Goal: Task Accomplishment & Management: Manage account settings

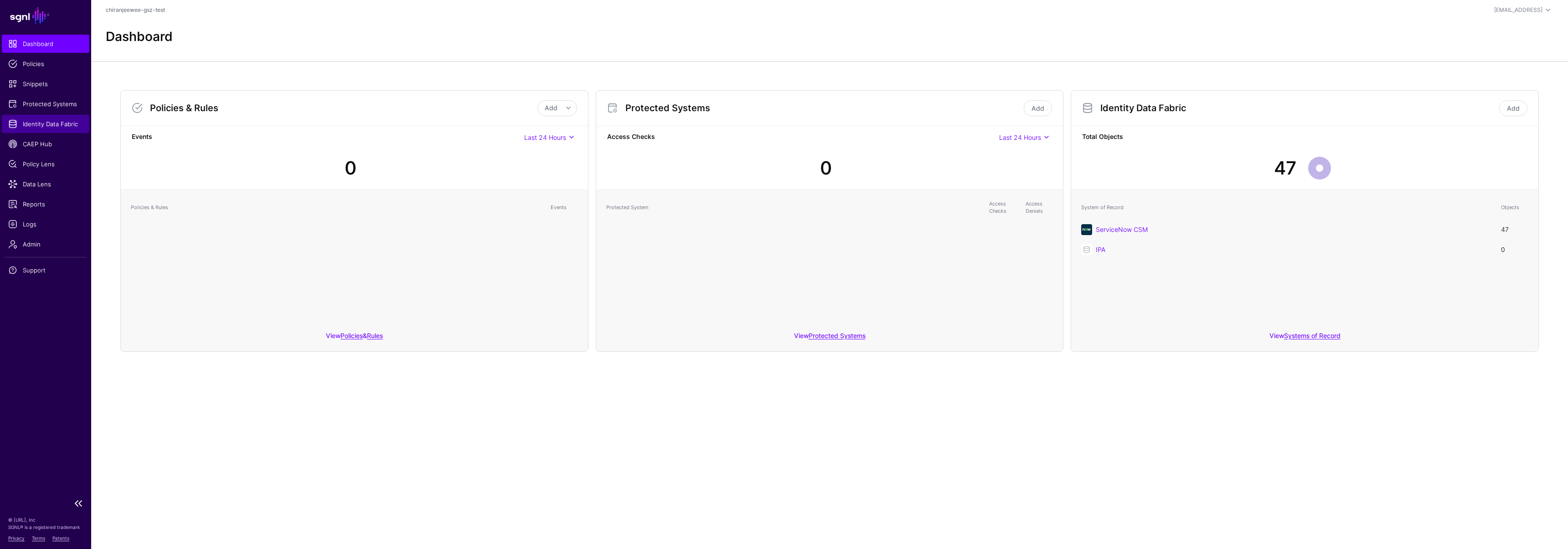
click at [62, 126] on span "Identity Data Fabric" at bounding box center [46, 124] width 75 height 9
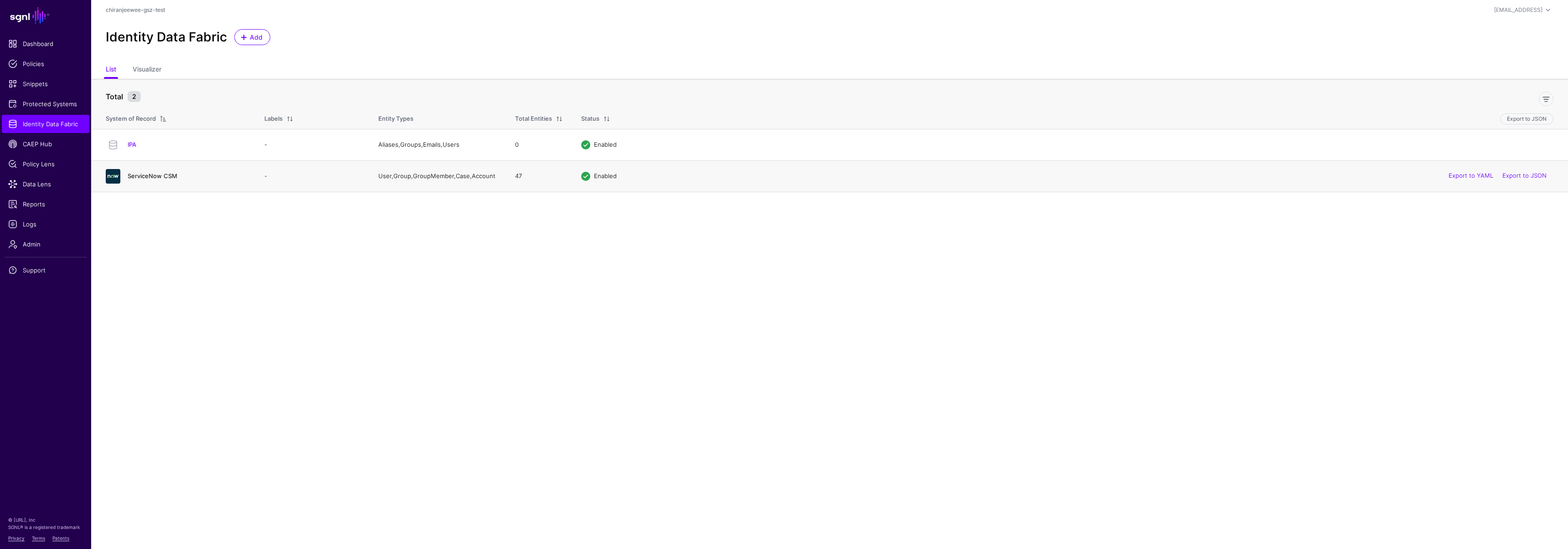
click at [157, 173] on link "ServiceNow CSM" at bounding box center [152, 175] width 49 height 7
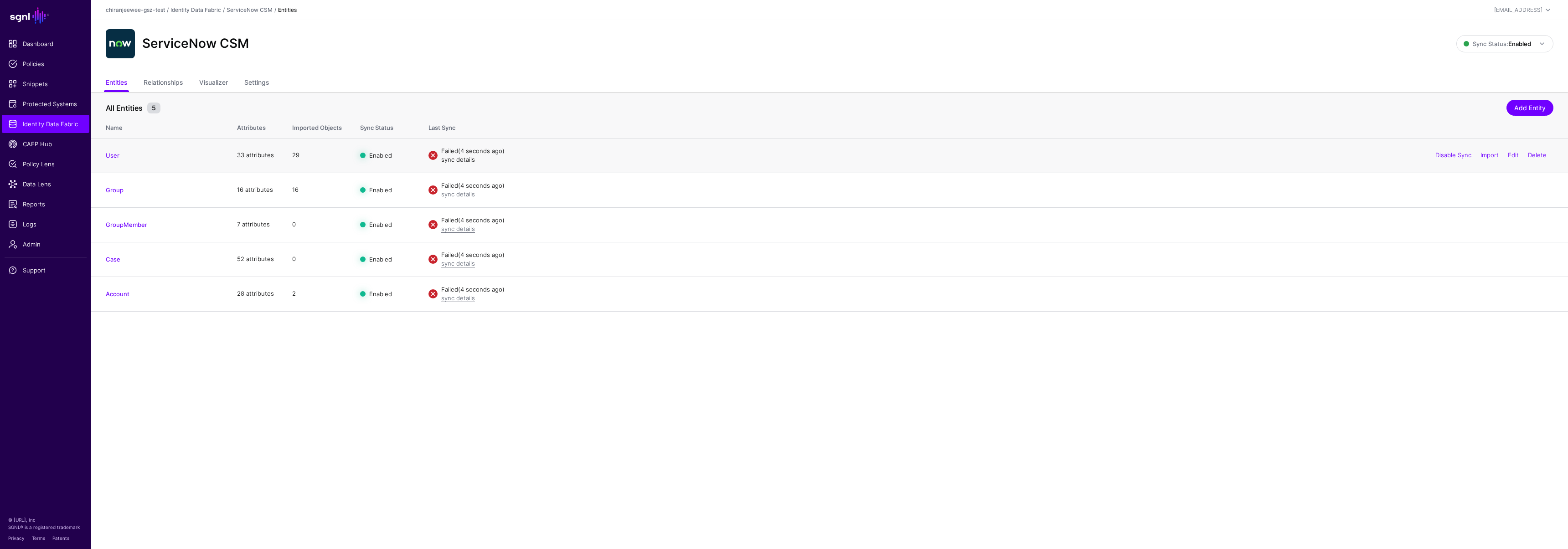
click at [458, 159] on link "sync details" at bounding box center [458, 159] width 34 height 7
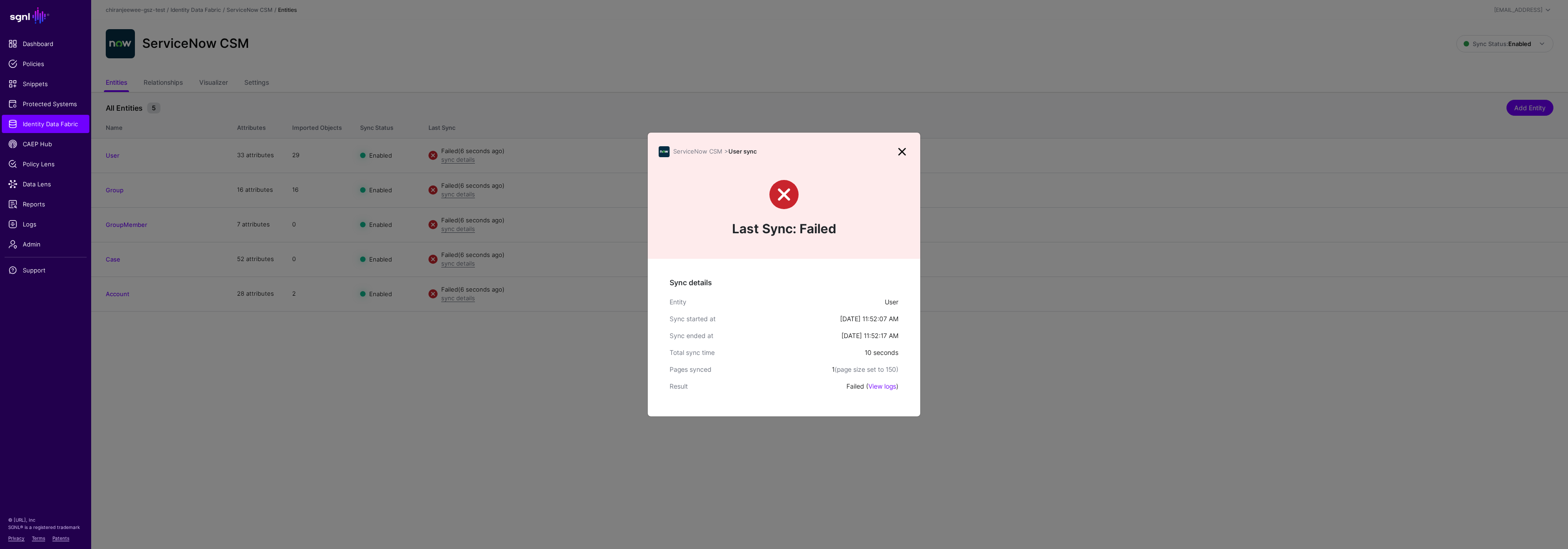
click at [901, 149] on link at bounding box center [902, 151] width 14 height 14
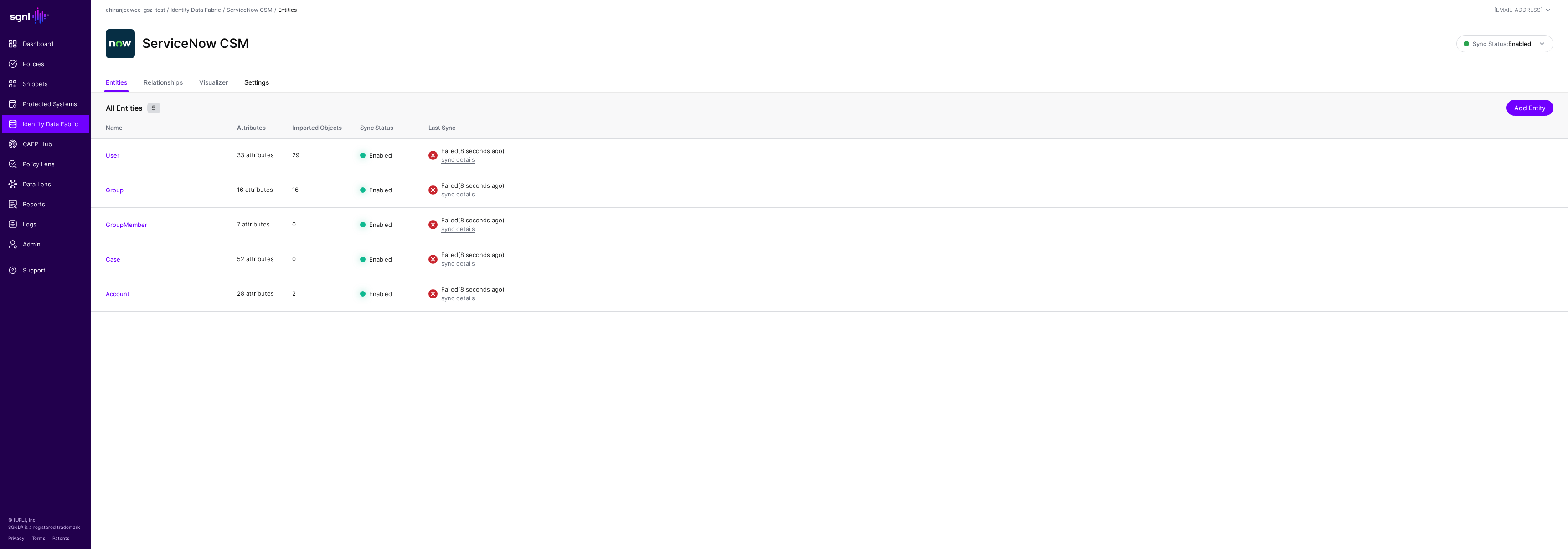
click at [262, 80] on link "Settings" at bounding box center [257, 83] width 25 height 18
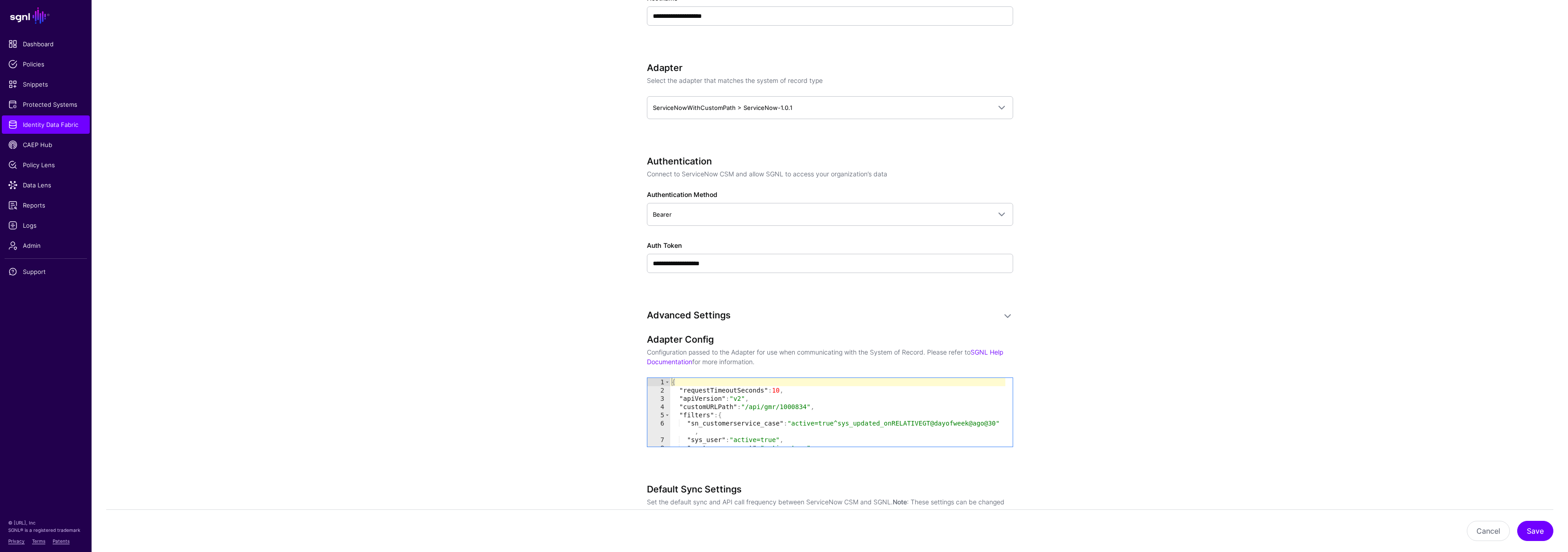
scroll to position [485, 0]
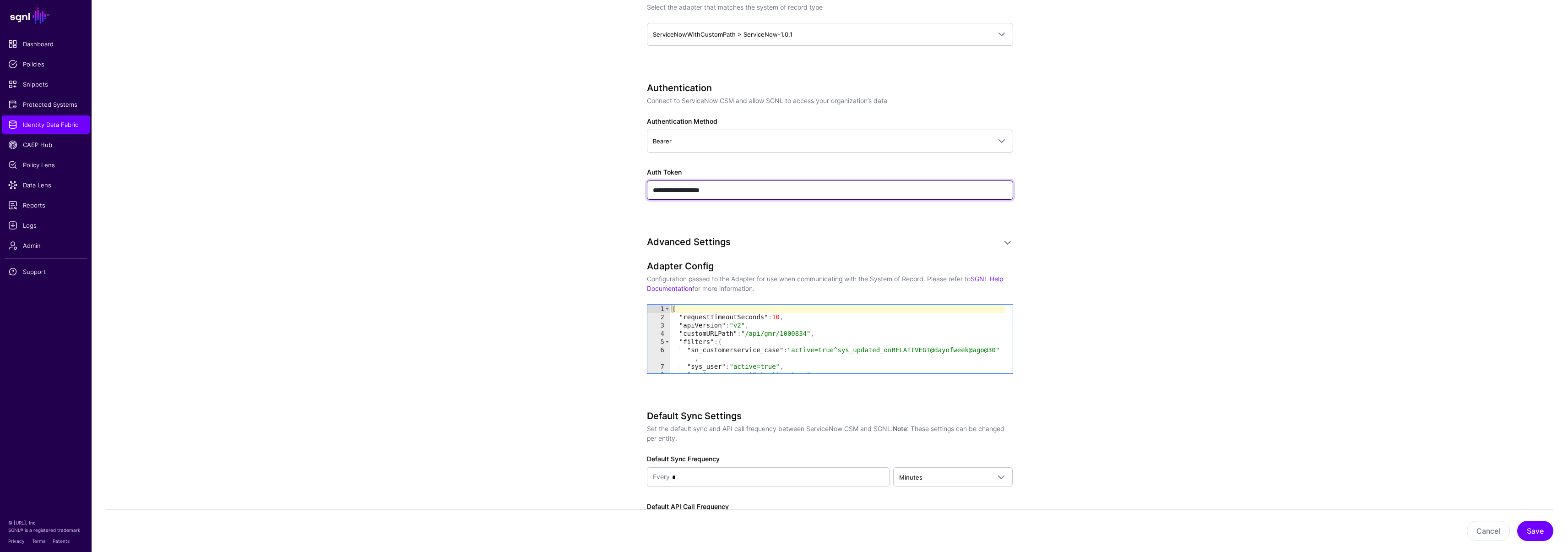
click at [753, 195] on input "**********" at bounding box center [830, 189] width 366 height 19
paste input "**********"
click at [665, 189] on input "Auth Token" at bounding box center [830, 189] width 366 height 19
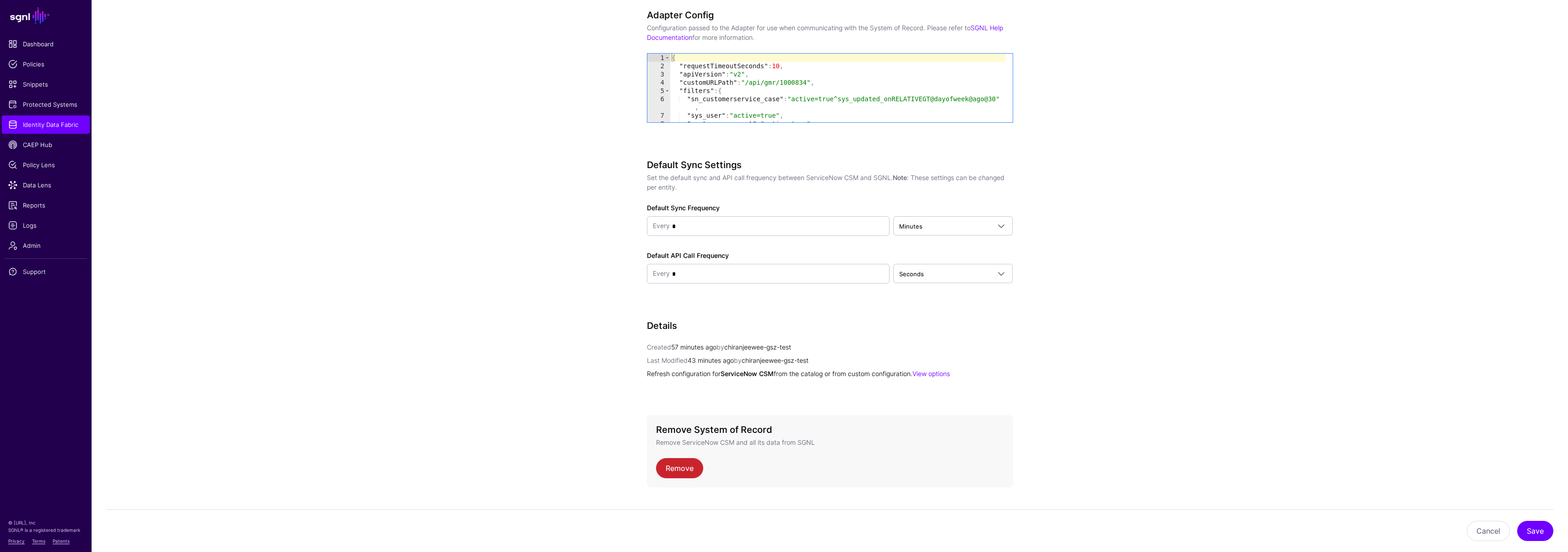
scroll to position [755, 0]
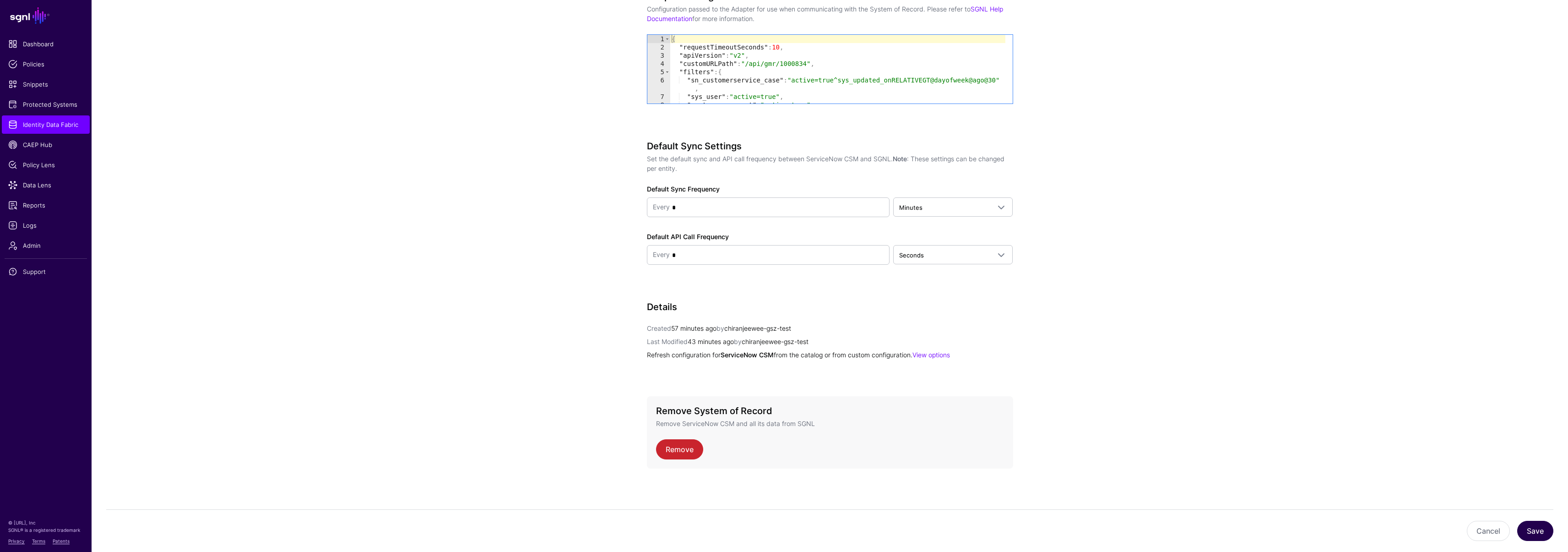
type input "**********"
click at [1530, 528] on button "Save" at bounding box center [1535, 530] width 36 height 20
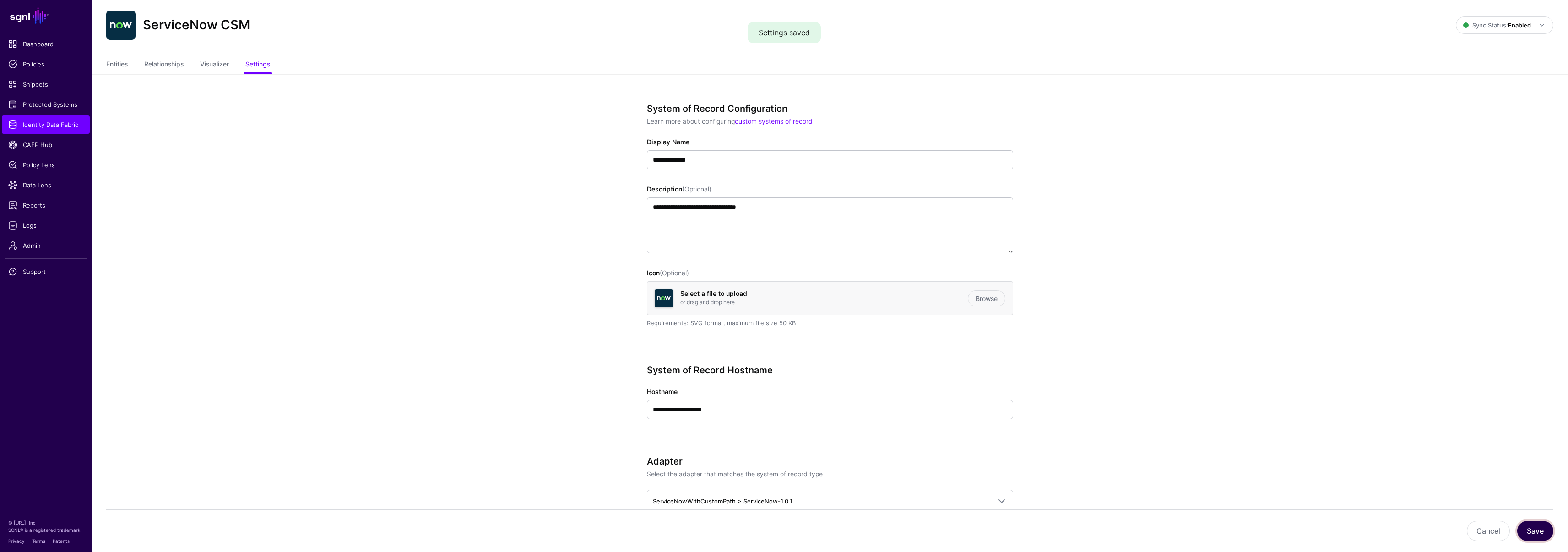
scroll to position [0, 0]
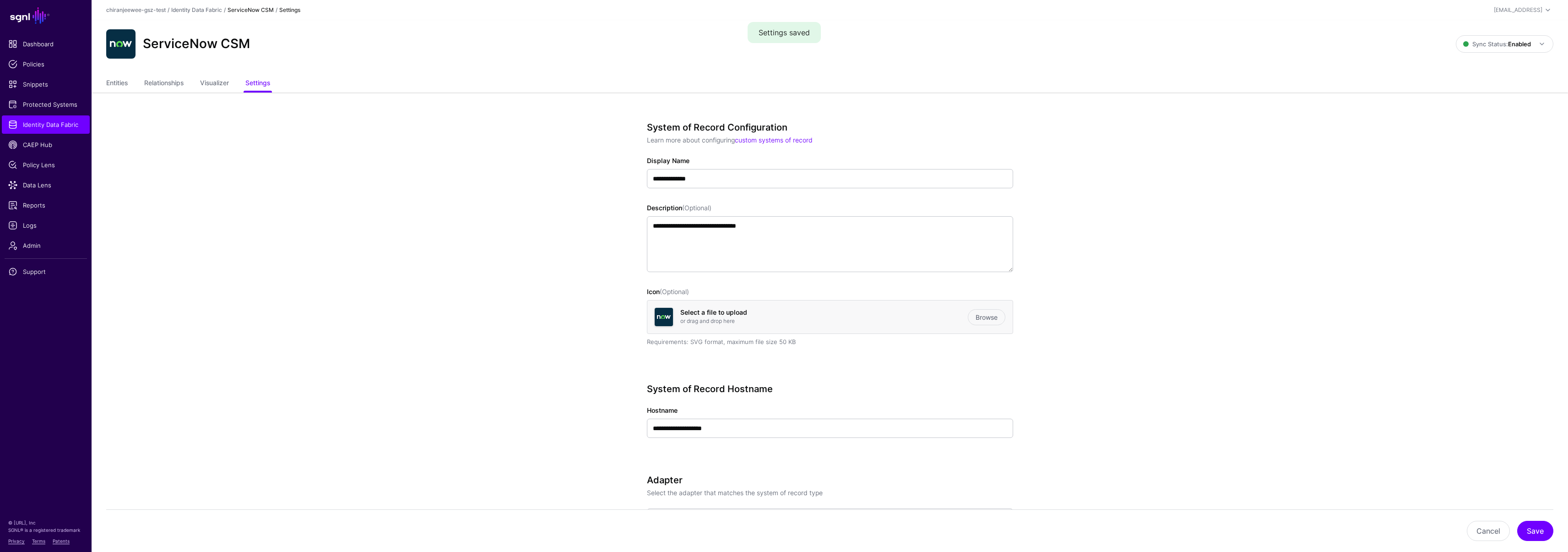
click at [129, 82] on ul "Entities Relationships Visualizer Settings" at bounding box center [830, 84] width 1447 height 18
click at [113, 78] on link "Entities" at bounding box center [117, 84] width 22 height 18
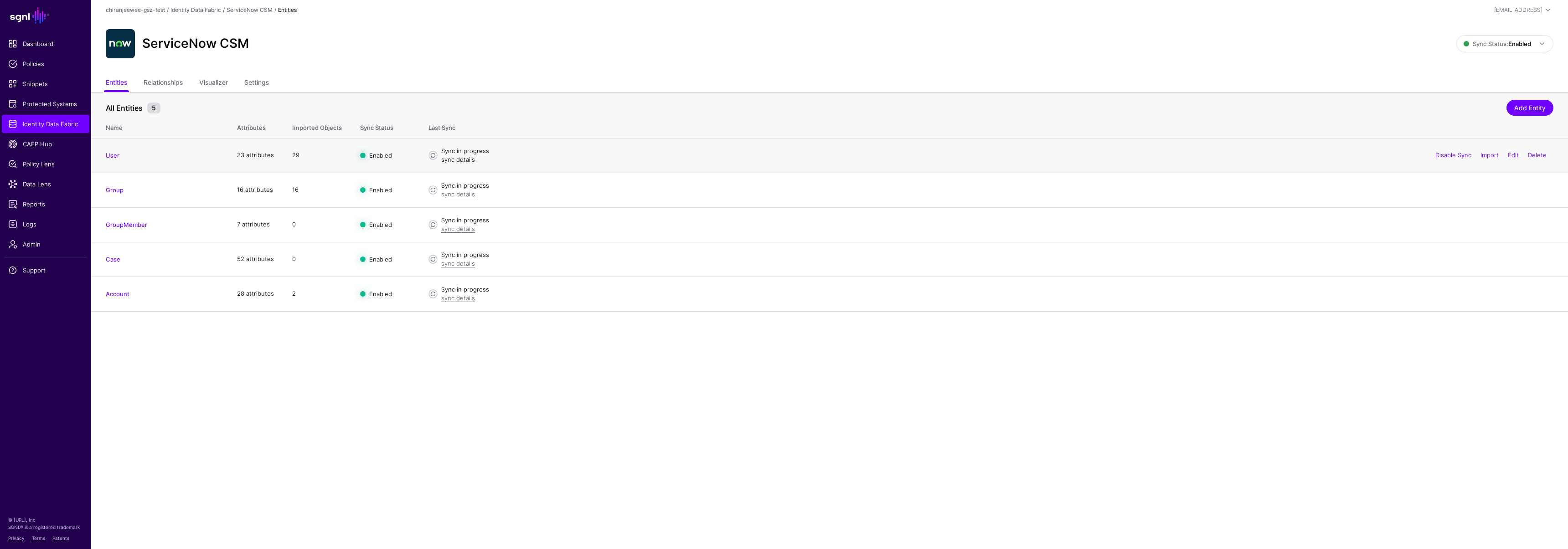
click at [462, 161] on link "sync details" at bounding box center [458, 159] width 34 height 7
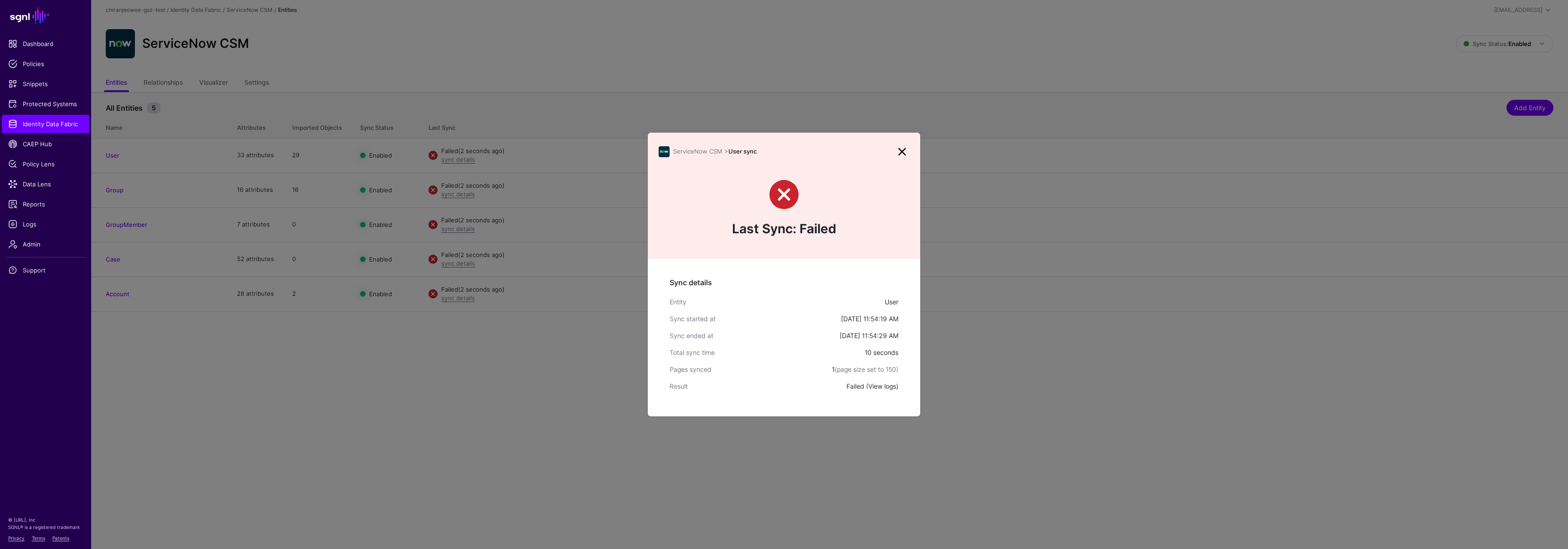
click at [882, 387] on link "View logs" at bounding box center [882, 386] width 28 height 8
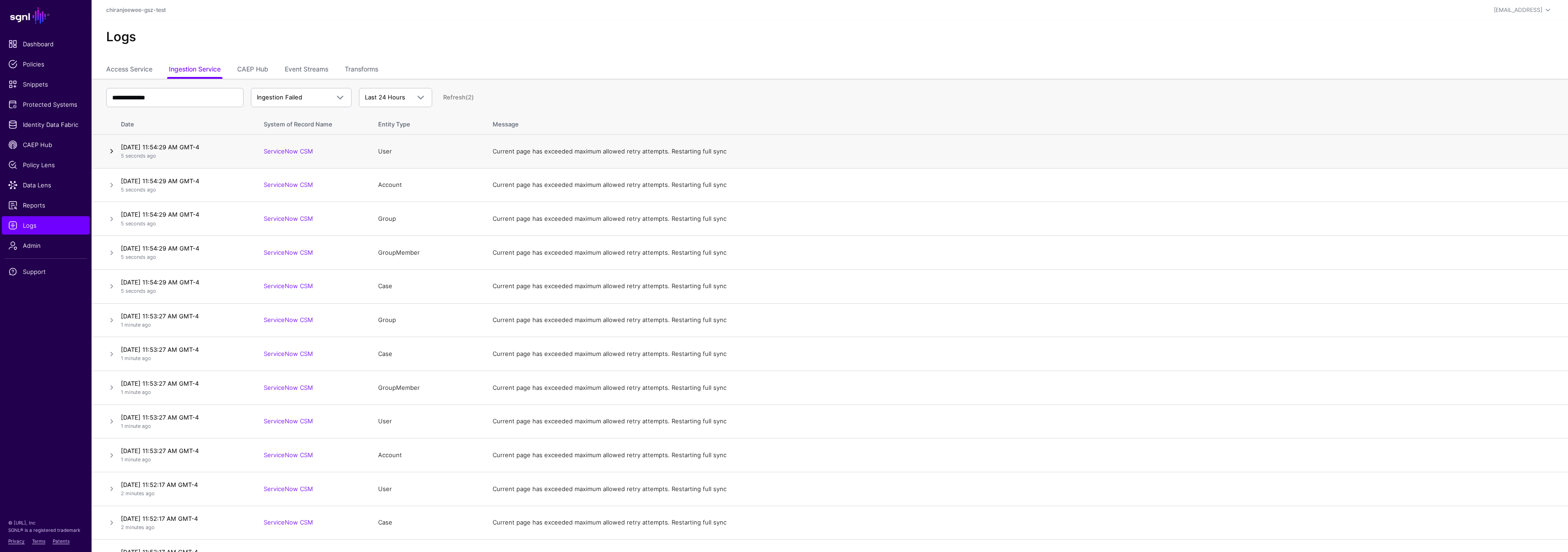
click at [108, 150] on link at bounding box center [112, 151] width 11 height 11
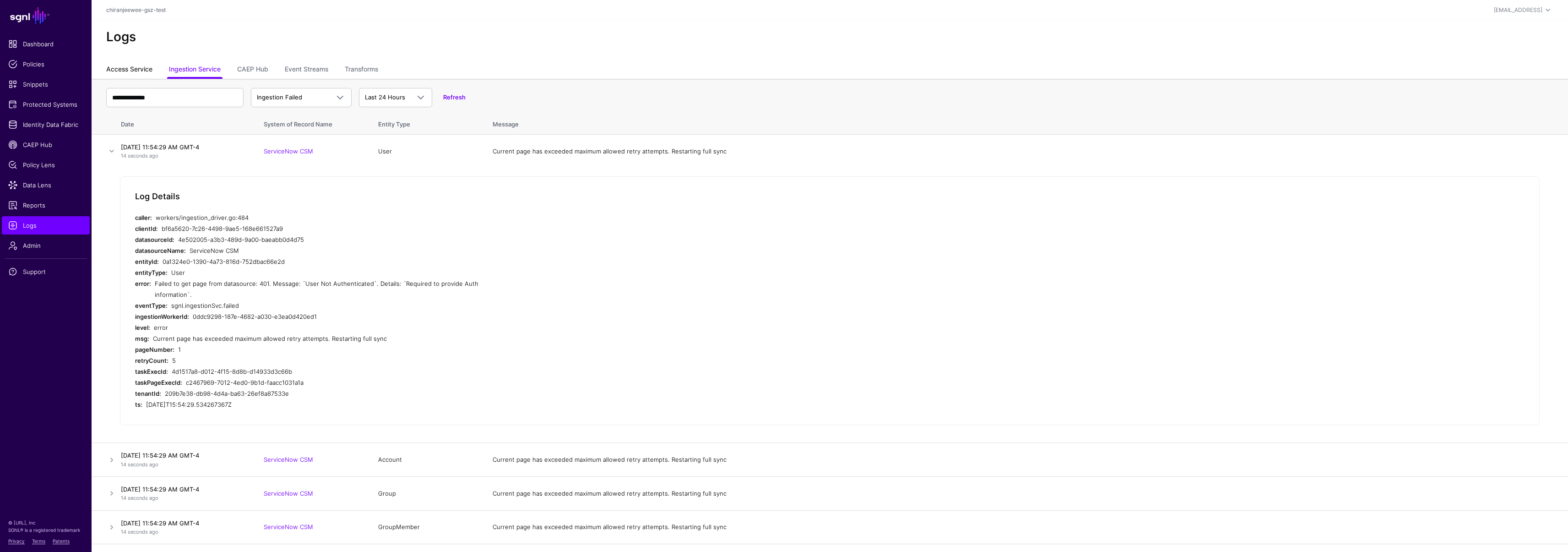
click at [139, 77] on link "Access Service" at bounding box center [129, 70] width 46 height 18
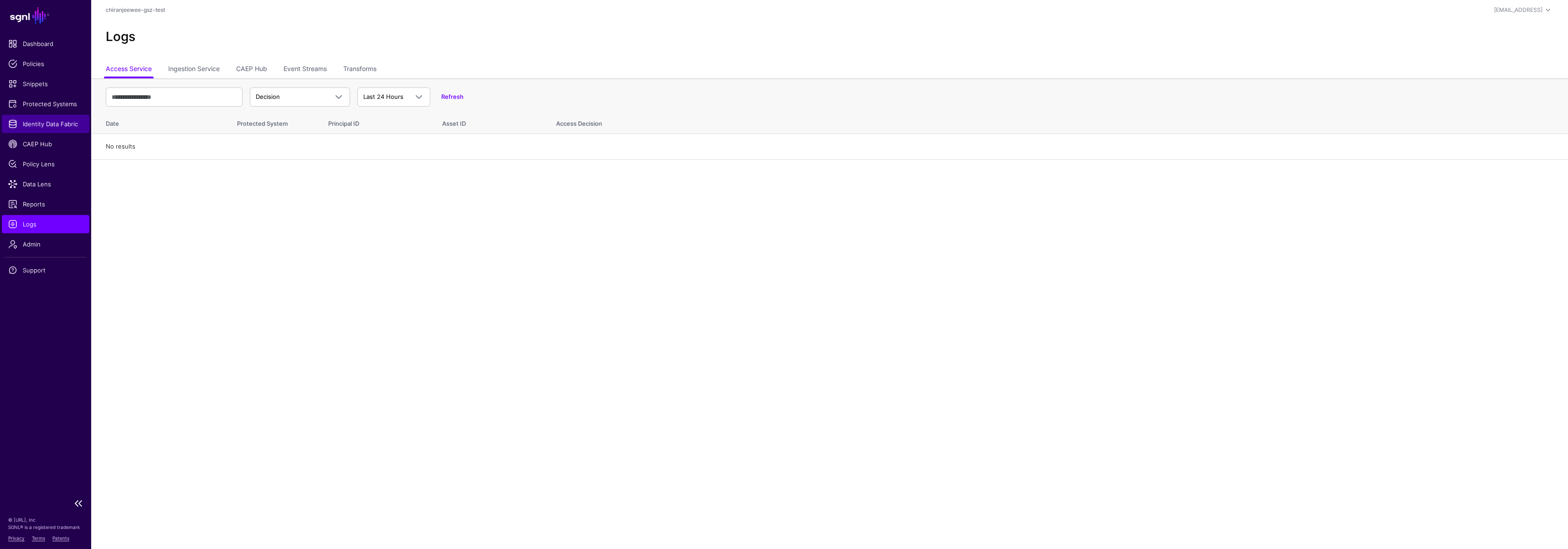
click at [45, 124] on span "Identity Data Fabric" at bounding box center [46, 124] width 75 height 9
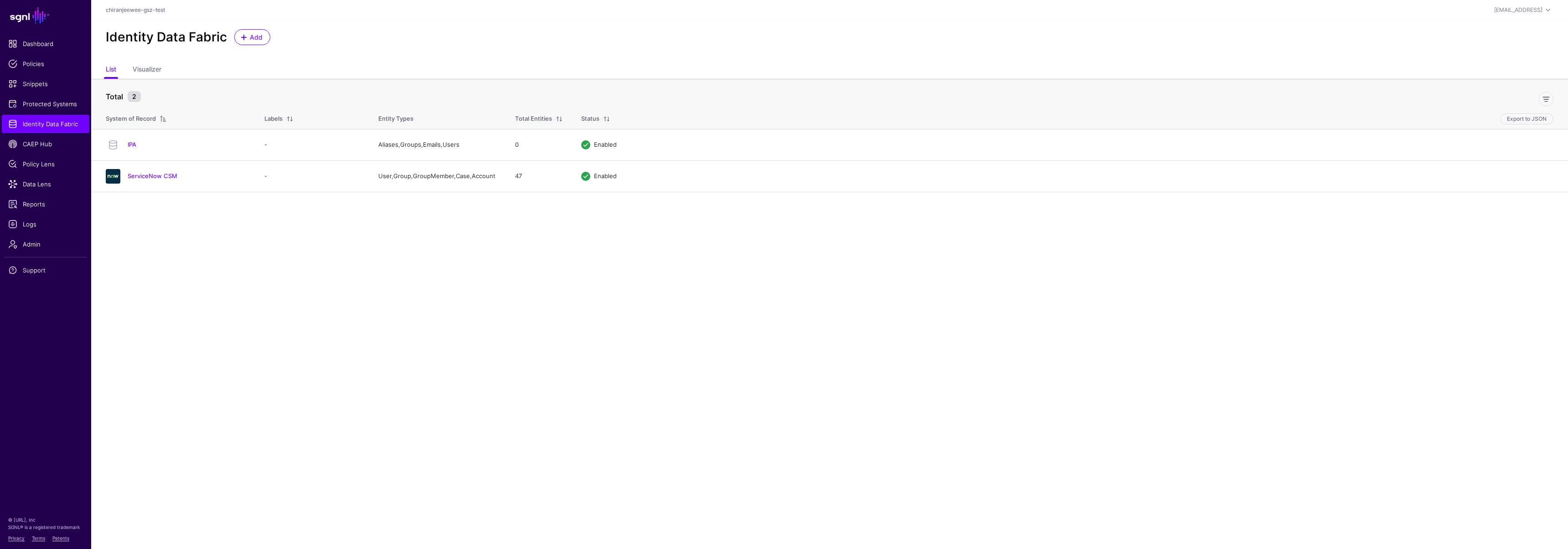
click at [166, 177] on link "ServiceNow CSM" at bounding box center [152, 175] width 49 height 7
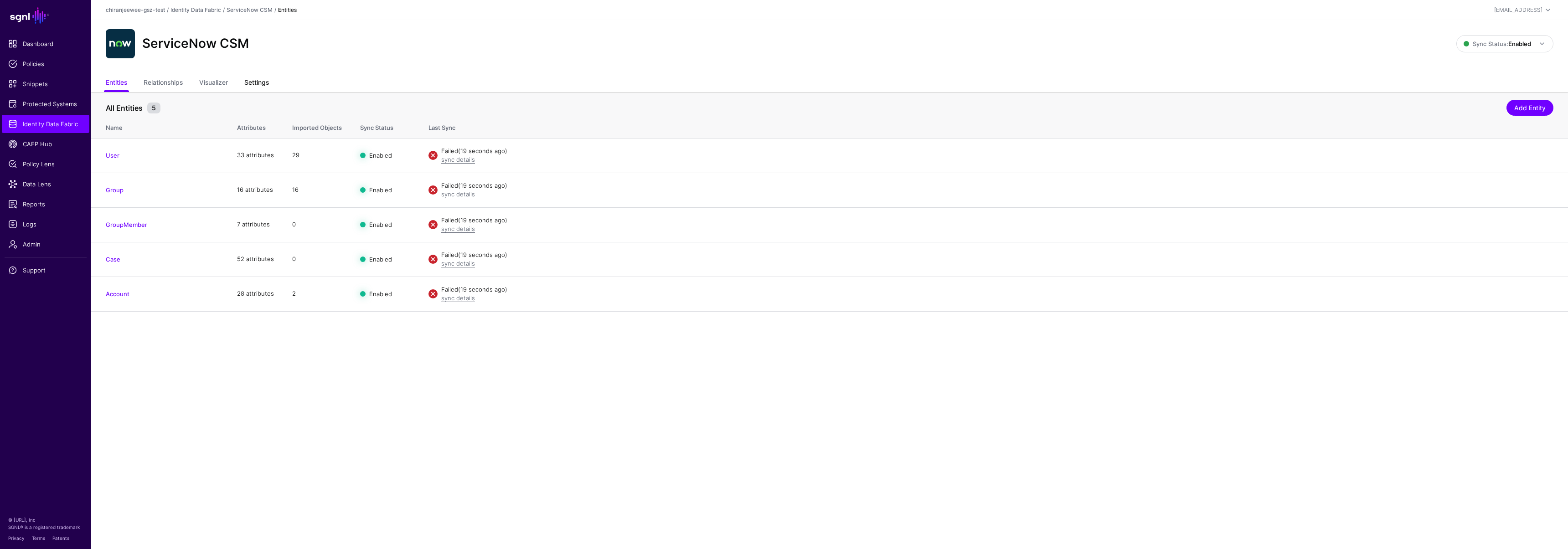
click at [259, 83] on link "Settings" at bounding box center [257, 83] width 25 height 18
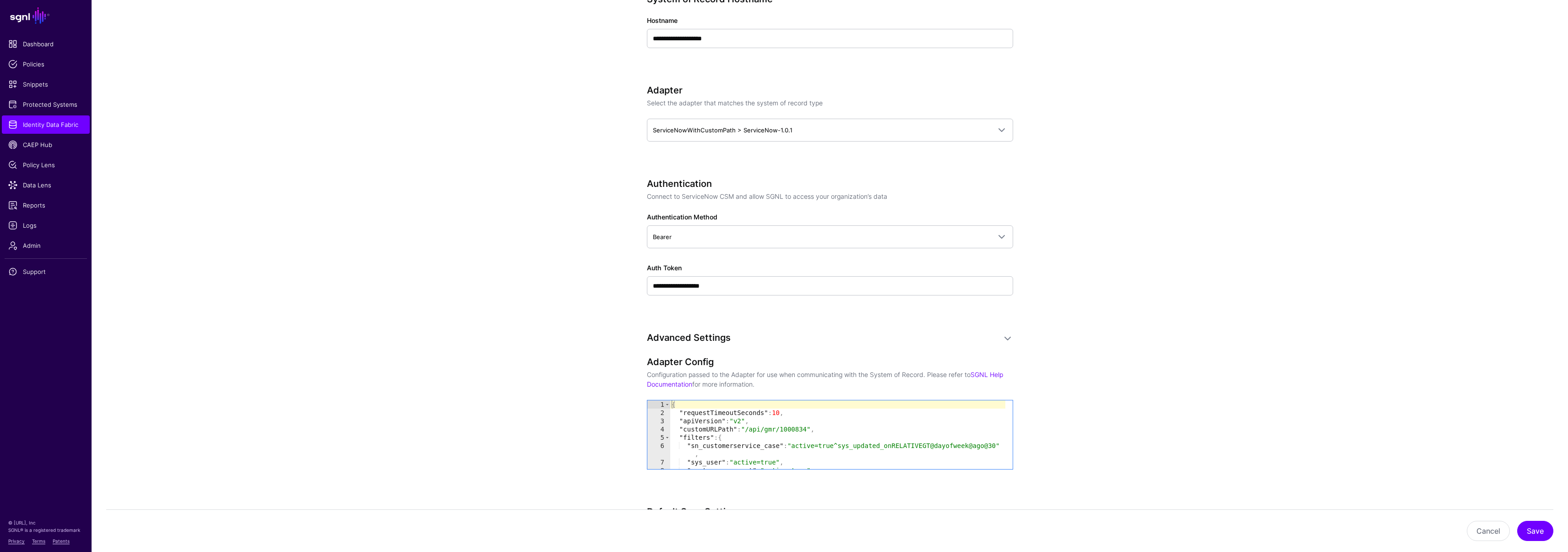
scroll to position [392, 0]
click at [663, 242] on link "Bearer" at bounding box center [830, 234] width 366 height 23
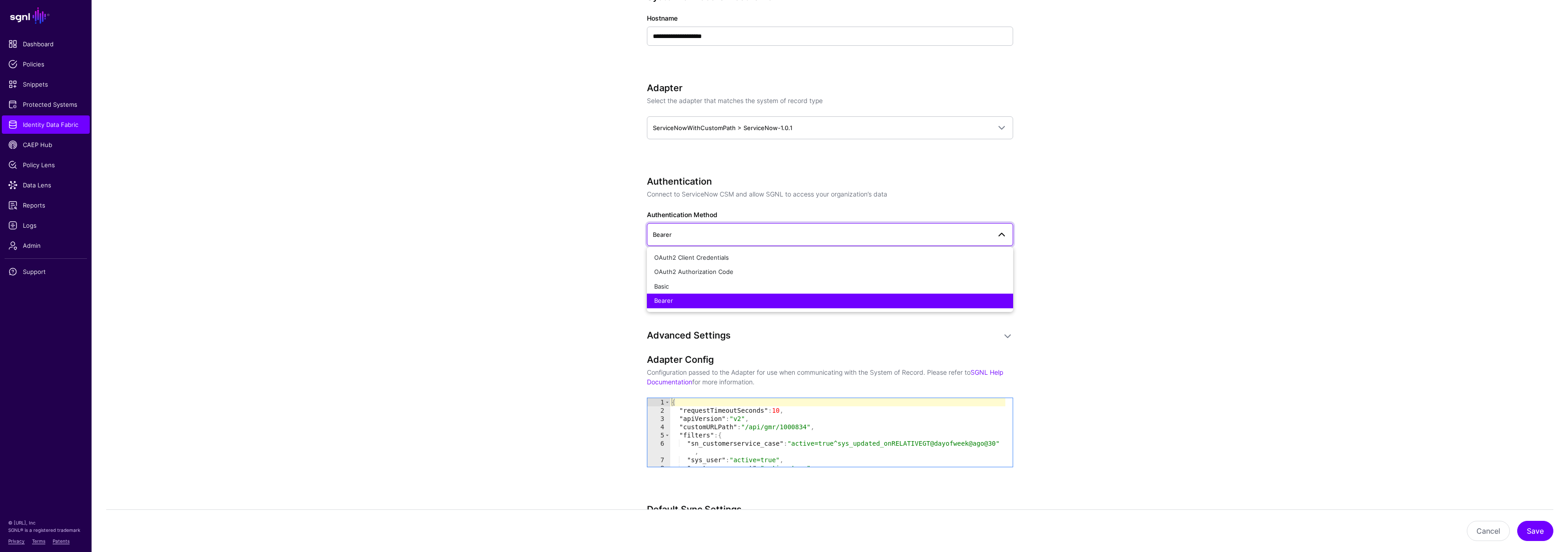
click at [663, 242] on link "Bearer" at bounding box center [830, 234] width 366 height 23
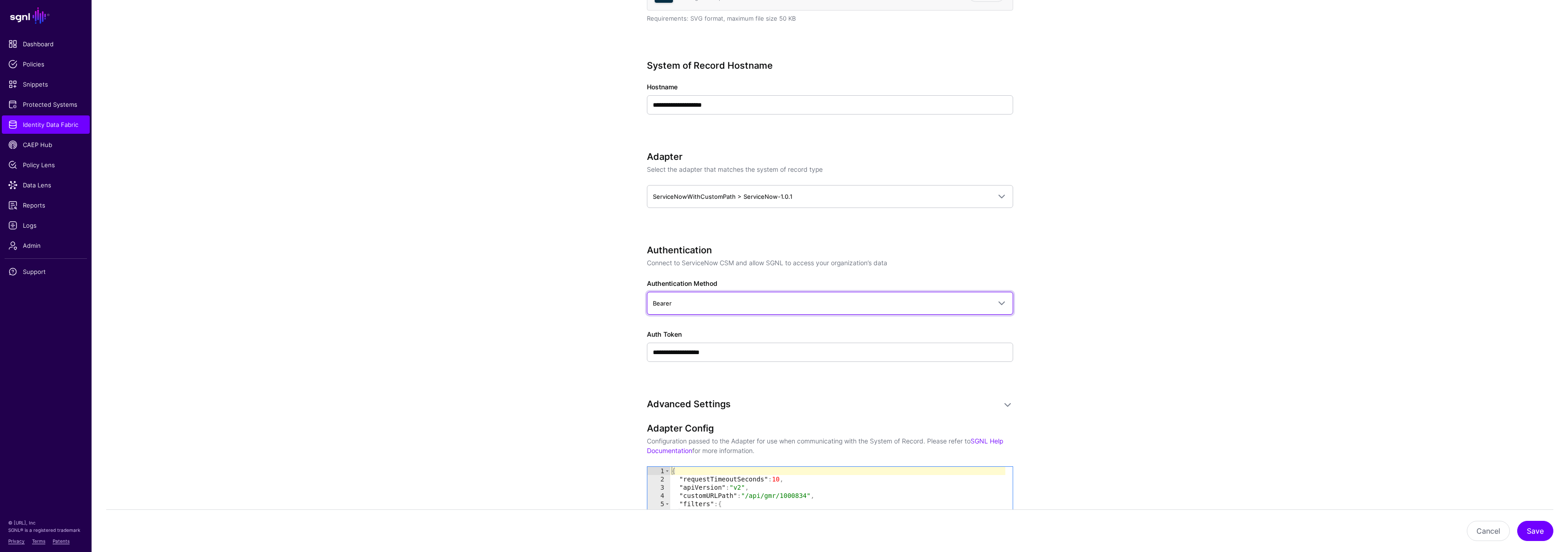
scroll to position [525, 0]
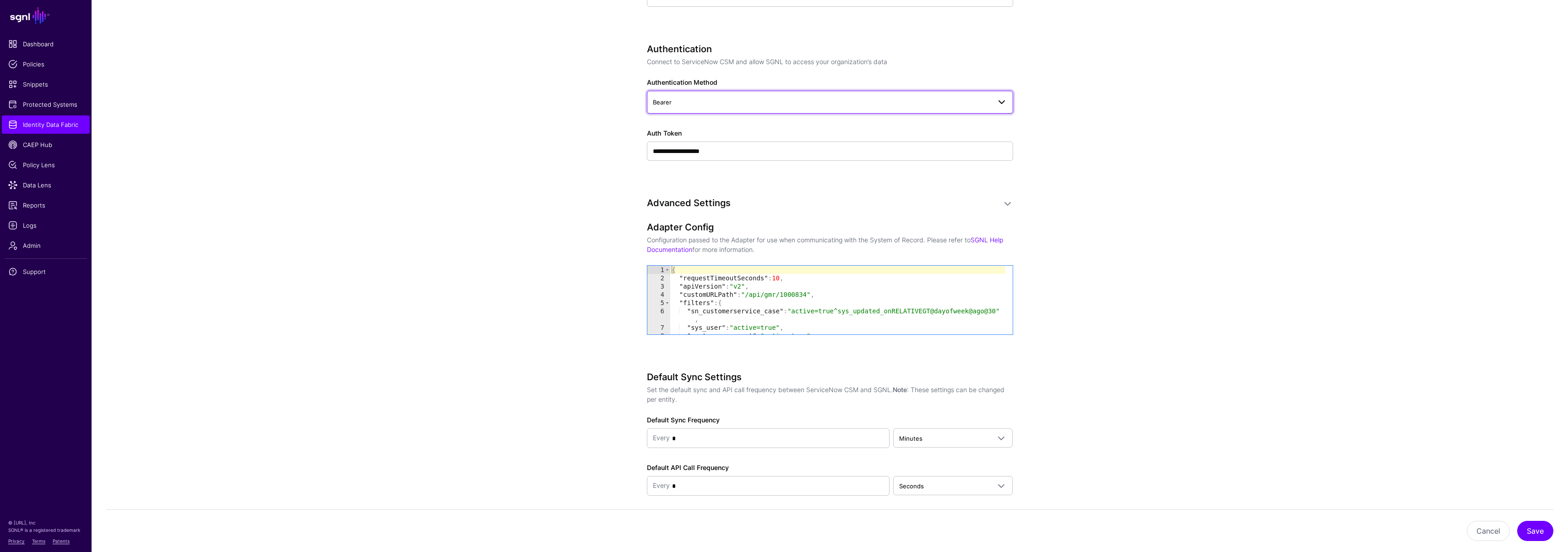
click at [687, 102] on span "Bearer" at bounding box center [821, 102] width 337 height 10
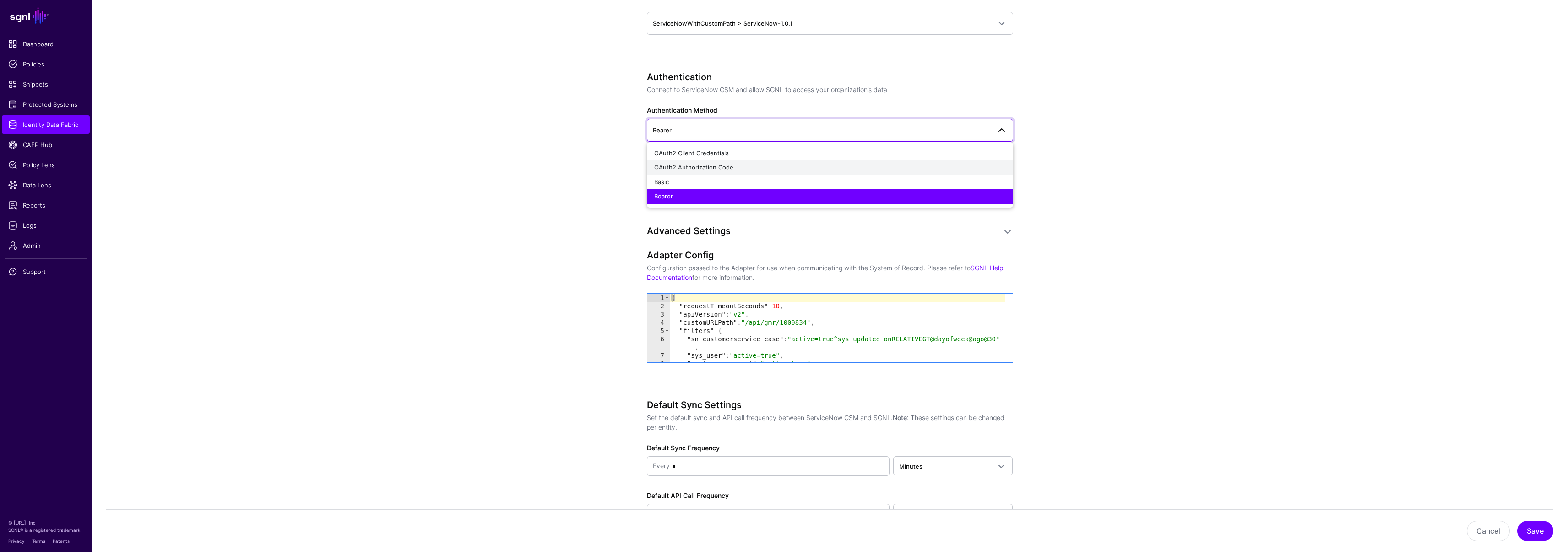
scroll to position [496, 0]
click at [676, 152] on span "OAuth2 Client Credentials" at bounding box center [691, 153] width 74 height 7
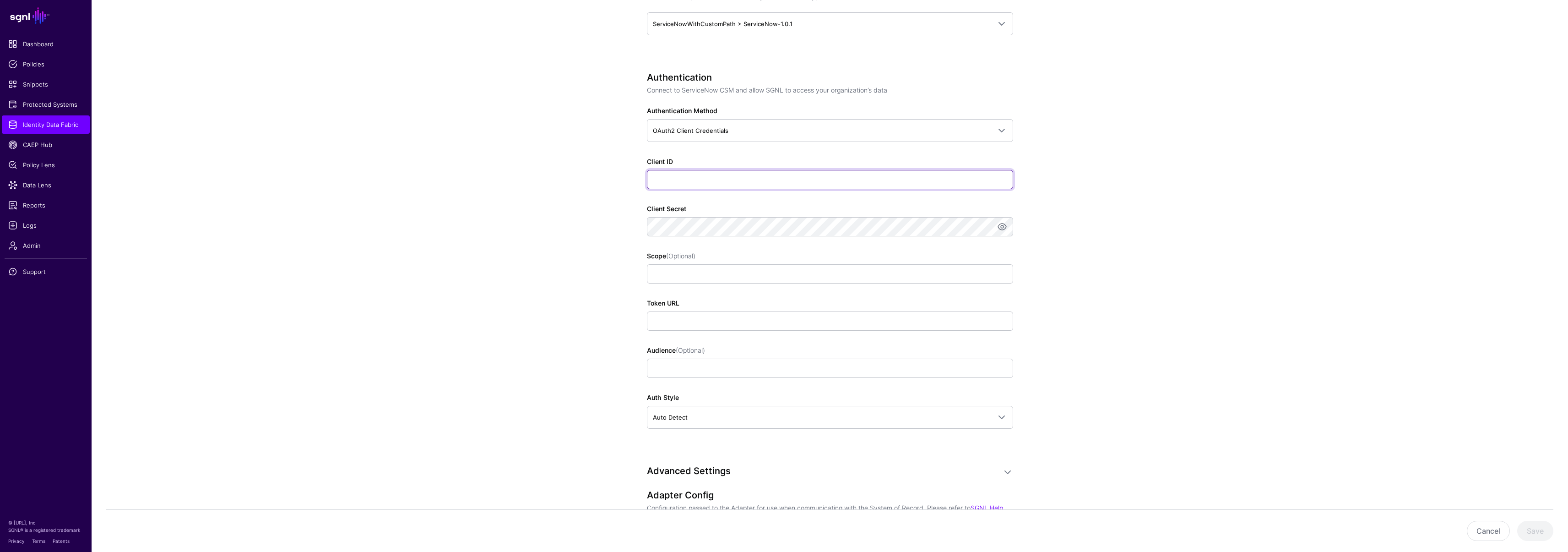
click at [657, 180] on input "Client ID" at bounding box center [830, 179] width 366 height 19
paste input "**********"
type input "**********"
click at [532, 257] on app-datasources-details-form "**********" at bounding box center [829, 324] width 1476 height 1455
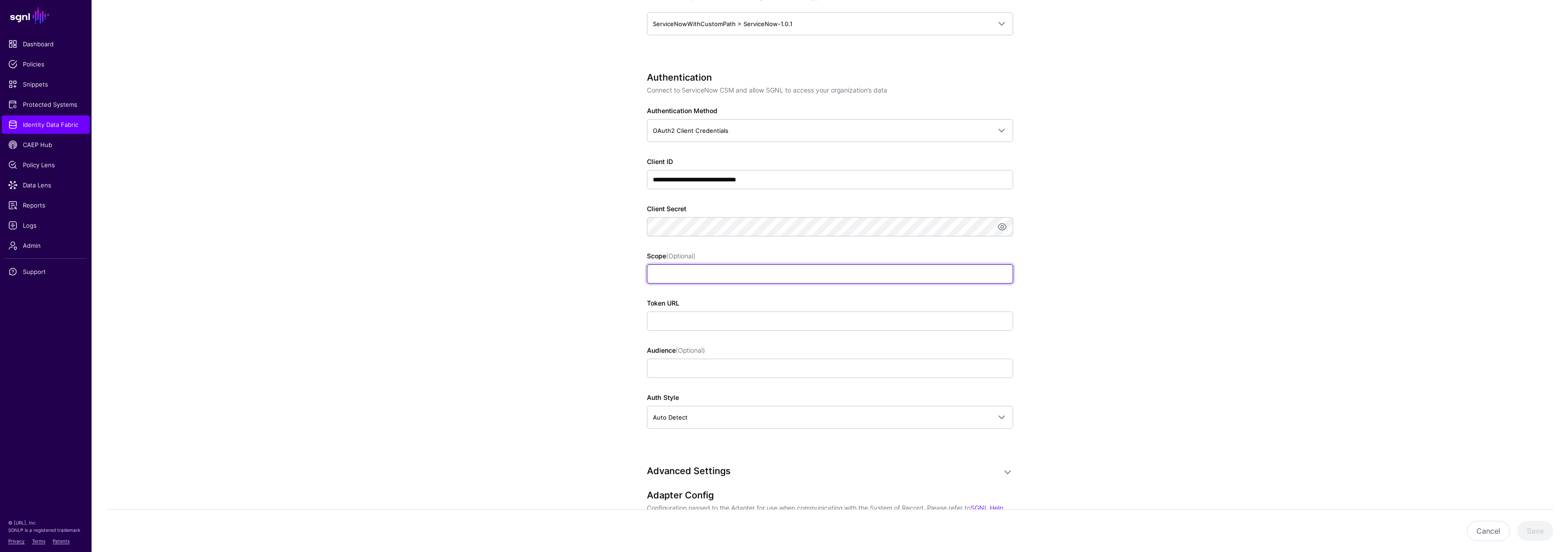
click at [683, 277] on input "Scope (Optional)" at bounding box center [830, 274] width 366 height 19
paste input "**********"
type input "**********"
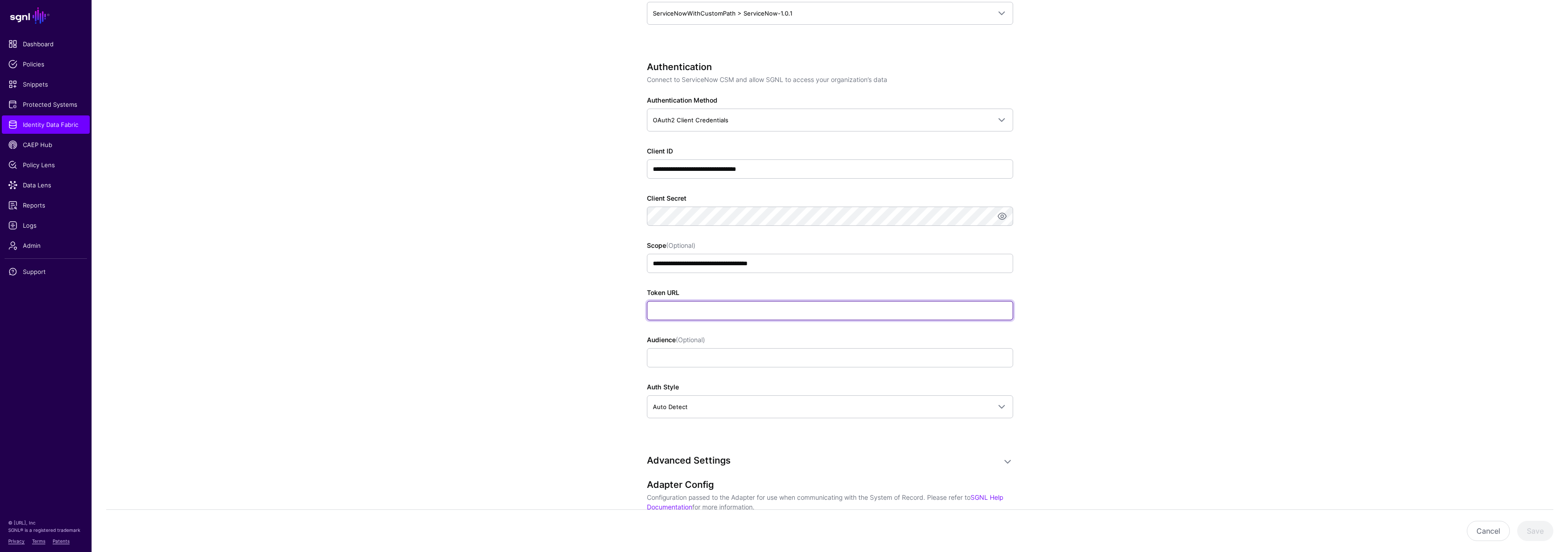
click at [667, 302] on input "Token URL" at bounding box center [830, 310] width 366 height 19
paste input "**********"
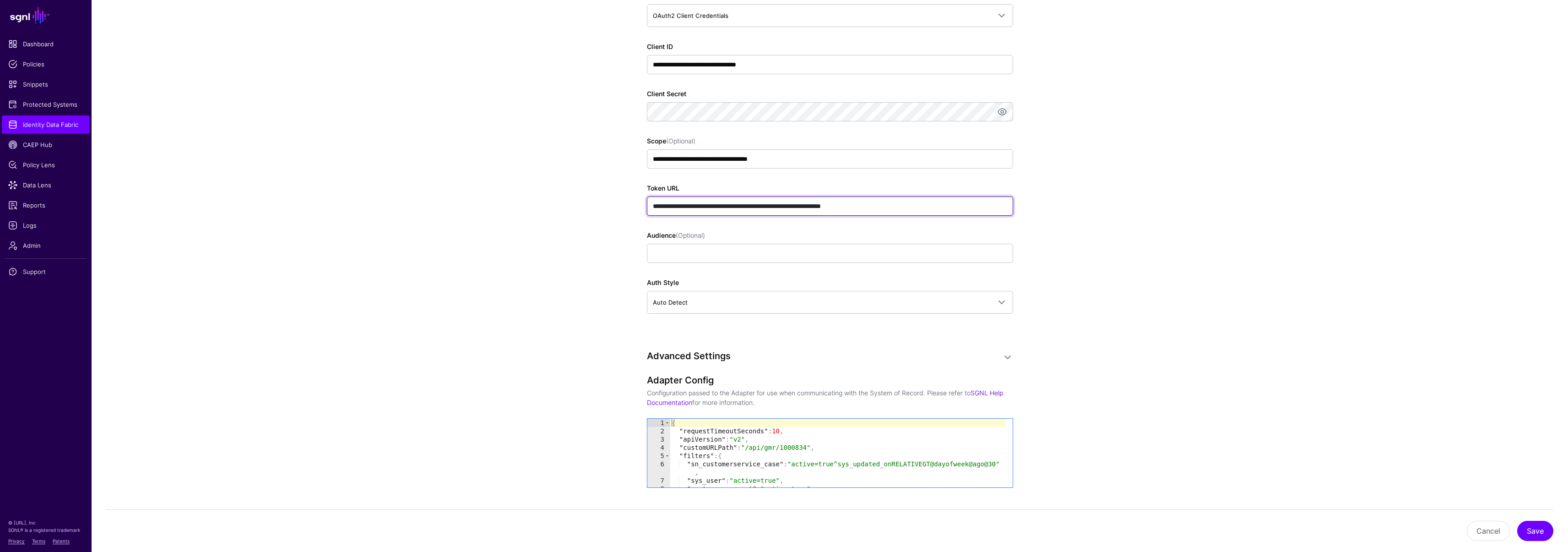
scroll to position [638, 0]
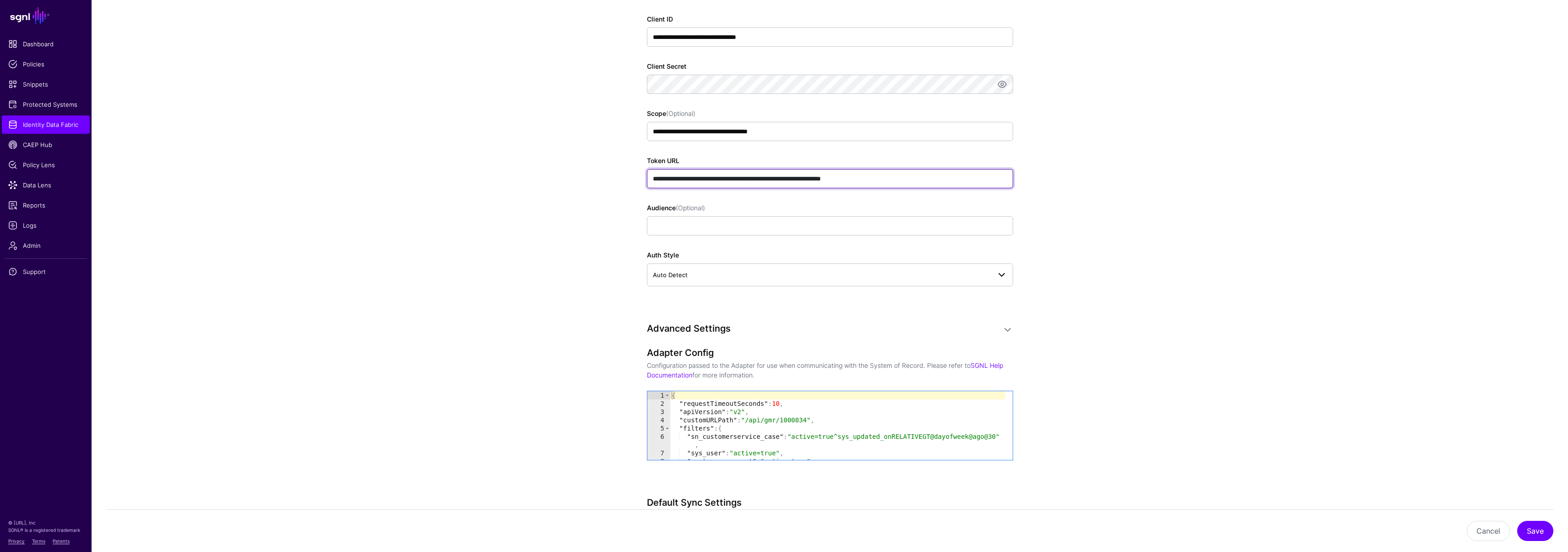
type input "**********"
click at [661, 270] on span "Auto Detect" at bounding box center [821, 274] width 337 height 10
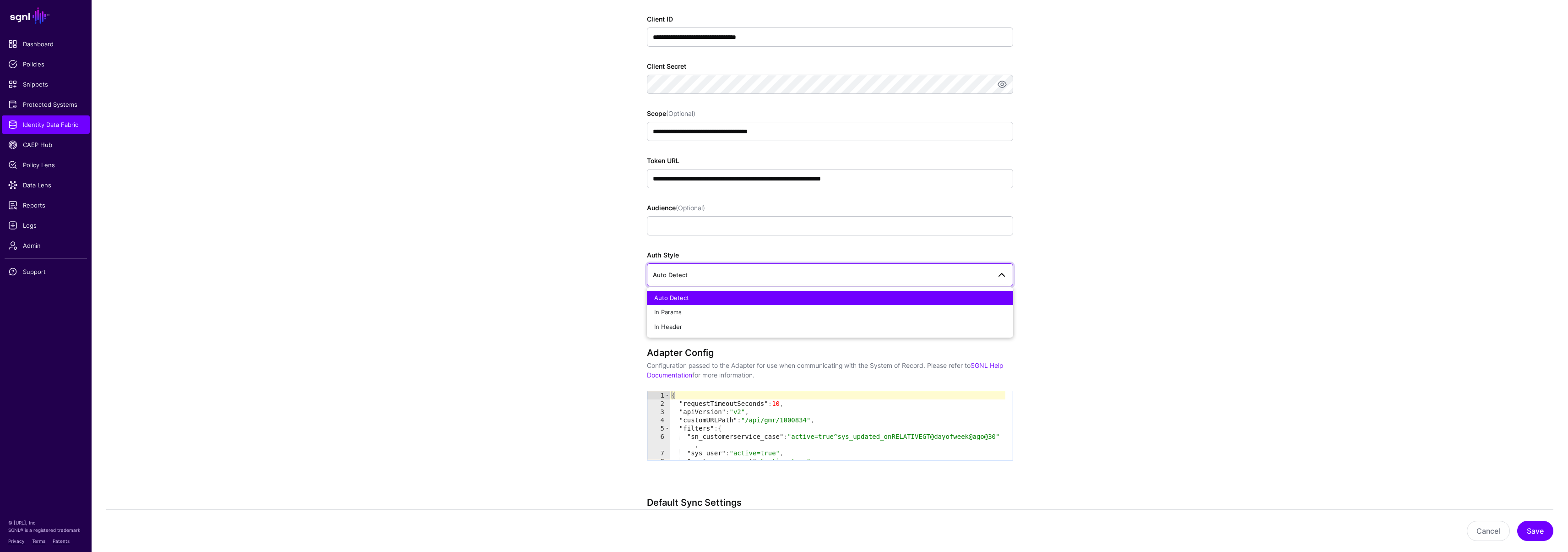
click at [576, 270] on app-datasources-details-form "**********" at bounding box center [829, 182] width 1476 height 1455
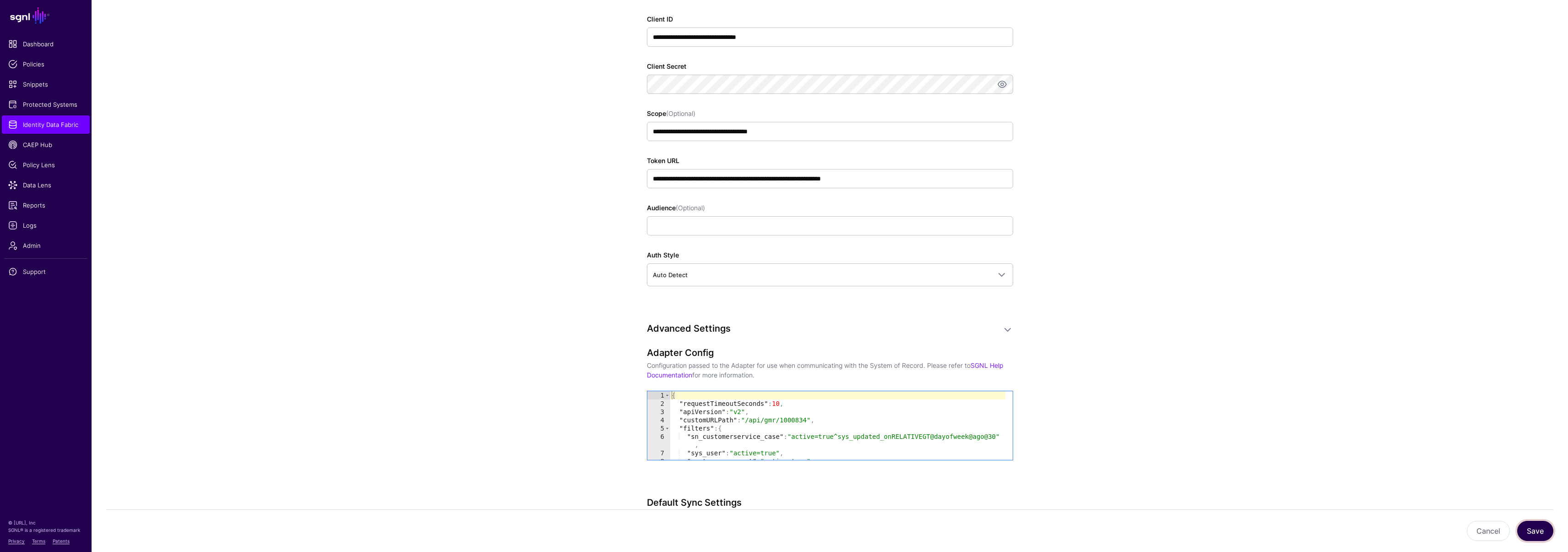
click at [1527, 530] on button "Save" at bounding box center [1535, 530] width 36 height 20
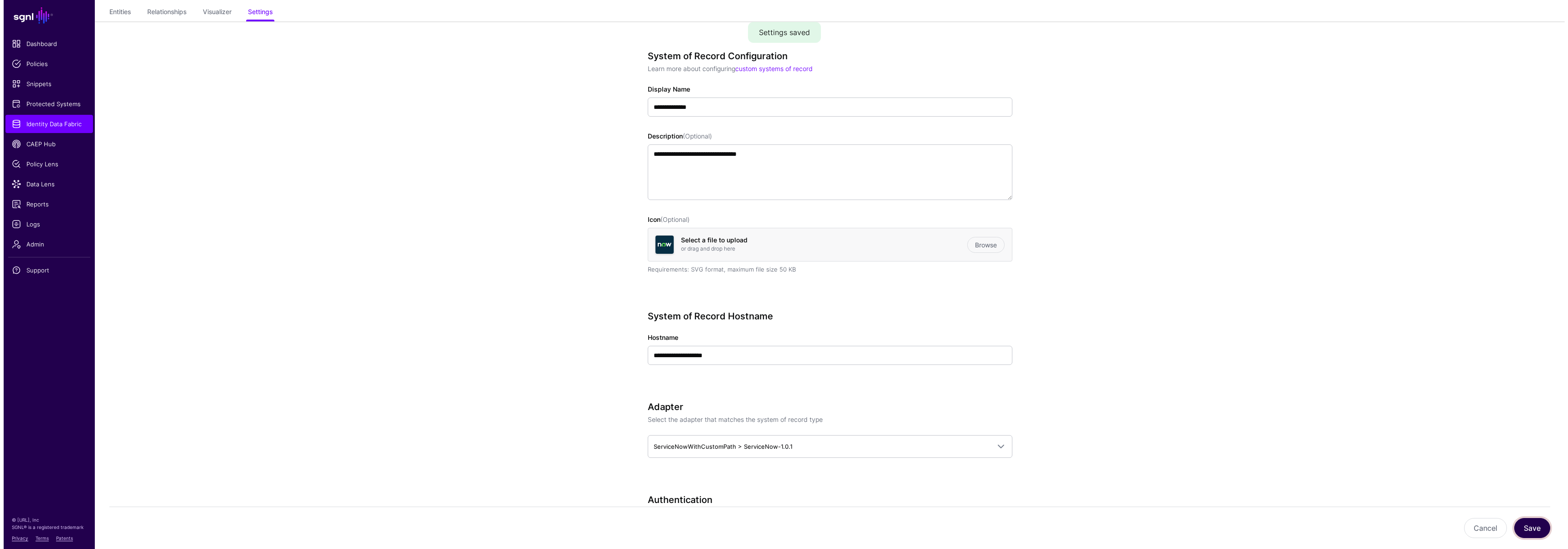
scroll to position [0, 0]
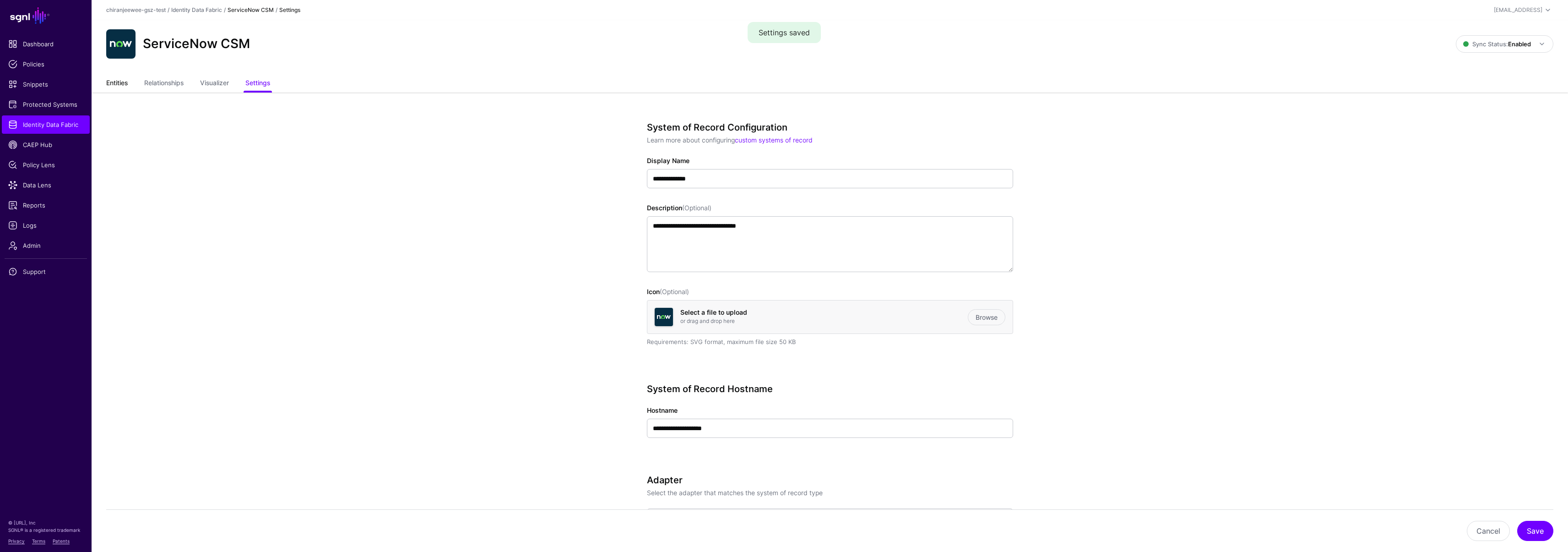
click at [120, 83] on link "Entities" at bounding box center [117, 84] width 22 height 18
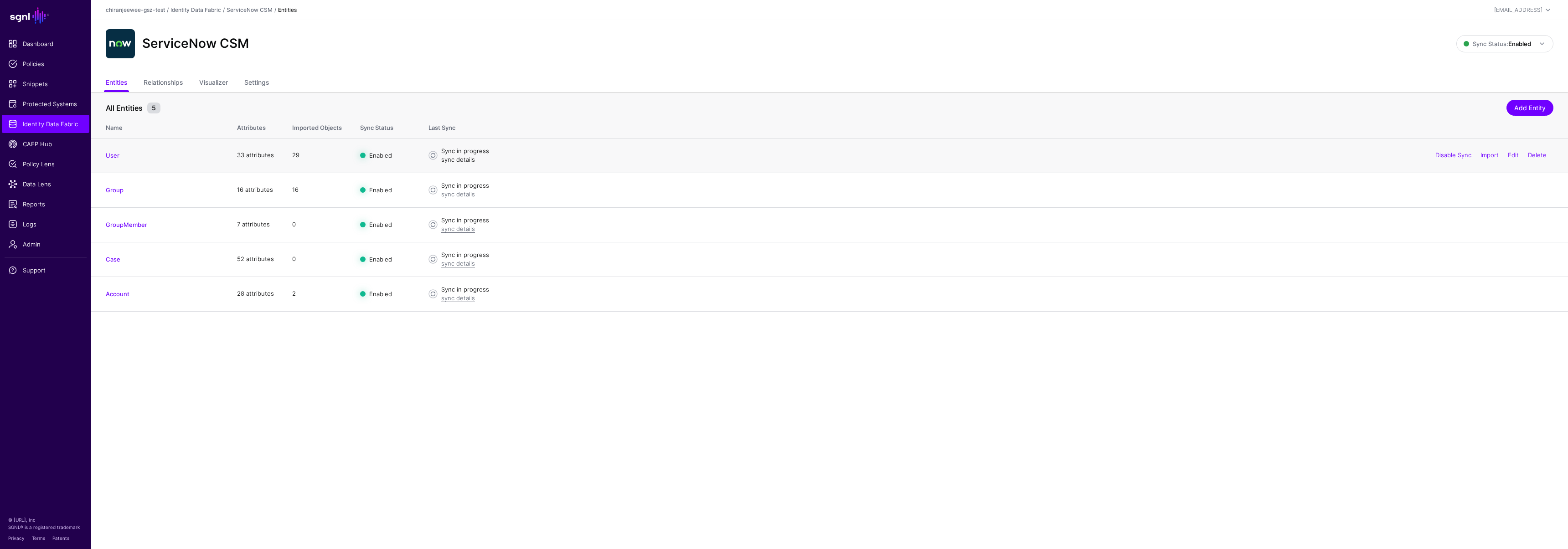
click at [454, 161] on link "sync details" at bounding box center [458, 159] width 34 height 7
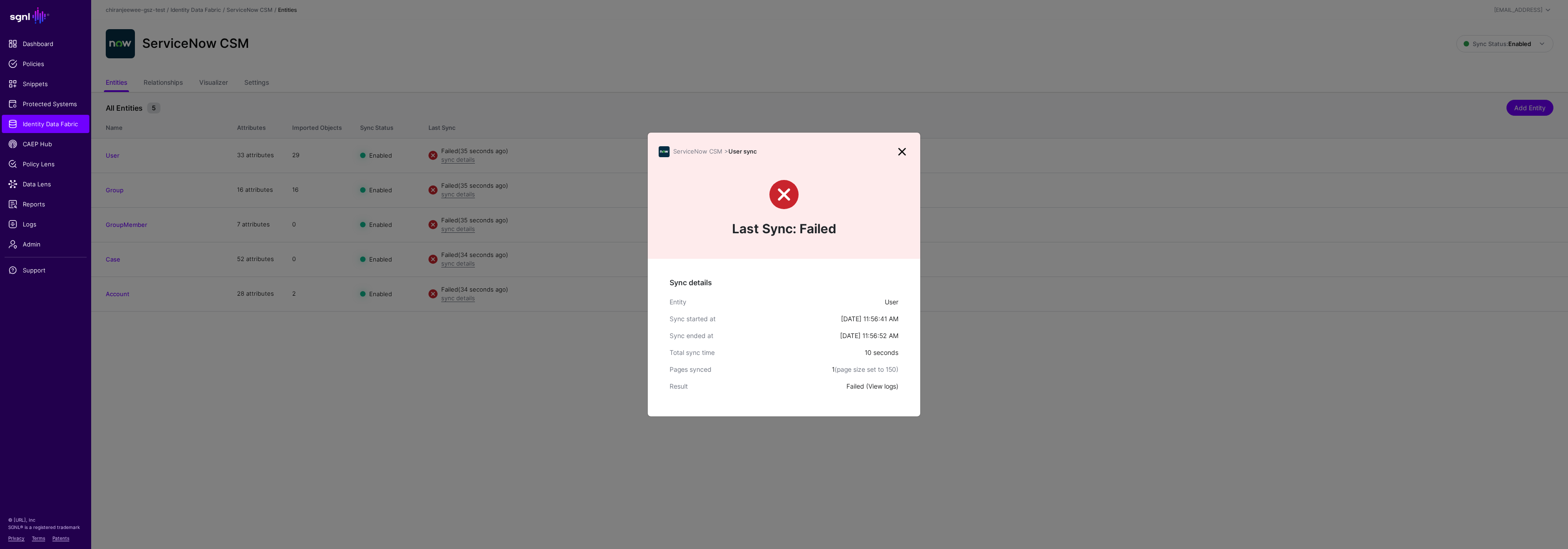
click at [869, 384] on link "View logs" at bounding box center [882, 386] width 28 height 8
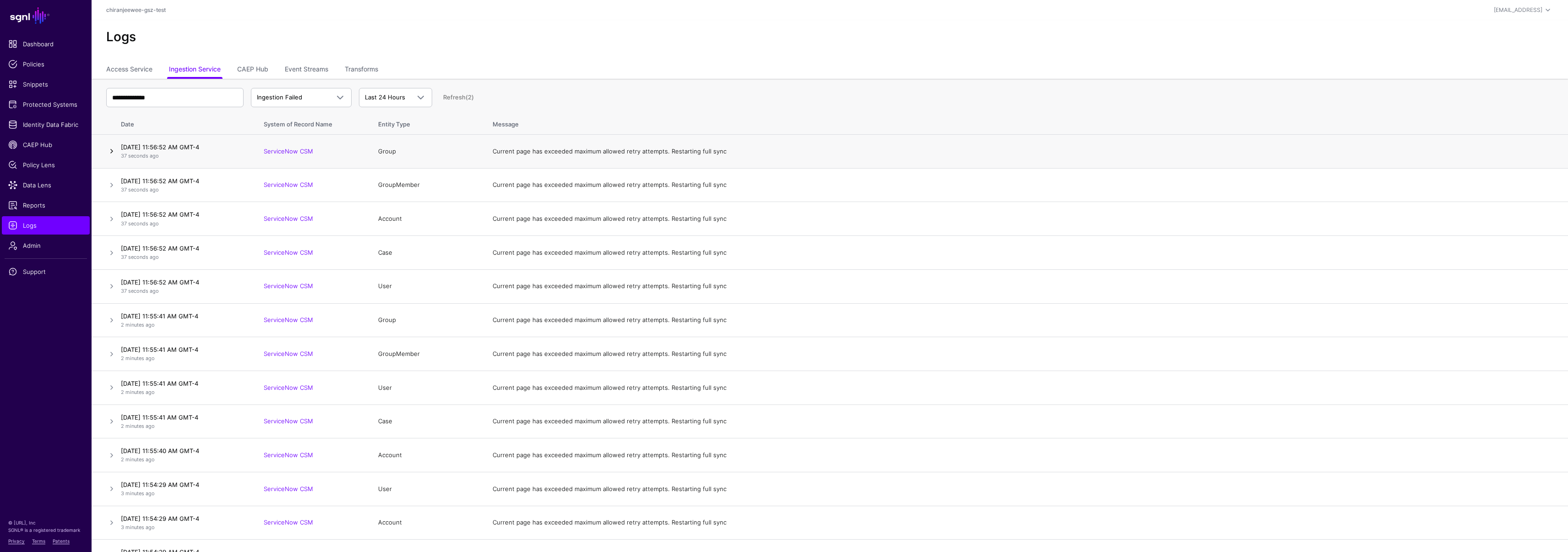
click at [110, 149] on link at bounding box center [112, 151] width 11 height 11
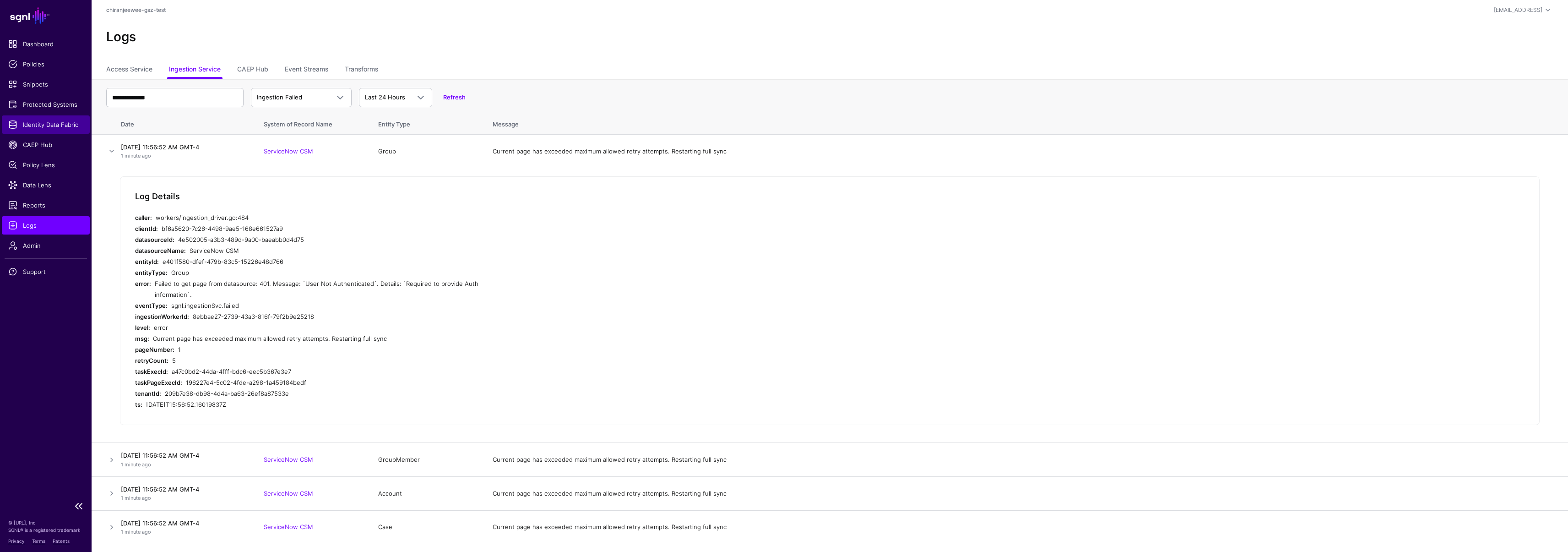
click at [47, 125] on span "Identity Data Fabric" at bounding box center [46, 125] width 75 height 9
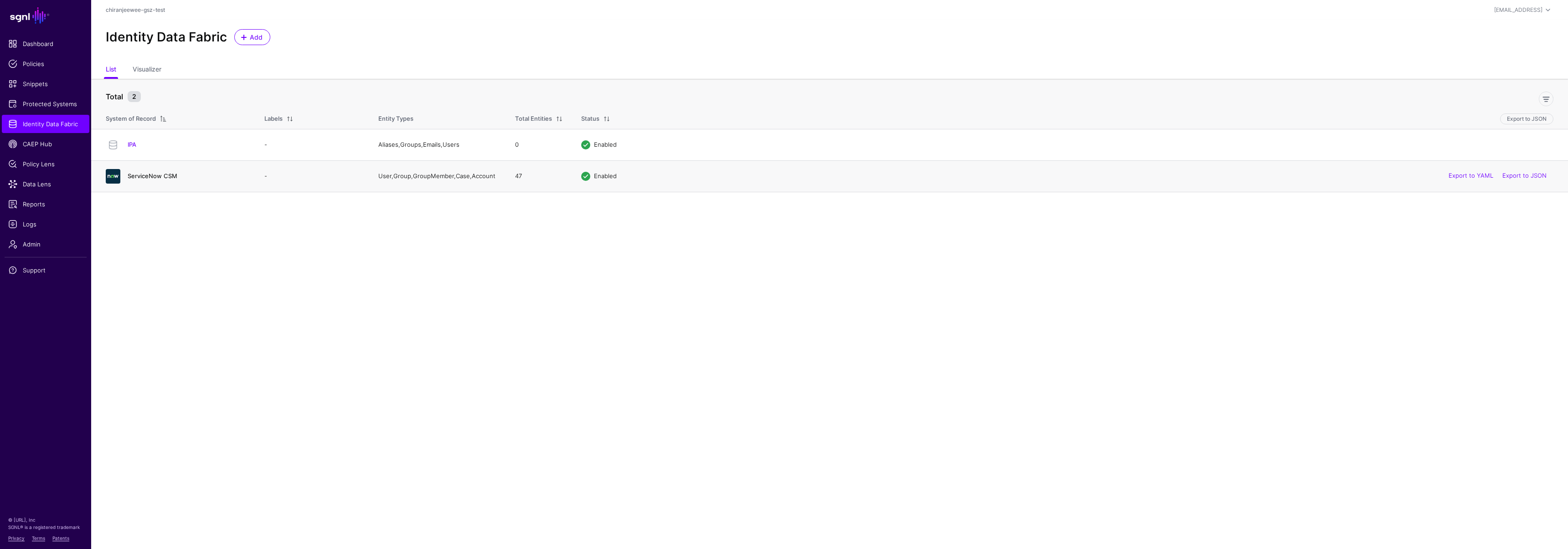
click at [139, 179] on link "ServiceNow CSM" at bounding box center [152, 175] width 49 height 7
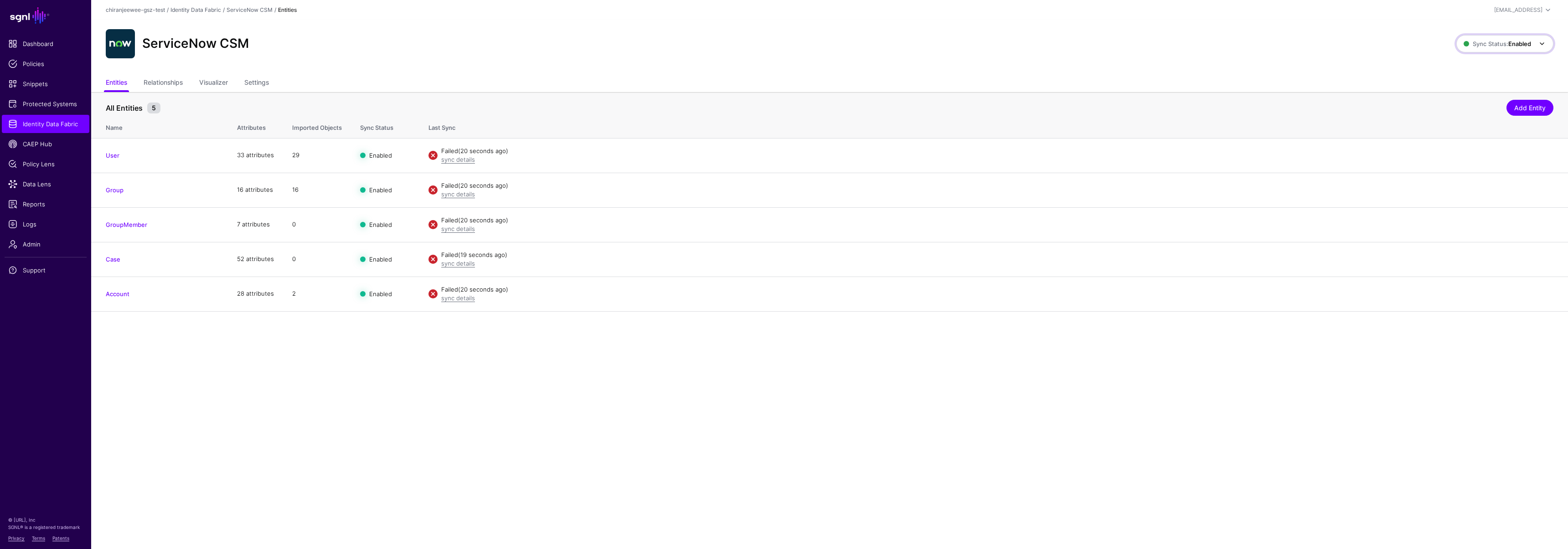
click at [1485, 46] on span "Sync Status: Enabled" at bounding box center [1497, 44] width 68 height 7
click at [1470, 101] on span "Disabled Syncing inactive for all configured entities" at bounding box center [1495, 109] width 102 height 30
click at [1478, 45] on span "Sync Status: Disabled" at bounding box center [1496, 44] width 69 height 7
click at [1471, 65] on span "Enabled Syncing active for all configured entities that are enabled" at bounding box center [1494, 75] width 103 height 30
click at [1498, 48] on span "Sync Status: Enabled" at bounding box center [1497, 44] width 68 height 10
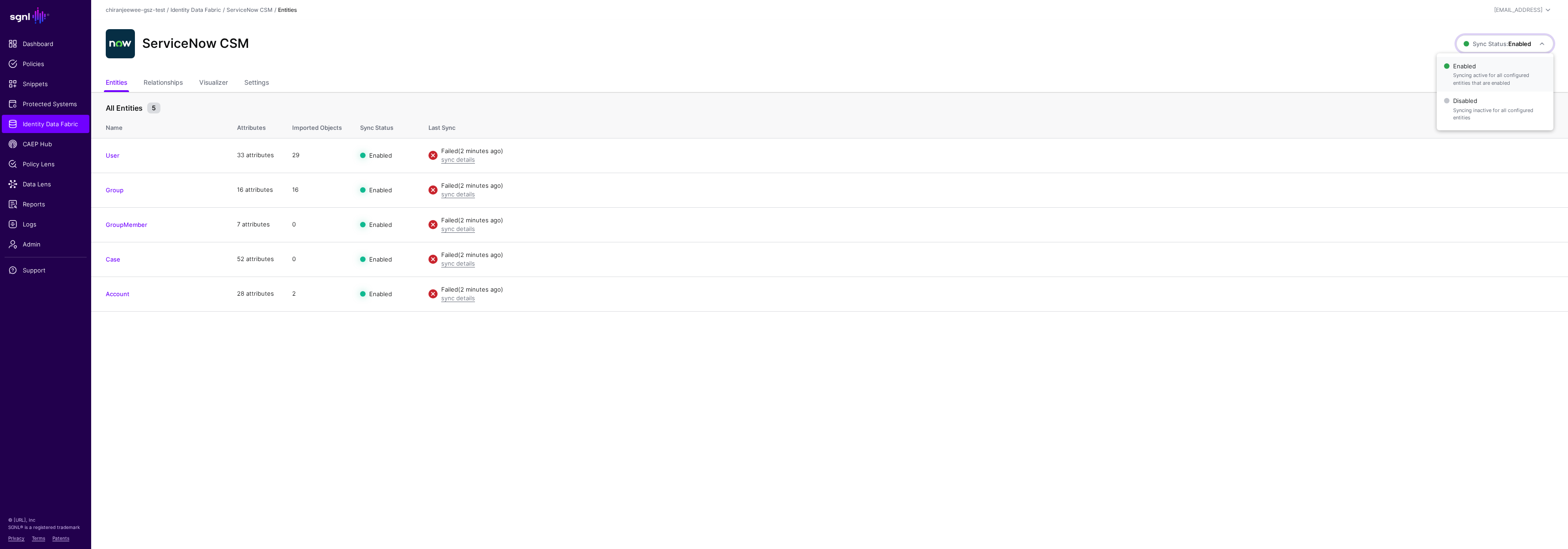
click at [1461, 79] on span "Syncing active for all configured entities that are enabled" at bounding box center [1499, 79] width 93 height 15
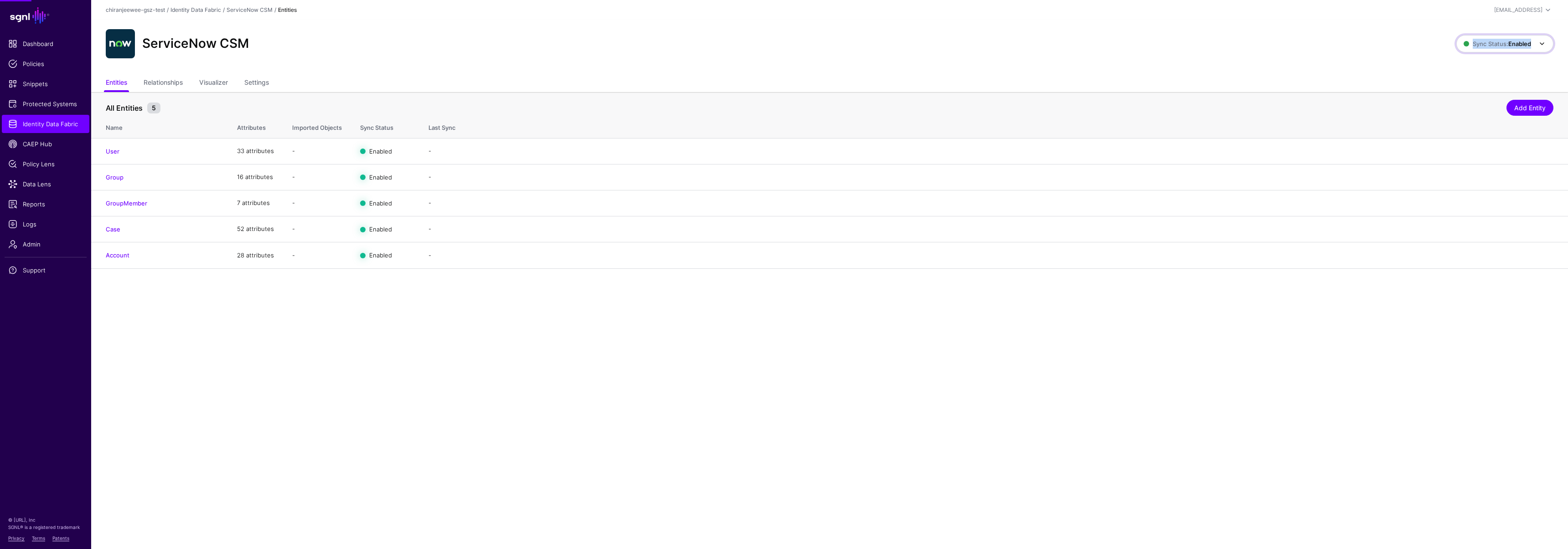
click at [1471, 49] on span "Sync Status: Enabled" at bounding box center [1505, 44] width 84 height 11
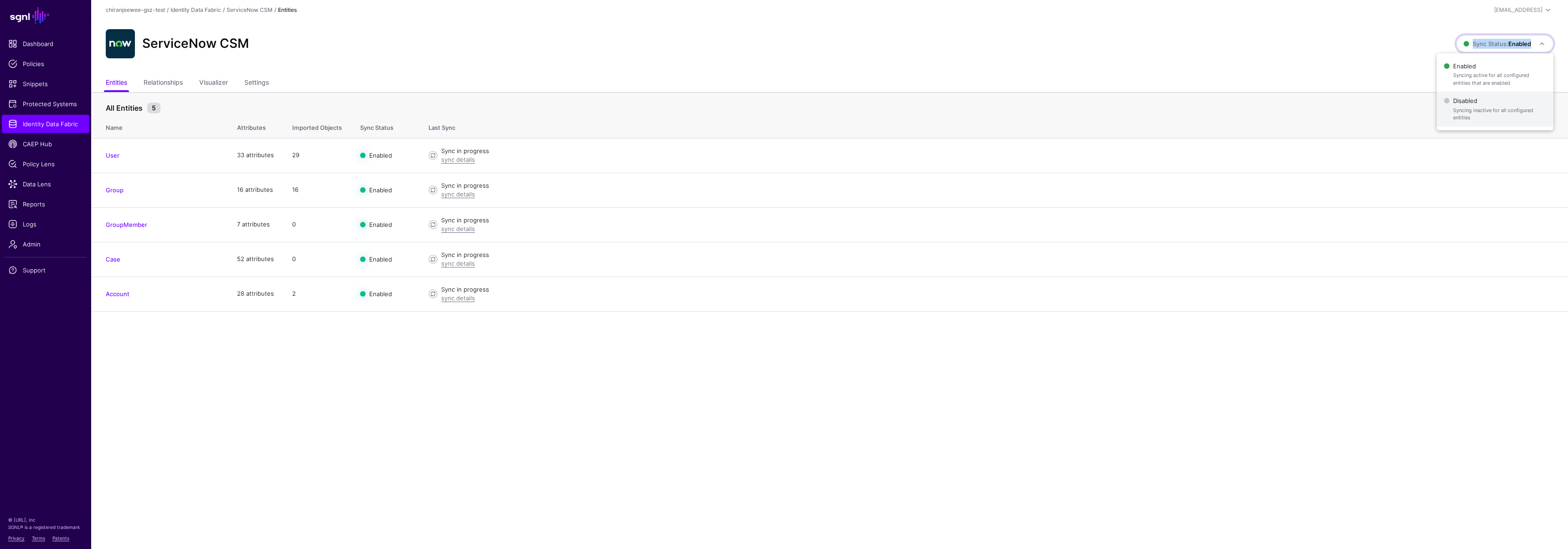
click at [1462, 103] on span "Disabled Syncing inactive for all configured entities" at bounding box center [1495, 109] width 102 height 30
click at [1483, 39] on span "Sync Status: Disabled" at bounding box center [1496, 44] width 69 height 10
click at [1471, 83] on span "Syncing active for all configured entities that are enabled" at bounding box center [1498, 79] width 94 height 15
click at [258, 79] on link "Settings" at bounding box center [257, 83] width 25 height 18
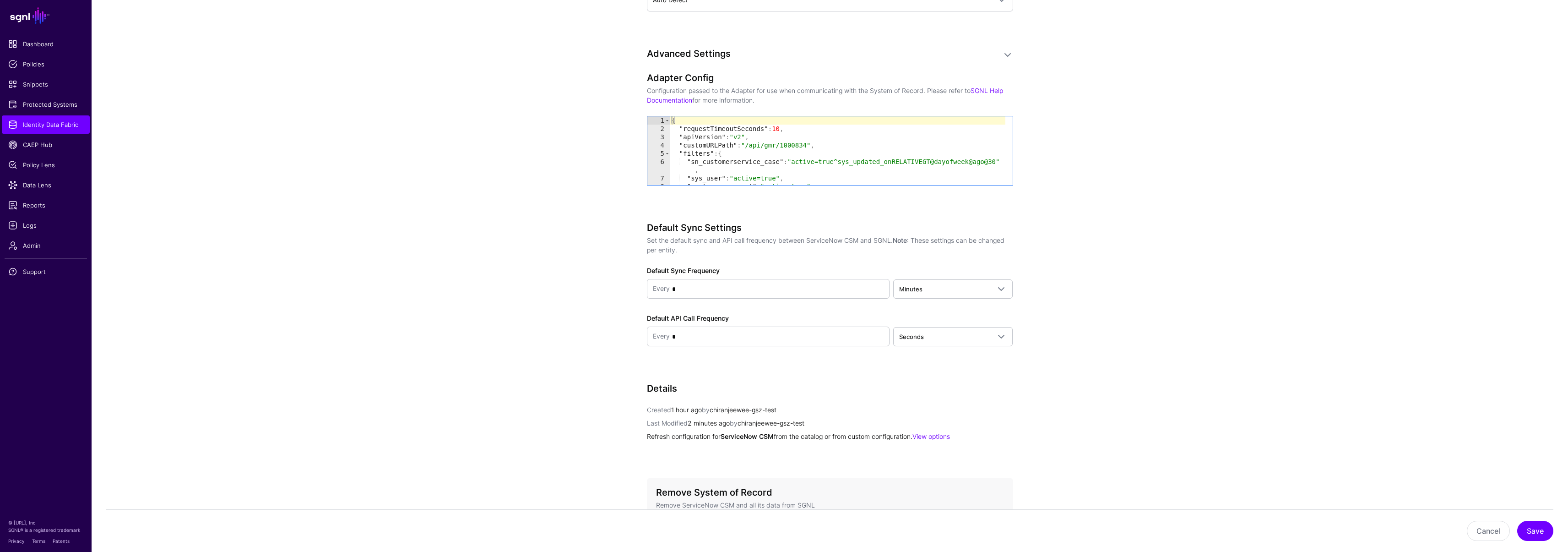
scroll to position [906, 0]
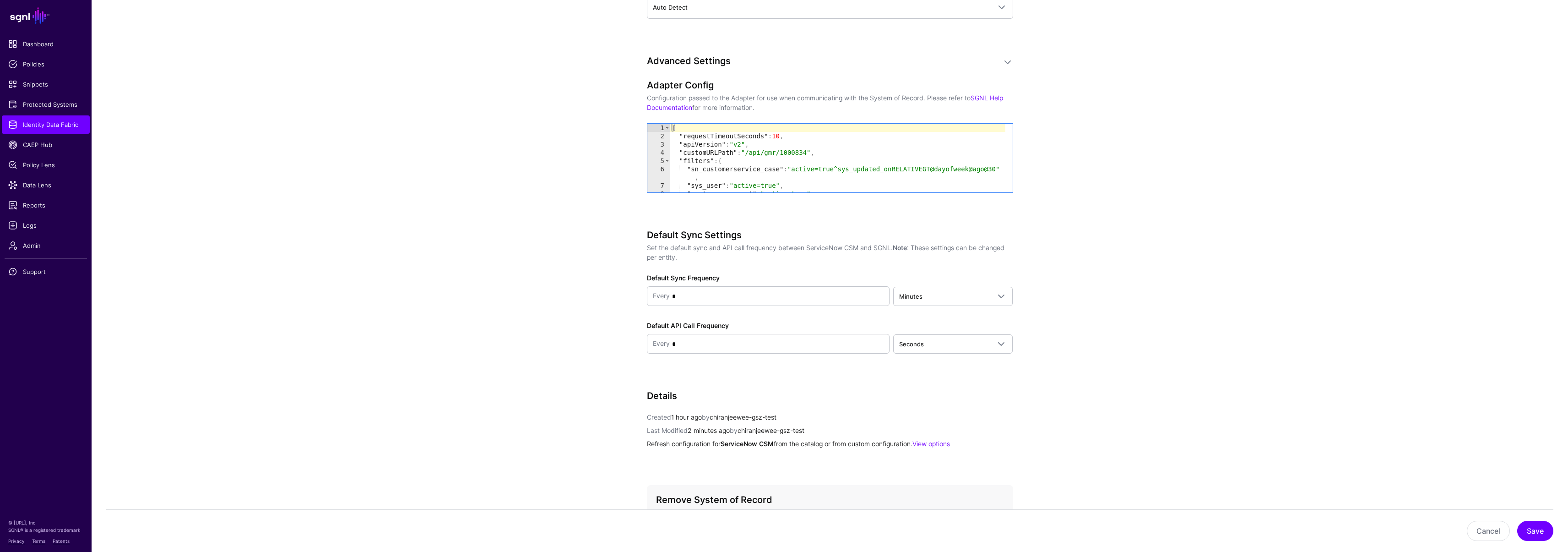
type textarea "**********"
drag, startPoint x: 759, startPoint y: 142, endPoint x: 657, endPoint y: 140, distance: 102.0
click at [657, 140] on div "**********" at bounding box center [830, 157] width 366 height 69
type textarea "**********"
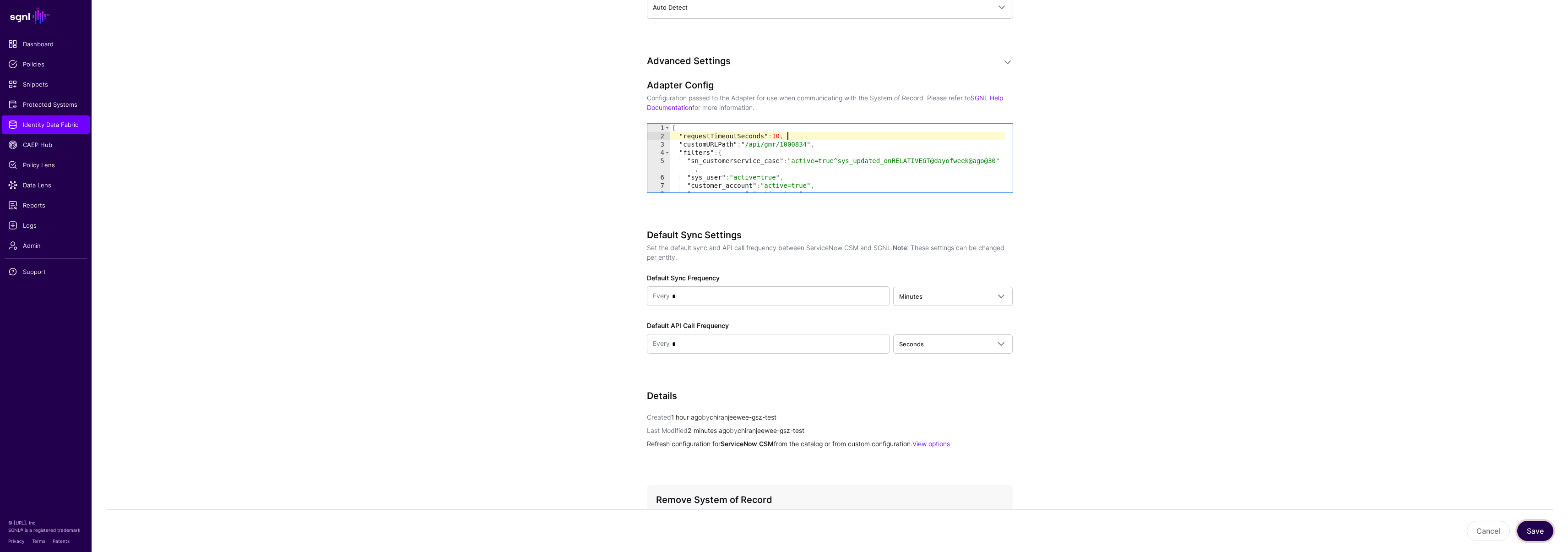
click at [1531, 529] on button "Save" at bounding box center [1535, 530] width 36 height 20
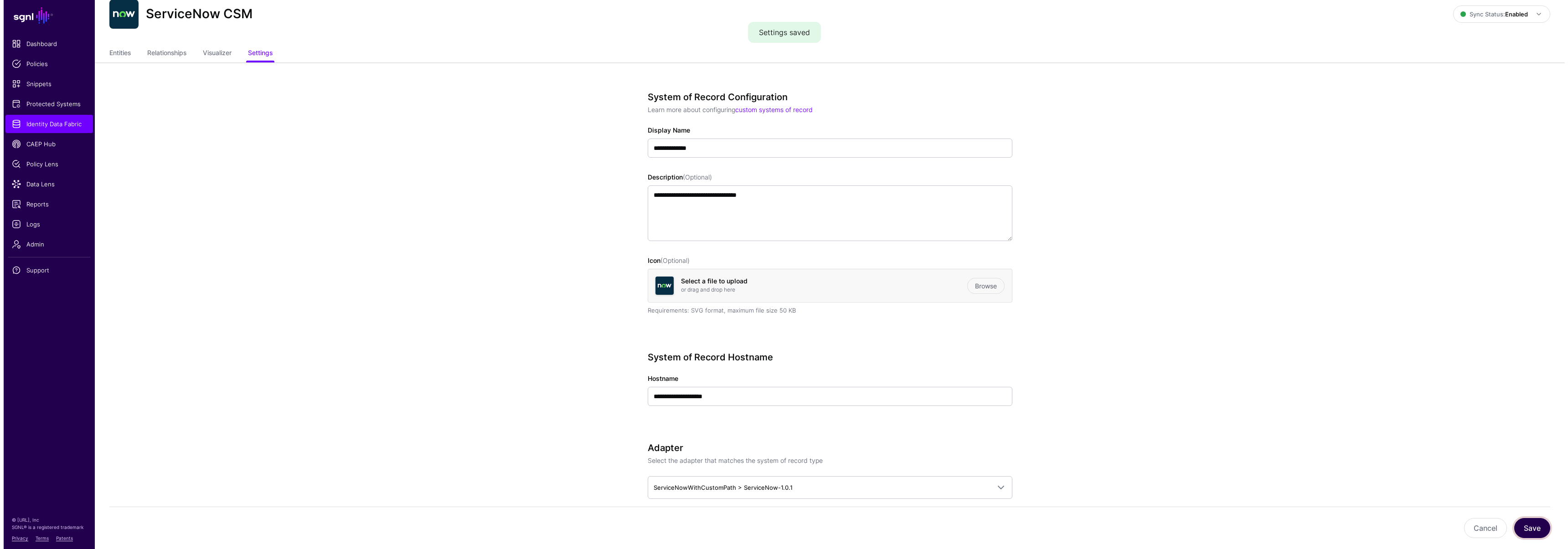
scroll to position [0, 0]
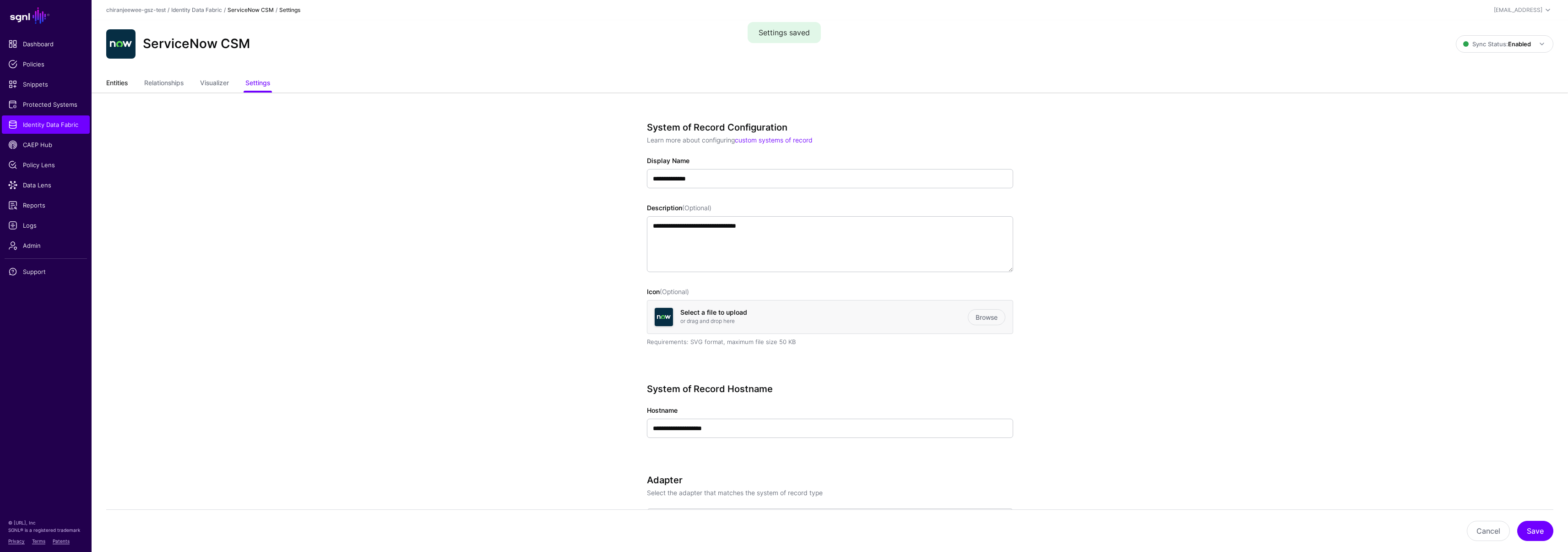
click at [116, 80] on link "Entities" at bounding box center [117, 84] width 22 height 18
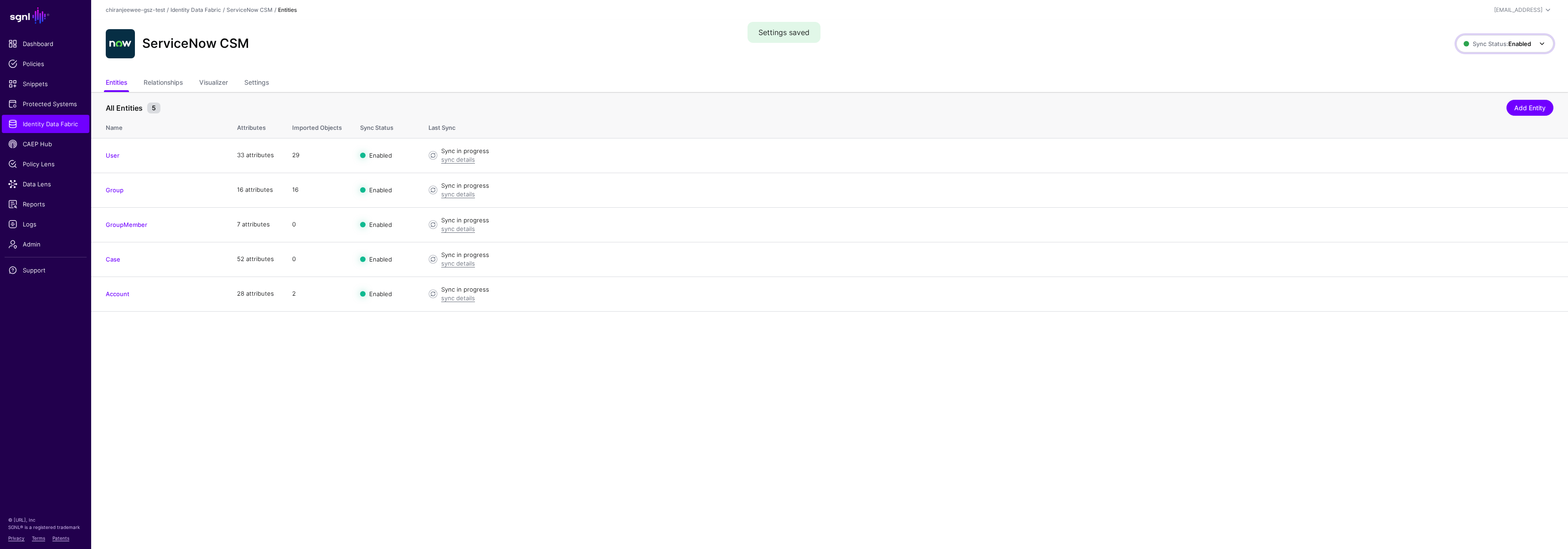
click at [1493, 39] on span "Sync Status: Enabled" at bounding box center [1497, 44] width 68 height 10
click at [1478, 100] on span "Disabled Syncing inactive for all configured entities" at bounding box center [1495, 109] width 102 height 30
click at [1507, 40] on strong "Disabled" at bounding box center [1519, 44] width 24 height 7
click at [1478, 72] on span "Syncing active for all configured entities that are enabled" at bounding box center [1498, 79] width 94 height 15
click at [1488, 45] on span "Sync Status: Enabled" at bounding box center [1497, 44] width 68 height 7
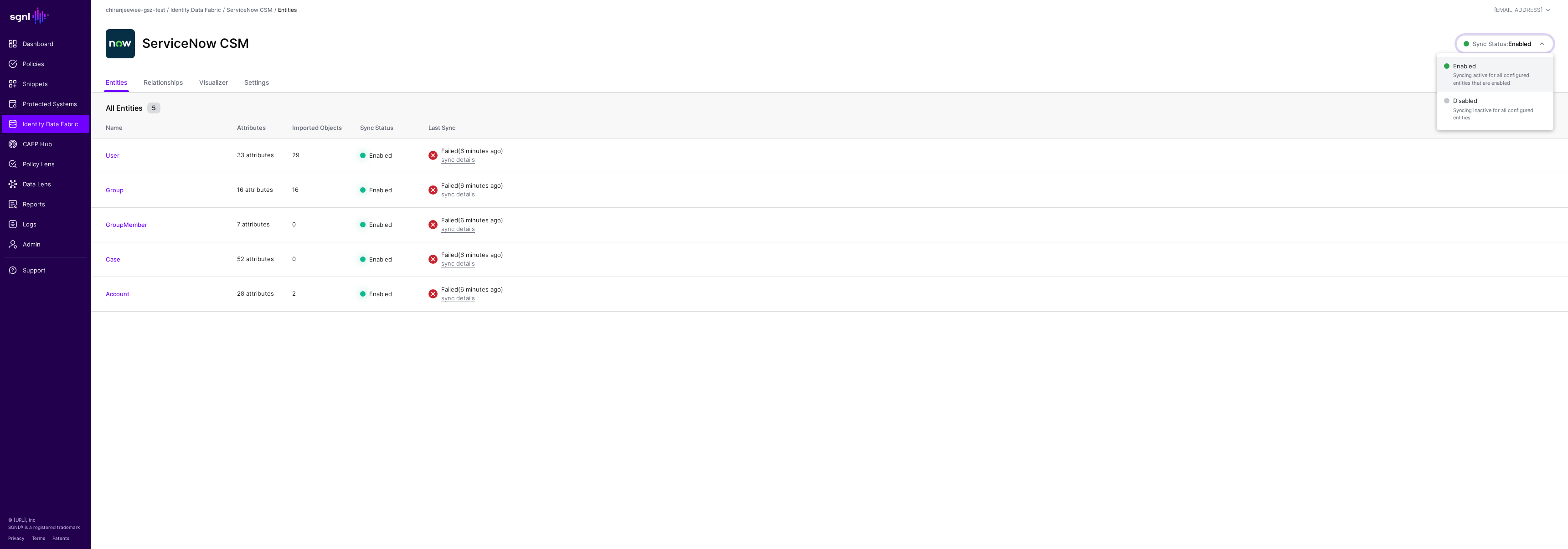
click at [1461, 76] on span "Syncing active for all configured entities that are enabled" at bounding box center [1499, 79] width 93 height 15
click at [1473, 49] on span "Sync Status: Enabled" at bounding box center [1505, 44] width 84 height 11
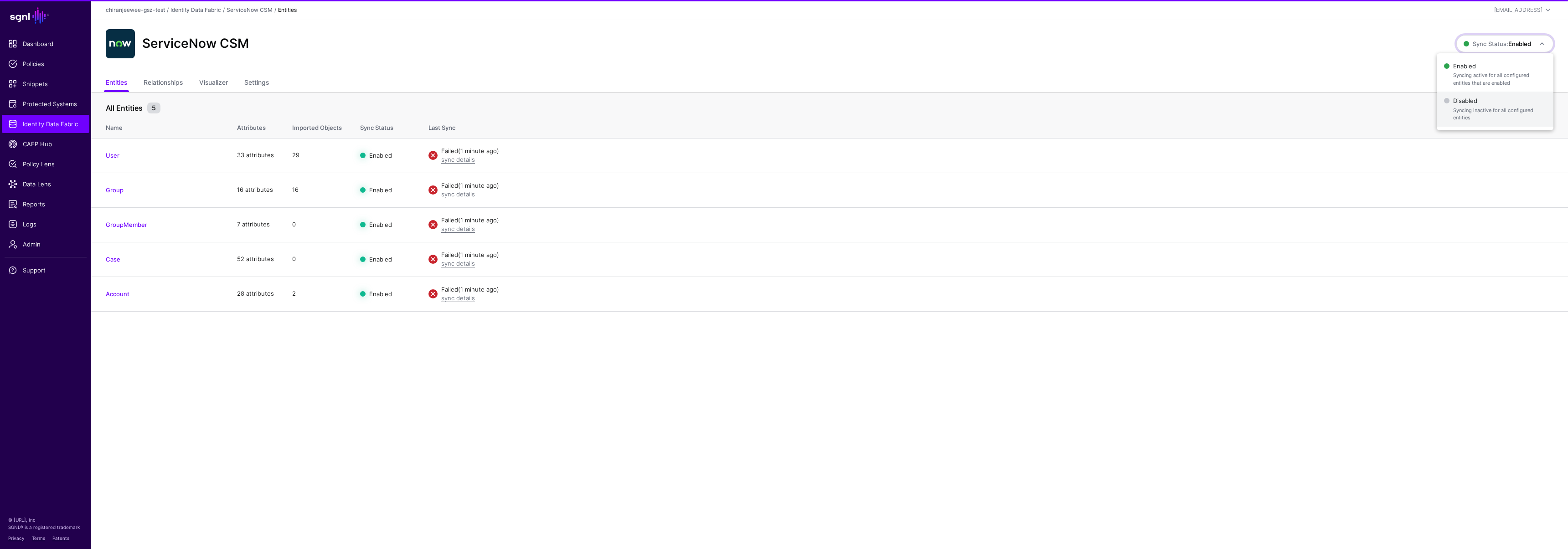
click at [1467, 100] on span "Disabled Syncing inactive for all configured entities" at bounding box center [1495, 109] width 102 height 30
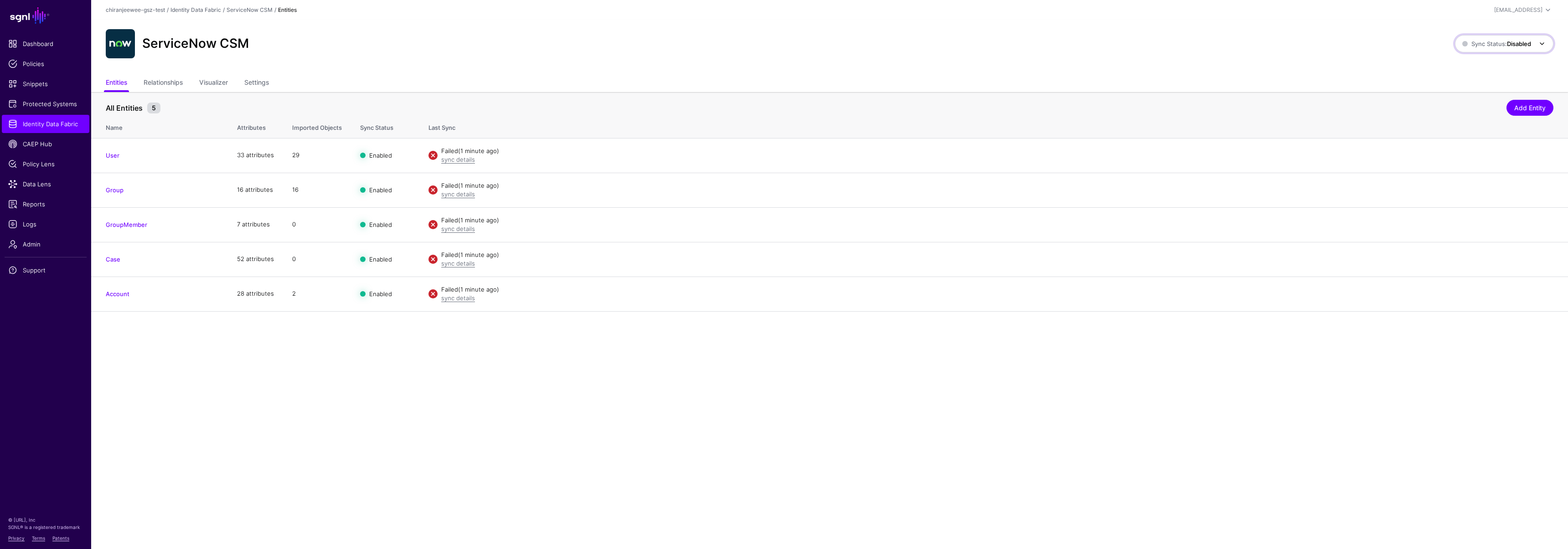
click at [1491, 47] on span "Sync Status: Disabled" at bounding box center [1496, 44] width 69 height 7
click at [1485, 71] on span "Enabled Syncing active for all configured entities that are enabled" at bounding box center [1494, 75] width 103 height 30
click at [1498, 42] on span "Sync Status: Enabled" at bounding box center [1497, 44] width 68 height 7
click at [1478, 105] on span "Disabled Syncing inactive for all configured entities" at bounding box center [1495, 109] width 102 height 30
click at [1472, 46] on span "Sync Status: Disabled" at bounding box center [1496, 44] width 69 height 7
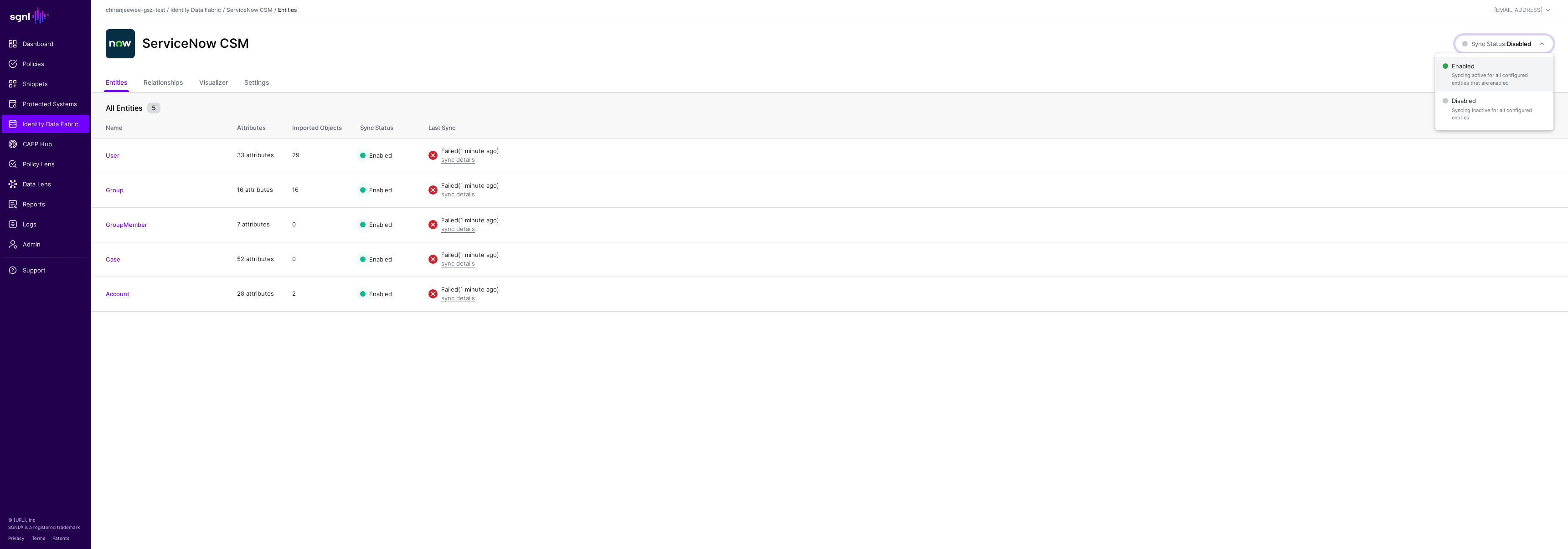
click at [1470, 82] on span "Syncing active for all configured entities that are enabled" at bounding box center [1498, 79] width 94 height 15
click at [51, 129] on link "Identity Data Fabric" at bounding box center [46, 124] width 88 height 18
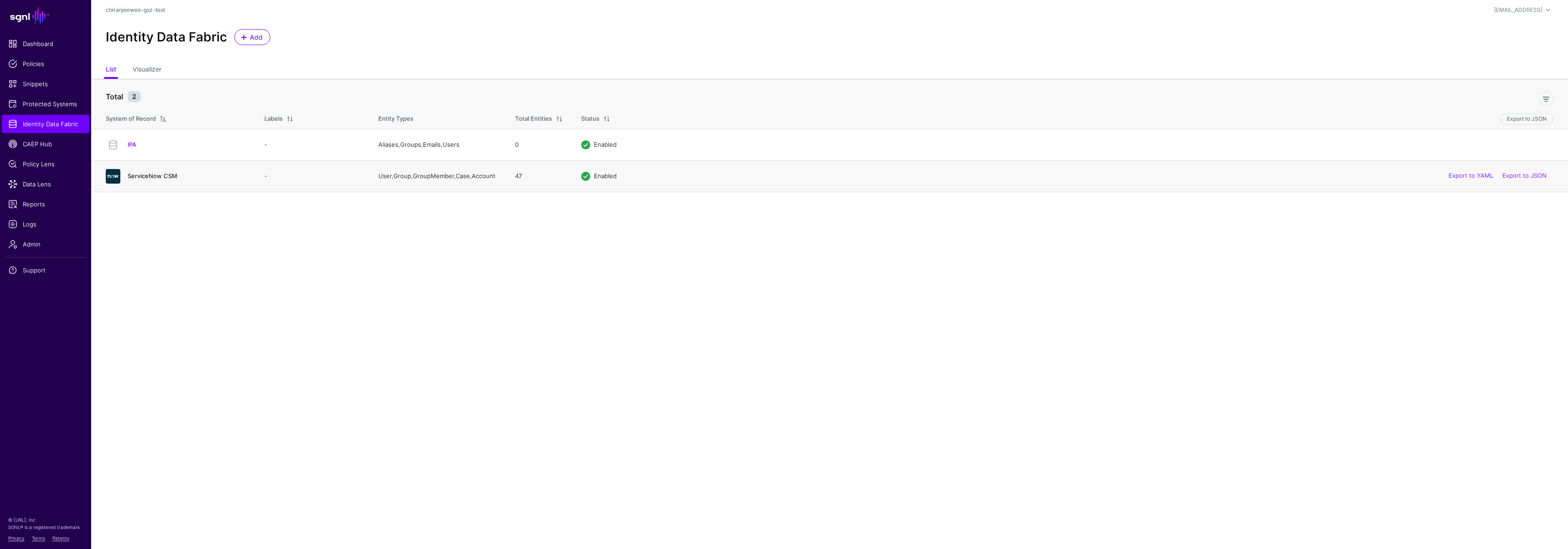
click at [141, 178] on link "ServiceNow CSM" at bounding box center [152, 175] width 49 height 7
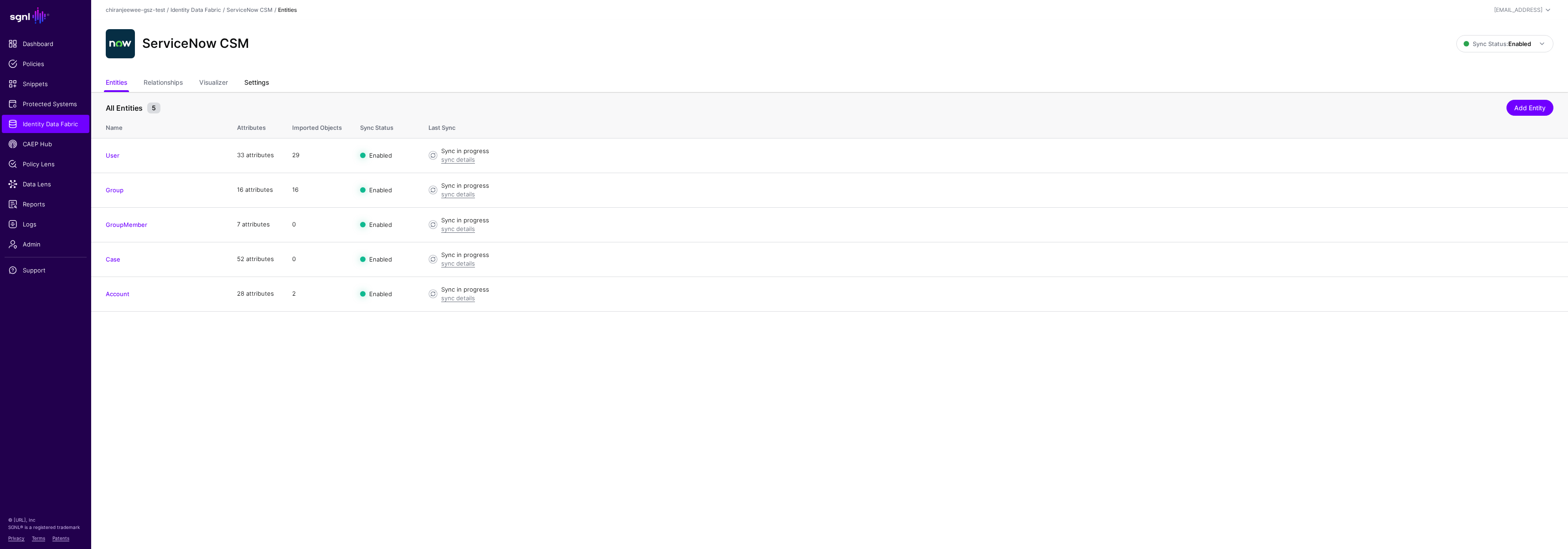
click at [257, 84] on link "Settings" at bounding box center [257, 83] width 25 height 18
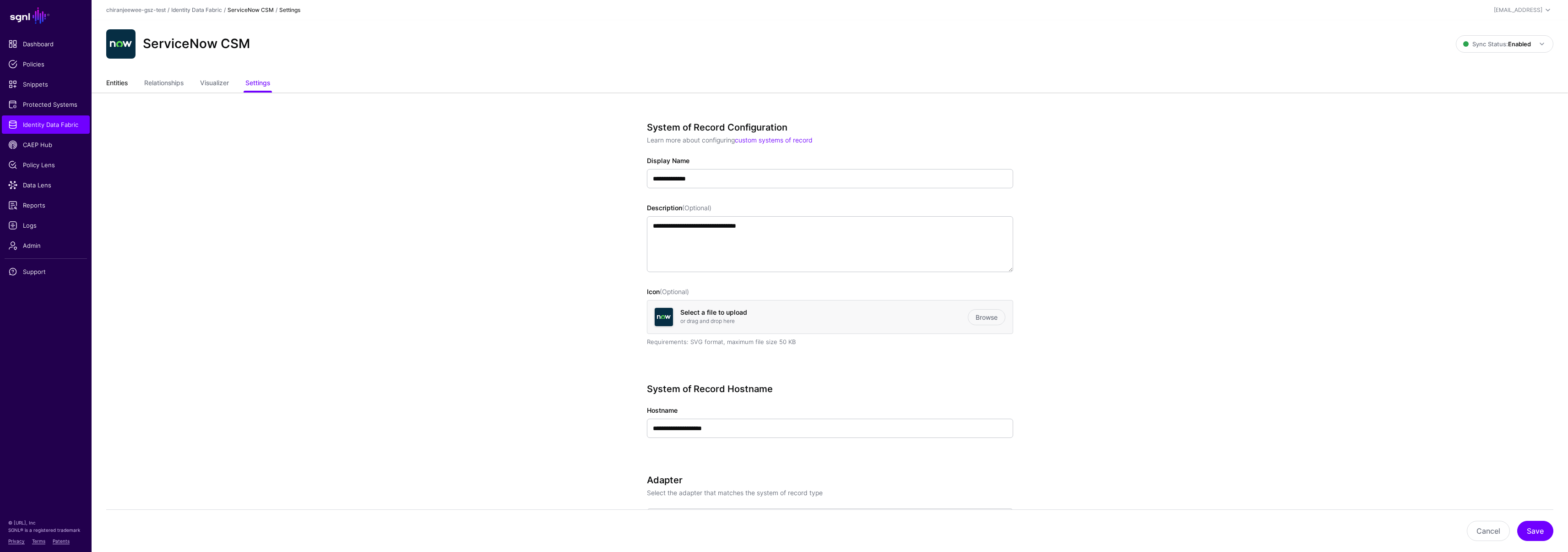
drag, startPoint x: 110, startPoint y: 86, endPoint x: 120, endPoint y: 85, distance: 10.0
click at [110, 86] on link "Entities" at bounding box center [117, 84] width 22 height 18
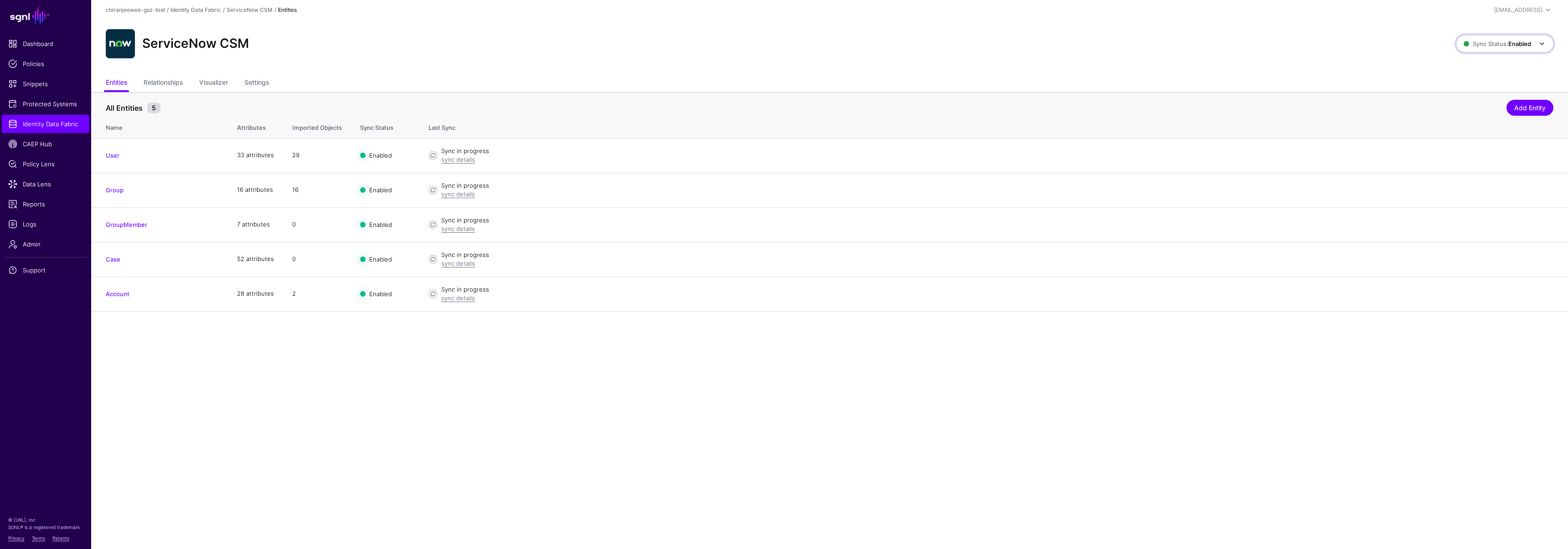
click at [1497, 51] on link "Sync Status: Enabled" at bounding box center [1504, 44] width 97 height 18
click at [1472, 103] on span "Disabled Syncing inactive for all configured entities" at bounding box center [1495, 109] width 102 height 30
click at [248, 84] on link "Settings" at bounding box center [257, 83] width 25 height 18
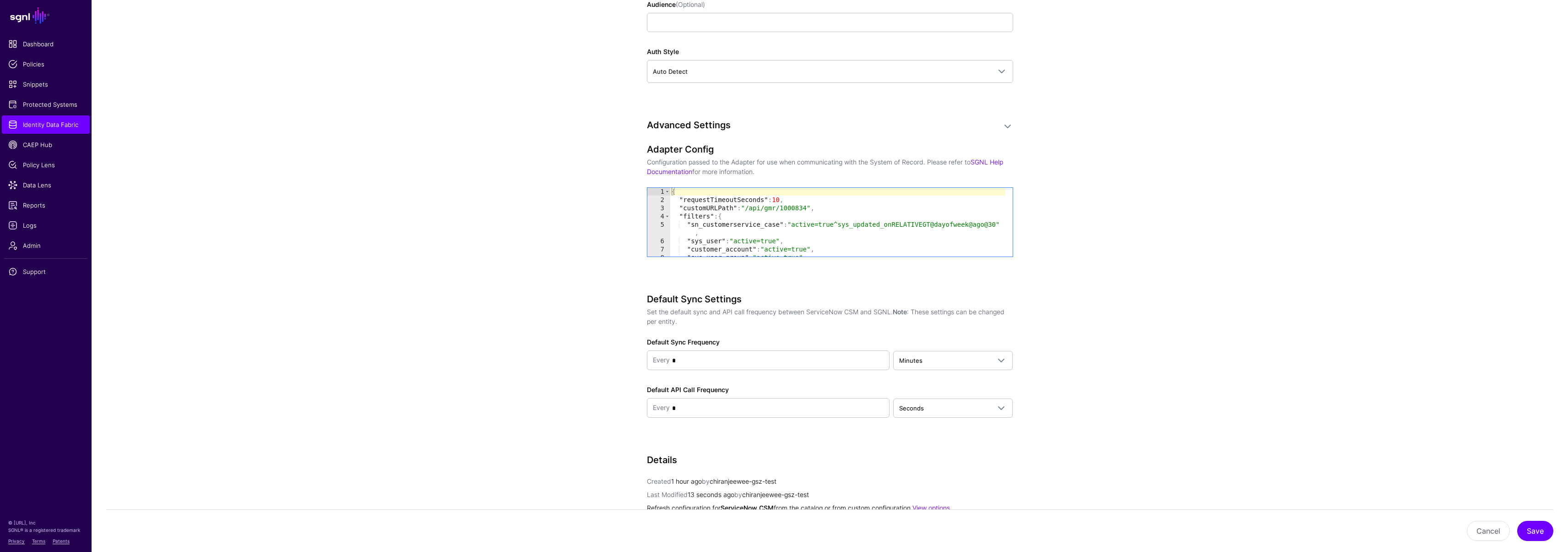
scroll to position [1, 0]
click at [730, 217] on div "{ "requestTimeoutSeconds" : 10 , "customURLPath" : "/api/gmr/1000834" , "filter…" at bounding box center [838, 230] width 336 height 85
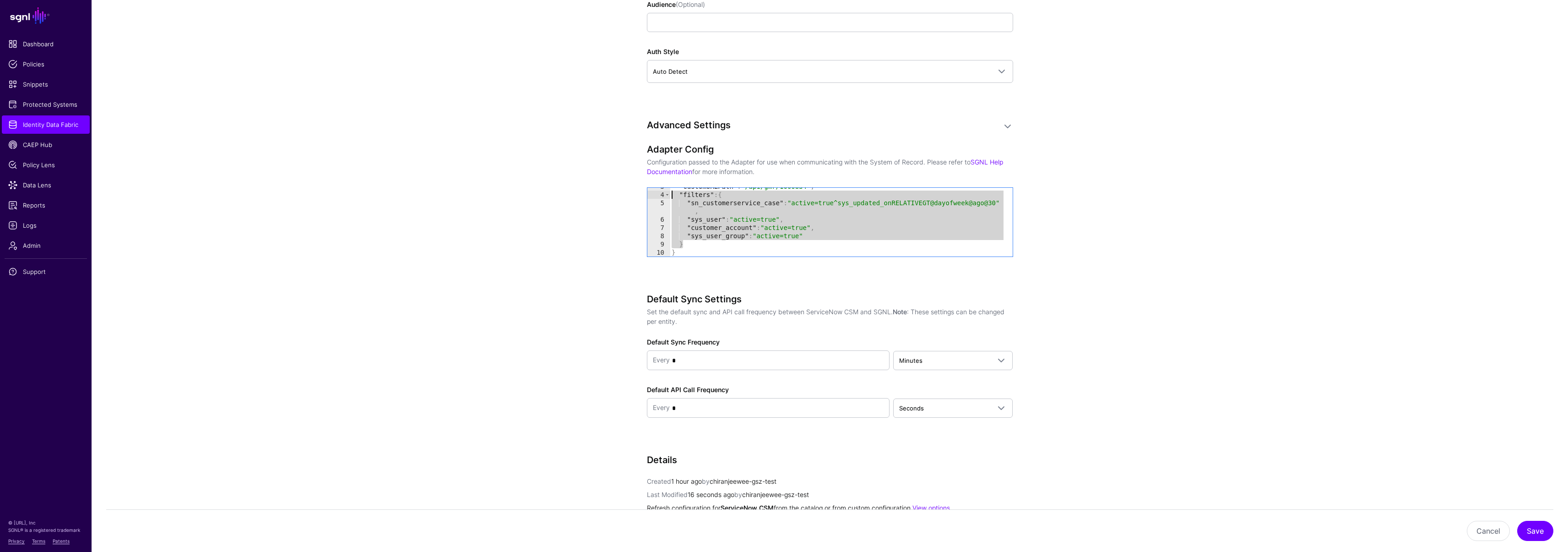
drag, startPoint x: 682, startPoint y: 242, endPoint x: 652, endPoint y: 194, distance: 56.6
click at [652, 194] on div "**********" at bounding box center [830, 221] width 366 height 69
type textarea "**********"
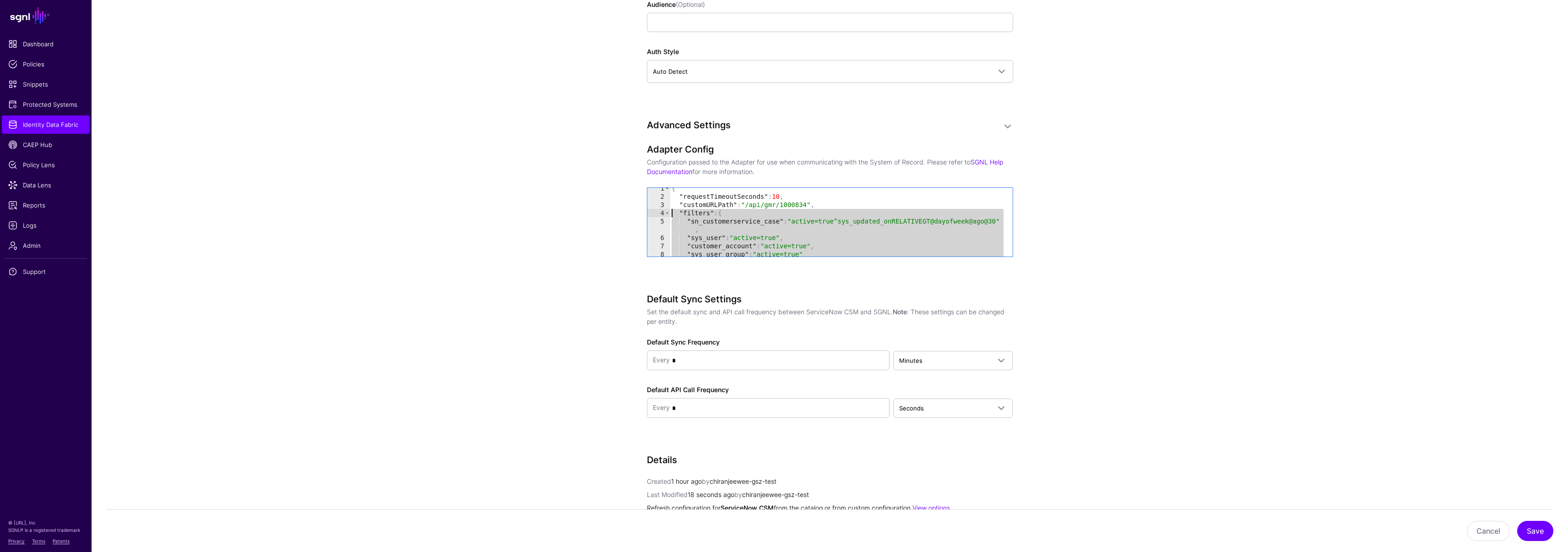
scroll to position [4, 0]
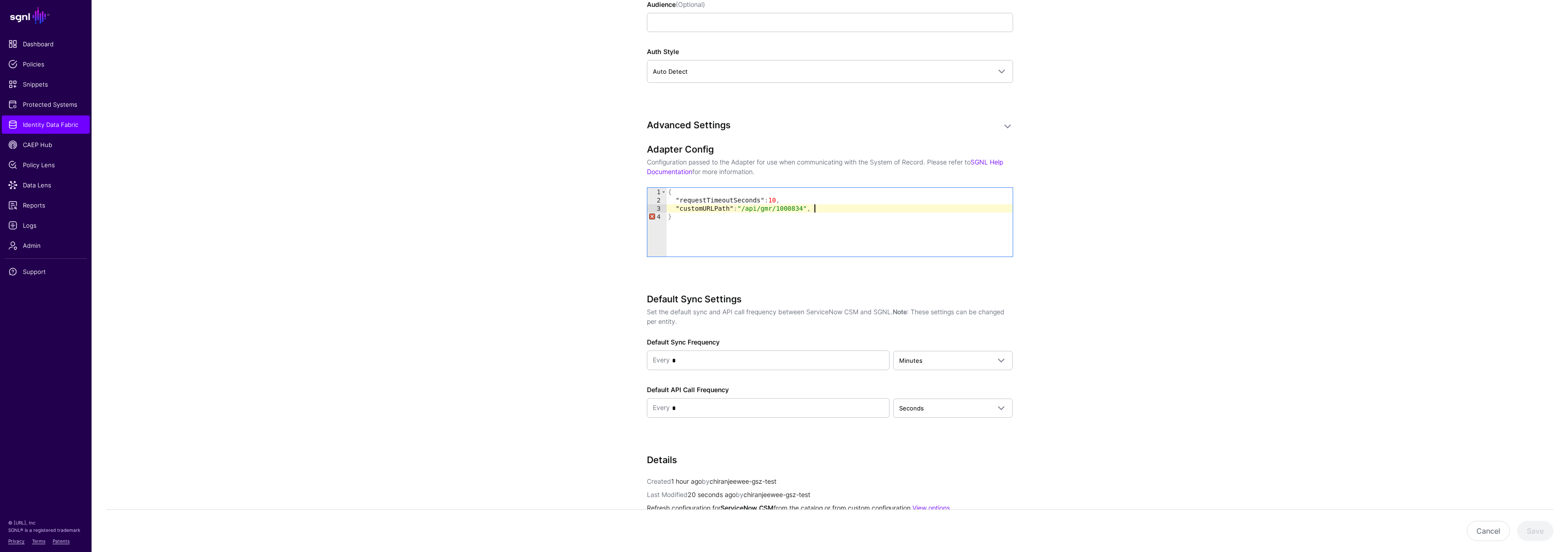
type textarea "**********"
click at [1542, 532] on button "Save" at bounding box center [1535, 530] width 36 height 20
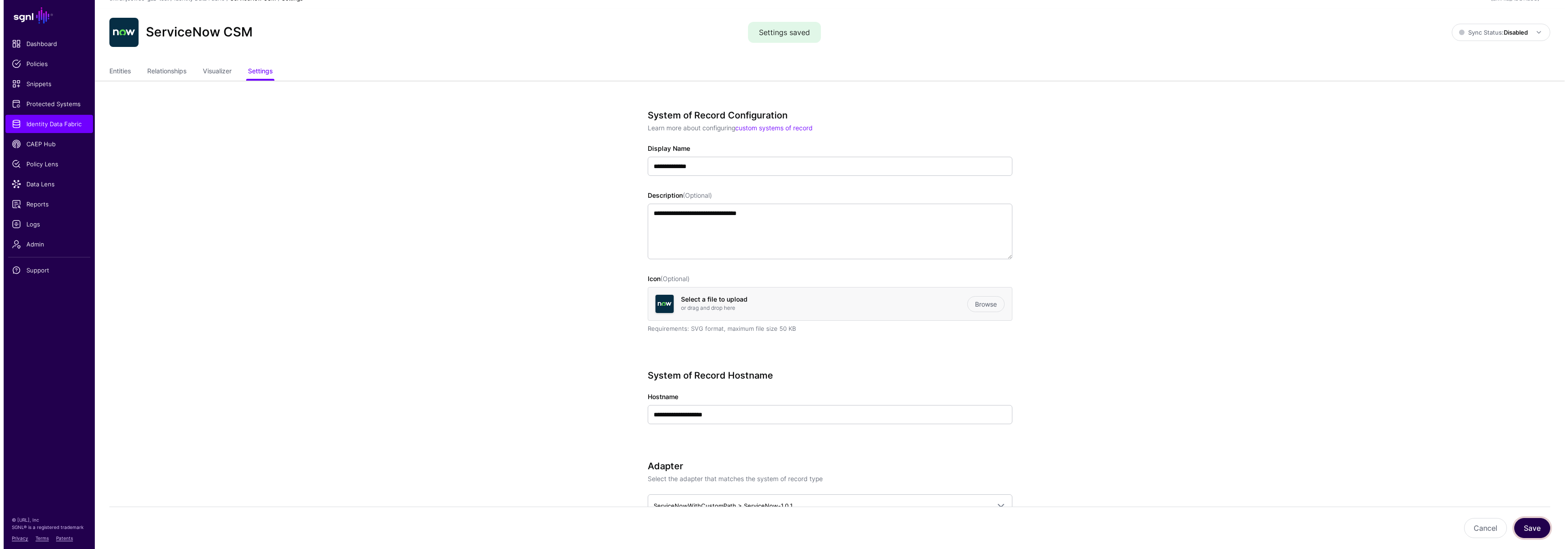
scroll to position [0, 0]
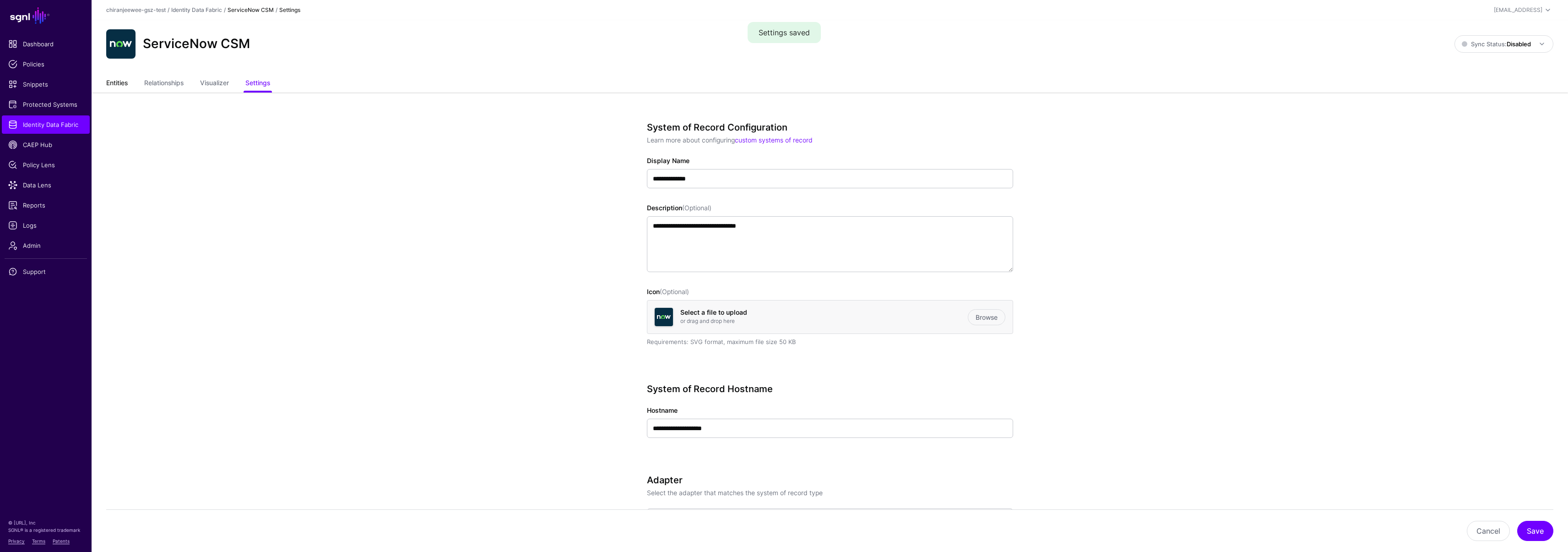
click at [120, 86] on link "Entities" at bounding box center [117, 84] width 22 height 18
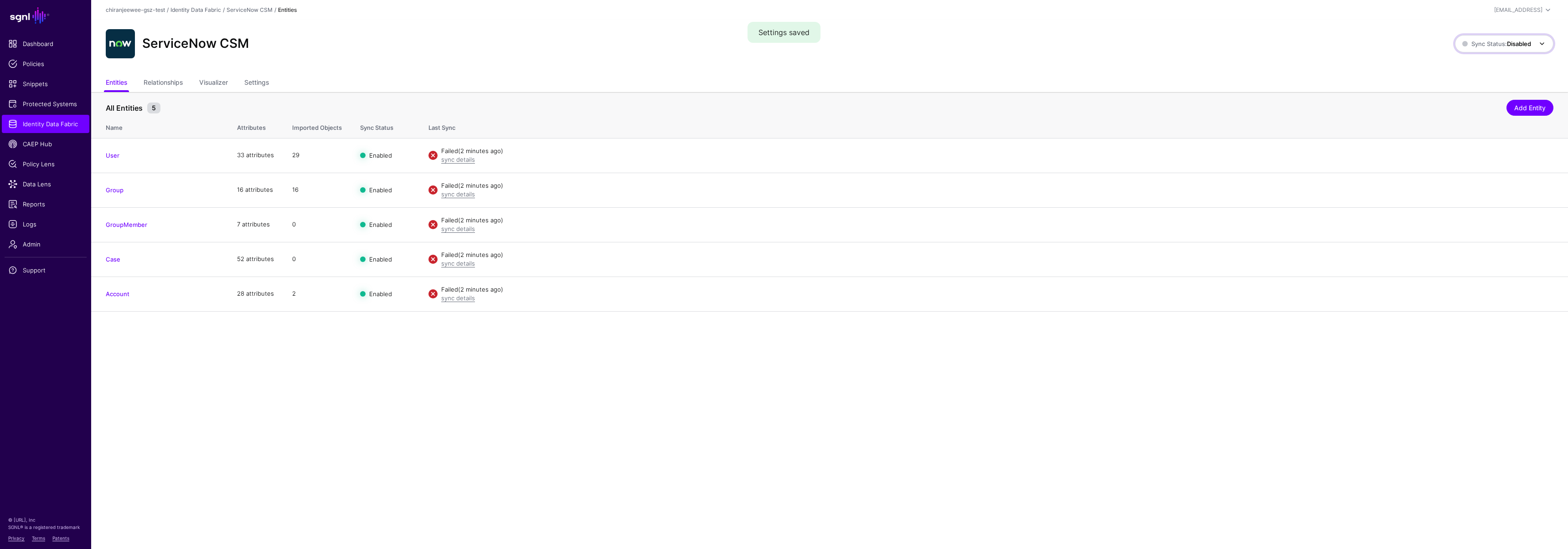
click at [1482, 44] on span "Sync Status: Disabled" at bounding box center [1496, 44] width 69 height 7
click at [1475, 70] on span "Enabled Syncing active for all configured entities that are enabled" at bounding box center [1494, 75] width 103 height 30
click at [1479, 45] on span "Sync Status: Enabled" at bounding box center [1497, 44] width 68 height 7
click at [1468, 107] on span "Syncing inactive for all configured entities" at bounding box center [1499, 114] width 93 height 15
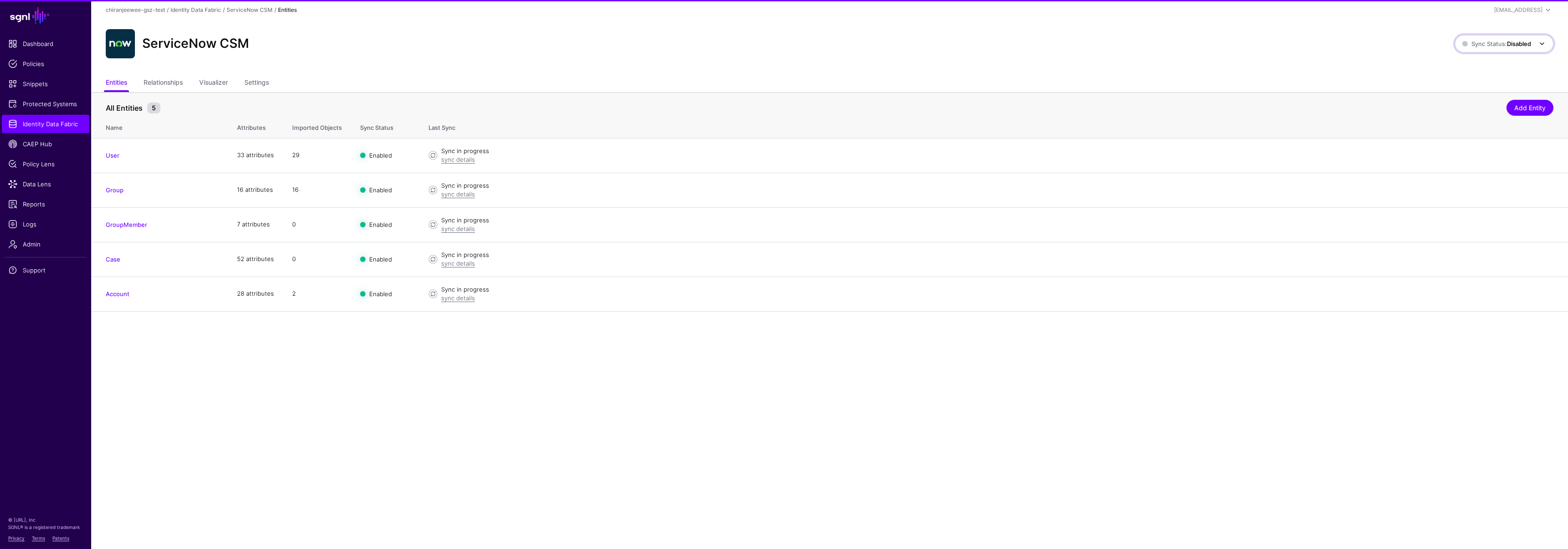
click at [1476, 40] on span "Sync Status: Disabled" at bounding box center [1496, 44] width 69 height 7
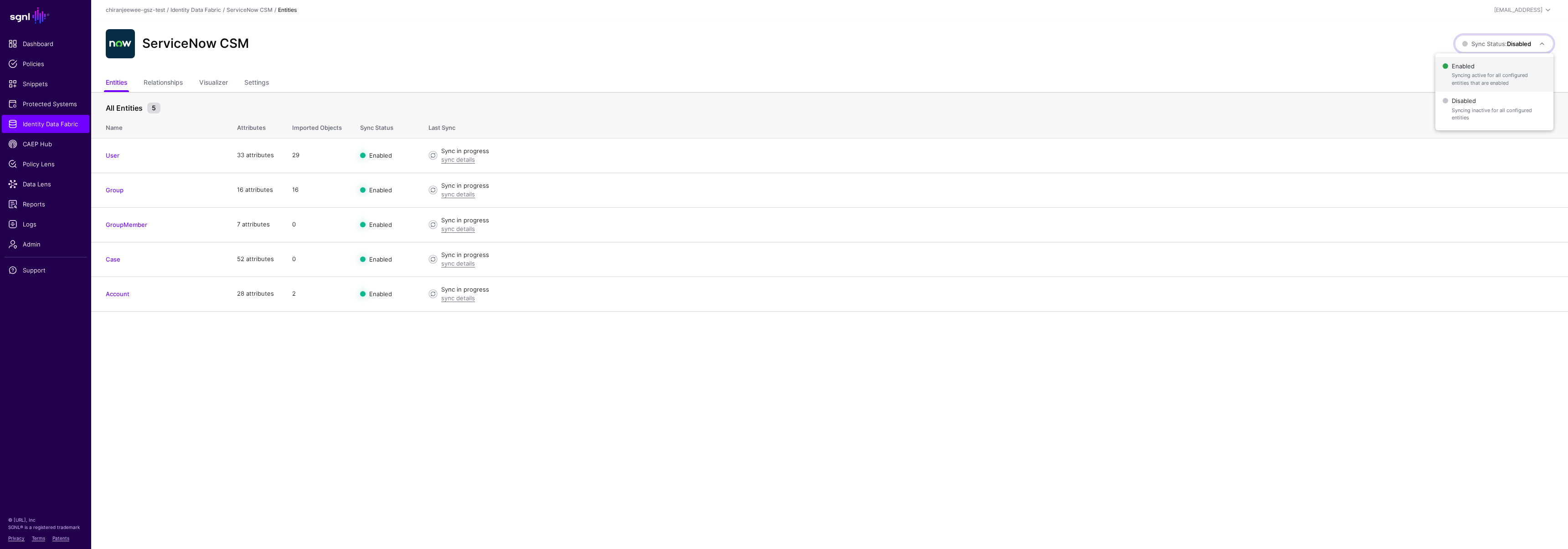
click at [1478, 64] on span "Enabled Syncing active for all configured entities that are enabled" at bounding box center [1494, 75] width 103 height 30
click at [1494, 48] on span "Sync Status: Enabled" at bounding box center [1505, 44] width 84 height 11
click at [1474, 101] on span "Disabled Syncing inactive for all configured entities" at bounding box center [1495, 109] width 102 height 30
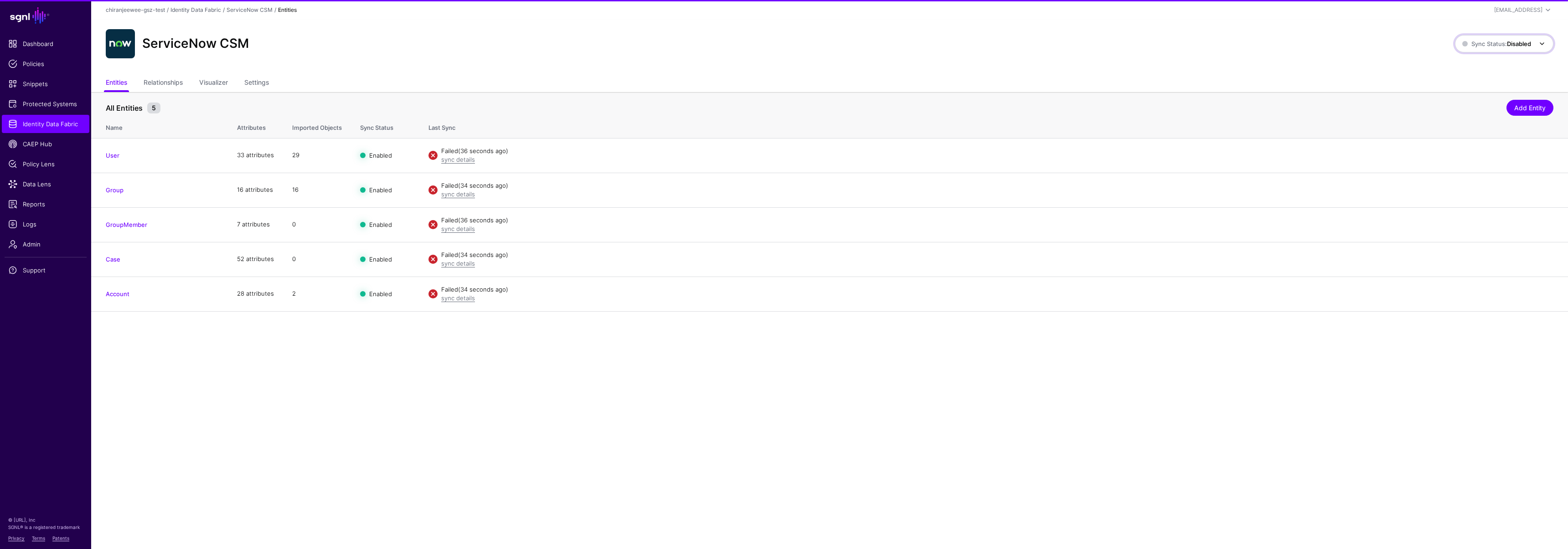
click at [1483, 45] on span "Sync Status: Disabled" at bounding box center [1496, 44] width 69 height 7
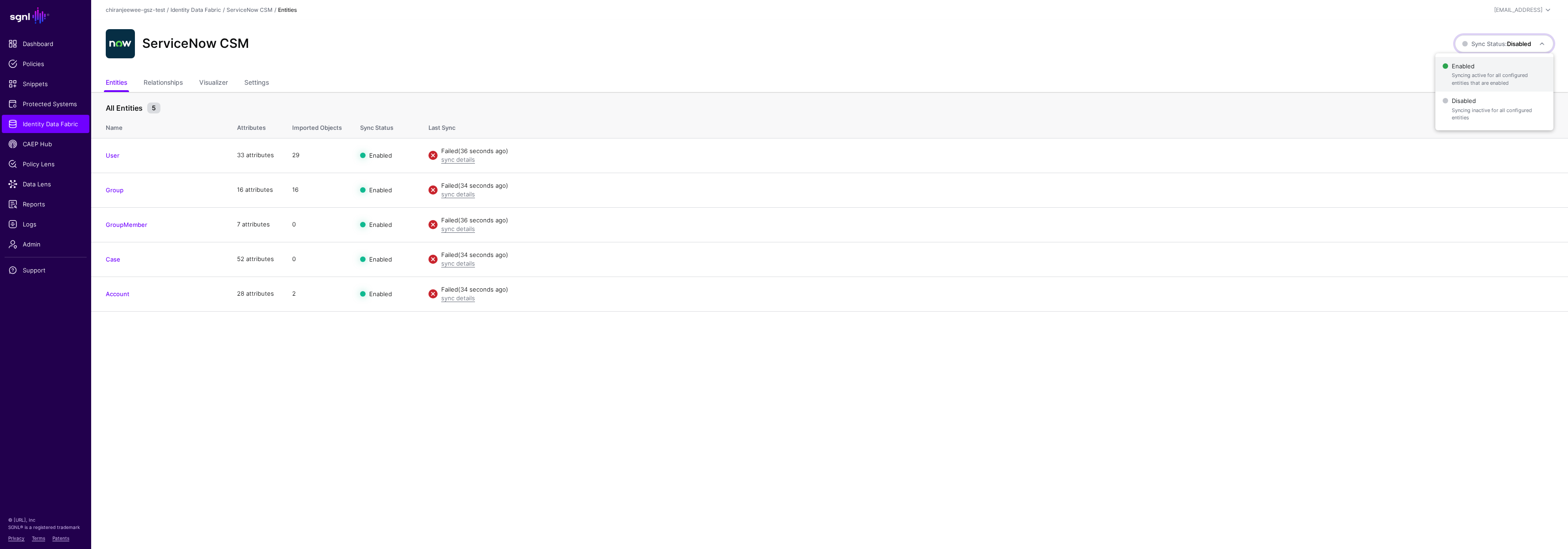
click at [1483, 64] on span "Enabled Syncing active for all configured entities that are enabled" at bounding box center [1494, 75] width 103 height 30
click at [255, 84] on link "Settings" at bounding box center [257, 83] width 25 height 18
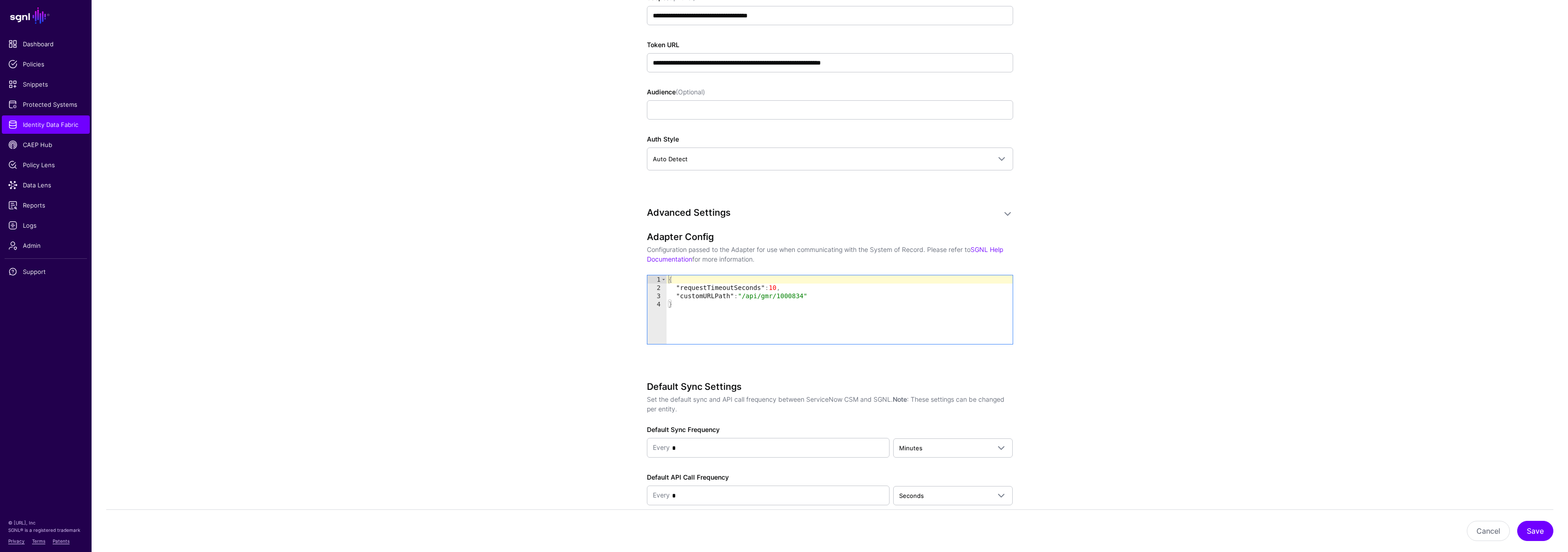
scroll to position [908, 0]
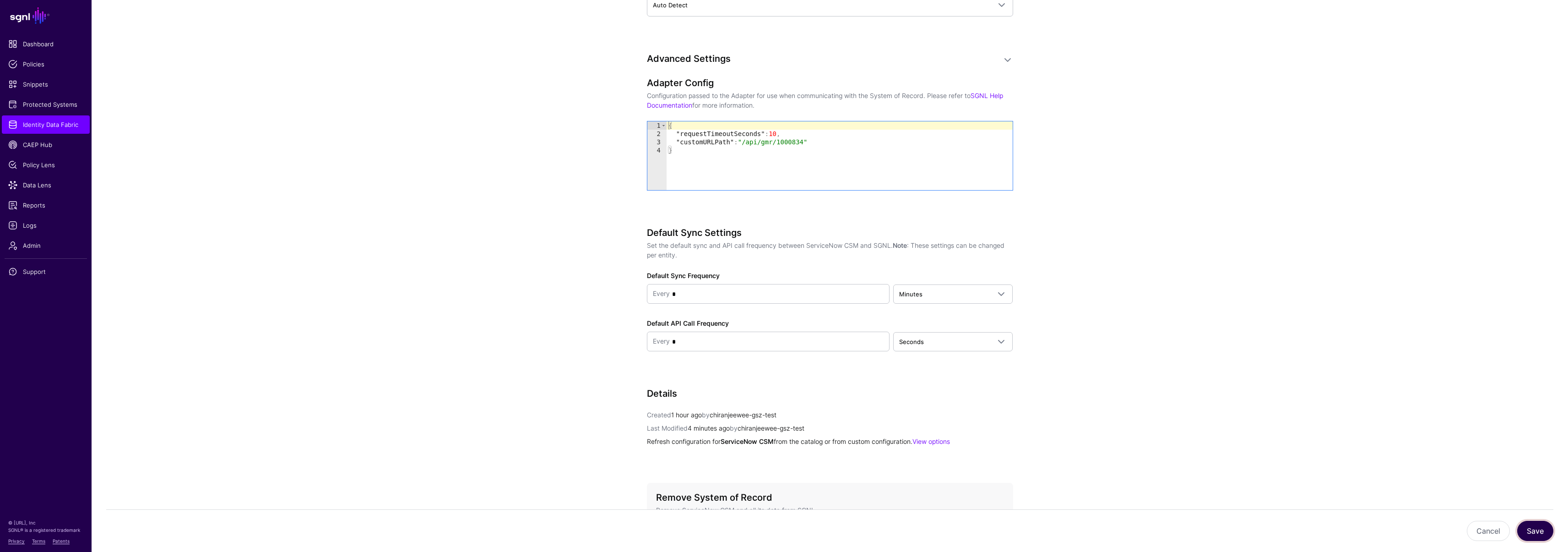
click at [1549, 534] on button "Save" at bounding box center [1535, 530] width 36 height 20
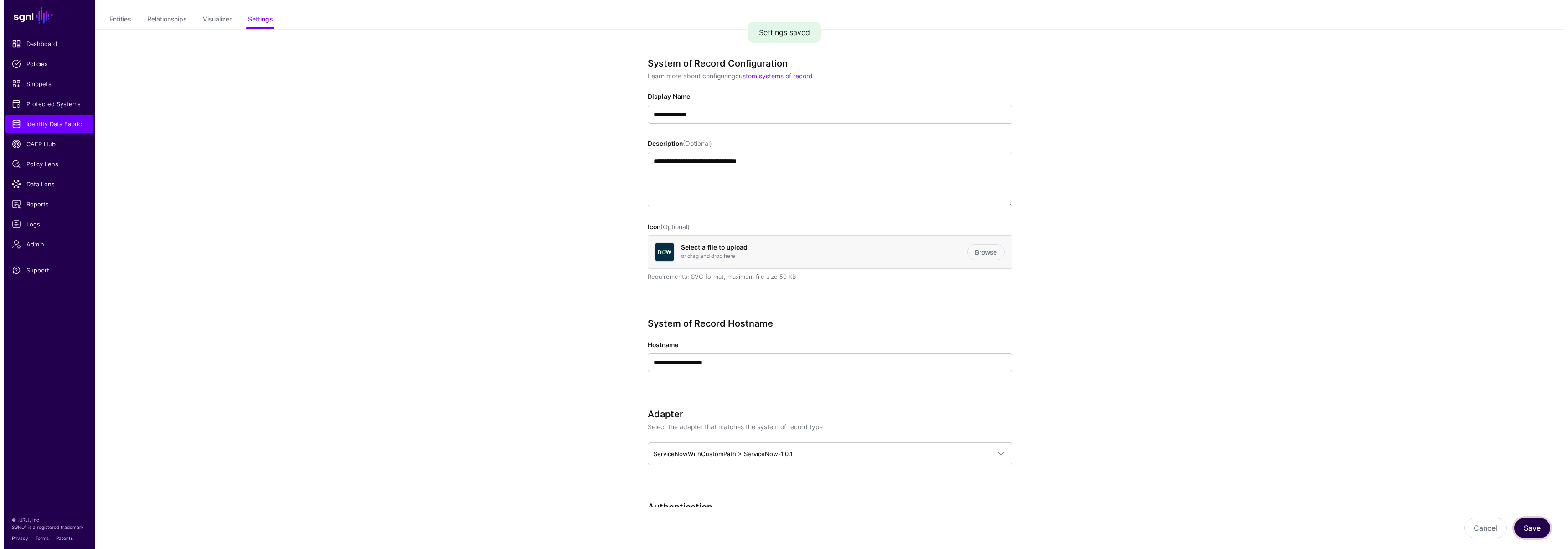
scroll to position [0, 0]
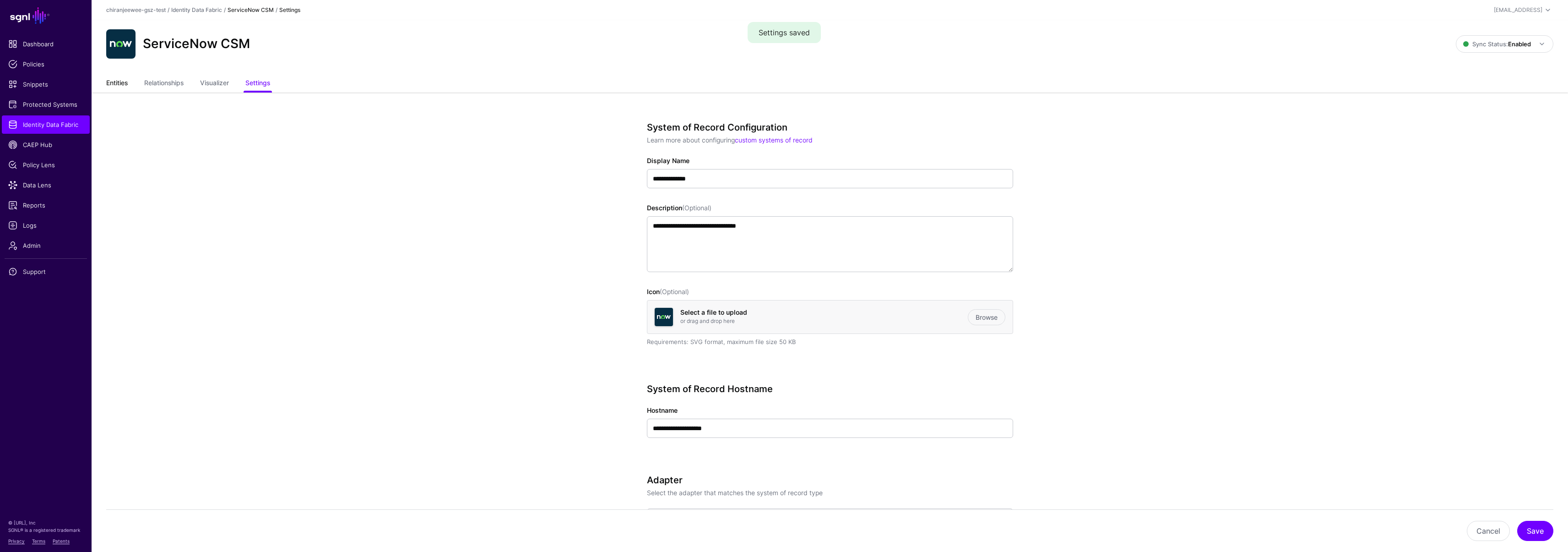
click at [123, 87] on link "Entities" at bounding box center [117, 84] width 22 height 18
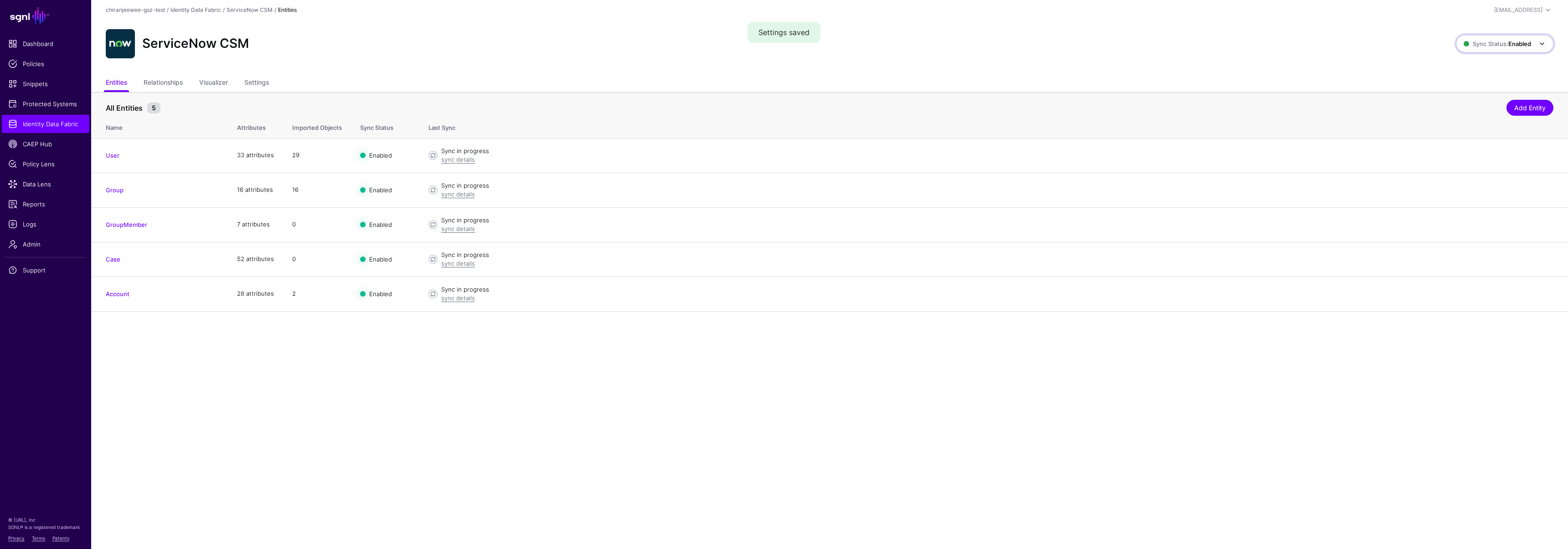
click at [1500, 47] on span "Sync Status: Enabled" at bounding box center [1497, 44] width 68 height 10
click at [1454, 102] on span "Disabled Syncing inactive for all configured entities" at bounding box center [1495, 109] width 102 height 30
click at [1472, 43] on span "Sync Status: Disabled" at bounding box center [1496, 44] width 69 height 7
click at [1254, 47] on div "ServiceNow CSM" at bounding box center [780, 44] width 1357 height 29
click at [1463, 76] on span "Syncing active for all configured entities that are enabled" at bounding box center [1498, 79] width 94 height 15
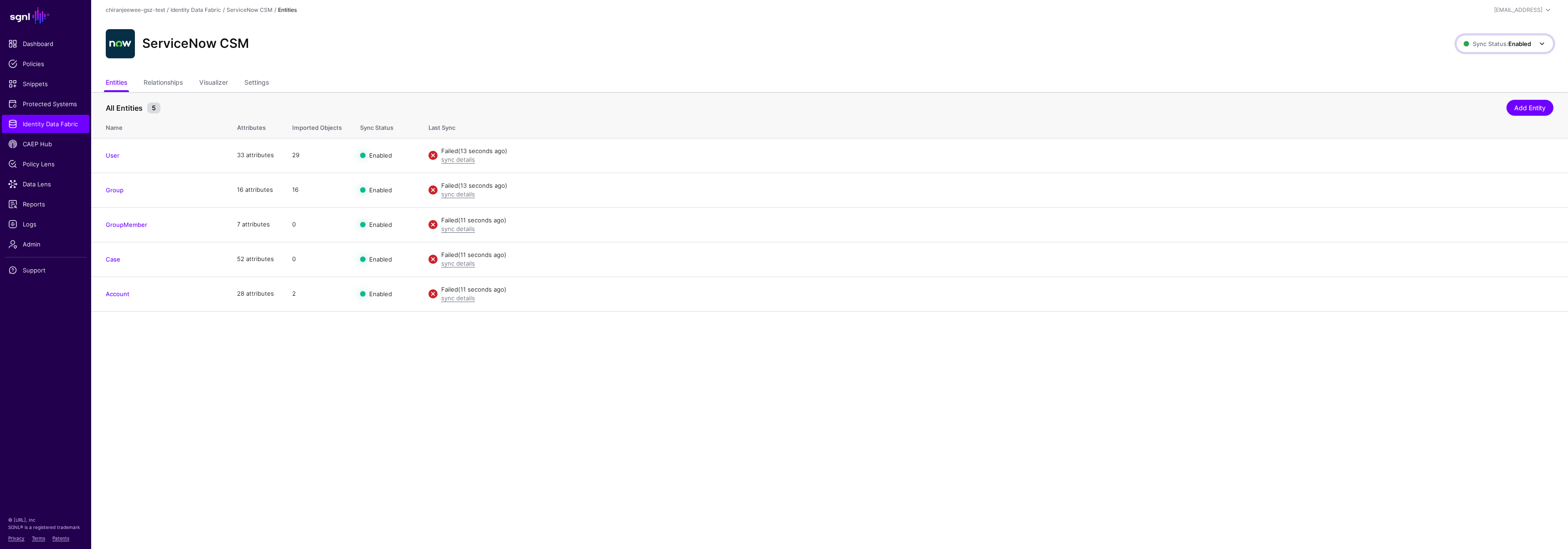
click at [1478, 49] on link "Sync Status: Enabled" at bounding box center [1504, 44] width 97 height 18
click at [1462, 114] on span "Syncing inactive for all configured entities" at bounding box center [1499, 114] width 93 height 15
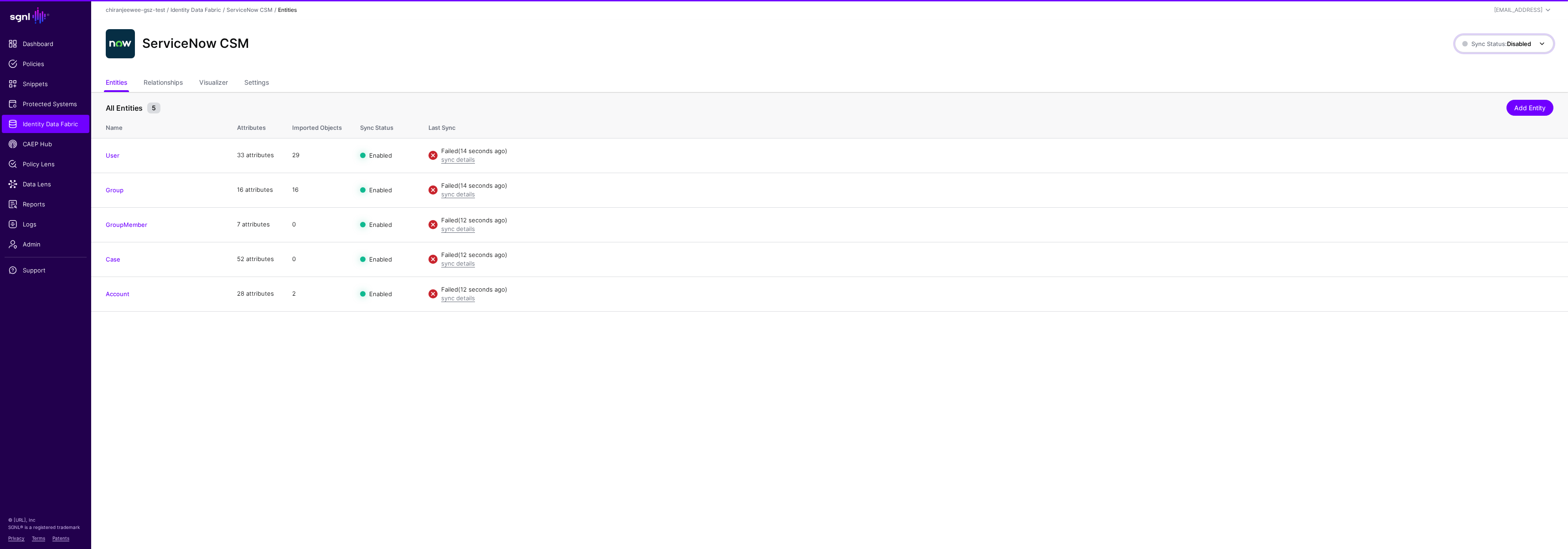
click at [1480, 45] on span "Sync Status: Disabled" at bounding box center [1496, 44] width 69 height 7
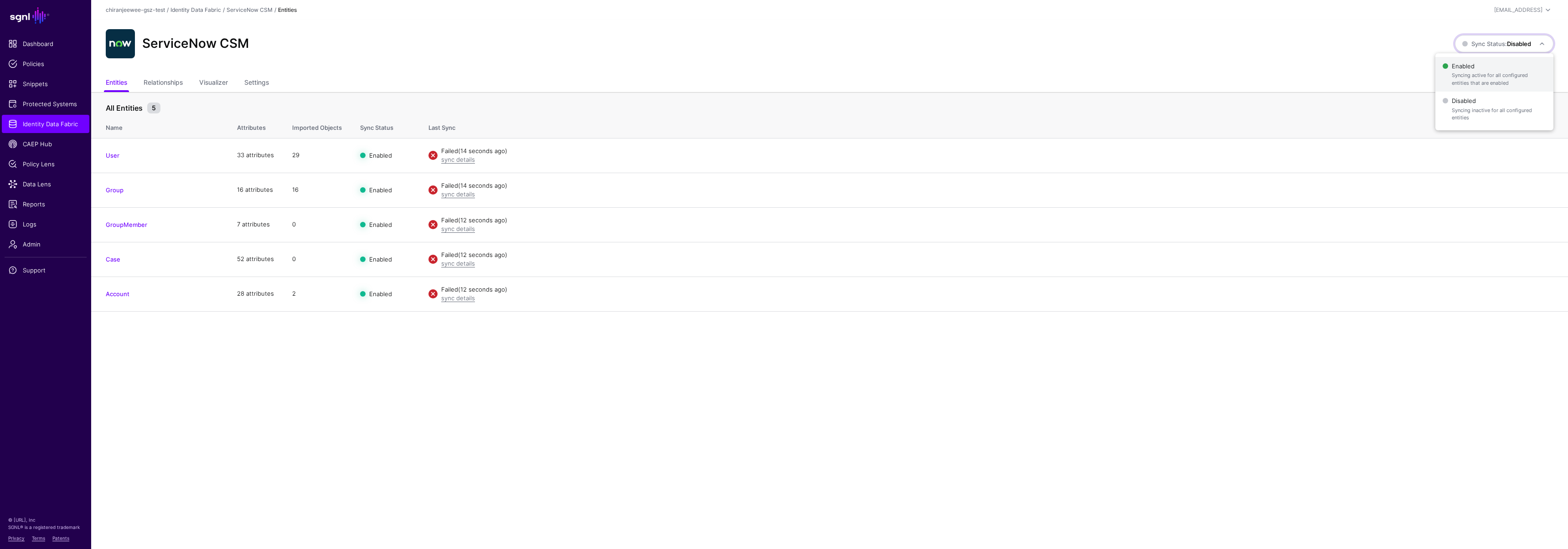
click at [1477, 63] on span "Enabled Syncing active for all configured entities that are enabled" at bounding box center [1494, 75] width 103 height 30
drag, startPoint x: 161, startPoint y: 45, endPoint x: 251, endPoint y: 48, distance: 90.0
click at [251, 48] on div "ServiceNow CSM" at bounding box center [195, 44] width 114 height 16
copy h2 "ServiceNow CSM"
click at [68, 125] on span "Identity Data Fabric" at bounding box center [46, 124] width 75 height 9
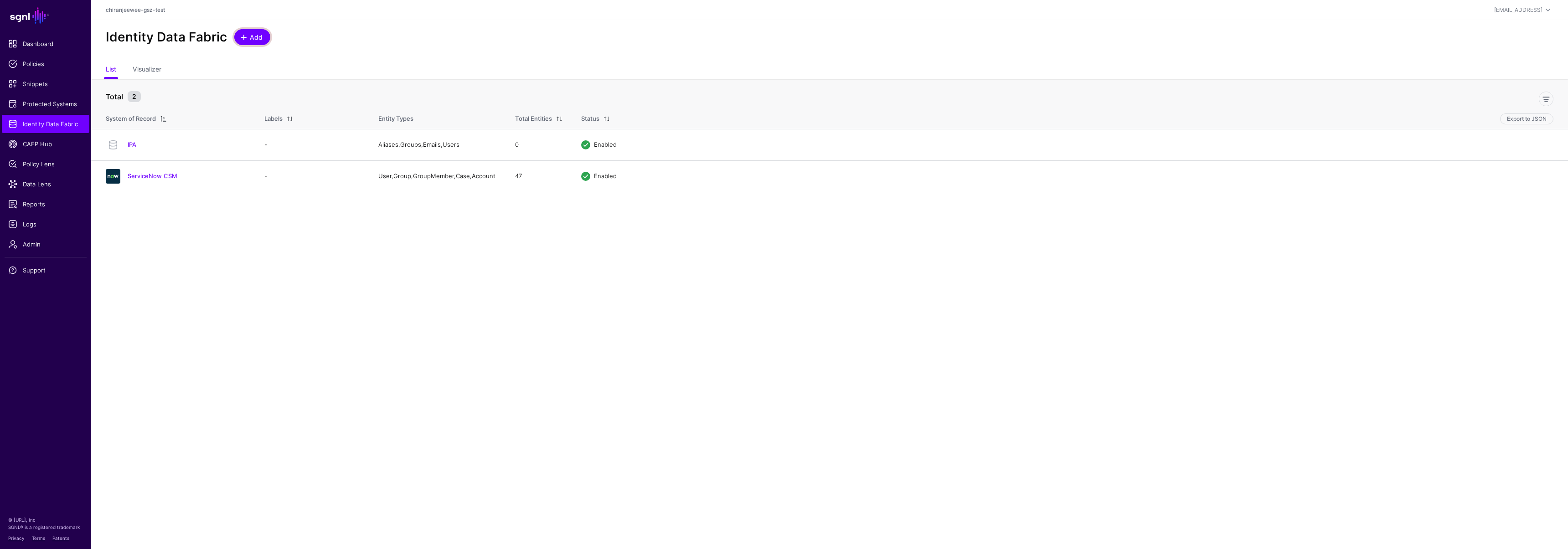
click at [261, 38] on span "Add" at bounding box center [256, 37] width 15 height 10
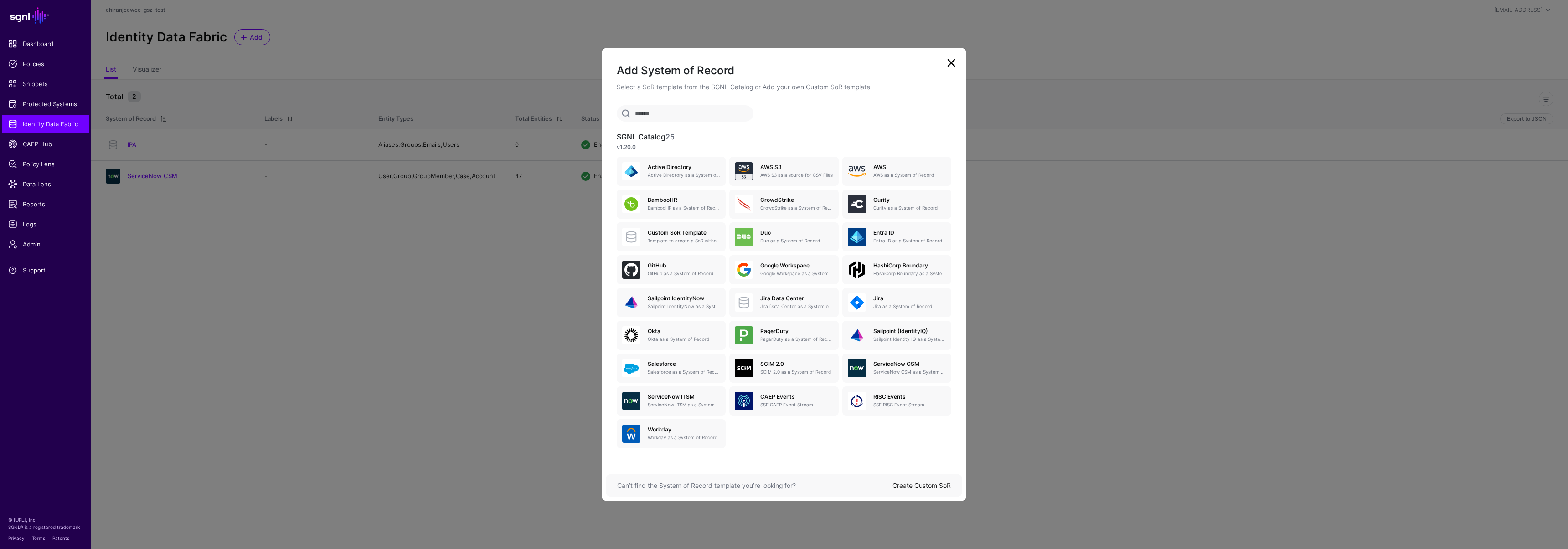
click at [950, 61] on link at bounding box center [951, 63] width 14 height 14
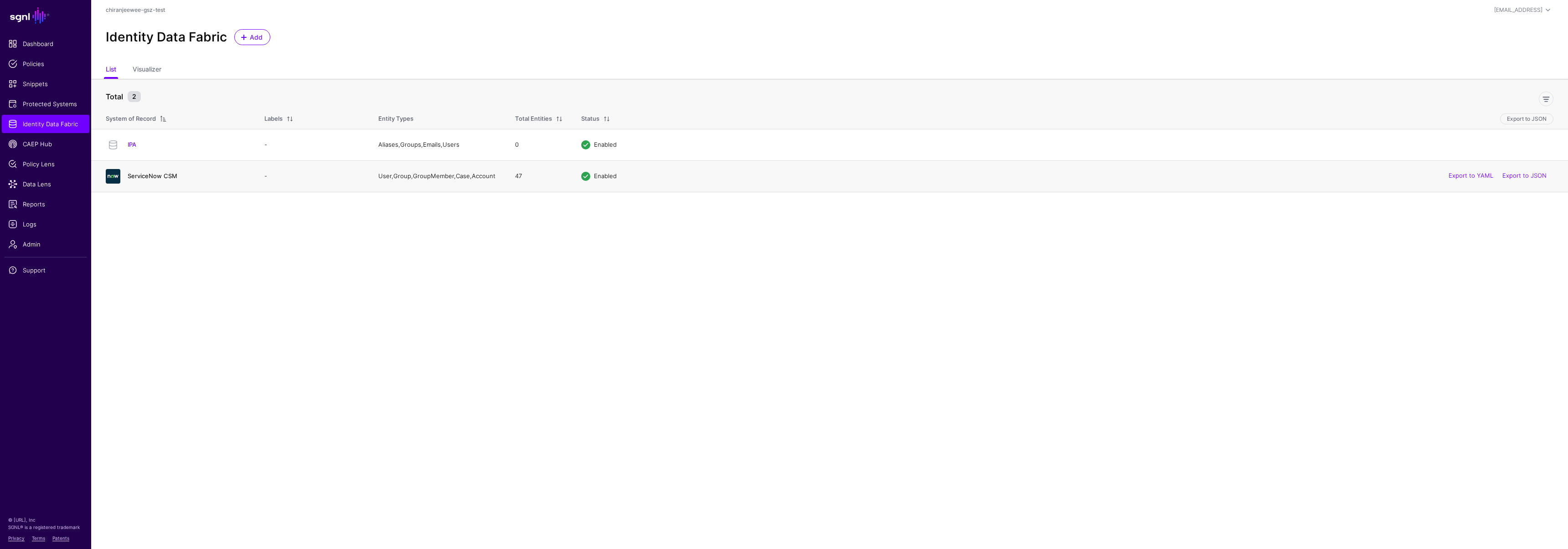
click at [164, 178] on link "ServiceNow CSM" at bounding box center [152, 175] width 49 height 7
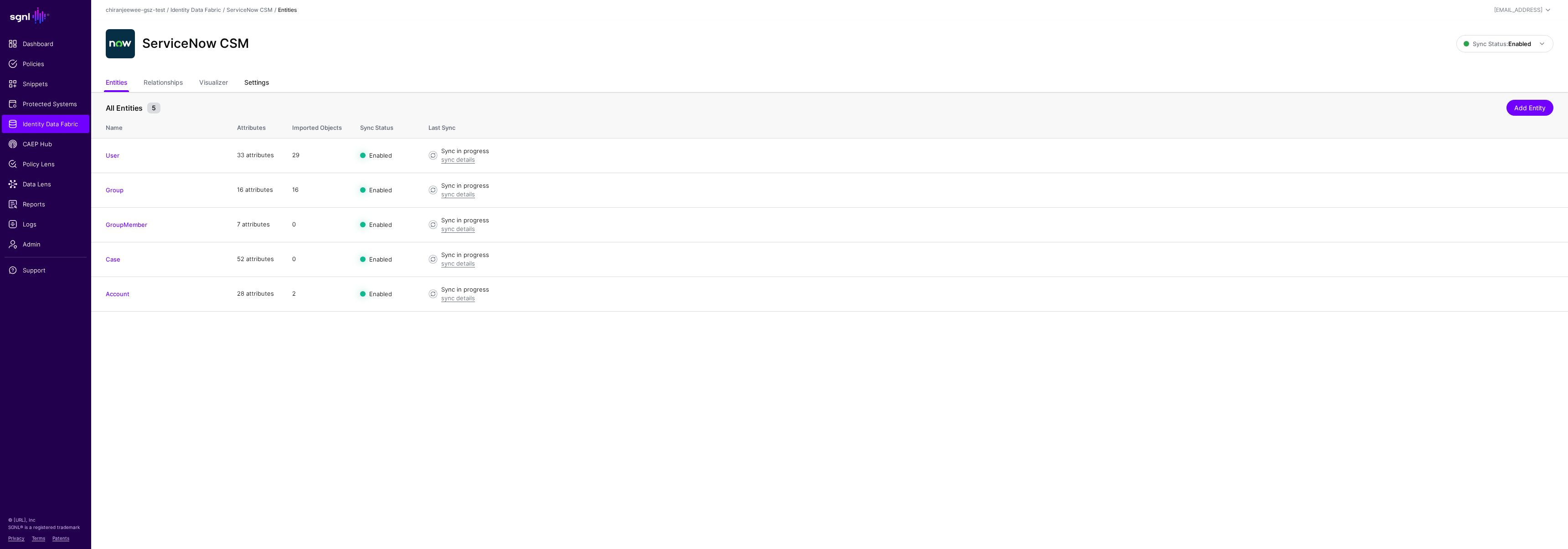
click at [253, 79] on link "Settings" at bounding box center [257, 83] width 25 height 18
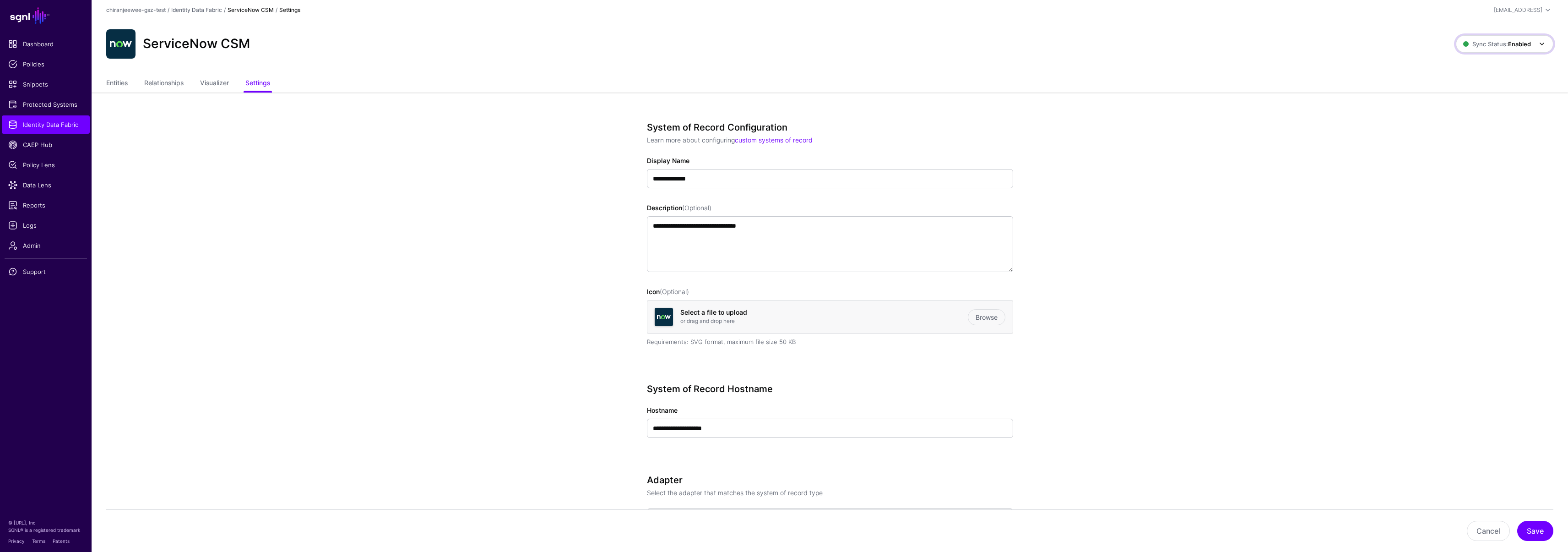
click at [1479, 44] on span "Sync Status: Enabled" at bounding box center [1497, 44] width 68 height 7
click at [1469, 112] on span "Syncing inactive for all configured entities" at bounding box center [1499, 114] width 93 height 15
drag, startPoint x: 54, startPoint y: 125, endPoint x: 100, endPoint y: 110, distance: 48.4
click at [55, 125] on span "Identity Data Fabric" at bounding box center [46, 125] width 75 height 9
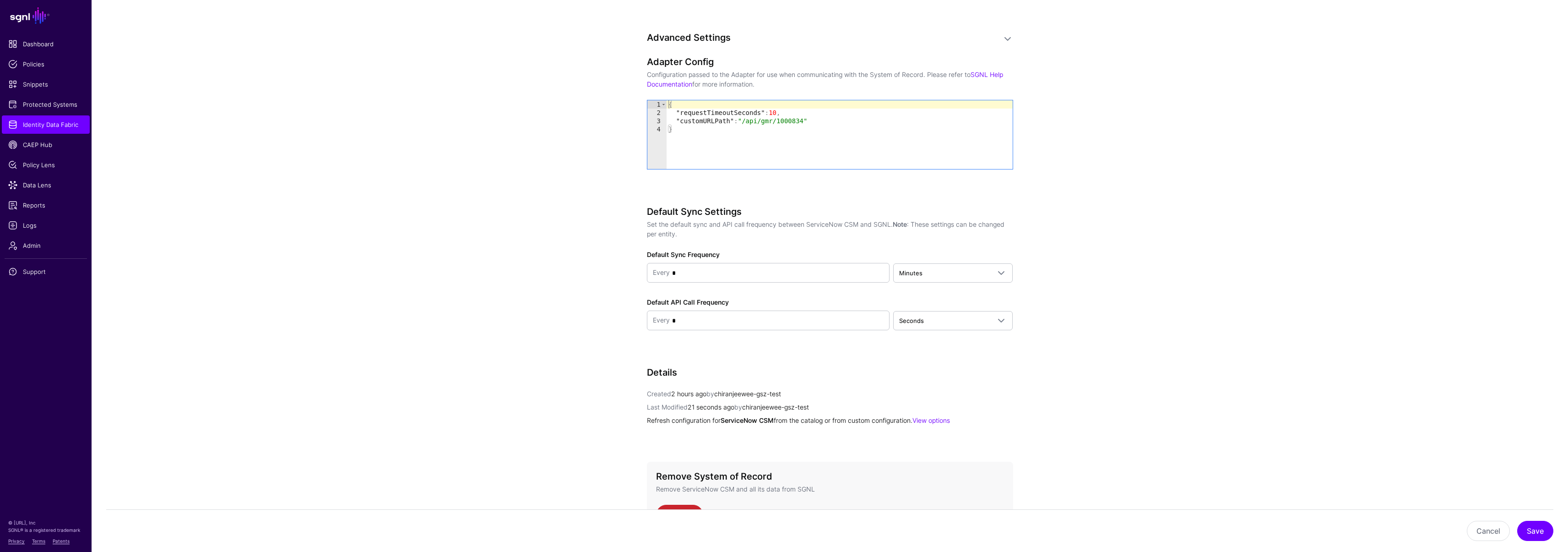
scroll to position [822, 0]
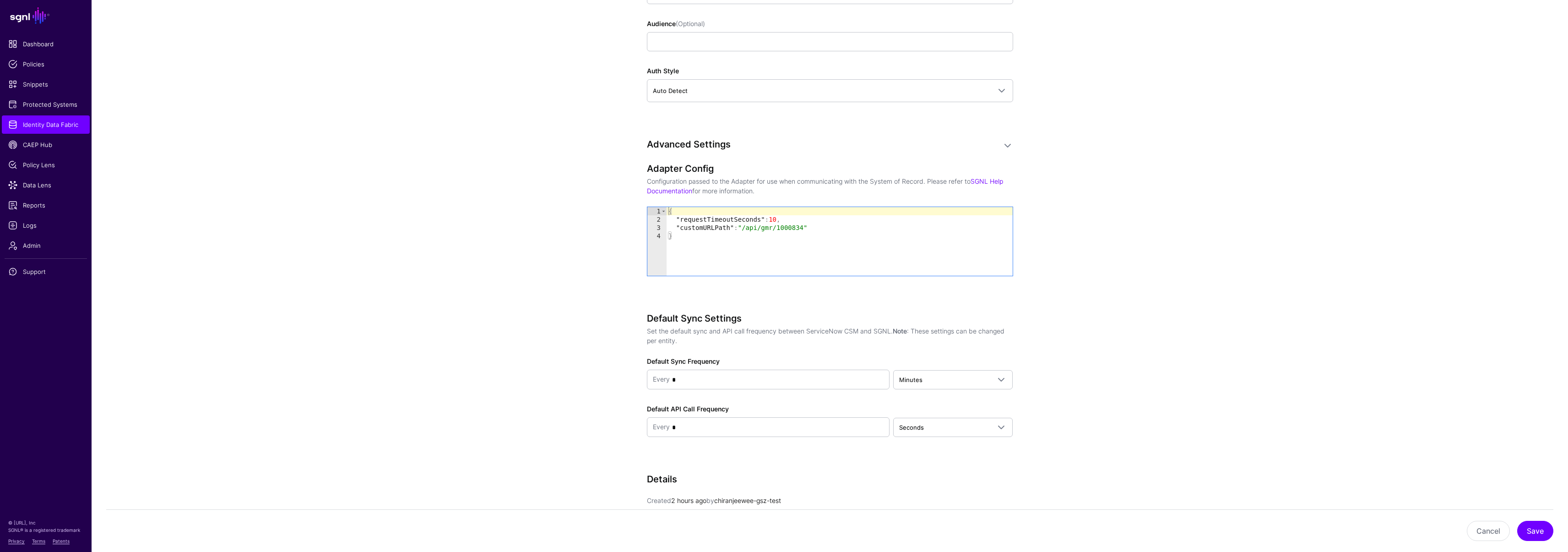
type textarea "**********"
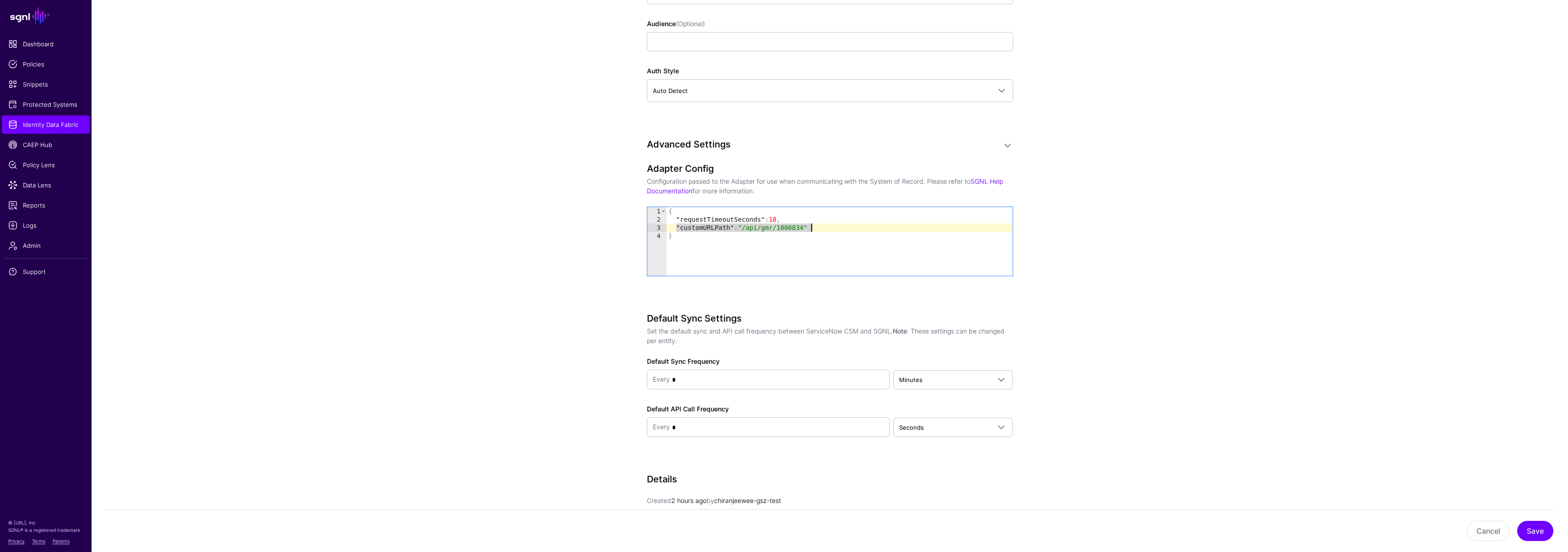
drag, startPoint x: 676, startPoint y: 225, endPoint x: 839, endPoint y: 226, distance: 163.0
click at [839, 226] on div "{ "requestTimeoutSeconds" : 10 , "customURLPath" : "/api/gmr/1000834" }" at bounding box center [839, 250] width 346 height 85
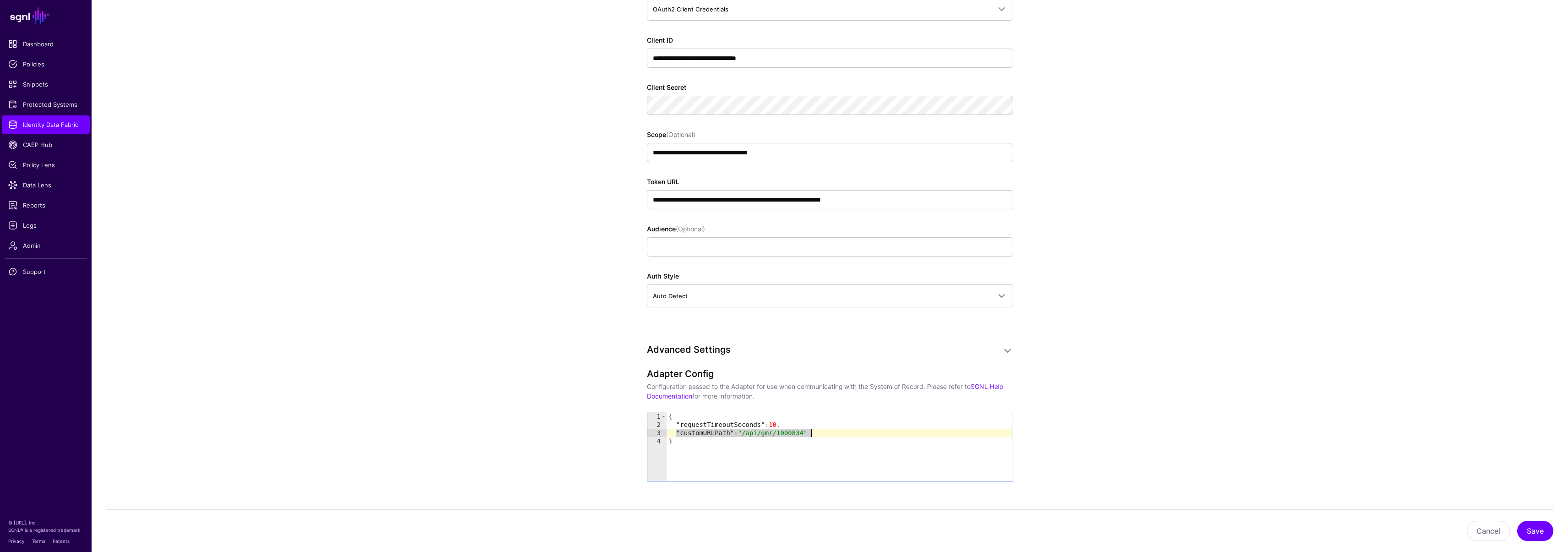
scroll to position [427, 0]
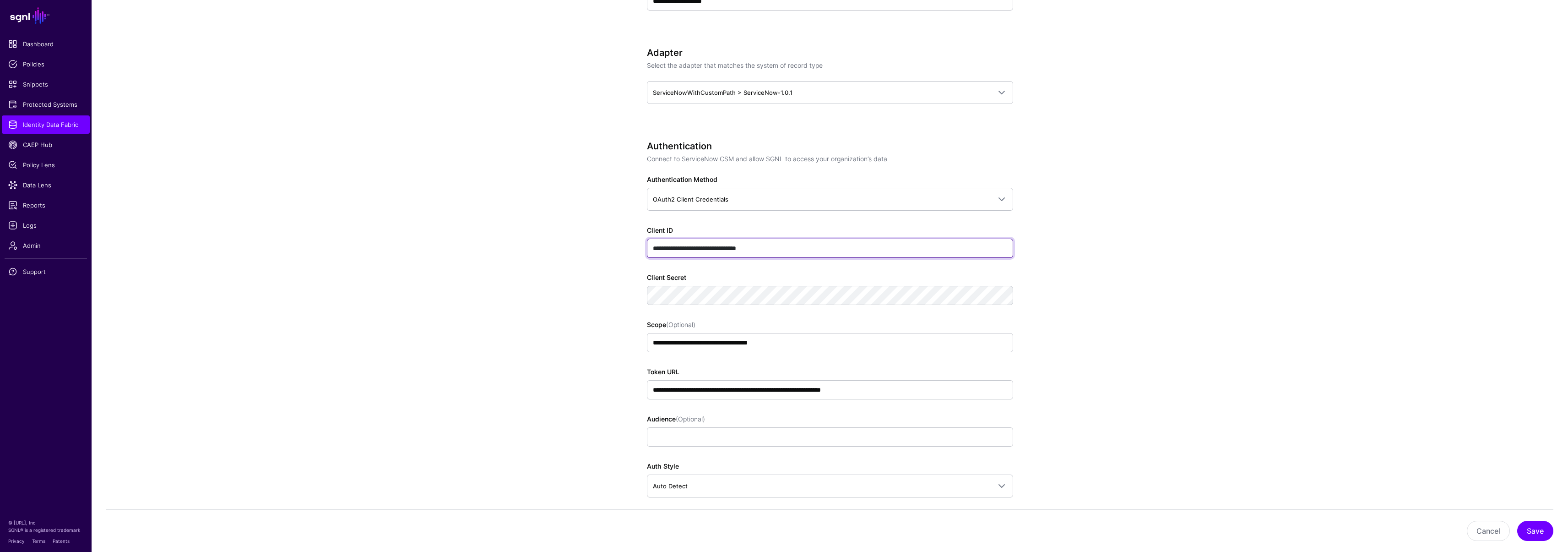
click at [807, 246] on input "**********" at bounding box center [830, 248] width 366 height 19
click at [552, 303] on app-datasources-details-form "**********" at bounding box center [829, 393] width 1476 height 1455
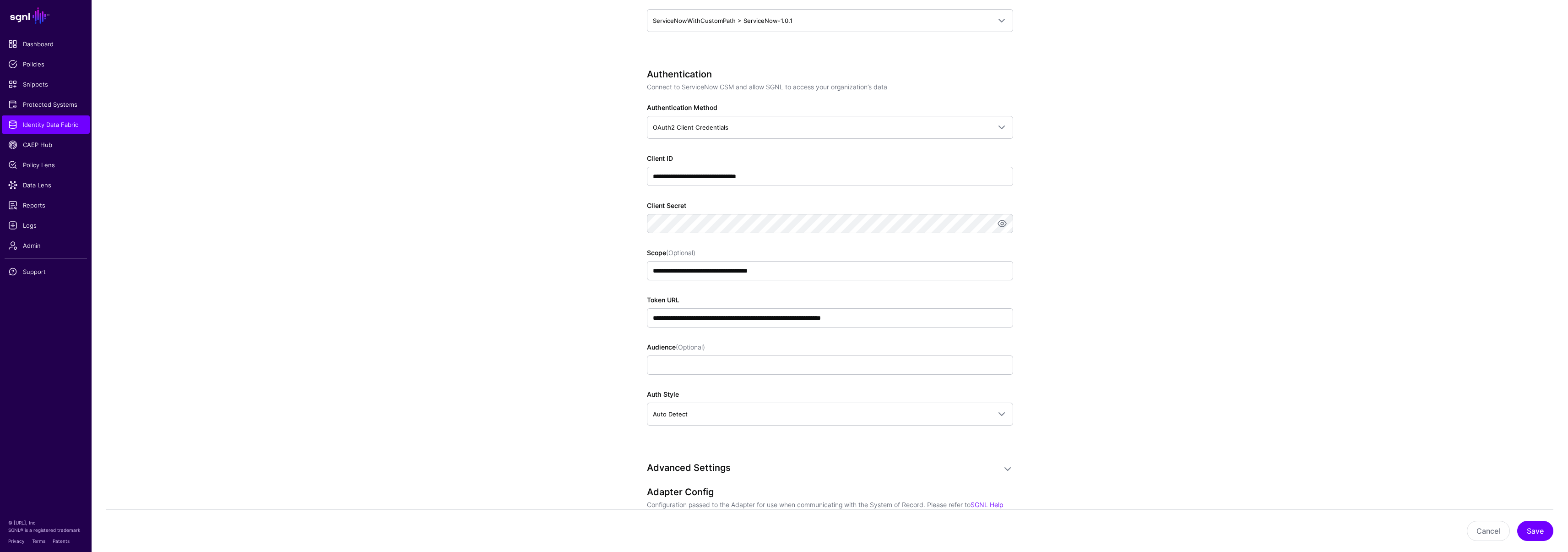
scroll to position [500, 0]
click at [894, 322] on input "**********" at bounding box center [830, 317] width 366 height 19
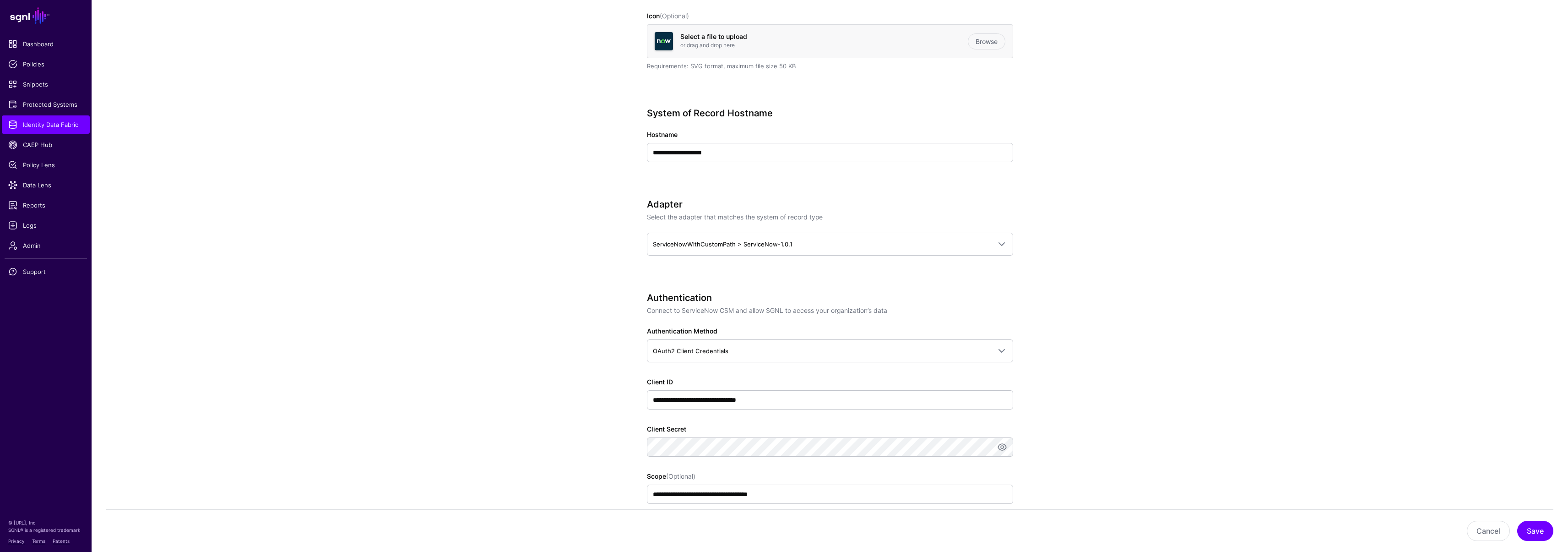
scroll to position [274, 0]
drag, startPoint x: 749, startPoint y: 149, endPoint x: 604, endPoint y: 146, distance: 145.0
click at [604, 146] on app-datasources-details-form "**********" at bounding box center [829, 546] width 1476 height 1455
drag, startPoint x: 743, startPoint y: 152, endPoint x: 626, endPoint y: 153, distance: 117.0
click at [629, 152] on div "**********" at bounding box center [830, 546] width 425 height 1455
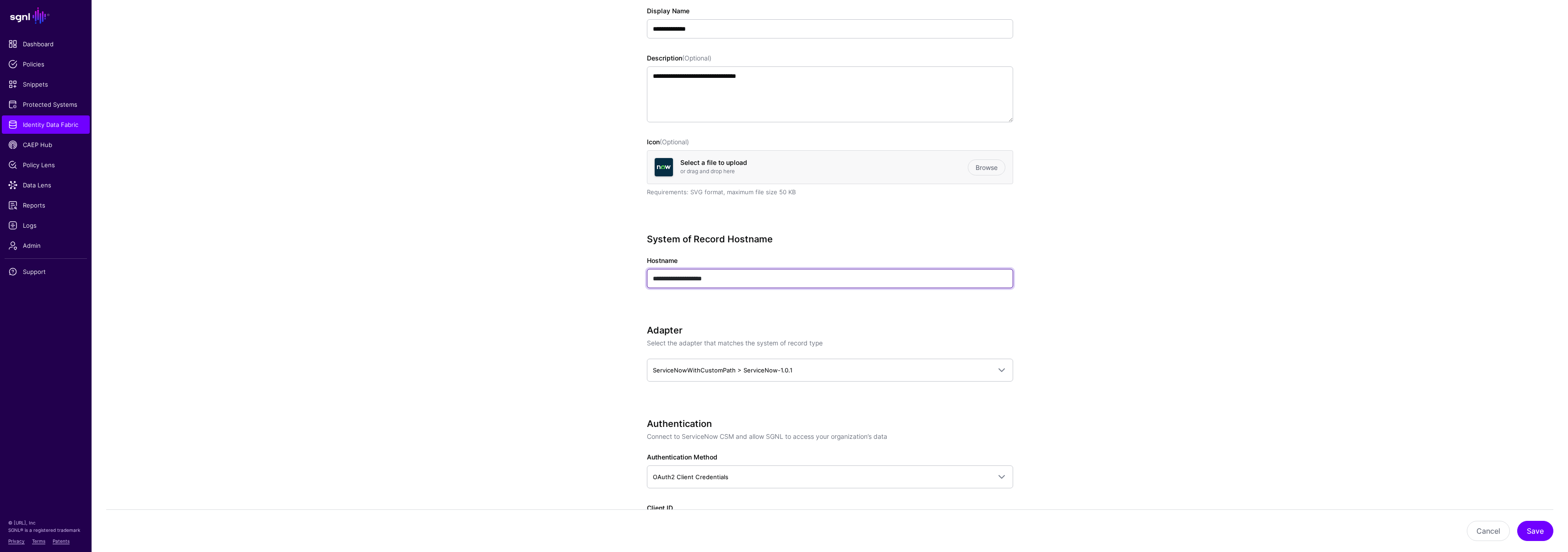
scroll to position [0, 0]
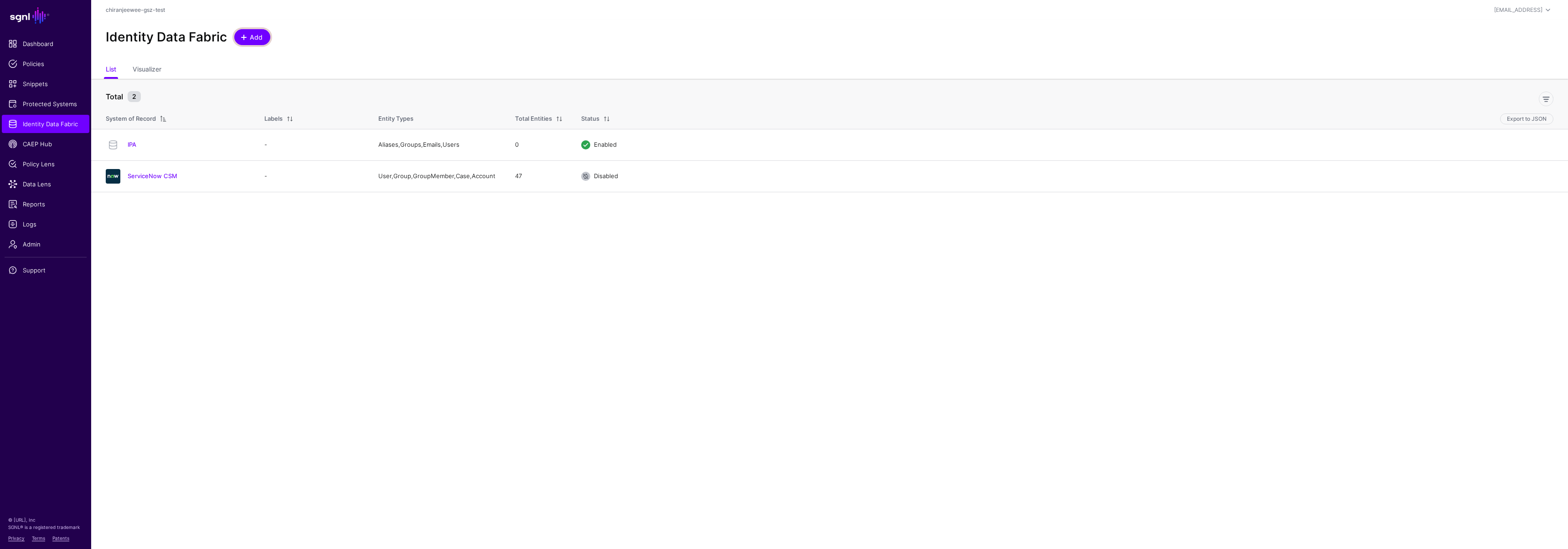
click at [252, 34] on span "Add" at bounding box center [256, 37] width 15 height 10
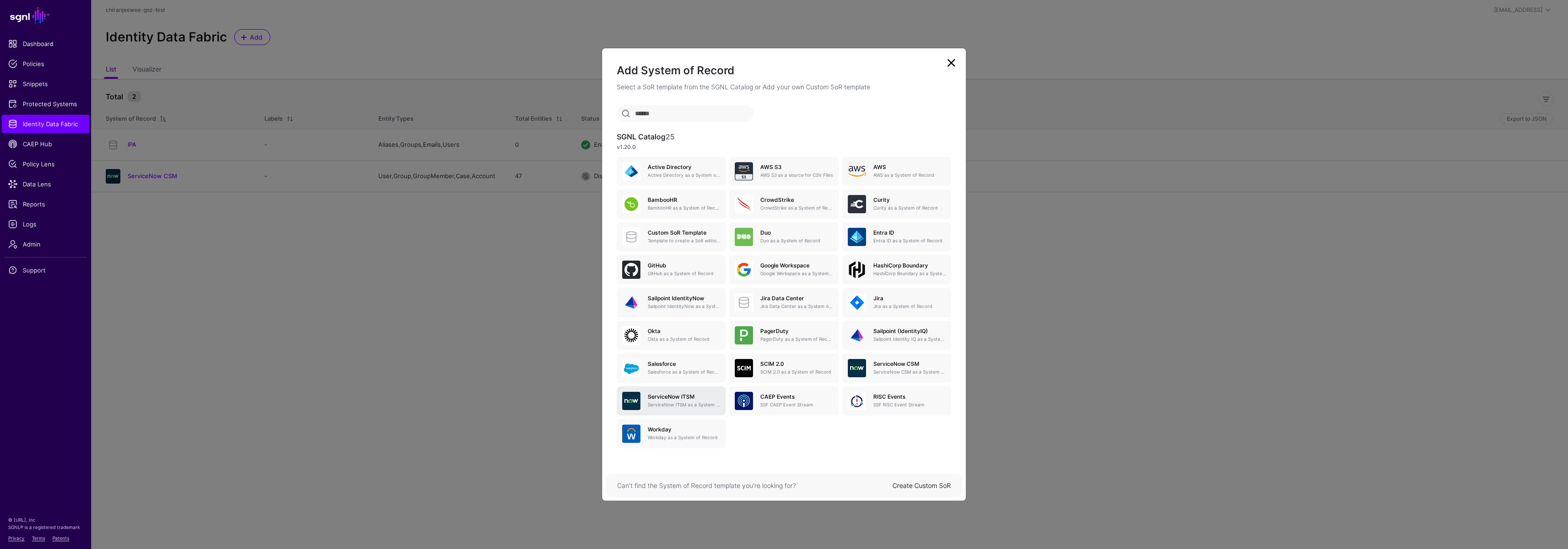
click at [681, 400] on div "ServiceNow ITSM ServiceNow ITSM as a System of Record" at bounding box center [680, 401] width 80 height 14
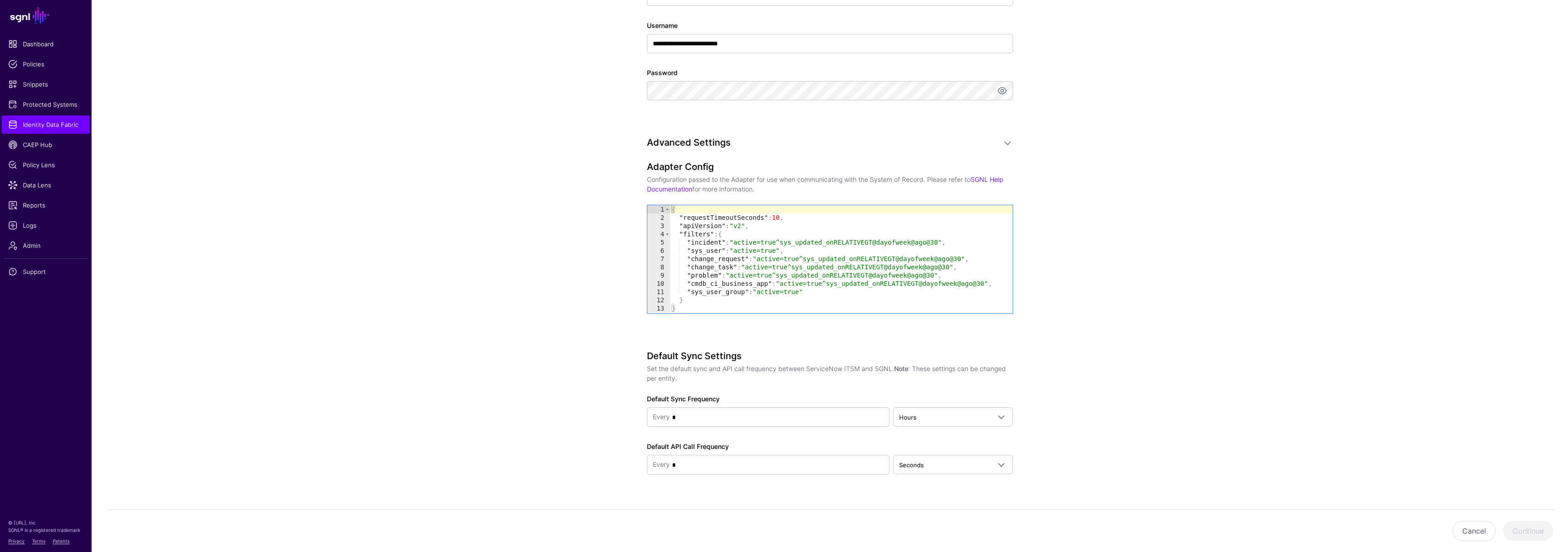
scroll to position [628, 0]
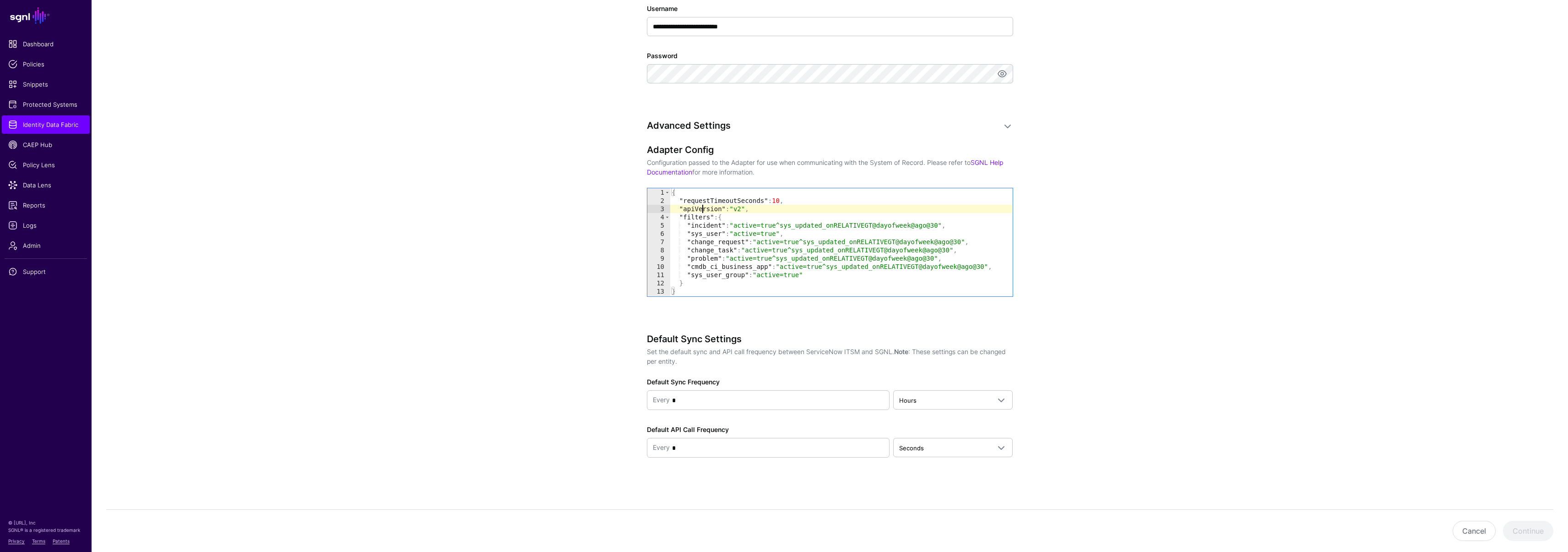
click at [704, 210] on div "{ "requestTimeoutSeconds" : 10 , "apiVersion" : "v2" , "filters" : { "incident"…" at bounding box center [841, 250] width 342 height 124
click at [751, 207] on div "{ "requestTimeoutSeconds" : 10 , "apiVersion" : "v2" , "filters" : { "incident"…" at bounding box center [841, 250] width 342 height 124
click at [733, 216] on div "{ "requestTimeoutSeconds" : 10 , "apiVersion" : "v2" , "filters" : { "incident"…" at bounding box center [841, 250] width 342 height 124
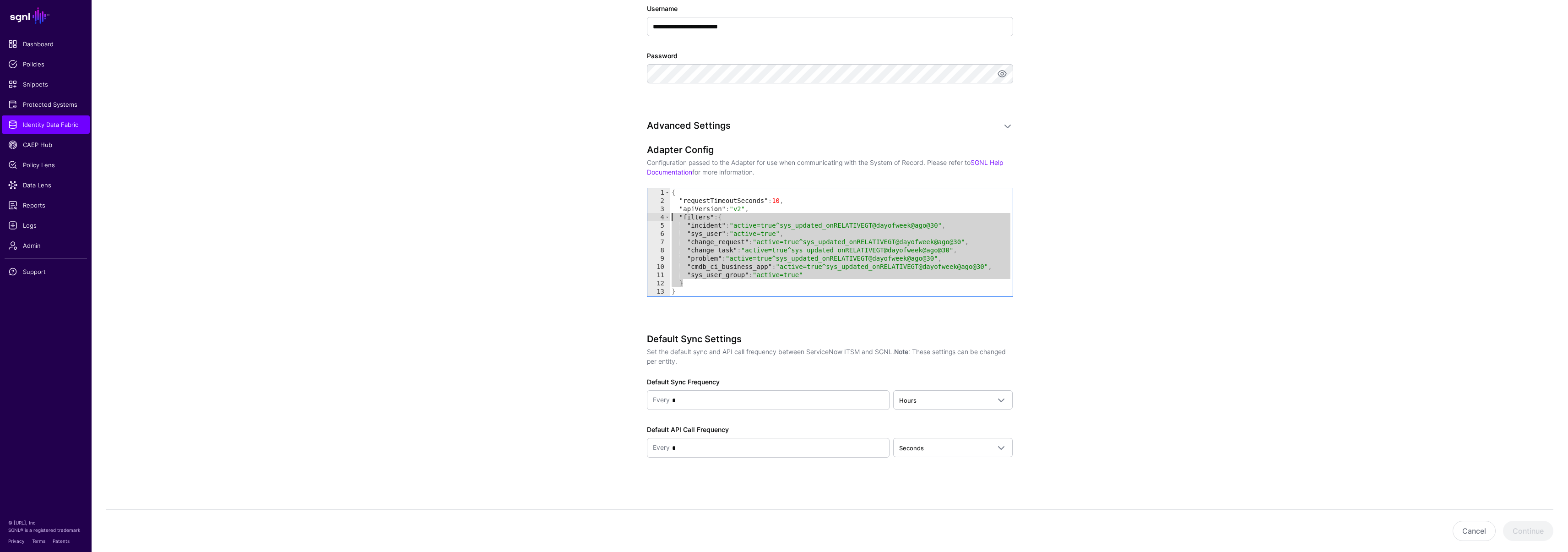
drag, startPoint x: 683, startPoint y: 282, endPoint x: 635, endPoint y: 219, distance: 79.2
type textarea "**********"
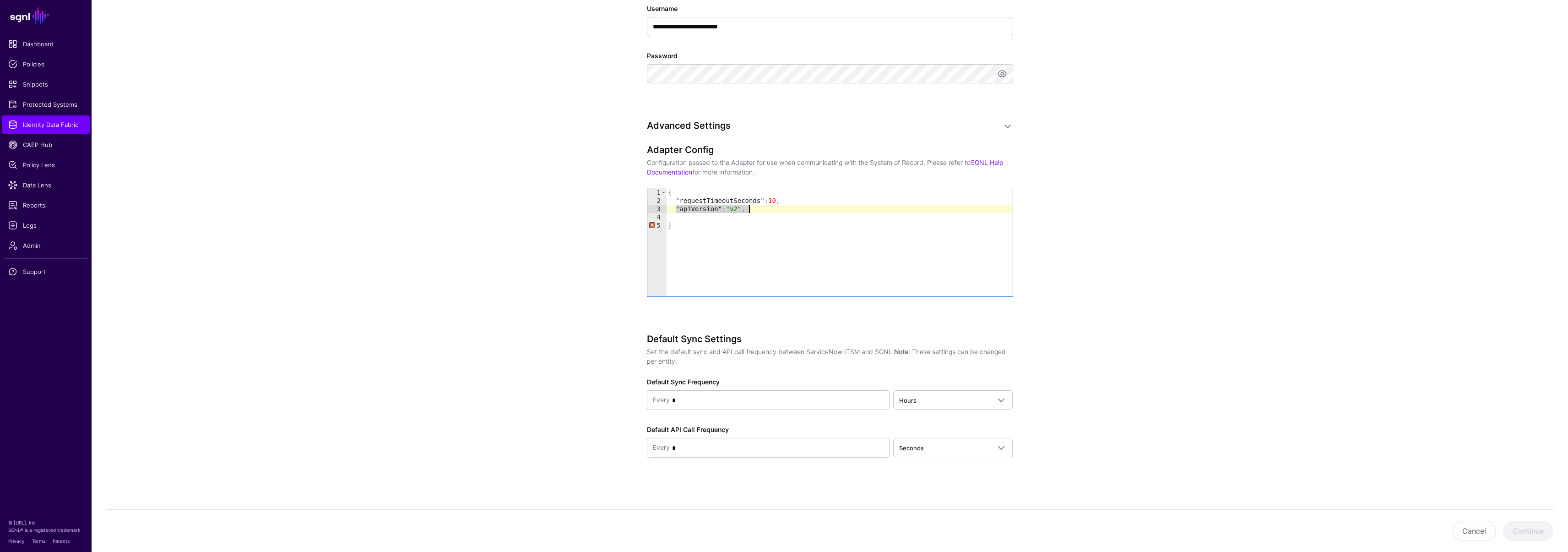
drag, startPoint x: 700, startPoint y: 210, endPoint x: 759, endPoint y: 209, distance: 59.0
click at [759, 209] on div "{ "requestTimeoutSeconds" : 10 , "apiVersion" : "v2" , }" at bounding box center [839, 250] width 347 height 124
paste textarea "**********"
click at [751, 222] on div "{ "requestTimeoutSeconds" : 10 , "customURLPath" : "/api/gmr/1000834" }" at bounding box center [839, 250] width 347 height 124
type textarea "*"
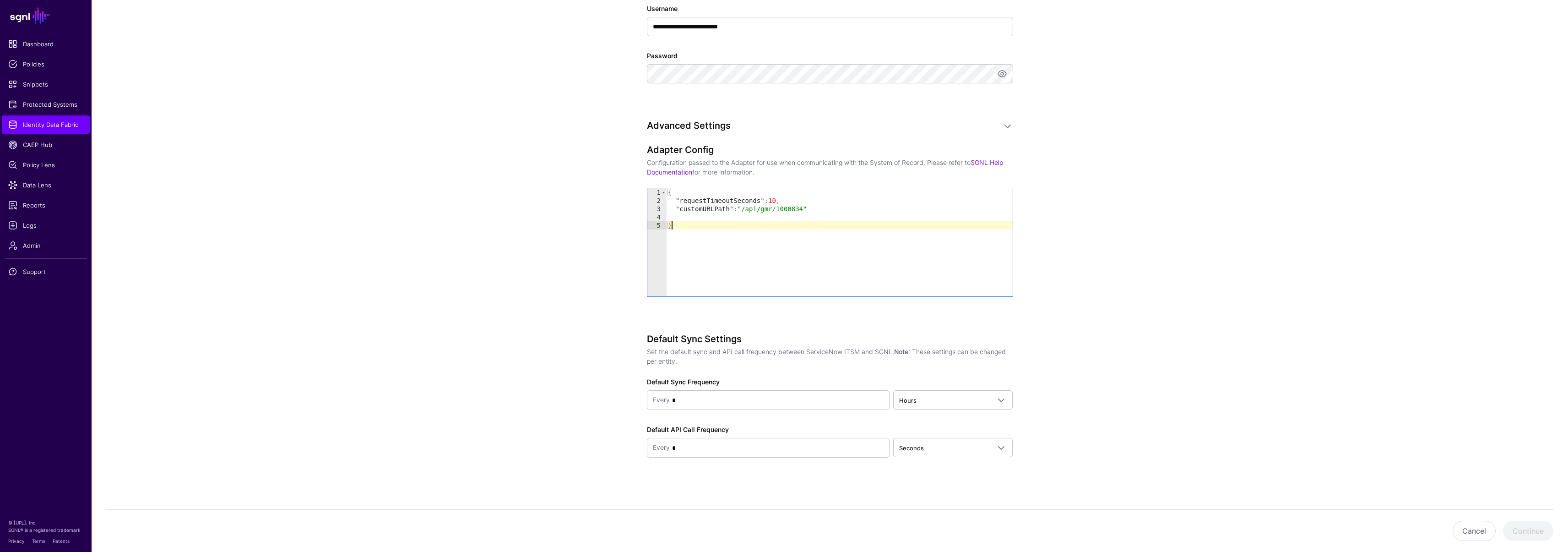
click at [751, 216] on div "{ "requestTimeoutSeconds" : 10 , "customURLPath" : "/api/gmr/1000834" }" at bounding box center [839, 250] width 347 height 124
type textarea "**********"
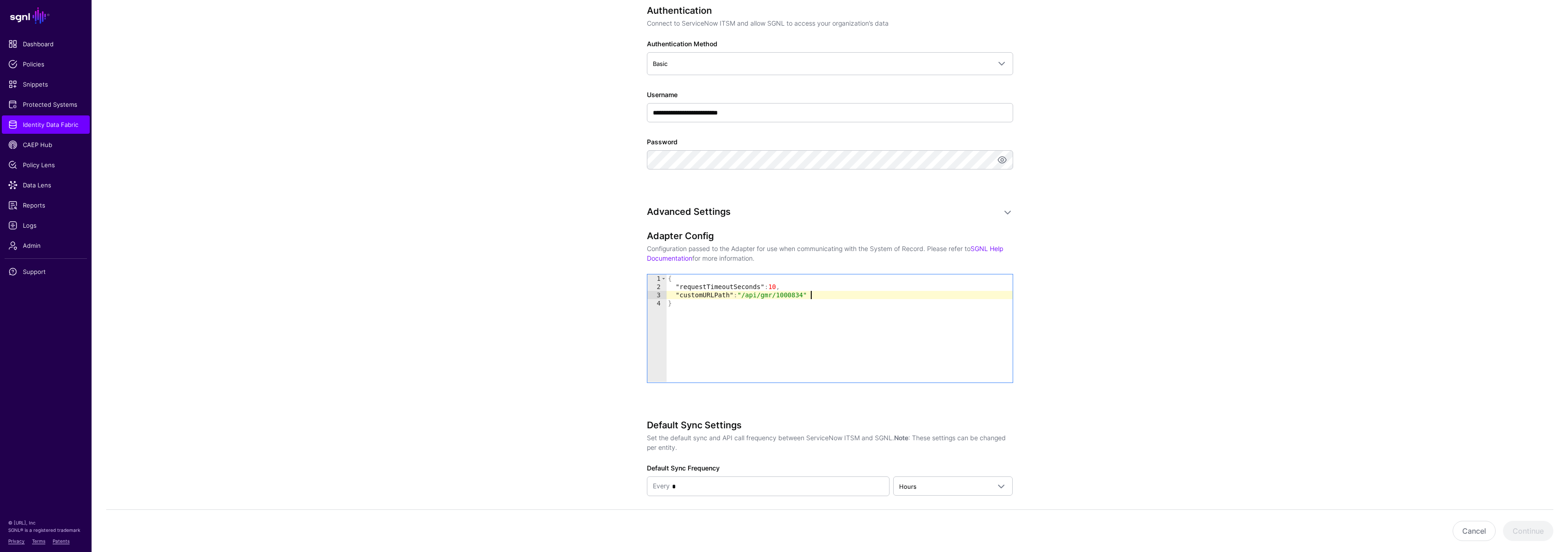
scroll to position [454, 0]
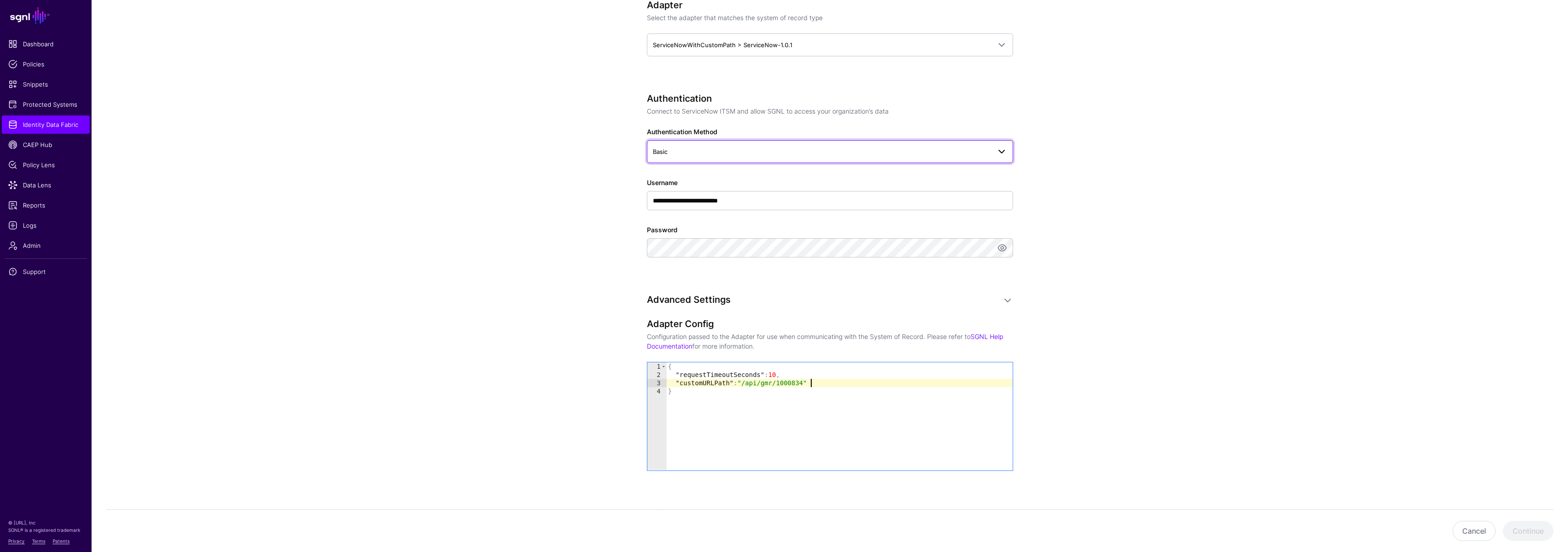
click at [675, 155] on span "Basic" at bounding box center [821, 151] width 337 height 10
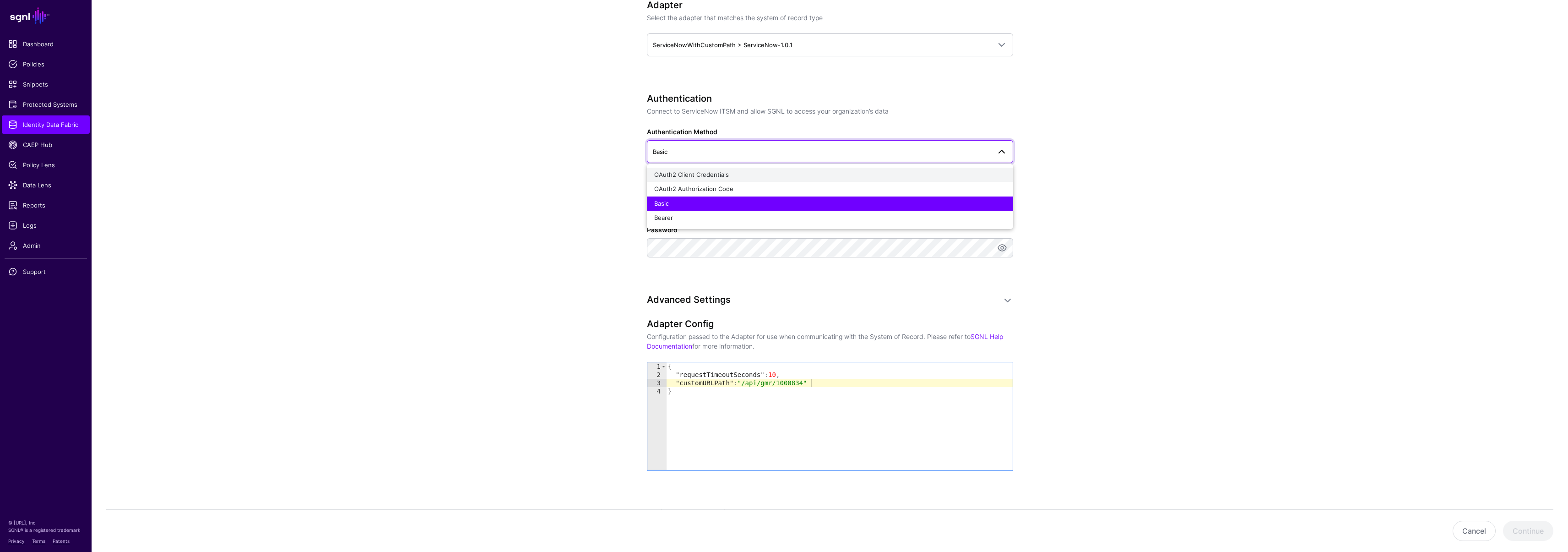
click at [680, 173] on span "OAuth2 Client Credentials" at bounding box center [691, 174] width 74 height 7
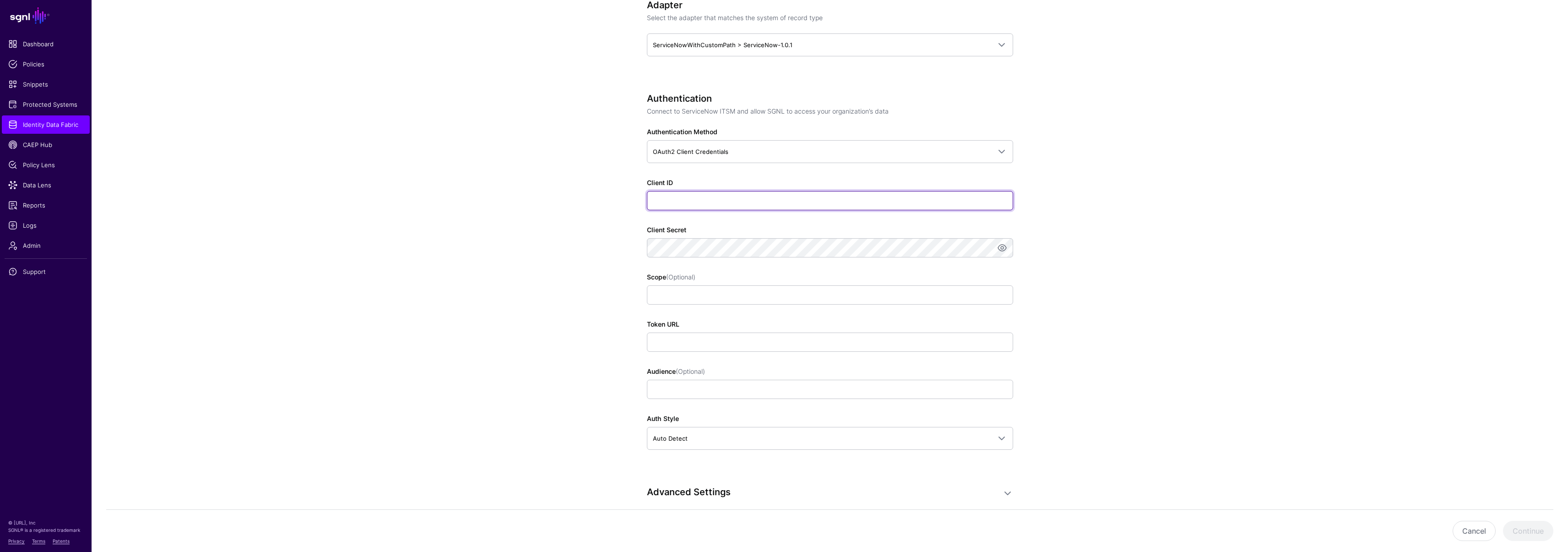
click at [704, 200] on input "Client ID" at bounding box center [830, 200] width 366 height 19
paste input "**********"
type input "**********"
click at [676, 299] on input "Scope (Optional)" at bounding box center [830, 295] width 366 height 19
paste input "**********"
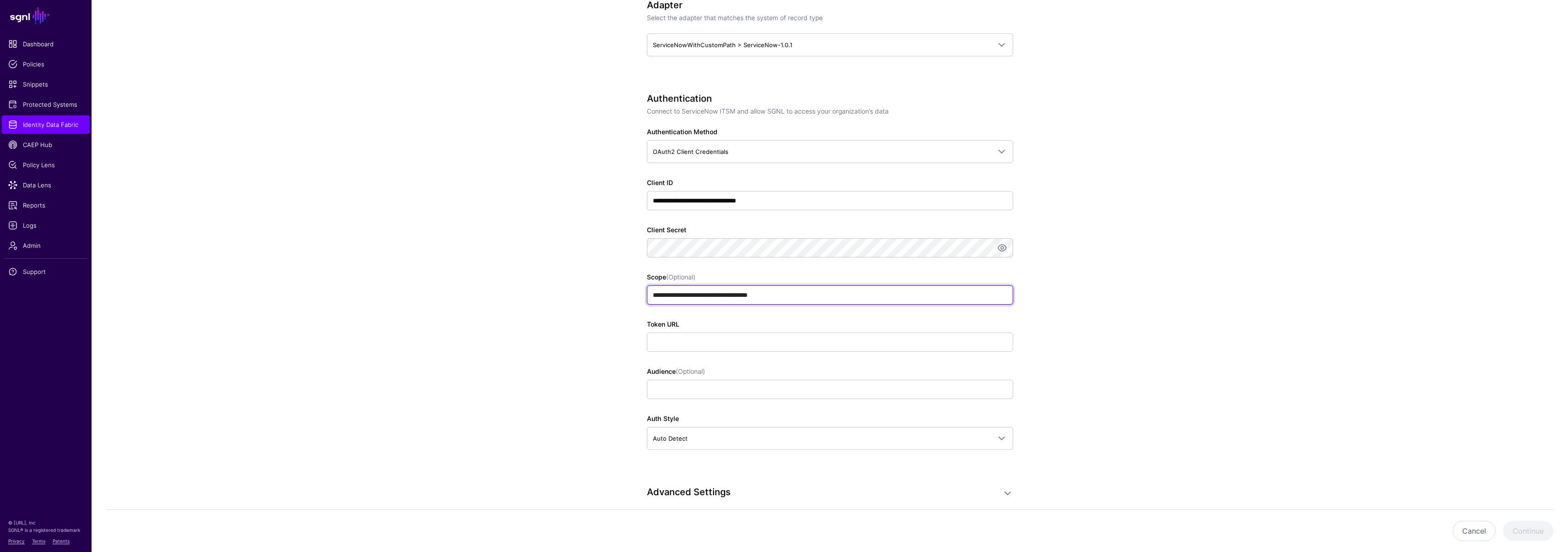
type input "**********"
click at [567, 285] on app-datasources-details-form "**********" at bounding box center [829, 268] width 1476 height 1302
click at [710, 347] on input "Token URL" at bounding box center [830, 342] width 366 height 19
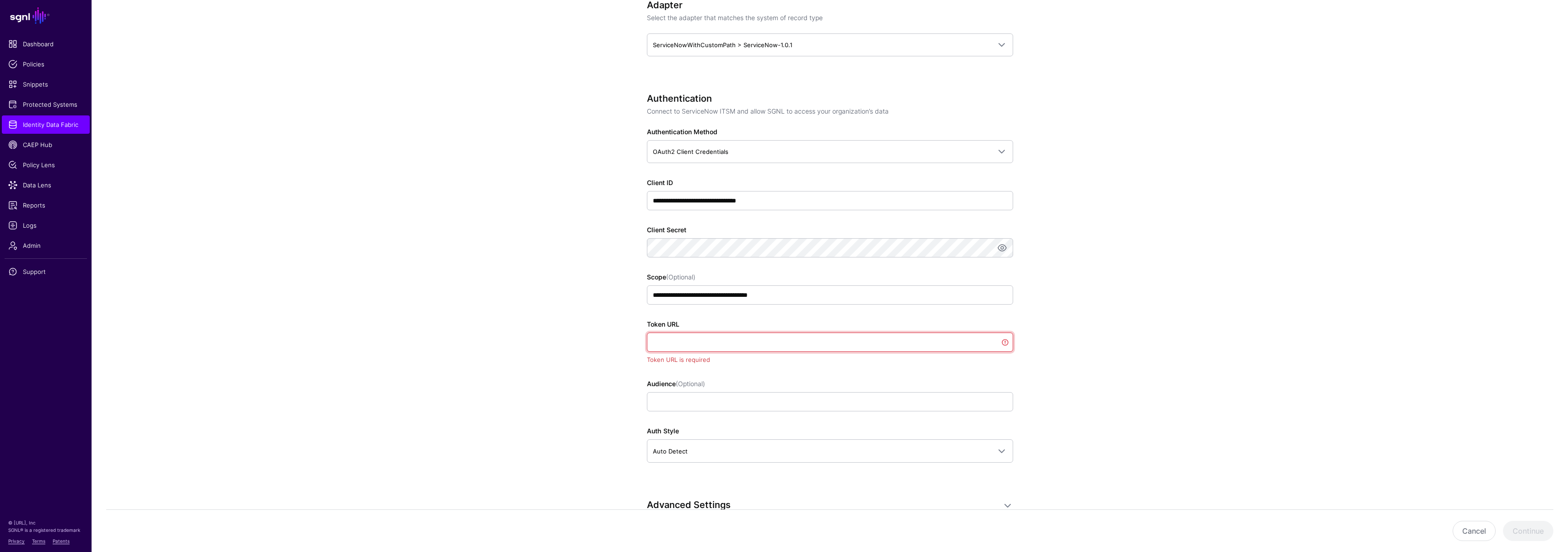
paste input "**********"
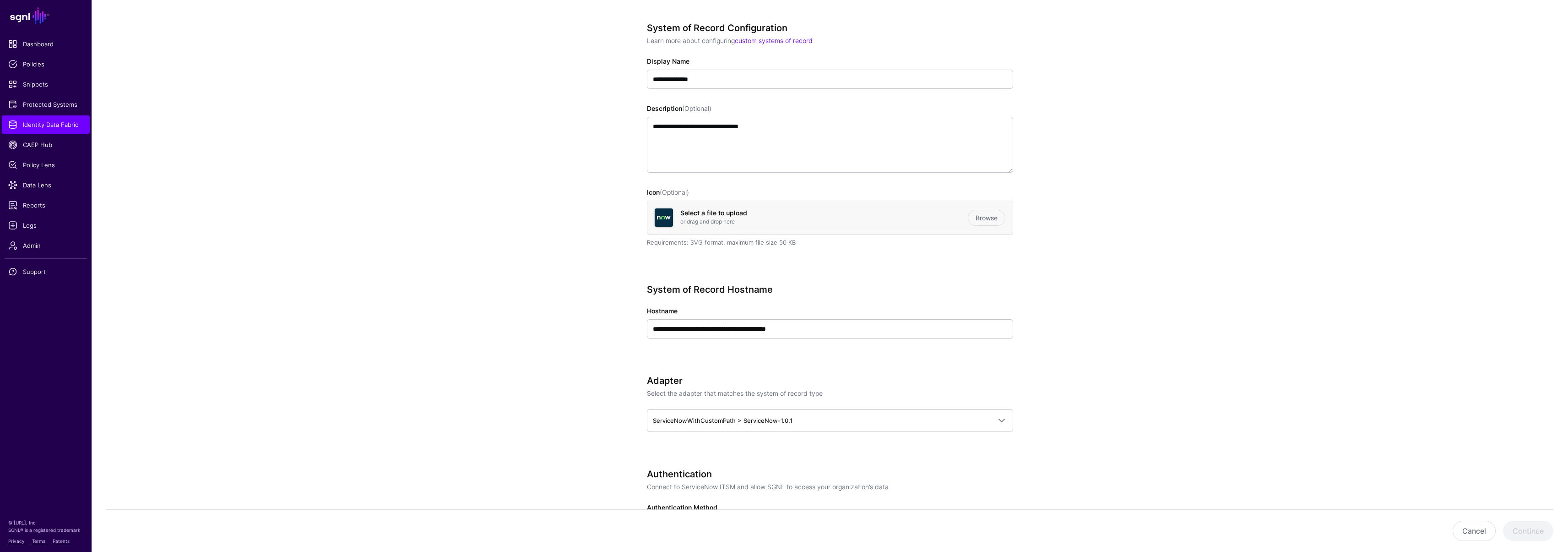
scroll to position [31, 0]
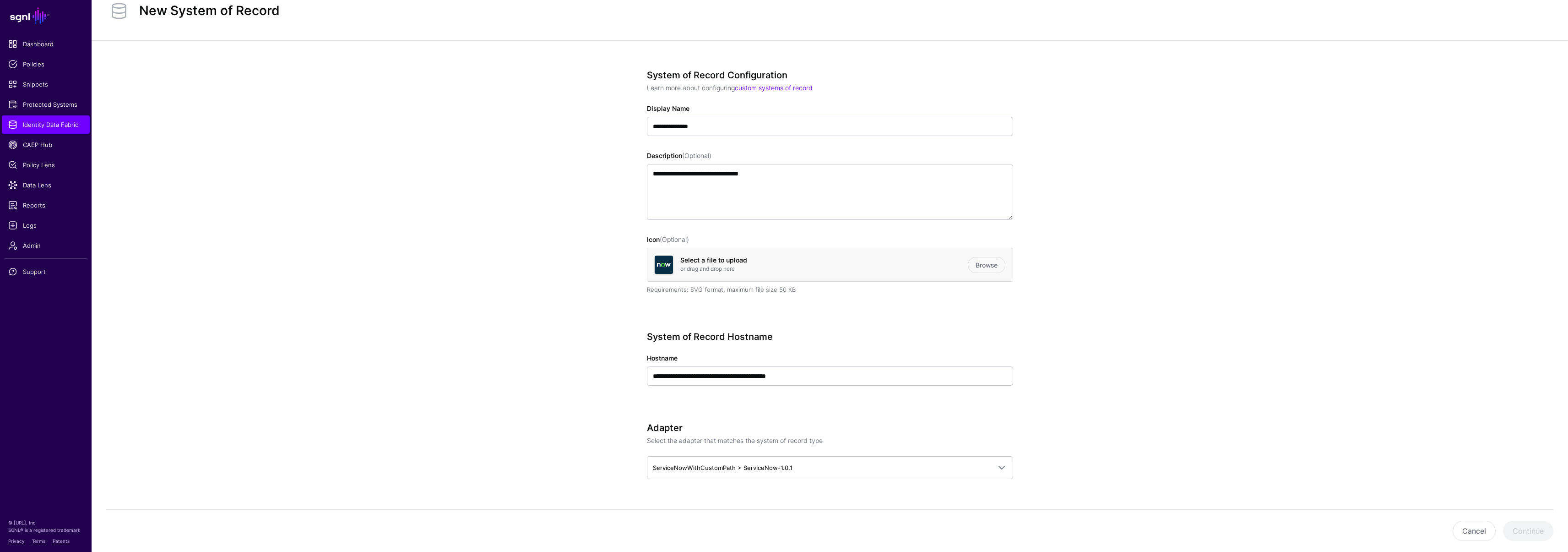
type input "**********"
click at [846, 379] on input "**********" at bounding box center [830, 376] width 366 height 19
paste input "text"
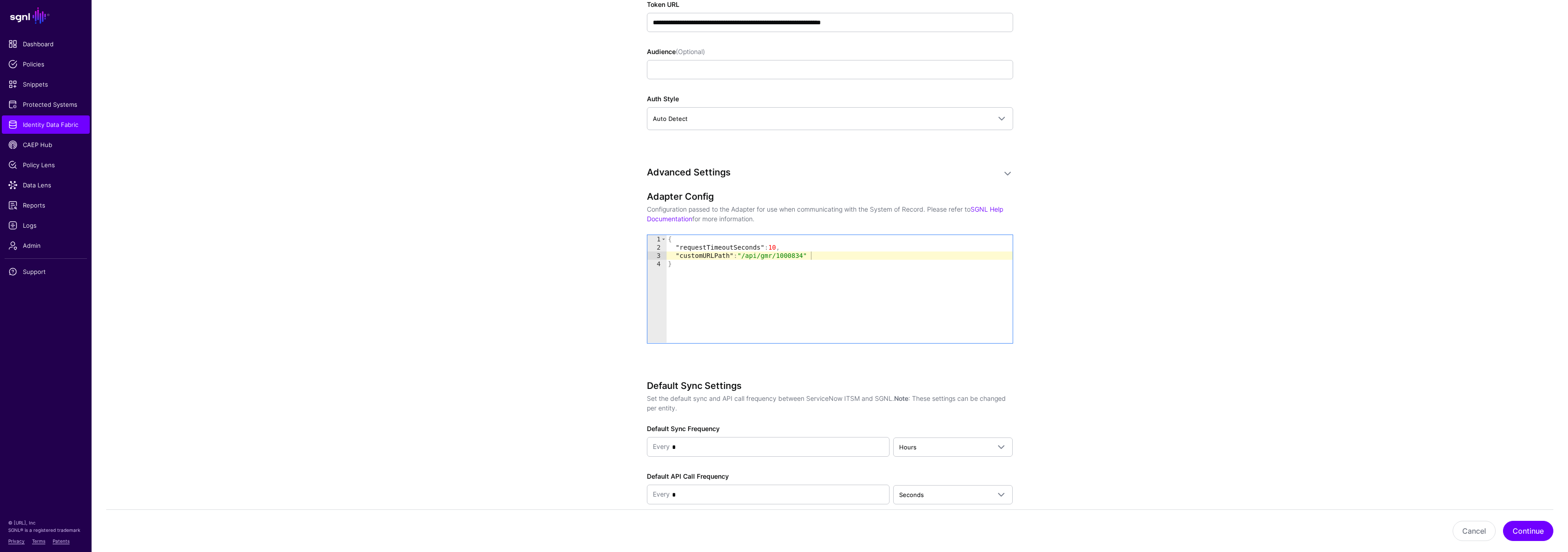
scroll to position [820, 0]
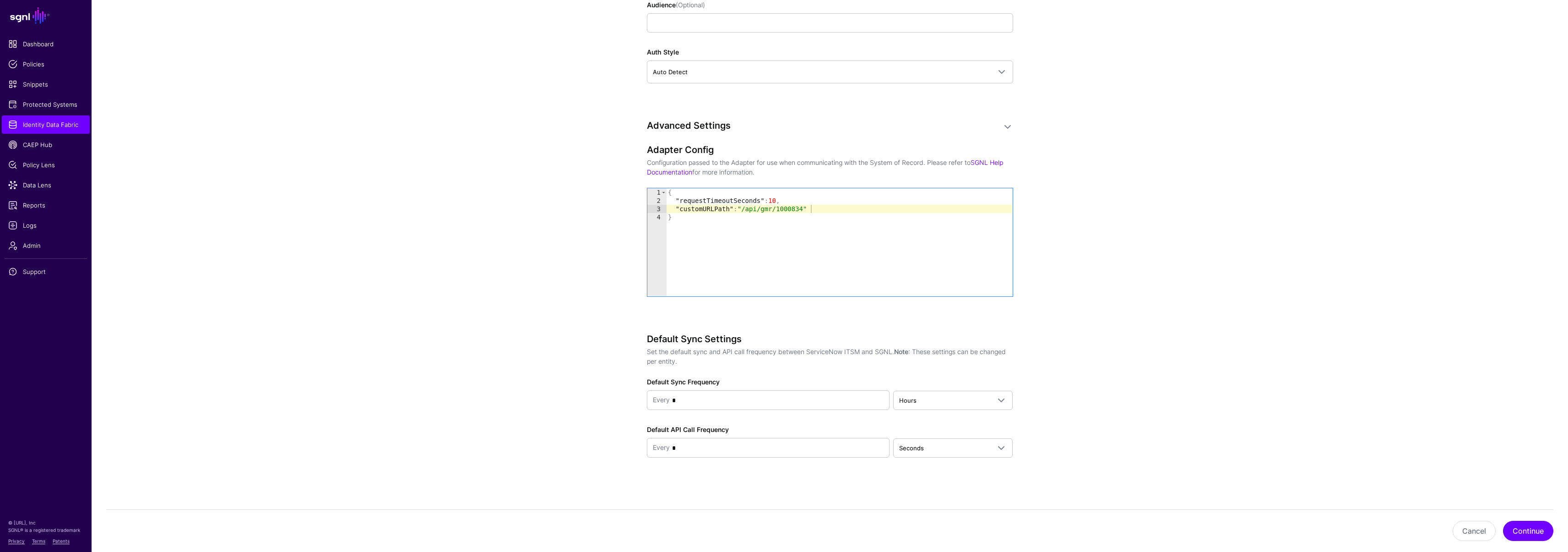
type input "**********"
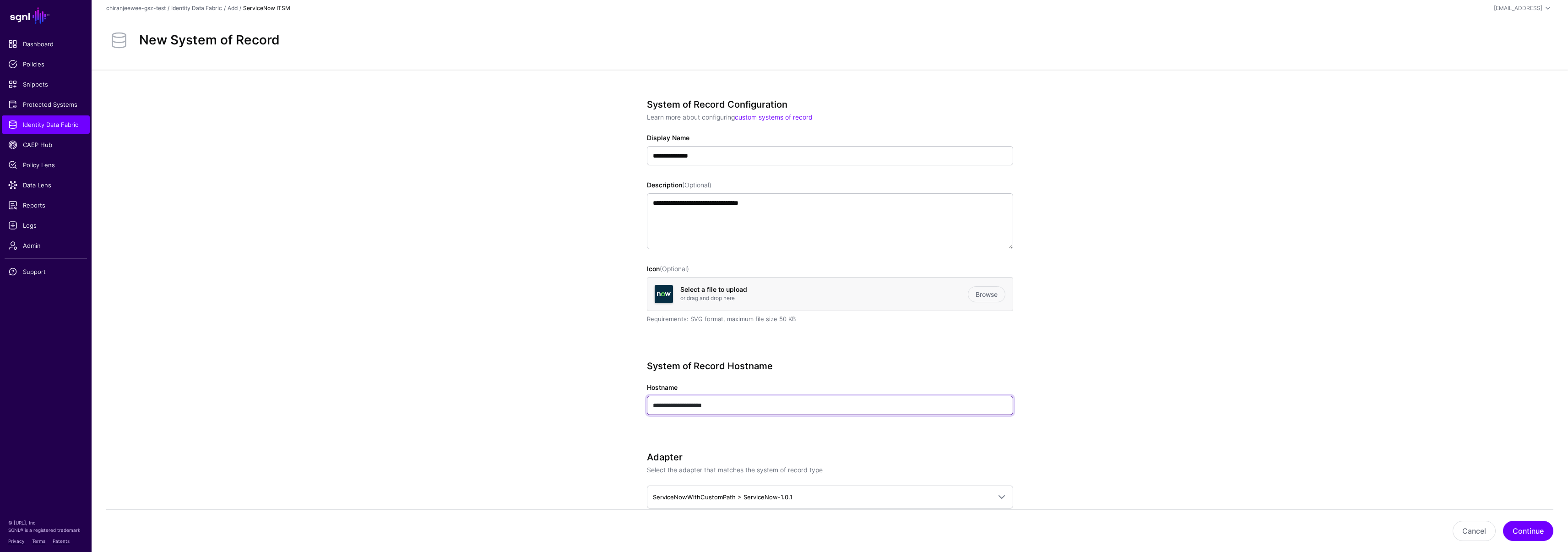
scroll to position [0, 0]
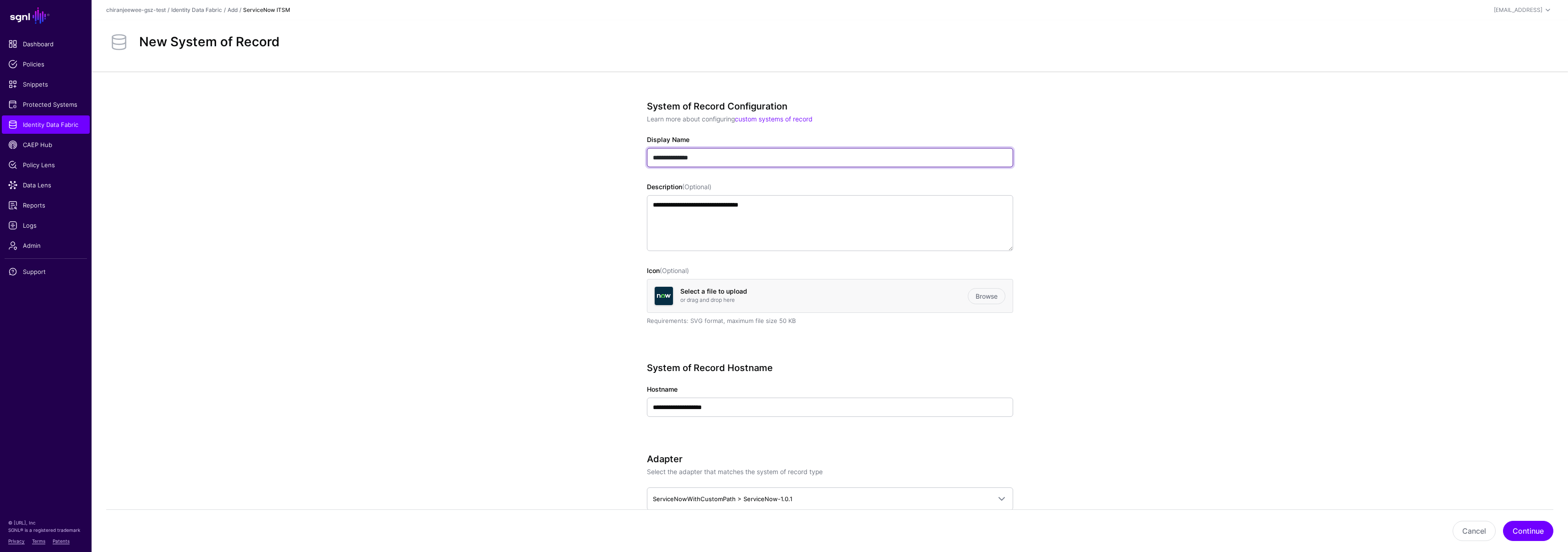
click at [729, 165] on input "**********" at bounding box center [830, 157] width 366 height 19
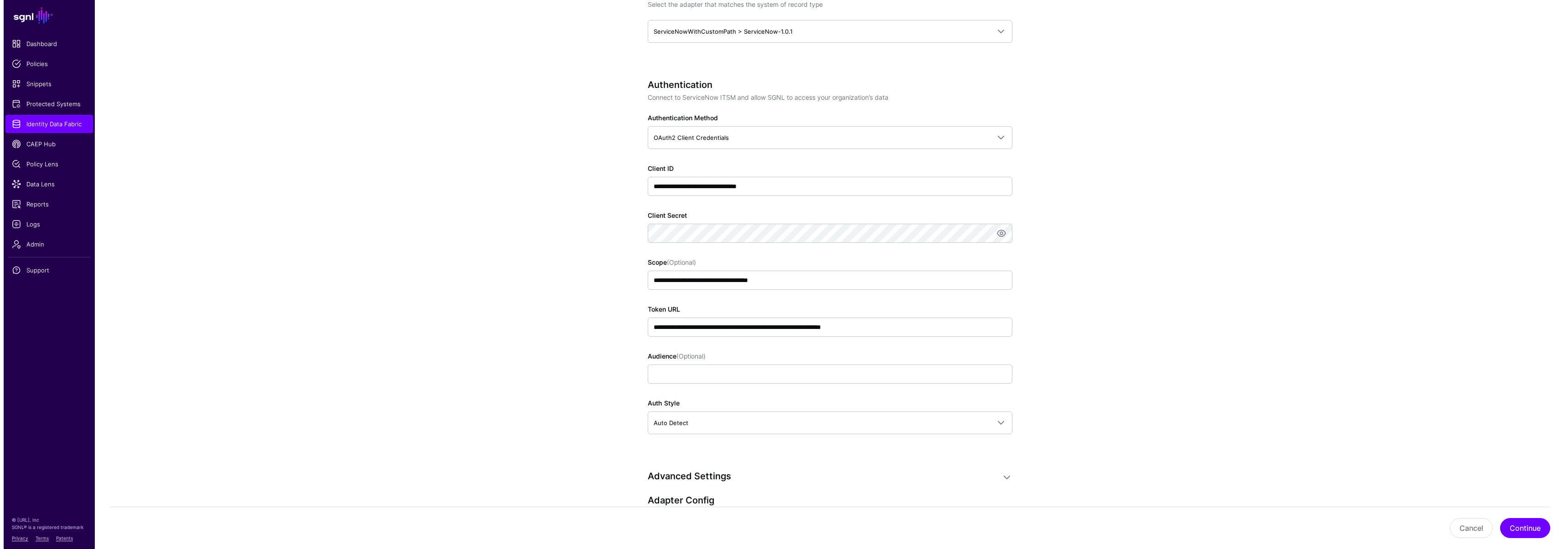
scroll to position [284, 0]
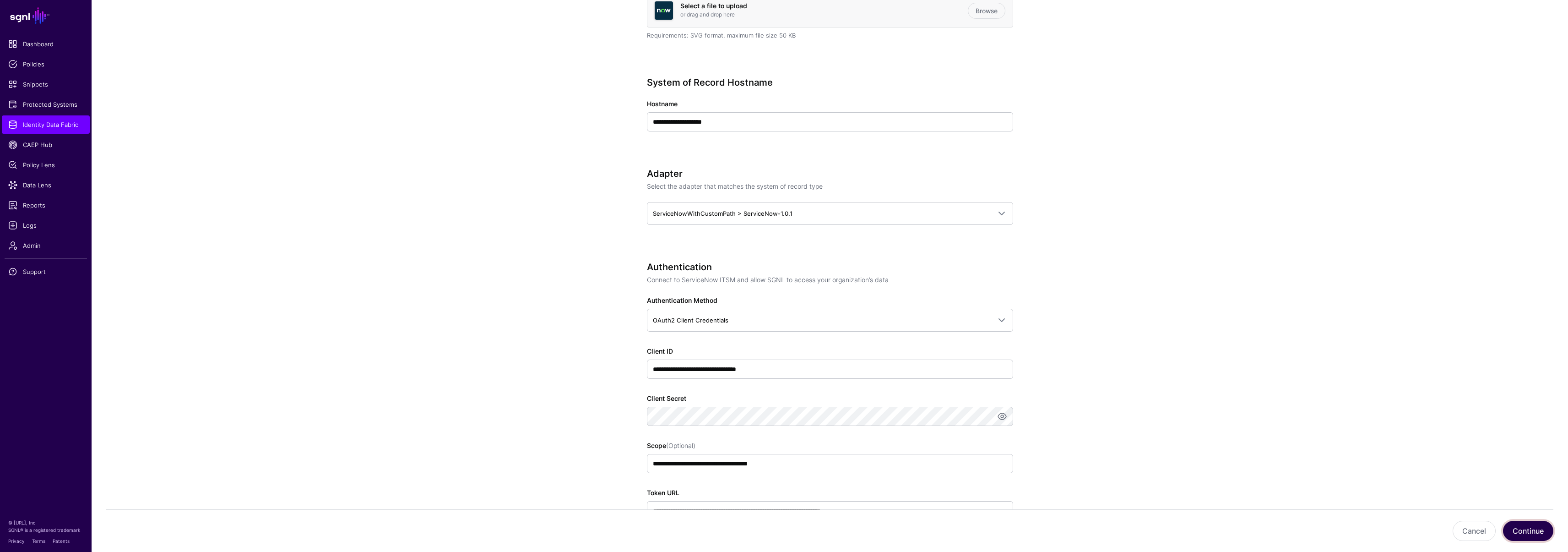
click at [1524, 528] on button "Continue" at bounding box center [1528, 530] width 50 height 20
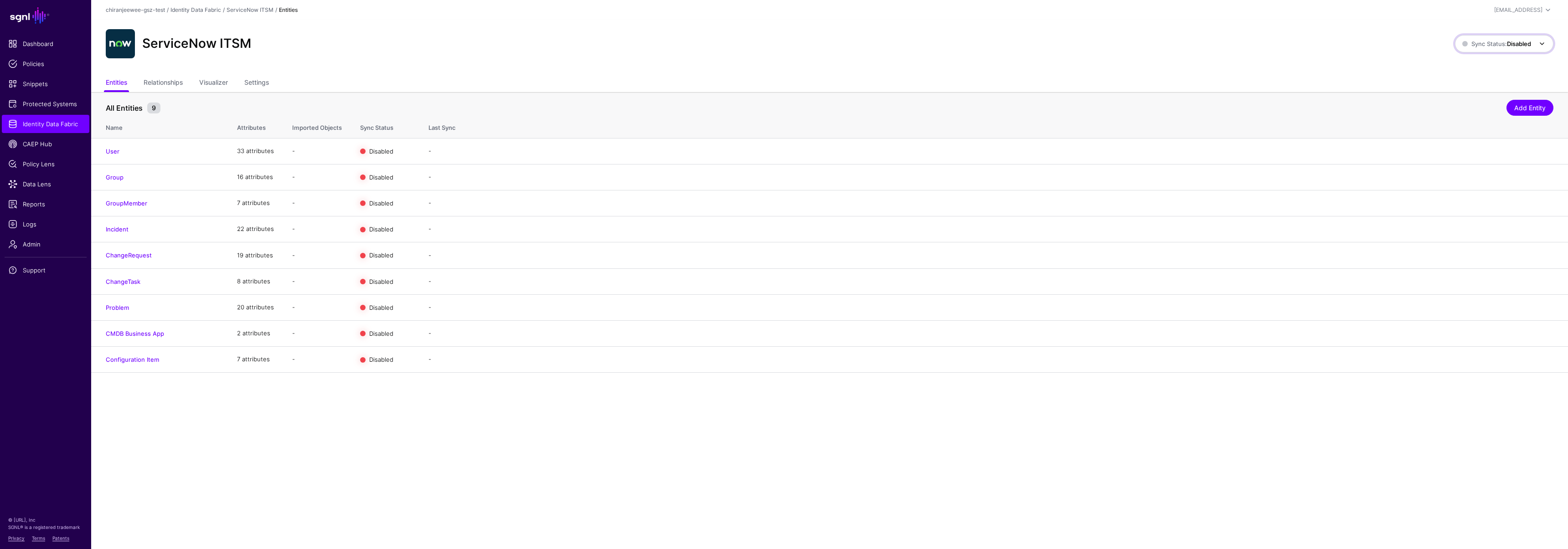
click at [1496, 44] on span "Sync Status: Disabled" at bounding box center [1496, 44] width 69 height 7
click at [1483, 70] on span "Enabled Syncing active for all configured entities that are enabled" at bounding box center [1494, 75] width 103 height 30
click at [1445, 151] on link "Enable Sync" at bounding box center [1454, 150] width 34 height 7
click at [1448, 173] on link "Enable Sync" at bounding box center [1454, 176] width 34 height 7
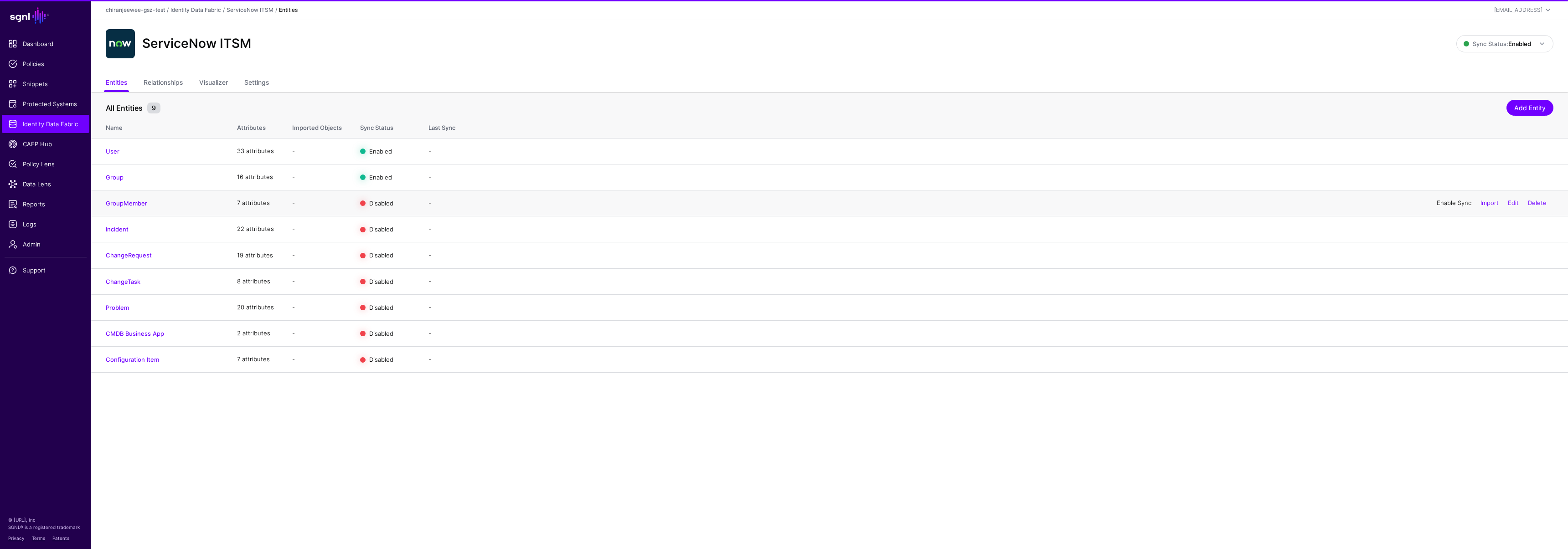
click at [1444, 201] on link "Enable Sync" at bounding box center [1454, 202] width 34 height 7
click at [1441, 231] on link "Enable Sync" at bounding box center [1454, 228] width 34 height 7
click at [1439, 259] on link "Enable Sync" at bounding box center [1454, 255] width 34 height 7
click at [1441, 281] on link "Enable Sync" at bounding box center [1454, 281] width 34 height 7
click at [1443, 309] on link "Enable Sync" at bounding box center [1454, 307] width 34 height 7
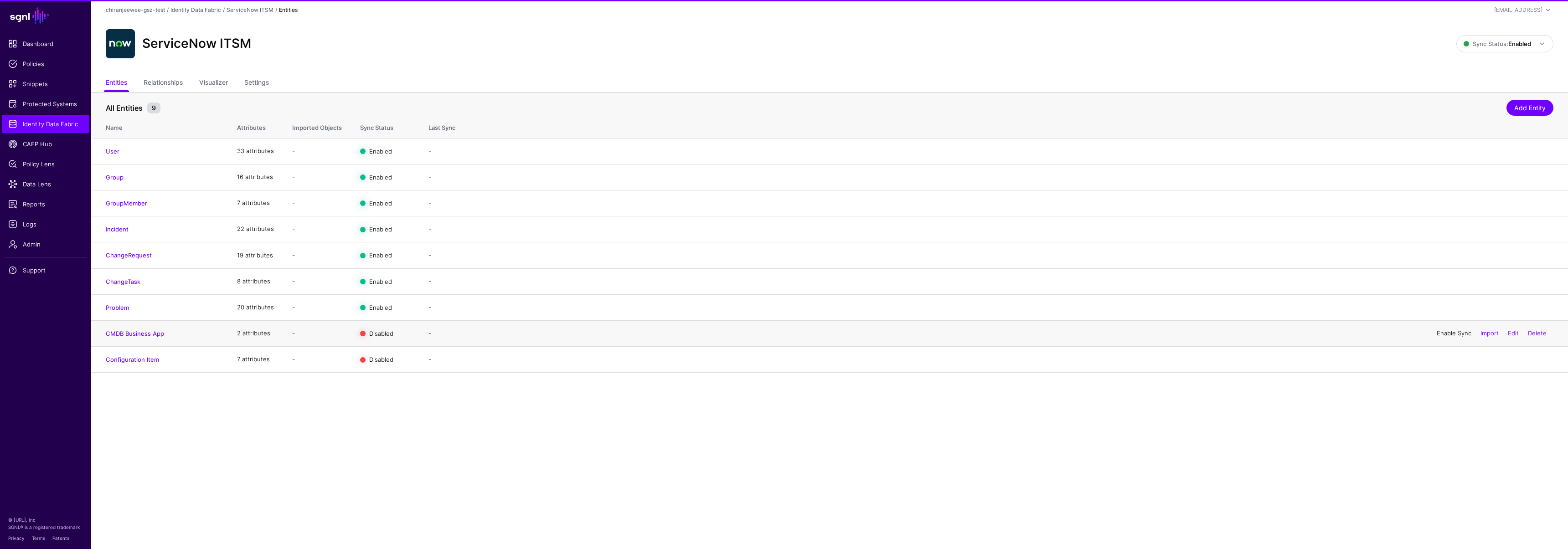
click at [1448, 333] on link "Enable Sync" at bounding box center [1454, 333] width 34 height 7
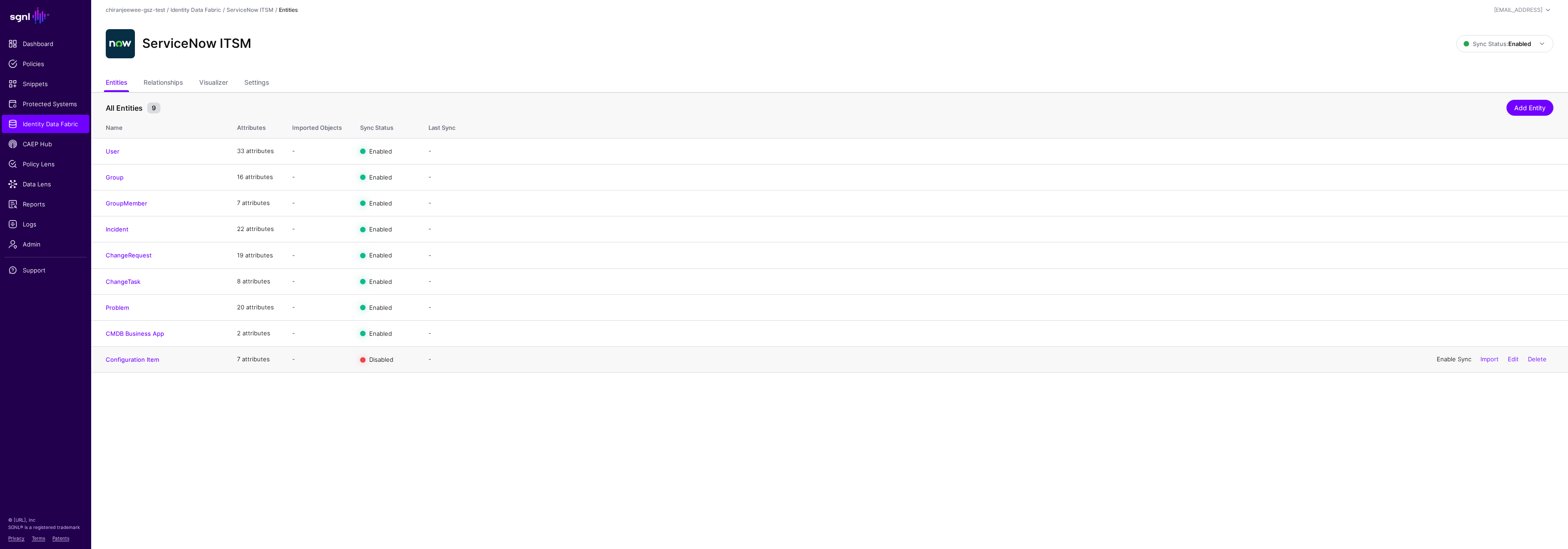
click at [1446, 359] on link "Enable Sync" at bounding box center [1454, 359] width 34 height 7
click at [168, 83] on link "Relationships" at bounding box center [163, 83] width 39 height 18
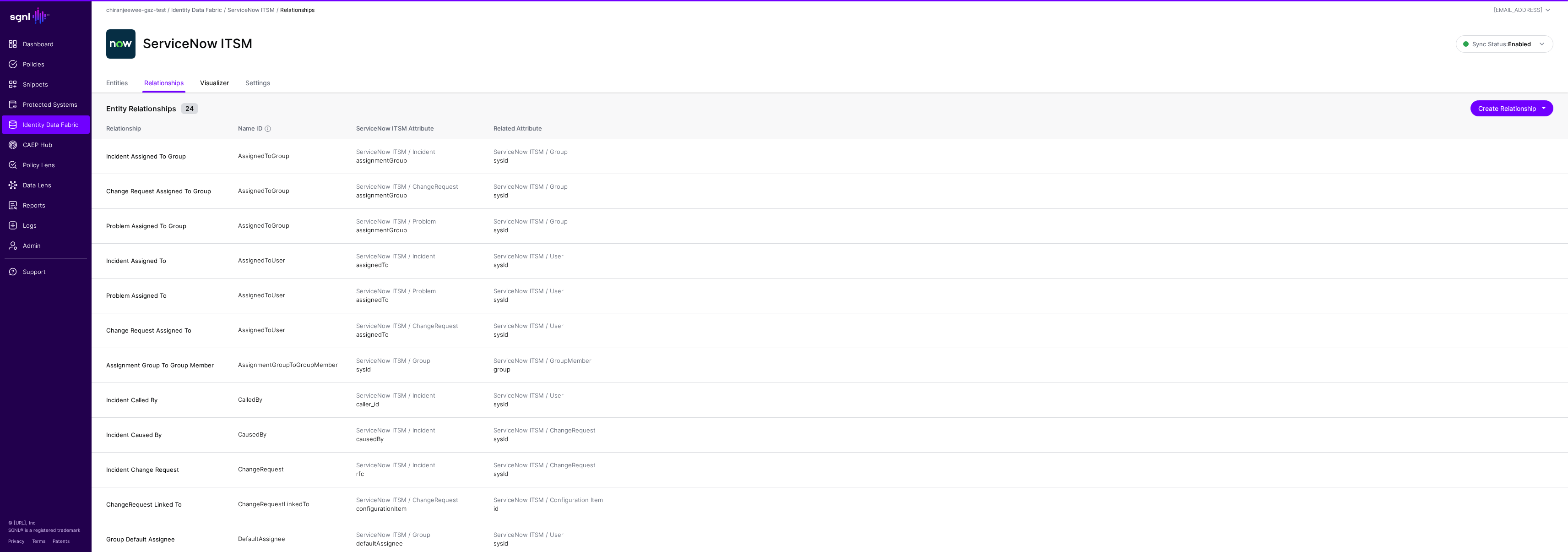
click at [216, 80] on link "Visualizer" at bounding box center [214, 84] width 29 height 18
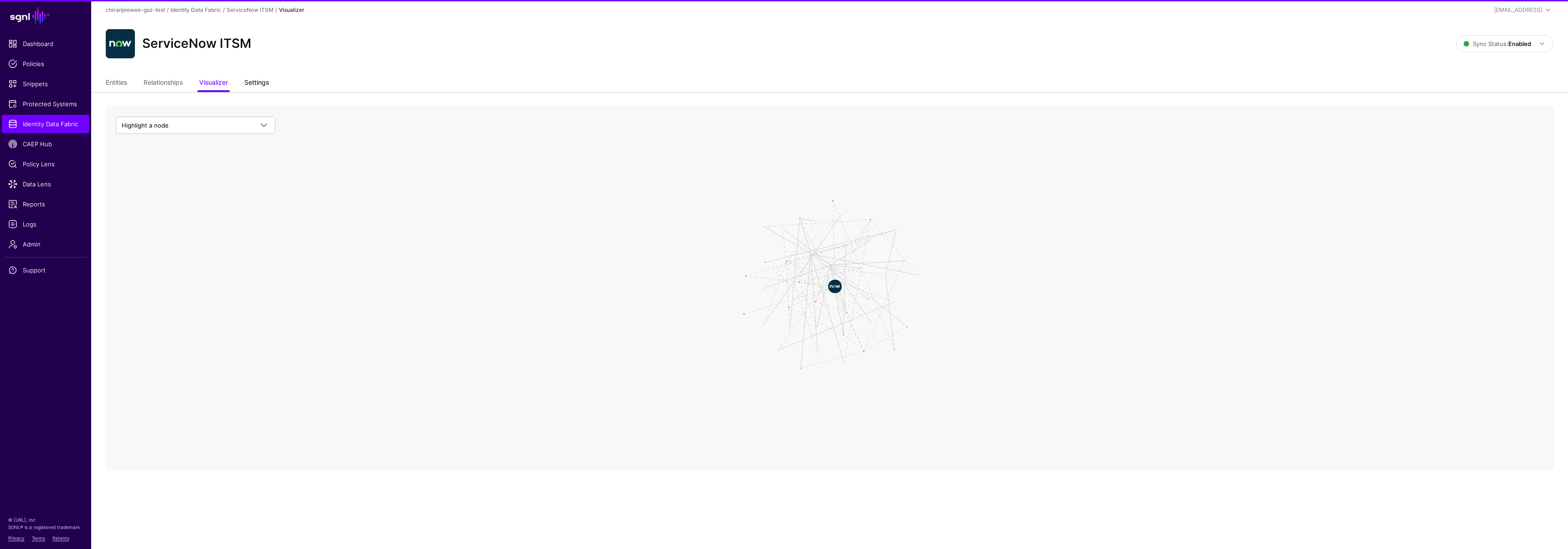
click at [264, 80] on link "Settings" at bounding box center [257, 83] width 25 height 18
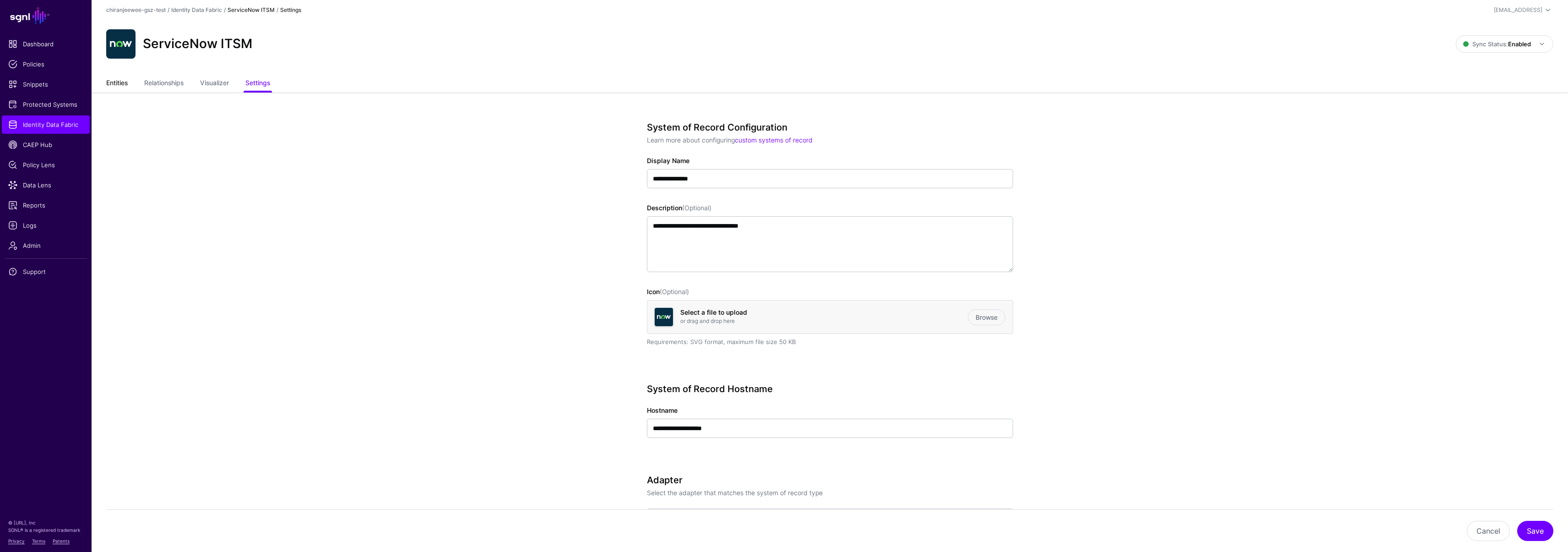
click at [122, 85] on link "Entities" at bounding box center [117, 84] width 22 height 18
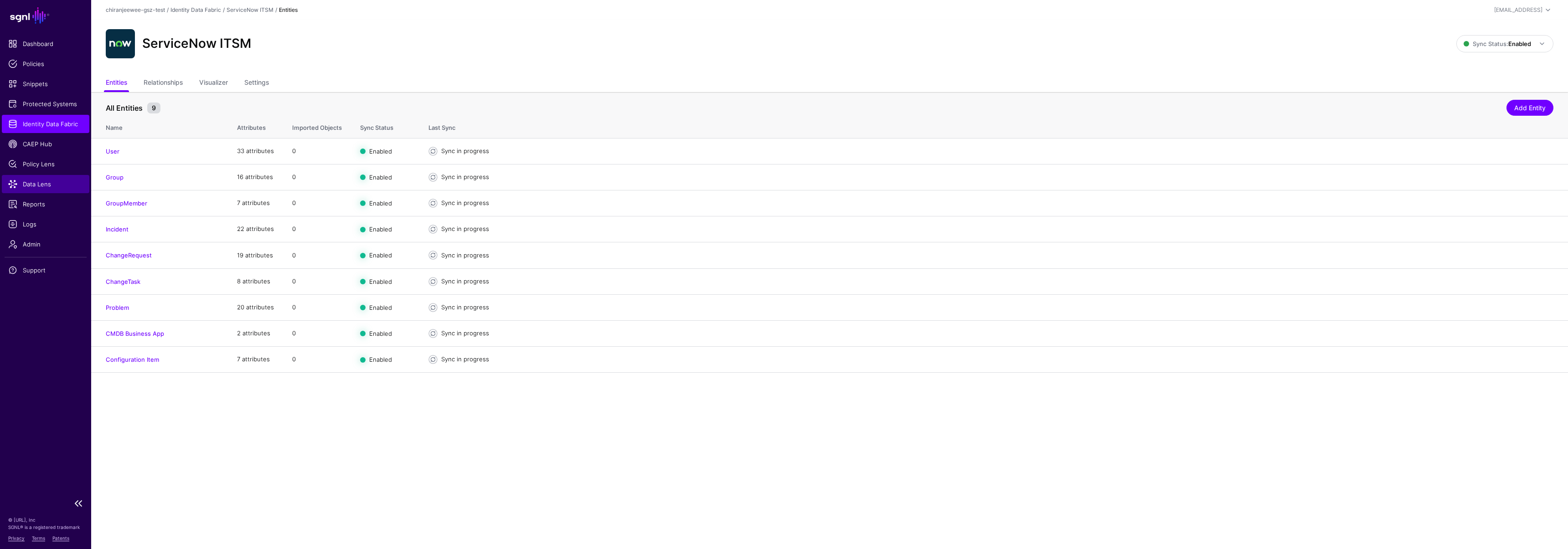
click at [42, 182] on span "Data Lens" at bounding box center [46, 184] width 75 height 9
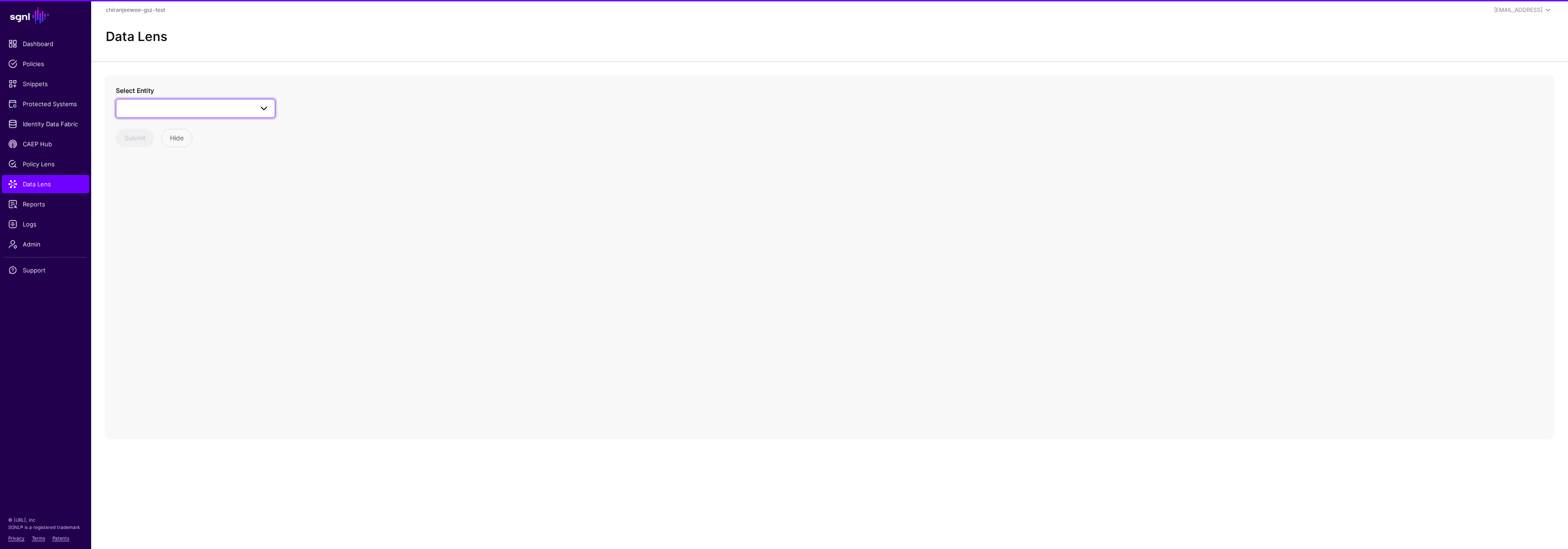
click at [162, 106] on span at bounding box center [195, 108] width 148 height 11
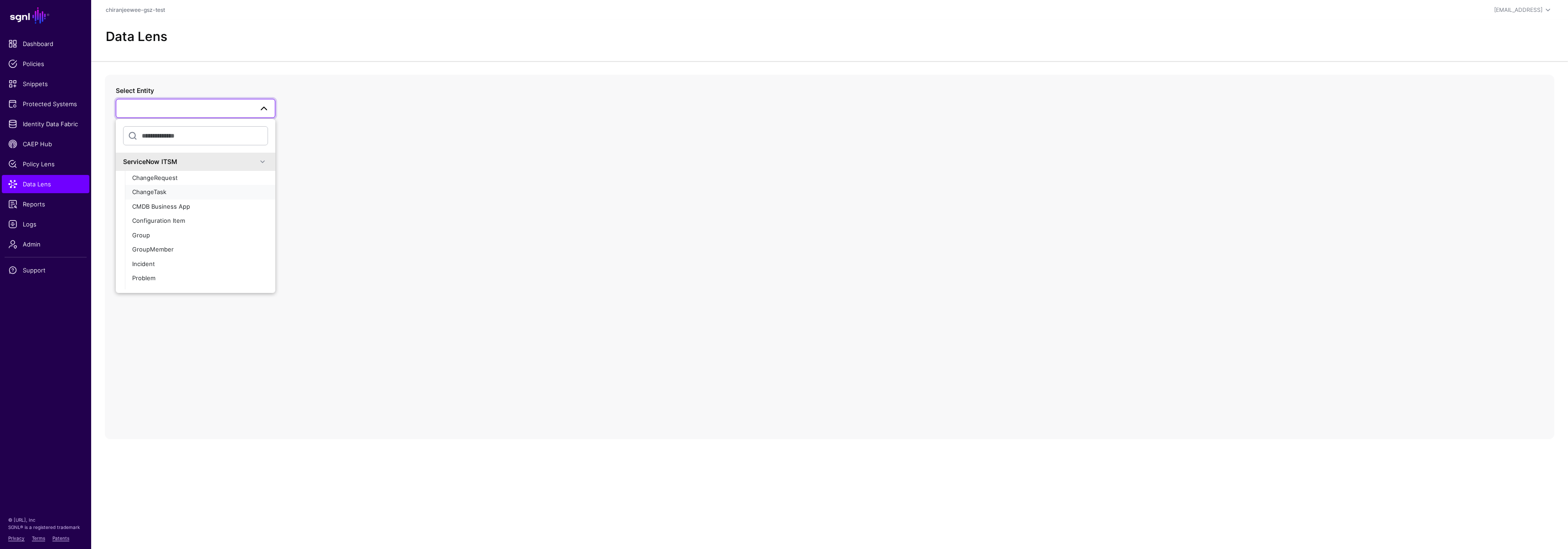
click at [159, 190] on span "ChangeTask" at bounding box center [149, 192] width 34 height 7
click at [172, 107] on span "ChangeTask" at bounding box center [187, 108] width 131 height 10
click at [167, 260] on div "Incident" at bounding box center [200, 264] width 136 height 9
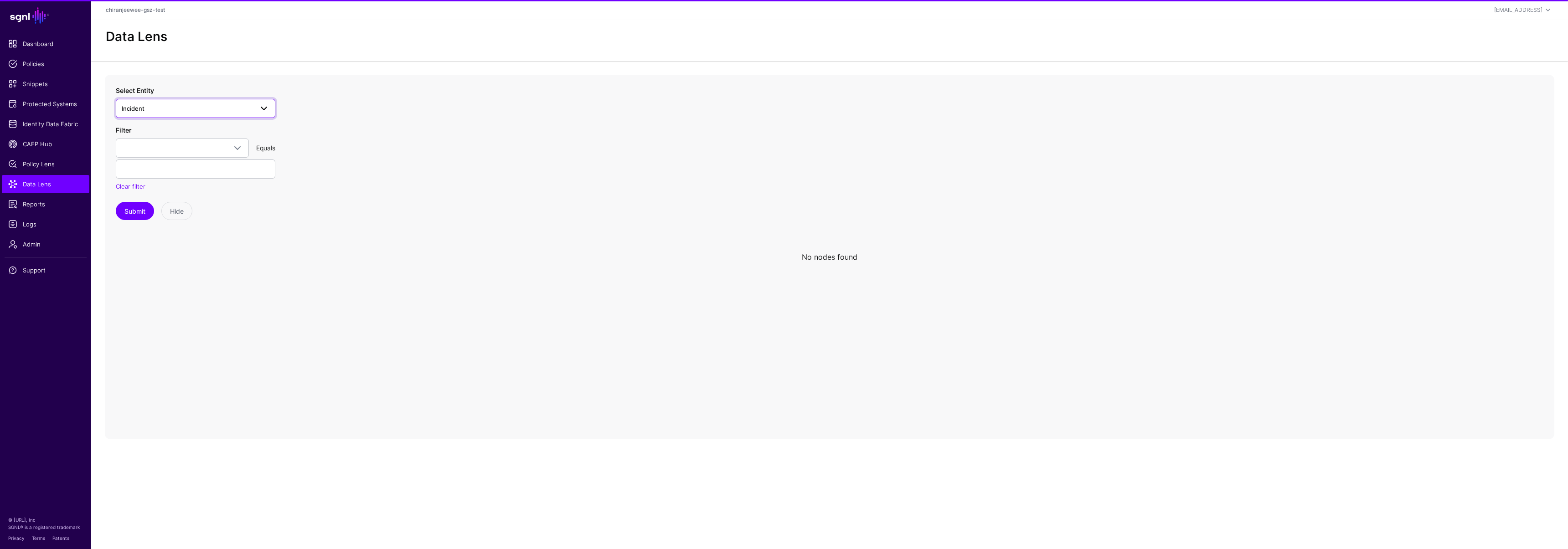
click at [164, 111] on span "Incident" at bounding box center [187, 108] width 131 height 10
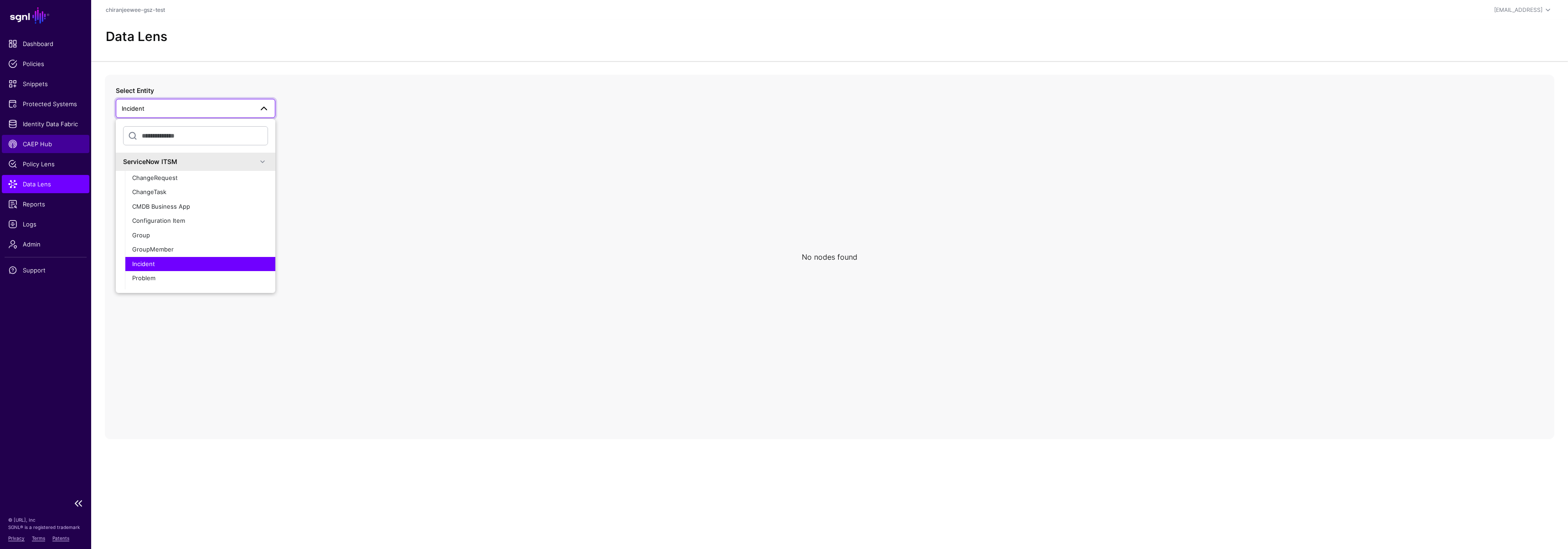
click at [51, 140] on span "CAEP Hub" at bounding box center [46, 144] width 75 height 9
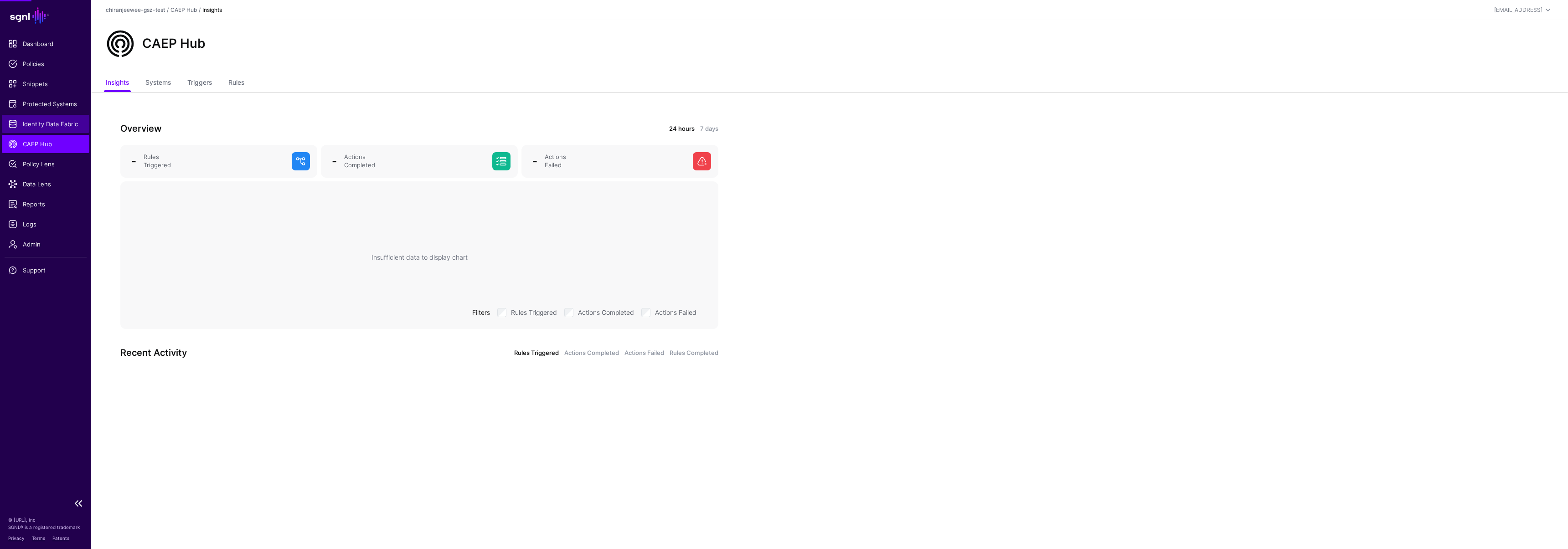
click at [57, 127] on span "Identity Data Fabric" at bounding box center [46, 124] width 75 height 9
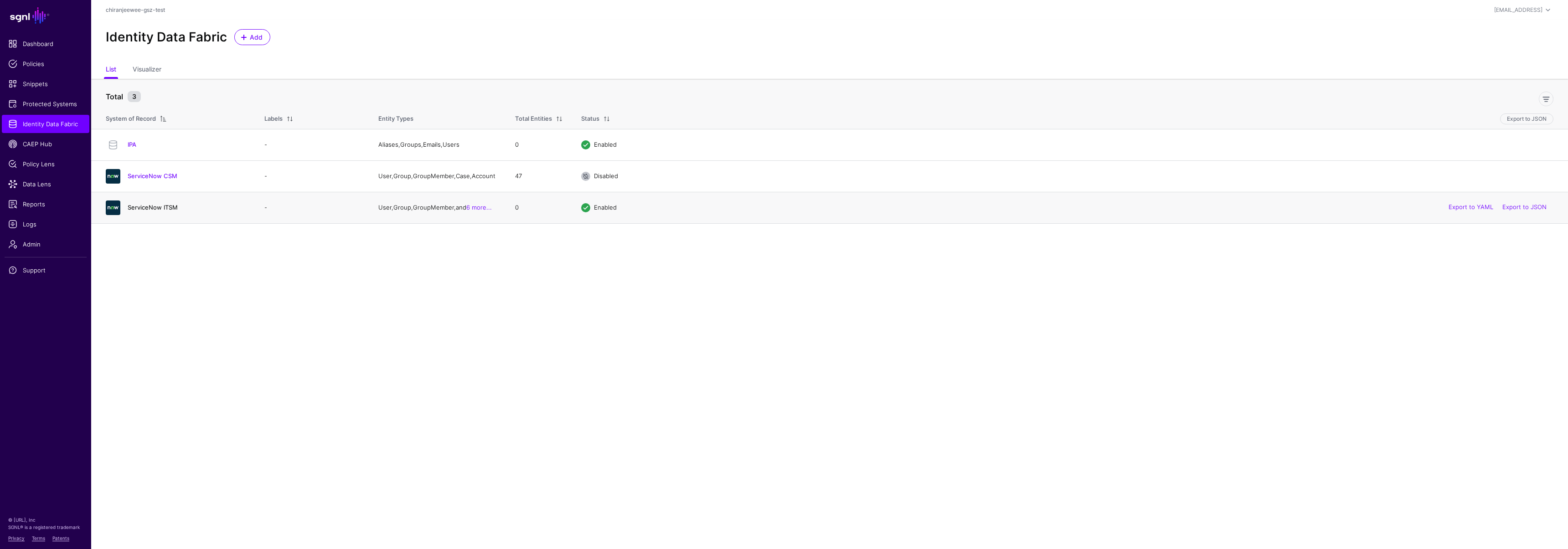
click at [152, 210] on link "ServiceNow ITSM" at bounding box center [152, 207] width 50 height 7
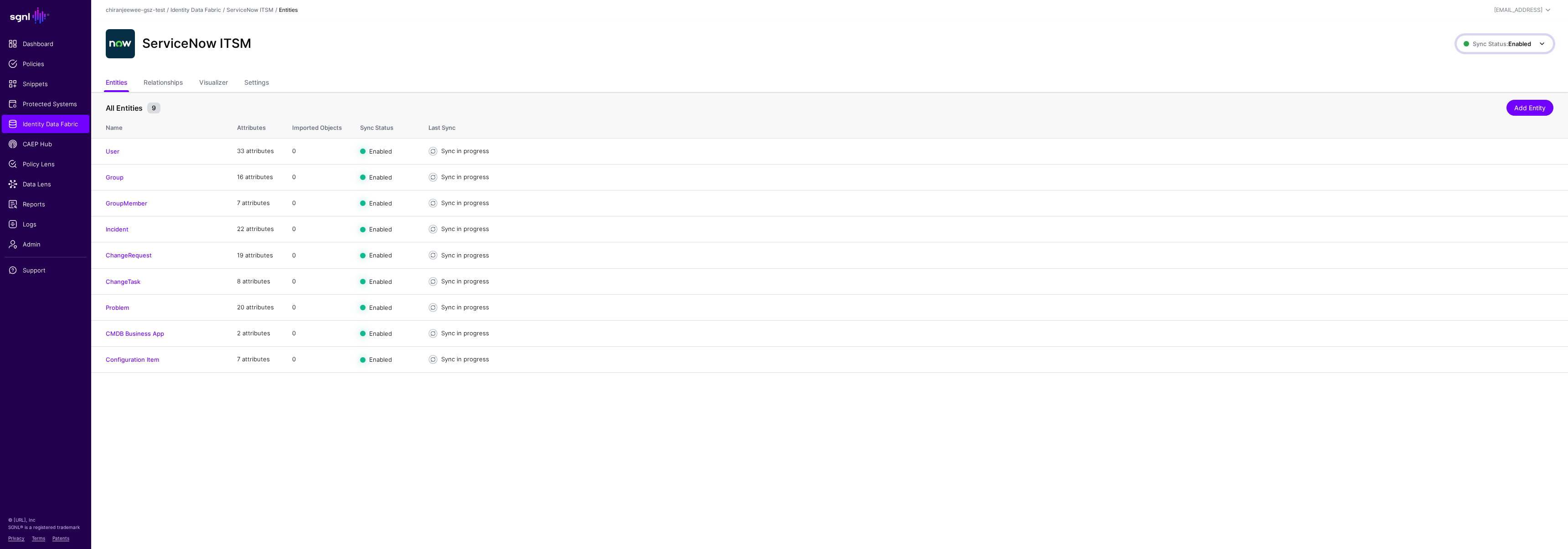
click at [1500, 40] on span "Sync Status: Enabled" at bounding box center [1497, 44] width 68 height 7
click at [1474, 107] on span "Syncing inactive for all configured entities" at bounding box center [1499, 114] width 93 height 15
click at [252, 83] on link "Settings" at bounding box center [257, 83] width 25 height 18
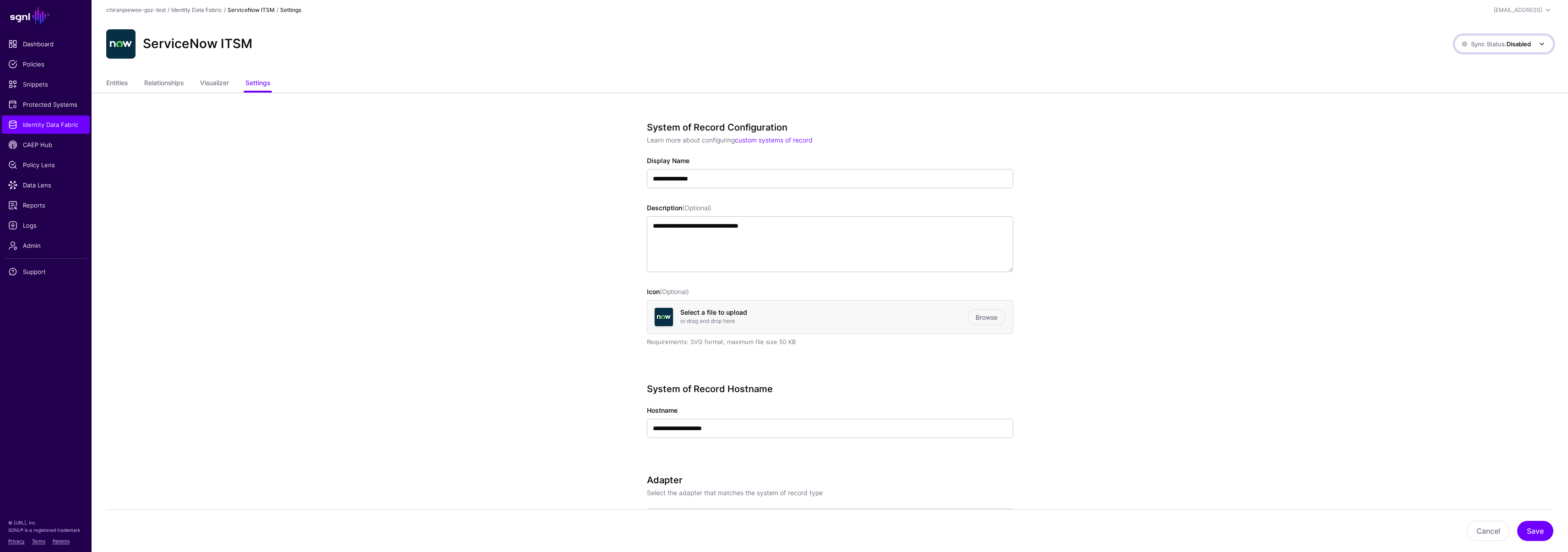
click at [1472, 48] on span "Sync Status: Disabled" at bounding box center [1496, 44] width 69 height 10
click at [1476, 63] on span "Enabled Syncing active for all configured entities that are enabled" at bounding box center [1494, 75] width 104 height 30
click at [39, 227] on span "Logs" at bounding box center [46, 225] width 75 height 9
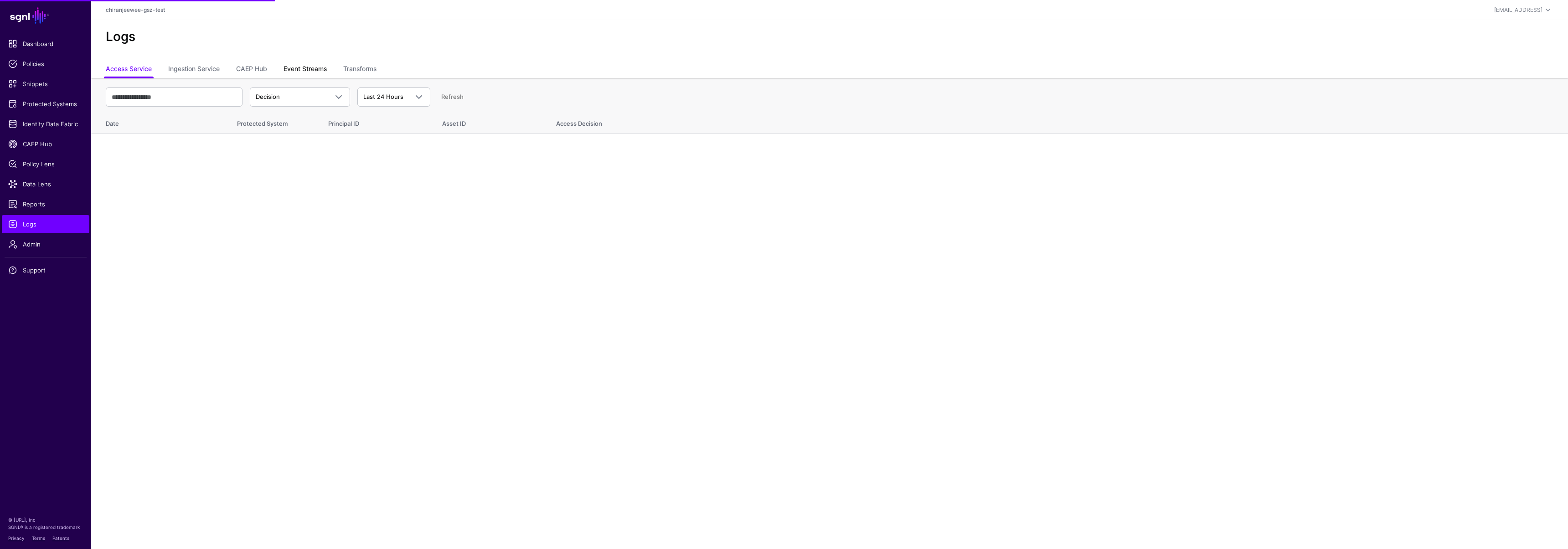
click at [315, 75] on link "Event Streams" at bounding box center [305, 70] width 44 height 18
click at [181, 74] on link "Ingestion Service" at bounding box center [194, 70] width 51 height 18
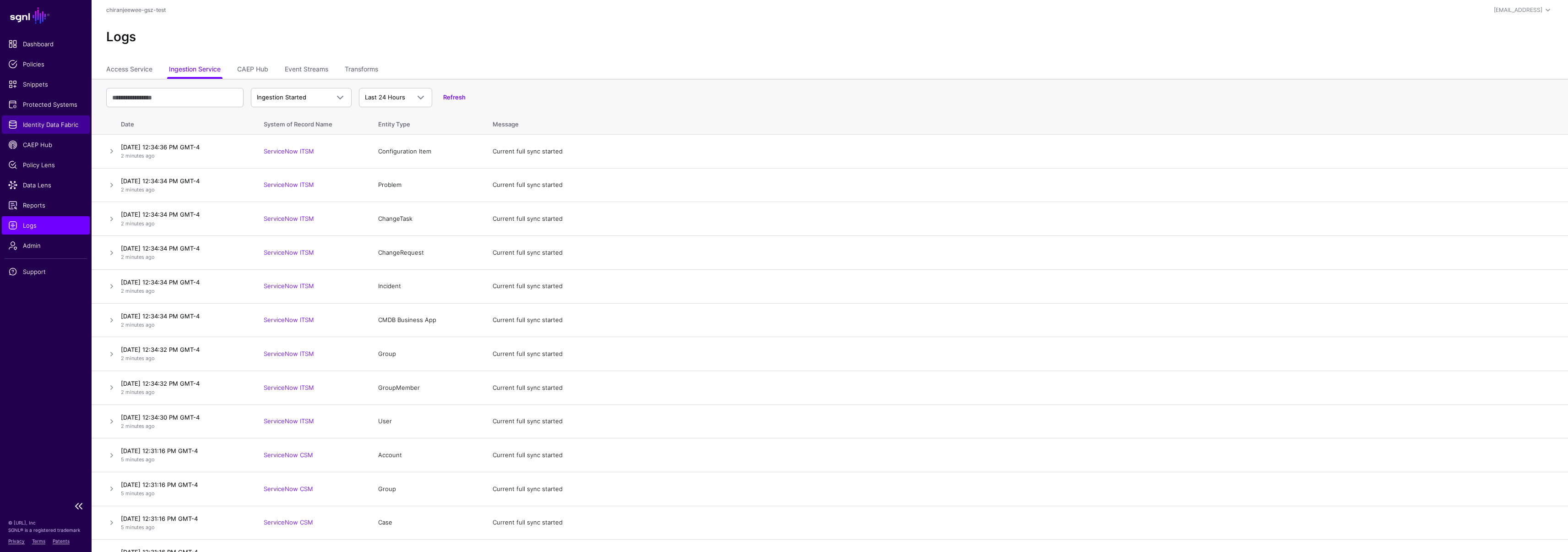
click at [54, 120] on span "Identity Data Fabric" at bounding box center [46, 125] width 75 height 9
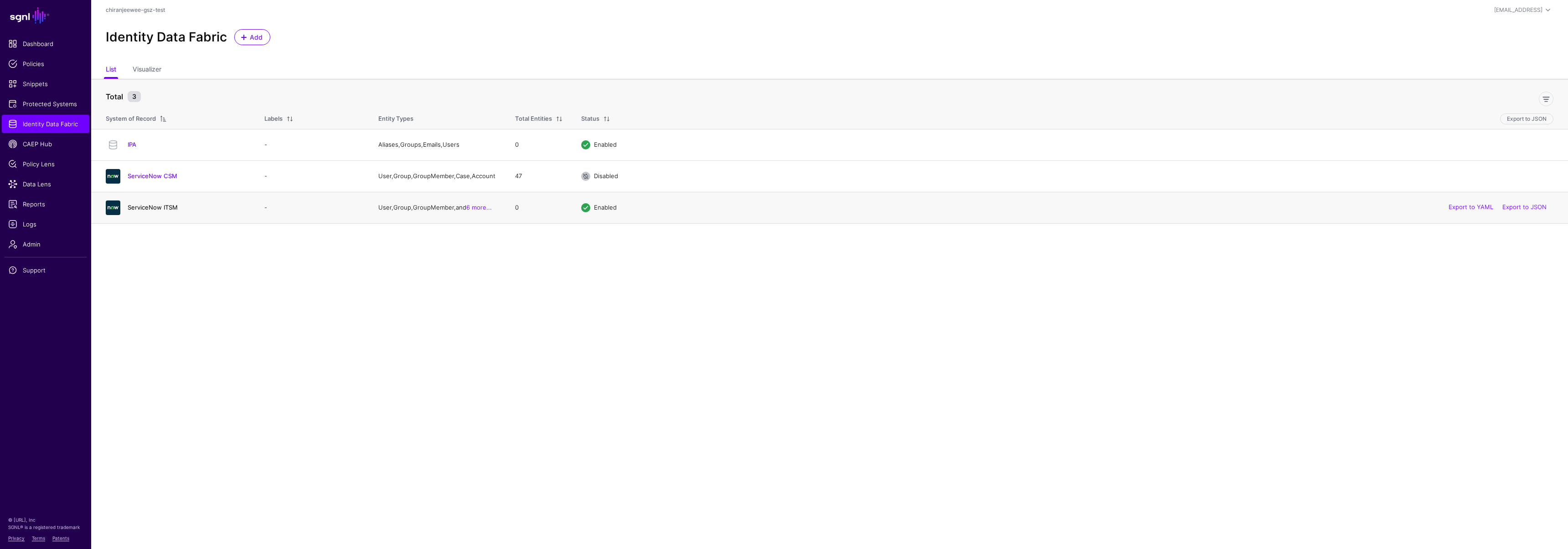
click at [156, 208] on link "ServiceNow ITSM" at bounding box center [152, 207] width 50 height 7
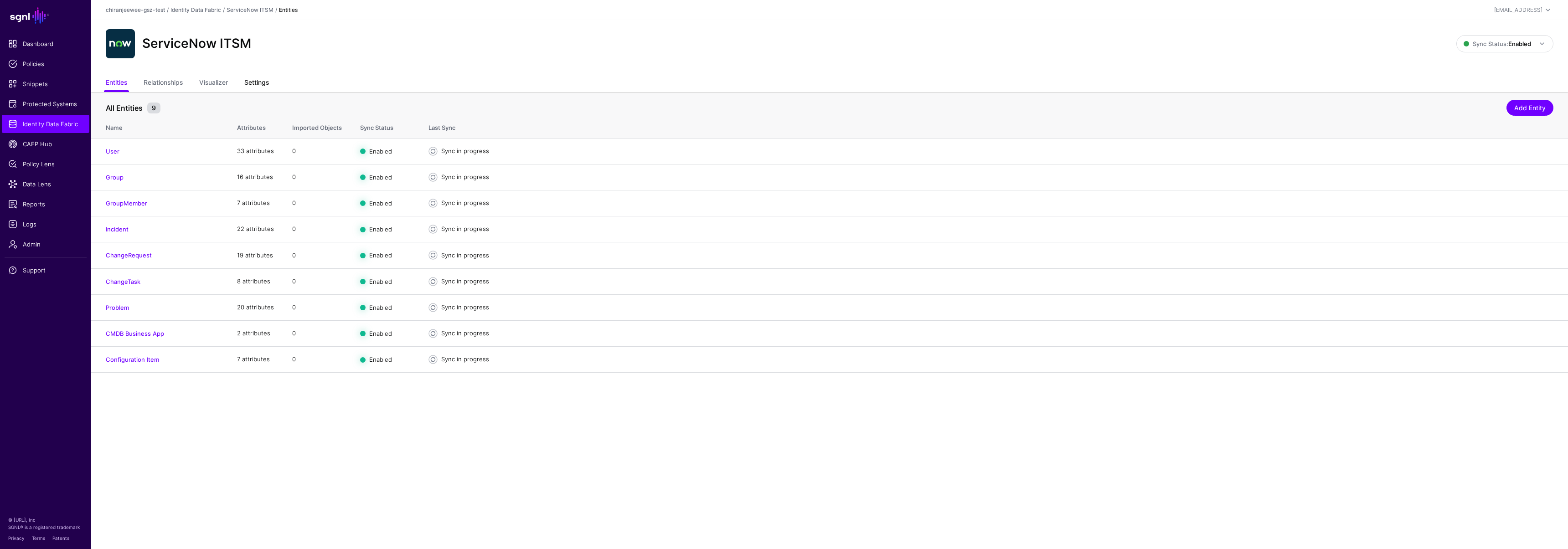
click at [267, 82] on link "Settings" at bounding box center [257, 83] width 25 height 18
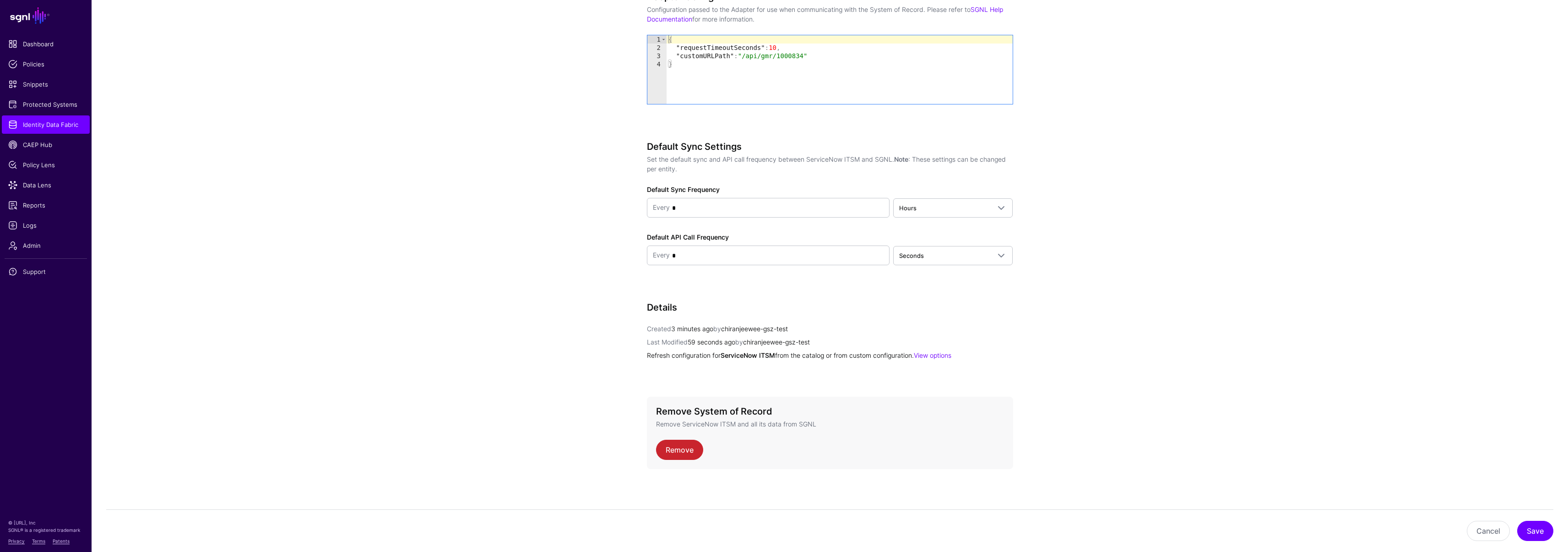
scroll to position [995, 0]
click at [936, 204] on span "Hours" at bounding box center [945, 207] width 91 height 10
click at [932, 243] on div "Minutes" at bounding box center [952, 243] width 105 height 9
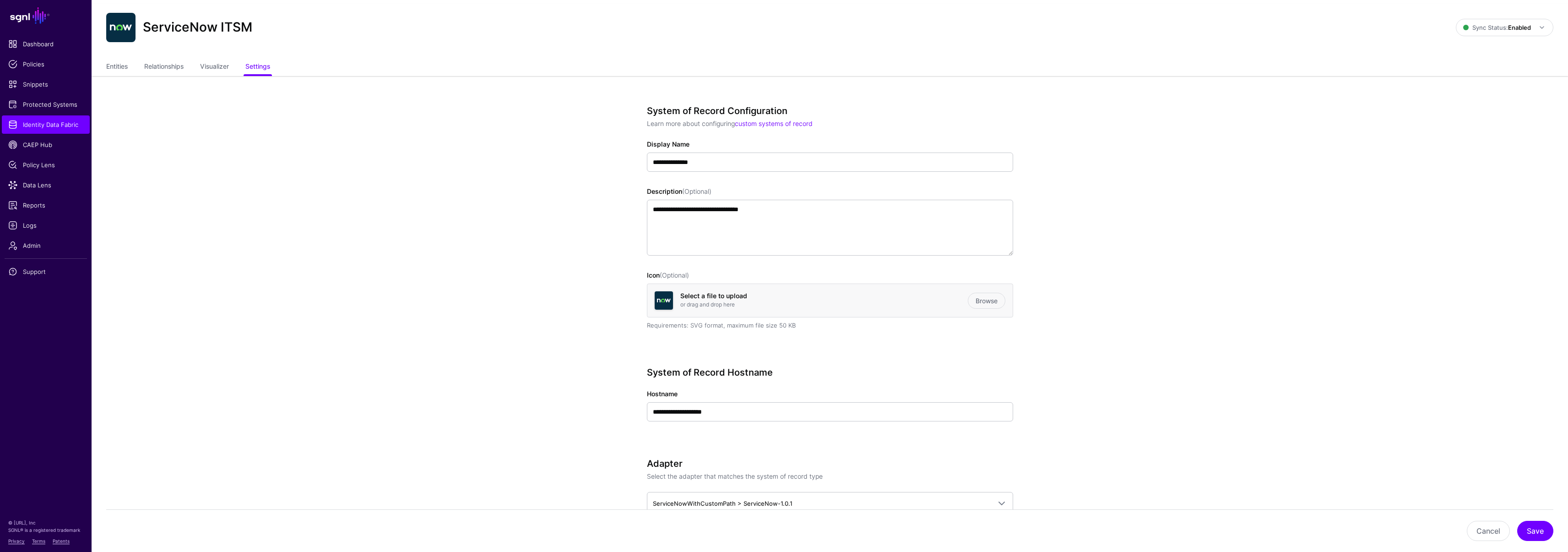
scroll to position [0, 0]
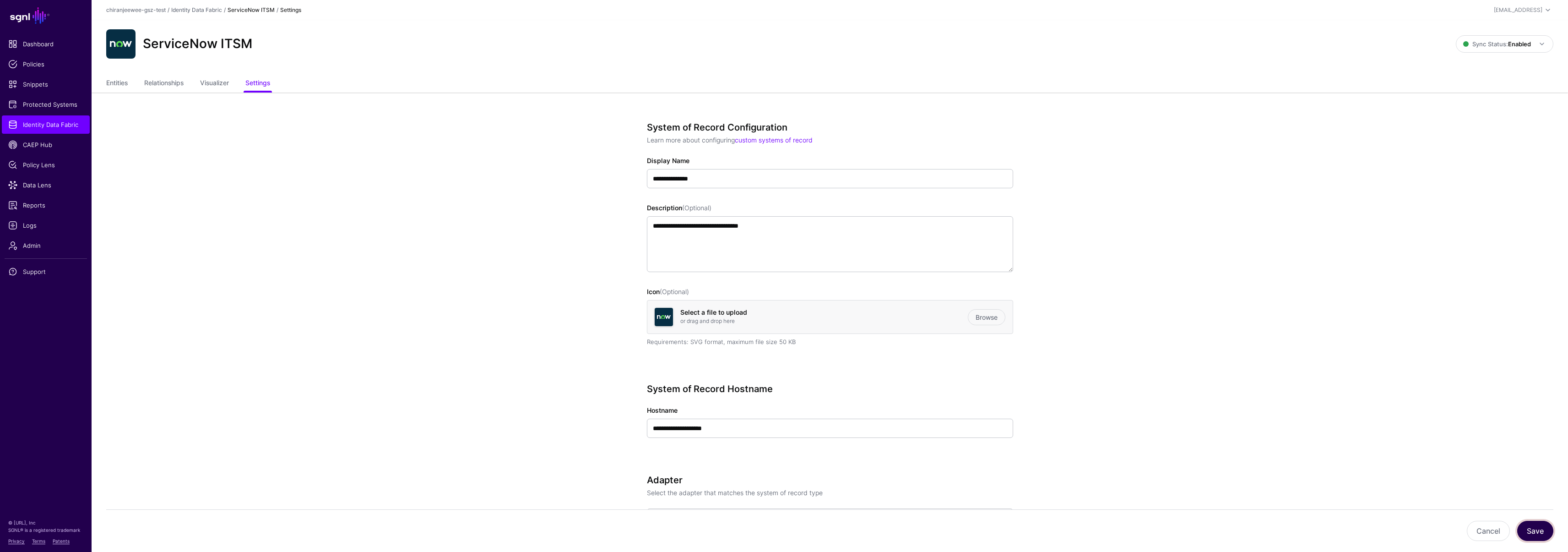
click at [1529, 530] on button "Save" at bounding box center [1535, 530] width 36 height 20
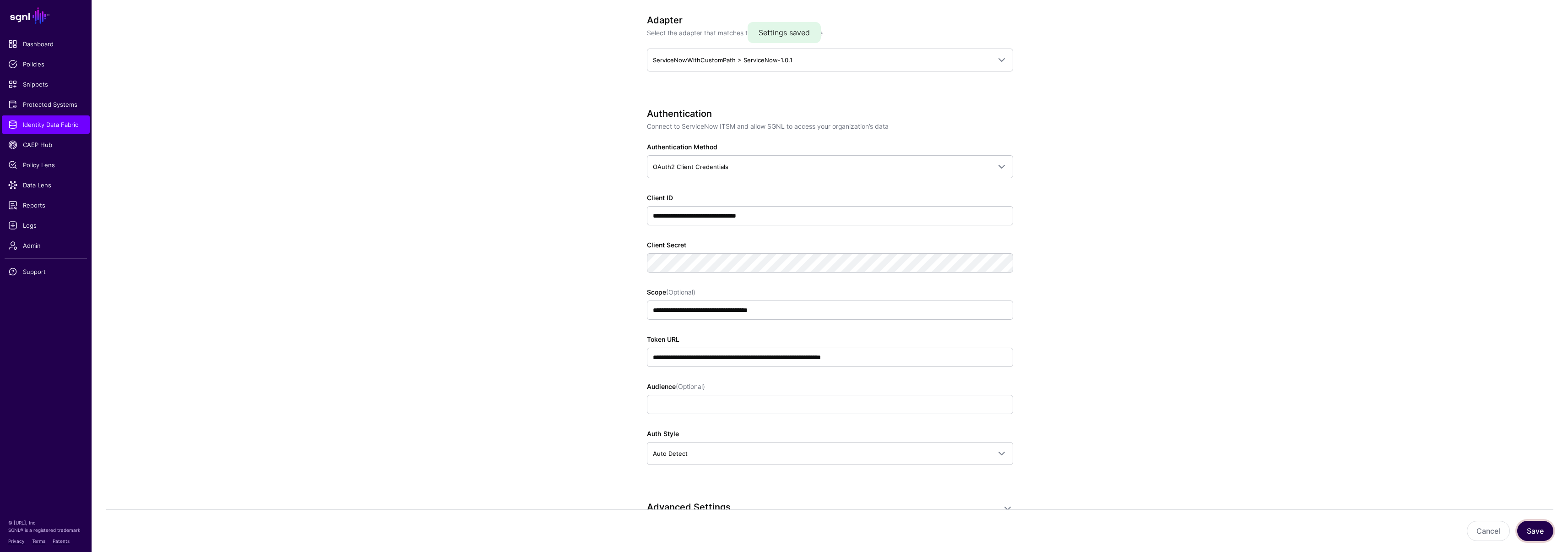
scroll to position [462, 0]
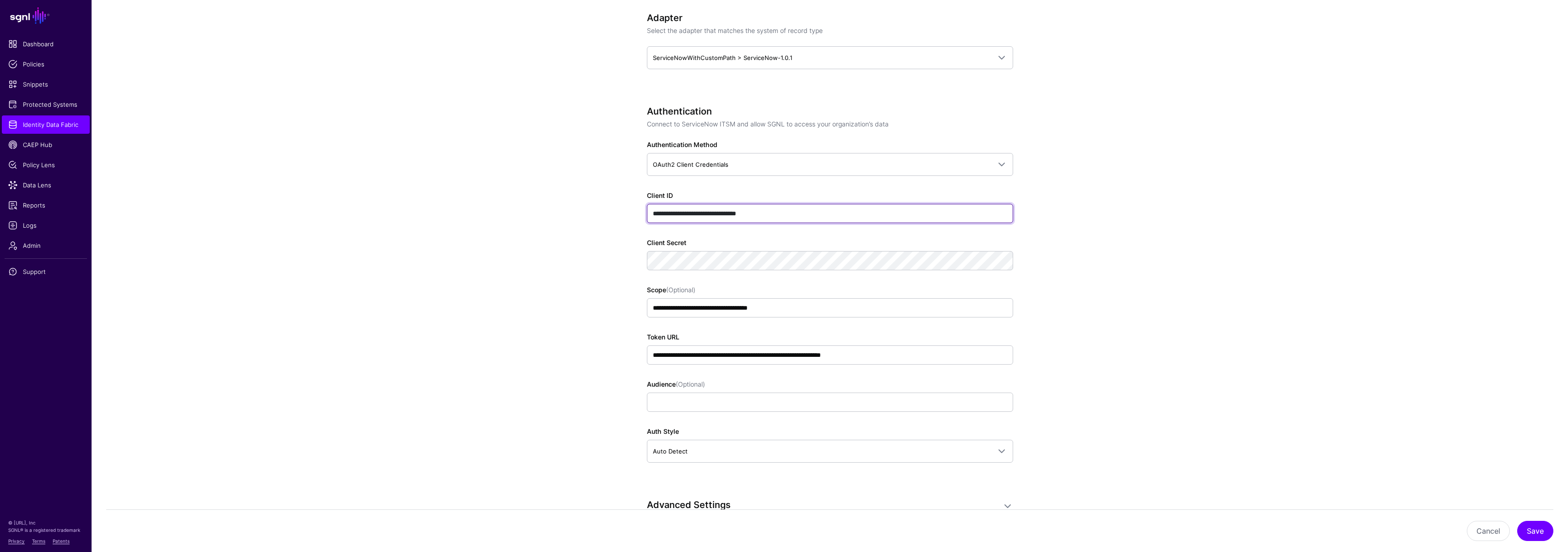
drag, startPoint x: 796, startPoint y: 214, endPoint x: 644, endPoint y: 203, distance: 152.4
click at [644, 203] on div "**********" at bounding box center [830, 358] width 425 height 1455
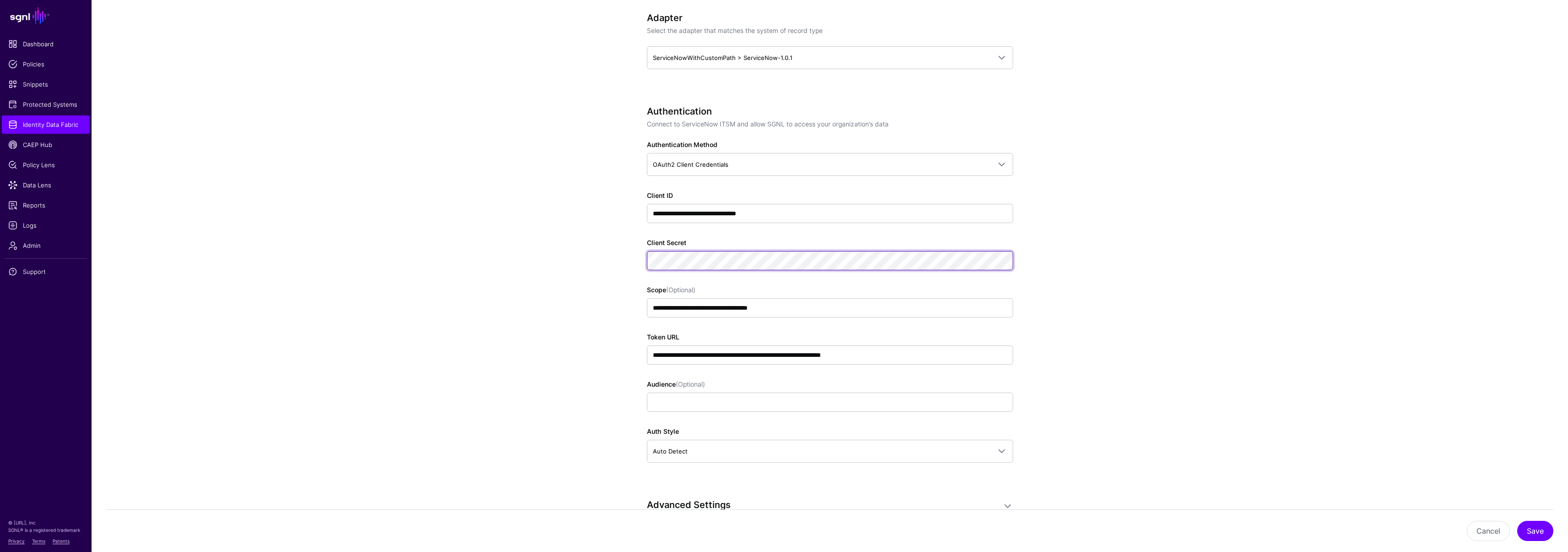
click at [614, 252] on app-datasources-details-form "**********" at bounding box center [829, 358] width 1476 height 1455
click at [621, 260] on div "**********" at bounding box center [830, 358] width 425 height 1455
click at [536, 301] on app-datasources-details-form "**********" at bounding box center [829, 358] width 1476 height 1455
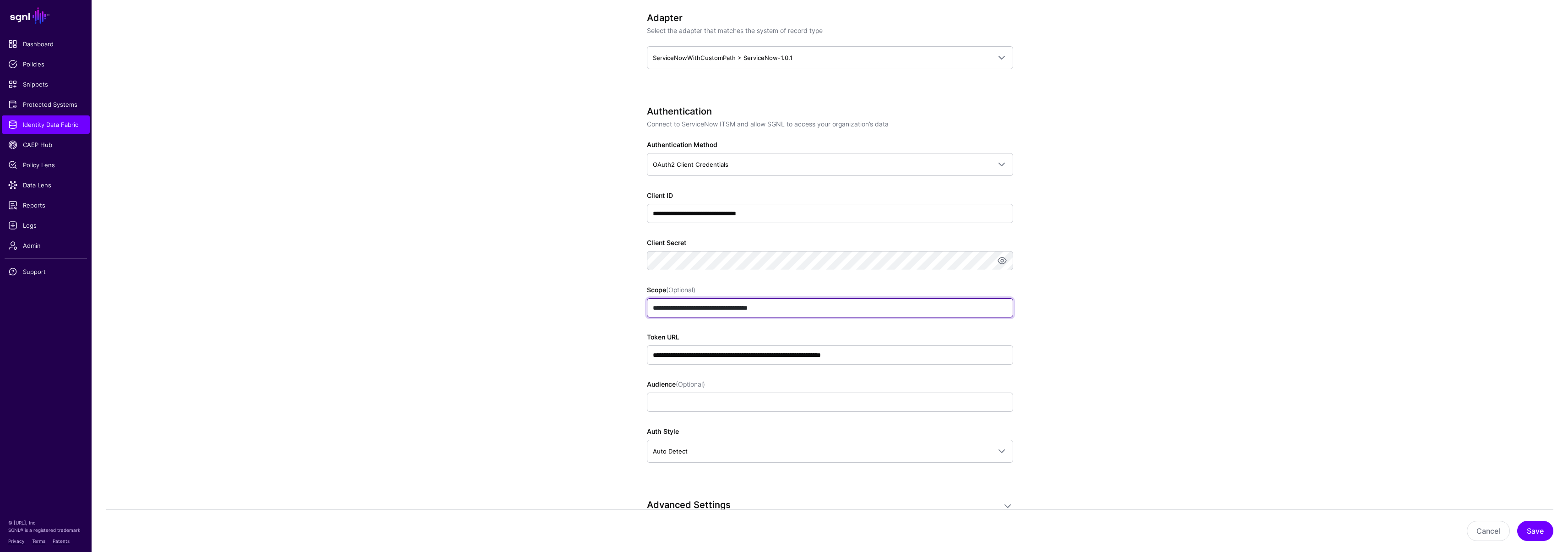
drag, startPoint x: 799, startPoint y: 306, endPoint x: 621, endPoint y: 302, distance: 178.0
click at [621, 302] on div "**********" at bounding box center [830, 358] width 425 height 1455
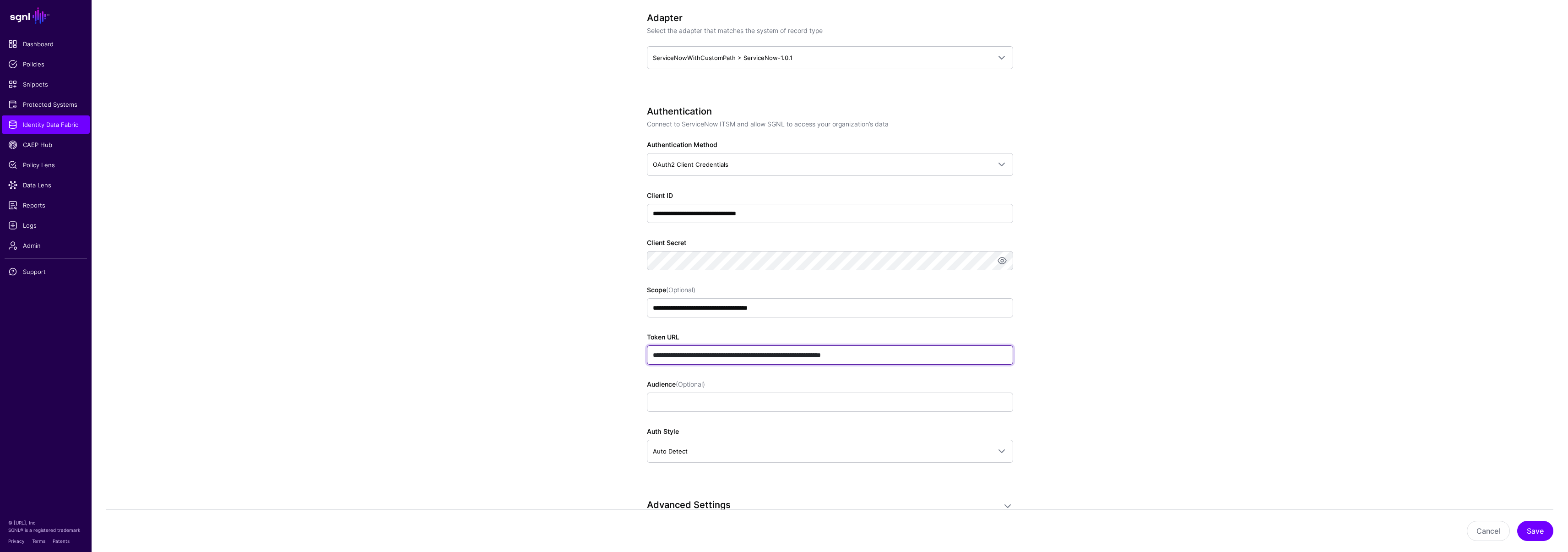
drag, startPoint x: 847, startPoint y: 357, endPoint x: 636, endPoint y: 353, distance: 211.0
click at [636, 353] on div "**********" at bounding box center [830, 358] width 425 height 1455
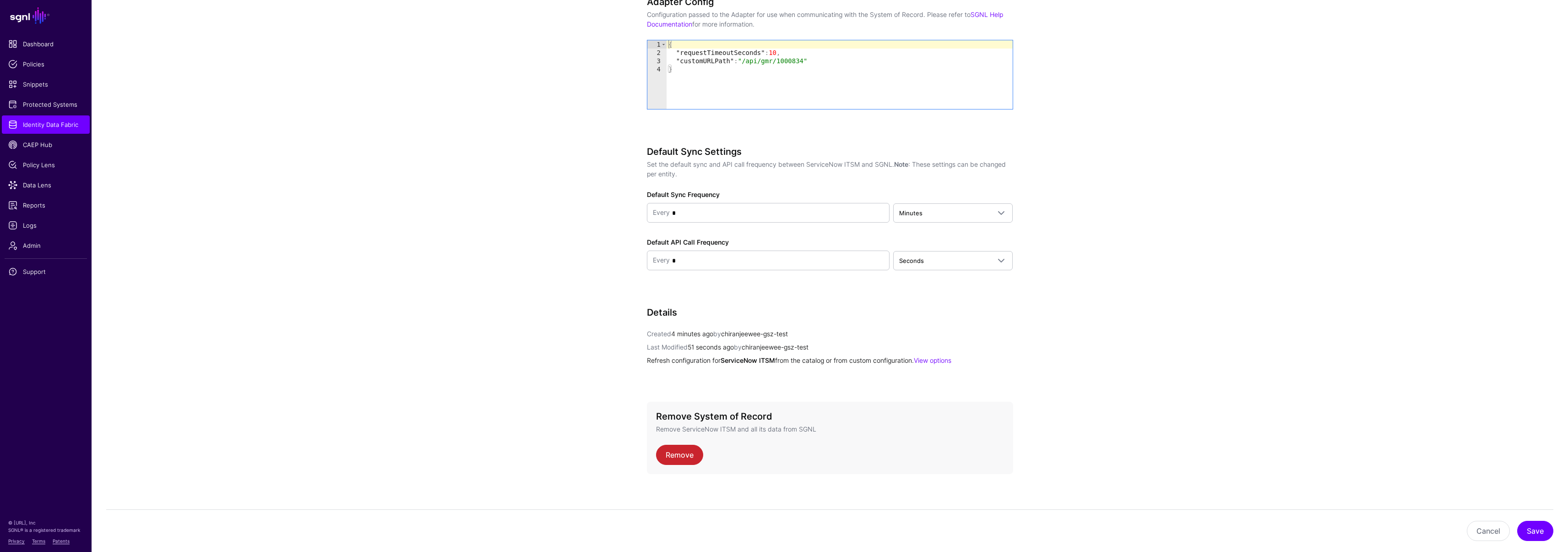
scroll to position [995, 0]
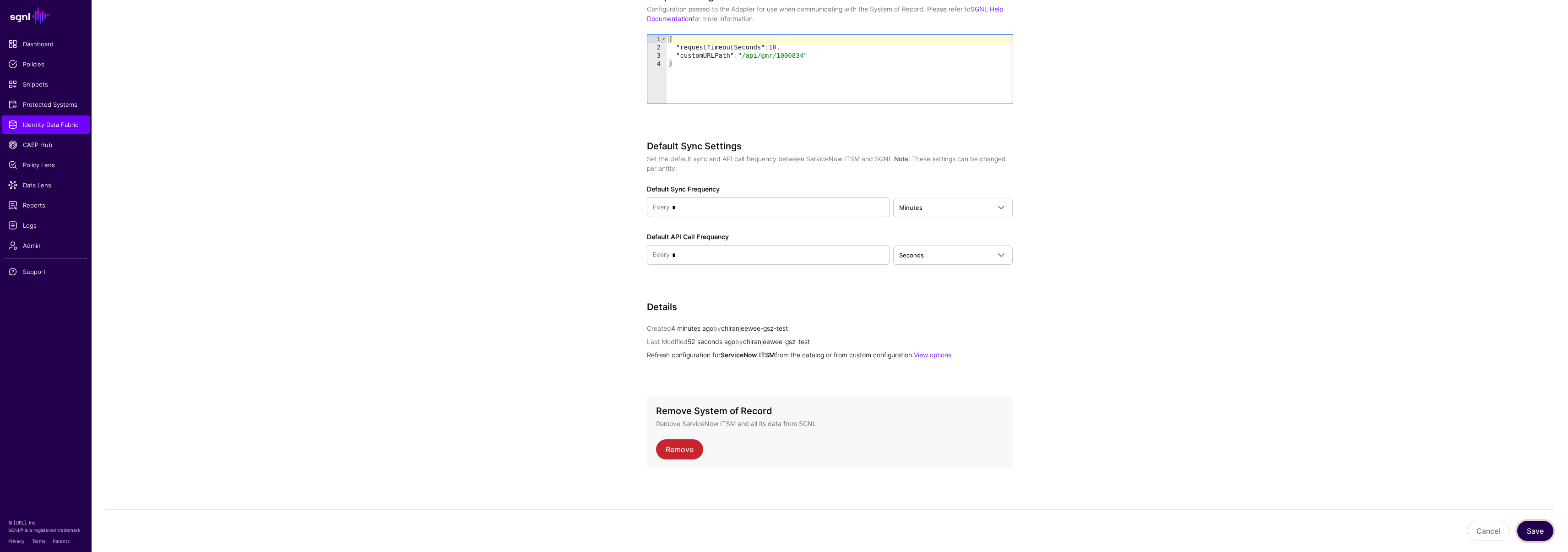
click at [1529, 527] on button "Save" at bounding box center [1535, 530] width 36 height 20
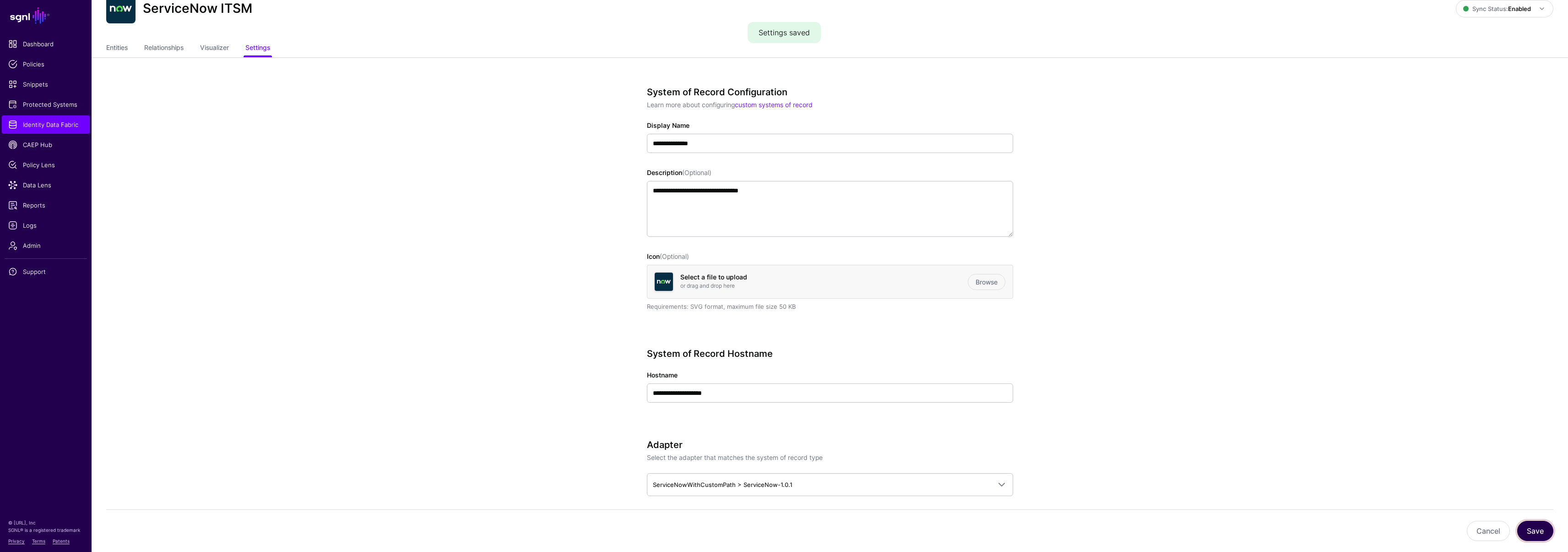
scroll to position [0, 0]
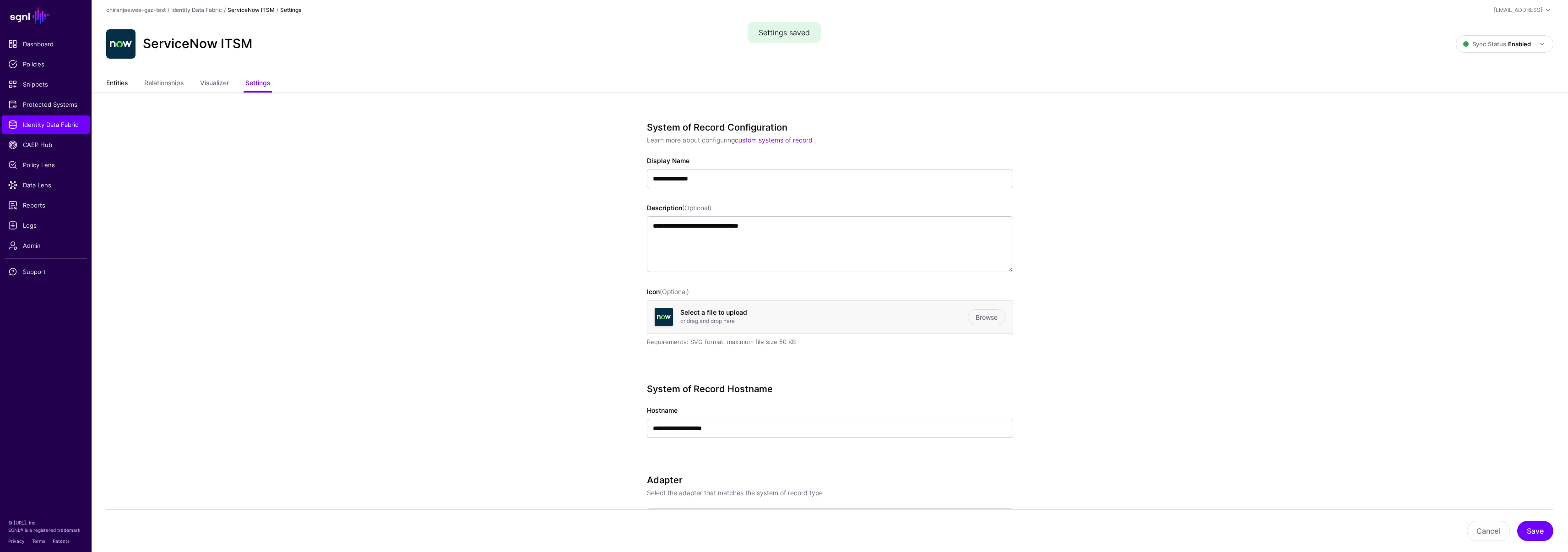
click at [121, 82] on link "Entities" at bounding box center [117, 84] width 22 height 18
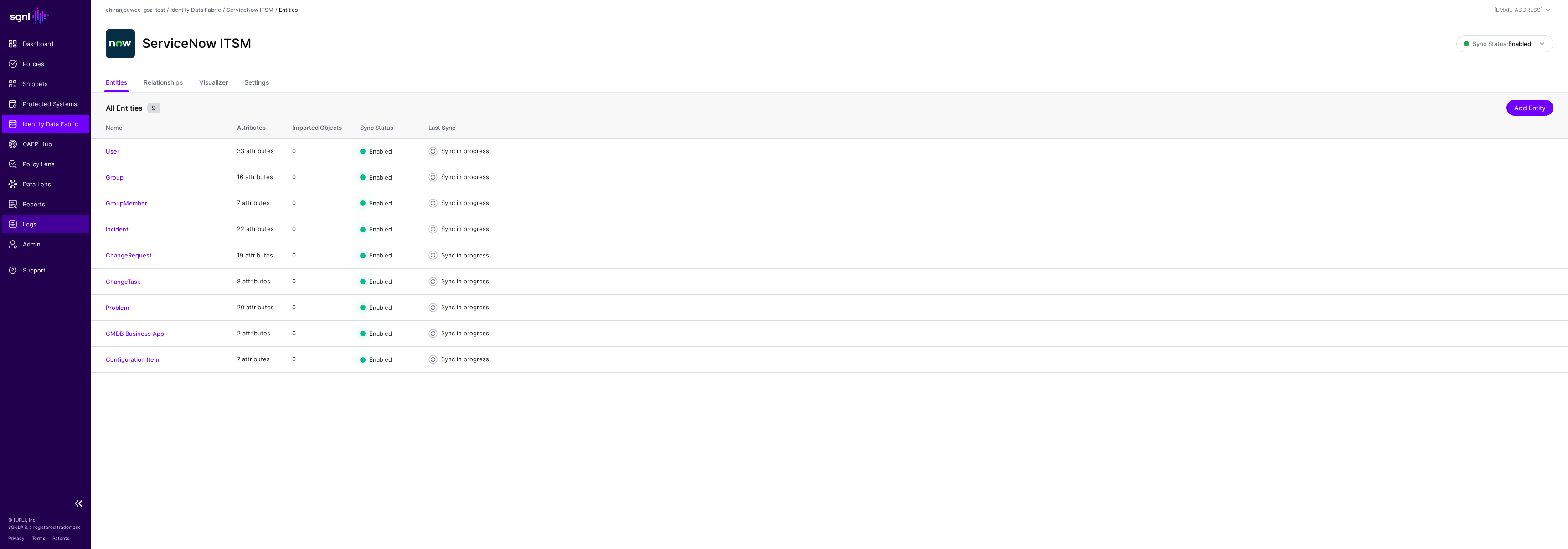
click at [39, 220] on span "Logs" at bounding box center [46, 224] width 75 height 9
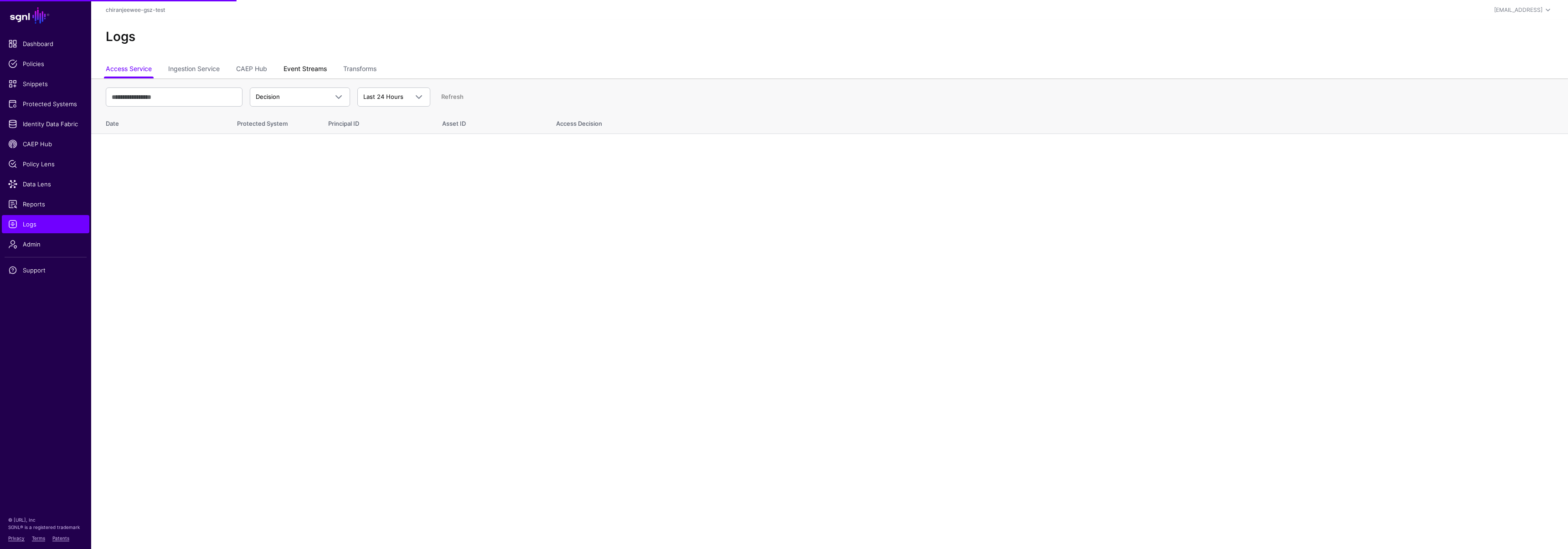
click at [291, 66] on link "Event Streams" at bounding box center [305, 70] width 44 height 18
click at [205, 69] on link "Ingestion Service" at bounding box center [194, 70] width 51 height 18
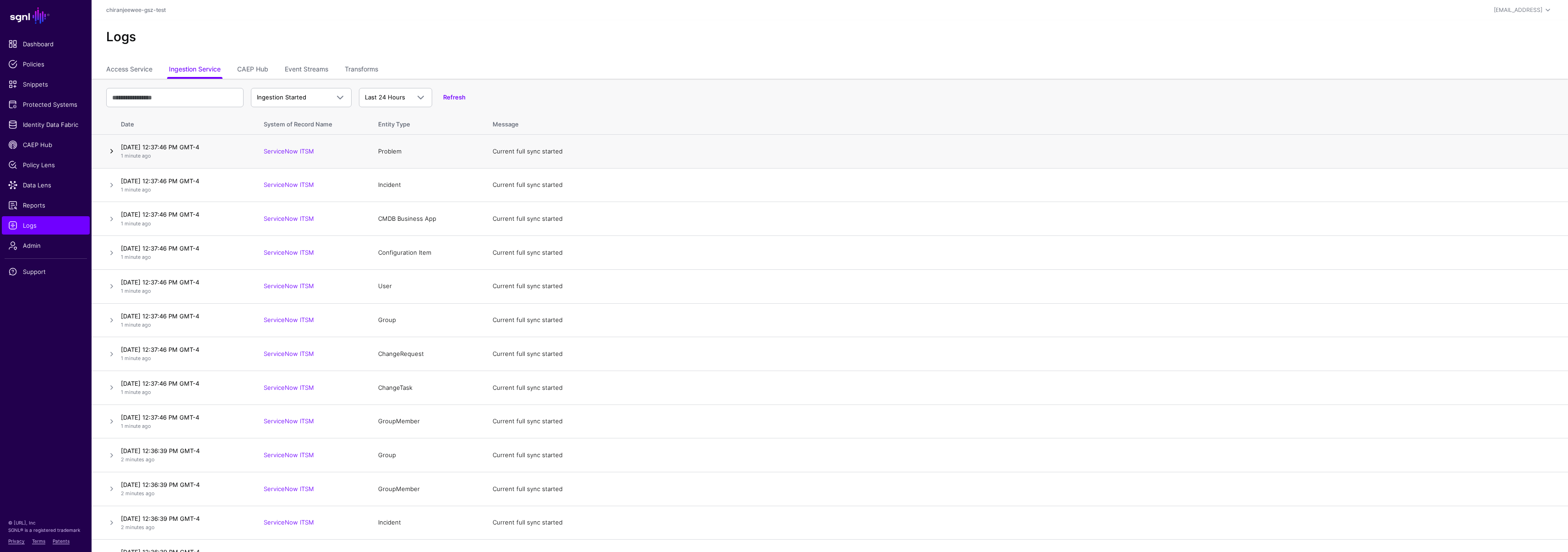
click at [110, 150] on link at bounding box center [112, 151] width 11 height 11
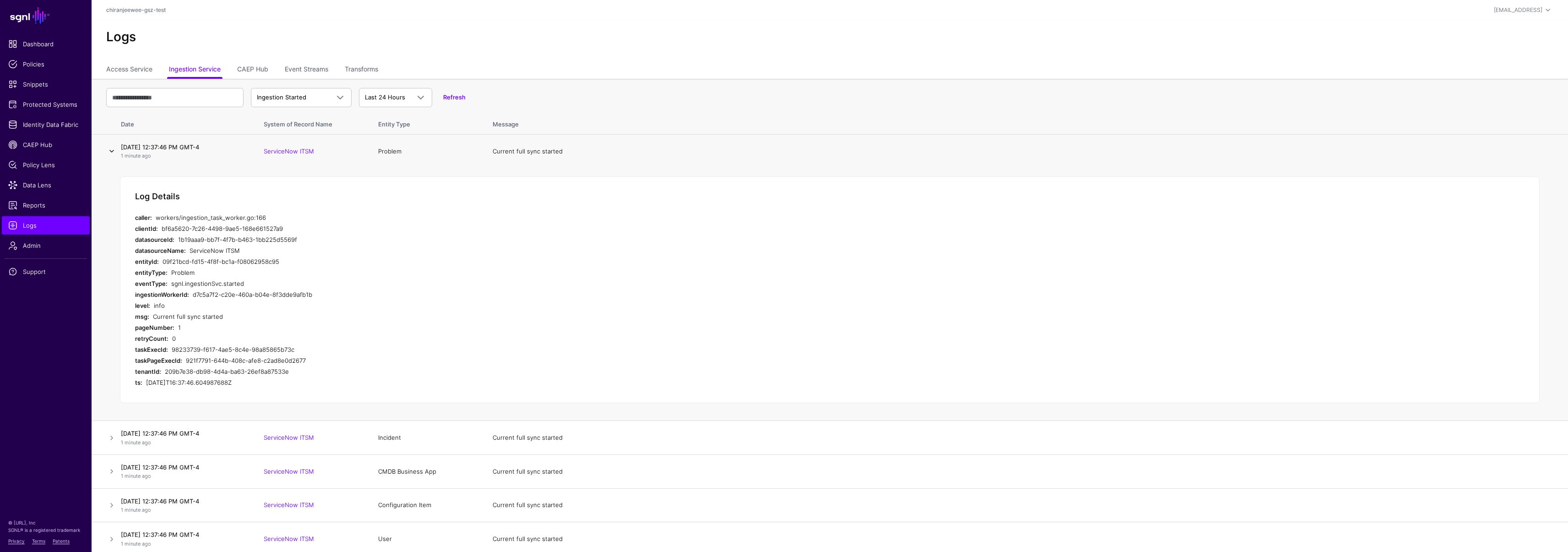
click at [110, 150] on link at bounding box center [112, 151] width 11 height 11
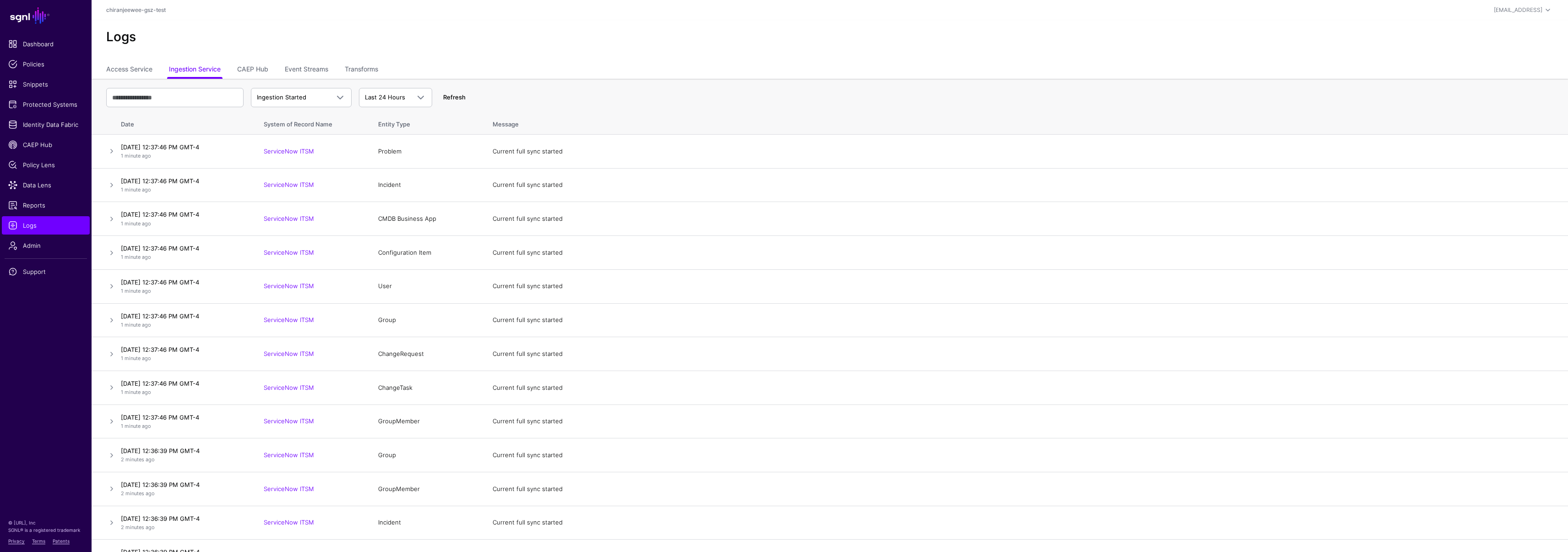
click at [449, 99] on link "Refresh" at bounding box center [454, 97] width 22 height 7
click at [52, 161] on span "Policy Lens" at bounding box center [46, 165] width 75 height 9
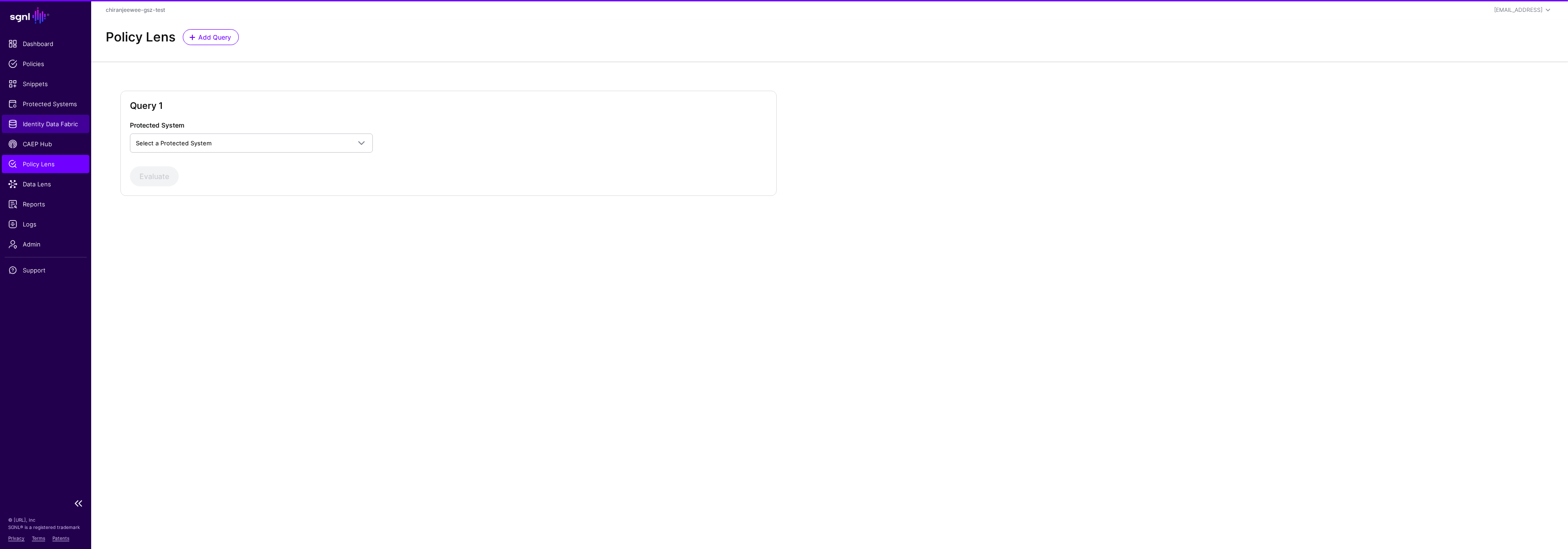
click at [52, 127] on span "Identity Data Fabric" at bounding box center [46, 124] width 75 height 9
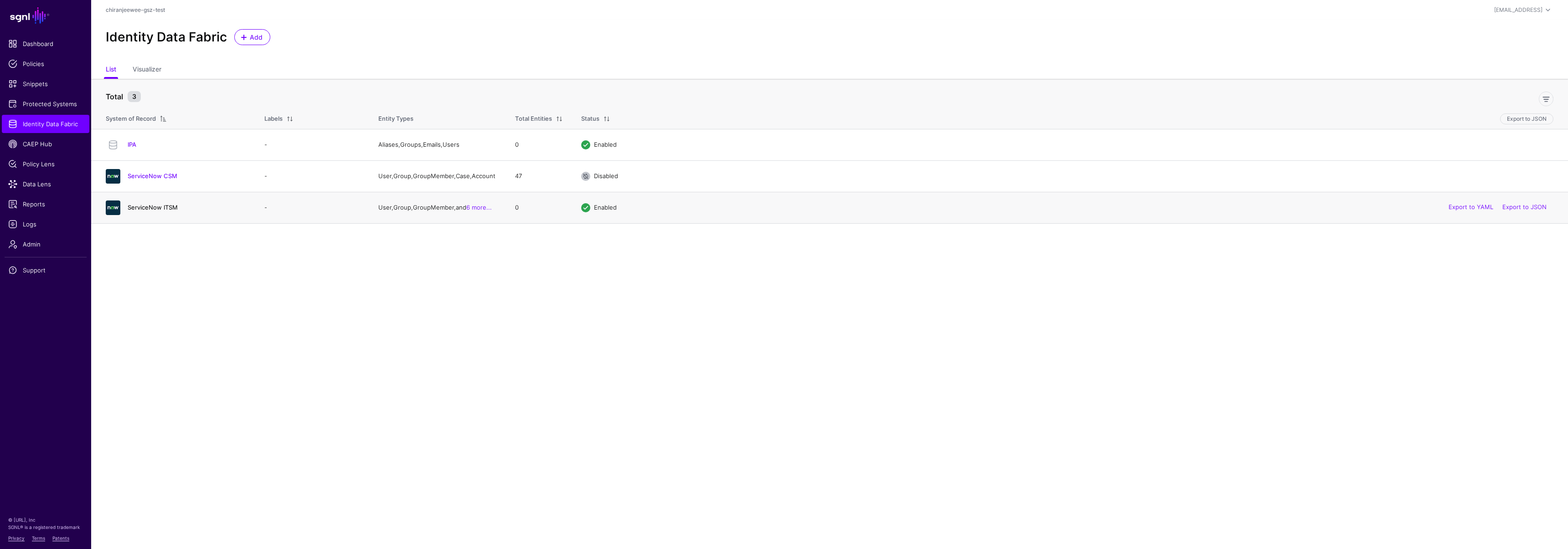
click at [151, 208] on link "ServiceNow ITSM" at bounding box center [152, 207] width 50 height 7
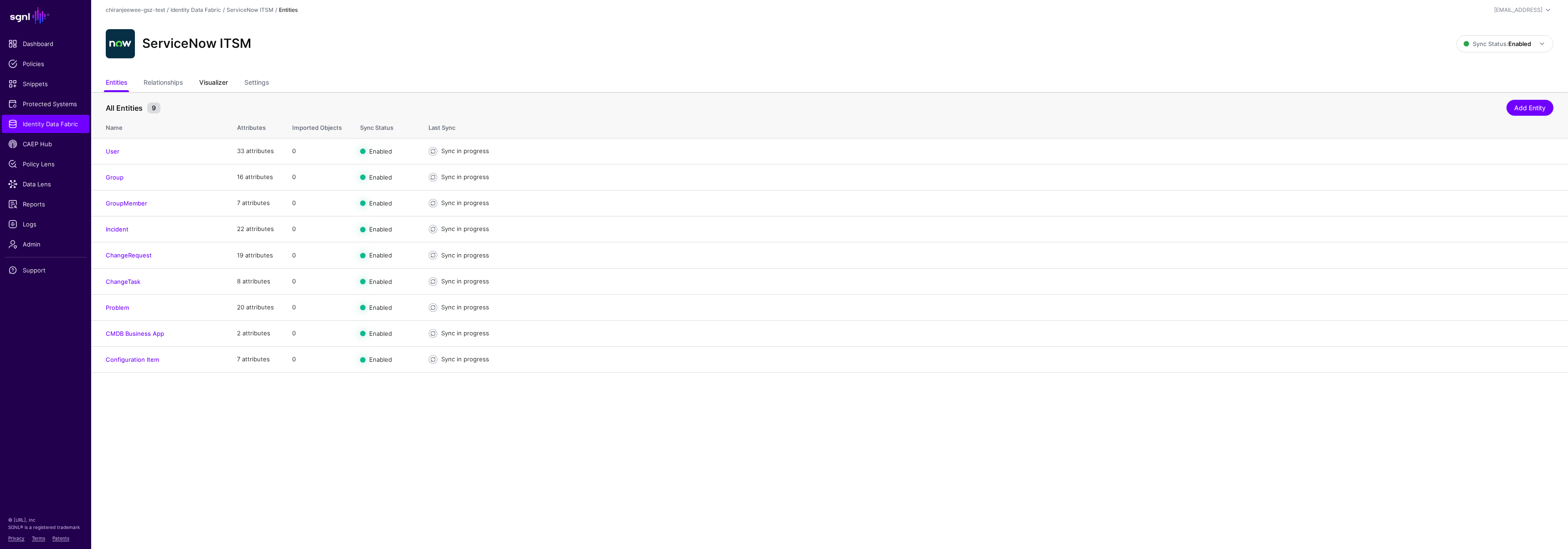
click at [227, 75] on link "Visualizer" at bounding box center [213, 83] width 29 height 18
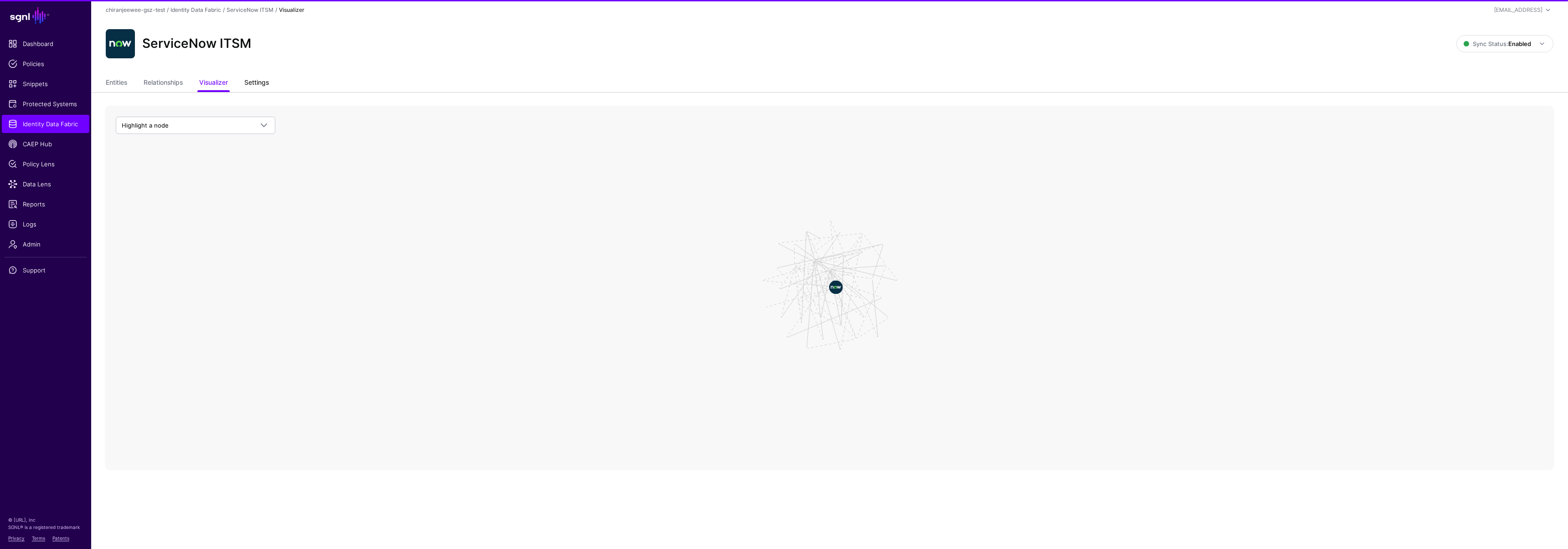
click at [269, 80] on link "Settings" at bounding box center [257, 83] width 25 height 18
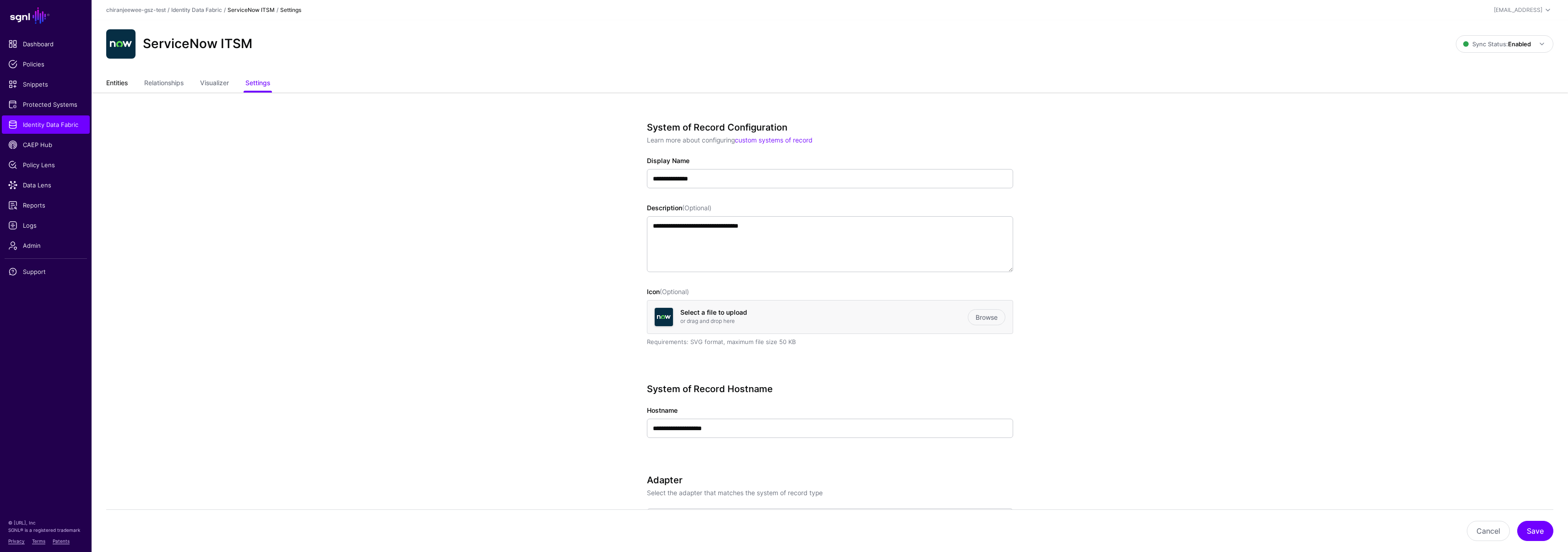
click at [118, 85] on link "Entities" at bounding box center [117, 84] width 22 height 18
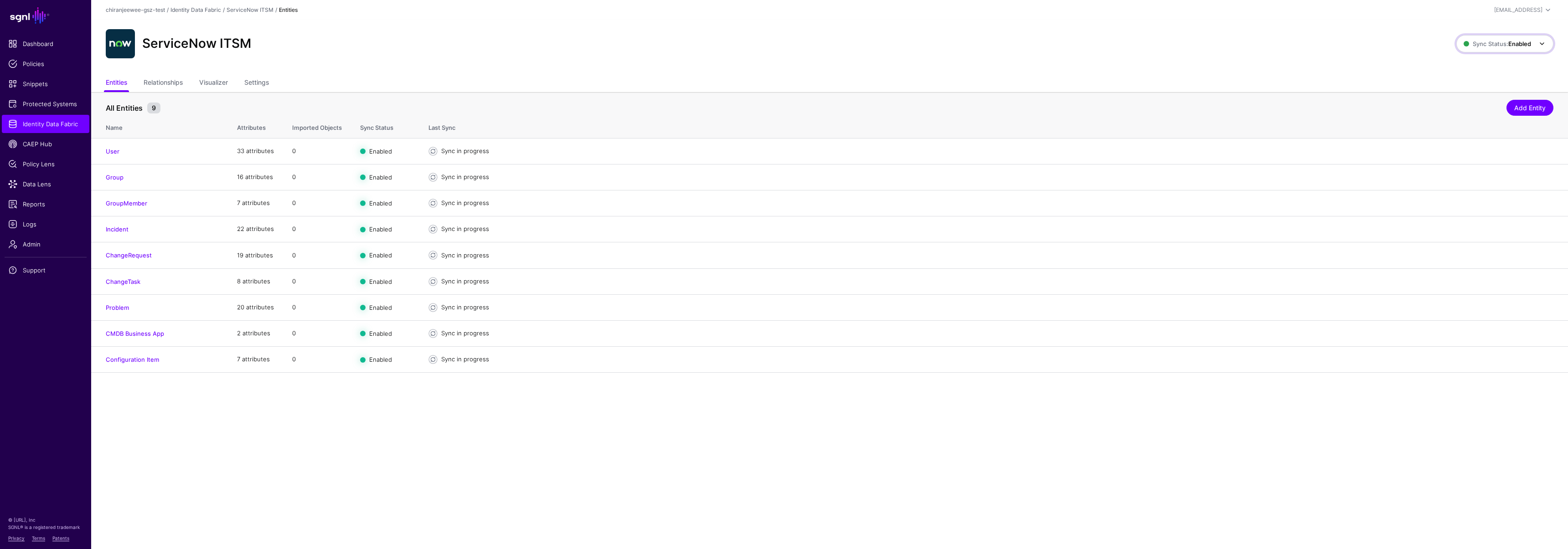
click at [1480, 47] on span "Sync Status: Enabled" at bounding box center [1497, 44] width 68 height 7
click at [1282, 53] on div "ServiceNow ITSM" at bounding box center [781, 44] width 1358 height 29
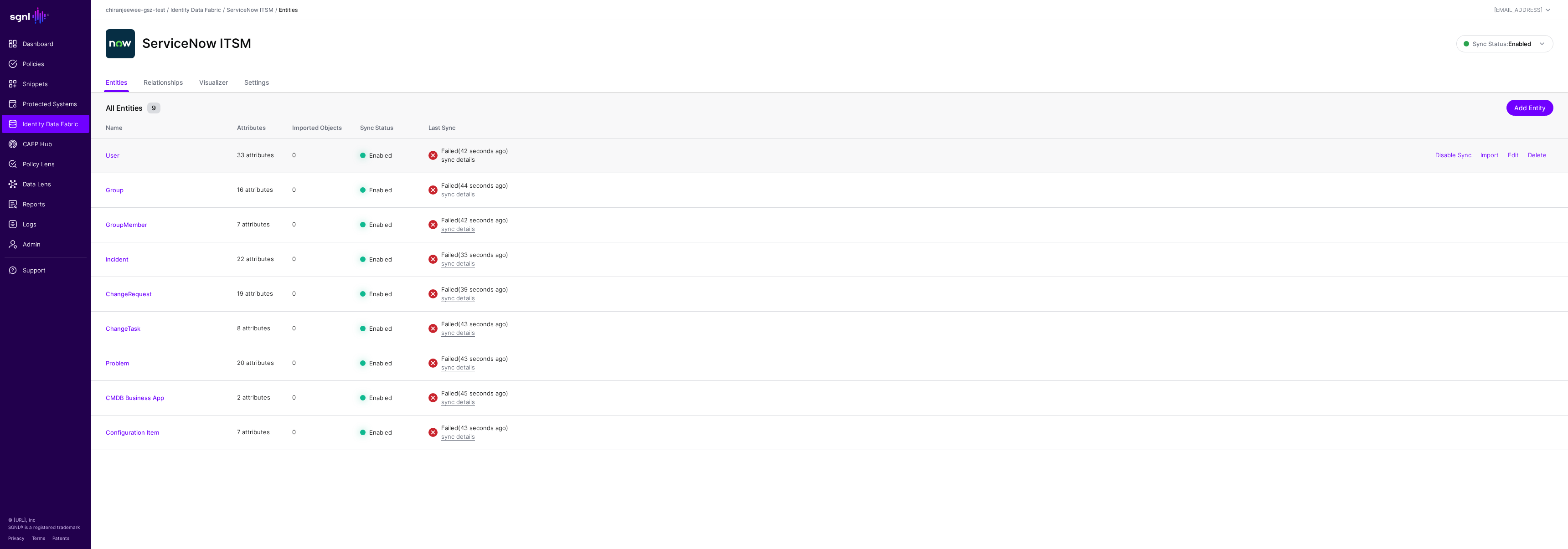
click at [449, 160] on link "sync details" at bounding box center [458, 159] width 34 height 7
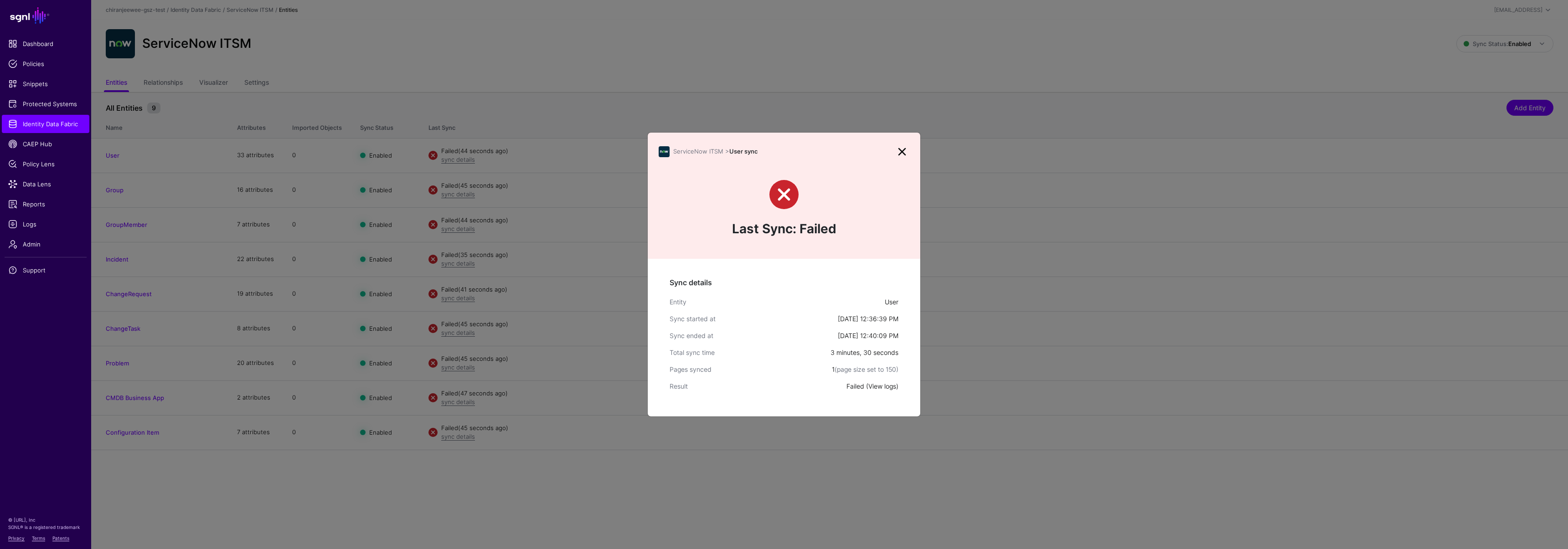
click at [881, 385] on link "View logs" at bounding box center [882, 386] width 28 height 8
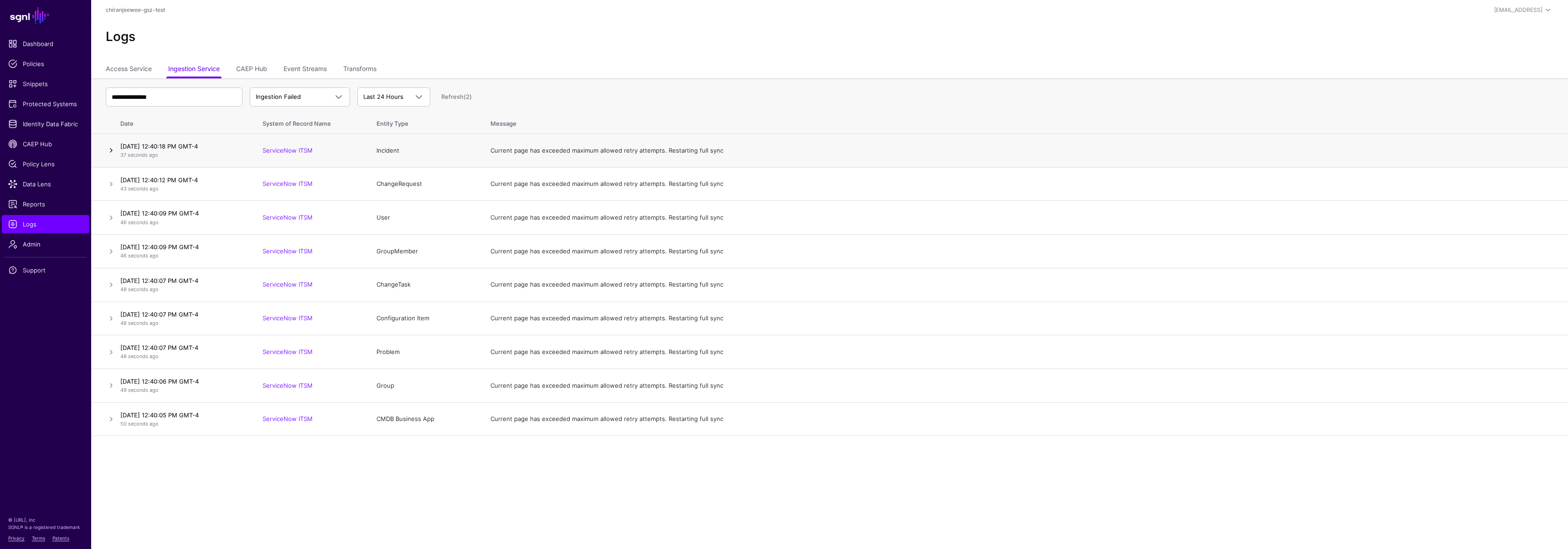
click at [108, 150] on link at bounding box center [111, 150] width 11 height 11
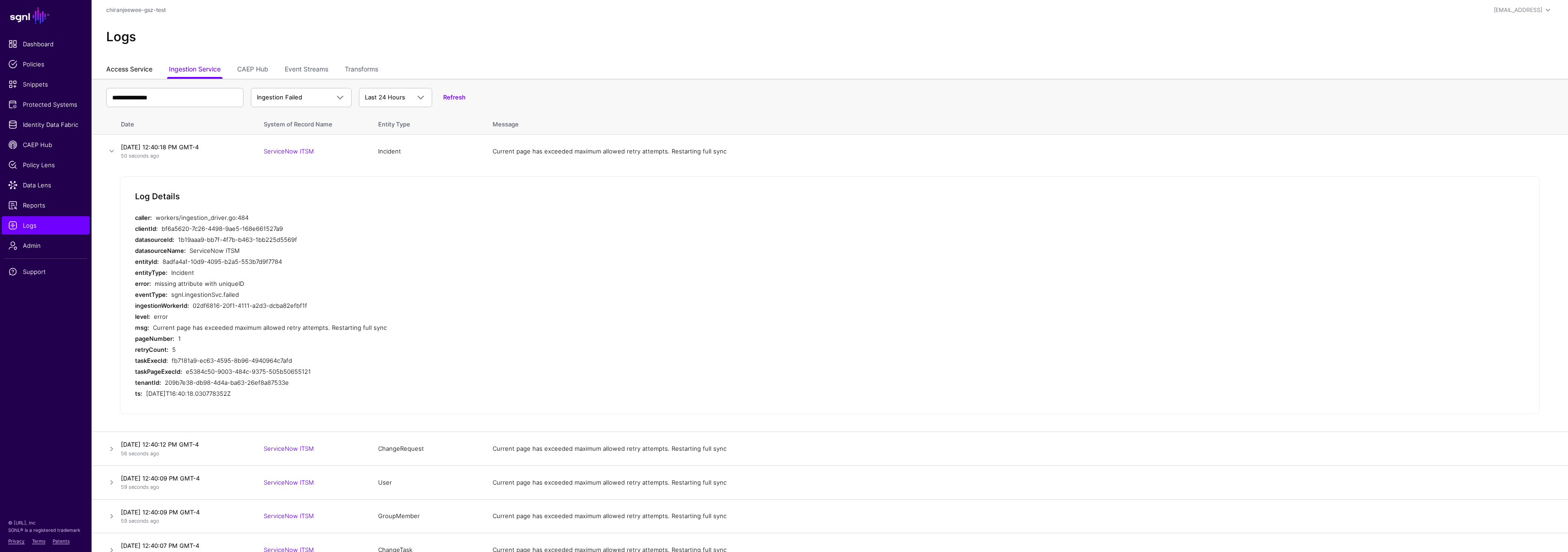
click at [137, 69] on link "Access Service" at bounding box center [129, 70] width 46 height 18
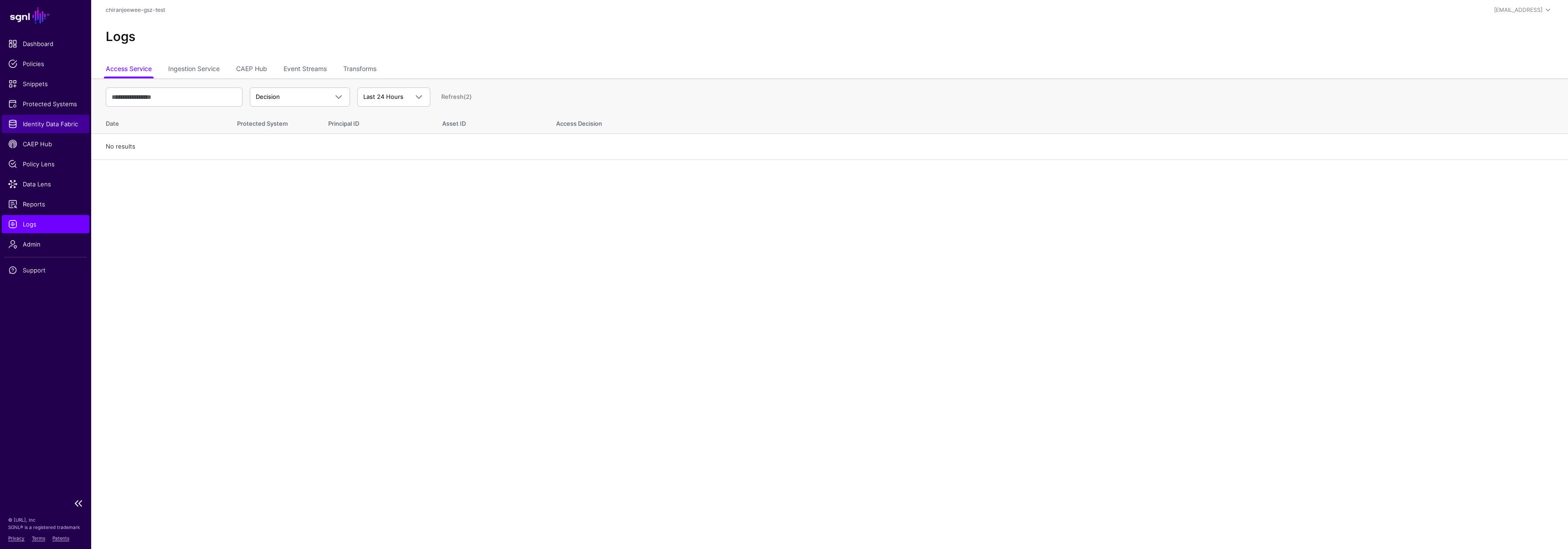
click at [31, 125] on span "Identity Data Fabric" at bounding box center [46, 124] width 75 height 9
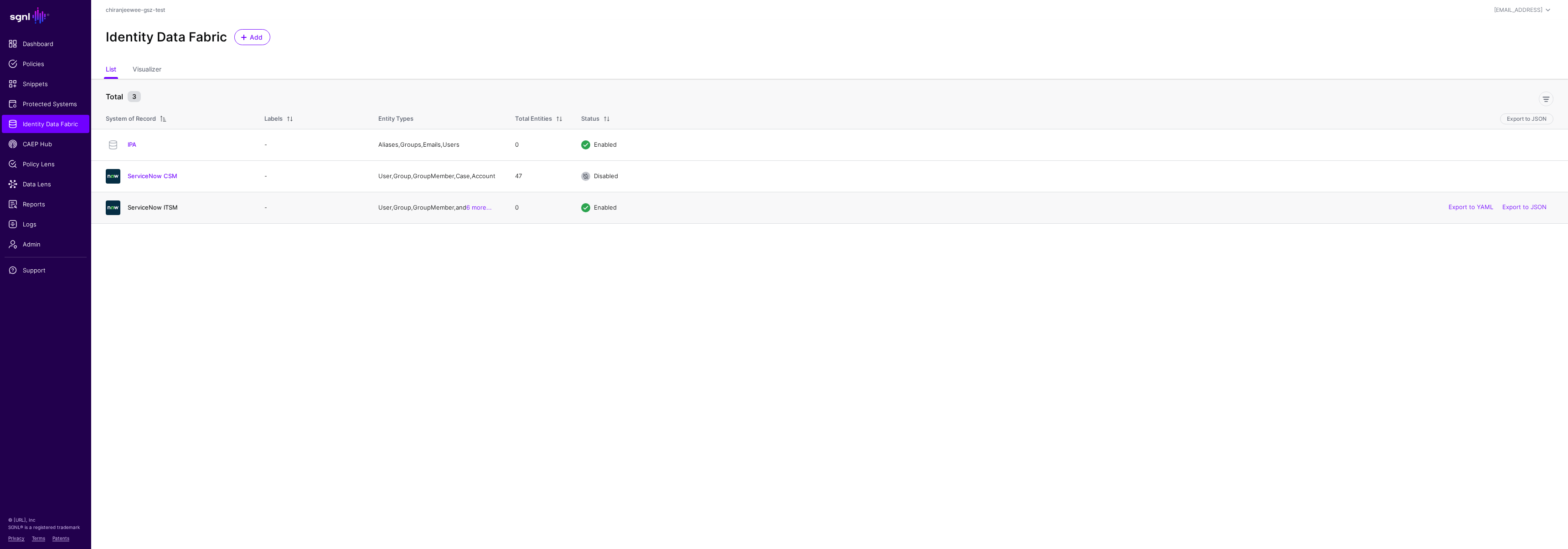
click at [147, 211] on link "ServiceNow ITSM" at bounding box center [152, 207] width 50 height 7
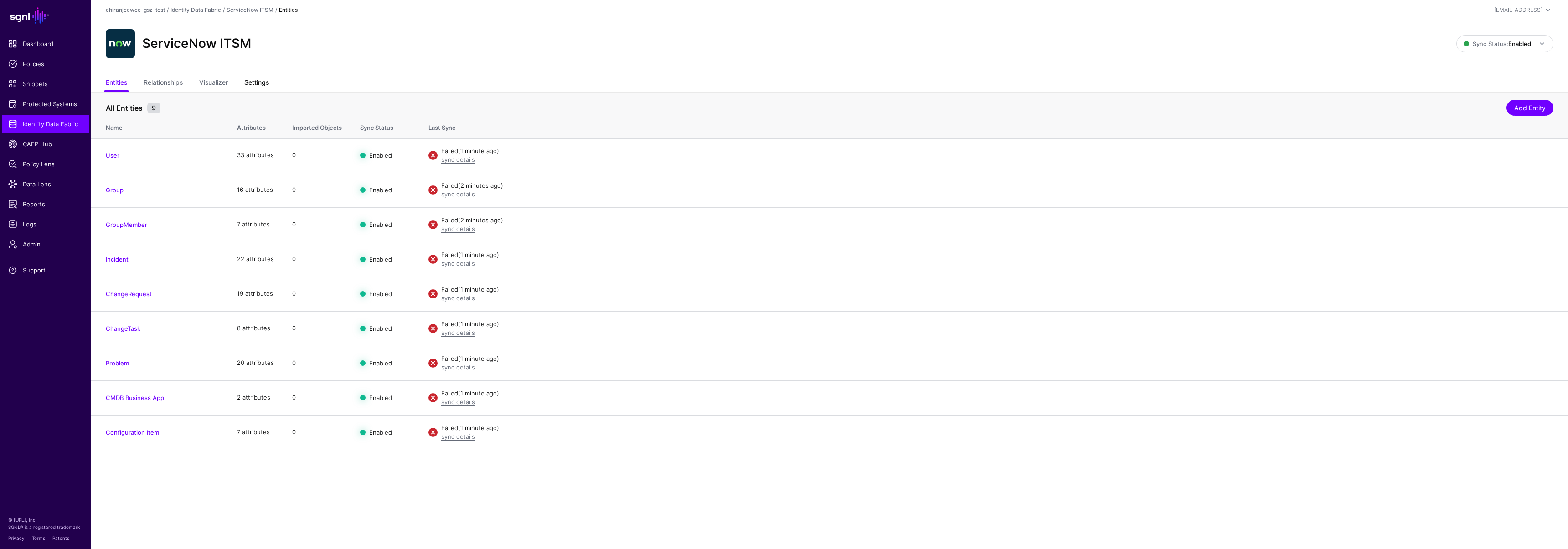
click at [250, 88] on link "Settings" at bounding box center [257, 83] width 25 height 18
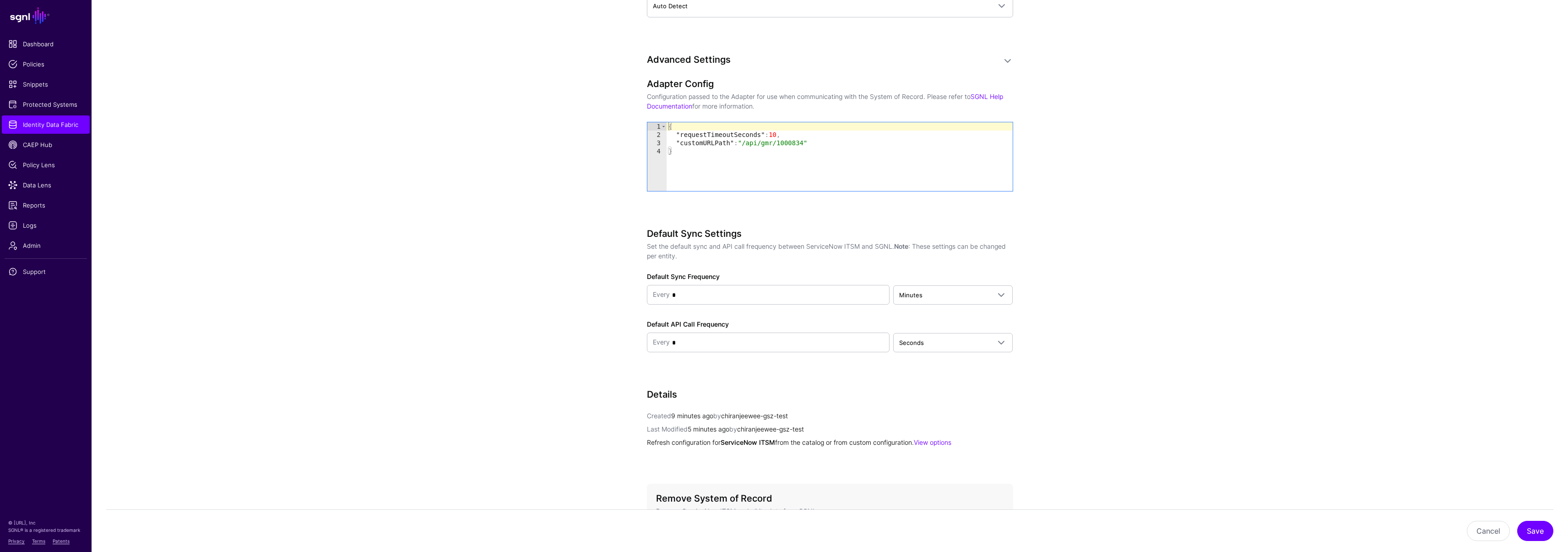
scroll to position [995, 0]
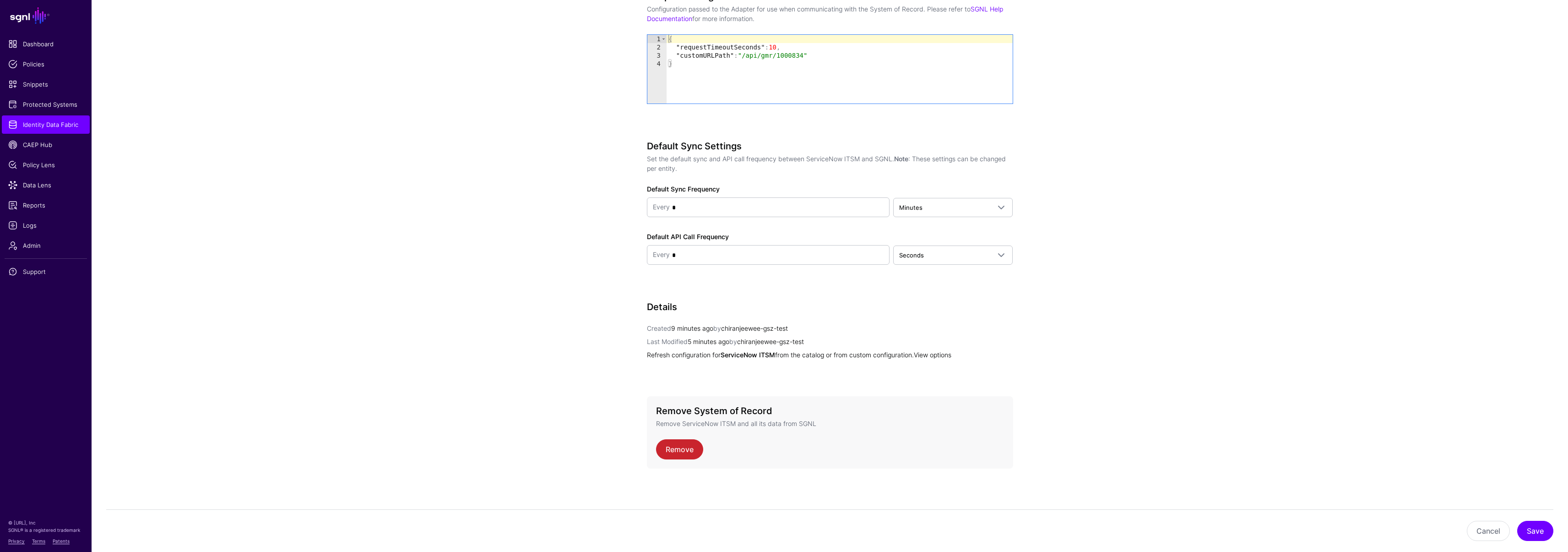
click at [949, 352] on link "View options" at bounding box center [932, 355] width 37 height 8
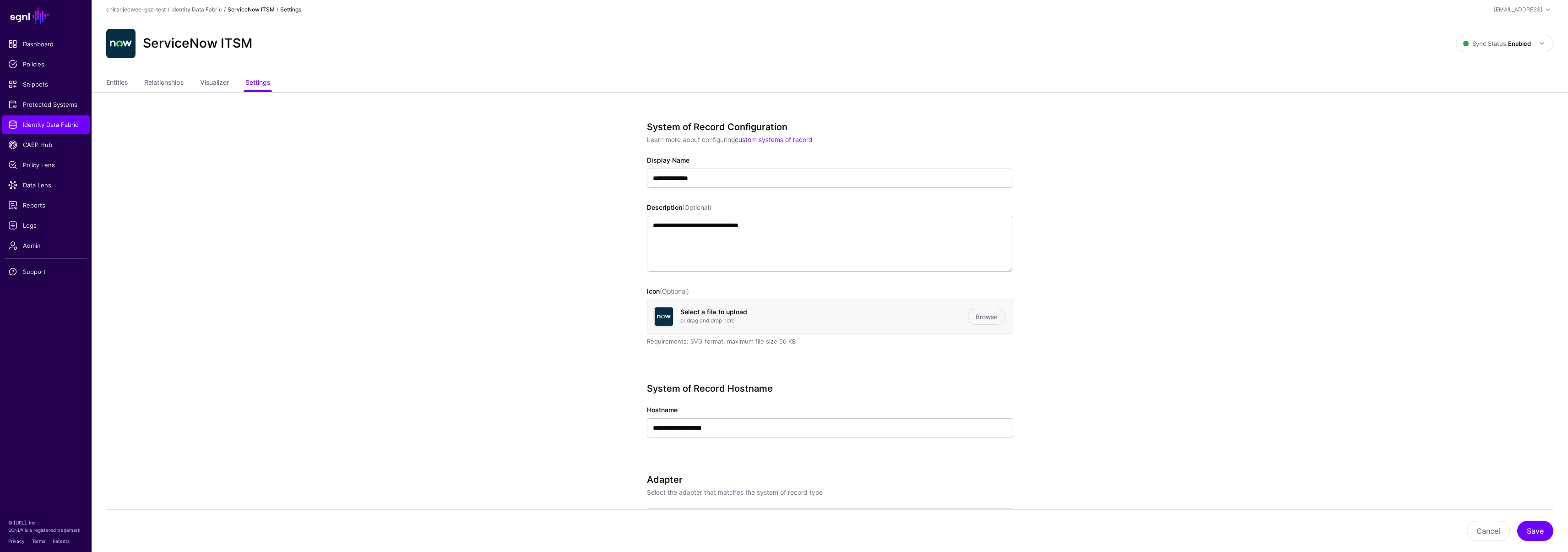
scroll to position [2, 0]
click at [119, 76] on link "Entities" at bounding box center [117, 82] width 22 height 18
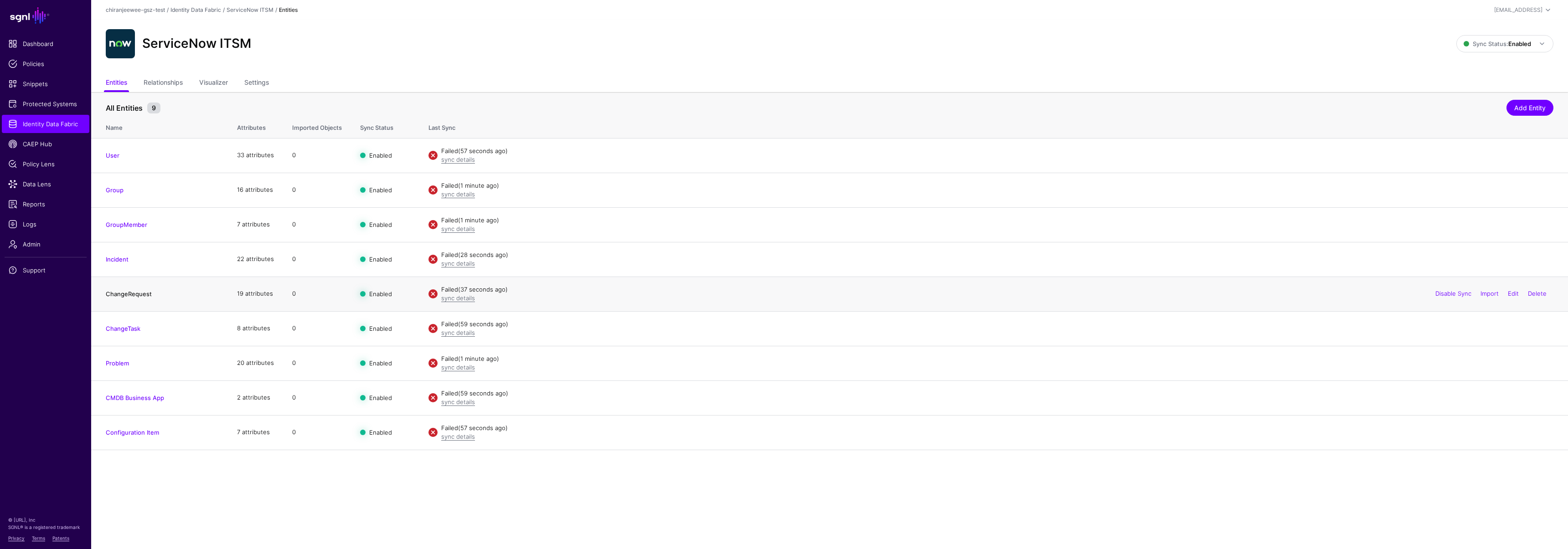
click at [139, 291] on link "ChangeRequest" at bounding box center [129, 294] width 46 height 7
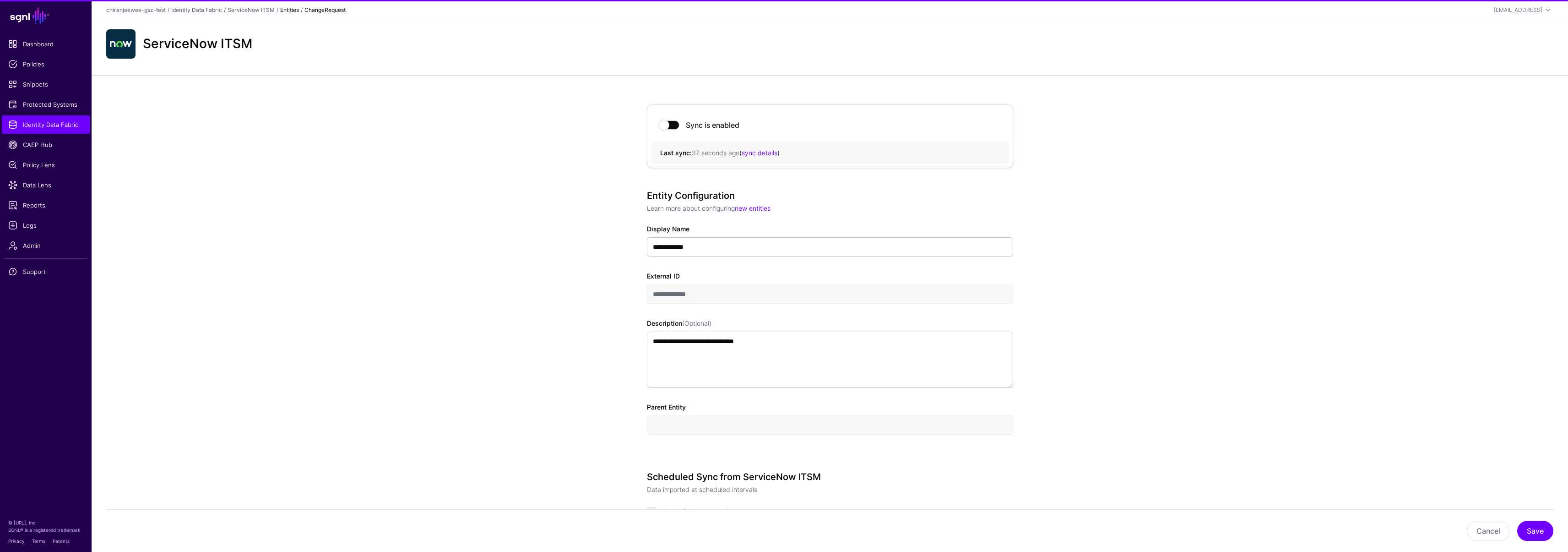
scroll to position [398, 0]
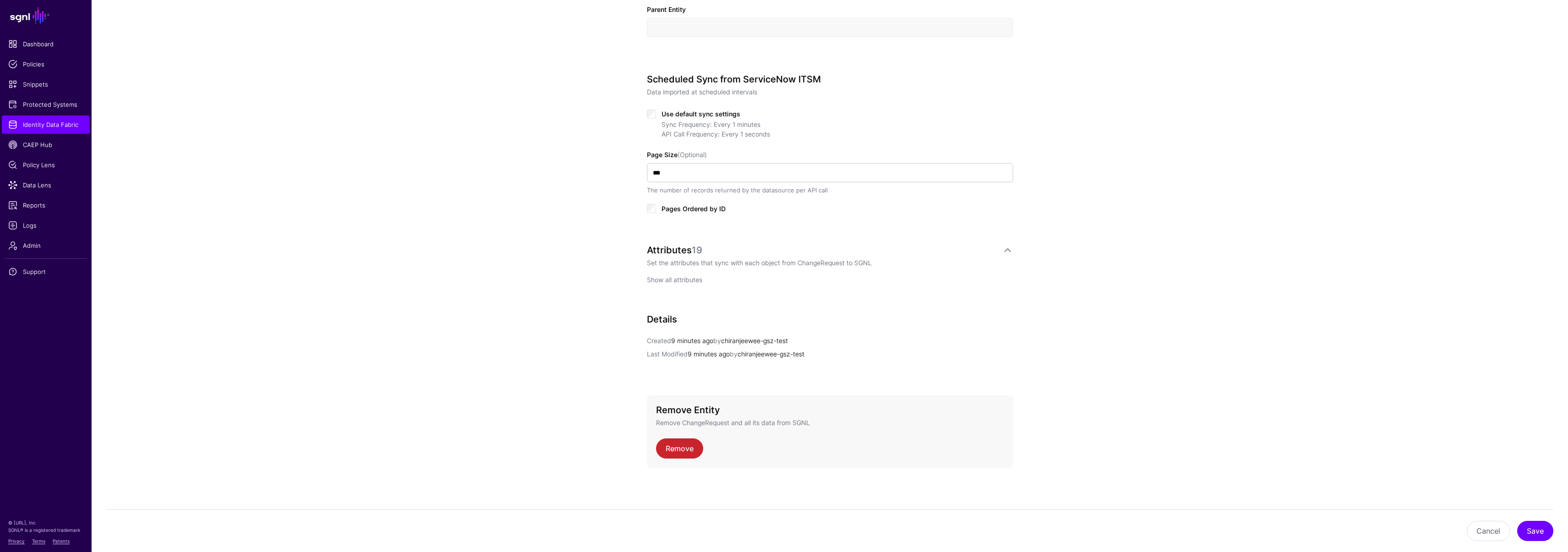
click at [678, 281] on link "Show all attributes" at bounding box center [674, 280] width 55 height 8
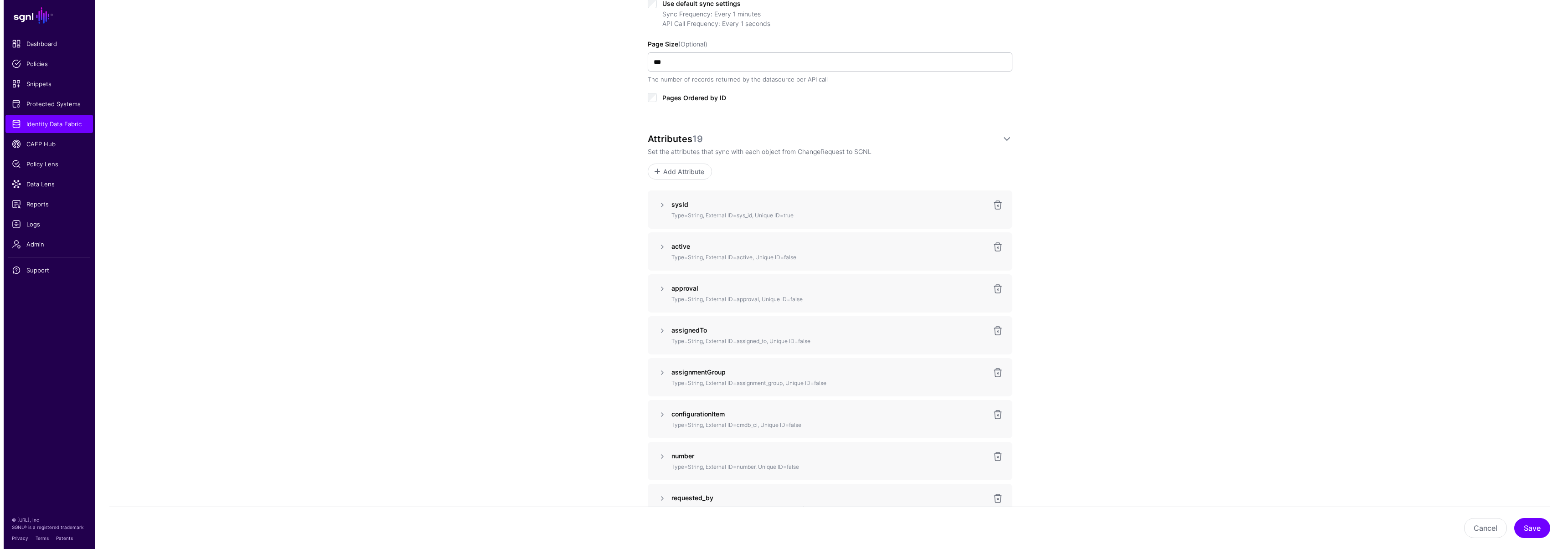
scroll to position [514, 0]
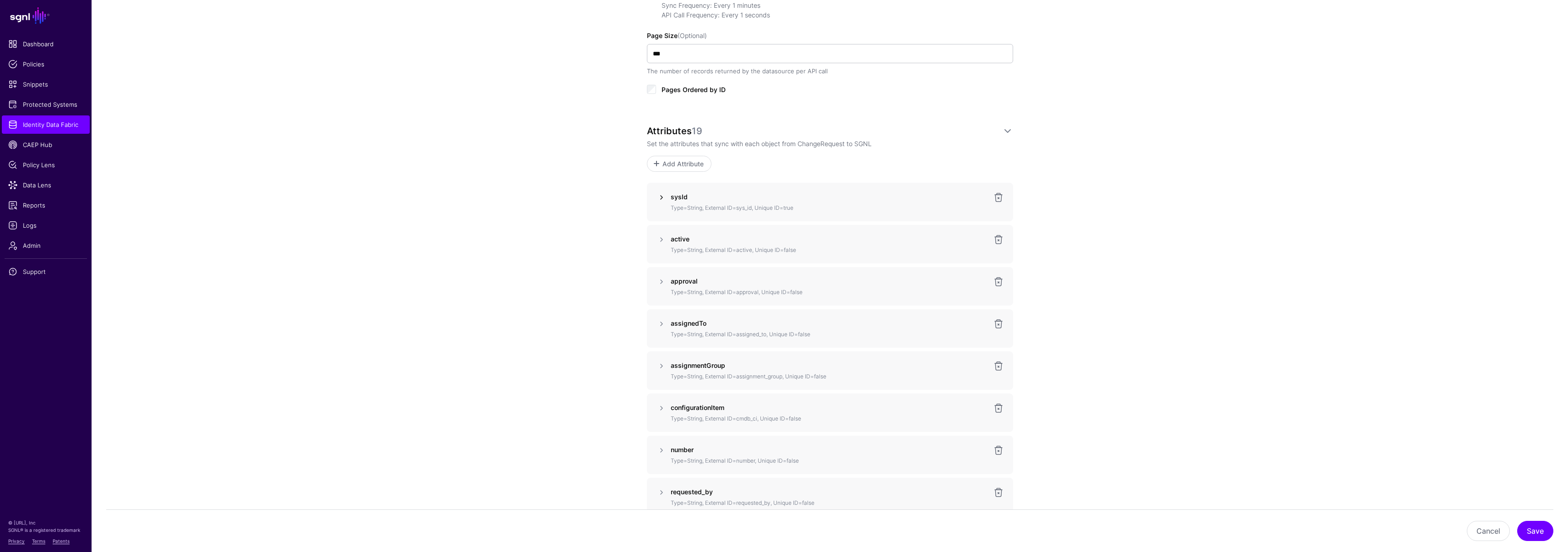
click at [659, 198] on link at bounding box center [661, 197] width 11 height 11
click at [660, 193] on link at bounding box center [661, 197] width 11 height 11
click at [685, 168] on link "Add Attribute" at bounding box center [679, 163] width 65 height 16
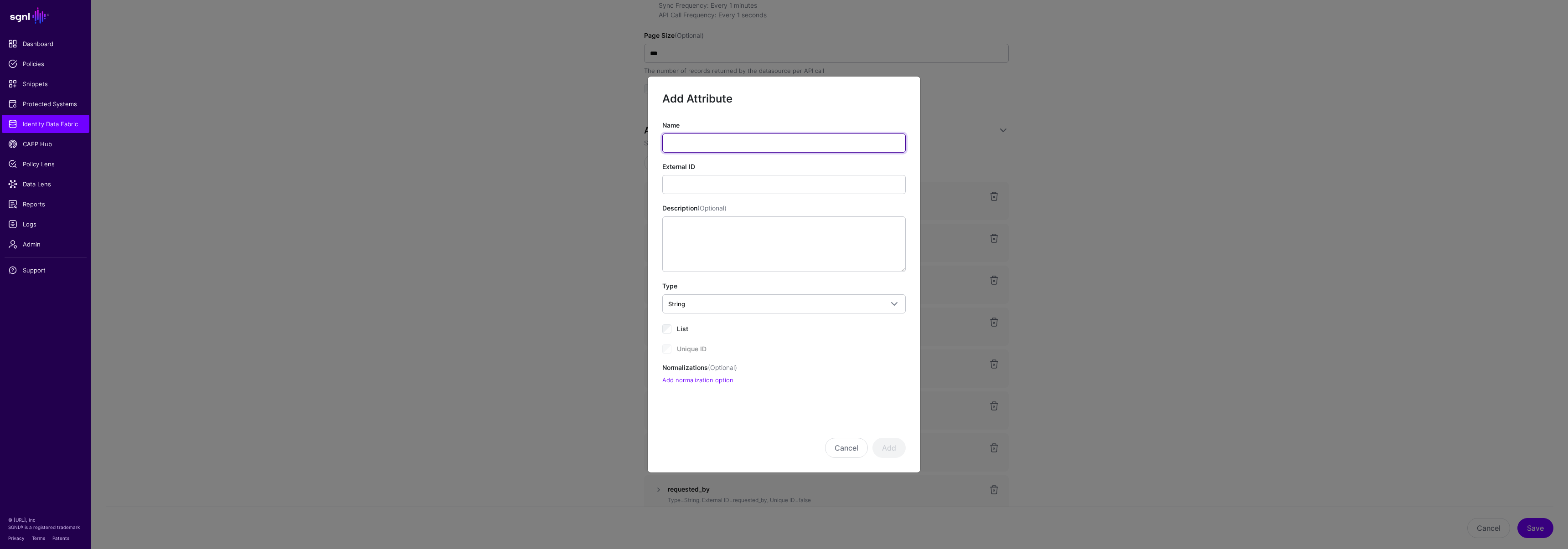
click at [701, 142] on input "Name" at bounding box center [784, 142] width 243 height 19
paste input "******"
type input "******"
click at [699, 186] on input "External ID" at bounding box center [784, 184] width 243 height 19
paste input "******"
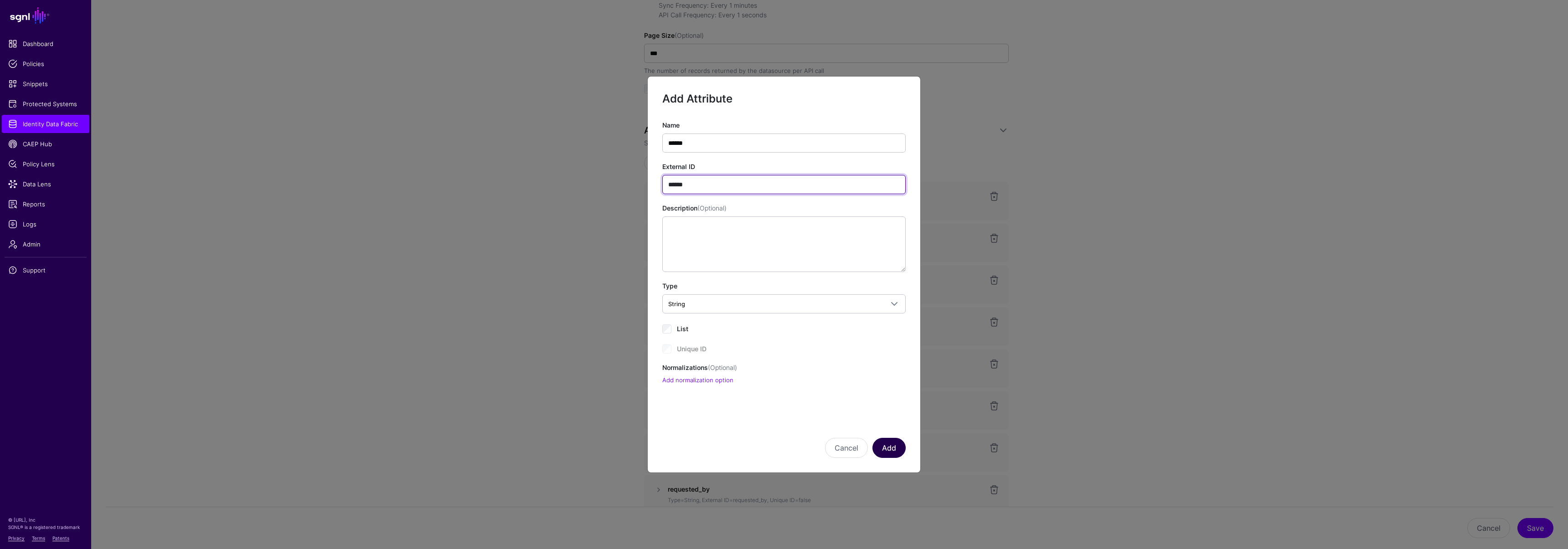
type input "******"
click at [888, 444] on button "Add" at bounding box center [889, 448] width 33 height 20
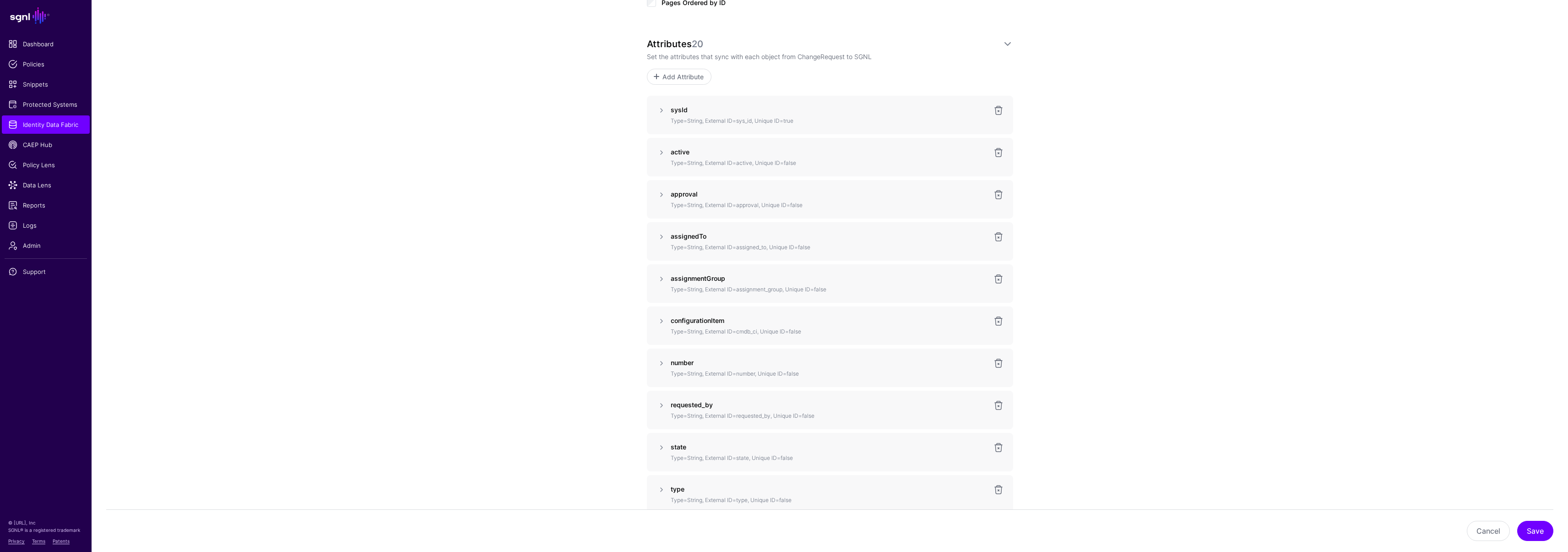
scroll to position [602, 0]
click at [999, 110] on link at bounding box center [998, 112] width 11 height 11
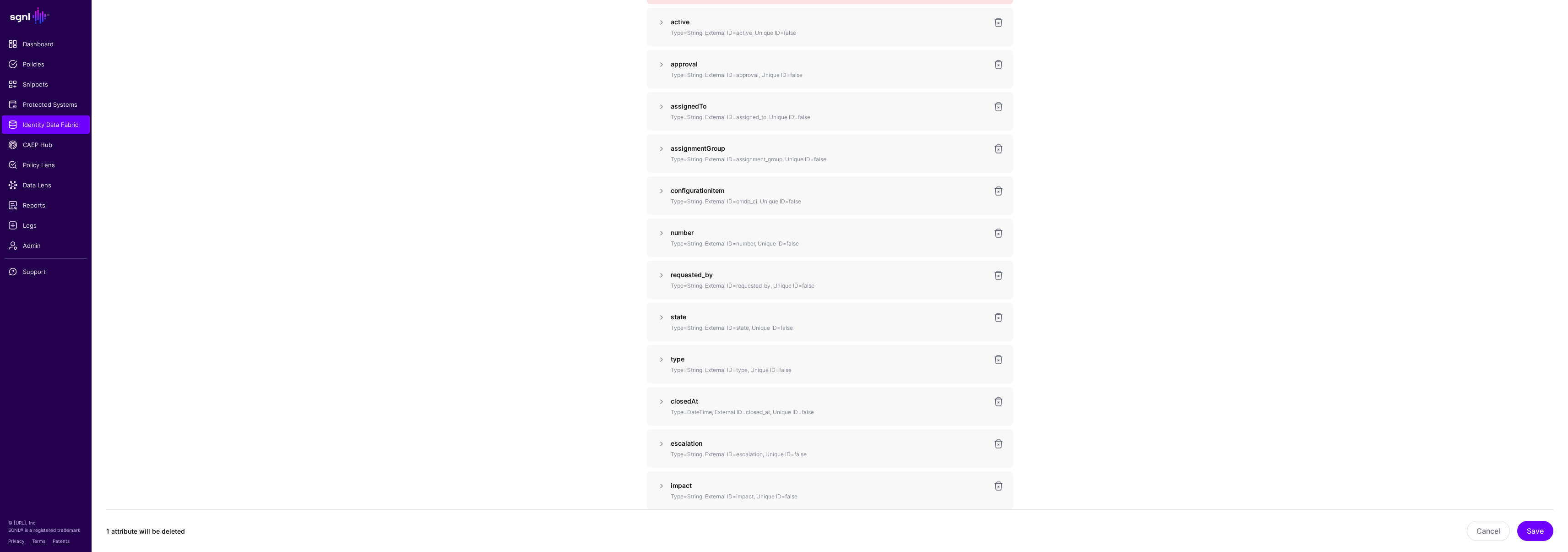
scroll to position [793, 0]
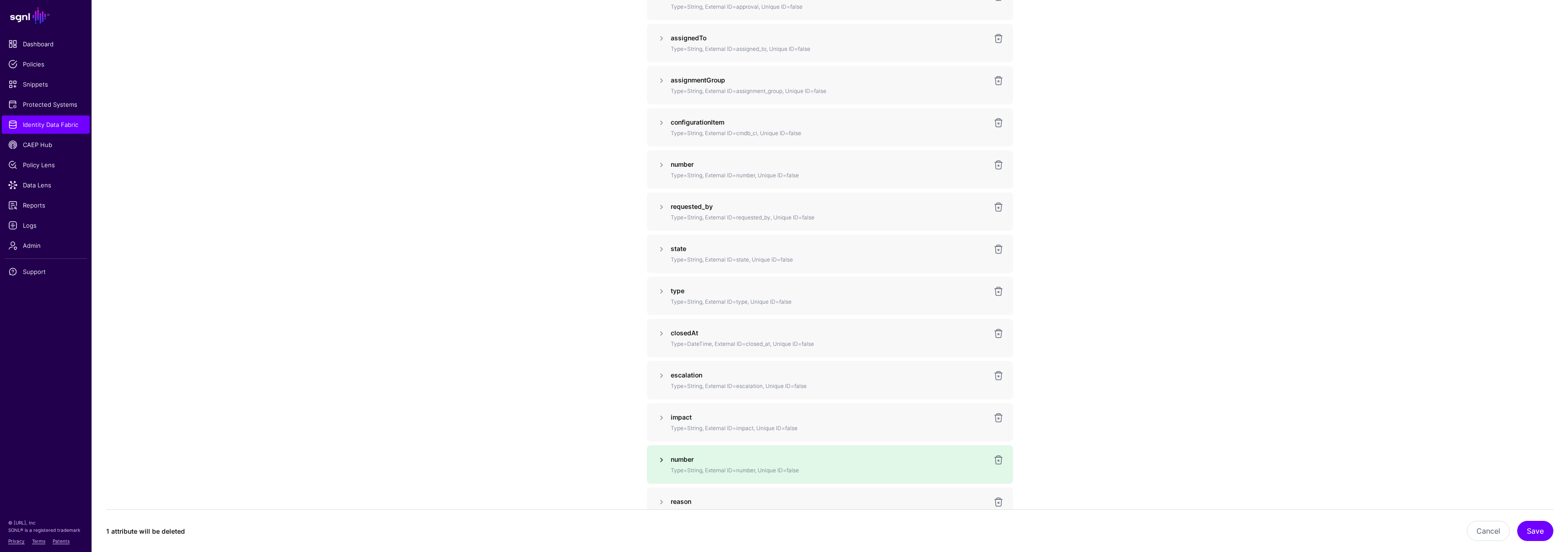
click at [663, 459] on link at bounding box center [661, 460] width 11 height 11
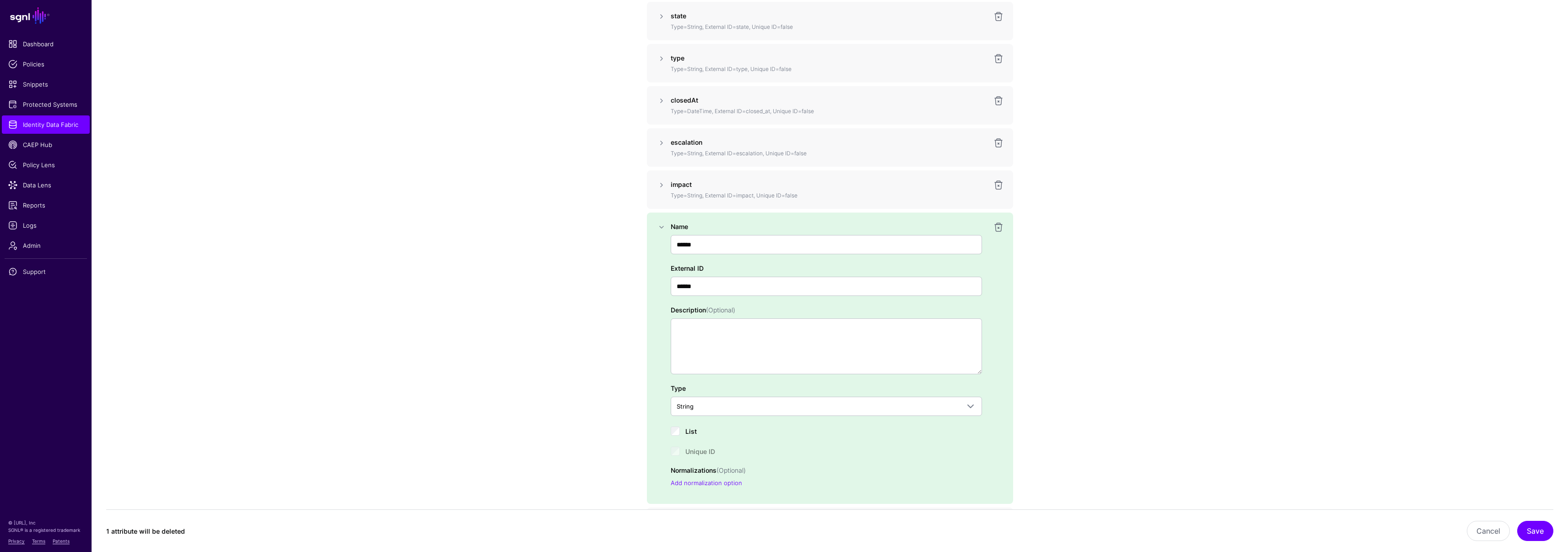
scroll to position [1071, 0]
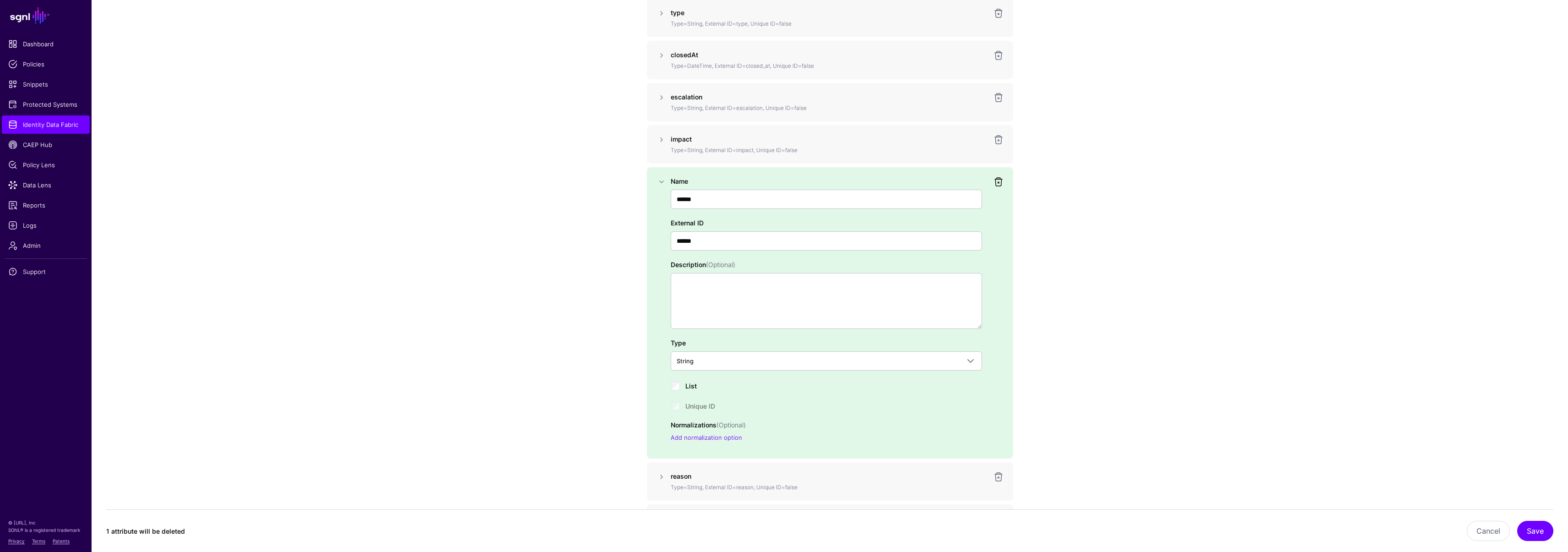
click at [998, 178] on link at bounding box center [998, 182] width 11 height 11
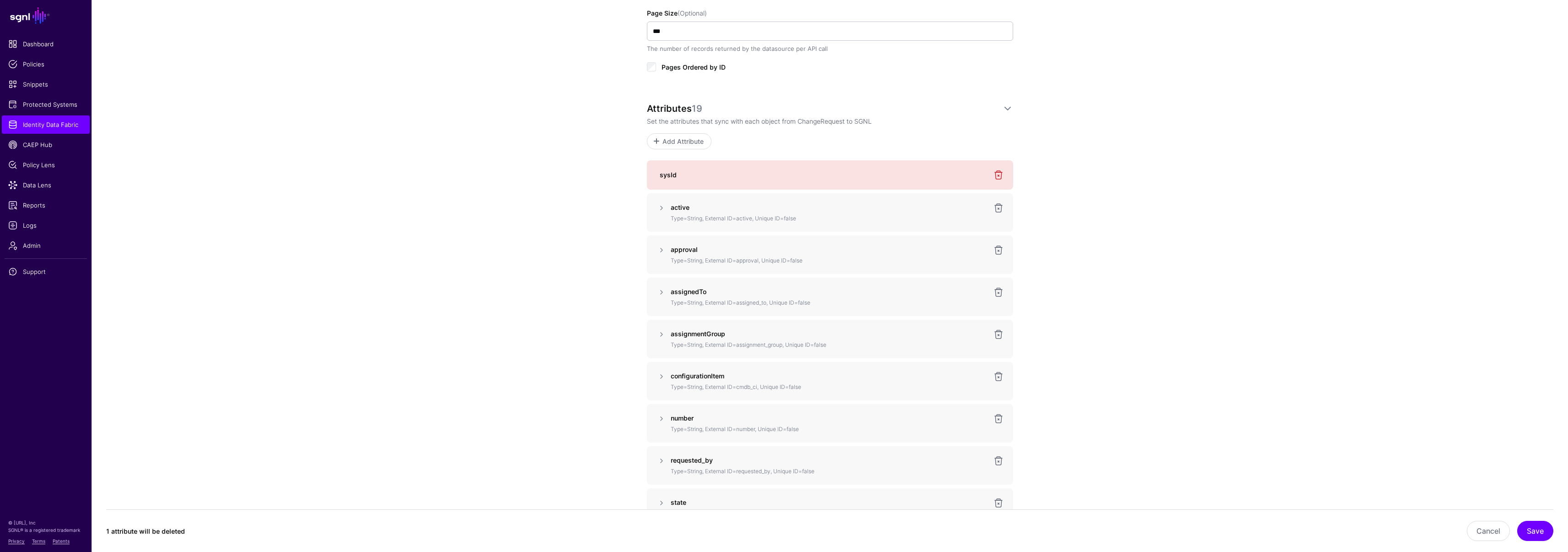
scroll to position [439, 0]
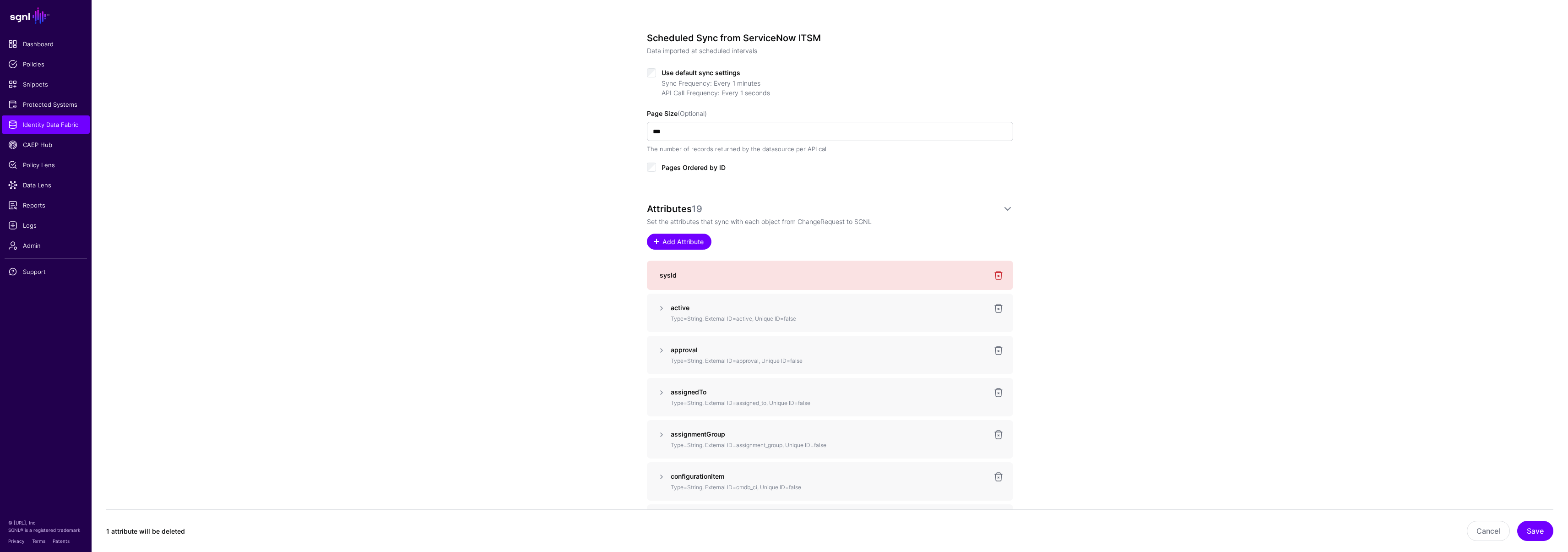
click at [693, 244] on span "Add Attribute" at bounding box center [682, 242] width 44 height 10
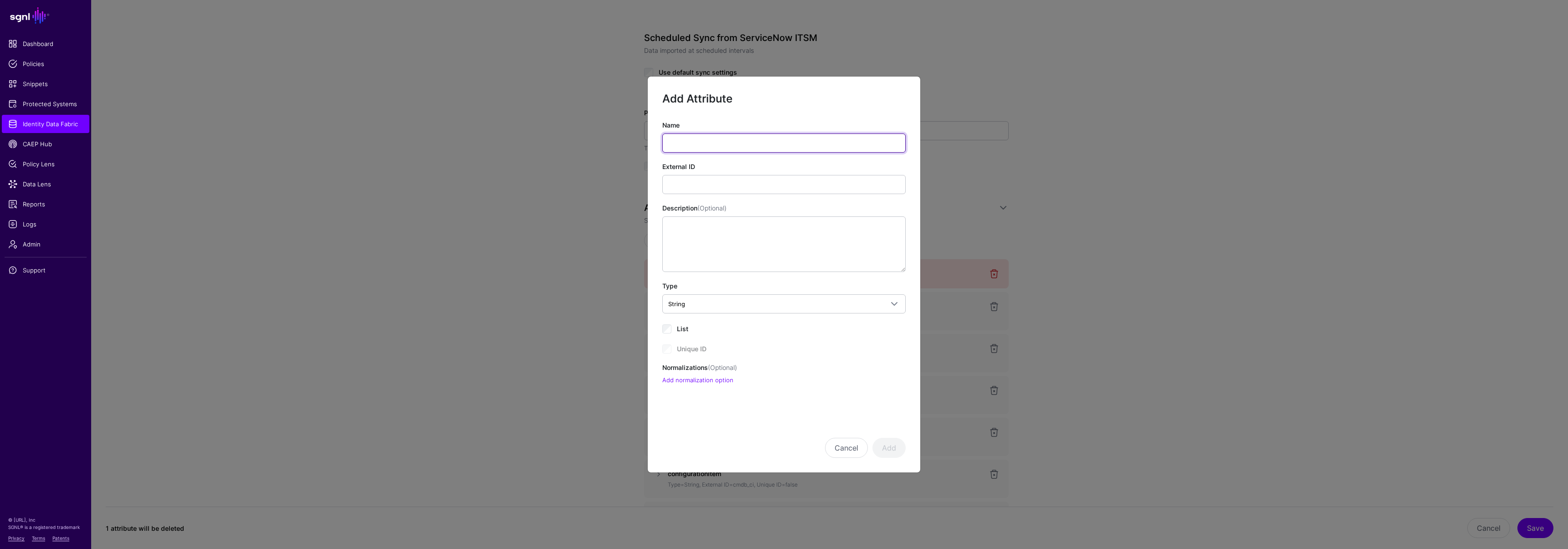
click at [693, 142] on input "Name" at bounding box center [784, 142] width 243 height 19
drag, startPoint x: 843, startPoint y: 446, endPoint x: 856, endPoint y: 446, distance: 13.0
click at [843, 446] on button "Cancel" at bounding box center [846, 448] width 43 height 20
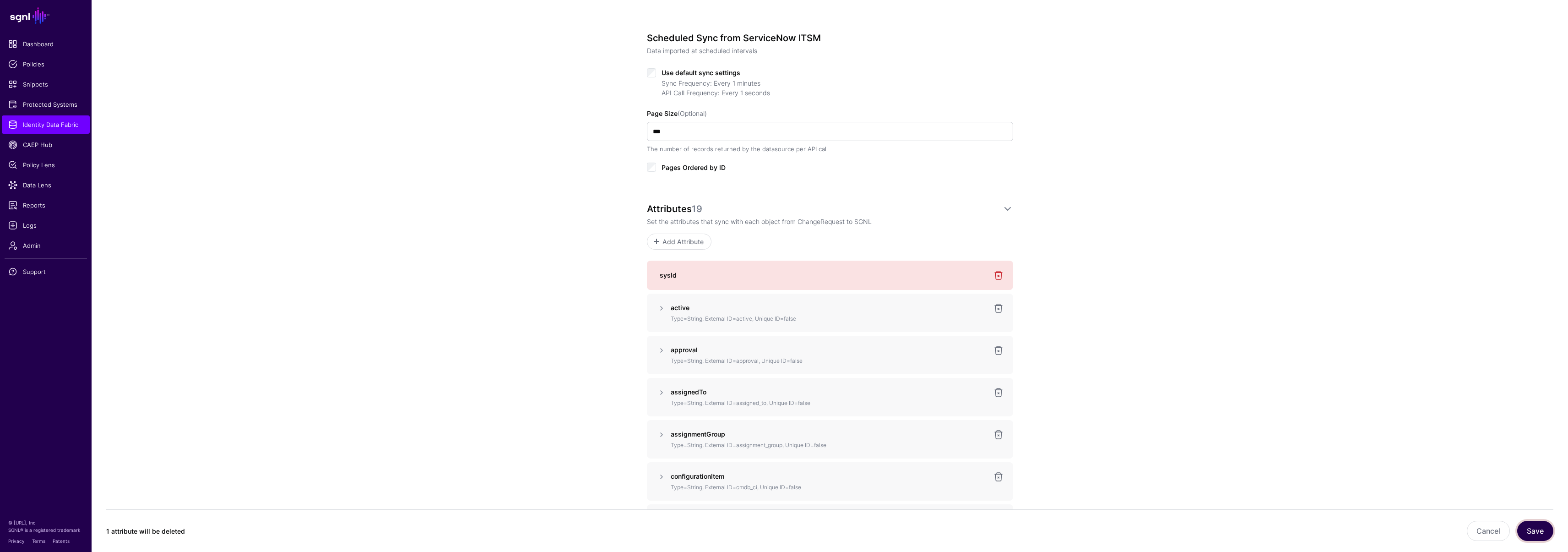
click at [1533, 529] on button "Save" at bounding box center [1535, 530] width 36 height 20
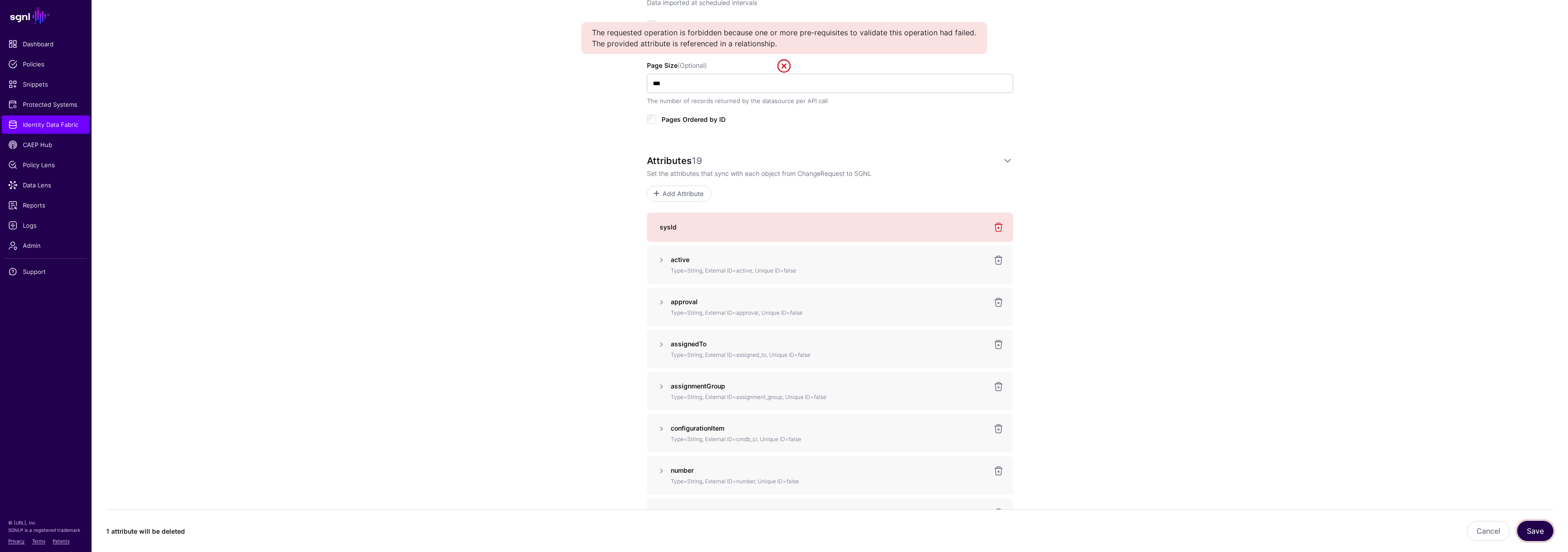
scroll to position [427, 0]
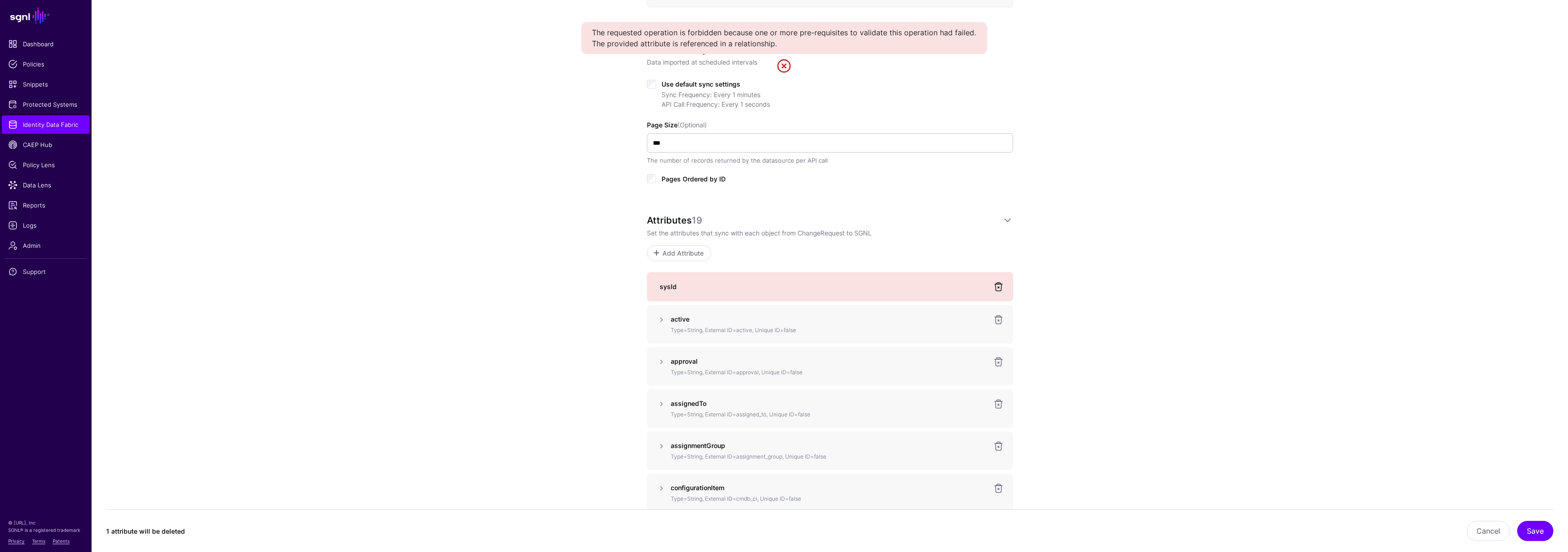
click at [994, 285] on link at bounding box center [998, 287] width 11 height 11
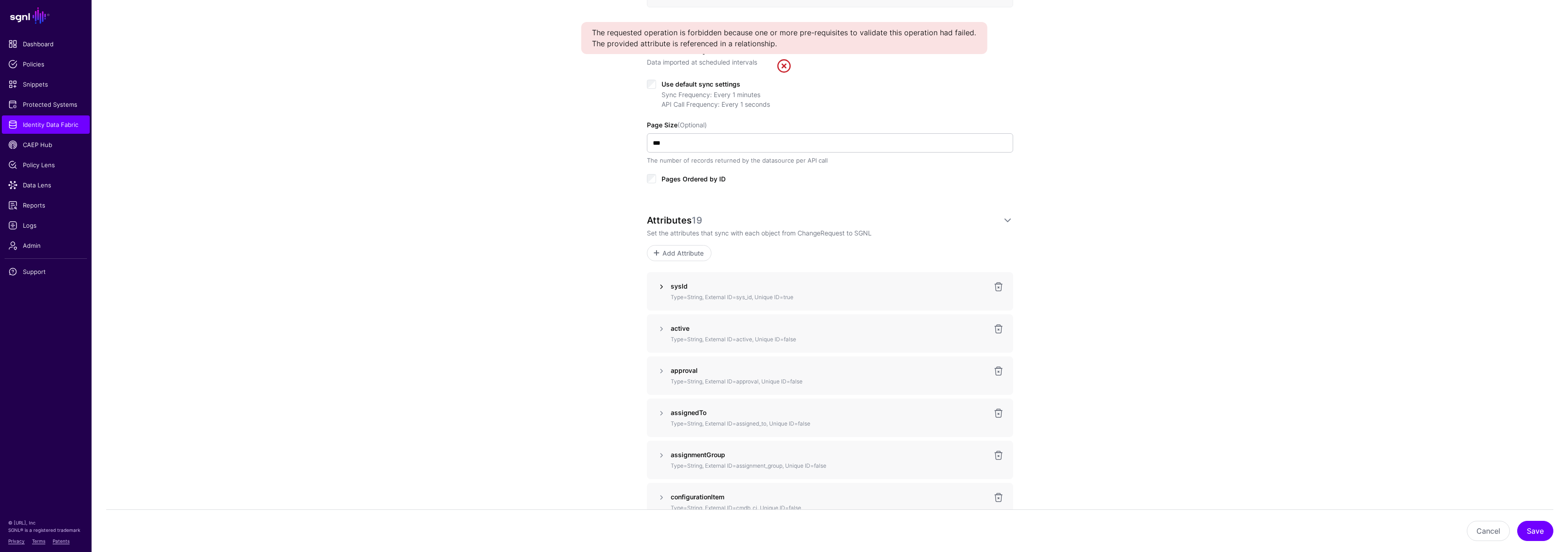
click at [663, 291] on link at bounding box center [661, 287] width 11 height 11
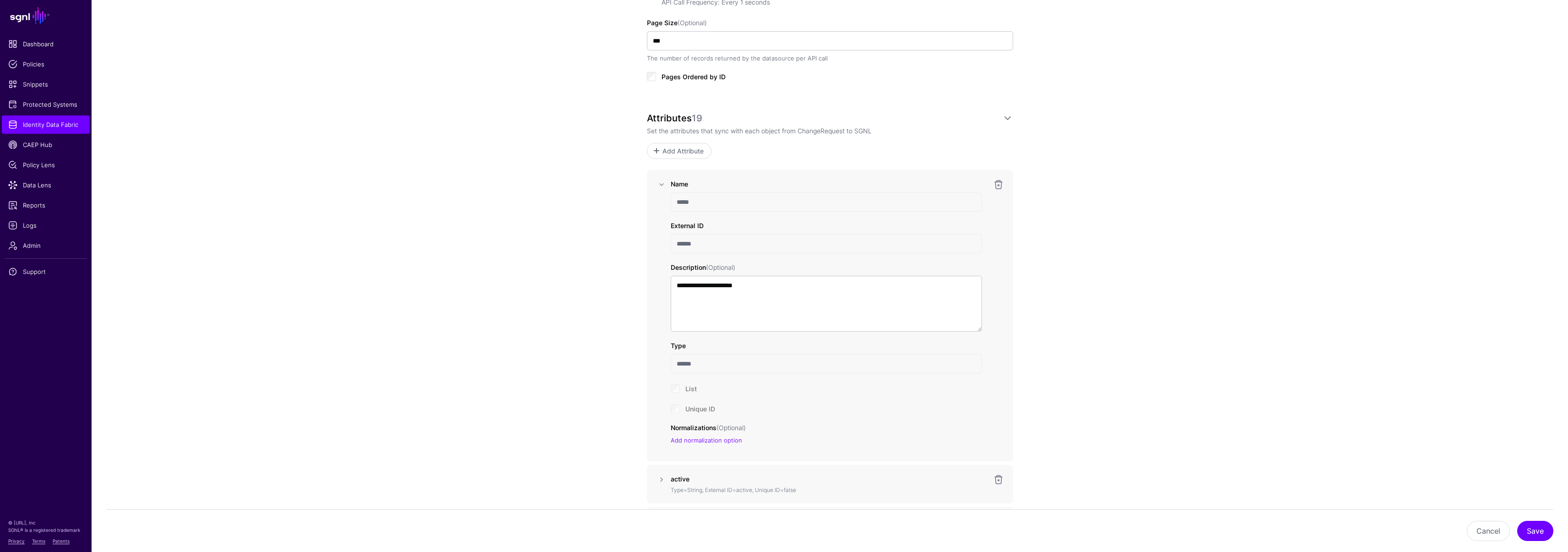
scroll to position [513, 0]
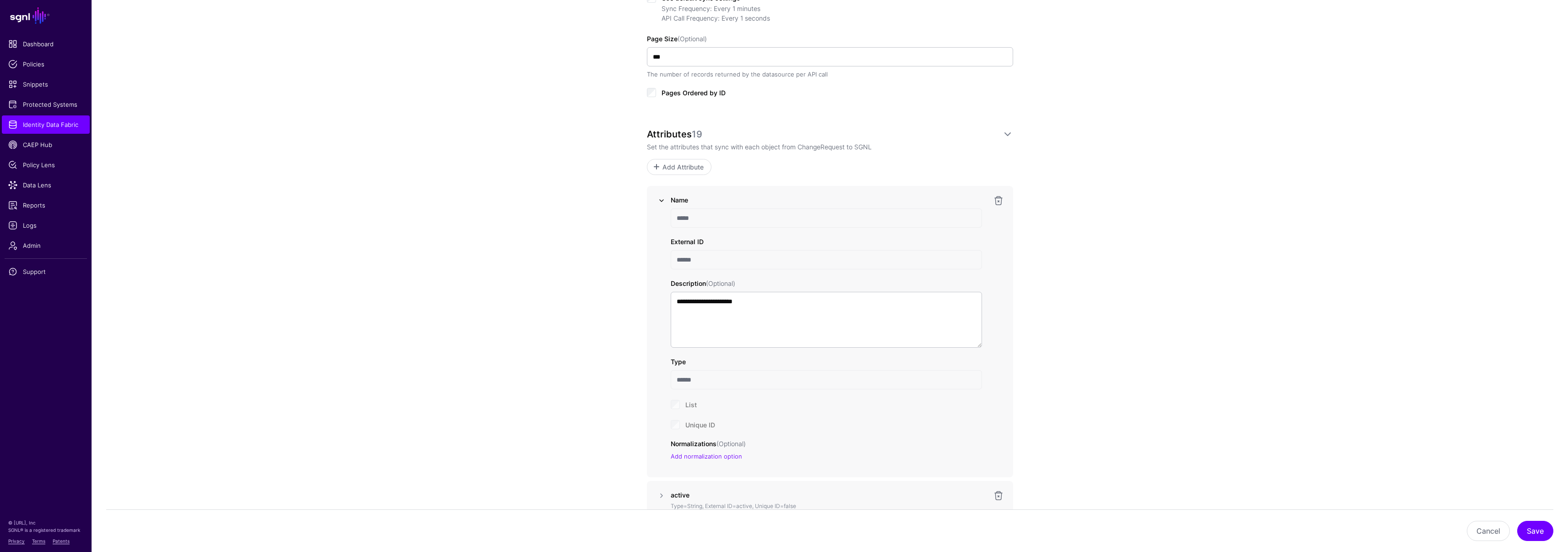
click at [663, 199] on link at bounding box center [661, 201] width 11 height 11
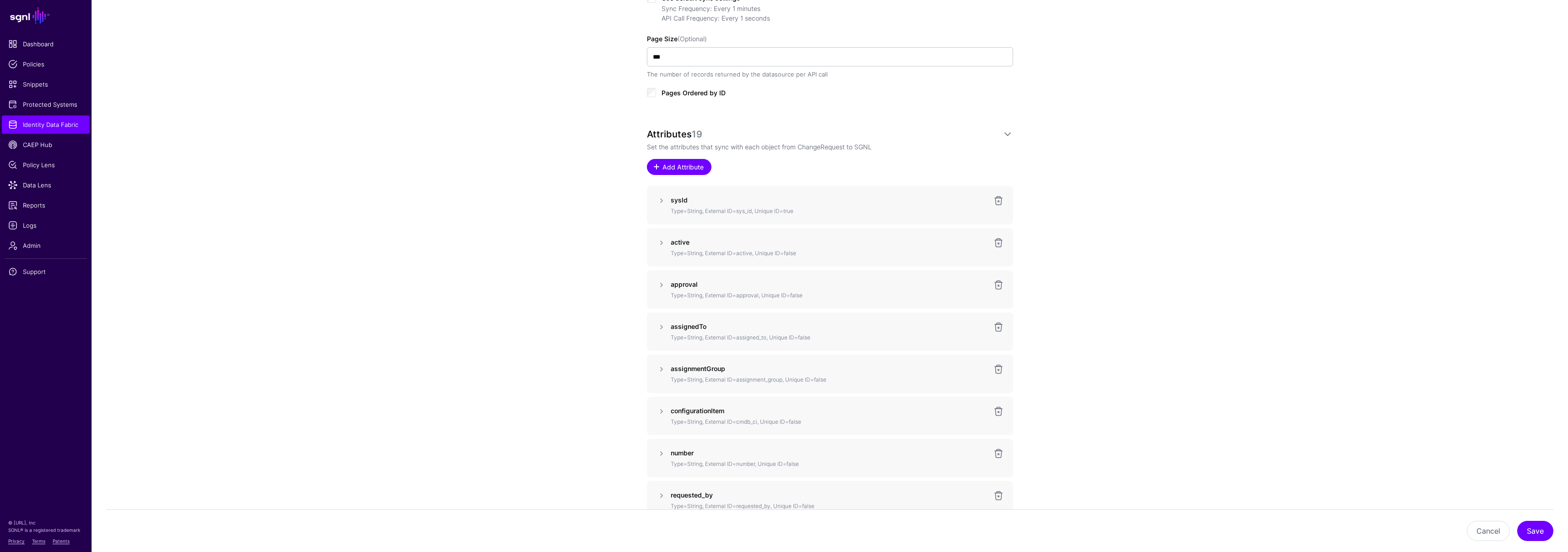
click at [679, 167] on span "Add Attribute" at bounding box center [682, 167] width 44 height 10
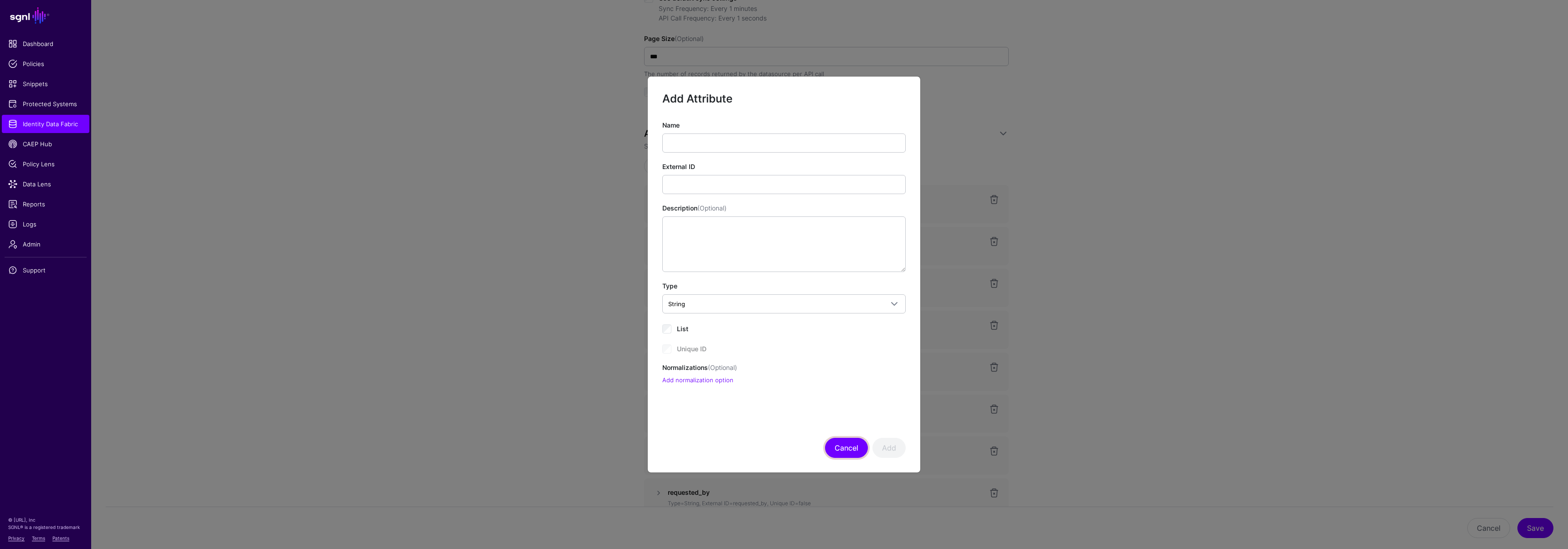
click at [835, 443] on button "Cancel" at bounding box center [846, 448] width 43 height 20
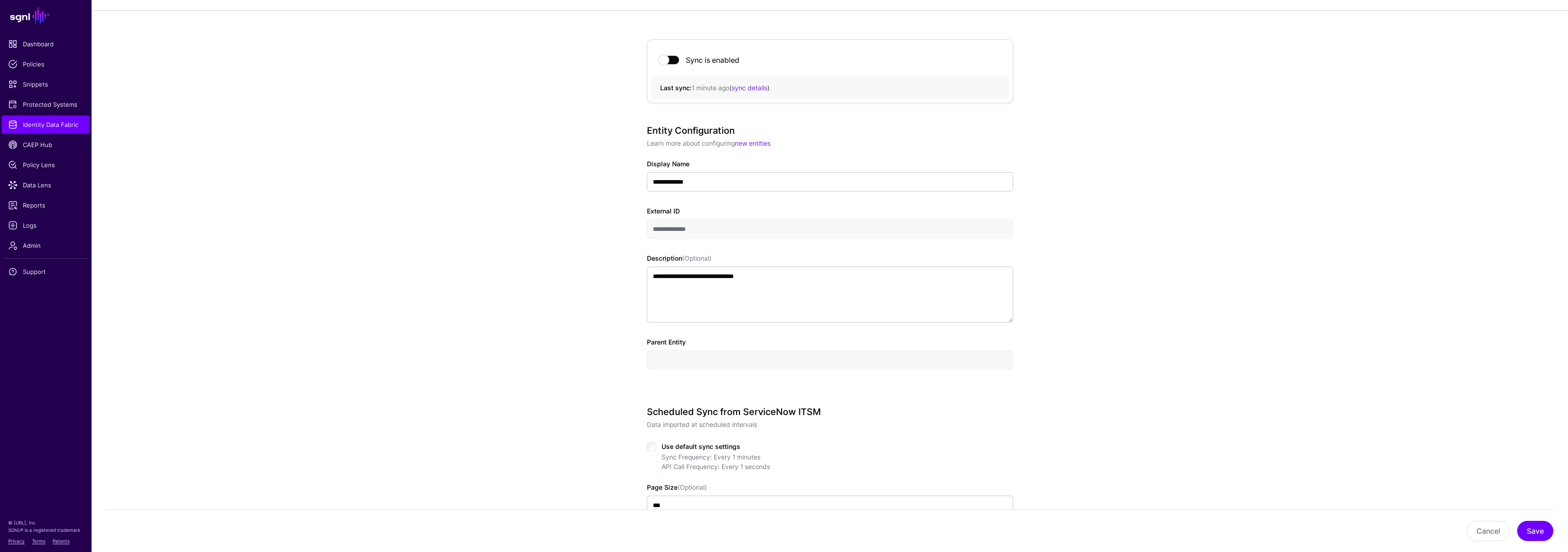
scroll to position [0, 0]
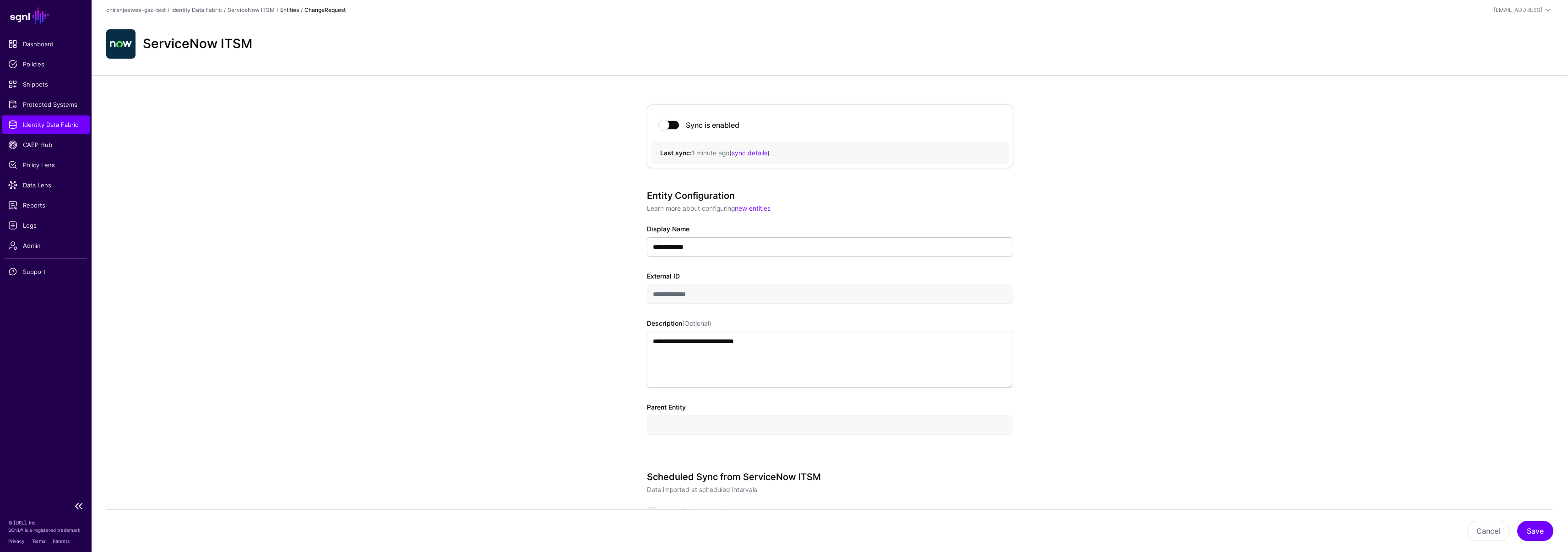
click at [68, 127] on span "Identity Data Fabric" at bounding box center [46, 125] width 75 height 9
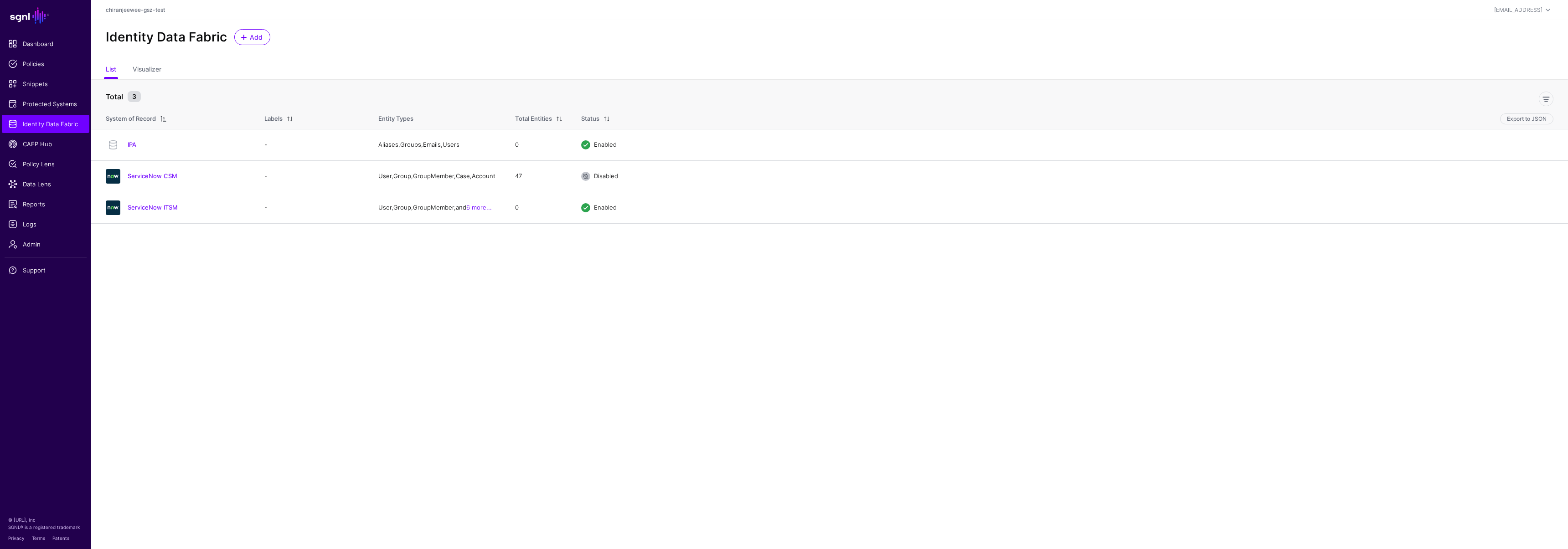
click at [167, 209] on link "ServiceNow ITSM" at bounding box center [152, 207] width 50 height 7
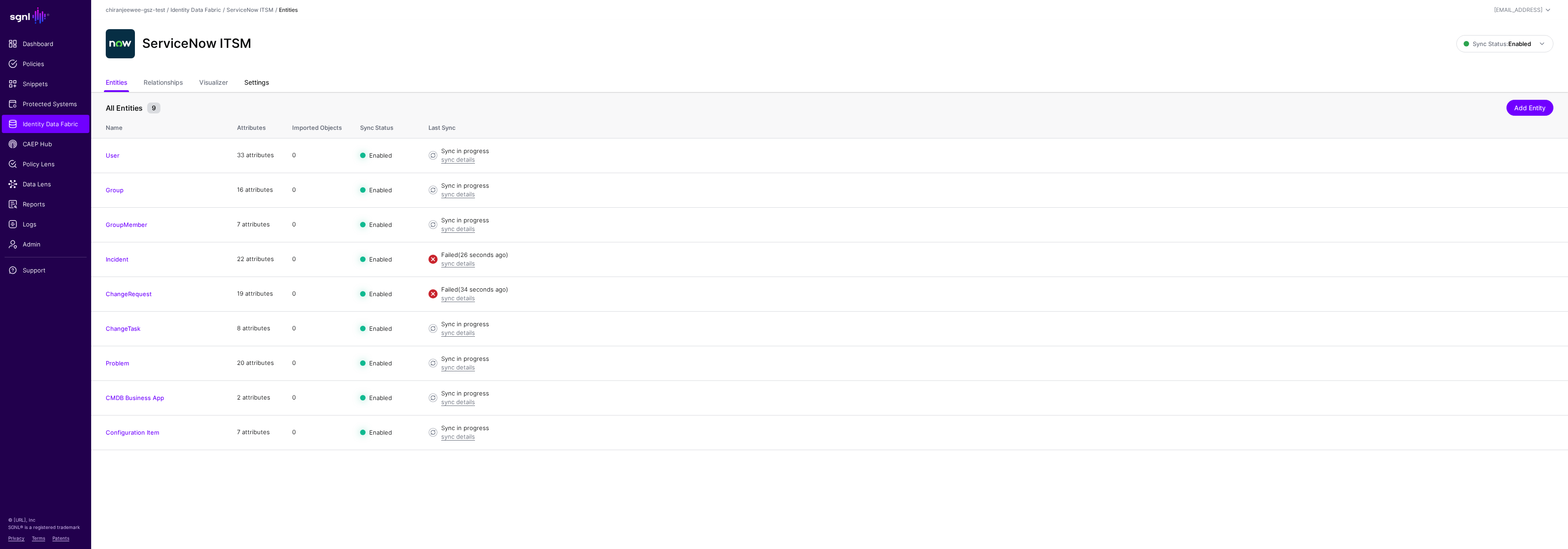
click at [252, 85] on link "Settings" at bounding box center [257, 83] width 25 height 18
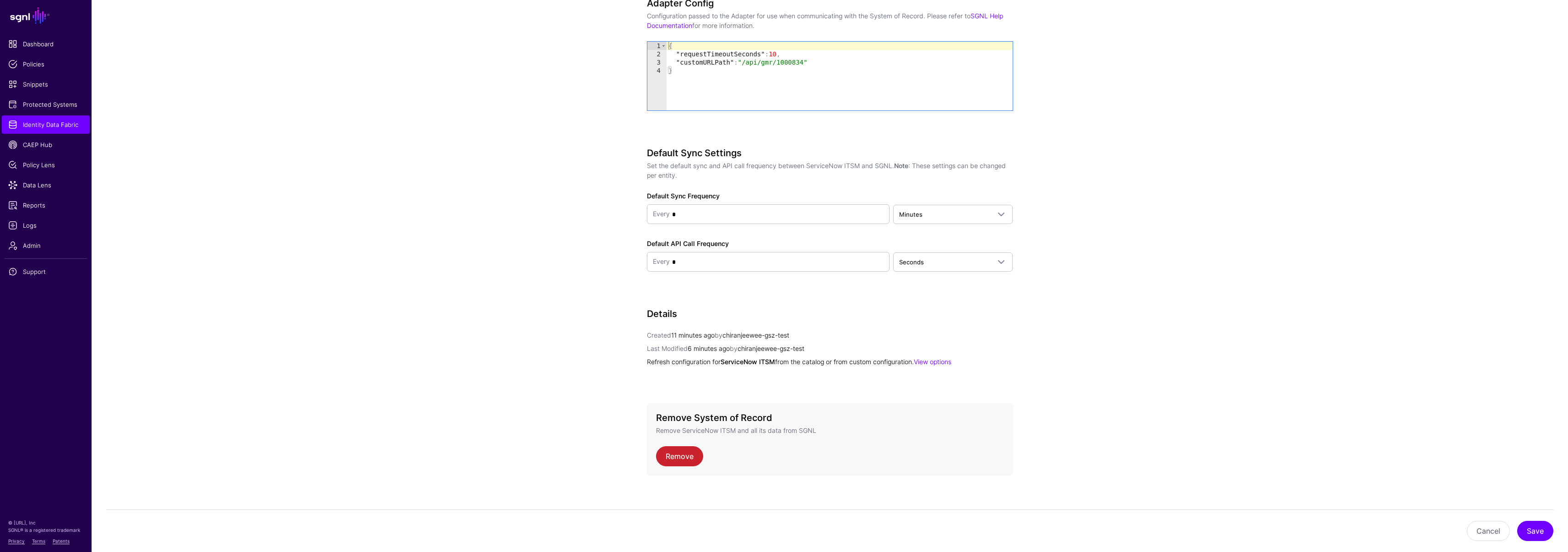
scroll to position [981, 0]
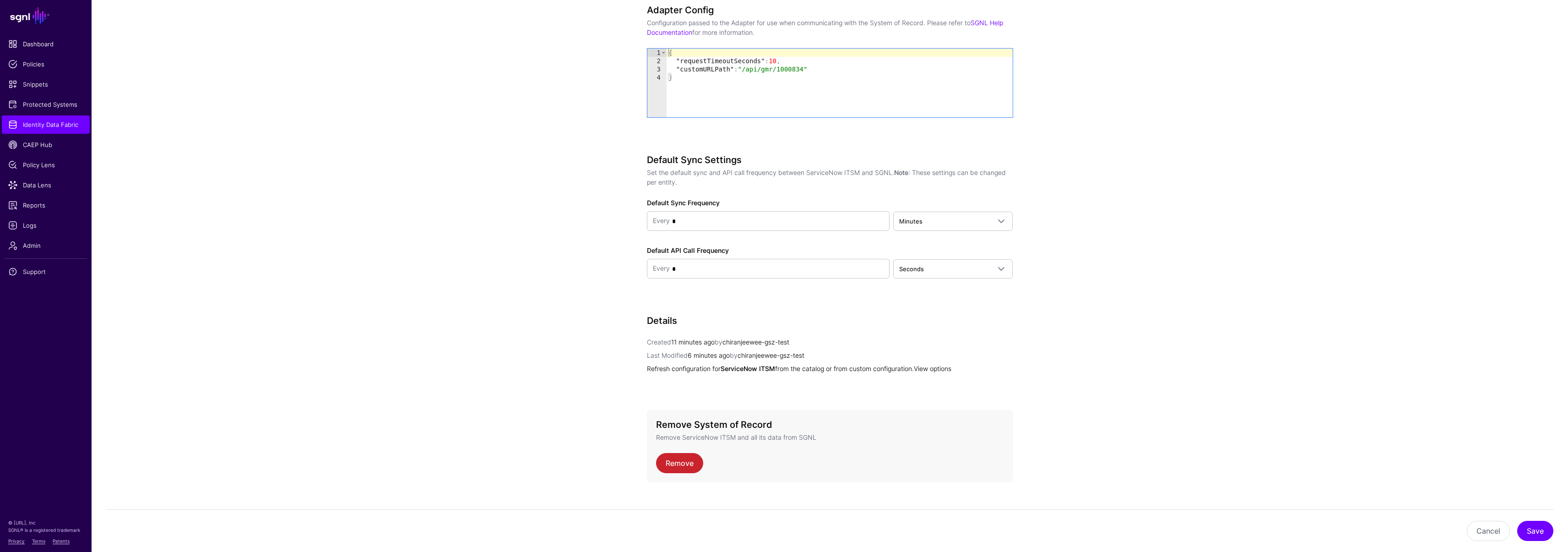
click at [946, 367] on link "View options" at bounding box center [932, 368] width 37 height 8
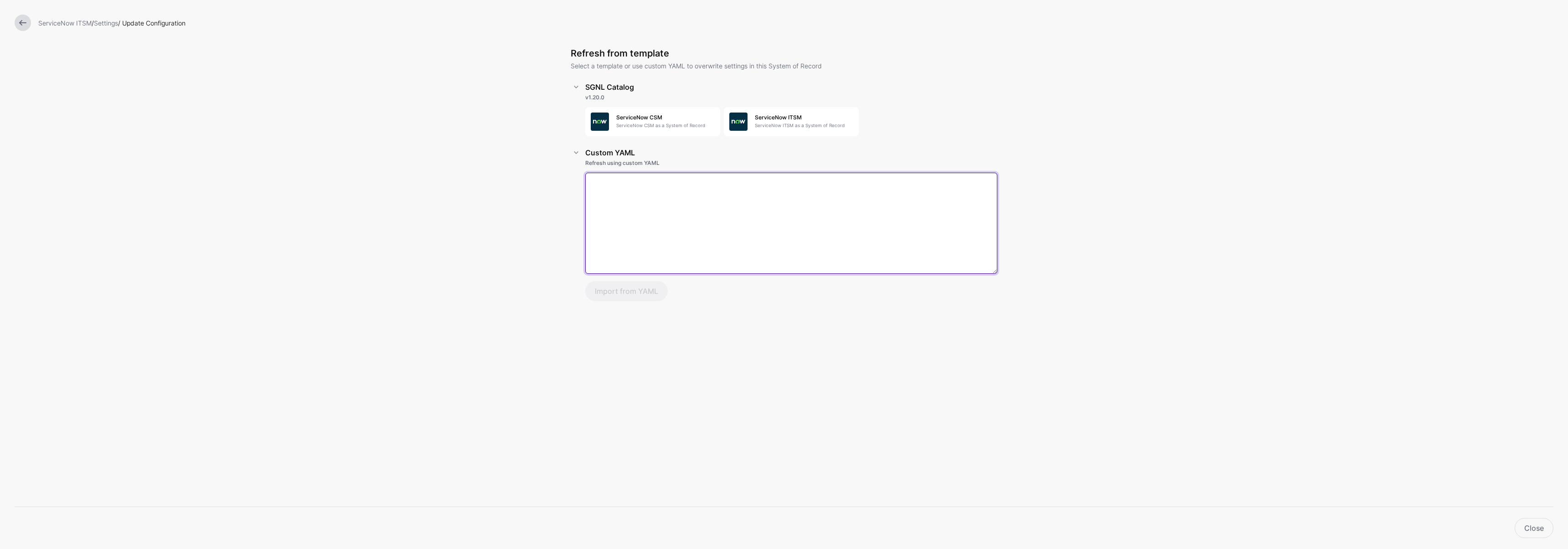
click at [612, 179] on textarea at bounding box center [791, 223] width 412 height 101
click at [789, 124] on p "ServiceNow ITSM as a System of Record" at bounding box center [804, 125] width 98 height 7
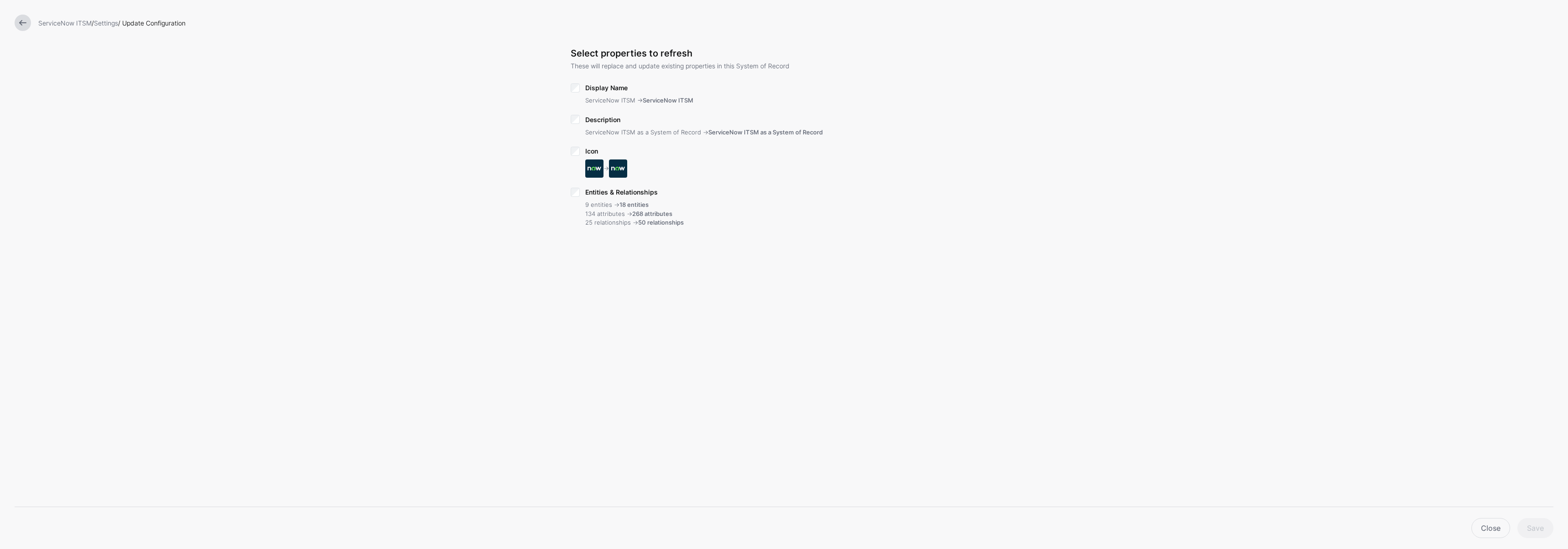
click at [600, 121] on span "Description" at bounding box center [603, 120] width 35 height 8
click at [25, 23] on link at bounding box center [22, 22] width 16 height 16
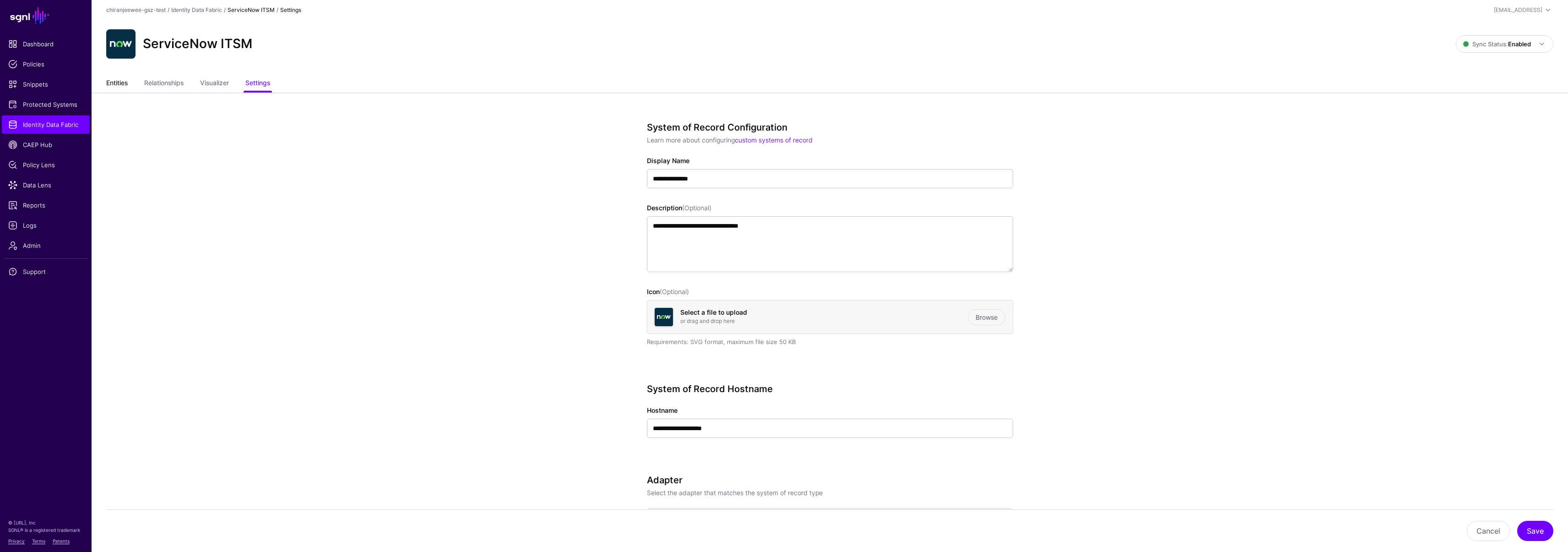
click at [121, 85] on link "Entities" at bounding box center [117, 84] width 22 height 18
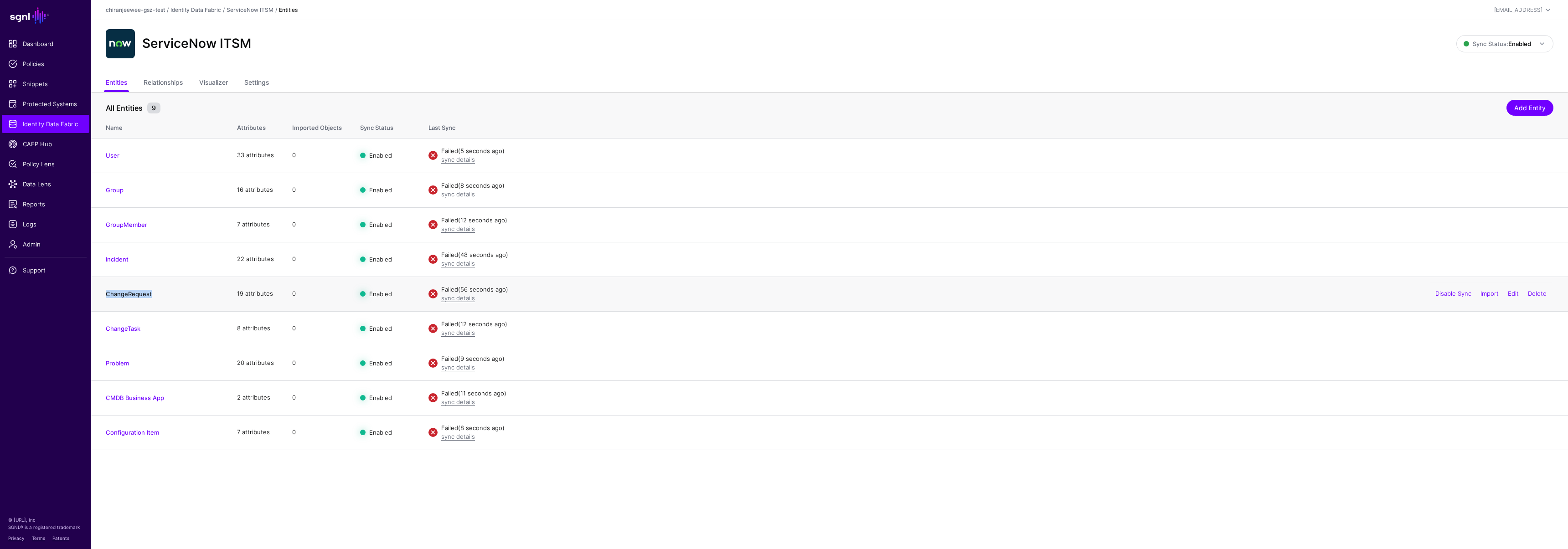
drag, startPoint x: 179, startPoint y: 296, endPoint x: 106, endPoint y: 296, distance: 73.0
click at [106, 296] on h4 "ChangeRequest" at bounding box center [163, 294] width 113 height 8
click at [1511, 295] on link "Edit" at bounding box center [1513, 293] width 11 height 7
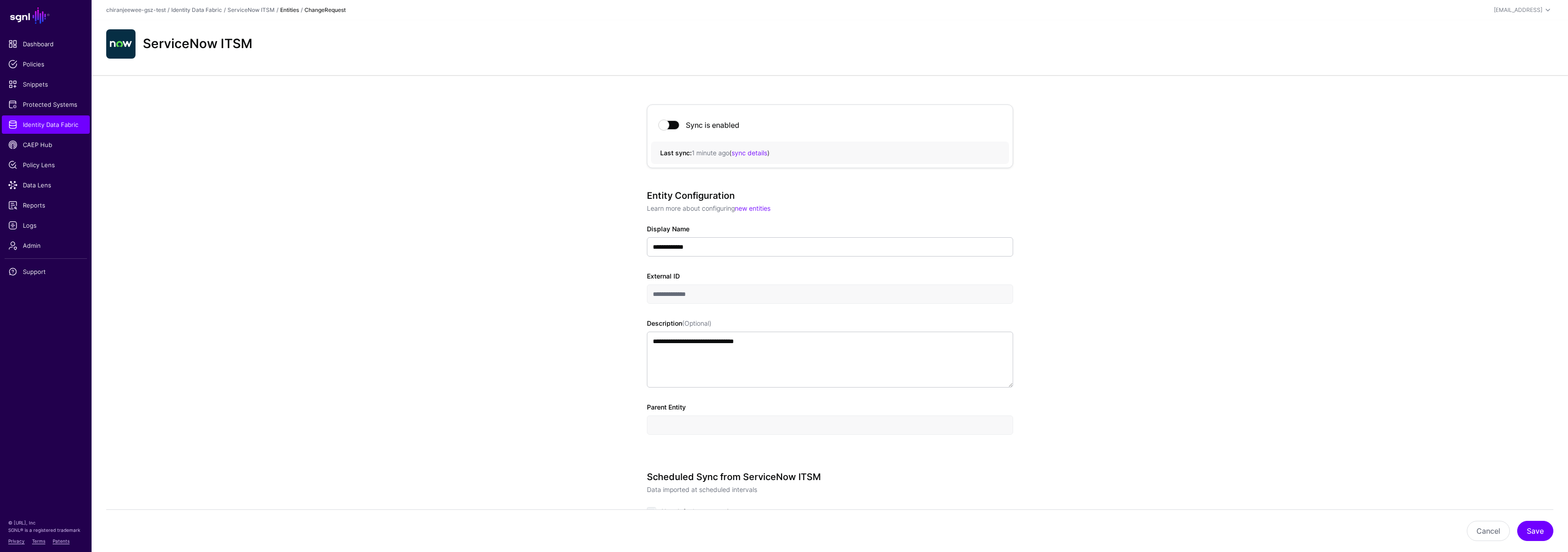
click at [666, 125] on span at bounding box center [669, 125] width 20 height 9
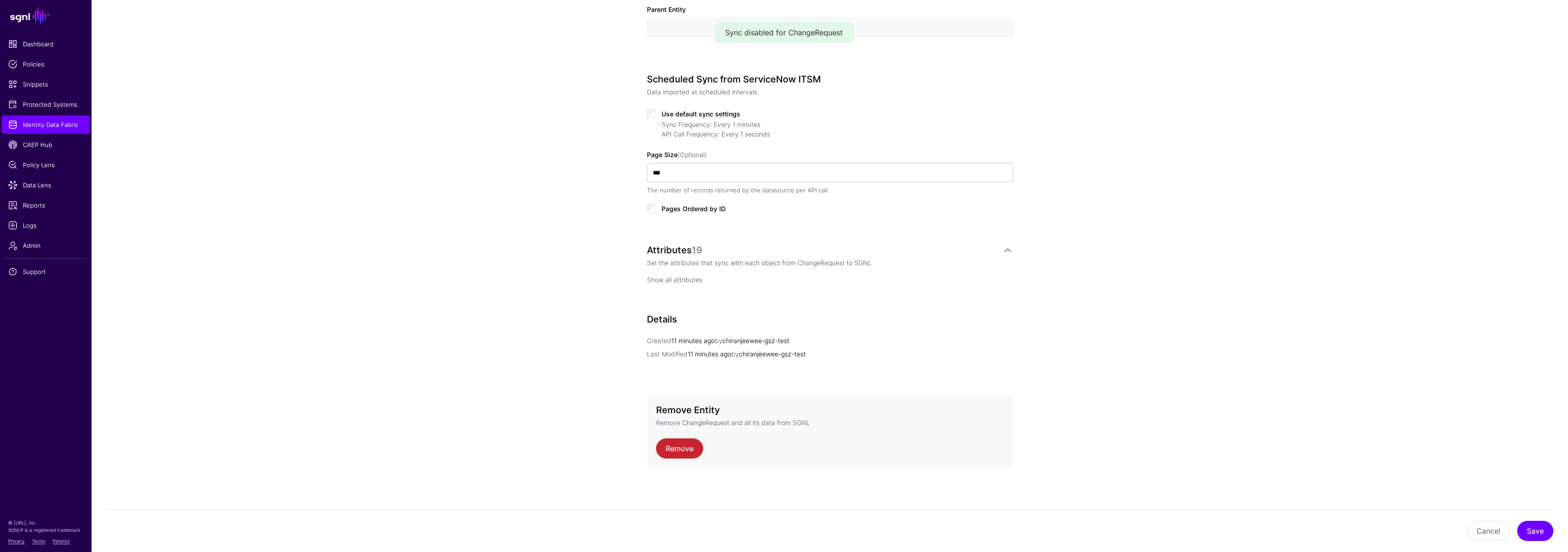
click at [674, 279] on link "Show all attributes" at bounding box center [674, 280] width 55 height 8
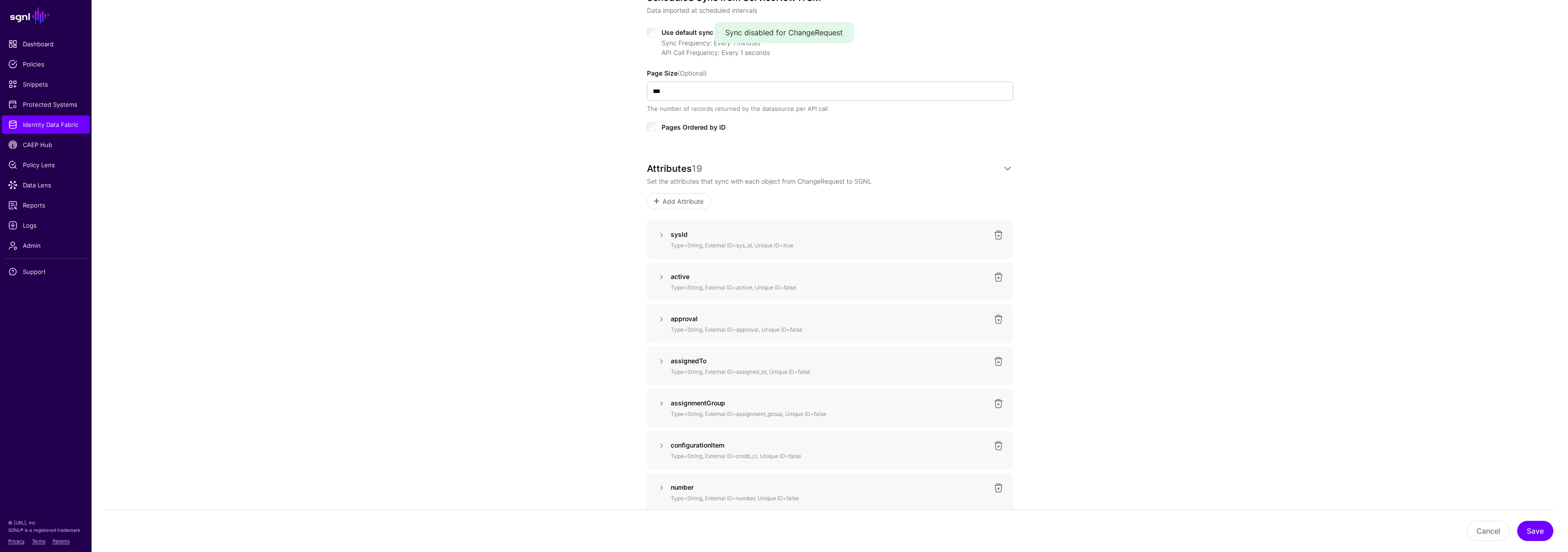
scroll to position [583, 0]
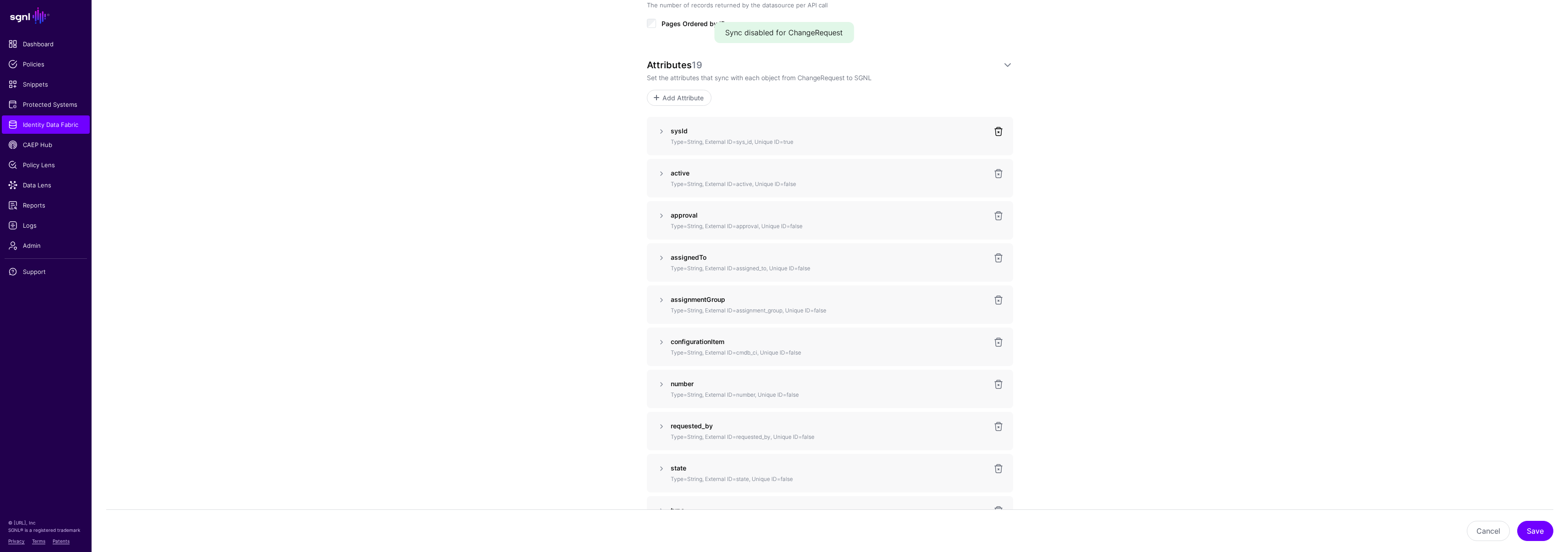
click at [999, 129] on link at bounding box center [998, 131] width 11 height 11
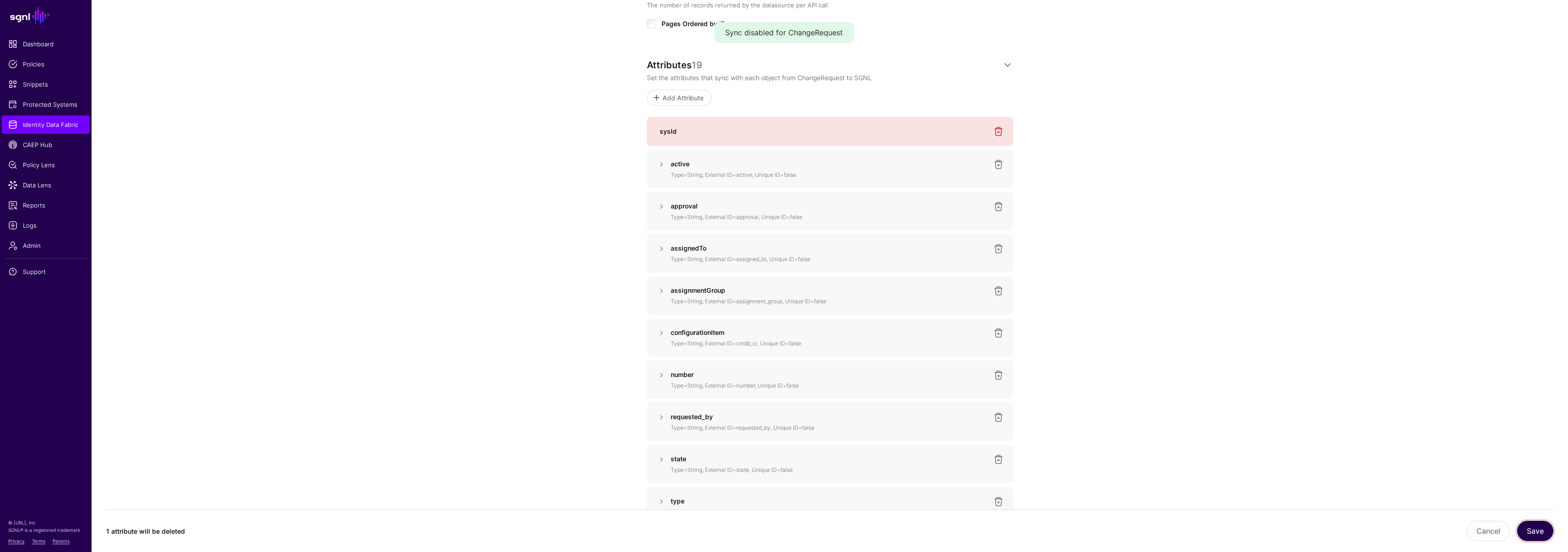
click at [1539, 530] on button "Save" at bounding box center [1535, 530] width 36 height 20
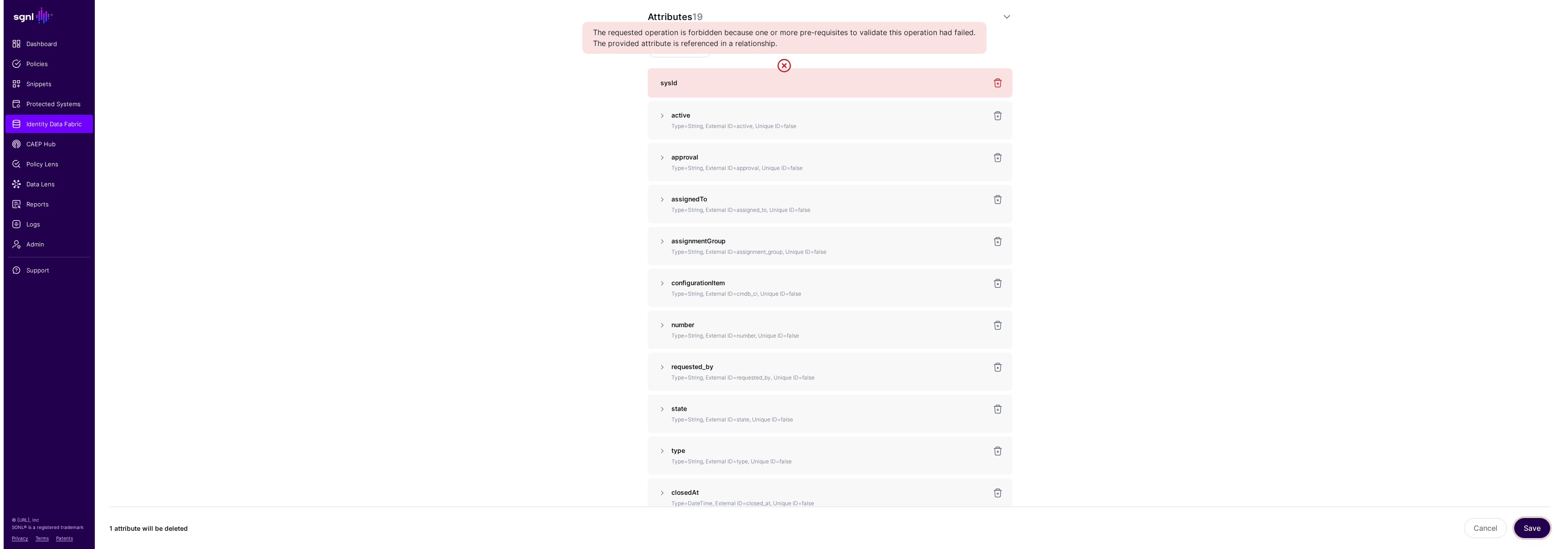
scroll to position [324, 0]
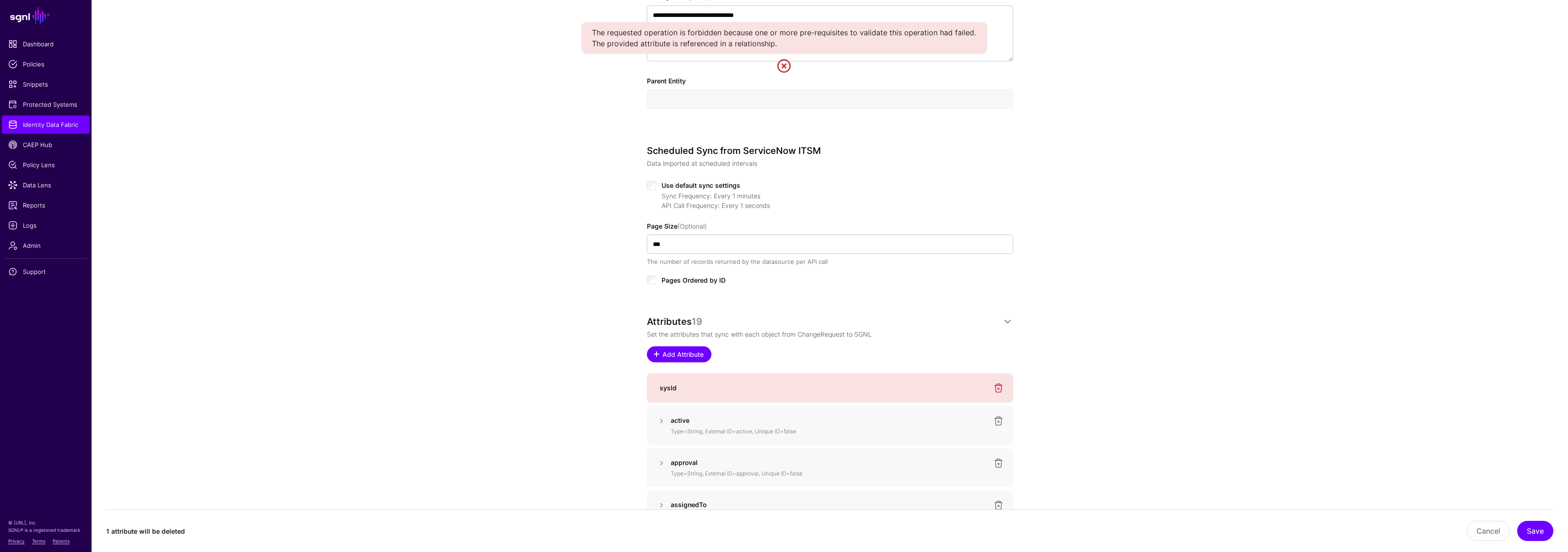
click at [687, 357] on span "Add Attribute" at bounding box center [682, 354] width 44 height 10
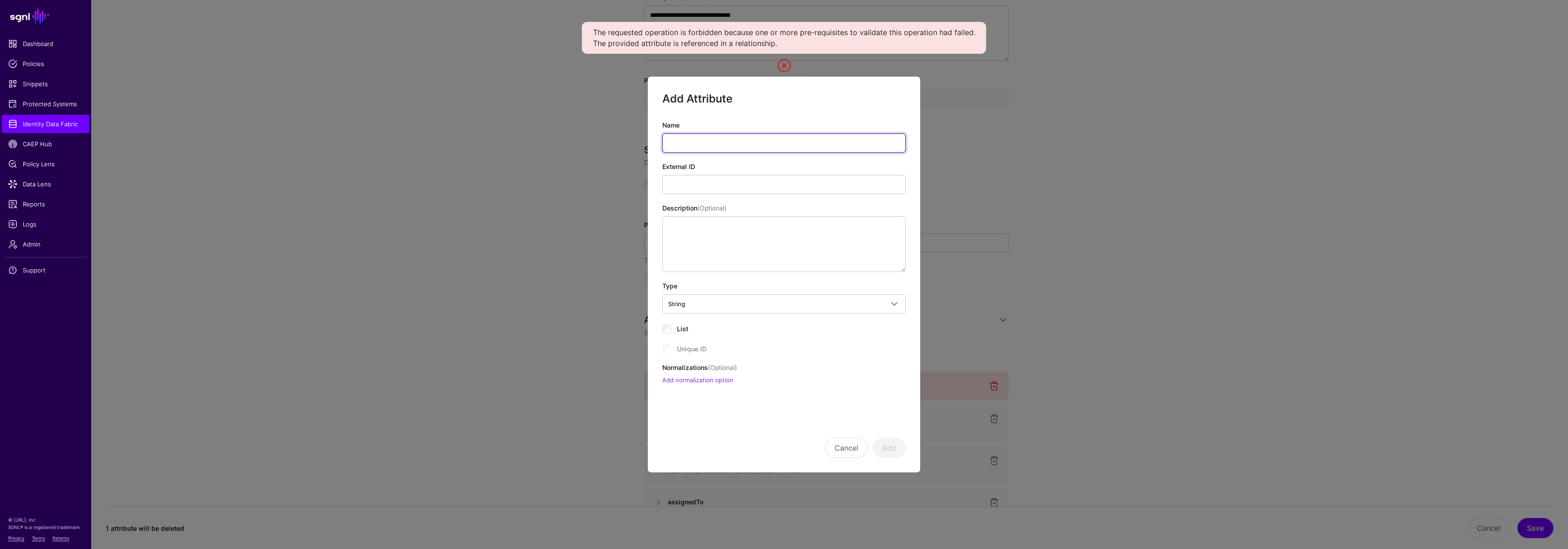
click at [701, 145] on input "Name" at bounding box center [784, 142] width 243 height 19
paste input "******"
type input "******"
click at [714, 186] on input "External ID" at bounding box center [784, 184] width 243 height 19
paste input "******"
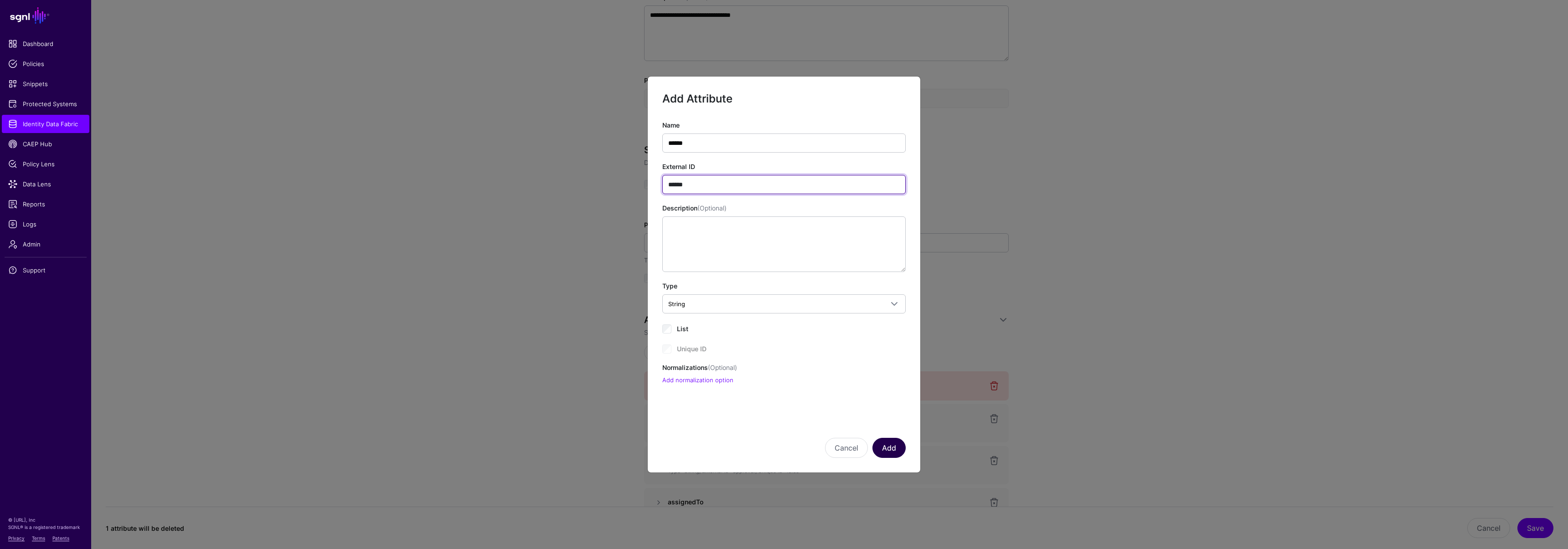
type input "******"
click at [885, 446] on button "Add" at bounding box center [889, 448] width 33 height 20
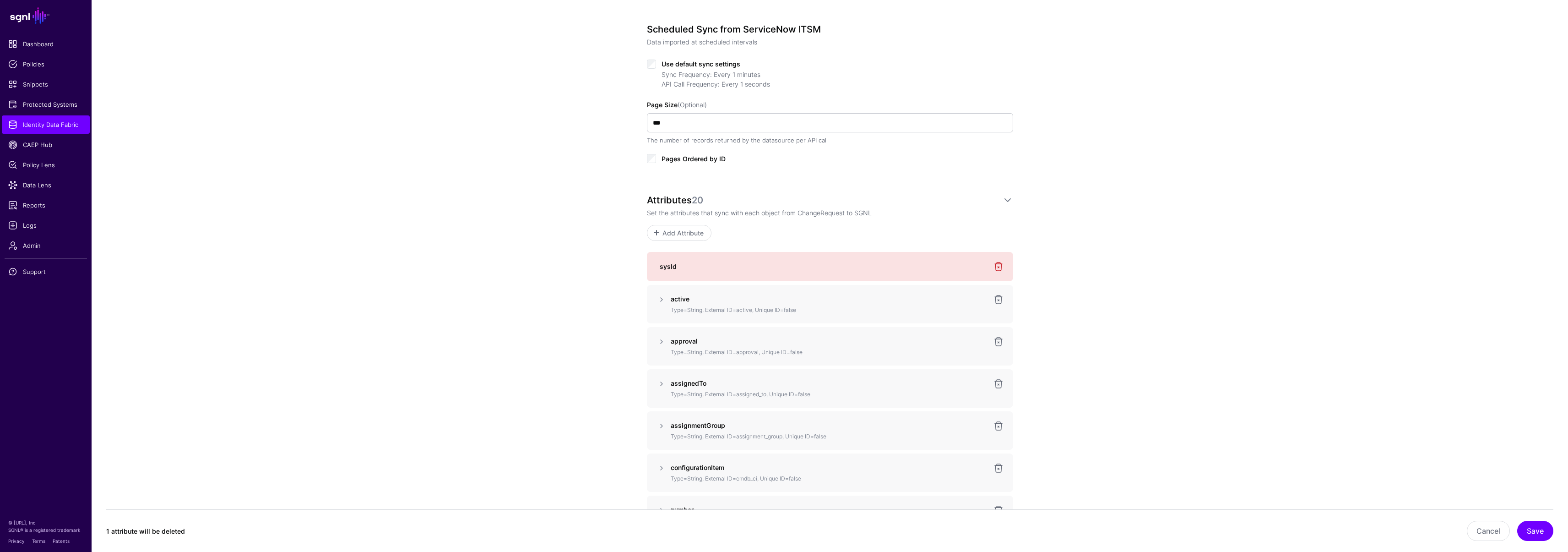
scroll to position [347, 0]
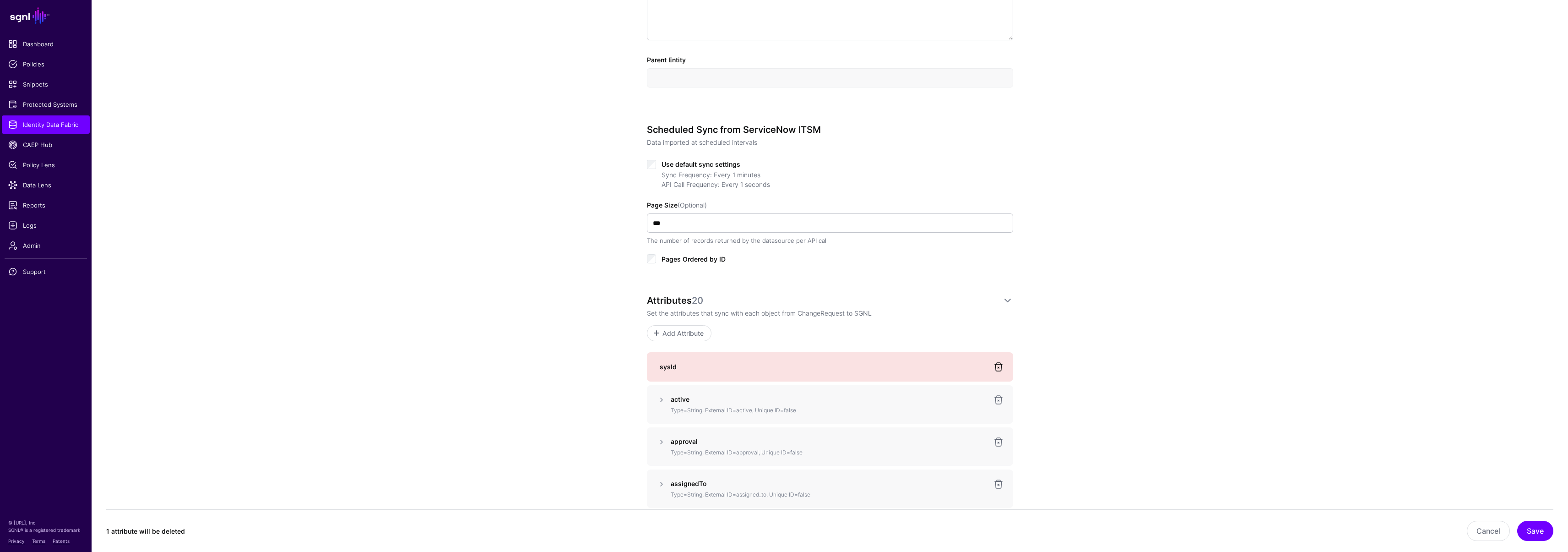
click at [995, 364] on link at bounding box center [998, 366] width 11 height 11
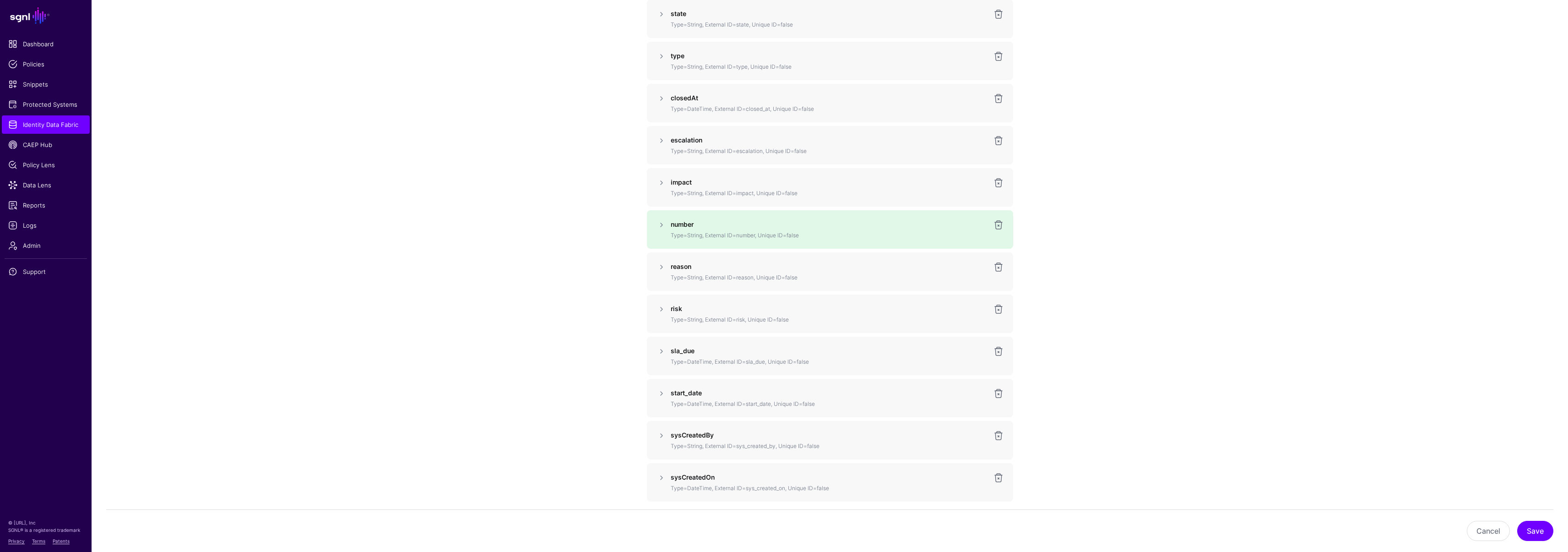
scroll to position [1133, 0]
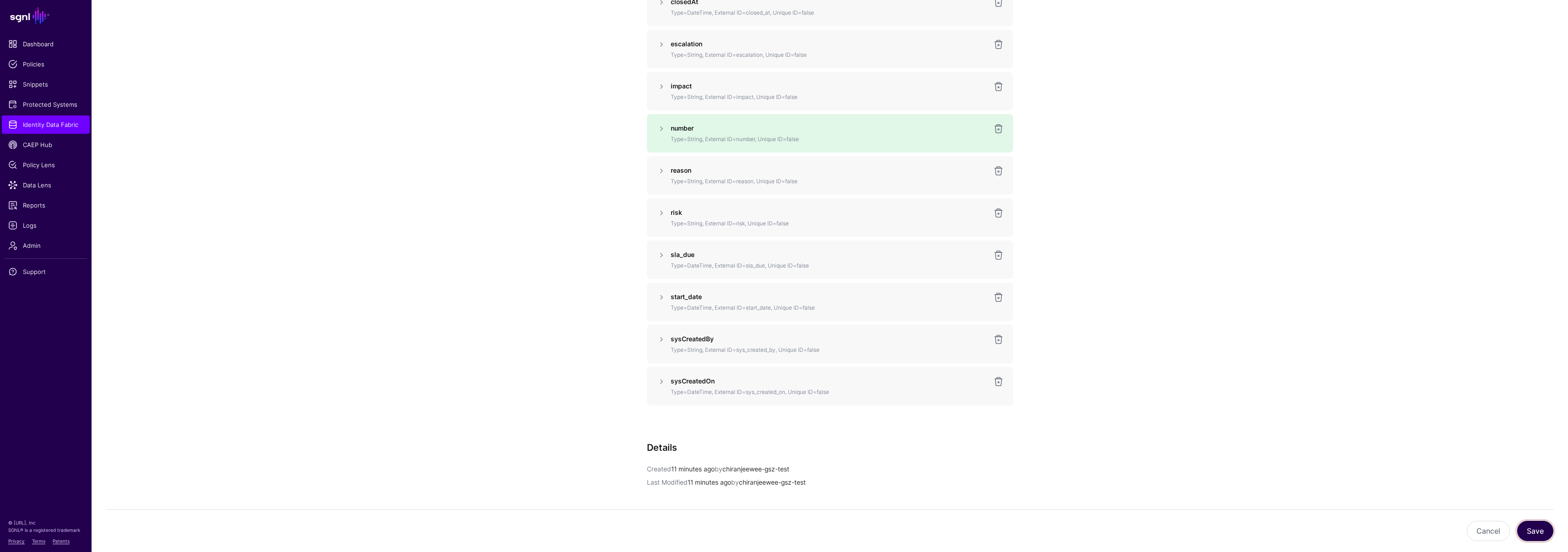
click at [1544, 531] on button "Save" at bounding box center [1535, 530] width 36 height 20
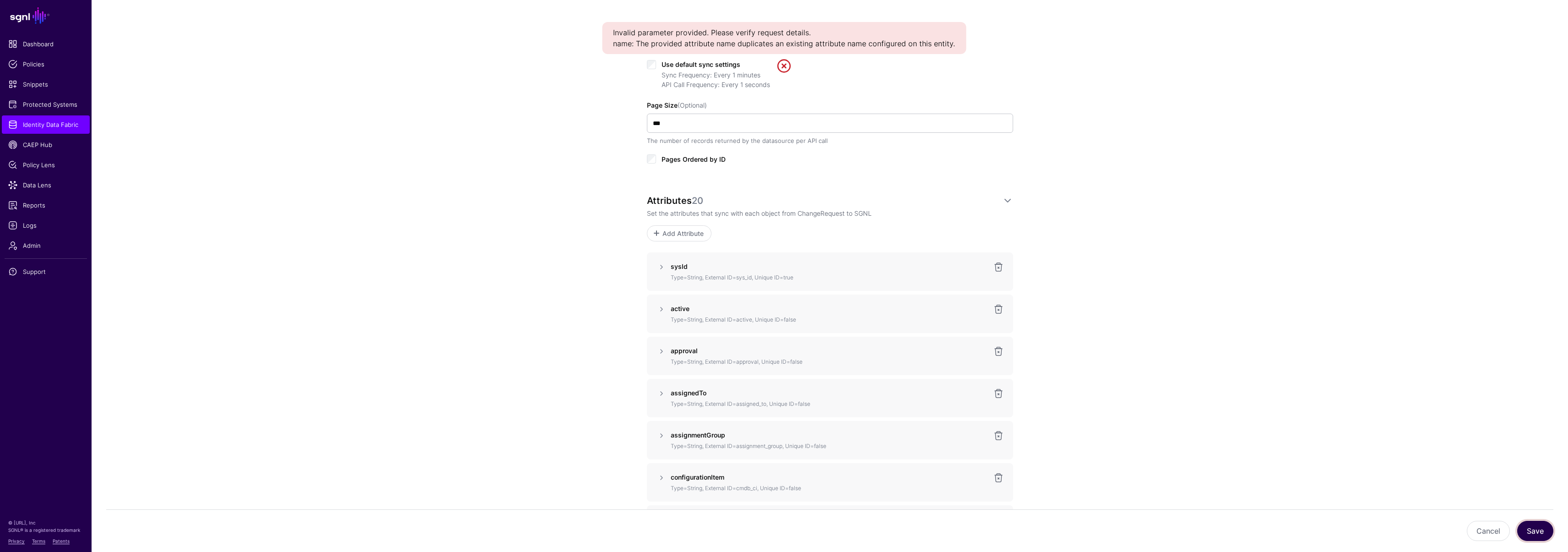
scroll to position [0, 0]
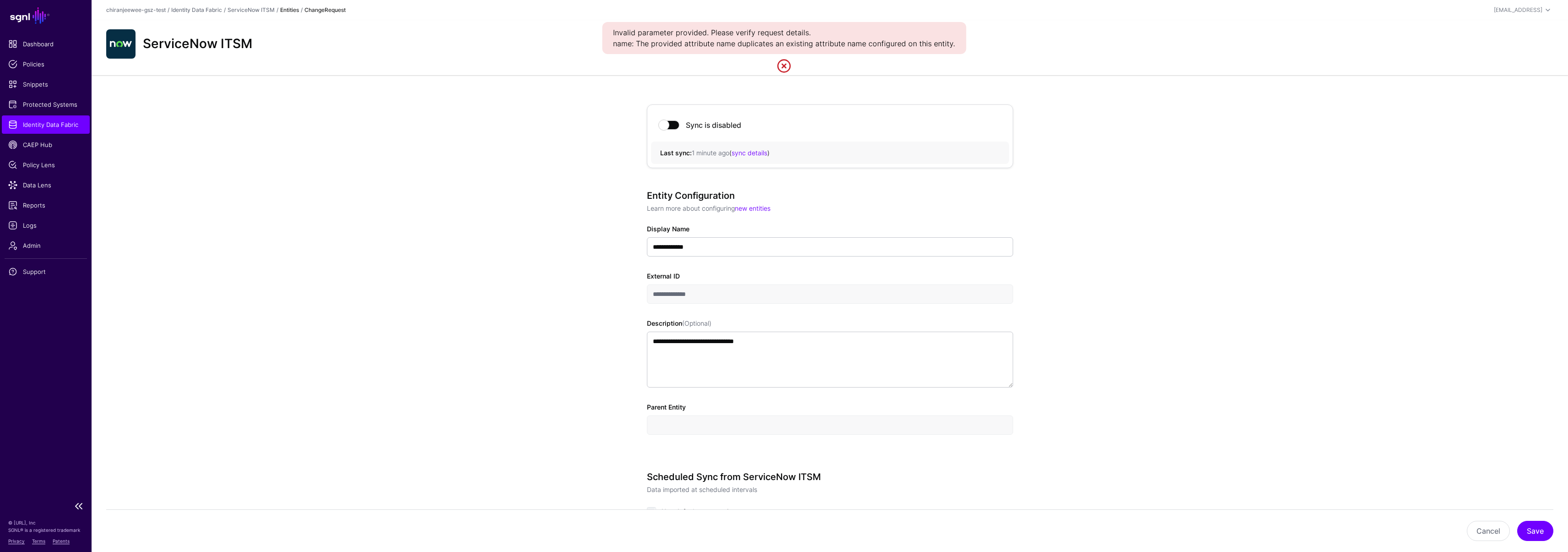
click at [65, 123] on span "Identity Data Fabric" at bounding box center [46, 125] width 75 height 9
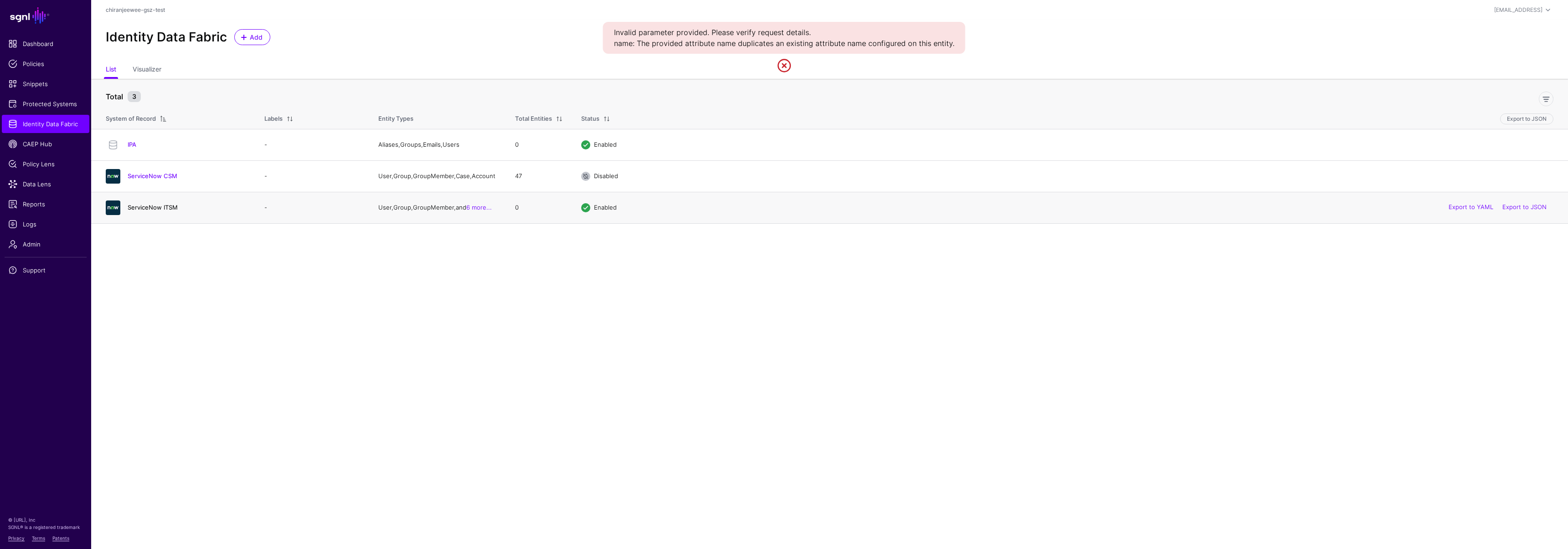
click at [163, 208] on link "ServiceNow ITSM" at bounding box center [152, 207] width 50 height 7
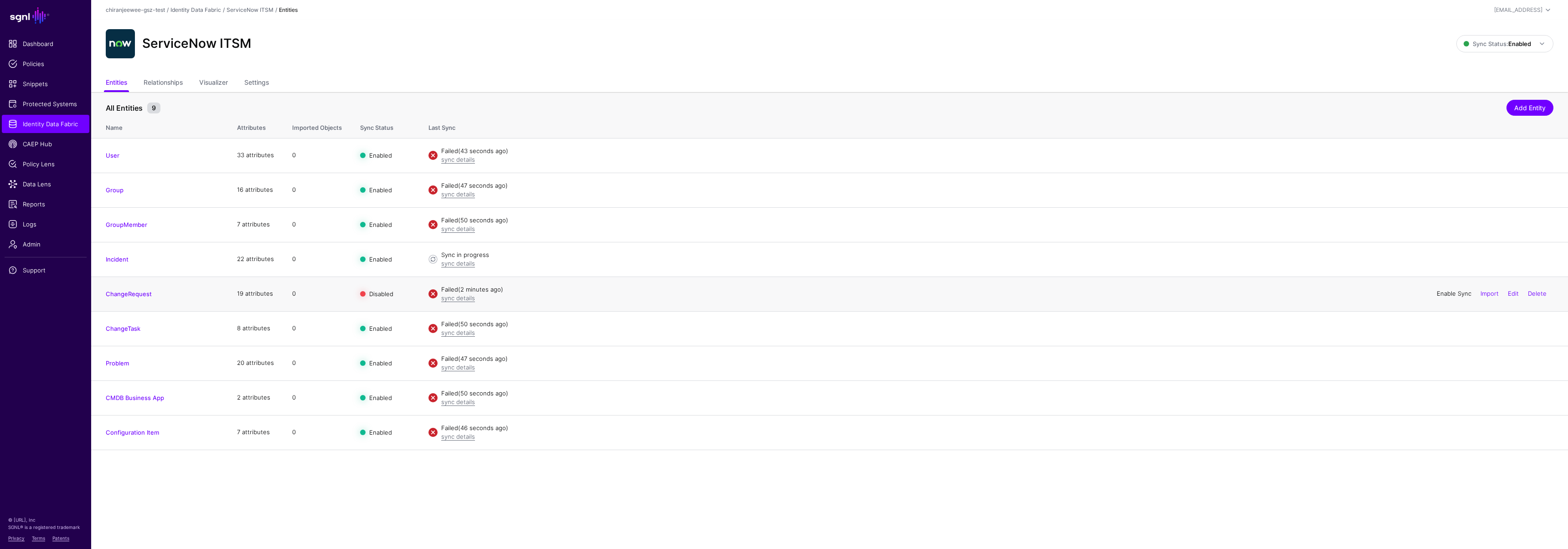
click at [1445, 294] on link "Enable Sync" at bounding box center [1454, 293] width 34 height 7
drag, startPoint x: 166, startPoint y: 294, endPoint x: 92, endPoint y: 295, distance: 74.0
click at [92, 295] on td "ChangeRequest" at bounding box center [159, 294] width 137 height 34
click at [198, 481] on main "SGNL Dashboard Policies Snippets Protected Systems Identity Data Fabric CAEP Hu…" at bounding box center [784, 274] width 1568 height 549
click at [251, 82] on link "Settings" at bounding box center [257, 83] width 25 height 18
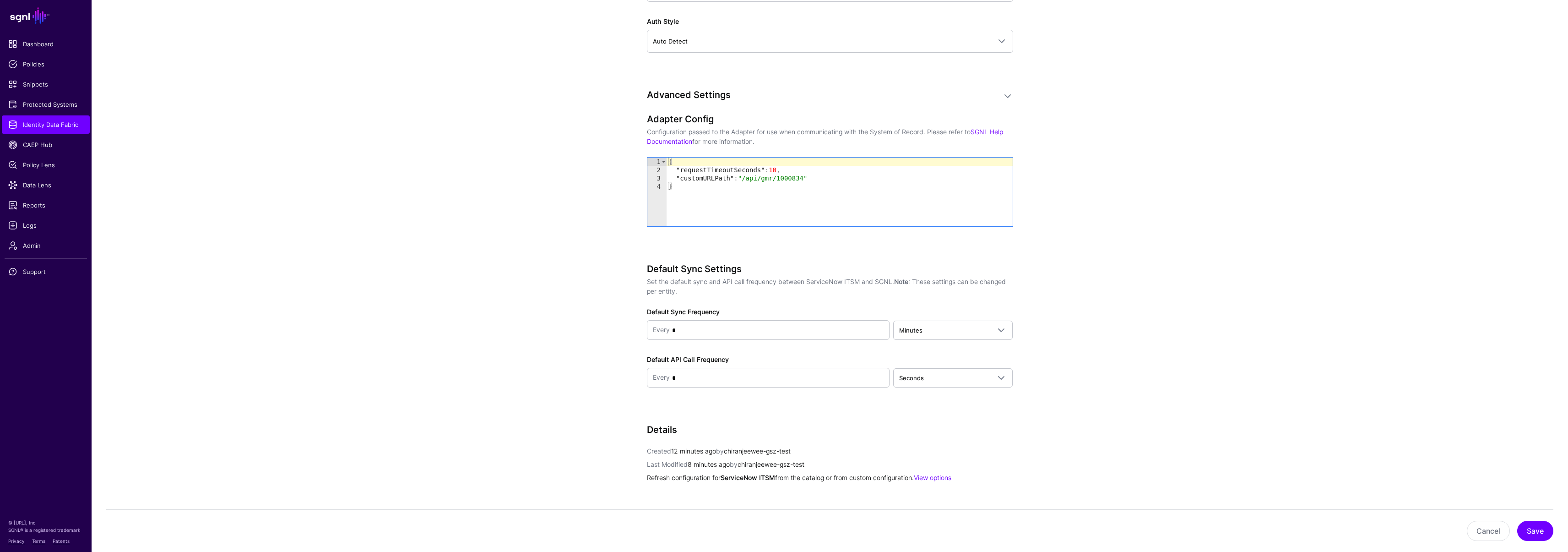
scroll to position [995, 0]
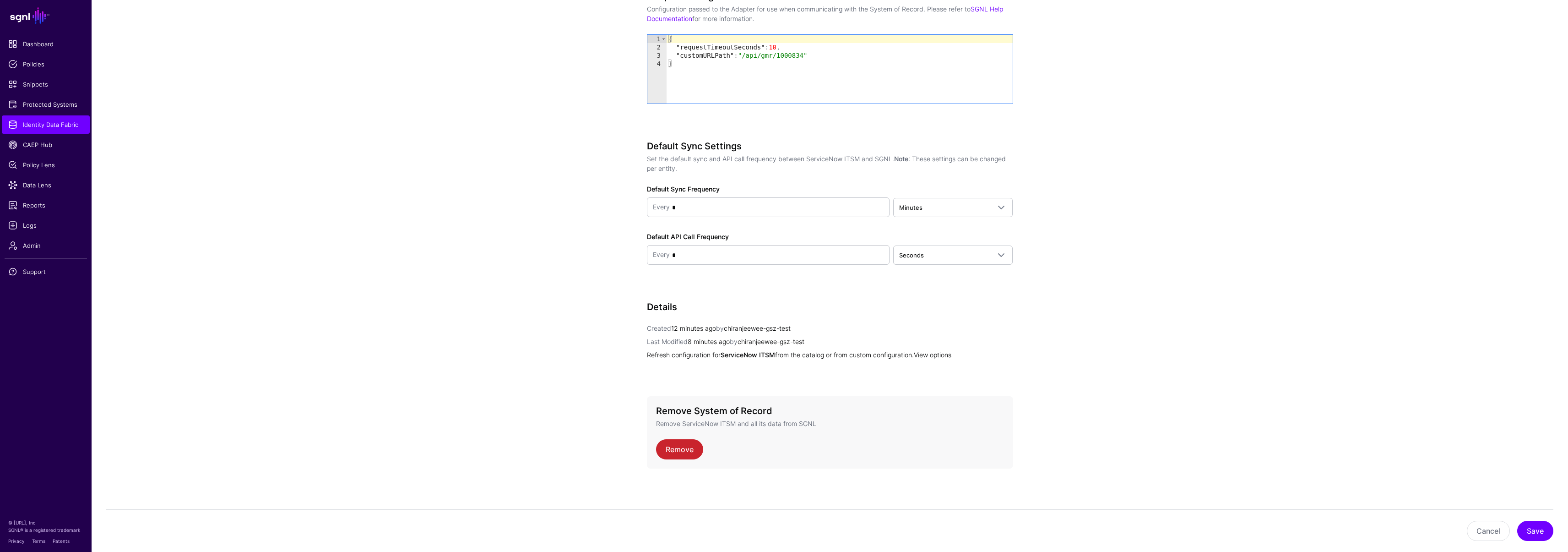
click at [935, 353] on link "View options" at bounding box center [932, 355] width 37 height 8
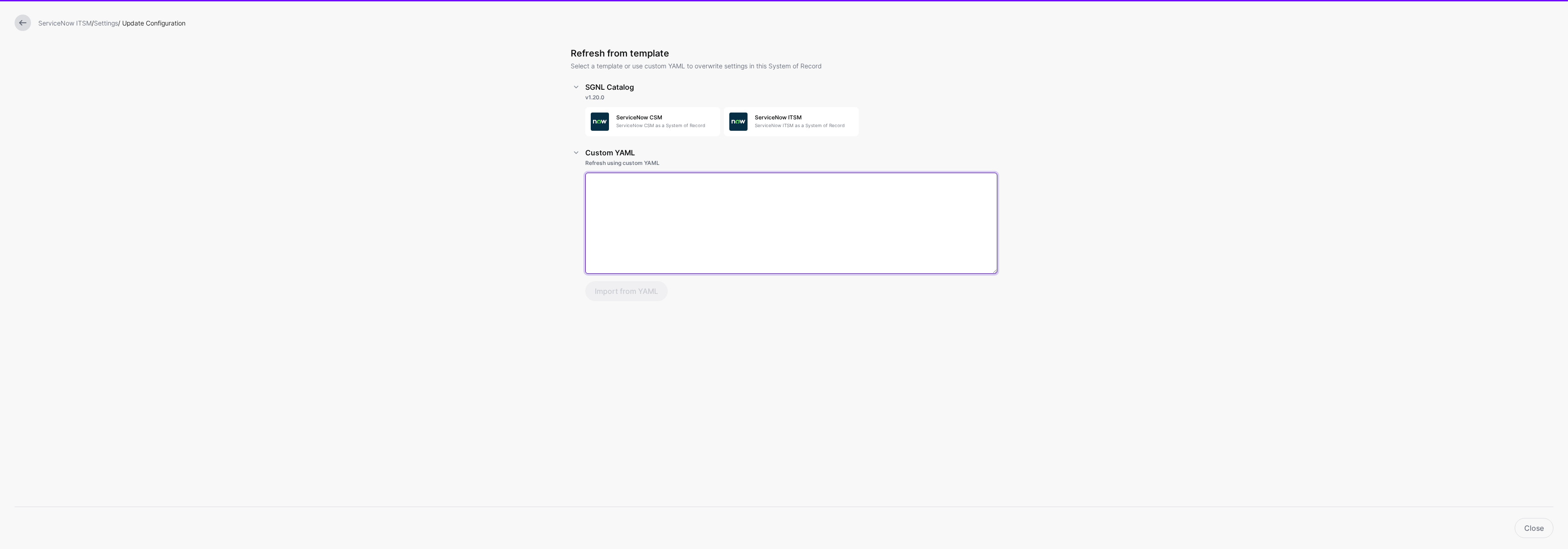
click at [611, 231] on textarea at bounding box center [791, 223] width 412 height 101
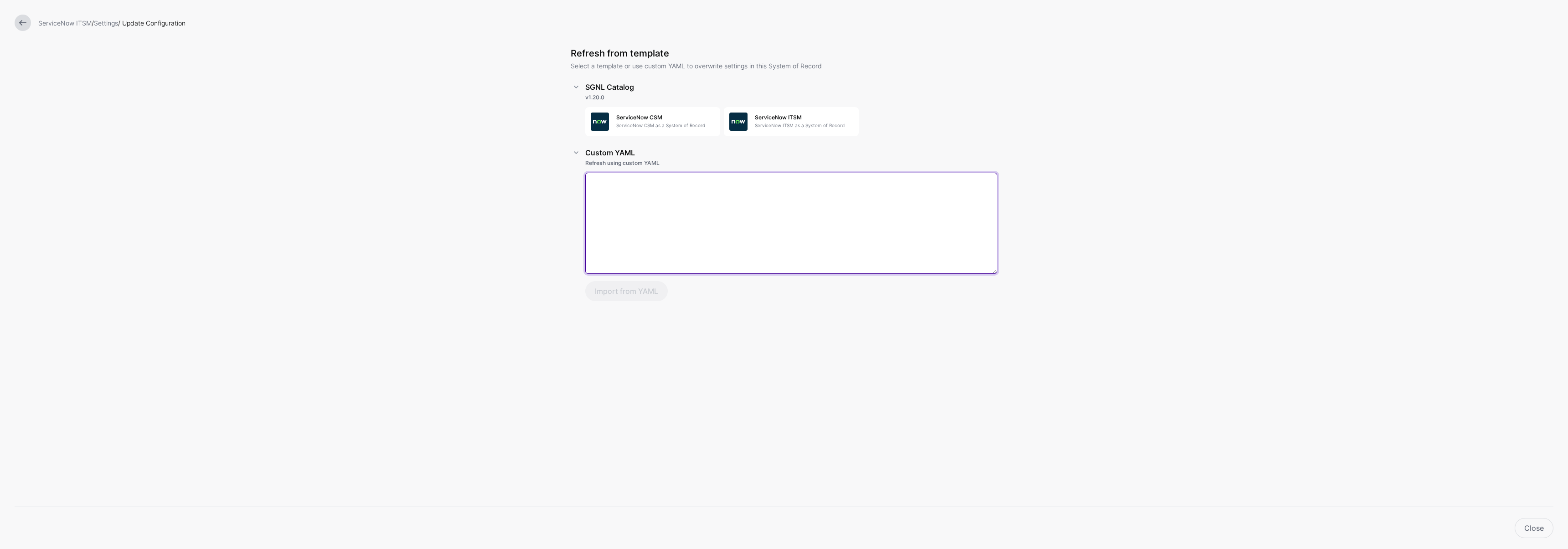
paste textarea "**********"
click at [636, 206] on textarea at bounding box center [791, 223] width 412 height 101
click at [646, 213] on textarea at bounding box center [791, 223] width 412 height 101
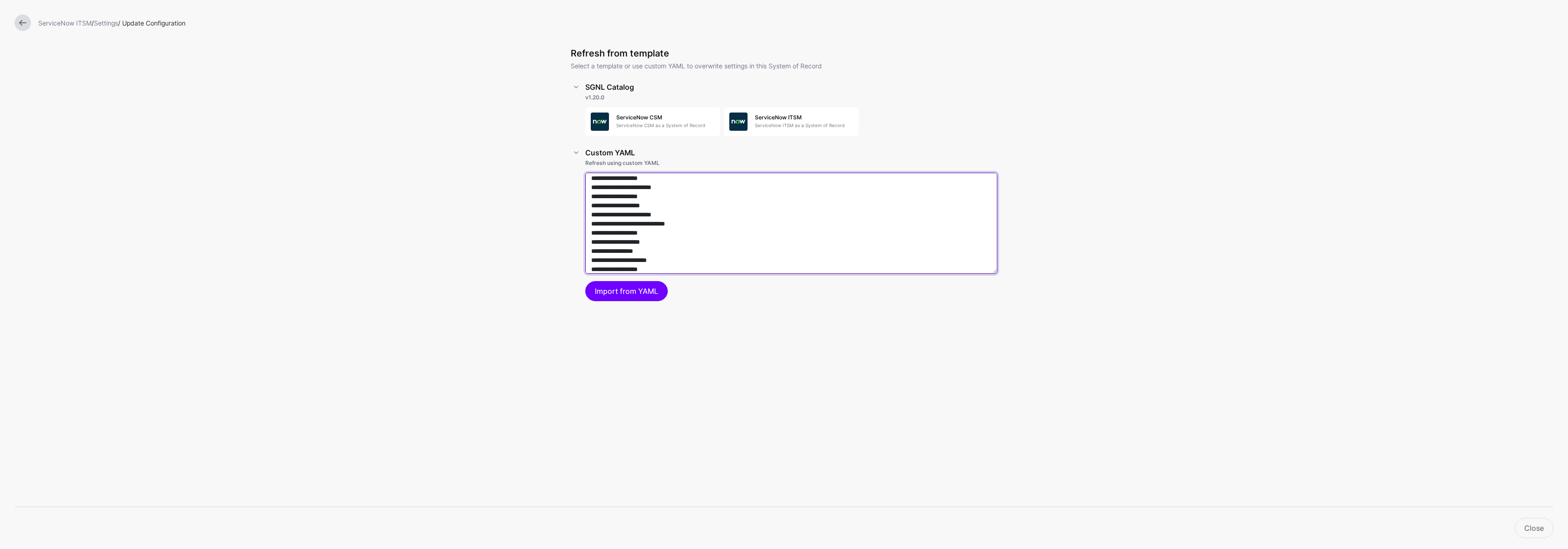
click at [645, 213] on textarea at bounding box center [791, 223] width 412 height 101
click at [647, 223] on textarea at bounding box center [791, 223] width 412 height 101
type textarea "**********"
click at [629, 292] on button "Import from YAML" at bounding box center [626, 291] width 83 height 20
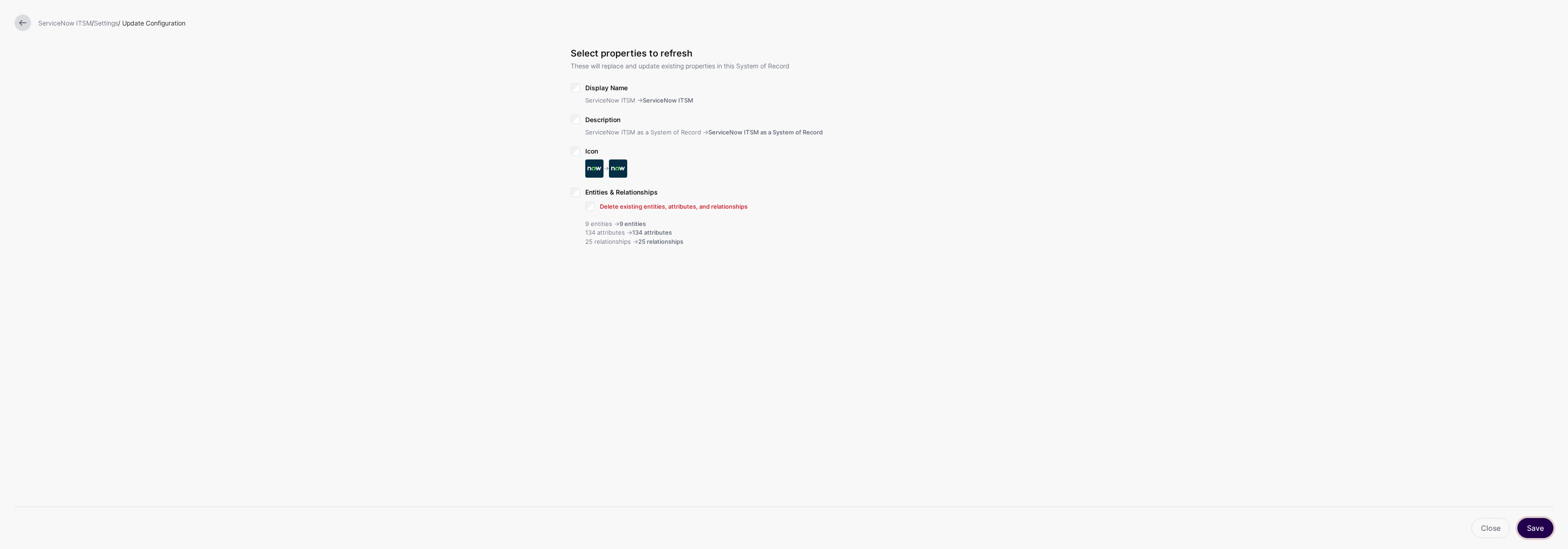
click at [1536, 528] on button "Save" at bounding box center [1535, 528] width 36 height 20
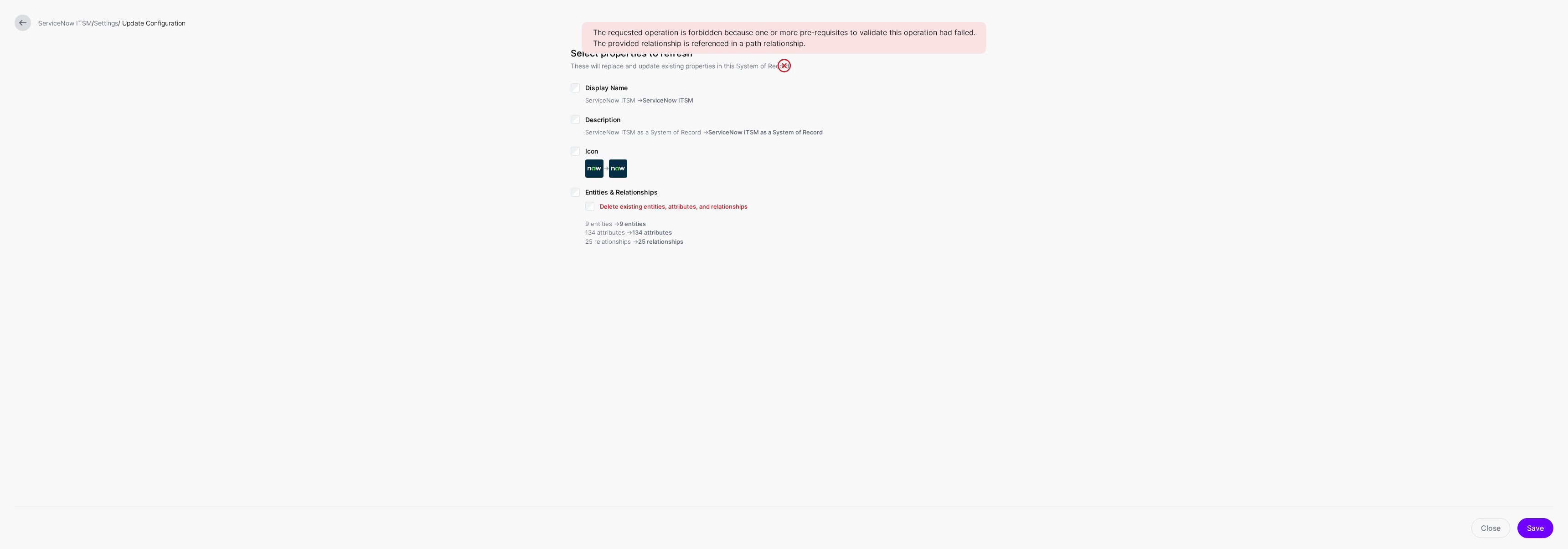
click at [788, 68] on link at bounding box center [784, 66] width 14 height 14
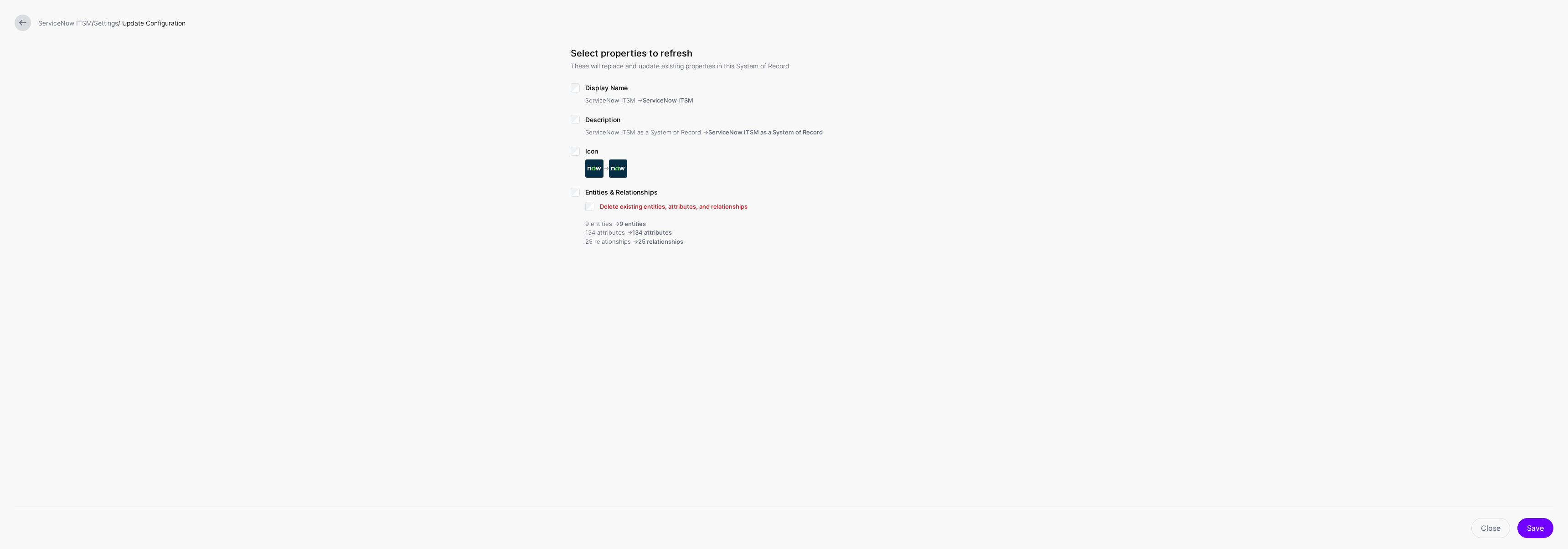
click at [21, 23] on link at bounding box center [22, 22] width 16 height 16
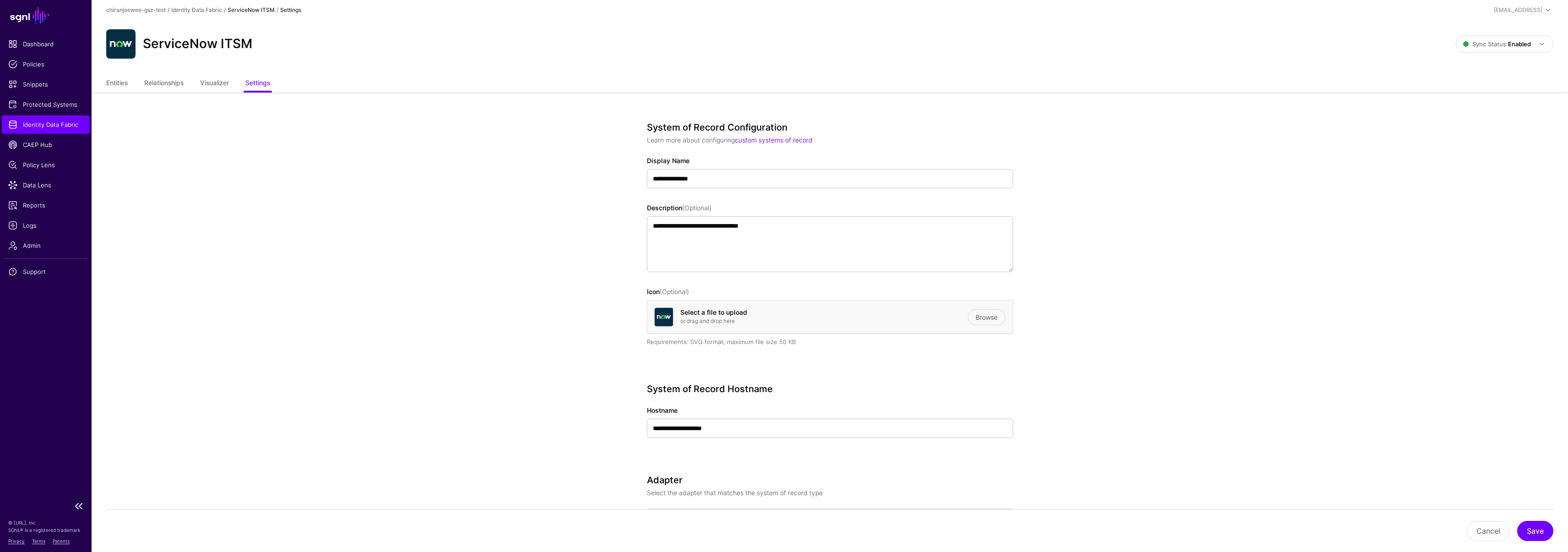
click at [43, 120] on span "Identity Data Fabric" at bounding box center [46, 125] width 75 height 9
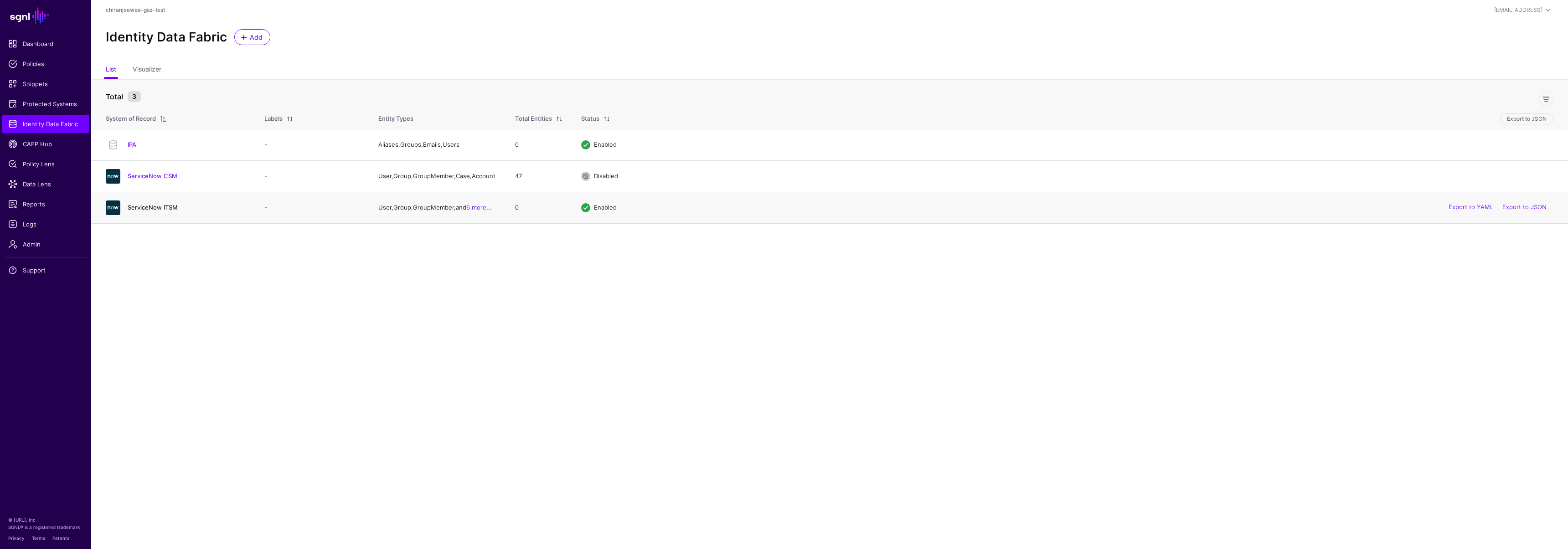
click at [157, 211] on link "ServiceNow ITSM" at bounding box center [152, 207] width 50 height 7
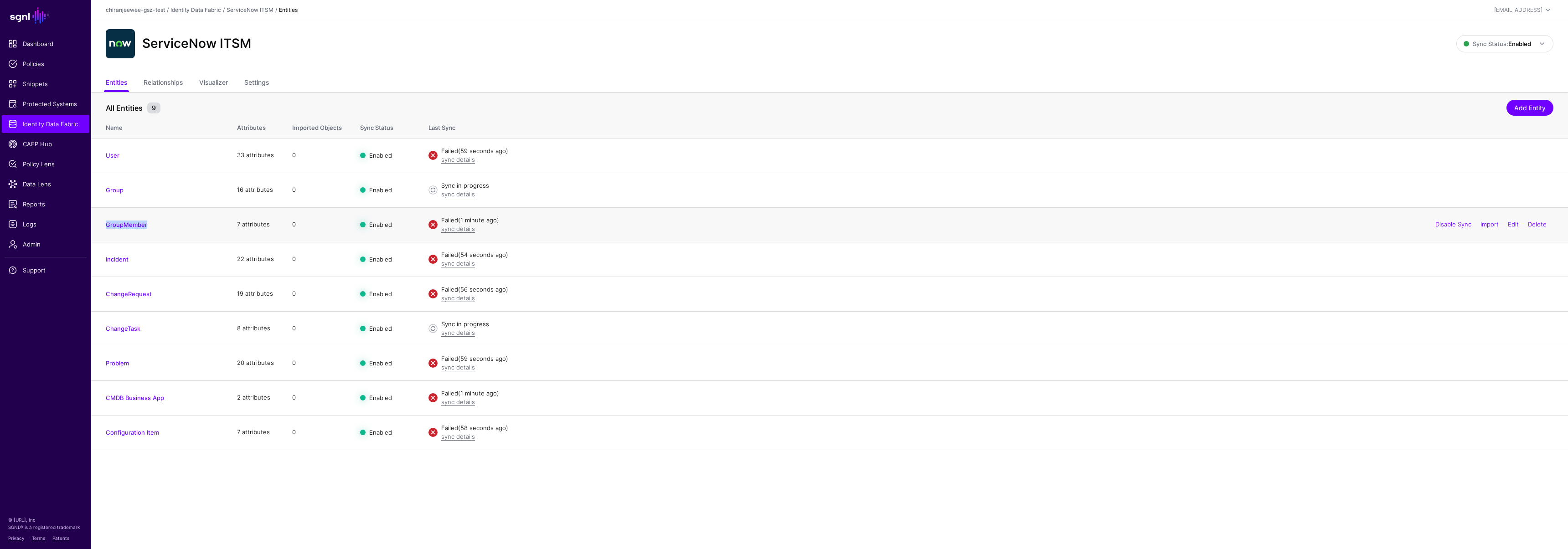
drag, startPoint x: 124, startPoint y: 225, endPoint x: 91, endPoint y: 225, distance: 33.0
click at [91, 225] on td "GroupMember" at bounding box center [159, 224] width 137 height 34
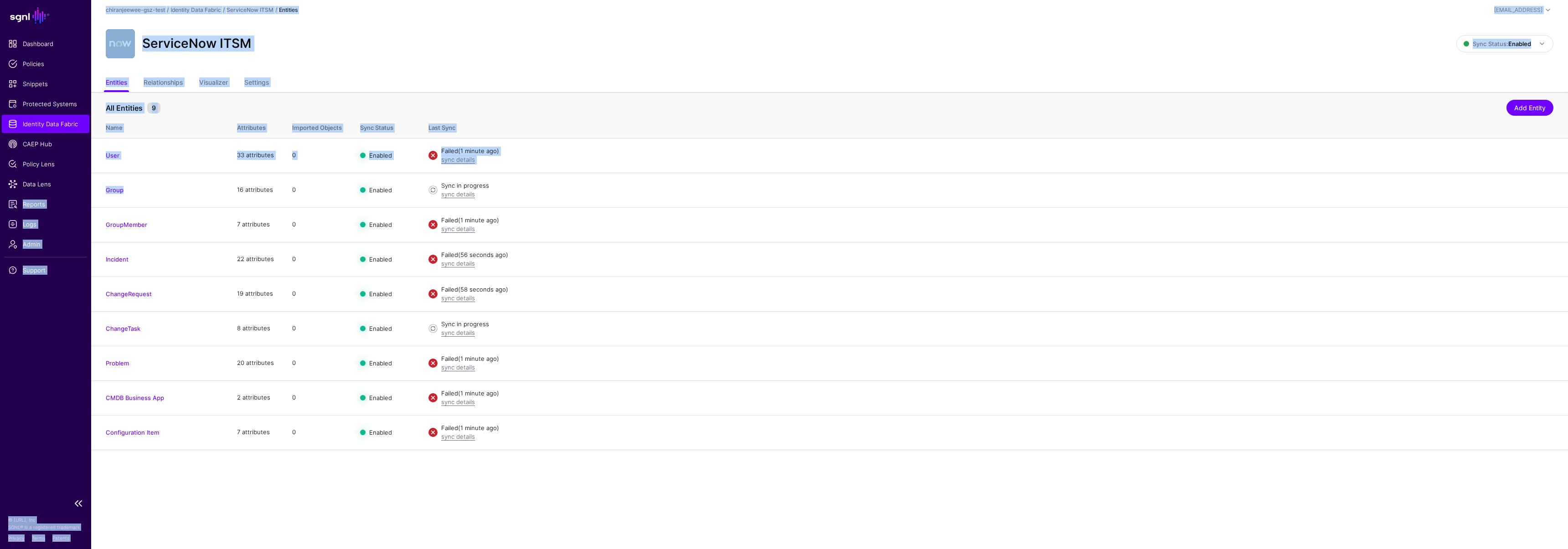
drag, startPoint x: 114, startPoint y: 189, endPoint x: 90, endPoint y: 186, distance: 24.2
click at [90, 186] on main "SGNL Dashboard Policies Snippets Protected Systems Identity Data Fabric CAEP Hu…" at bounding box center [784, 274] width 1568 height 549
click at [182, 520] on main "SGNL Dashboard Policies Snippets Protected Systems Identity Data Fabric CAEP Hu…" at bounding box center [784, 274] width 1568 height 549
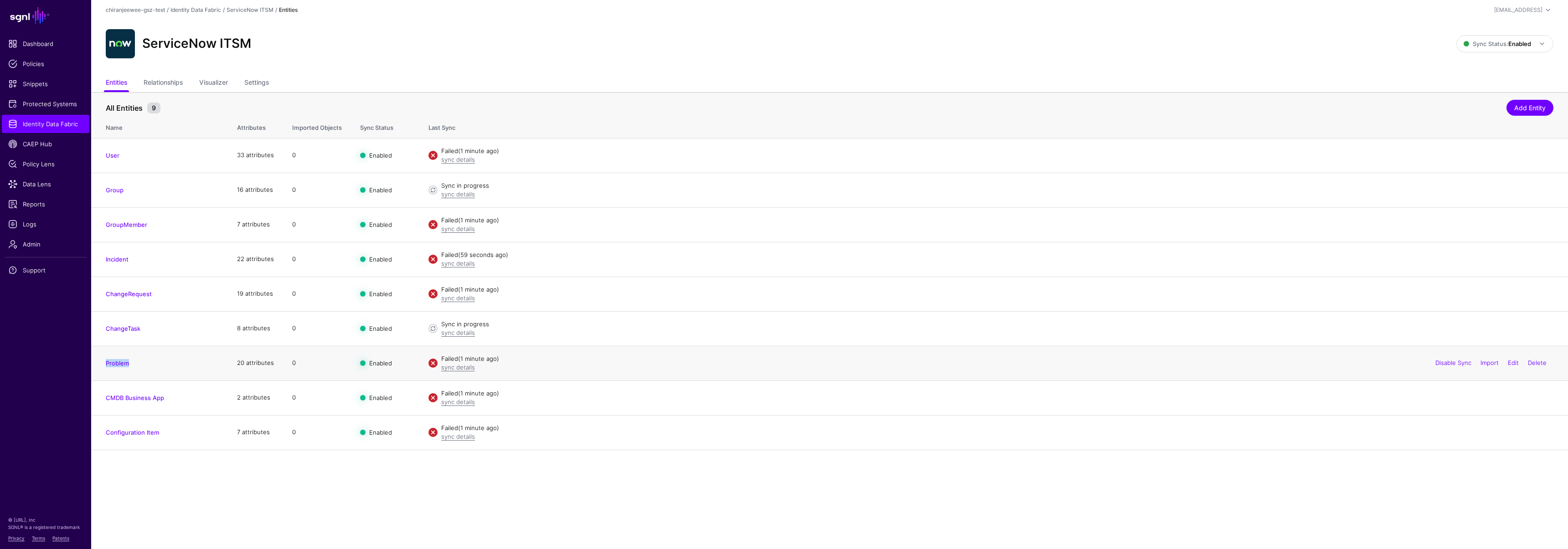
drag, startPoint x: 113, startPoint y: 364, endPoint x: 100, endPoint y: 361, distance: 13.3
click at [100, 361] on td "Problem" at bounding box center [159, 363] width 137 height 34
copy link "Problem"
drag, startPoint x: 142, startPoint y: 259, endPoint x: 101, endPoint y: 262, distance: 41.1
click at [101, 262] on td "Incident" at bounding box center [159, 259] width 137 height 34
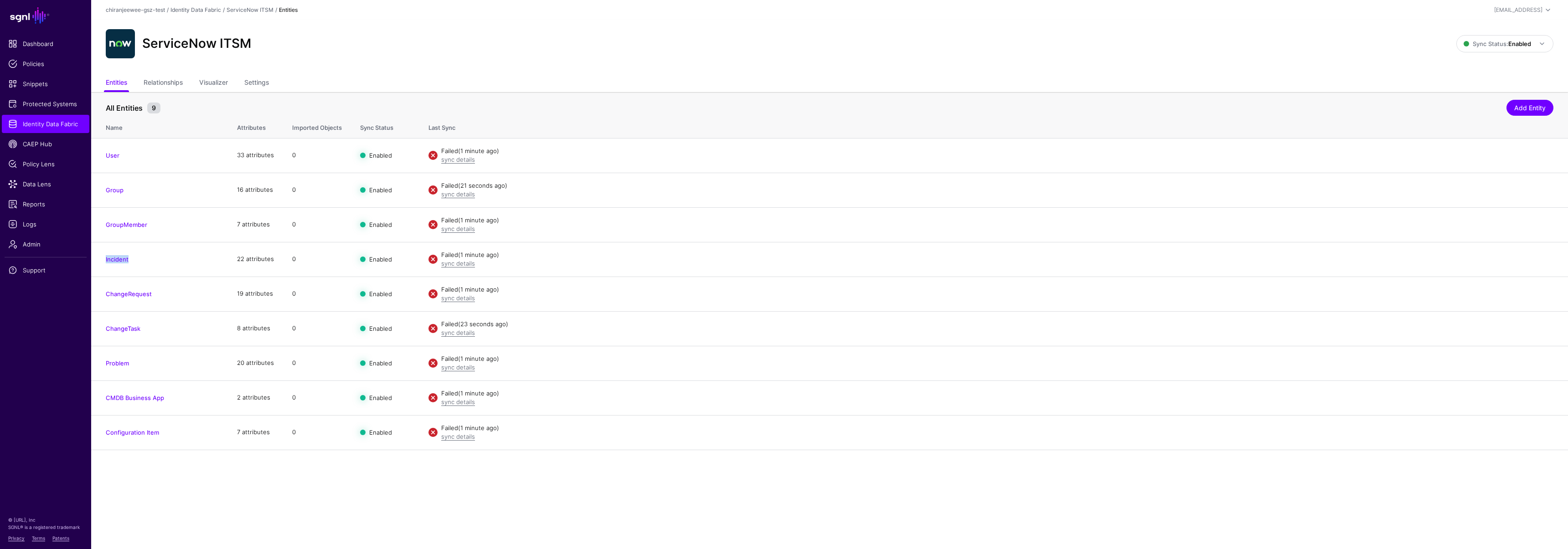
copy link "Incident"
click at [1465, 42] on span "Sync Status: Enabled" at bounding box center [1497, 44] width 68 height 7
click at [1476, 98] on span "Disabled Syncing inactive for all configured entities" at bounding box center [1495, 109] width 102 height 30
click at [260, 86] on link "Settings" at bounding box center [257, 83] width 25 height 18
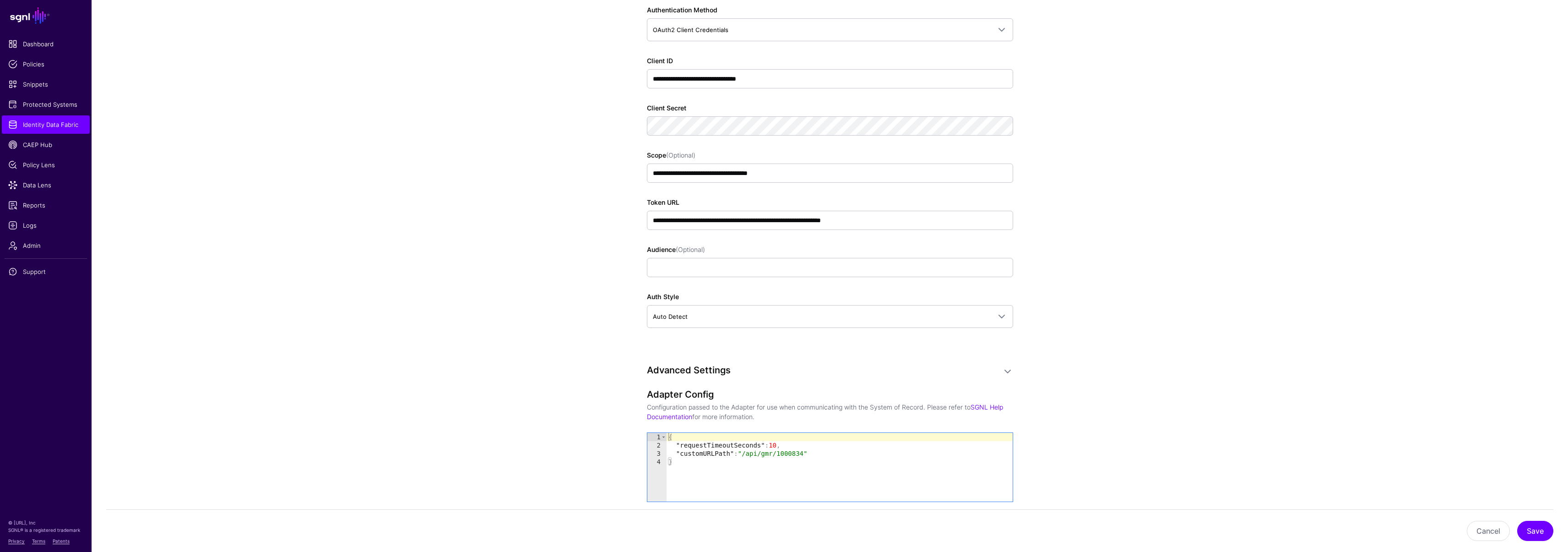
scroll to position [995, 0]
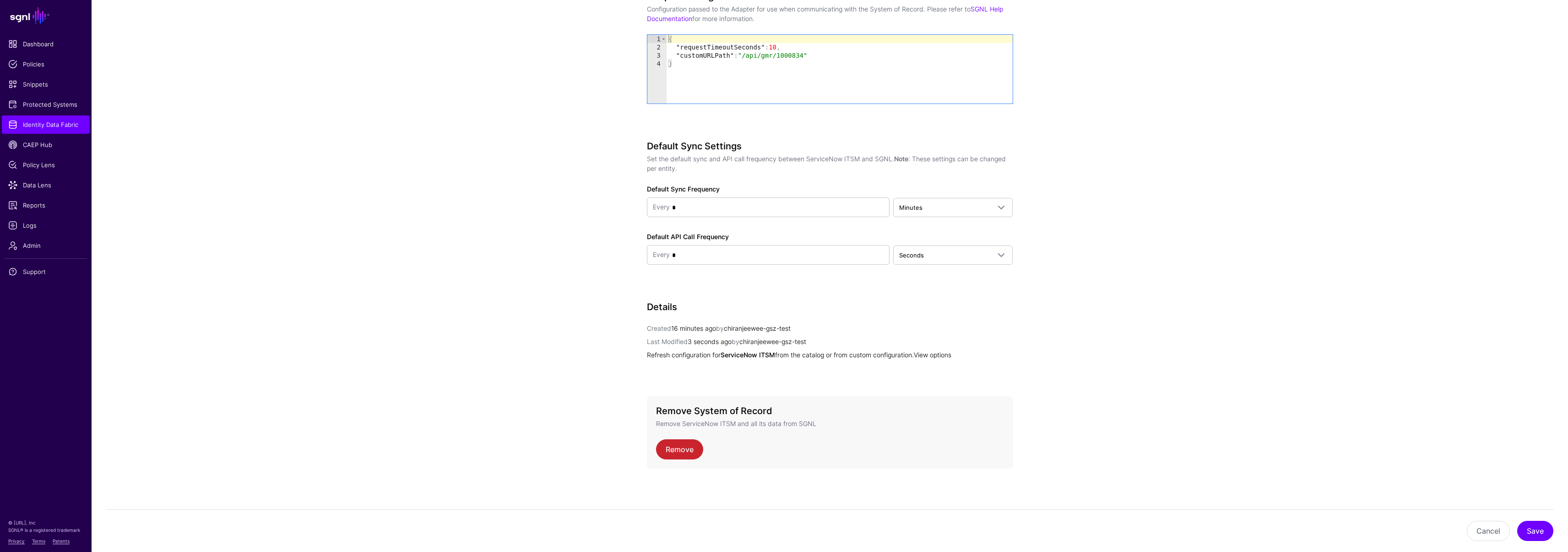
click at [949, 353] on link "View options" at bounding box center [932, 355] width 37 height 8
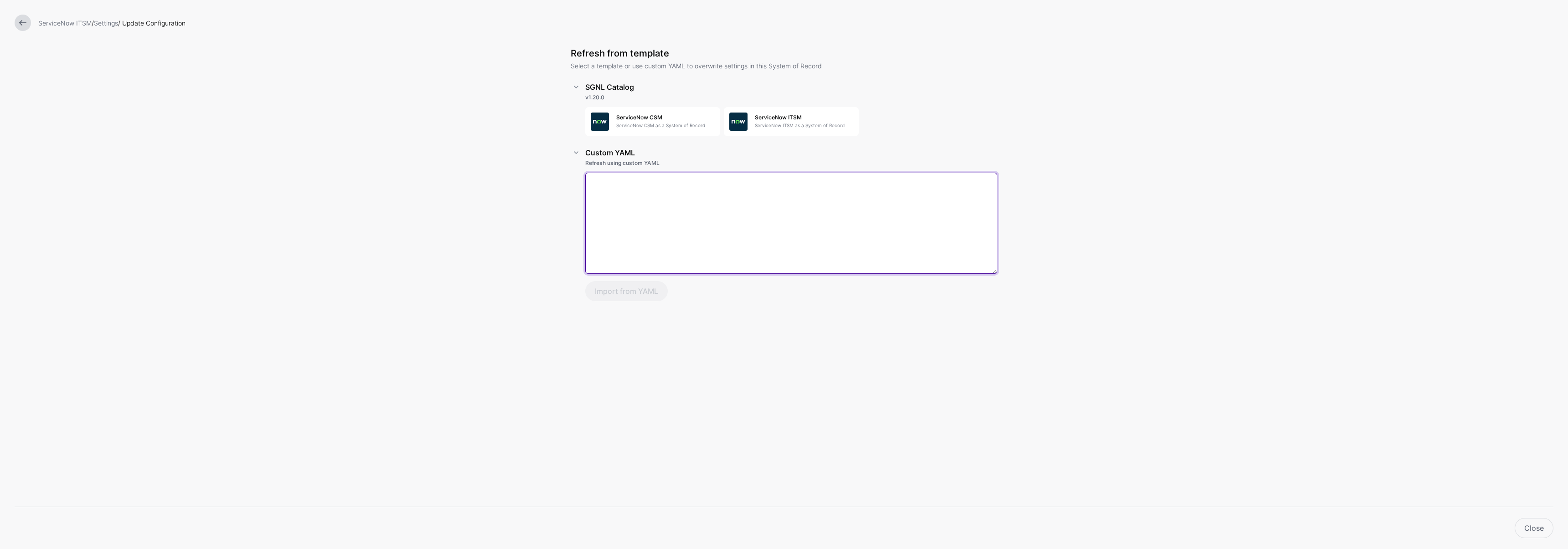
click at [646, 184] on textarea at bounding box center [791, 223] width 412 height 101
paste textarea "**********"
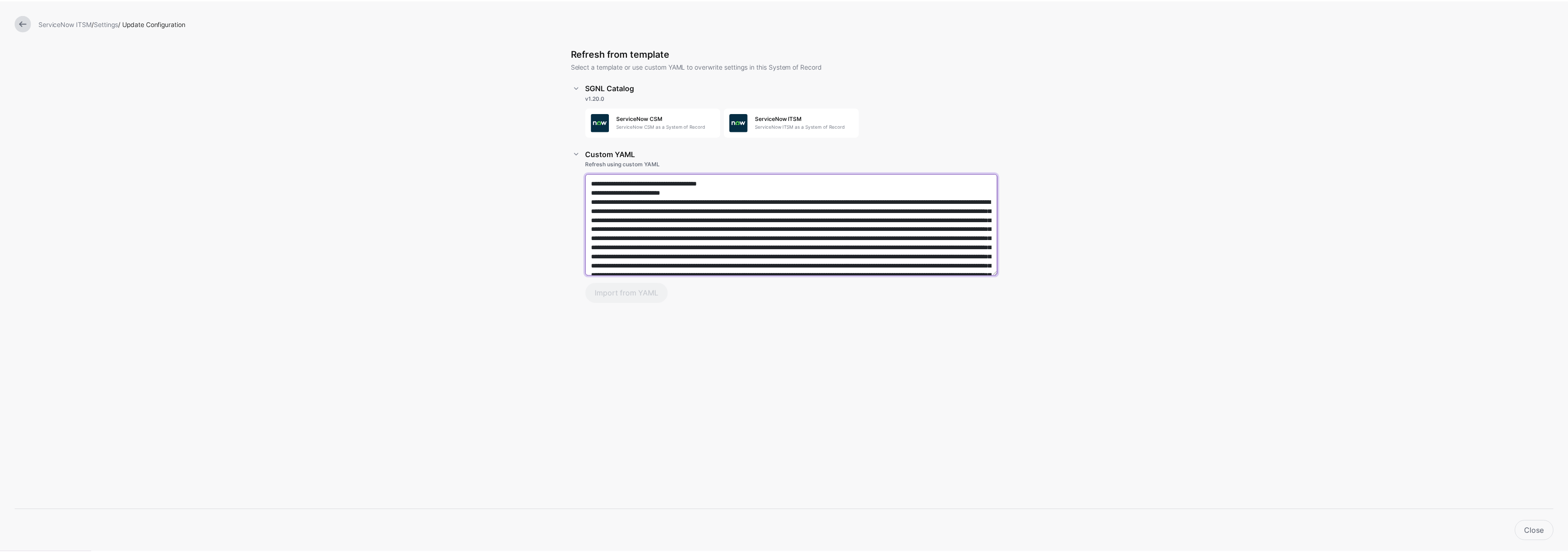
scroll to position [6857, 0]
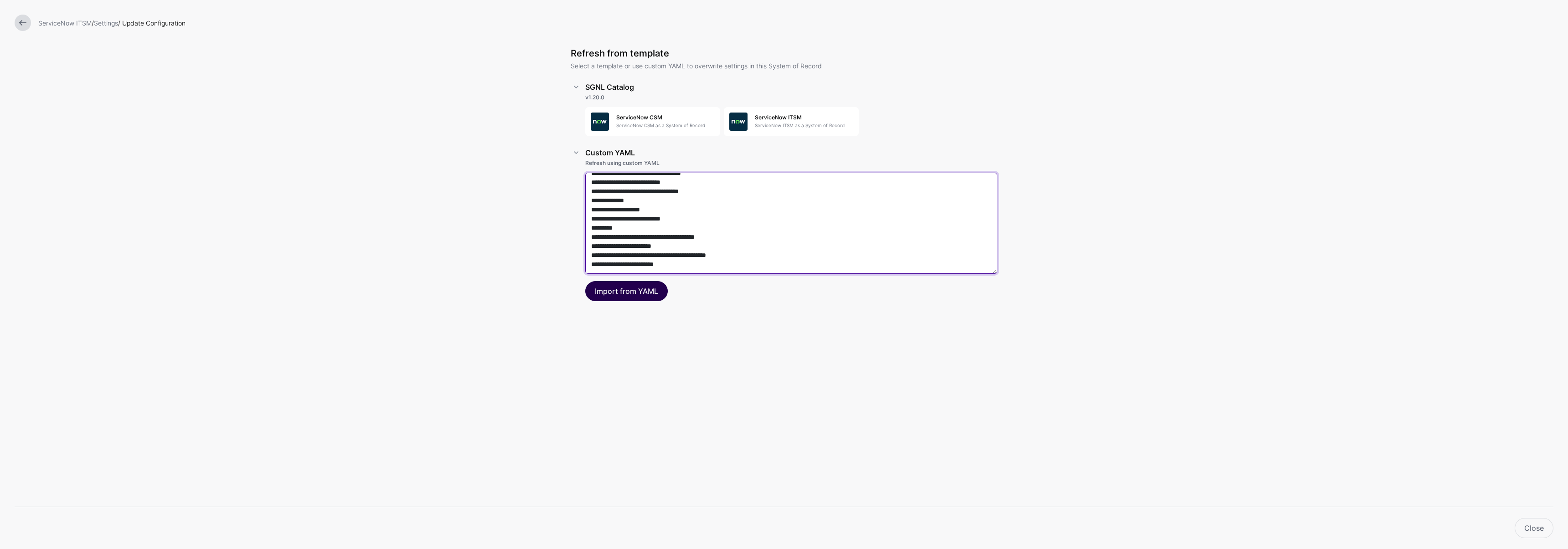
type textarea "**********"
click at [629, 294] on button "Import from YAML" at bounding box center [626, 291] width 83 height 20
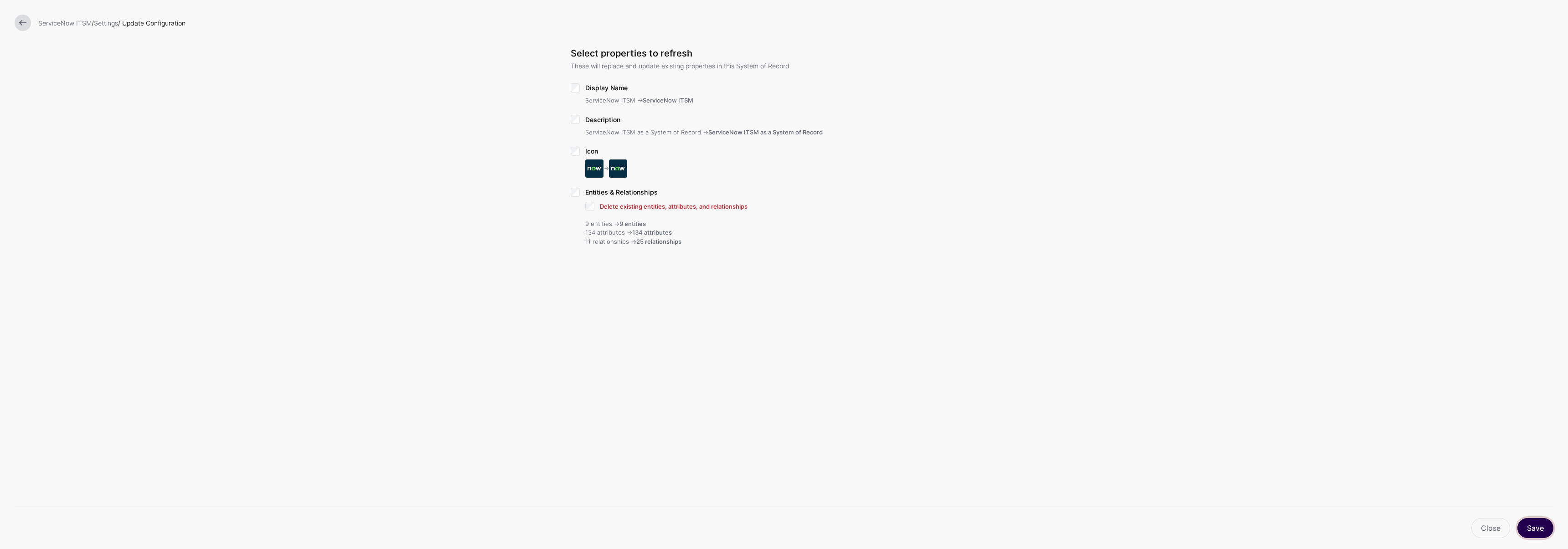
click at [1534, 521] on button "Save" at bounding box center [1535, 528] width 36 height 20
click at [24, 23] on link at bounding box center [22, 22] width 16 height 16
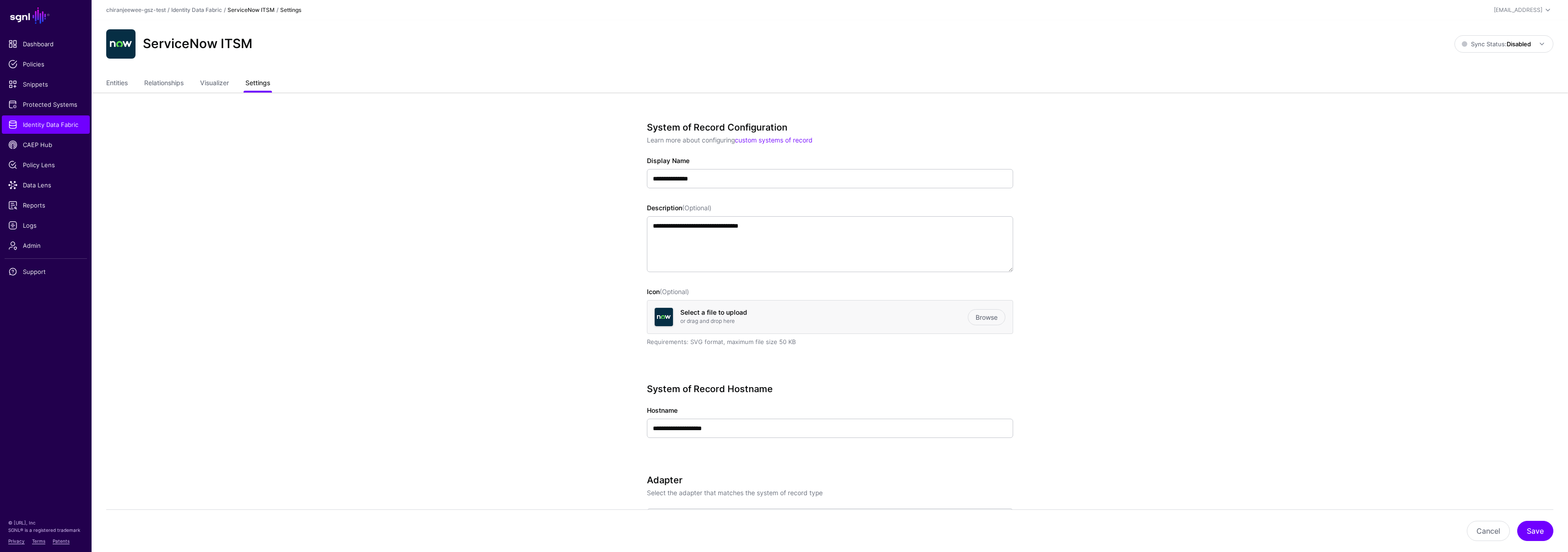
click at [260, 86] on link "Settings" at bounding box center [258, 84] width 25 height 18
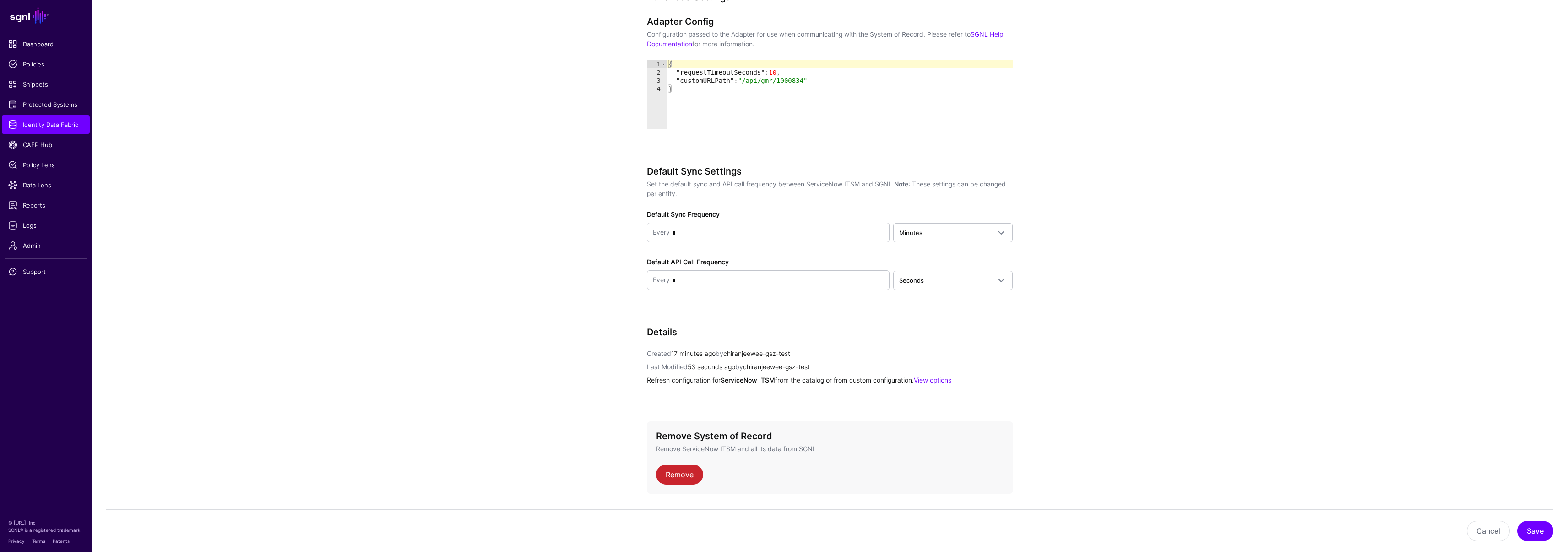
scroll to position [995, 0]
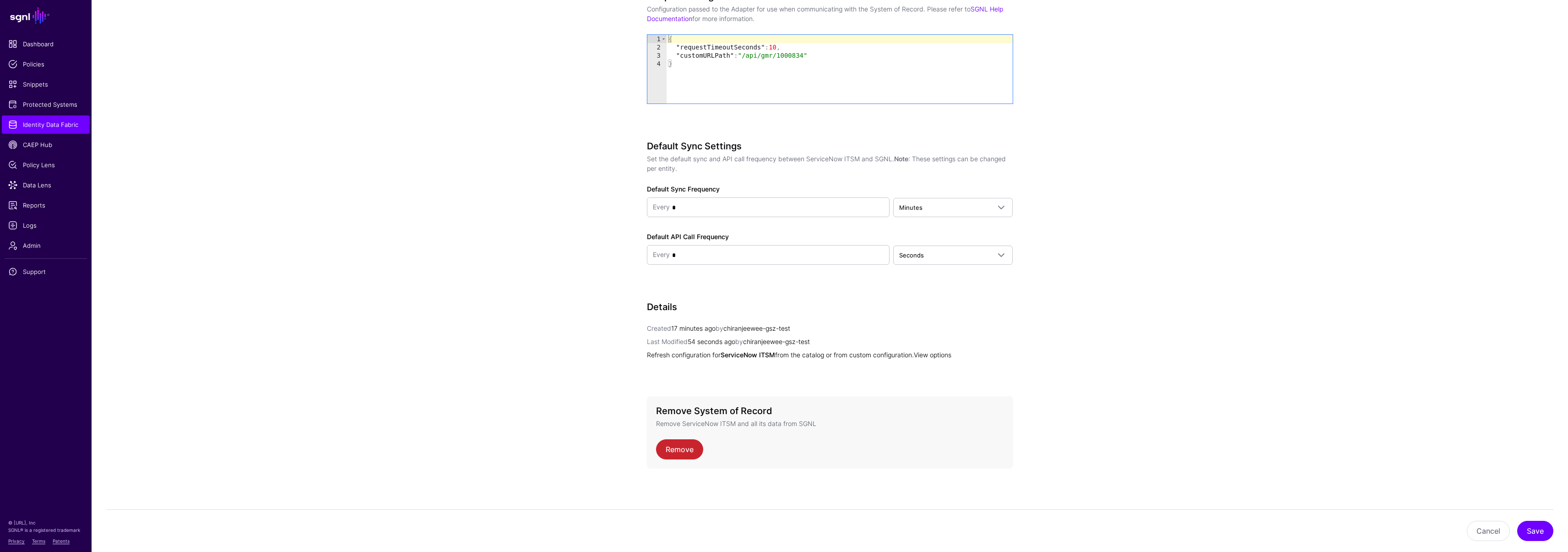
click at [951, 353] on link "View options" at bounding box center [932, 355] width 37 height 8
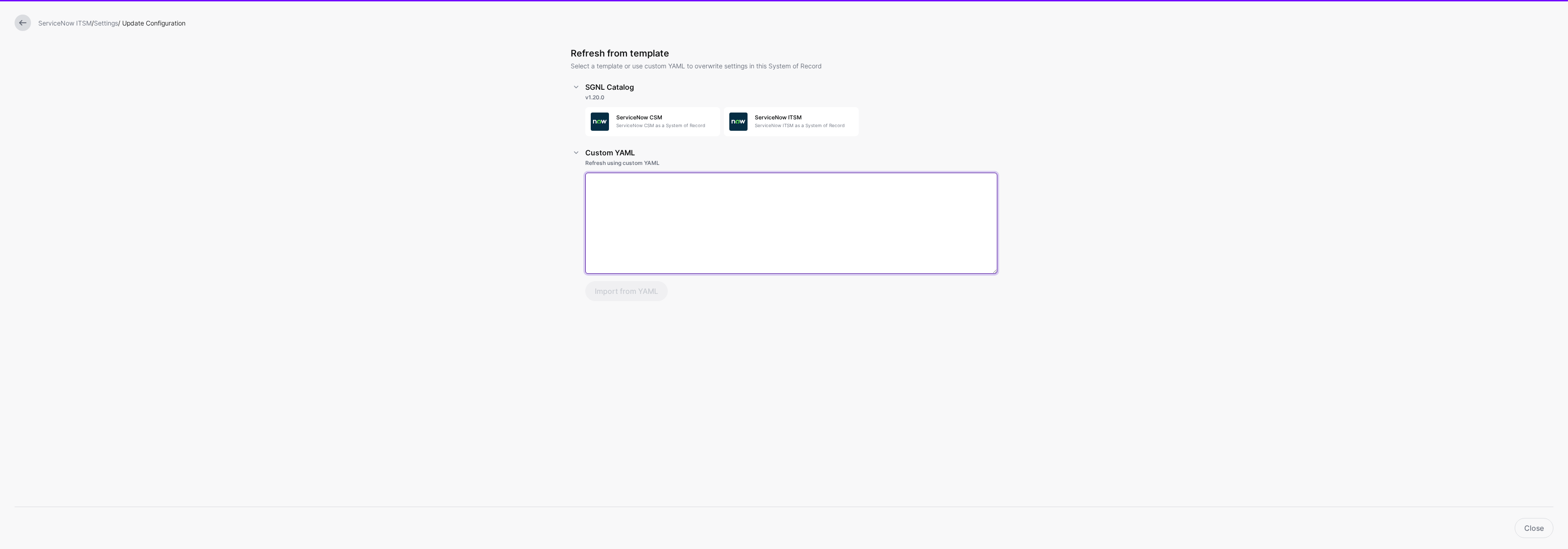
click at [649, 195] on textarea at bounding box center [791, 223] width 412 height 101
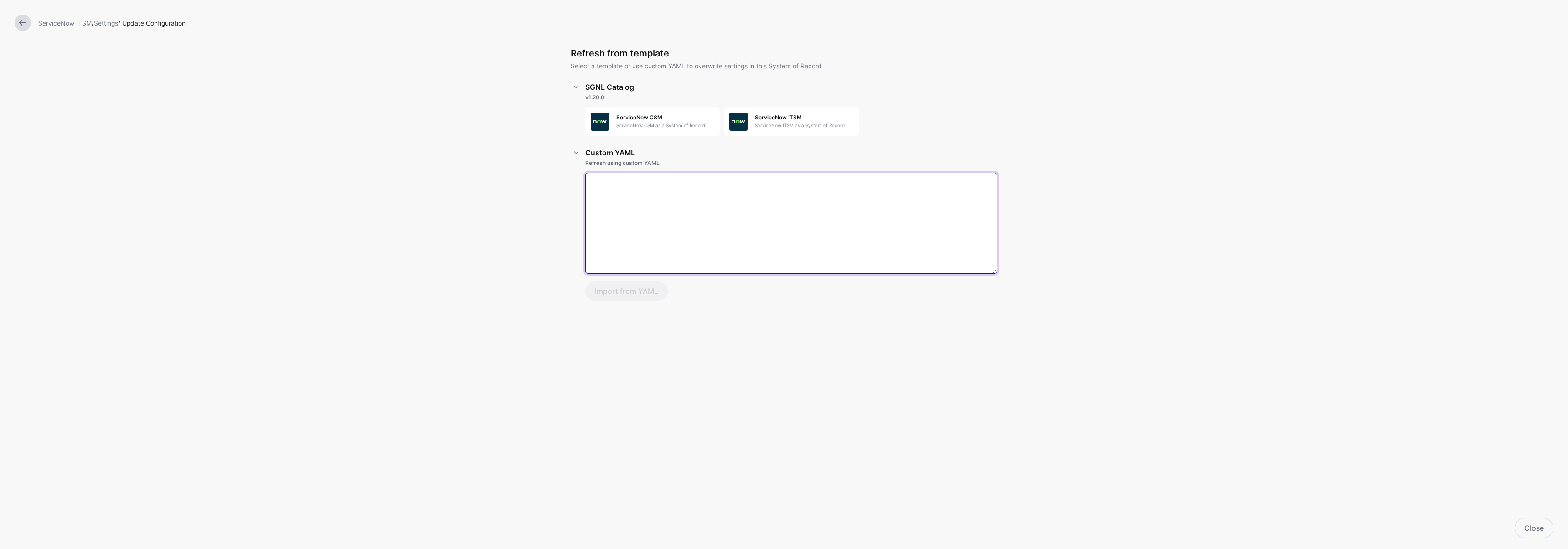
paste textarea "**********"
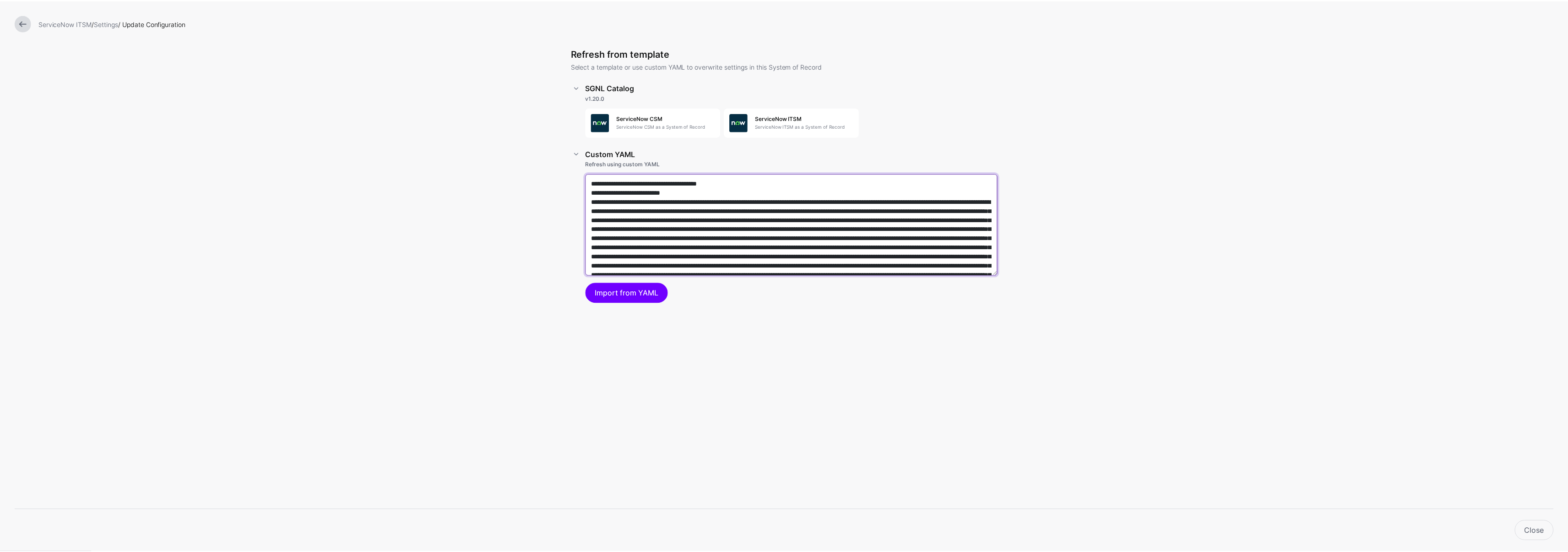
scroll to position [6857, 0]
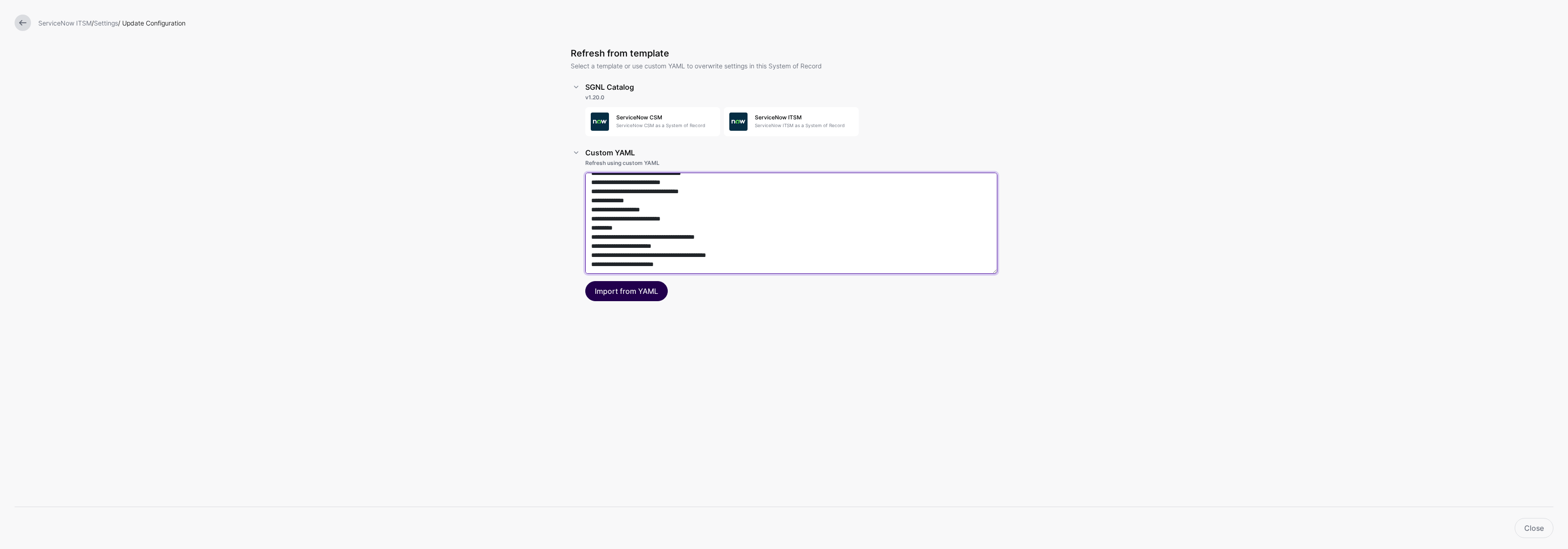
type textarea "**********"
click at [644, 290] on button "Import from YAML" at bounding box center [626, 291] width 83 height 20
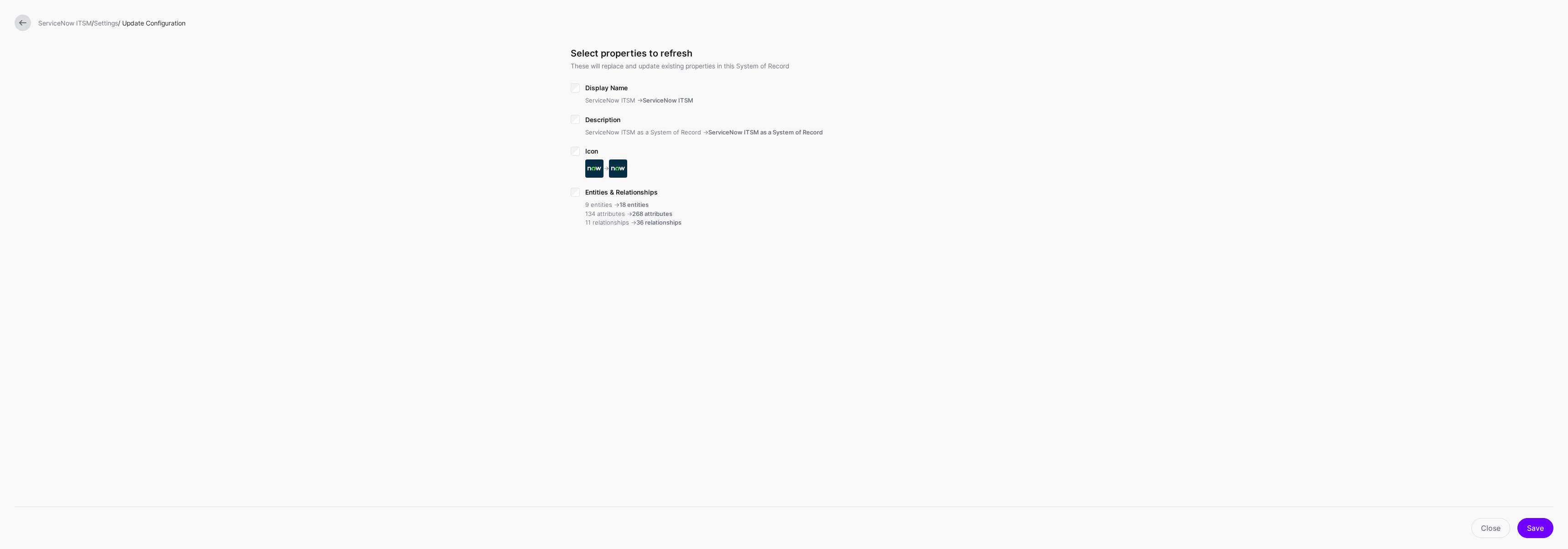
click at [582, 115] on div "Description ServiceNow ITSM as a System of Record -> ServiceNow ITSM as a Syste…" at bounding box center [784, 129] width 426 height 31
click at [577, 186] on div "Entities & Relationships 9 entities -> 18 entities 134 attributes -> 268 attrib…" at bounding box center [784, 210] width 426 height 49
click at [603, 203] on span "Delete existing entities, attributes, and relationships" at bounding box center [673, 206] width 148 height 7
click at [1548, 531] on button "Save" at bounding box center [1535, 528] width 36 height 20
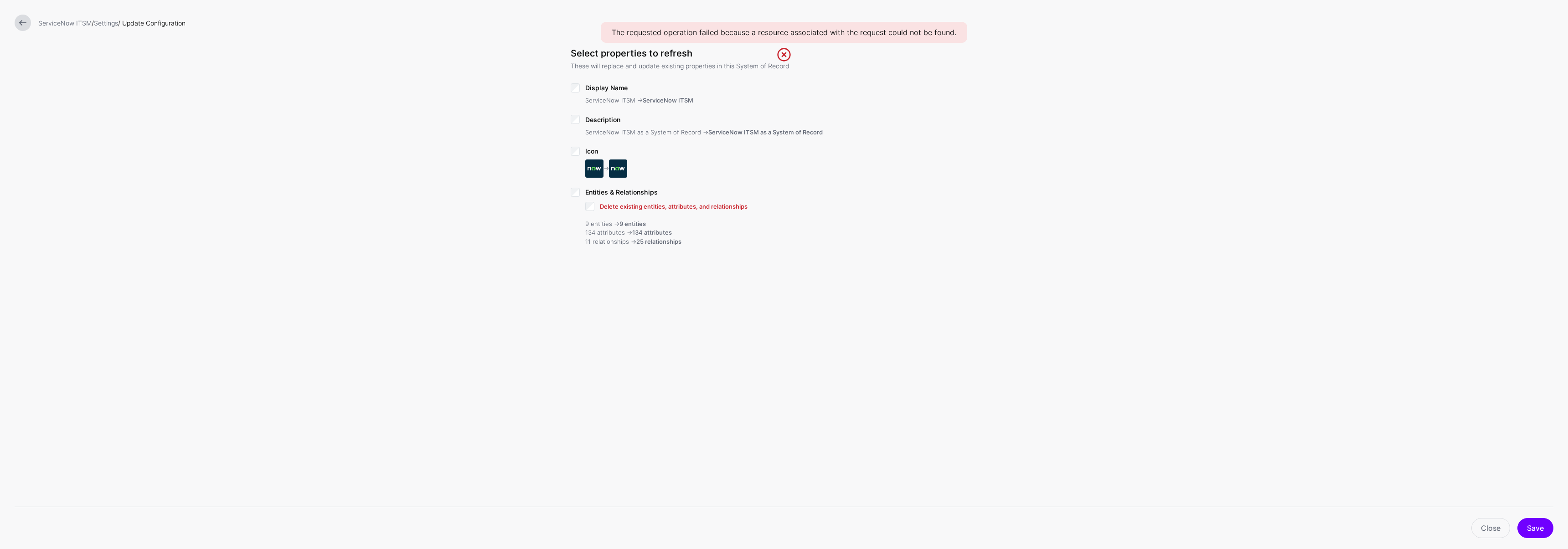
click at [19, 19] on link at bounding box center [22, 22] width 16 height 16
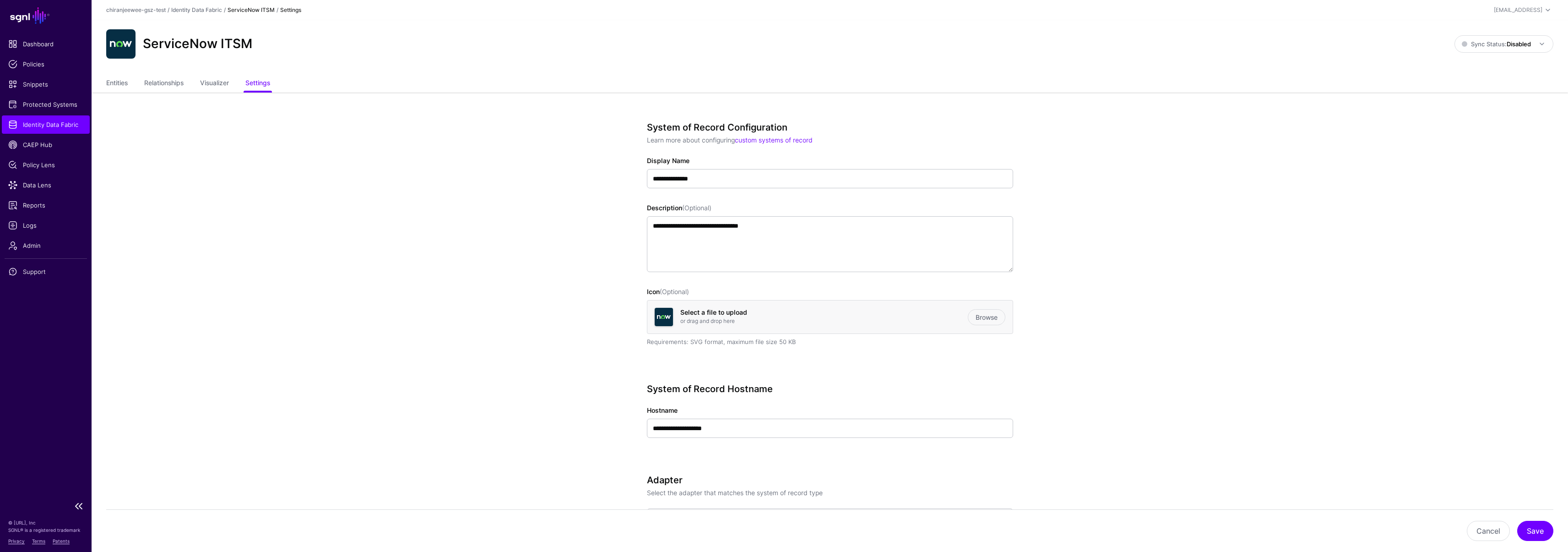
click at [50, 127] on span "Identity Data Fabric" at bounding box center [46, 125] width 75 height 9
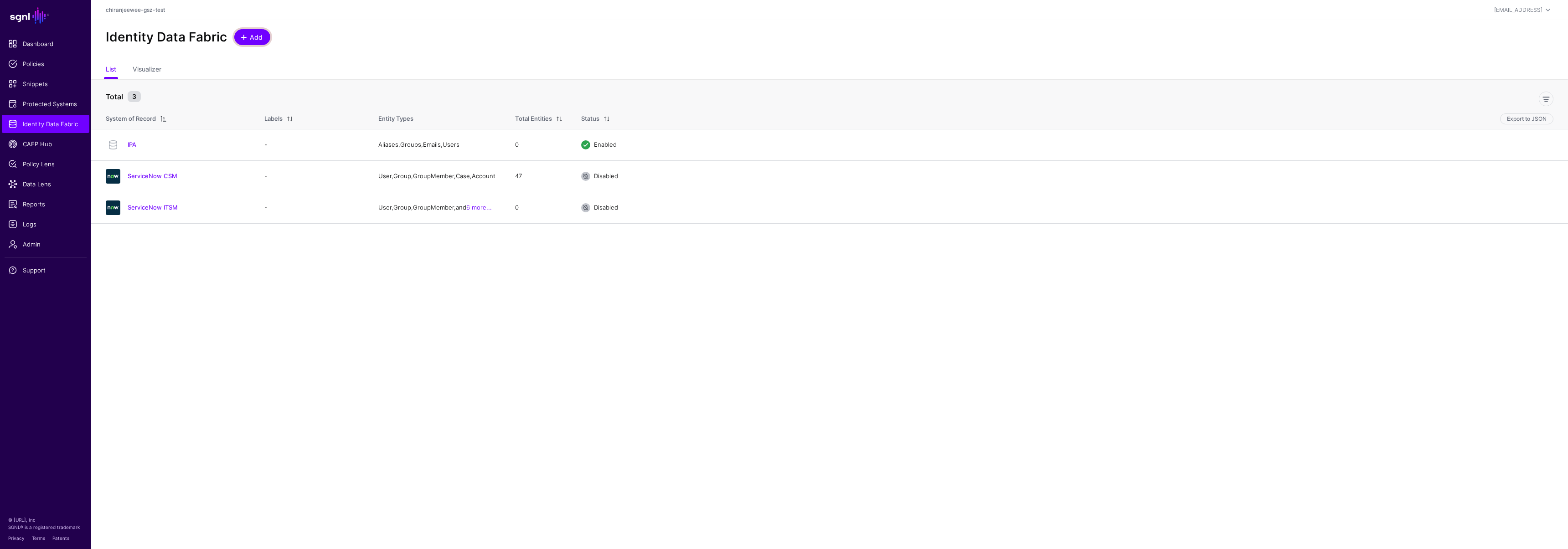
click at [257, 36] on span "Add" at bounding box center [256, 37] width 15 height 10
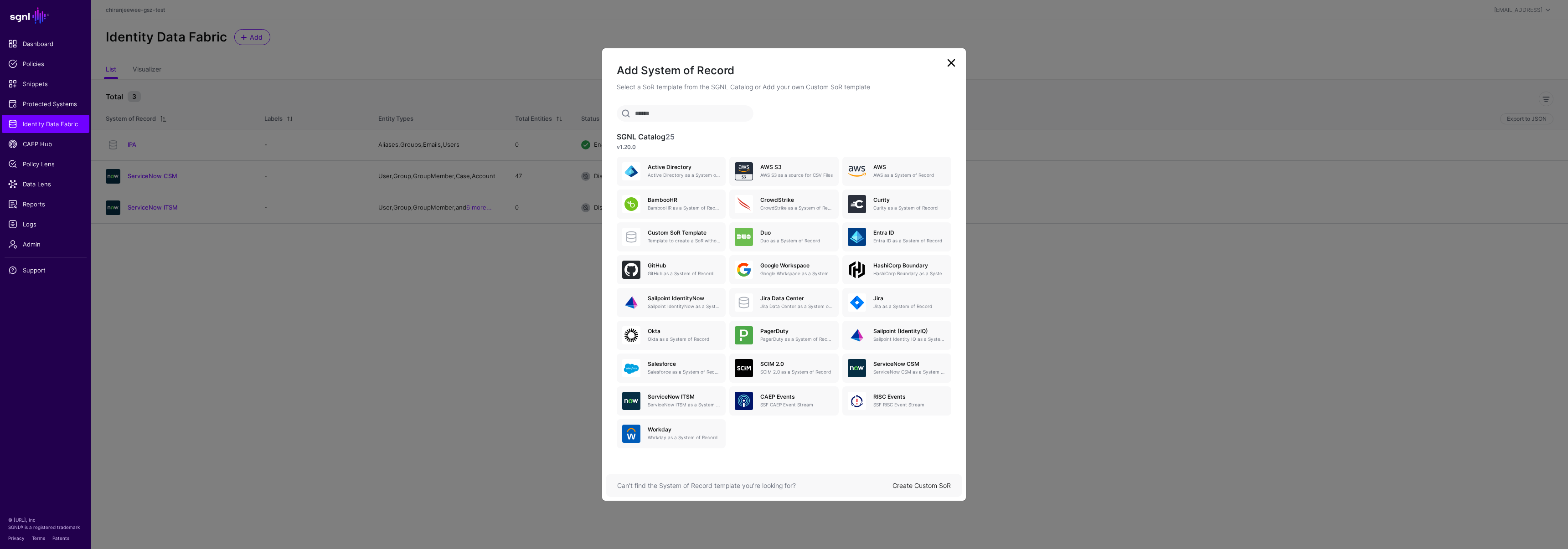
click at [926, 484] on link "Create Custom SoR" at bounding box center [922, 485] width 59 height 8
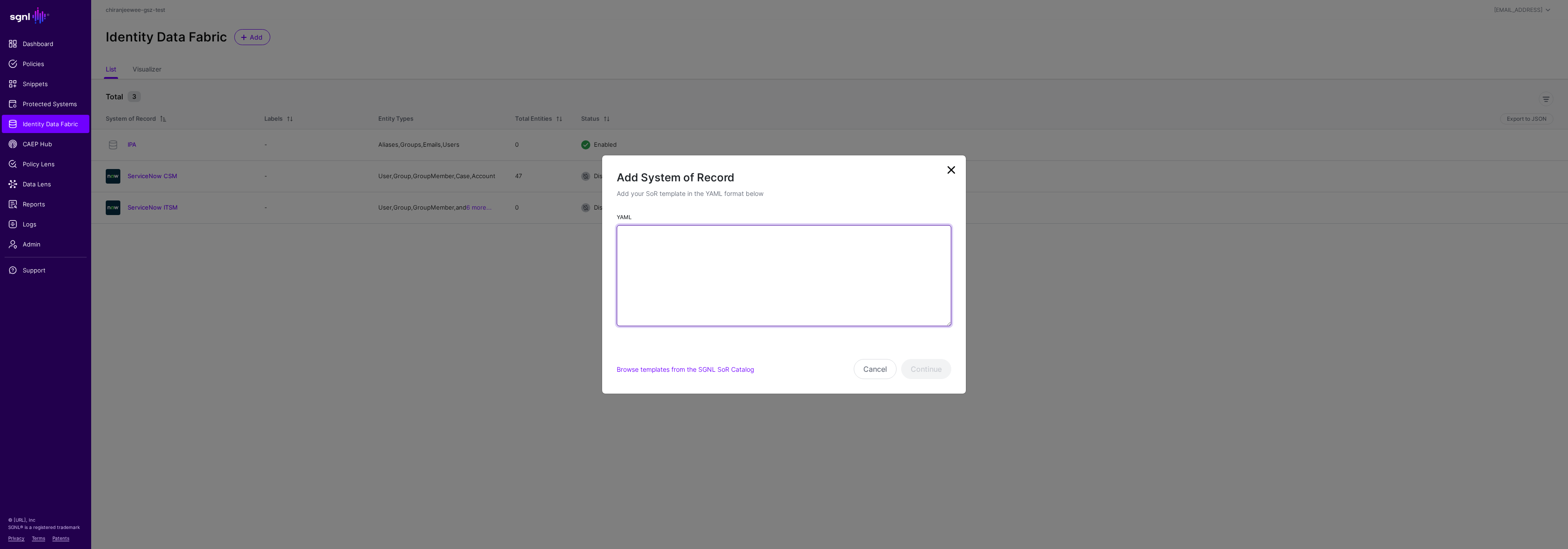
click at [707, 261] on textarea "YAML" at bounding box center [784, 275] width 335 height 101
paste textarea "**********"
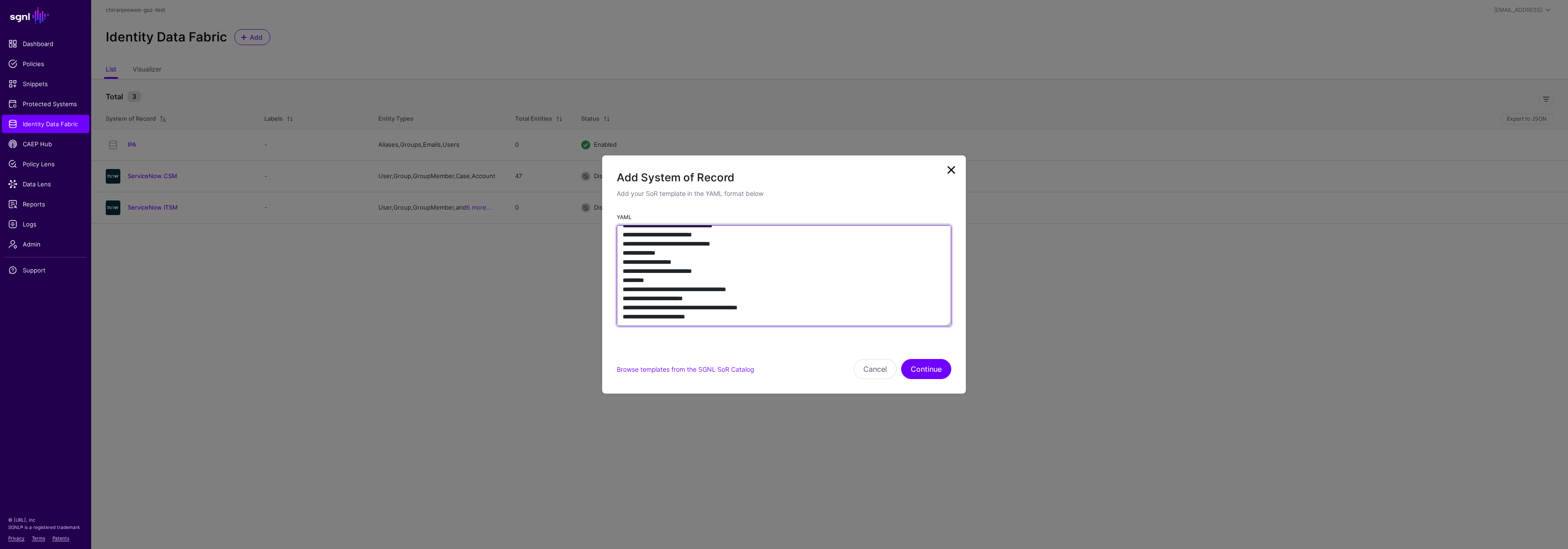
scroll to position [6906, 0]
type textarea "**********"
click at [915, 369] on button "Continue" at bounding box center [926, 369] width 50 height 20
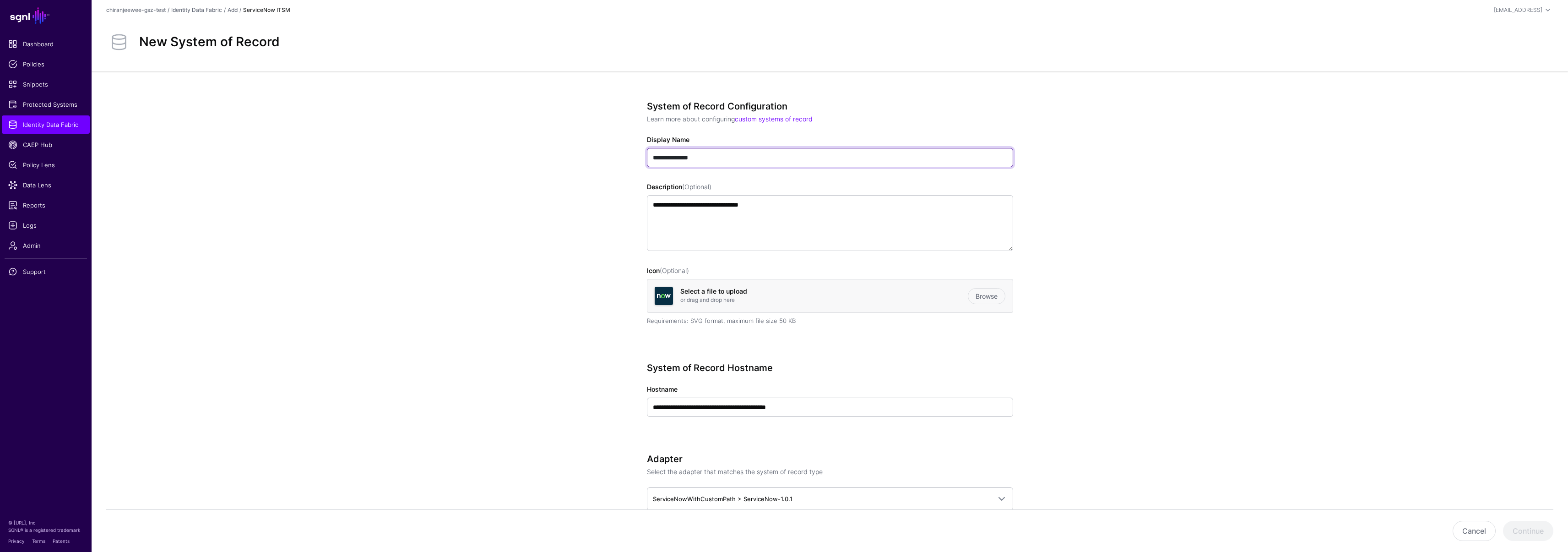
click at [723, 152] on input "**********" at bounding box center [830, 157] width 366 height 19
click at [712, 157] on input "**********" at bounding box center [830, 157] width 366 height 19
type input "**********"
click at [65, 122] on span "Identity Data Fabric" at bounding box center [46, 125] width 75 height 9
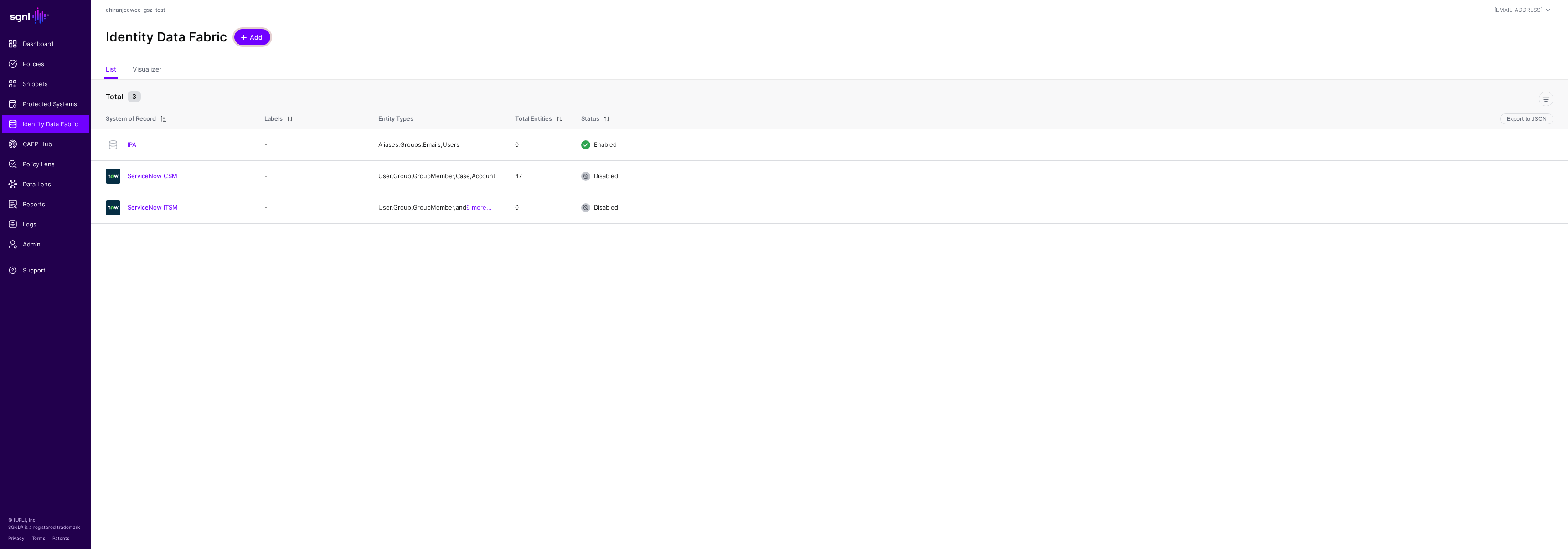
click at [258, 37] on span "Add" at bounding box center [256, 37] width 15 height 10
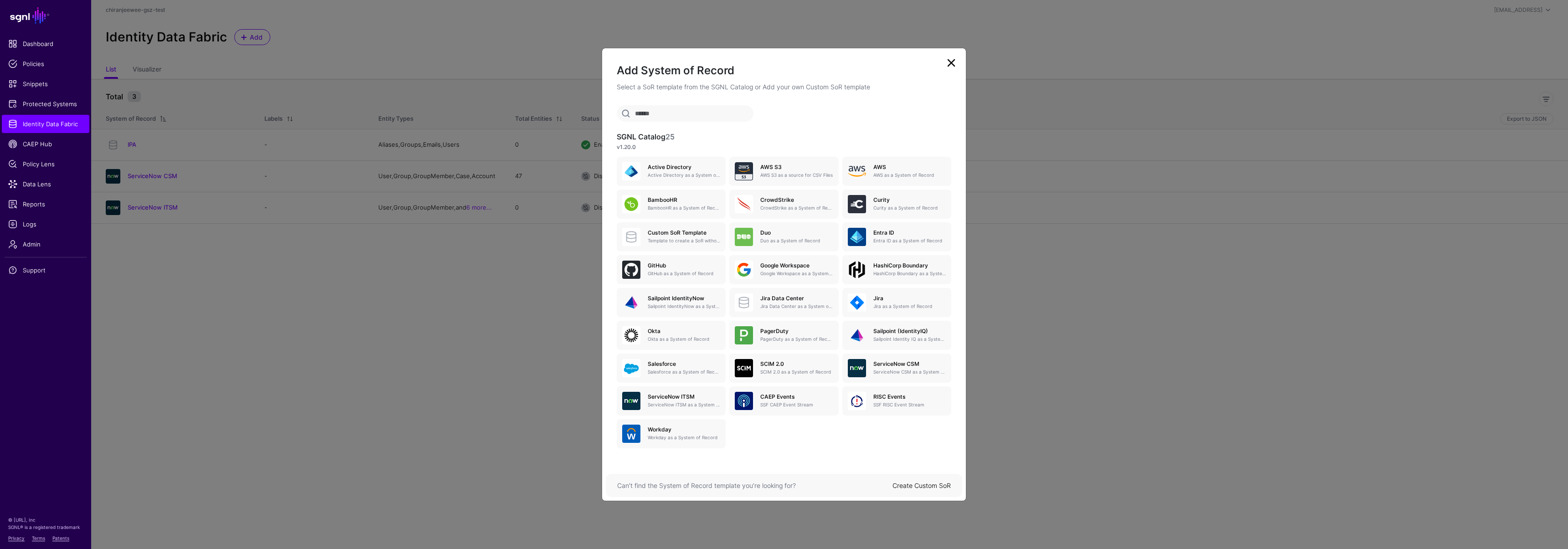
click at [912, 482] on link "Create Custom SoR" at bounding box center [922, 485] width 59 height 8
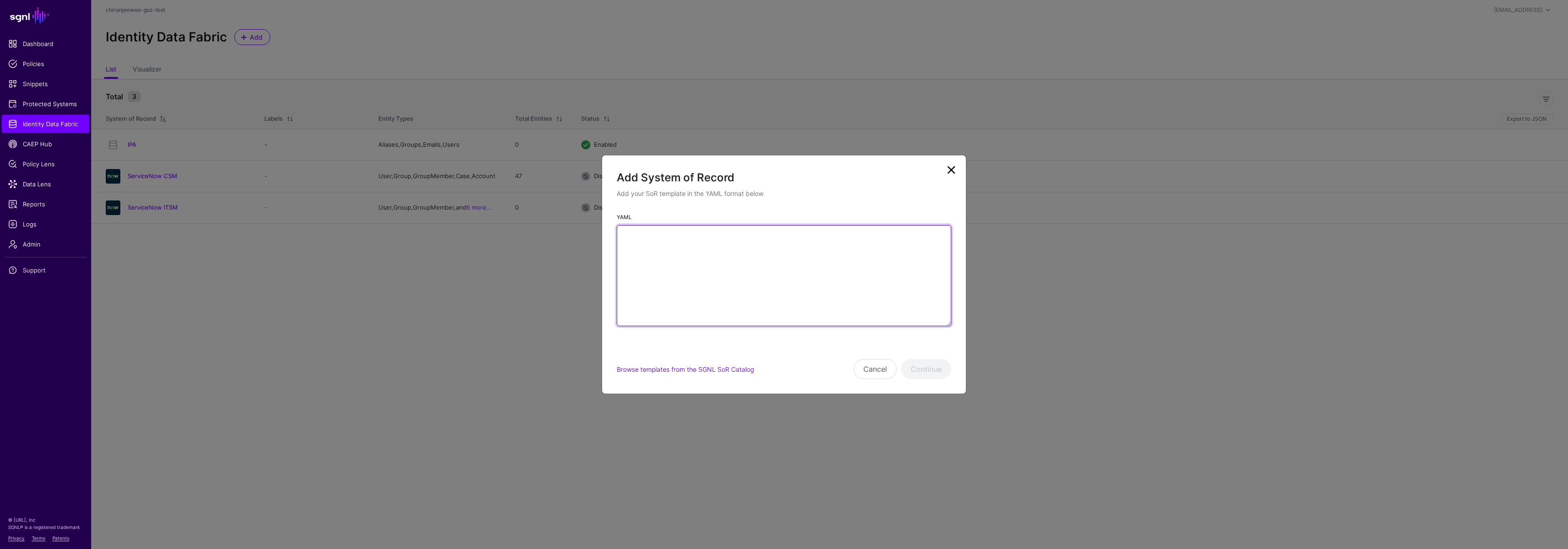
click at [779, 294] on textarea "YAML" at bounding box center [784, 275] width 335 height 101
paste textarea "**********"
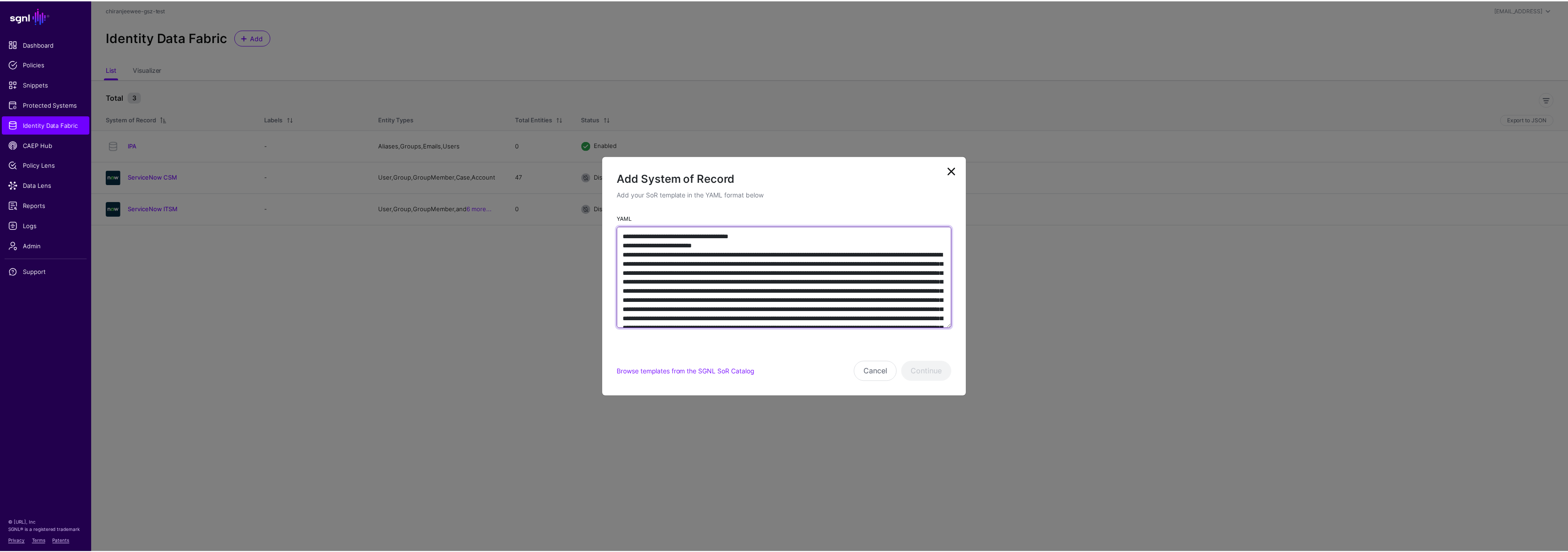
scroll to position [6939, 0]
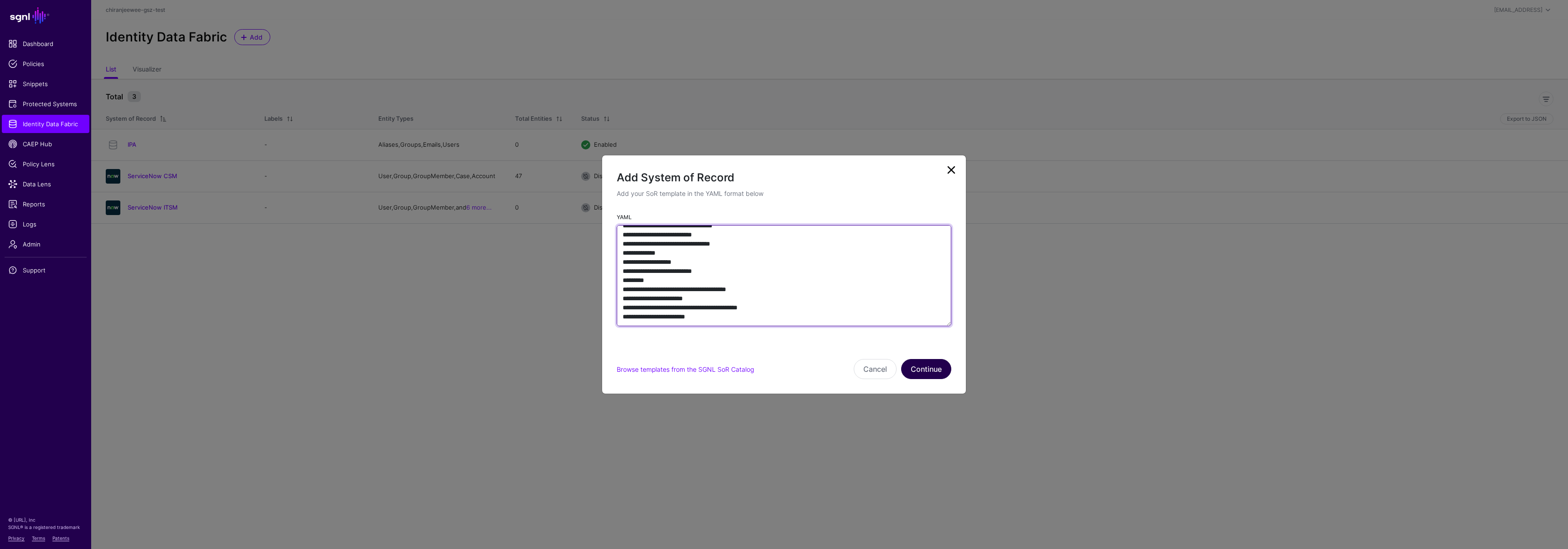
type textarea "**********"
click at [936, 372] on button "Continue" at bounding box center [926, 369] width 50 height 20
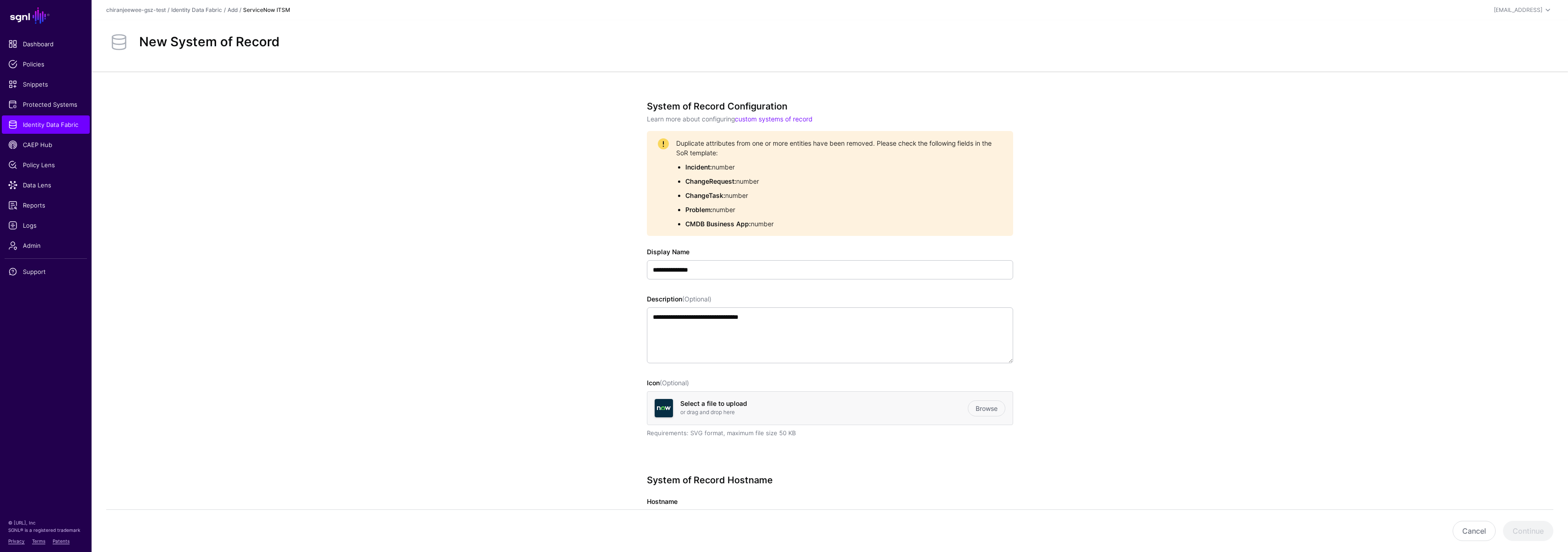
scroll to position [2, 0]
click at [722, 263] on input "**********" at bounding box center [830, 267] width 366 height 19
click at [731, 269] on input "**********" at bounding box center [830, 267] width 366 height 19
type input "**********"
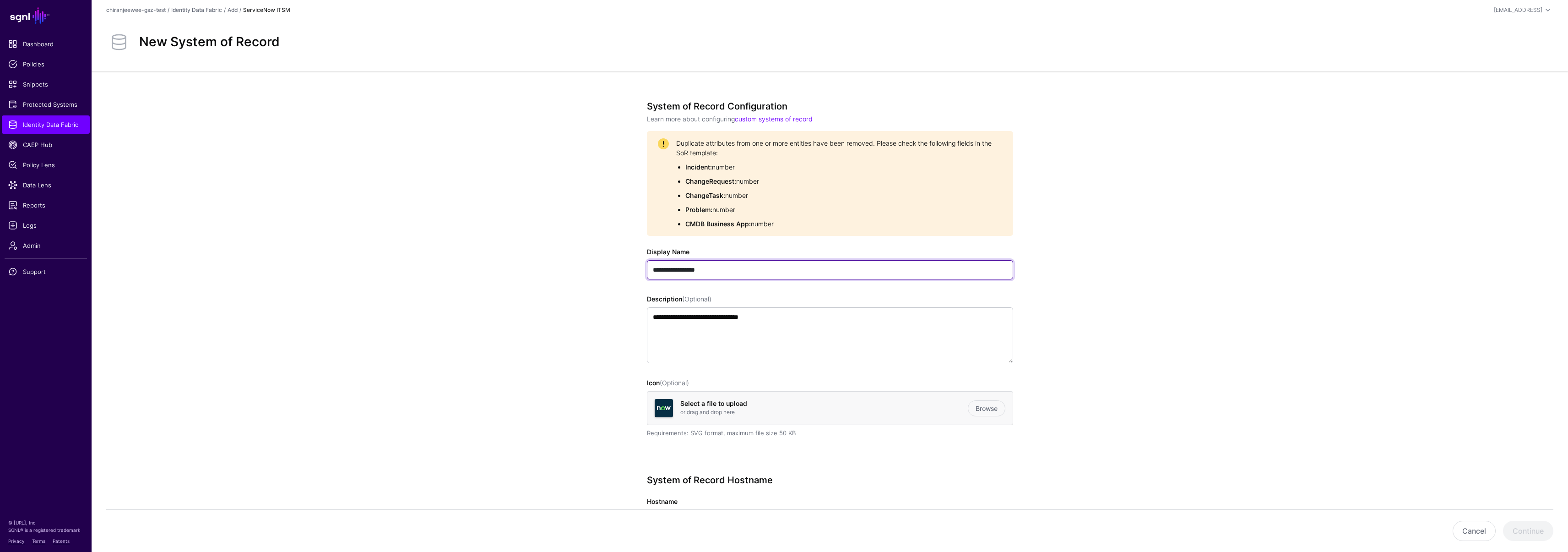
scroll to position [286, 0]
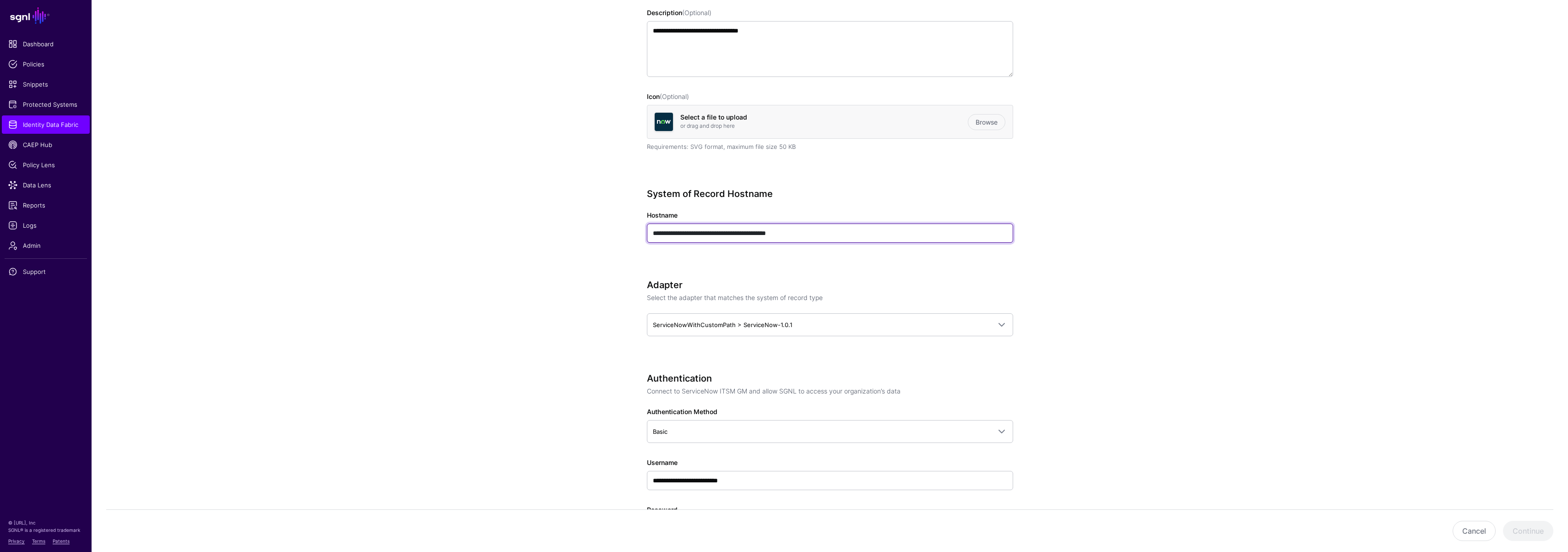
click at [830, 233] on input "**********" at bounding box center [830, 233] width 366 height 19
paste input "text"
type input "**********"
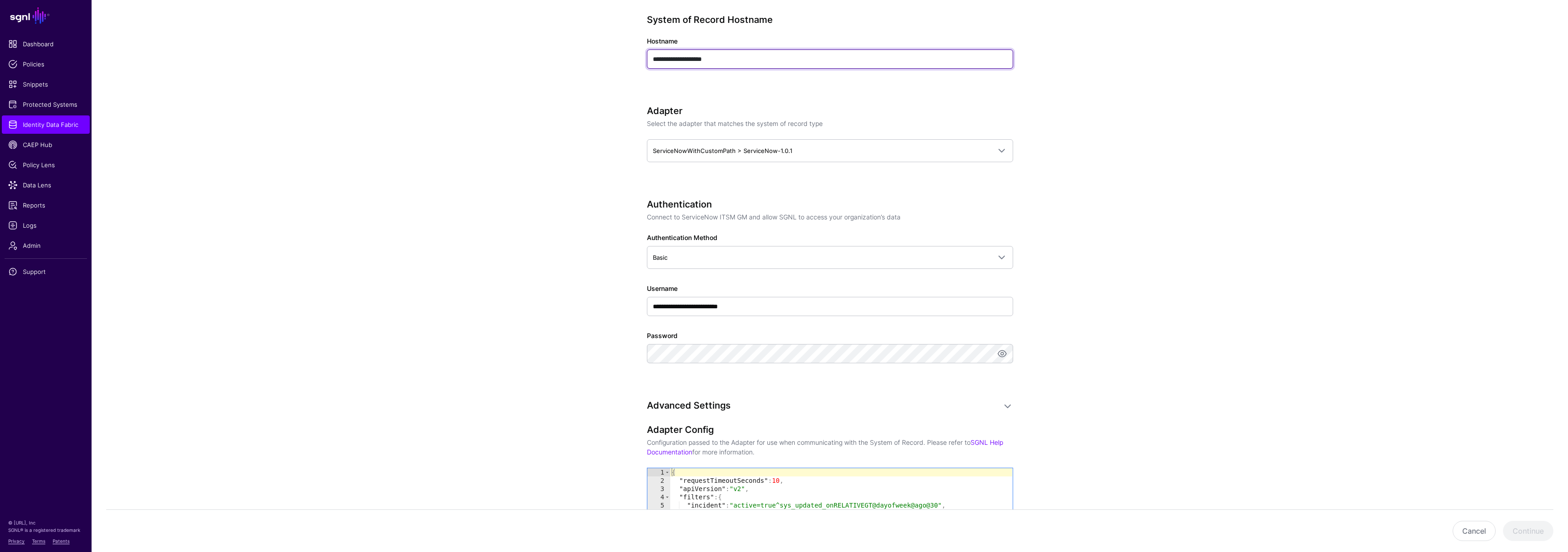
scroll to position [470, 0]
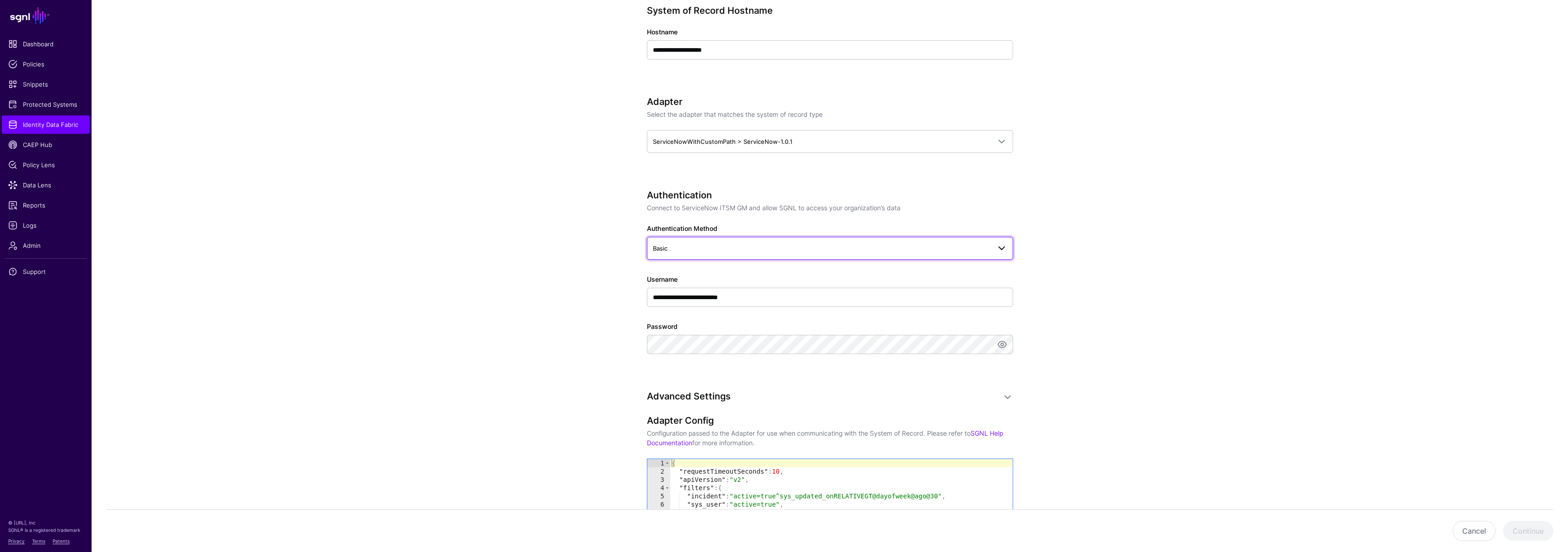
click at [704, 243] on span "Basic" at bounding box center [830, 248] width 354 height 11
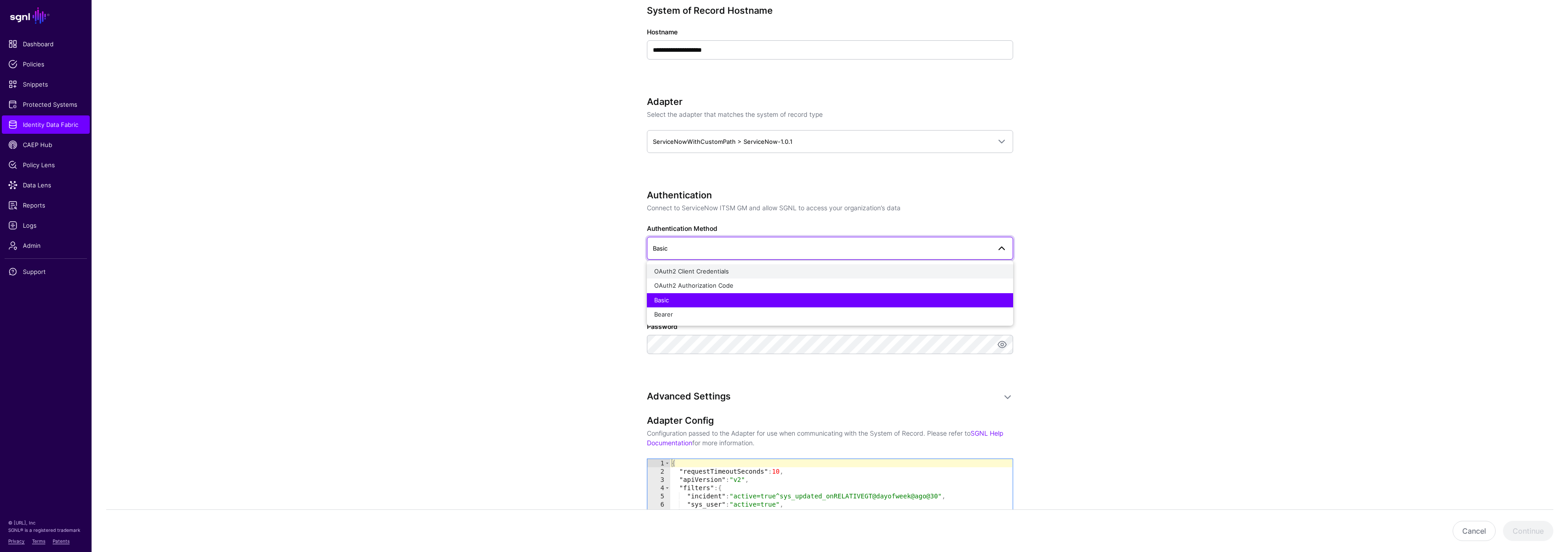
click at [706, 268] on span "OAuth2 Client Credentials" at bounding box center [691, 270] width 74 height 7
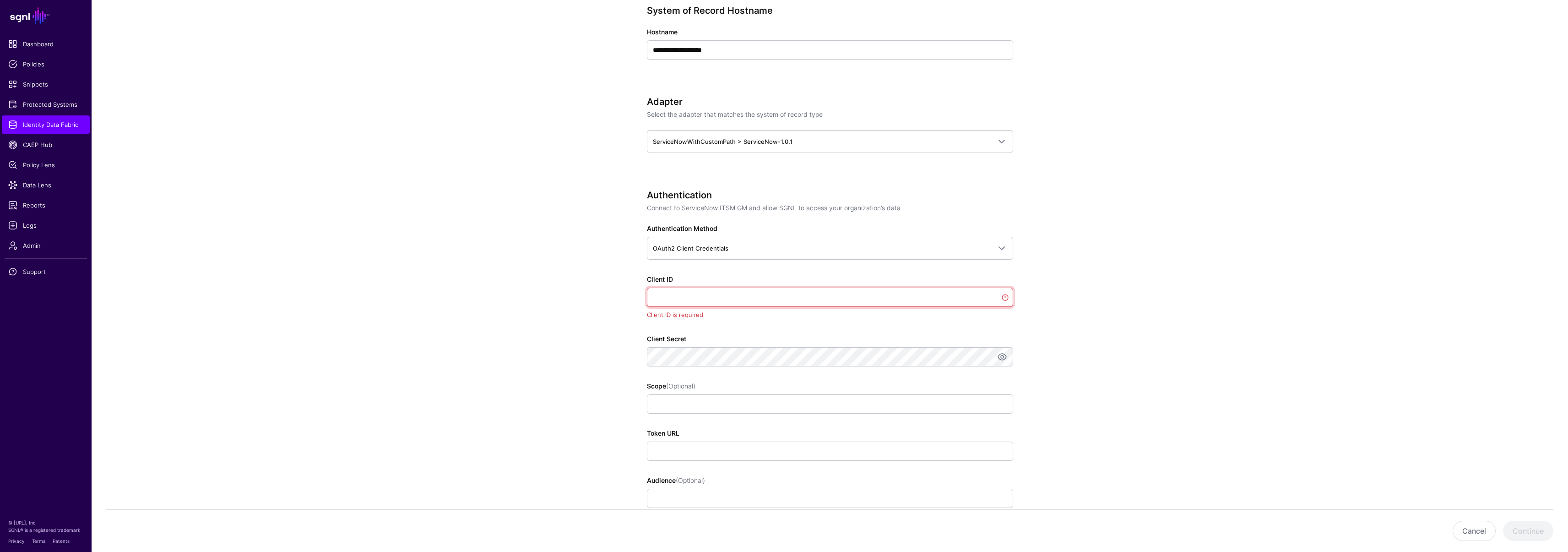
click at [705, 301] on input "Client ID" at bounding box center [830, 297] width 366 height 19
paste input "**********"
type input "**********"
click at [574, 292] on app-datasources-details-form "**********" at bounding box center [829, 309] width 1476 height 1414
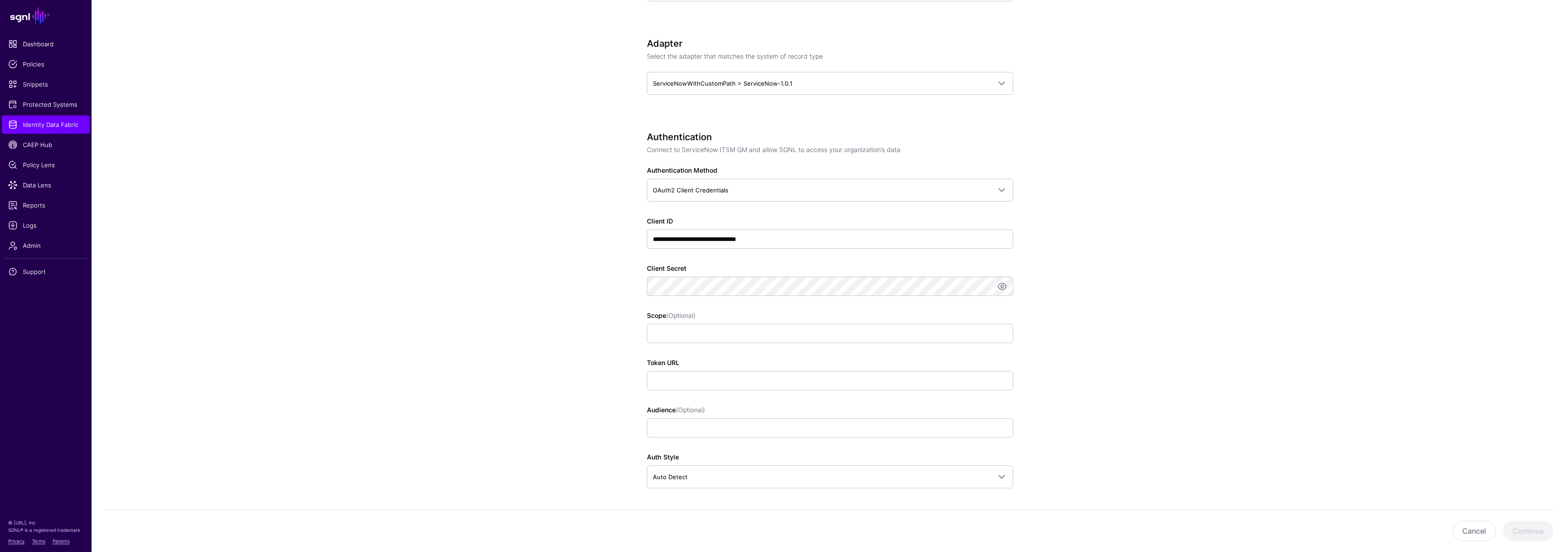
scroll to position [530, 0]
click at [554, 283] on app-datasources-details-form "**********" at bounding box center [829, 248] width 1476 height 1414
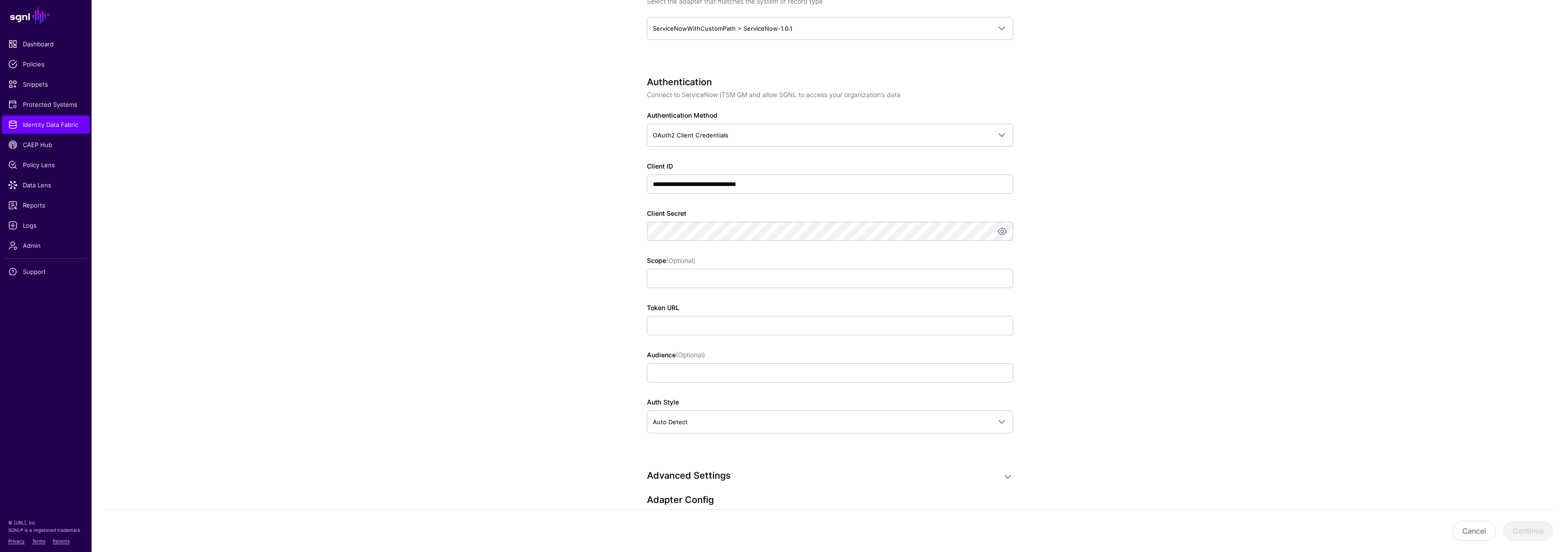
scroll to position [596, 0]
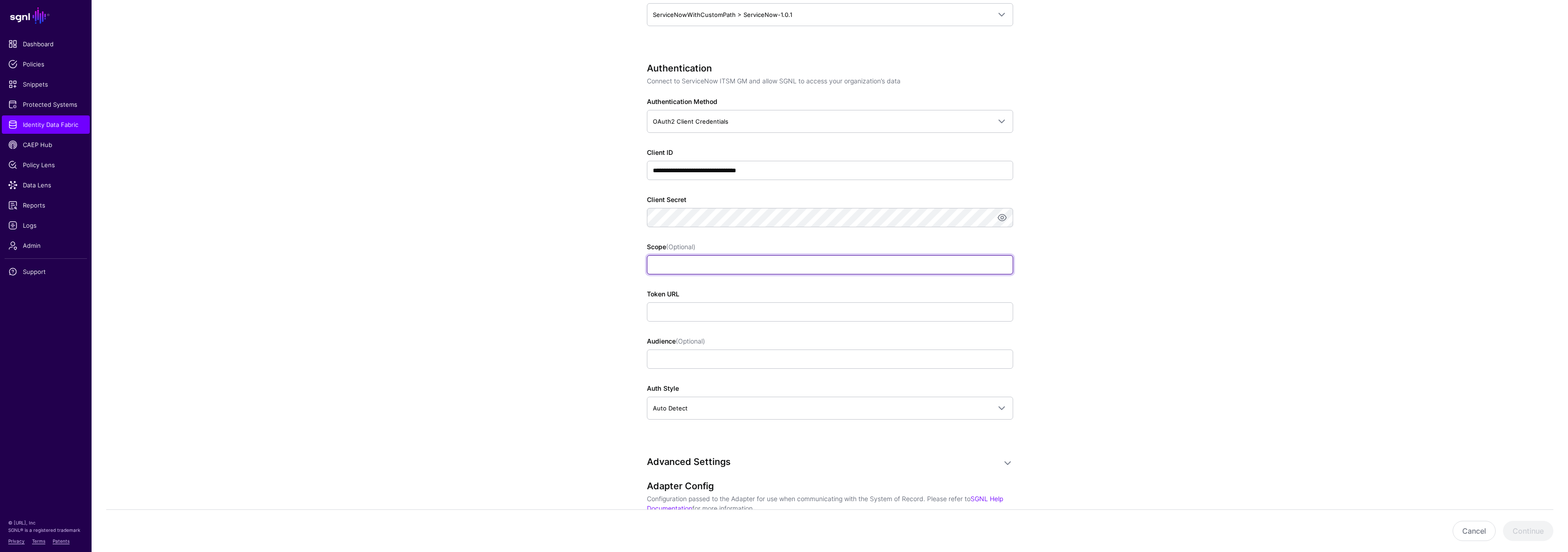
click at [674, 257] on input "Scope (Optional)" at bounding box center [830, 265] width 366 height 19
paste input "**********"
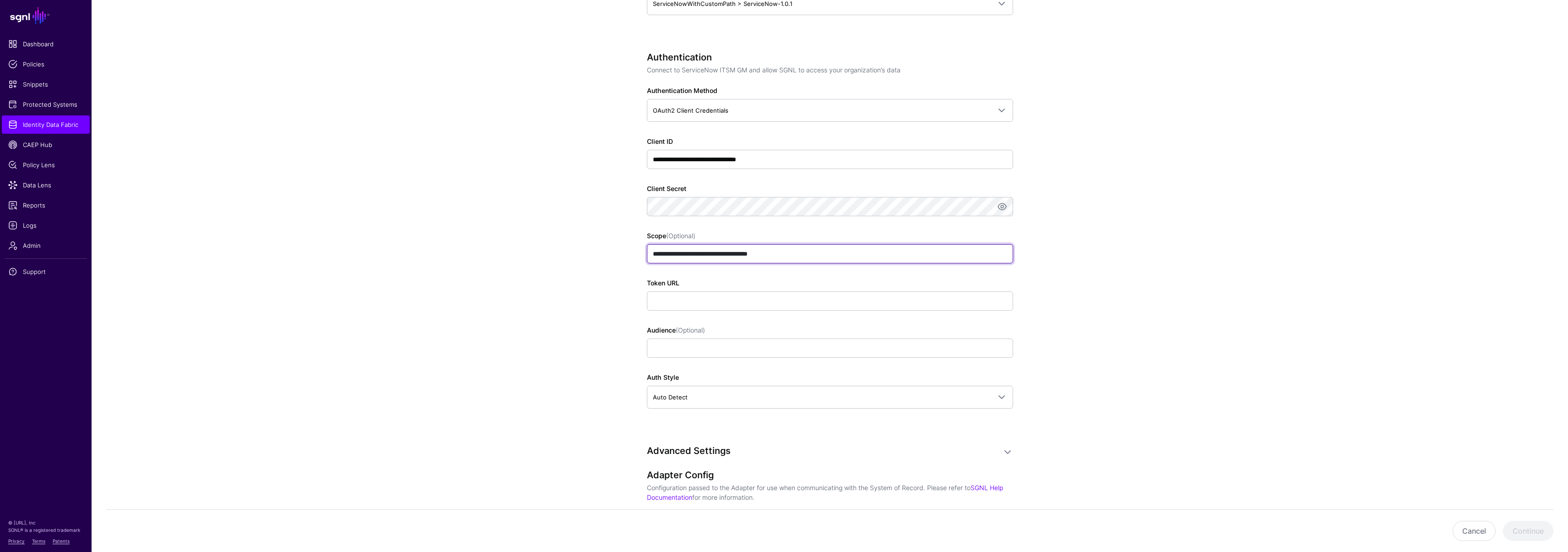
scroll to position [612, 0]
type input "**********"
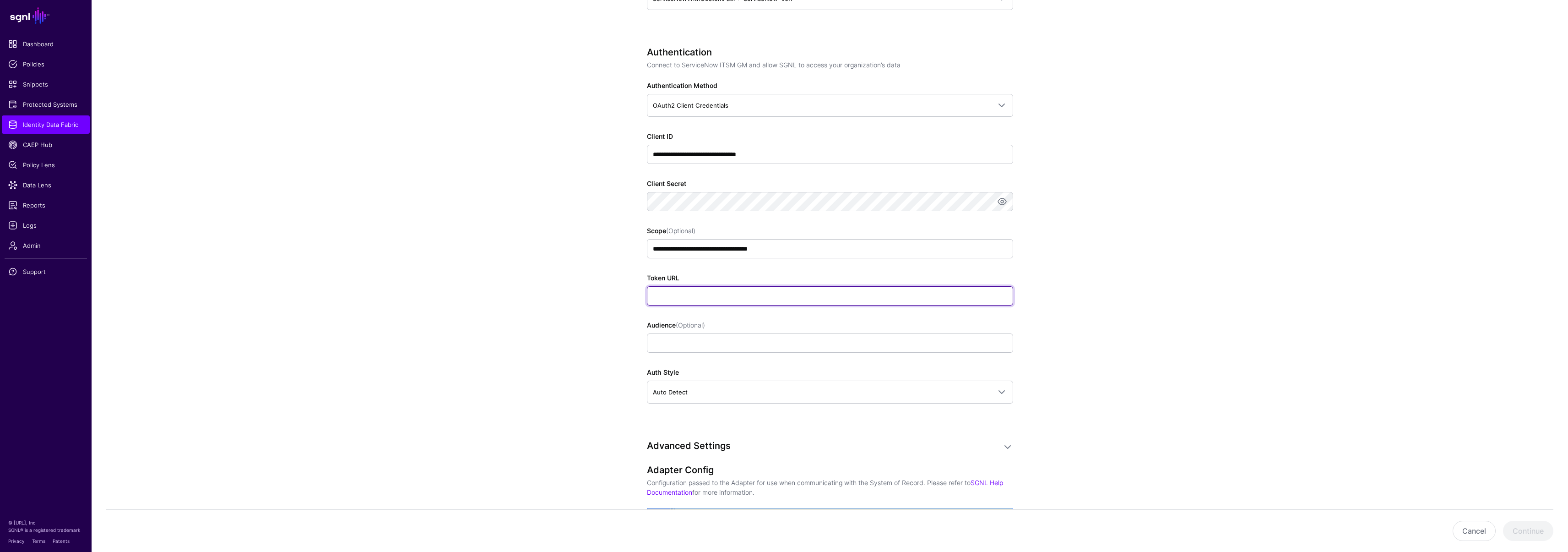
click at [678, 297] on input "Token URL" at bounding box center [830, 295] width 366 height 19
paste input "**********"
type input "**********"
click at [600, 312] on app-datasources-details-form "**********" at bounding box center [829, 166] width 1476 height 1414
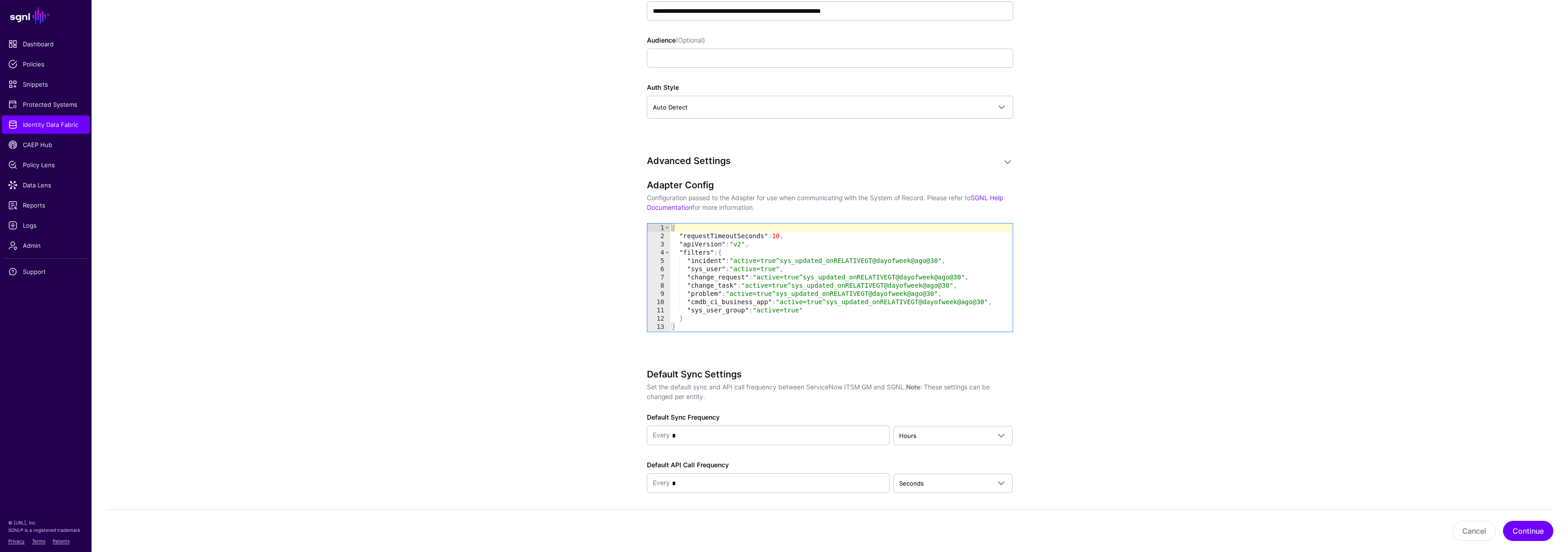
scroll to position [913, 0]
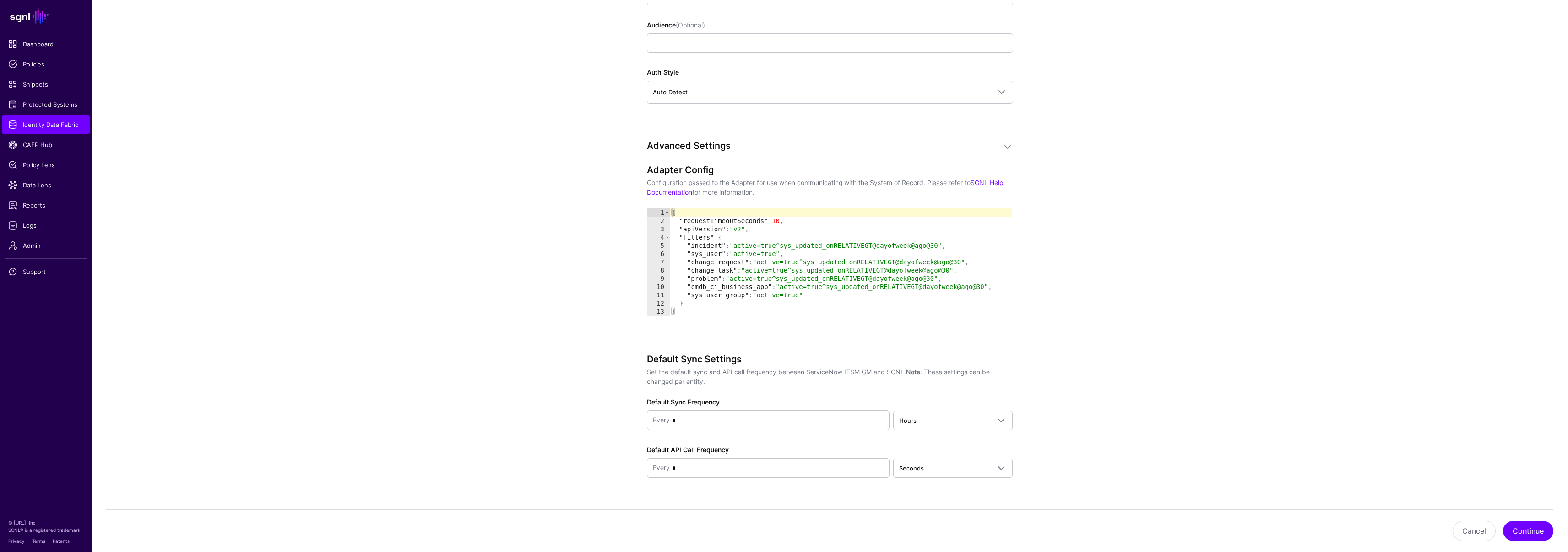
click at [690, 313] on div "{ "requestTimeoutSeconds" : 10 , "apiVersion" : "v2" , "filters" : { "incident"…" at bounding box center [841, 270] width 342 height 124
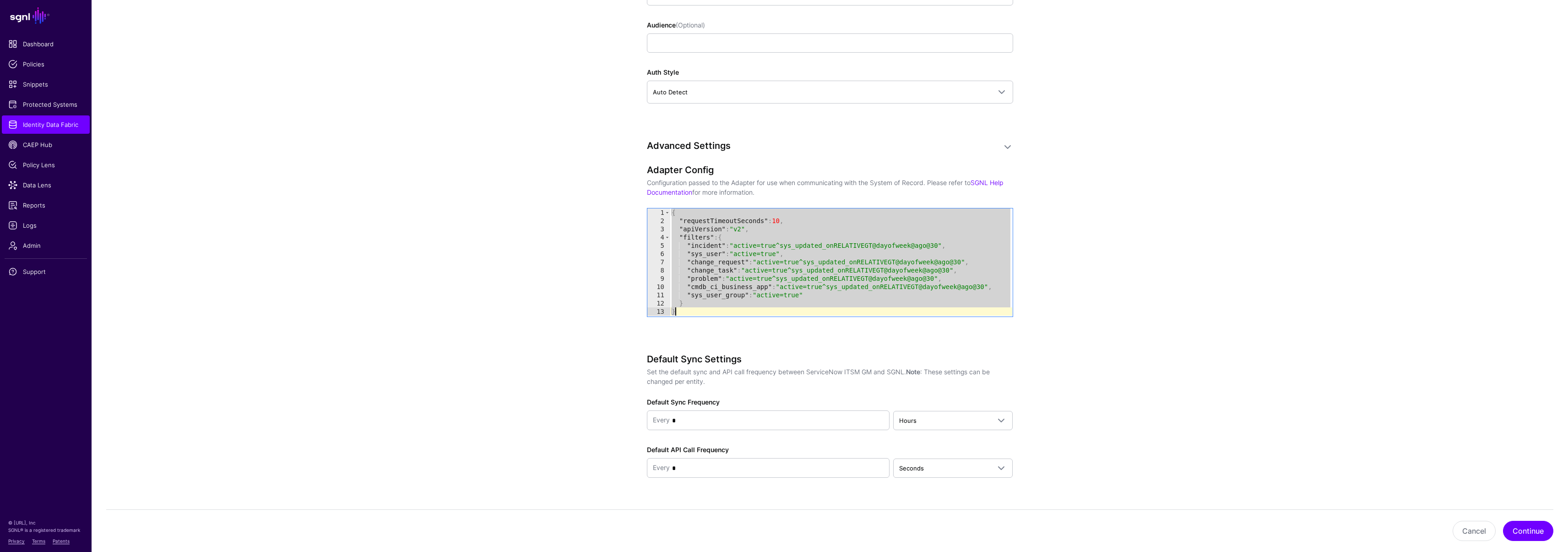
paste textarea "Cursor at row 13"
type textarea "*"
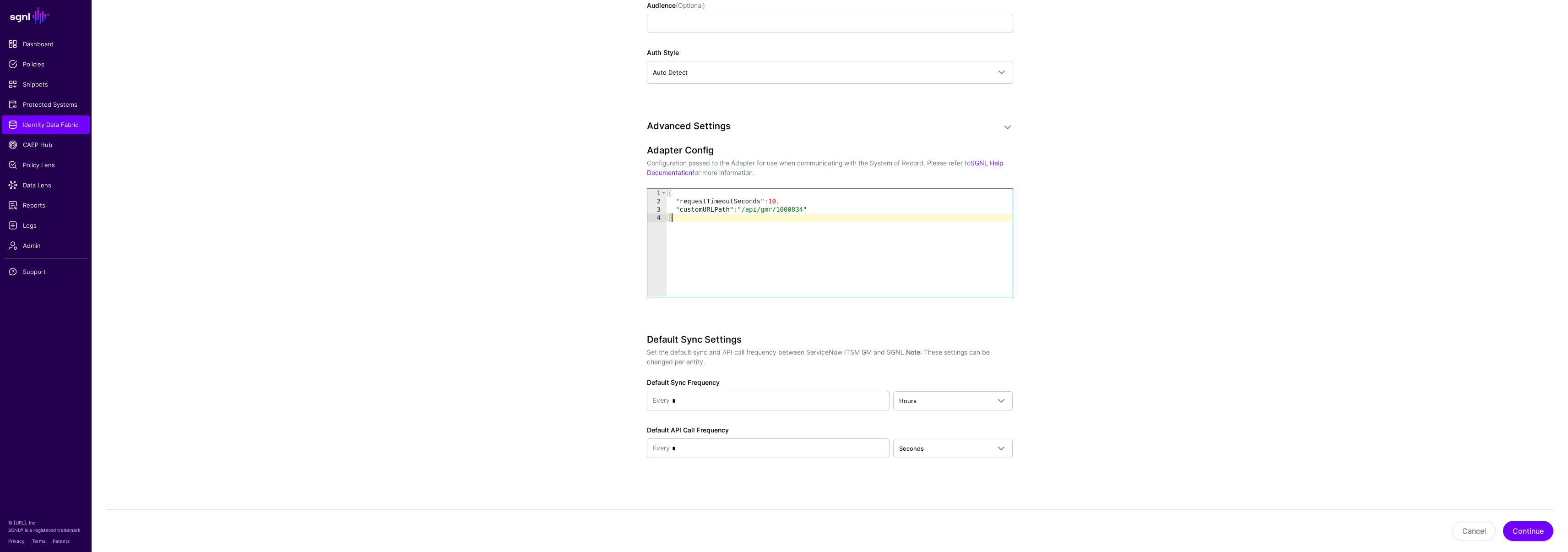
scroll to position [933, 0]
click at [943, 403] on span "Hours" at bounding box center [945, 400] width 91 height 10
drag, startPoint x: 937, startPoint y: 432, endPoint x: 921, endPoint y: 426, distance: 17.1
click at [938, 432] on div "Minutes" at bounding box center [952, 436] width 105 height 9
click at [1523, 528] on button "Continue" at bounding box center [1528, 530] width 50 height 20
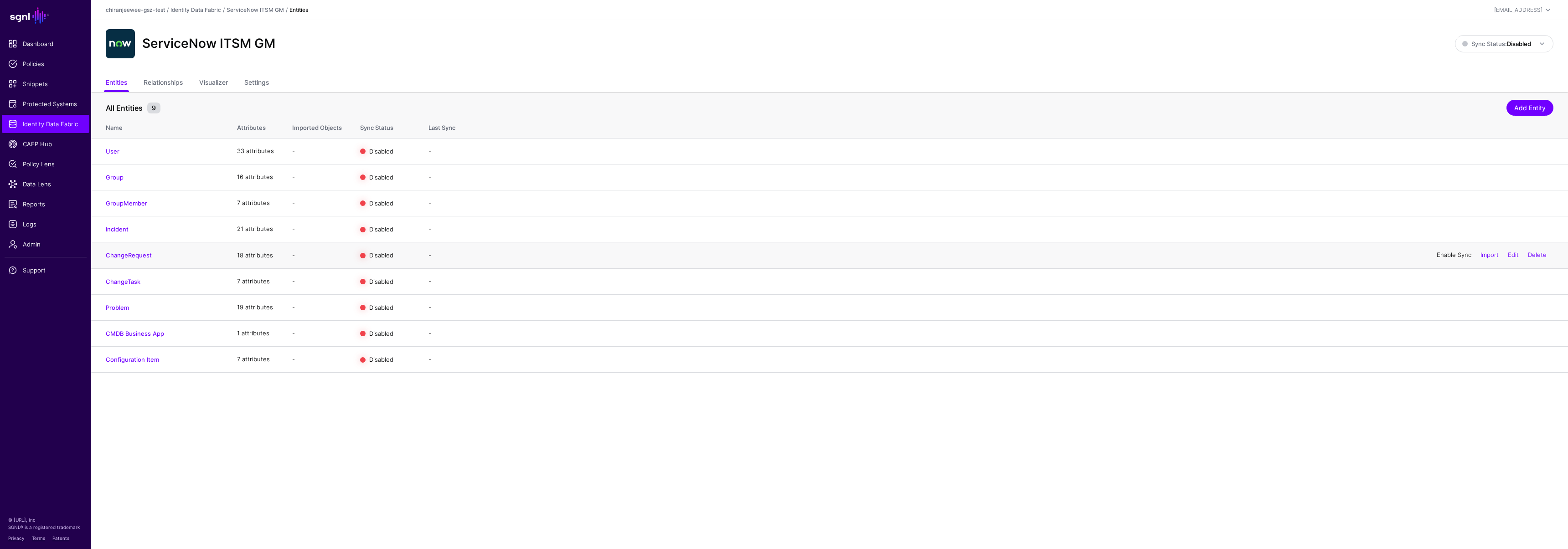
click at [1447, 253] on link "Enable Sync" at bounding box center [1454, 255] width 34 height 7
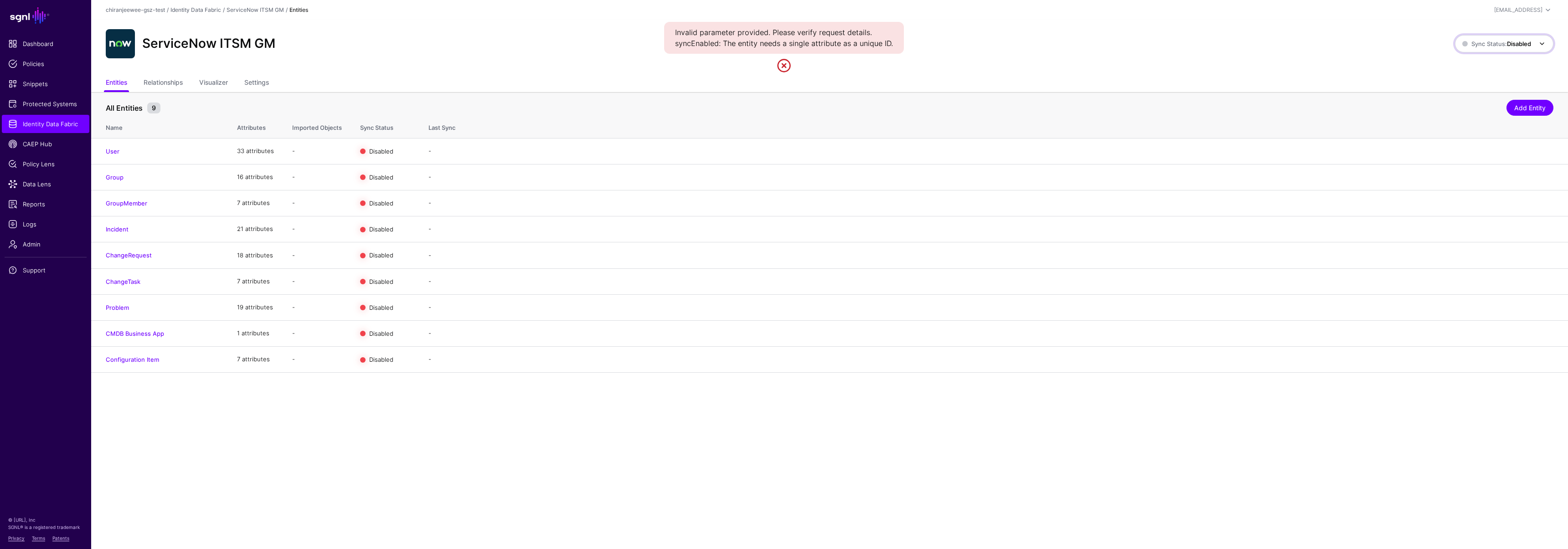
click at [1491, 45] on span "Sync Status: Disabled" at bounding box center [1496, 44] width 69 height 7
click at [1483, 67] on span "Enabled Syncing active for all configured entities that are enabled" at bounding box center [1494, 75] width 103 height 30
click at [1456, 252] on link "Enable Sync" at bounding box center [1454, 255] width 34 height 7
click at [60, 124] on span "Identity Data Fabric" at bounding box center [46, 124] width 75 height 9
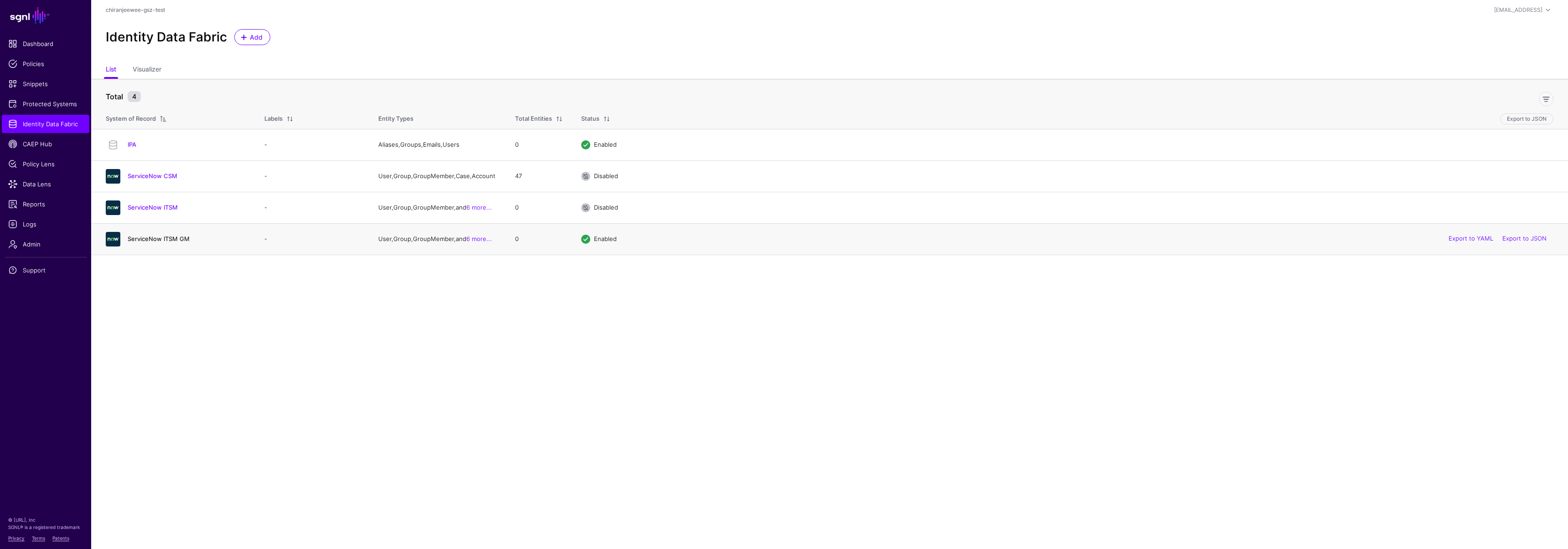
click at [170, 240] on link "ServiceNow ITSM GM" at bounding box center [158, 238] width 62 height 7
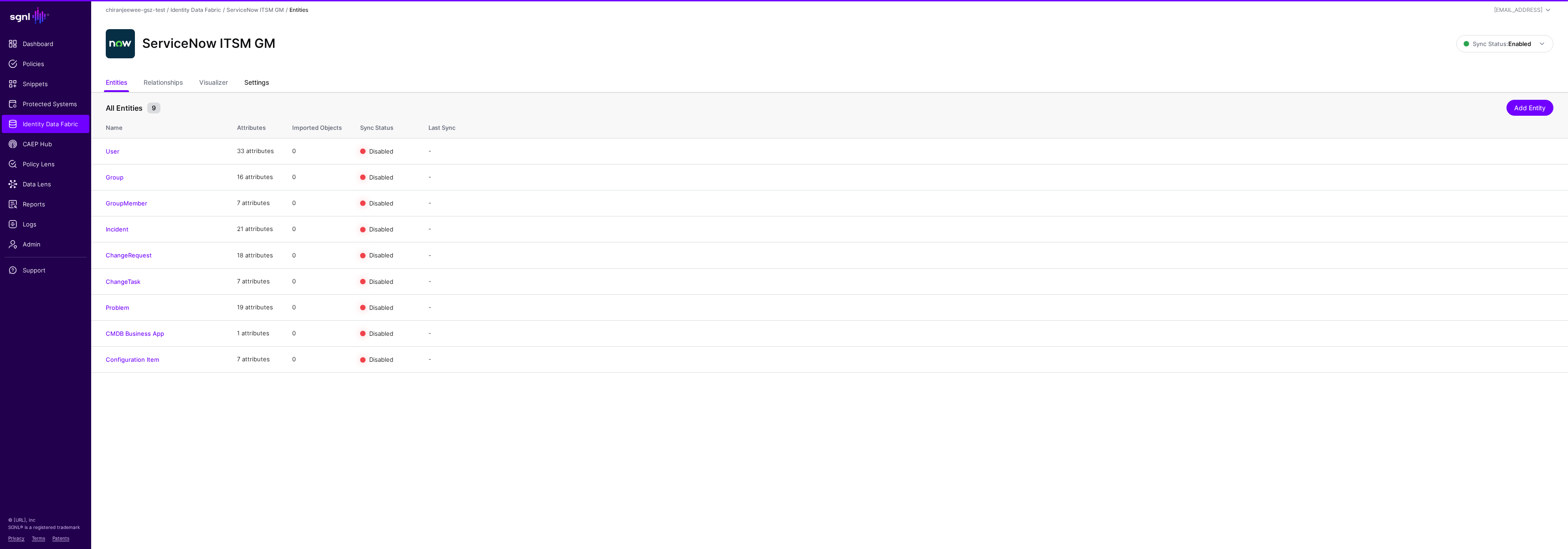
click at [248, 92] on link "Settings" at bounding box center [257, 83] width 25 height 18
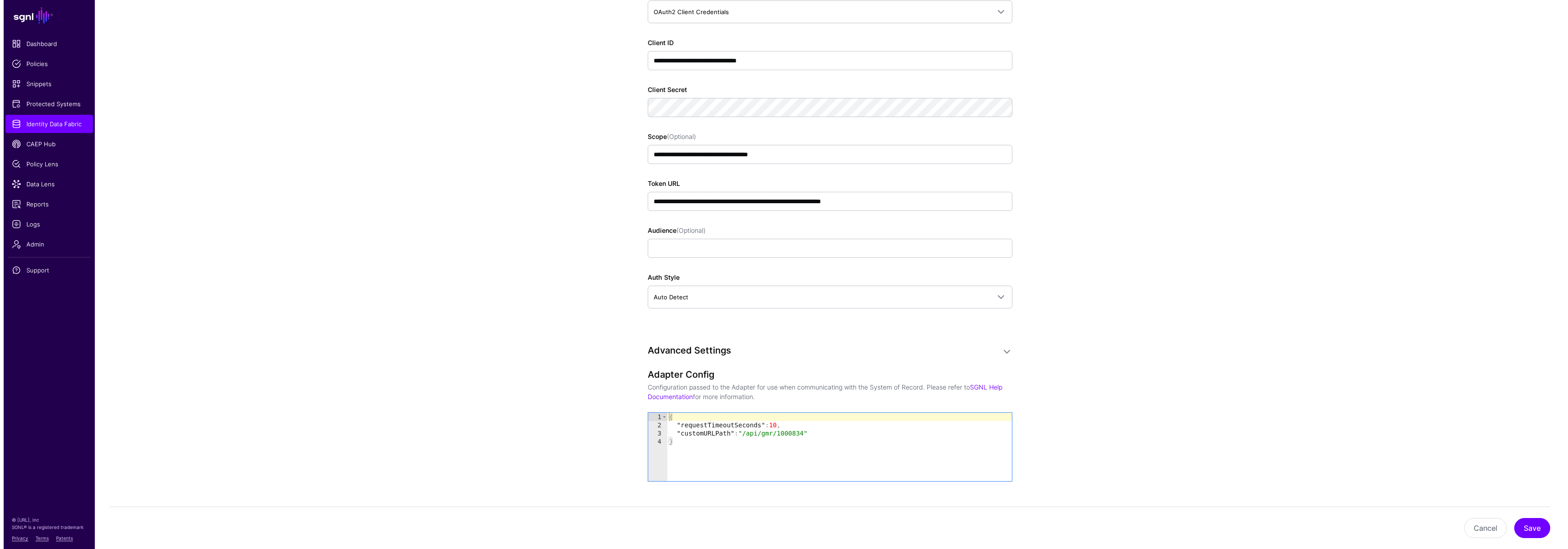
scroll to position [989, 0]
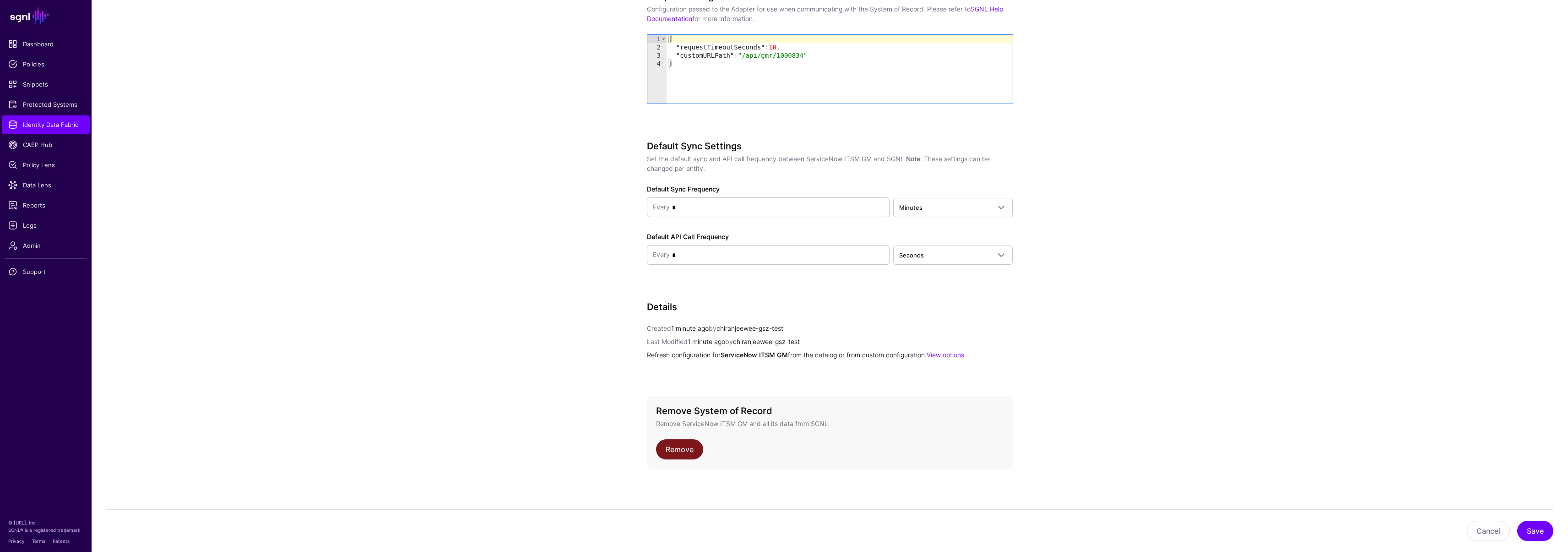
click at [682, 449] on link "Remove" at bounding box center [680, 449] width 47 height 20
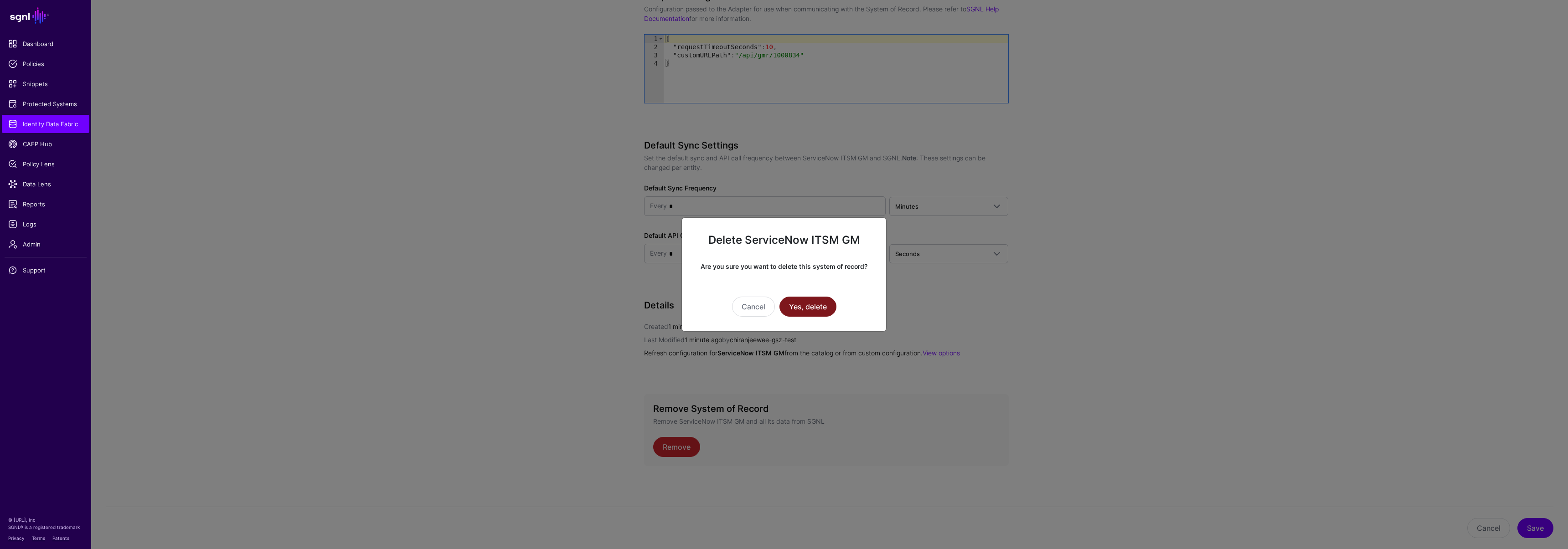
click at [807, 304] on button "Yes, delete" at bounding box center [808, 306] width 57 height 20
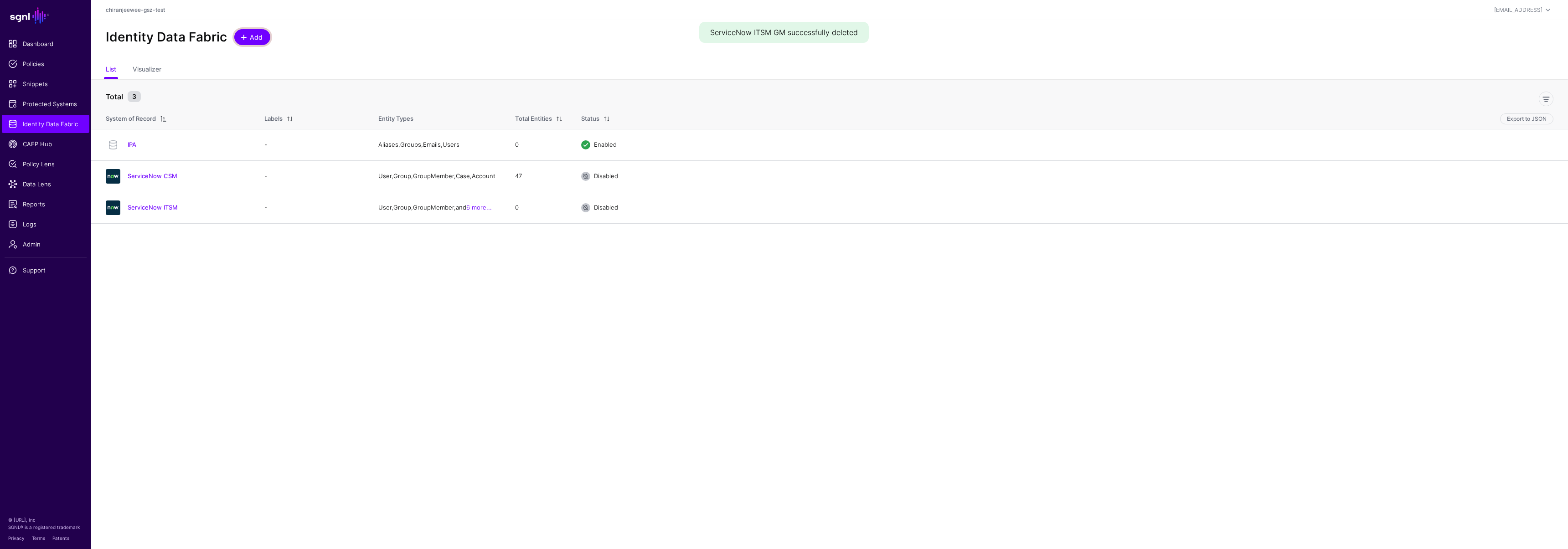
click at [245, 42] on link "Add" at bounding box center [252, 37] width 36 height 16
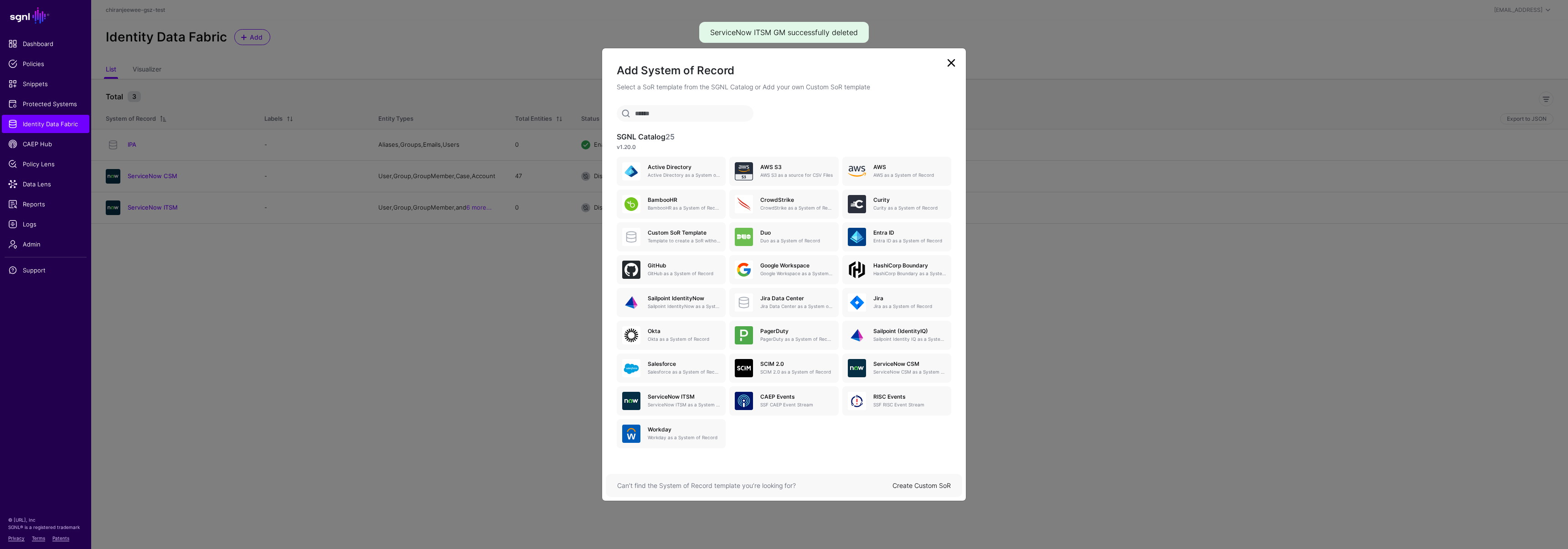
drag, startPoint x: 921, startPoint y: 485, endPoint x: 916, endPoint y: 478, distance: 8.6
click at [921, 485] on link "Create Custom SoR" at bounding box center [922, 485] width 59 height 8
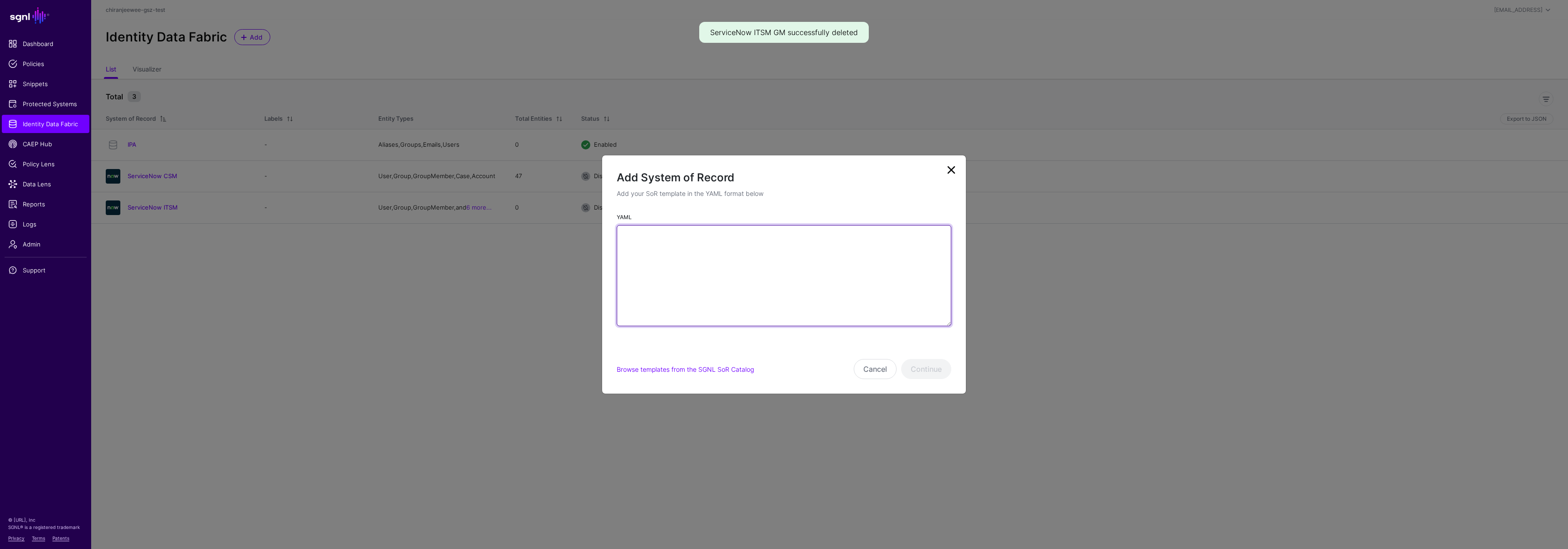
click at [734, 288] on textarea "YAML" at bounding box center [784, 275] width 335 height 101
paste textarea "**********"
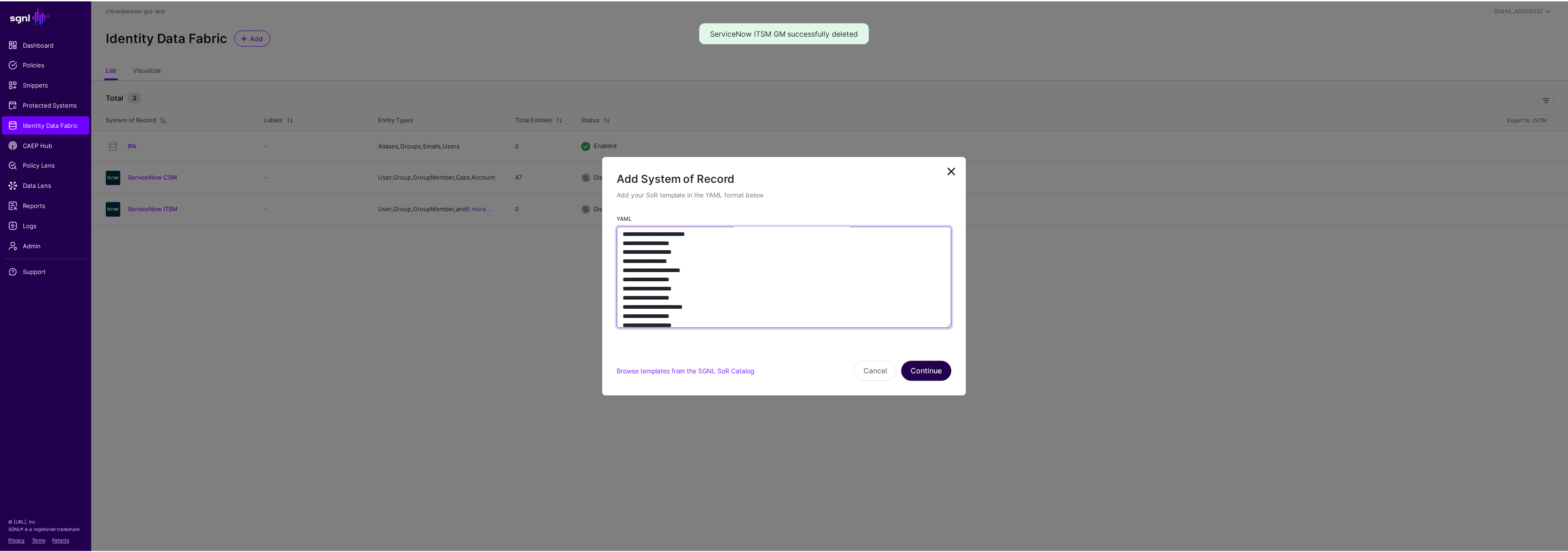
scroll to position [4262, 0]
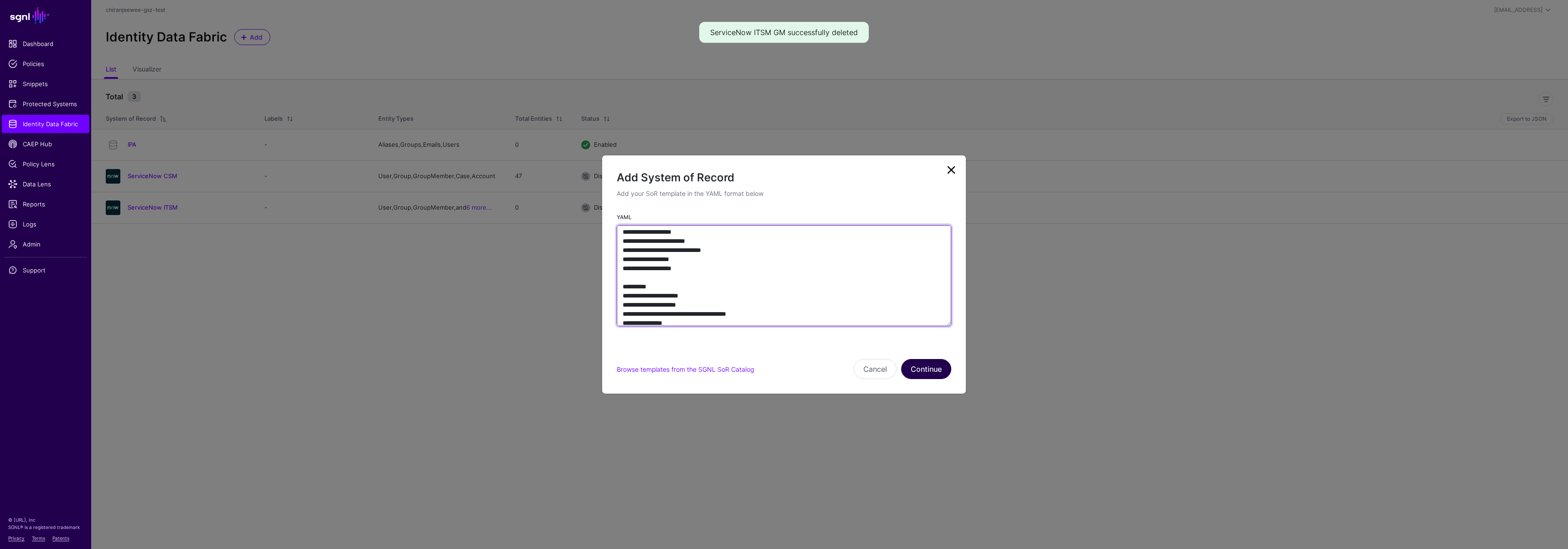
type textarea "**********"
click at [921, 372] on button "Continue" at bounding box center [926, 369] width 50 height 20
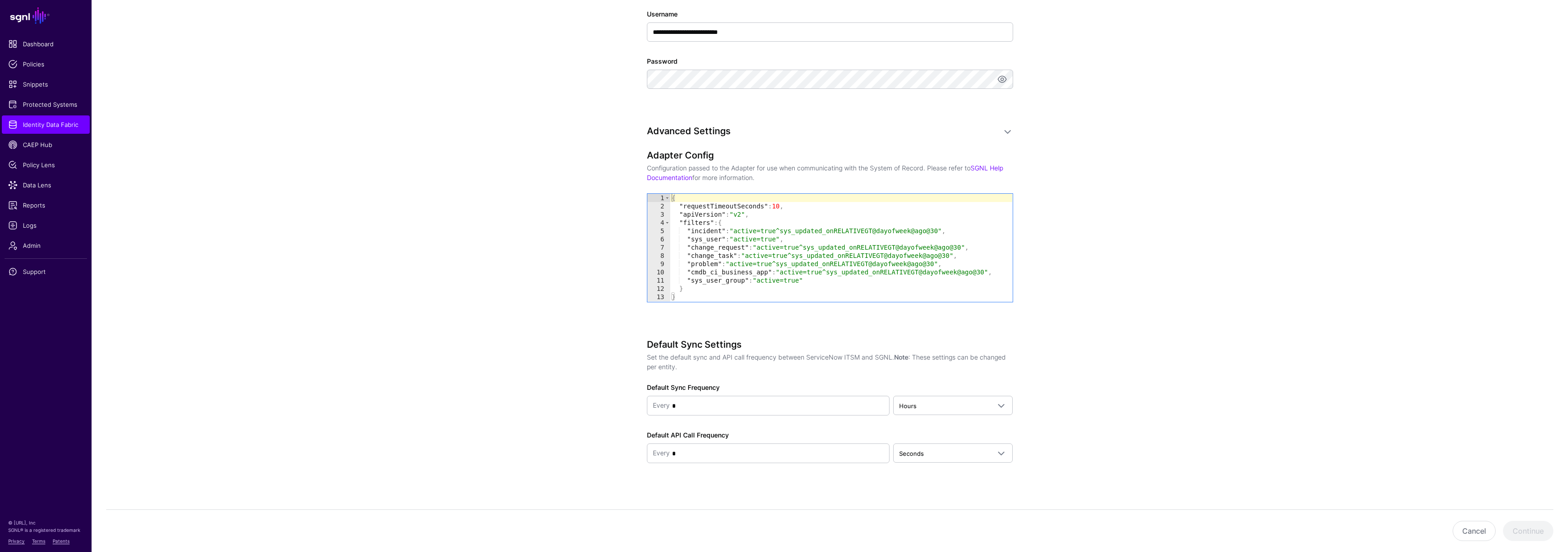
scroll to position [628, 0]
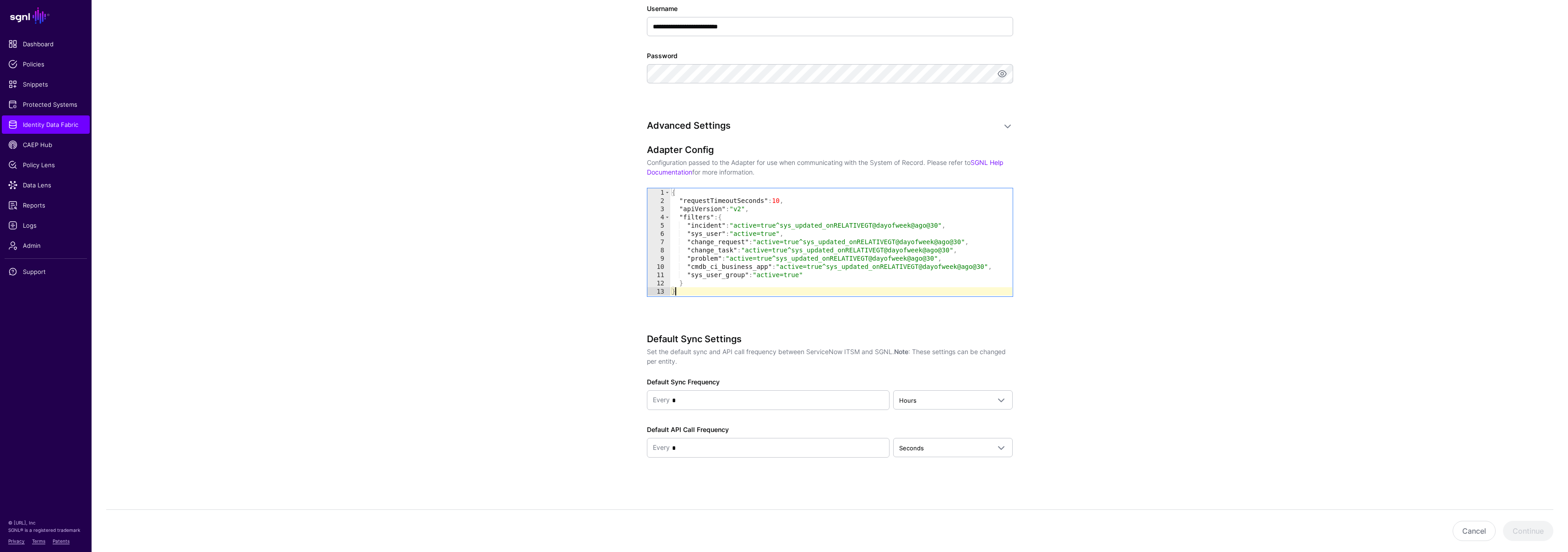
click at [702, 288] on div "{ "requestTimeoutSeconds" : 10 , "apiVersion" : "v2" , "filters" : { "incident"…" at bounding box center [841, 250] width 342 height 124
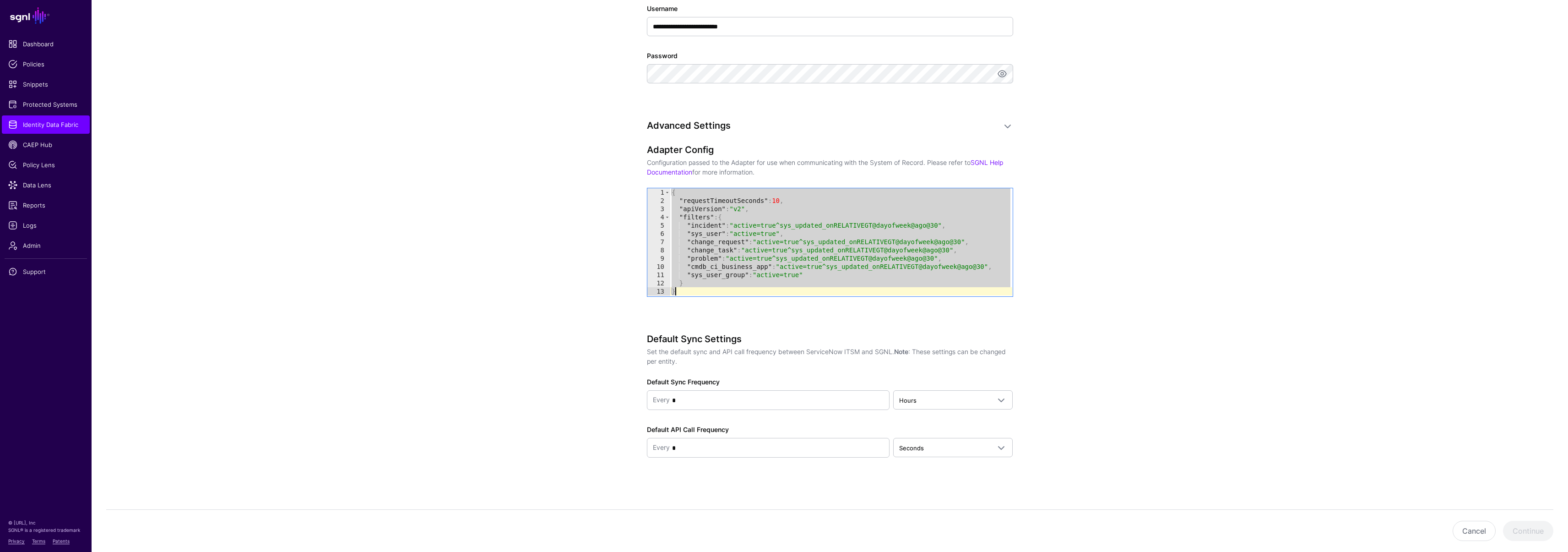
paste textarea "Cursor at row 13"
type textarea "*"
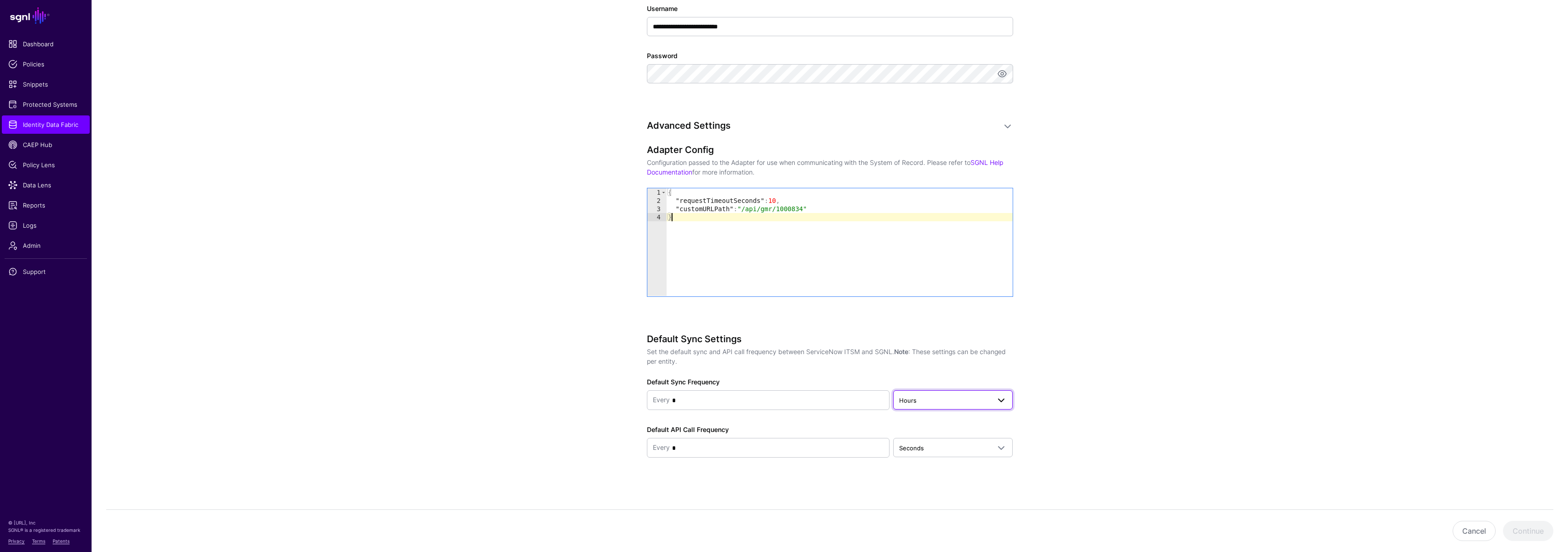
click at [963, 404] on span "Hours" at bounding box center [952, 400] width 108 height 11
click at [928, 438] on div "Minutes" at bounding box center [952, 436] width 105 height 9
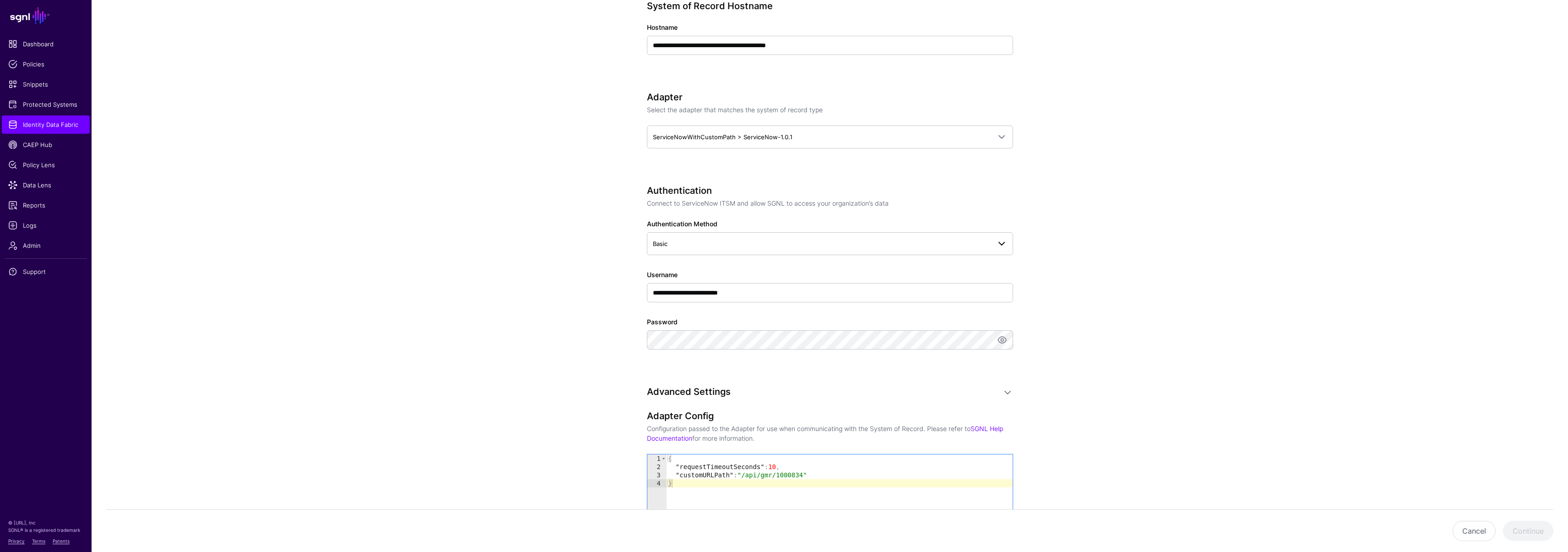
scroll to position [363, 0]
click at [673, 246] on span "Basic" at bounding box center [821, 243] width 337 height 10
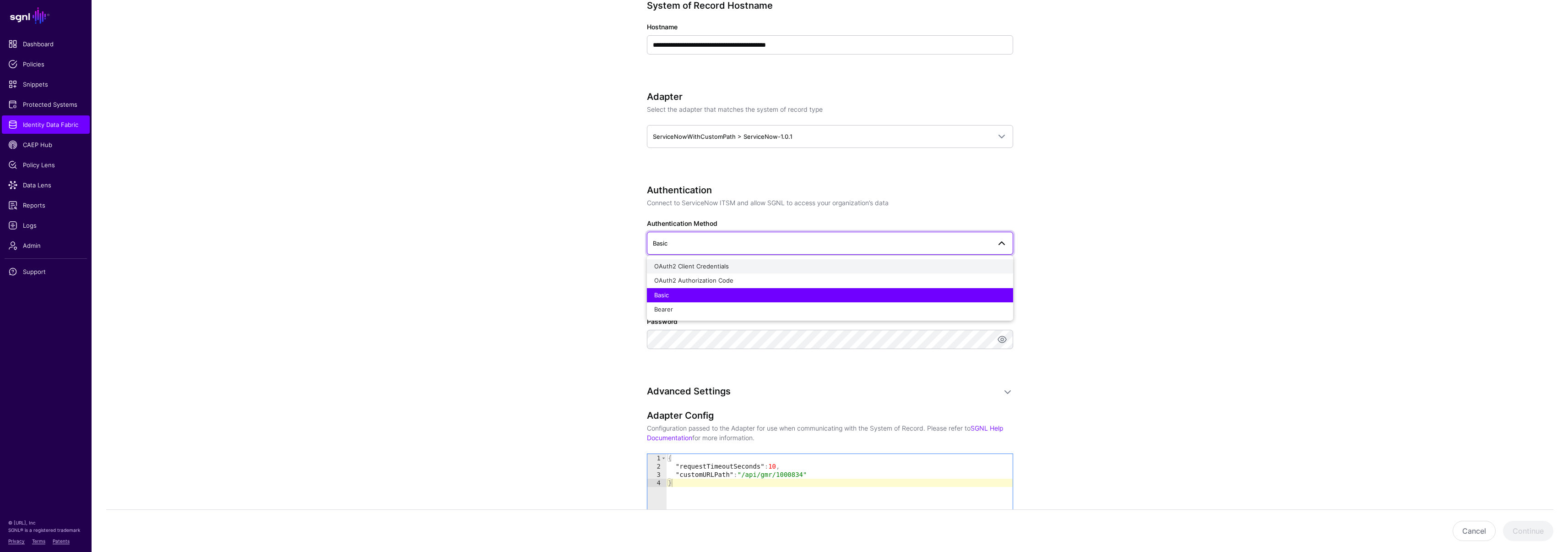
click at [681, 263] on span "OAuth2 Client Credentials" at bounding box center [691, 266] width 74 height 7
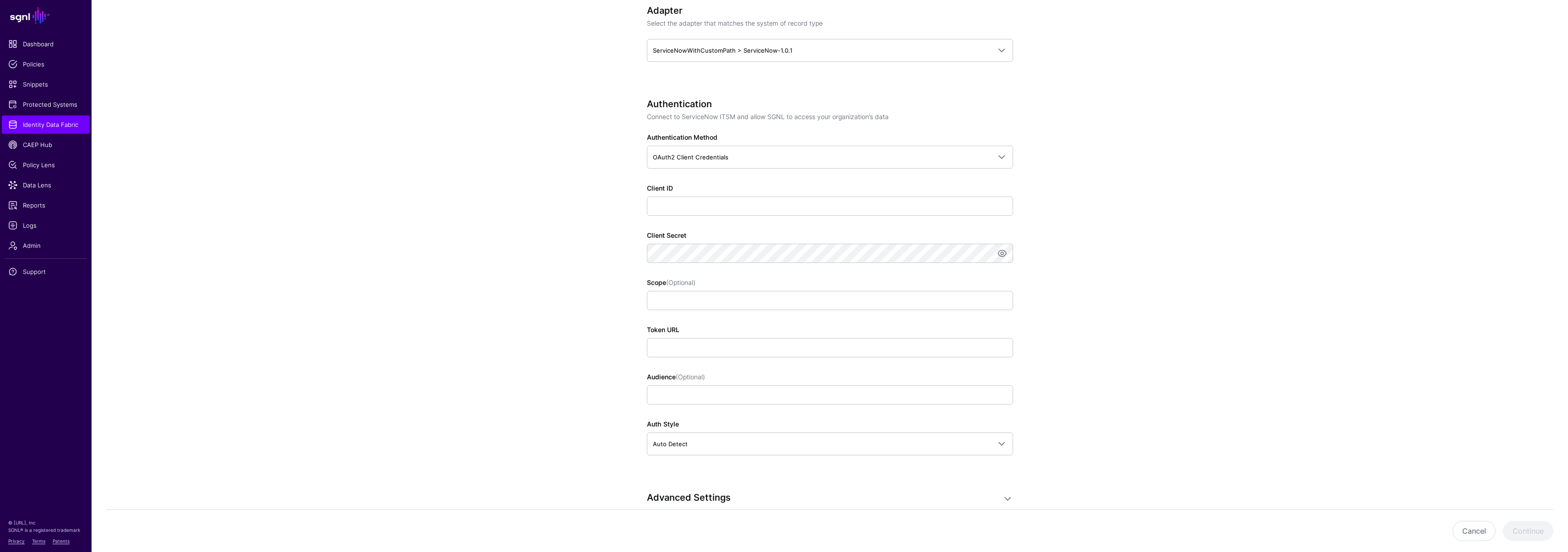
scroll to position [450, 0]
click at [676, 346] on input "Token URL" at bounding box center [830, 346] width 366 height 19
paste input "**********"
type input "**********"
click at [698, 299] on input "Scope (Optional)" at bounding box center [830, 298] width 366 height 19
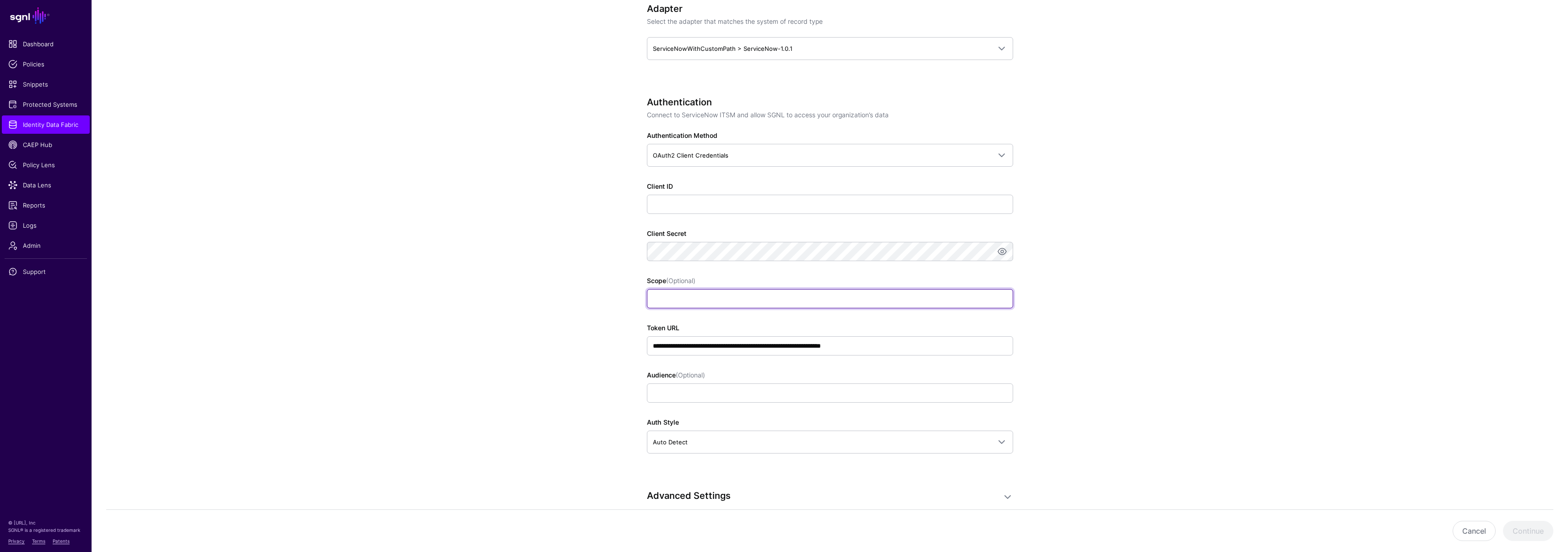
paste input "**********"
type input "**********"
click at [708, 209] on input "Client ID" at bounding box center [830, 204] width 366 height 19
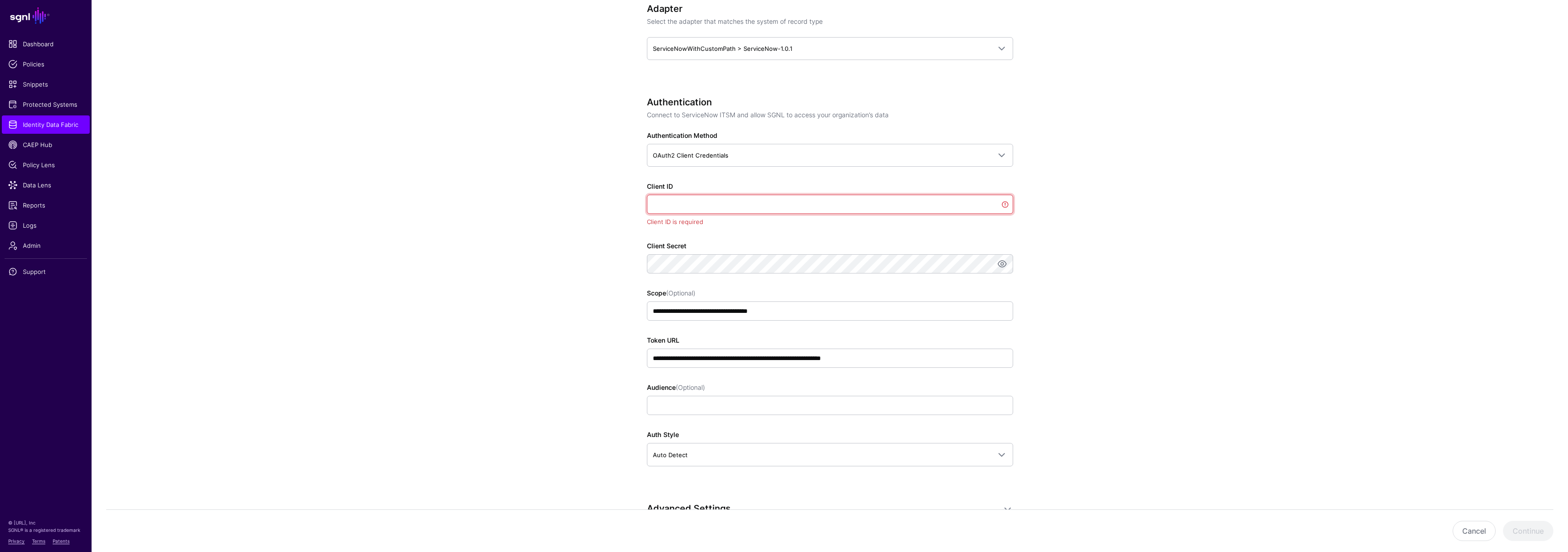
paste input "**********"
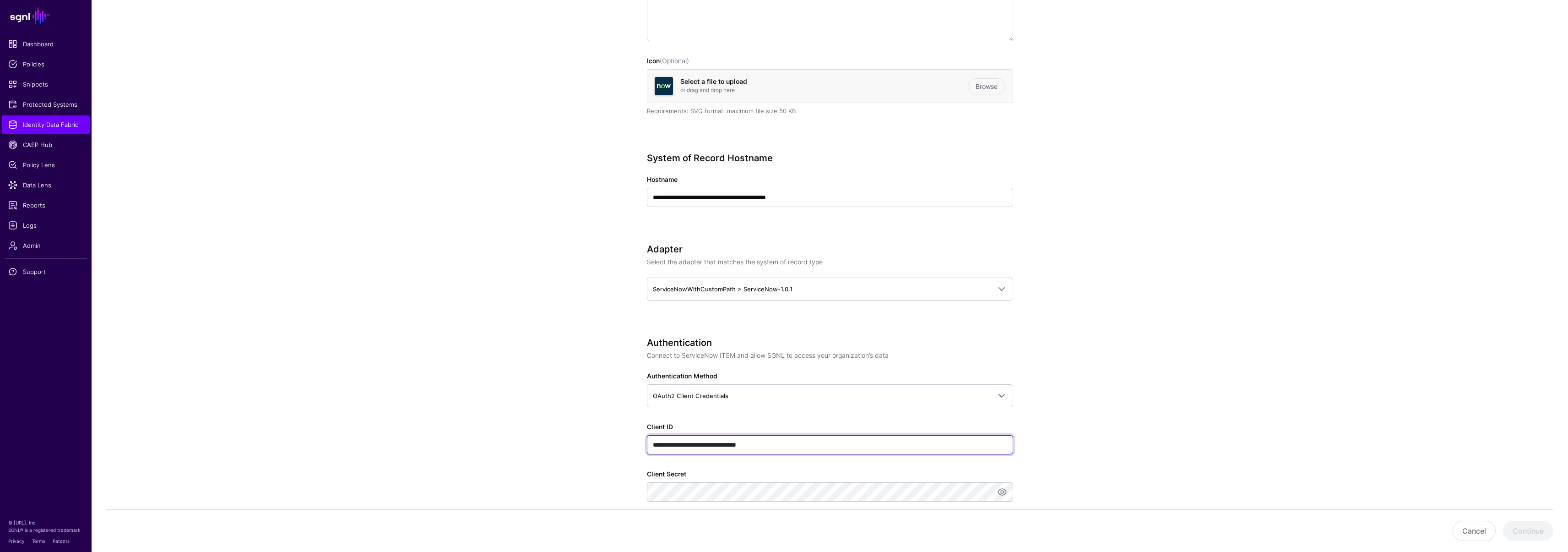
scroll to position [208, 0]
type input "**********"
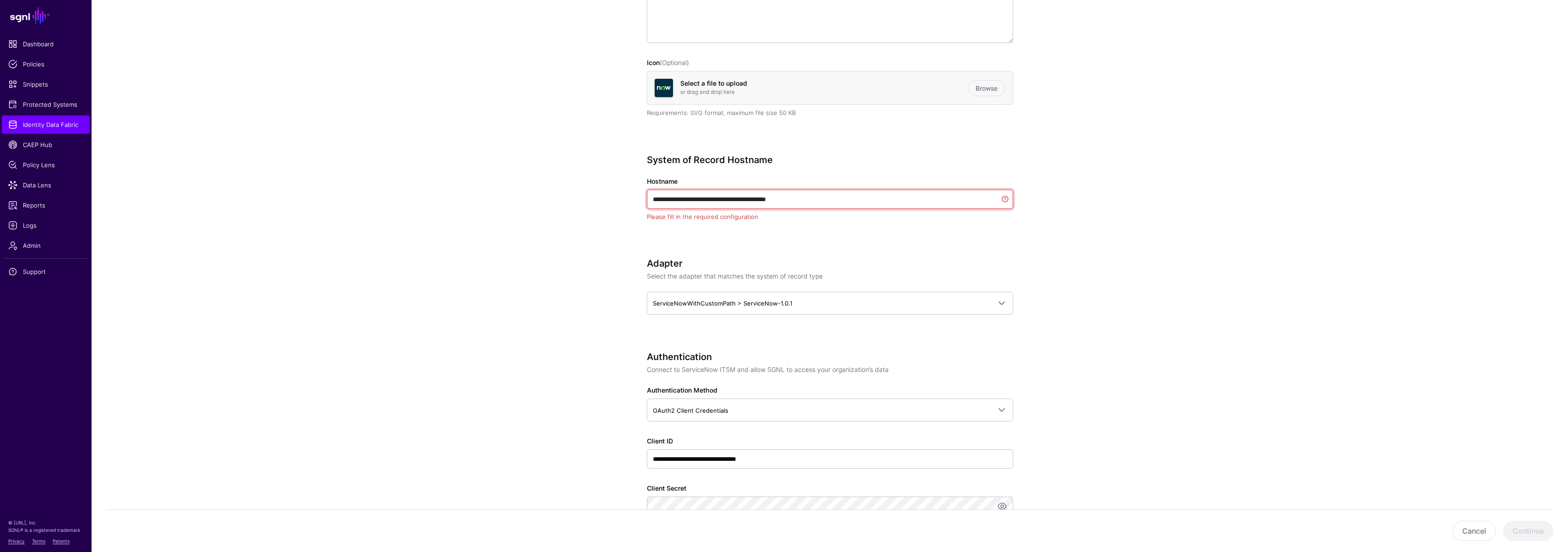
click at [821, 199] on input "**********" at bounding box center [830, 199] width 366 height 19
paste input "text"
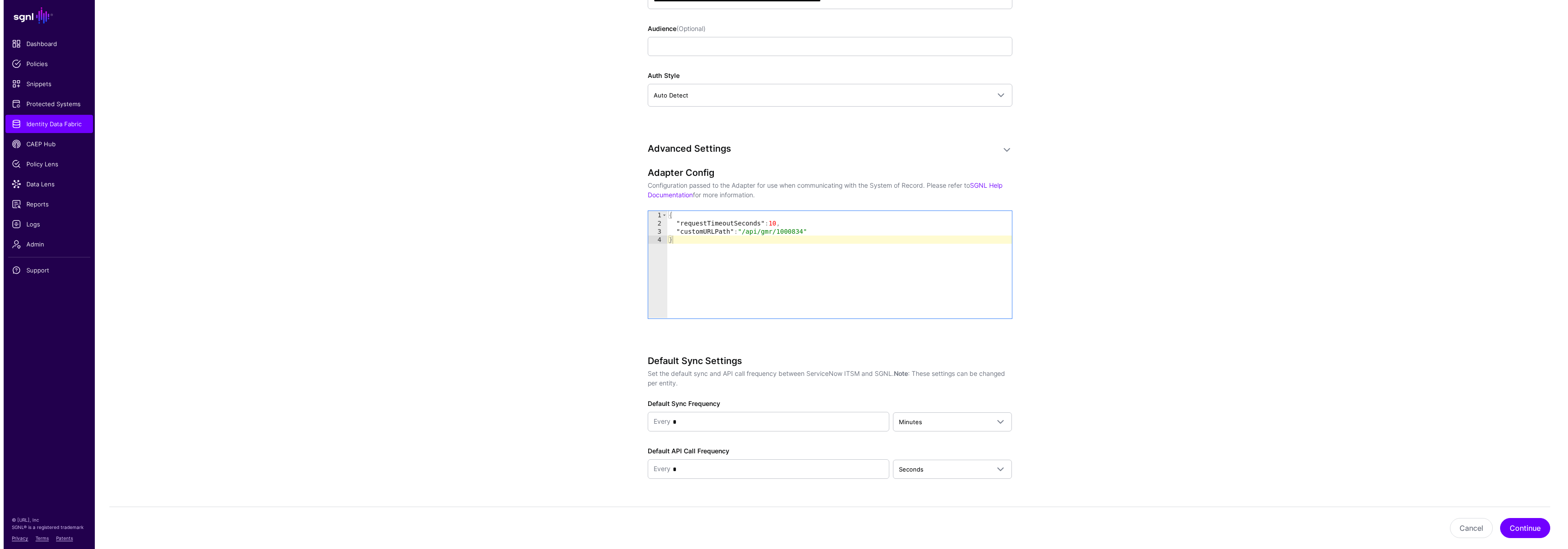
scroll to position [816, 0]
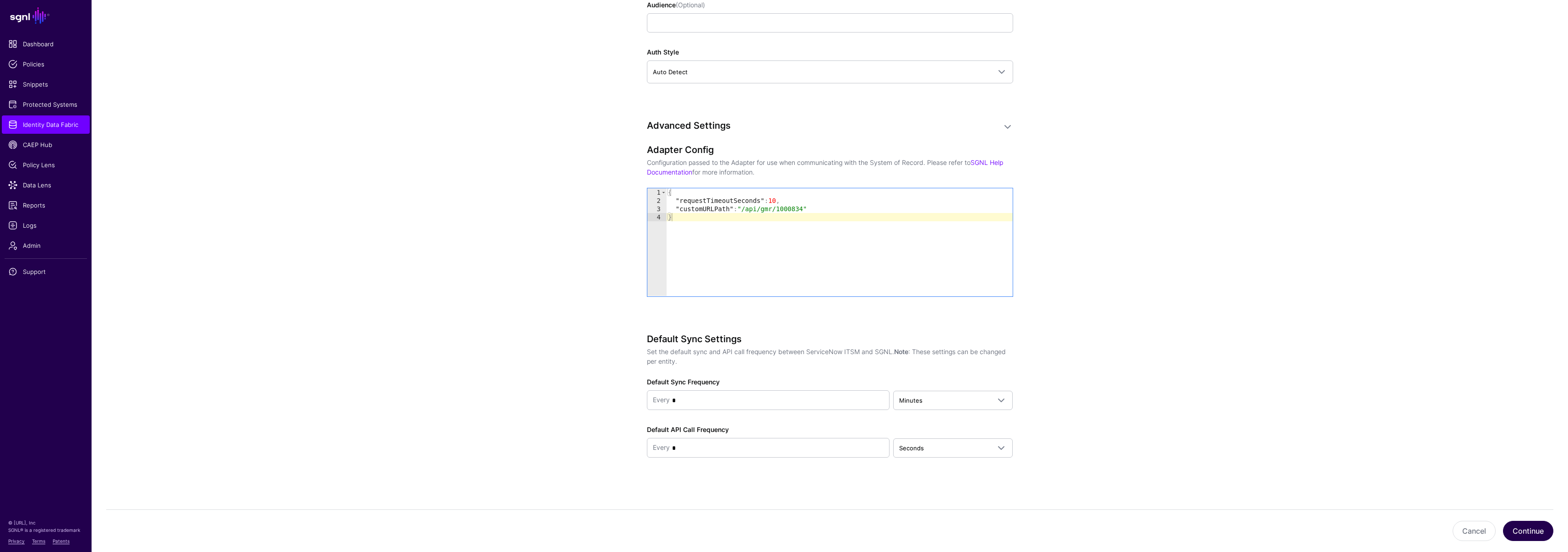
type input "**********"
click at [1548, 531] on button "Continue" at bounding box center [1528, 530] width 50 height 20
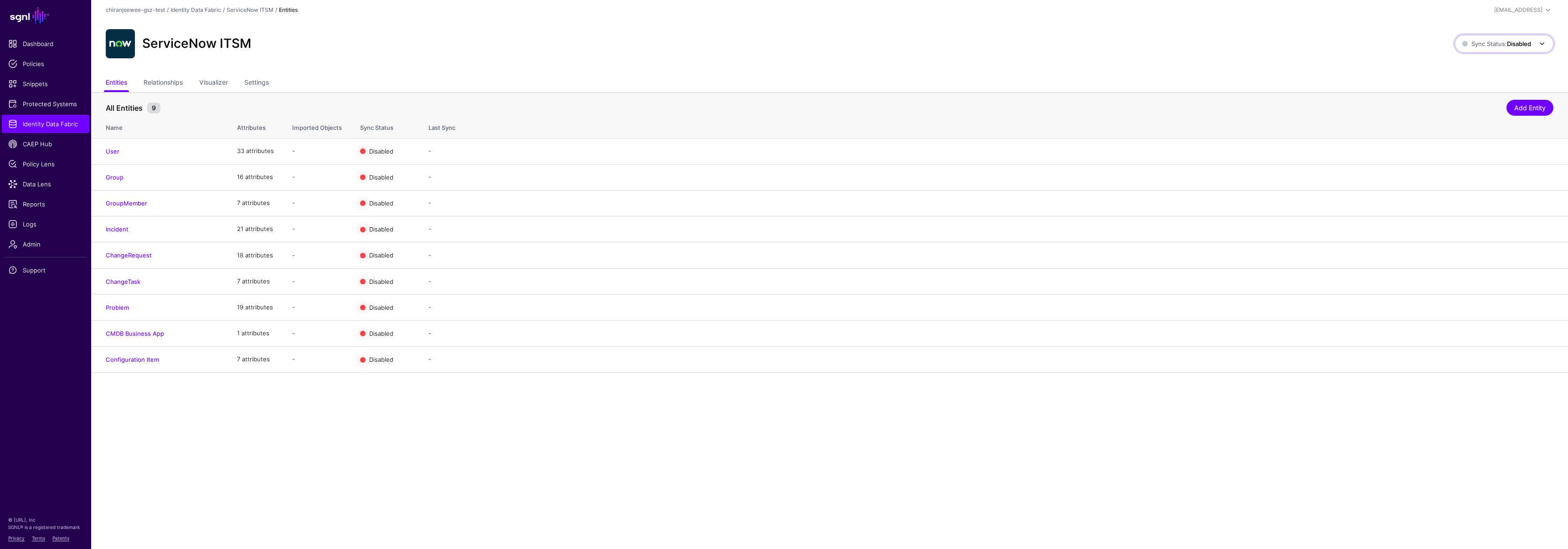
click at [1497, 42] on span "Sync Status: Disabled" at bounding box center [1496, 44] width 69 height 7
click at [1474, 79] on span "Syncing active for all configured entities that are enabled" at bounding box center [1498, 79] width 94 height 15
click at [1453, 255] on link "Enable Sync" at bounding box center [1454, 255] width 34 height 7
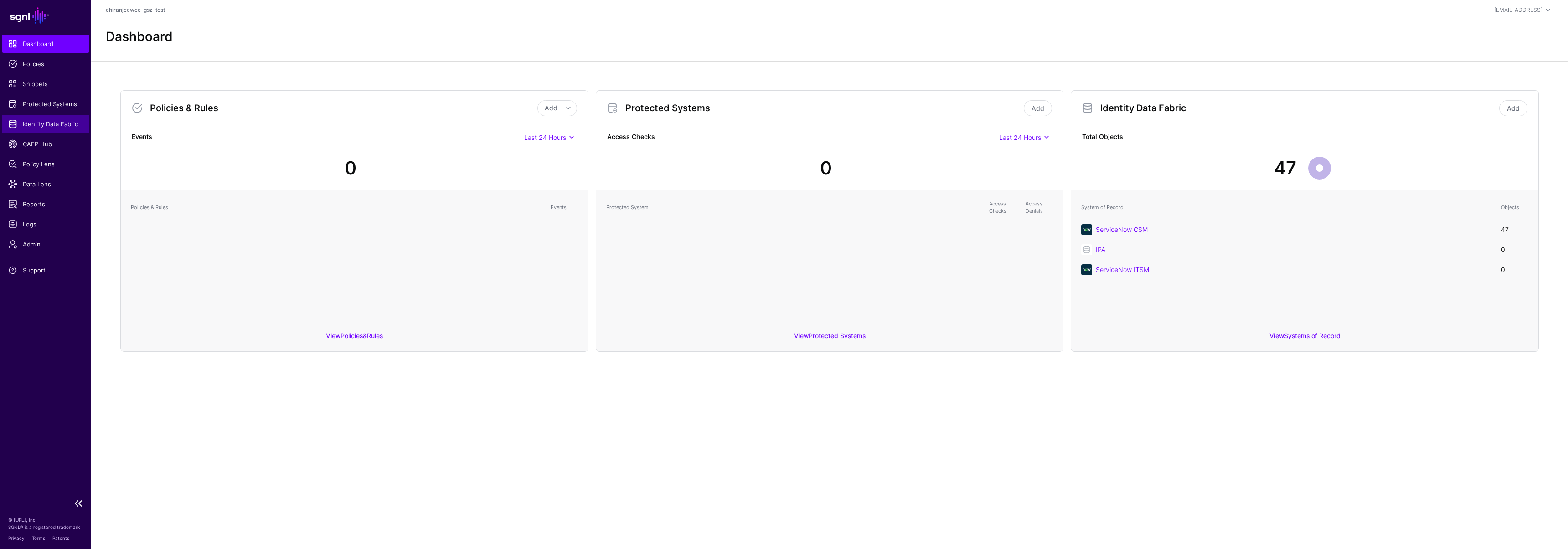
click at [31, 129] on link "Identity Data Fabric" at bounding box center [46, 124] width 88 height 18
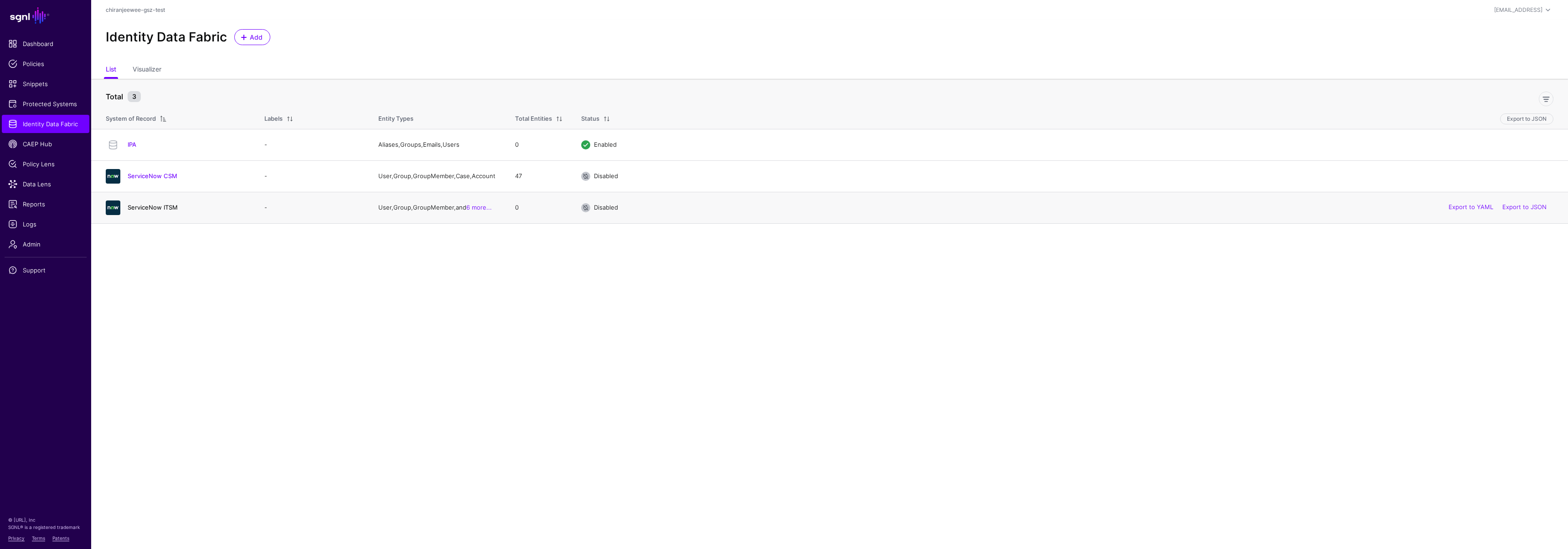
click at [170, 210] on link "ServiceNow ITSM" at bounding box center [152, 207] width 50 height 7
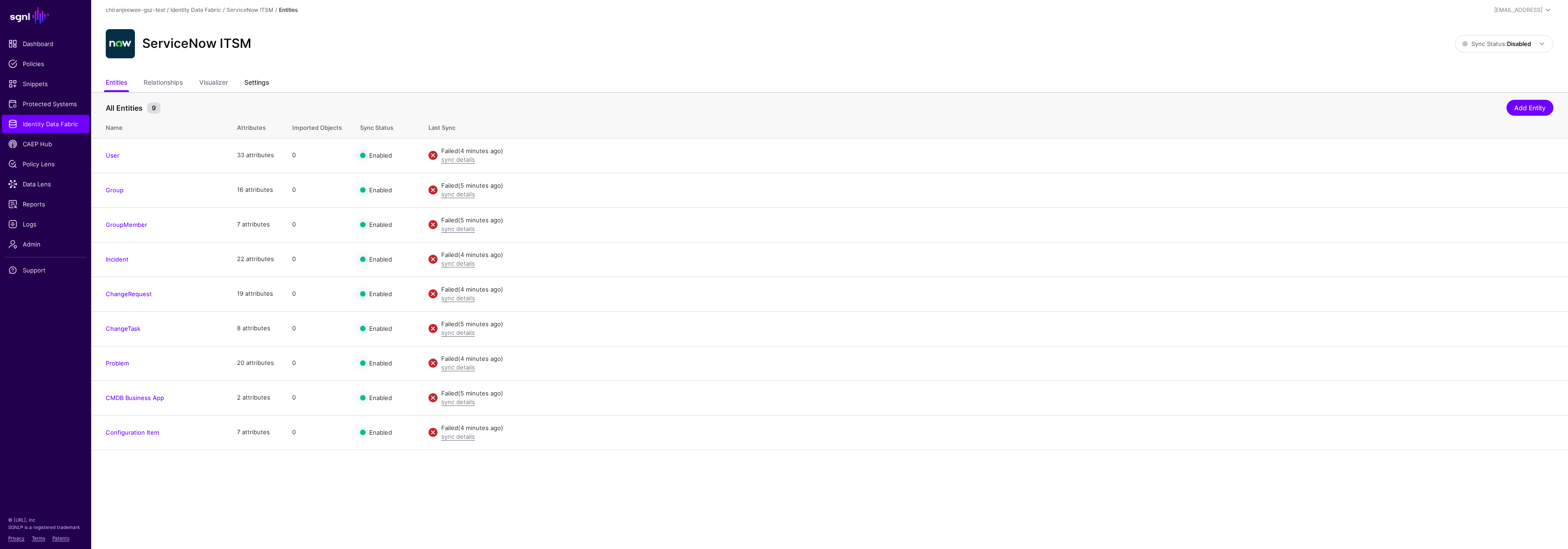
click at [265, 84] on link "Settings" at bounding box center [257, 83] width 25 height 18
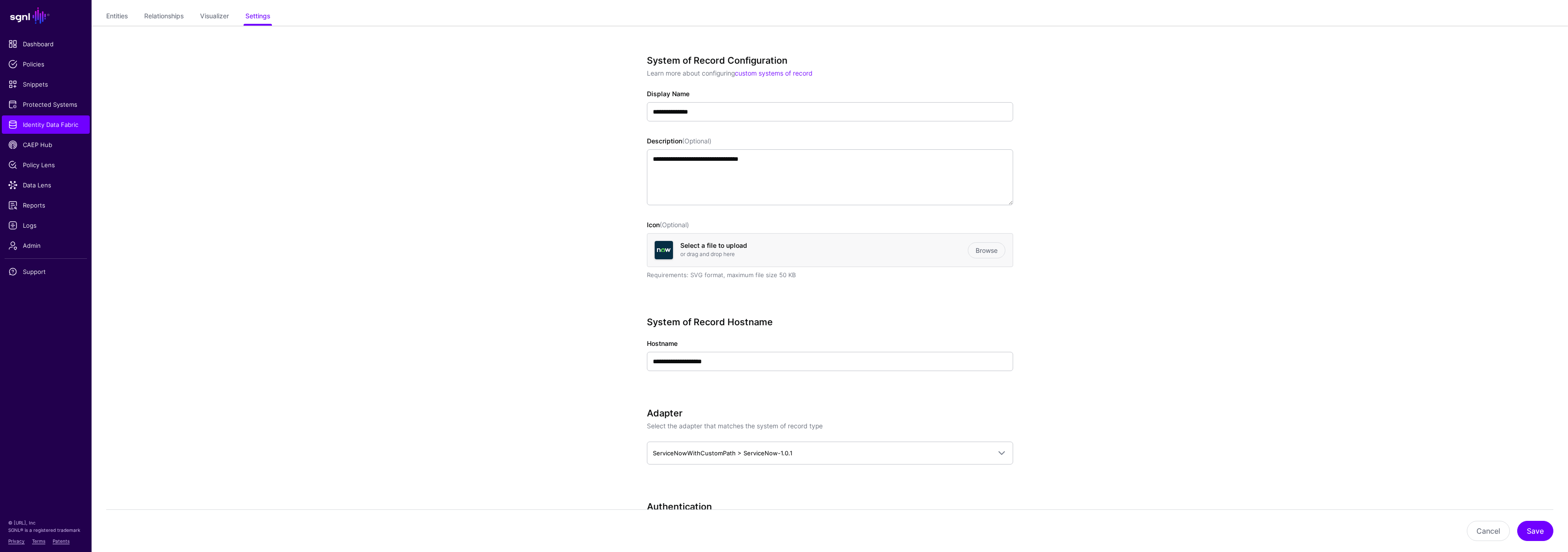
scroll to position [171, 0]
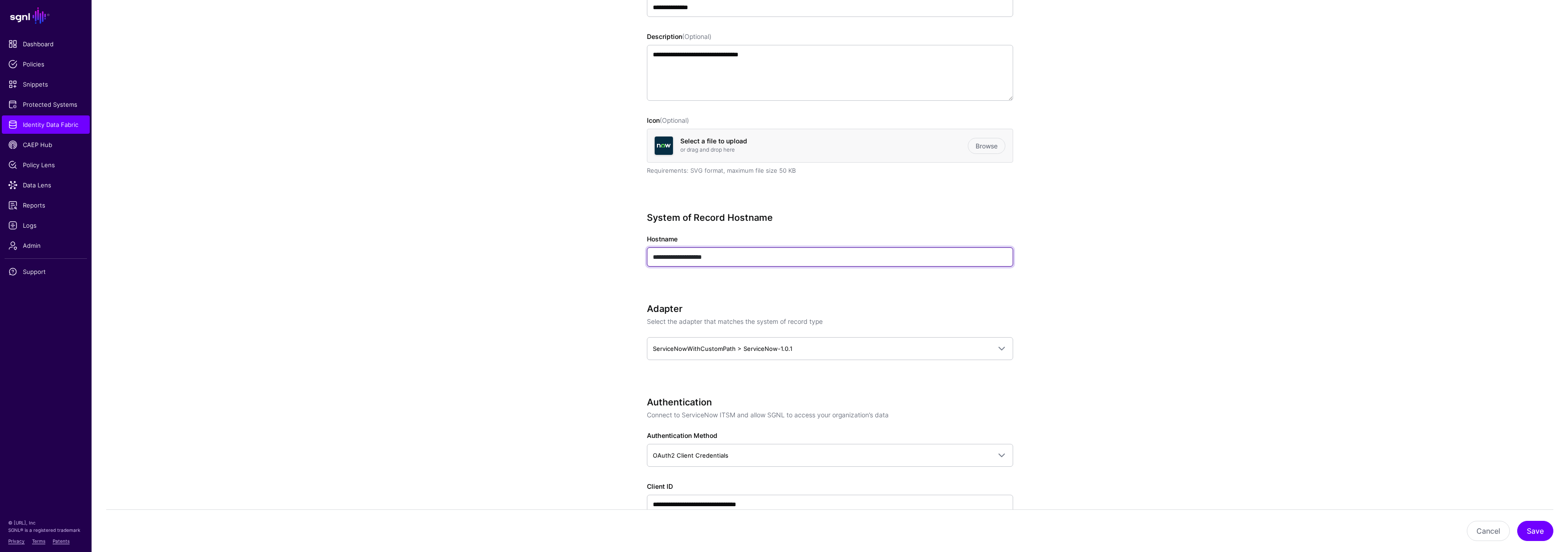
click at [748, 265] on input "**********" at bounding box center [830, 257] width 366 height 19
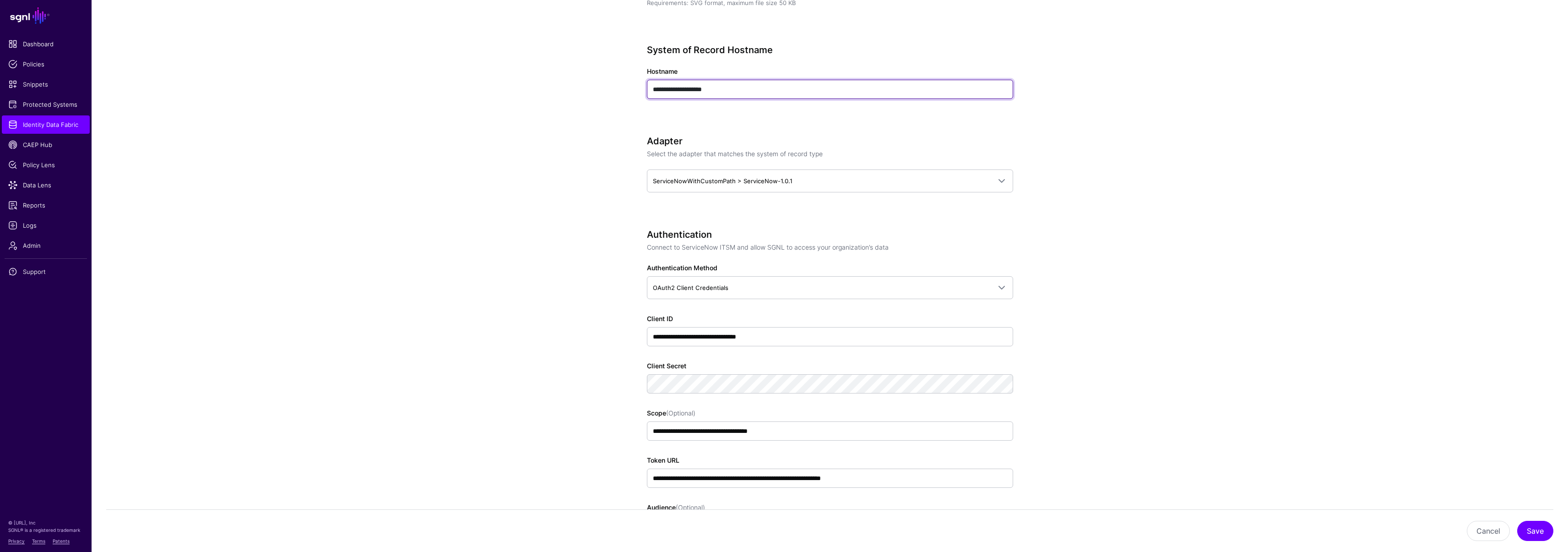
scroll to position [350, 0]
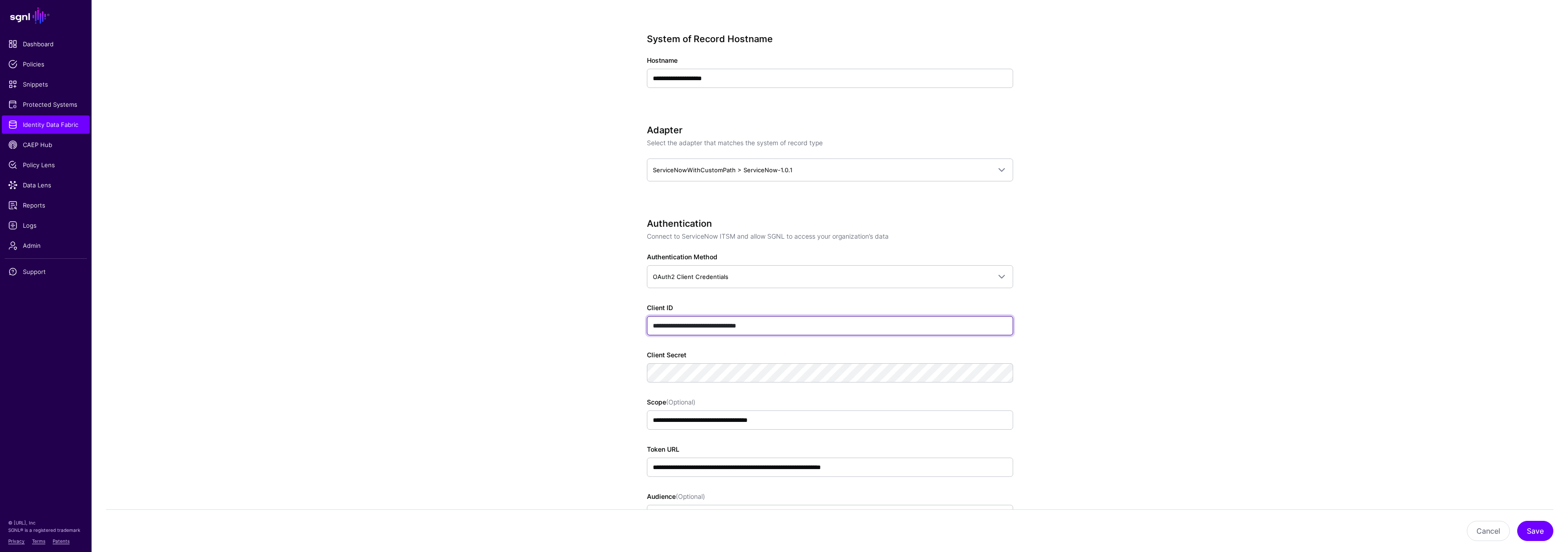
click at [821, 329] on input "**********" at bounding box center [830, 325] width 366 height 19
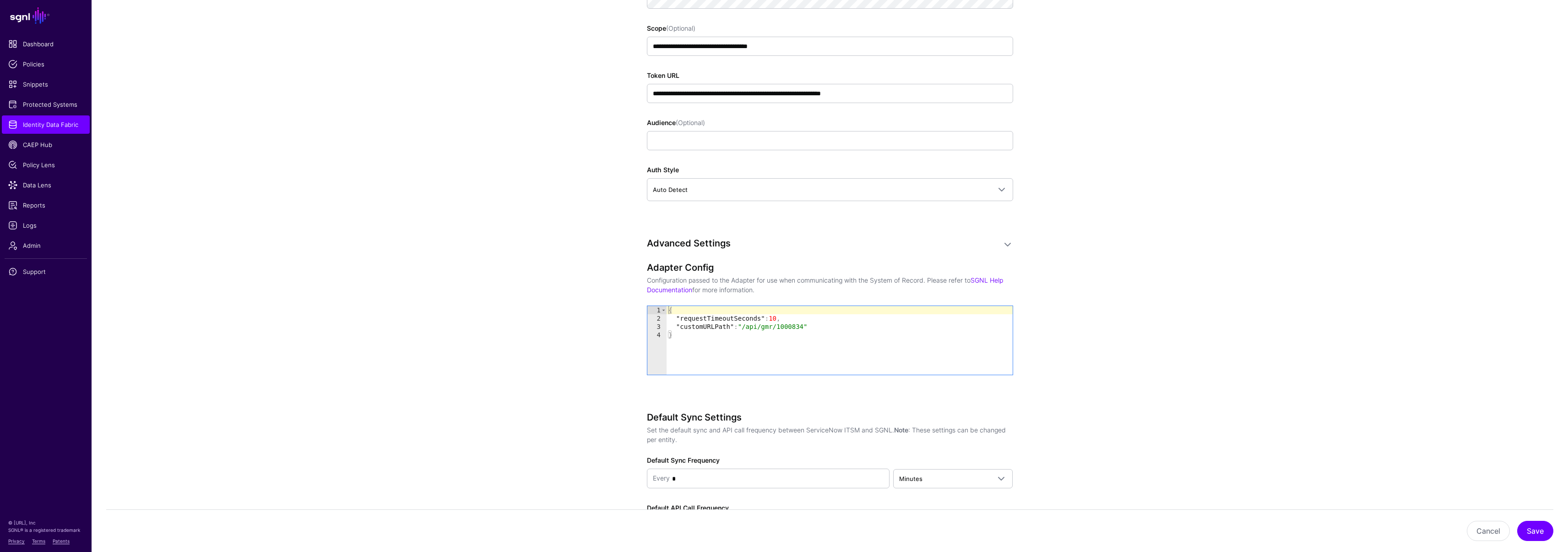
scroll to position [740, 0]
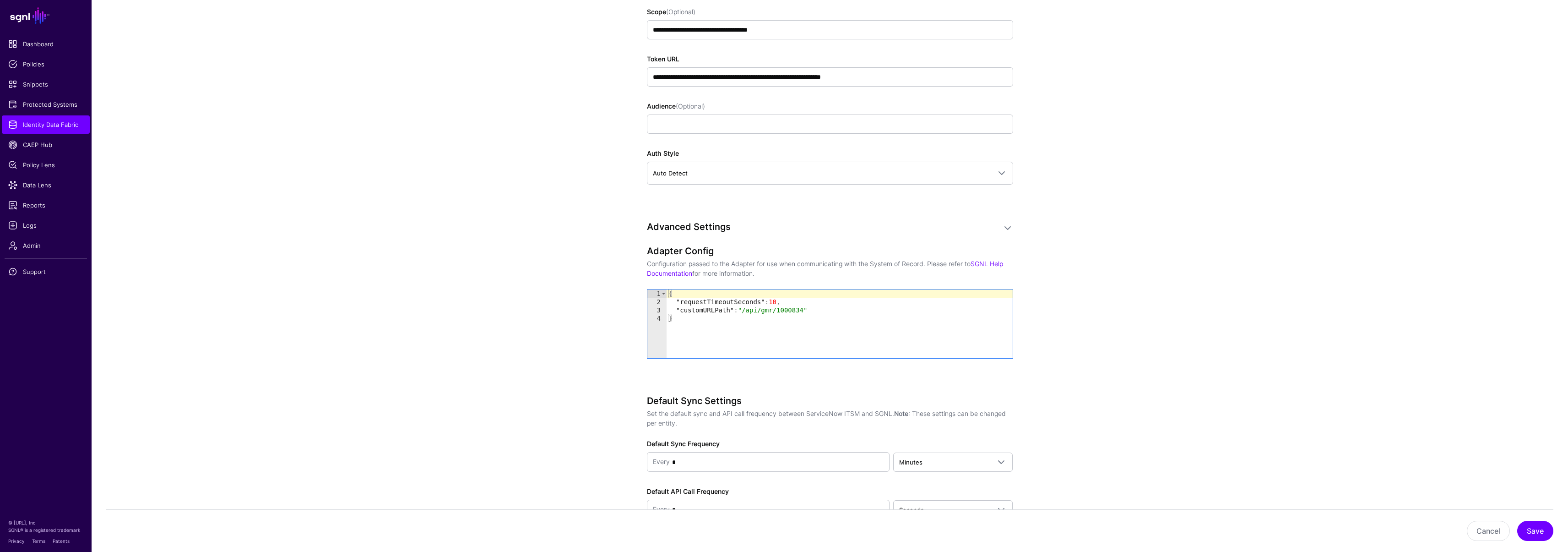
click at [708, 324] on div "{ "requestTimeoutSeconds" : 10 , "customURLPath" : "/api/gmr/1000834" }" at bounding box center [839, 332] width 346 height 85
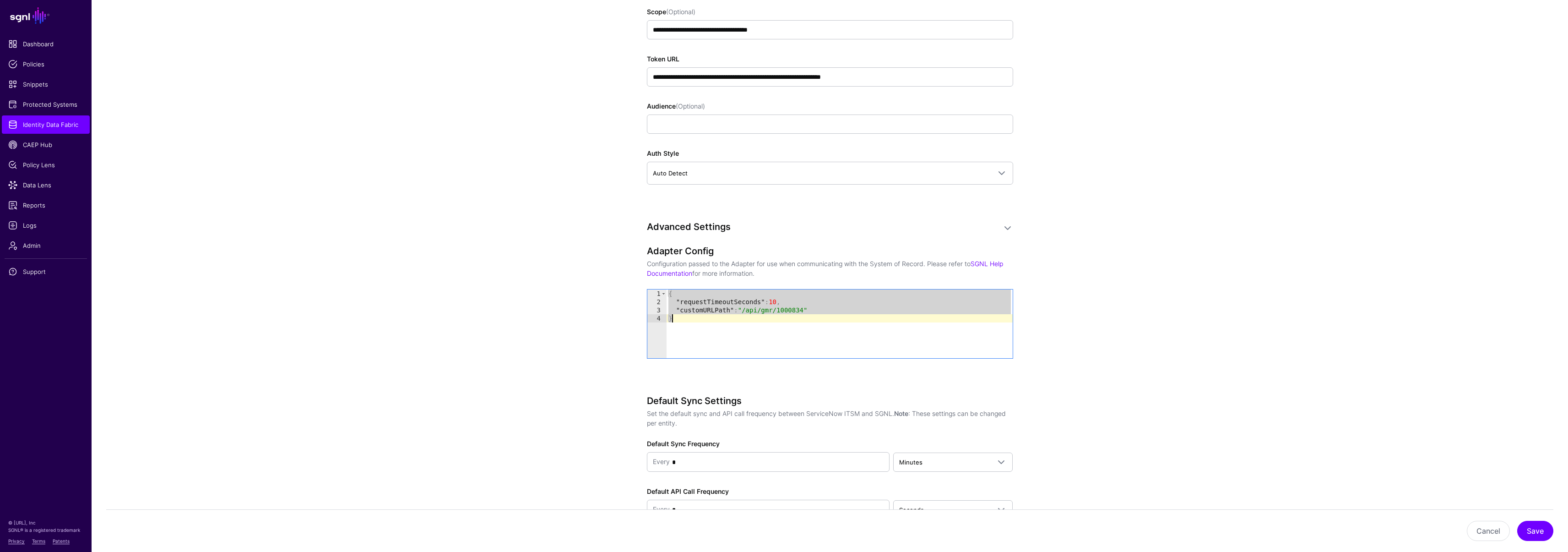
click at [720, 323] on div "{ "requestTimeoutSeconds" : 10 , "customURLPath" : "/api/gmr/1000834" }" at bounding box center [839, 332] width 346 height 85
click at [693, 333] on div "{ "requestTimeoutSeconds" : 10 , "customURLPath" : "/api/gmr/1000834" }" at bounding box center [839, 332] width 346 height 85
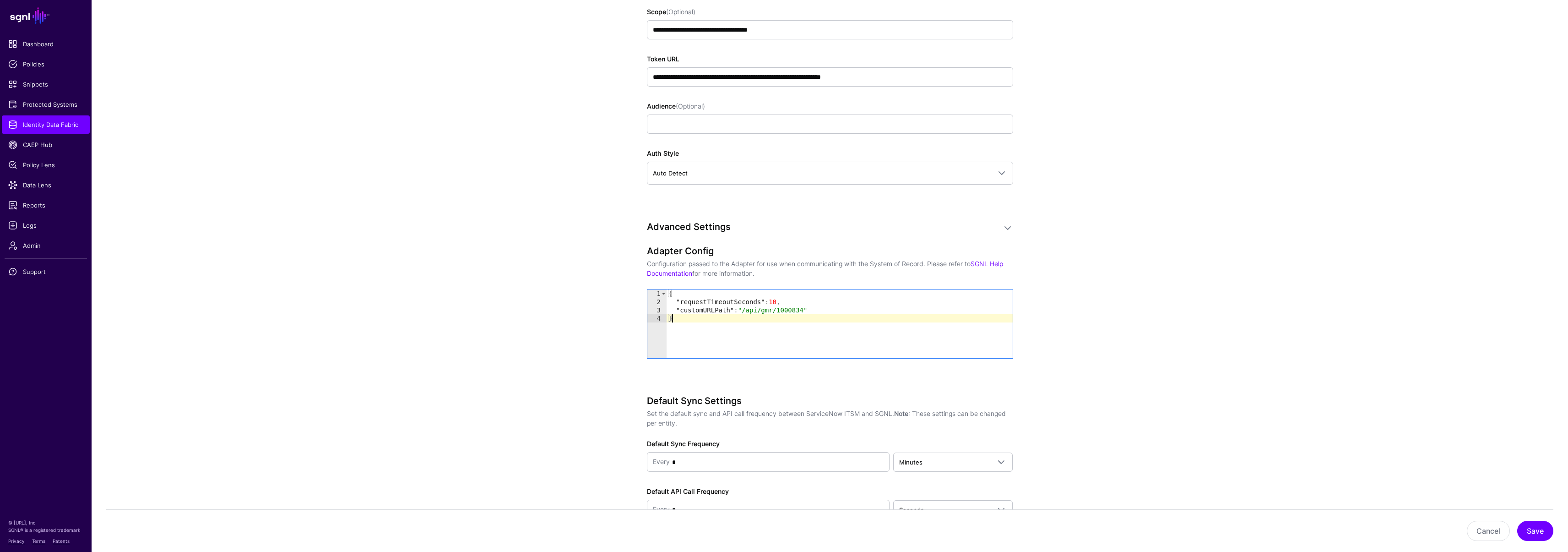
type textarea "**********"
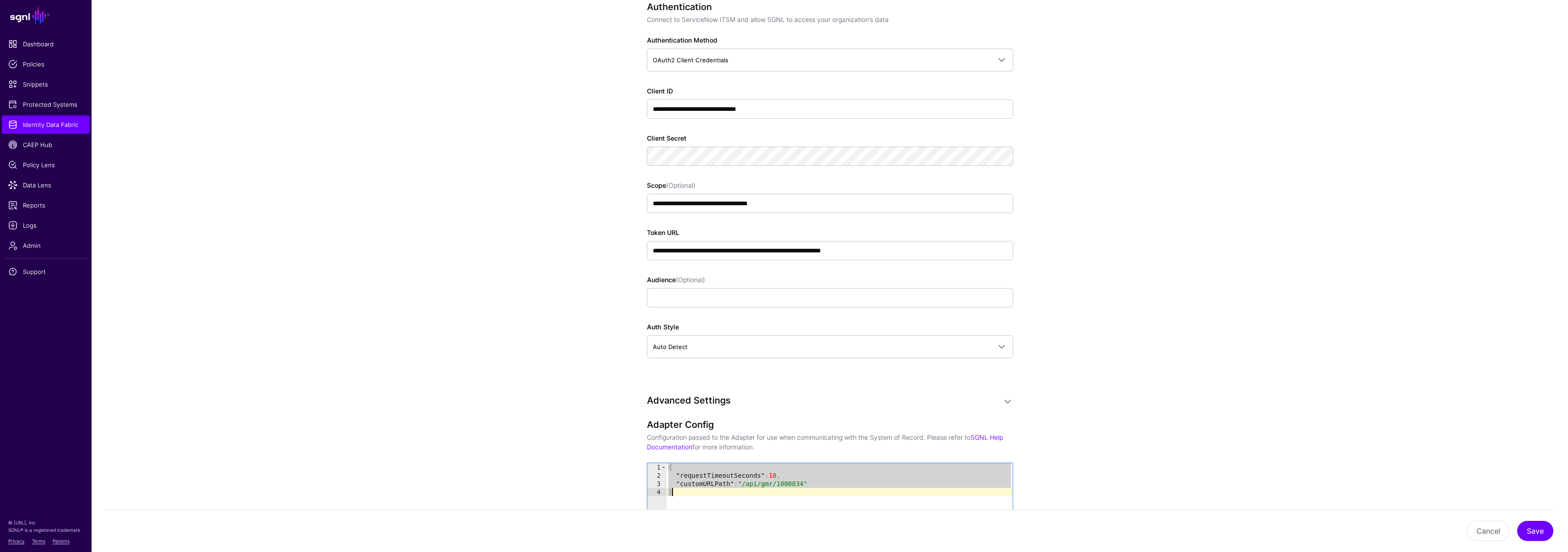
scroll to position [566, 0]
click at [897, 253] on input "**********" at bounding box center [830, 251] width 366 height 19
click at [791, 200] on input "**********" at bounding box center [830, 204] width 366 height 19
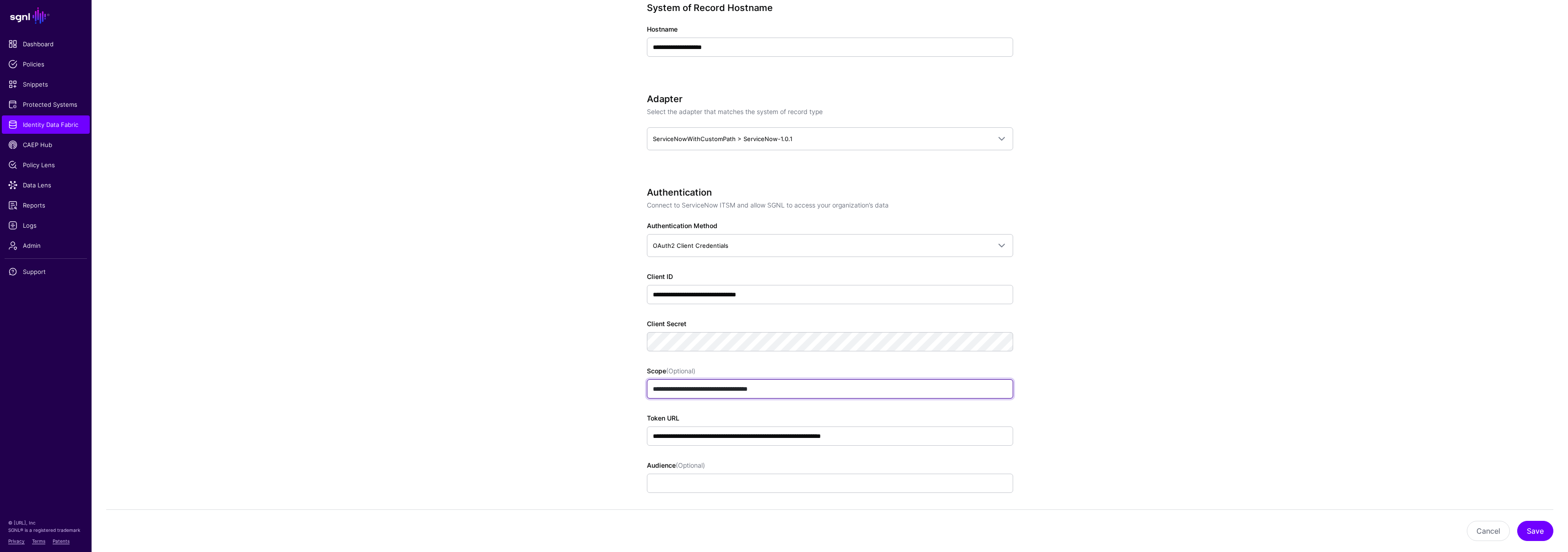
scroll to position [234, 0]
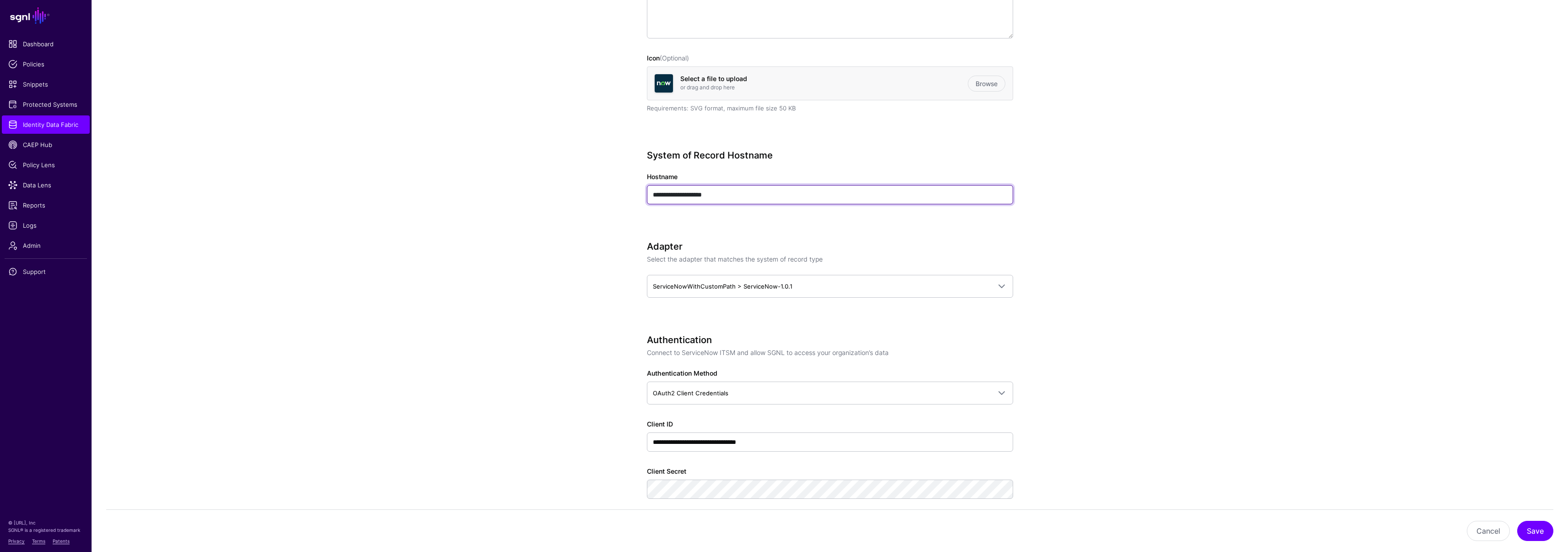
click at [760, 197] on input "**********" at bounding box center [830, 194] width 366 height 19
click at [33, 125] on span "Identity Data Fabric" at bounding box center [46, 125] width 75 height 9
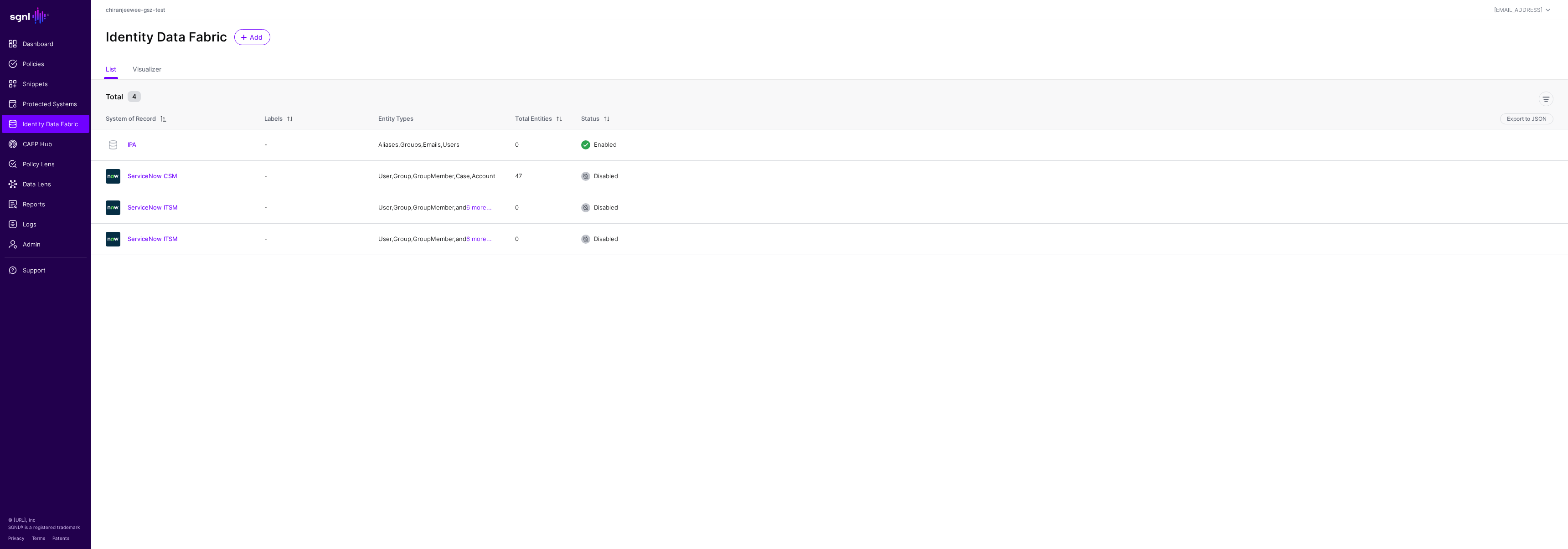
drag, startPoint x: 146, startPoint y: 214, endPoint x: 153, endPoint y: 211, distance: 7.6
click at [146, 211] on link "ServiceNow ITSM" at bounding box center [152, 207] width 50 height 7
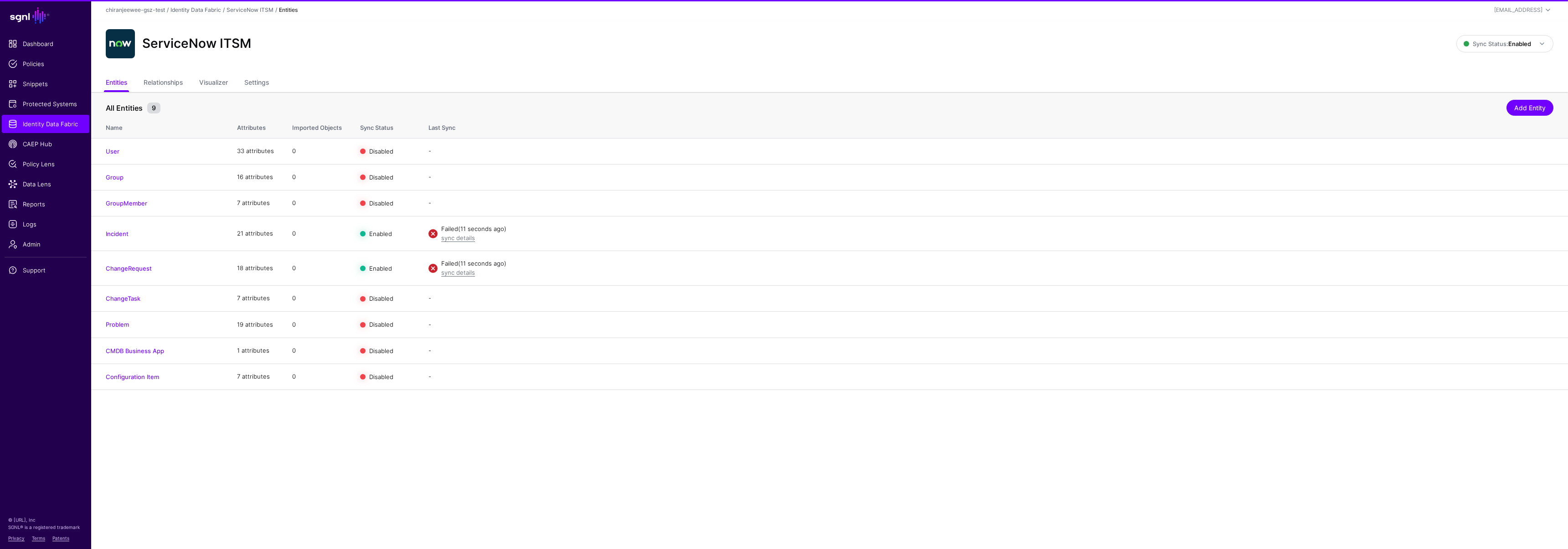
click at [246, 82] on ul "Entities Relationships Visualizer Settings" at bounding box center [830, 83] width 1448 height 18
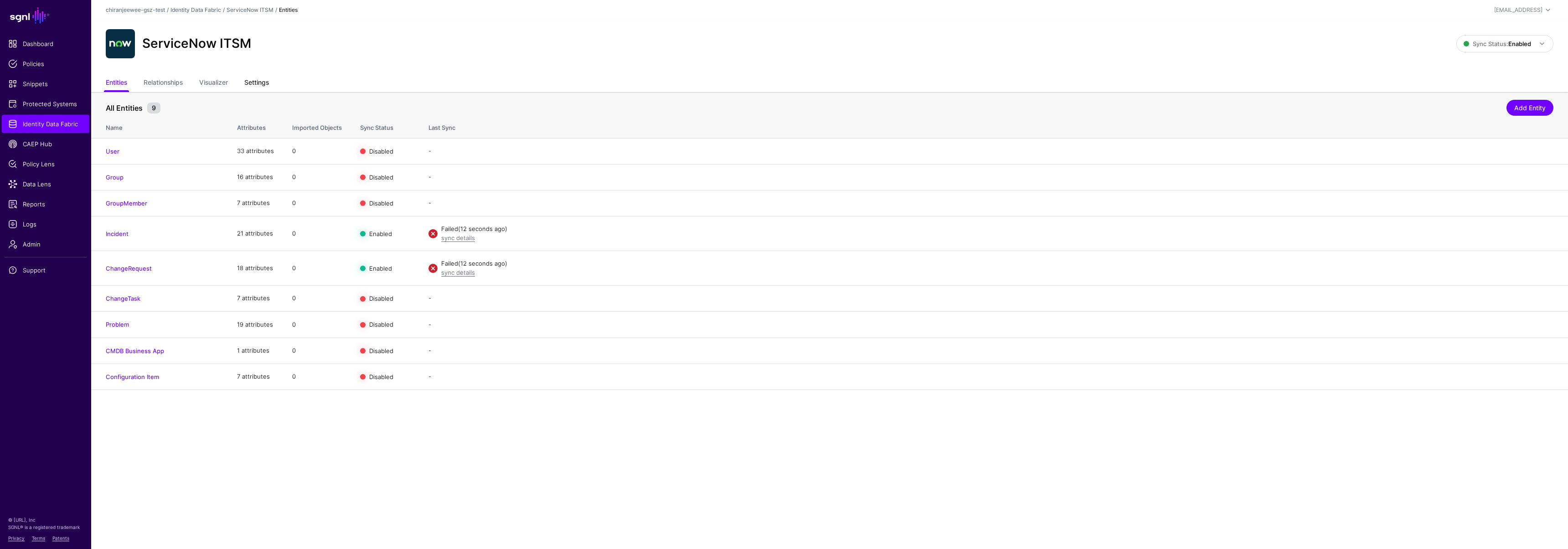
click at [264, 83] on link "Settings" at bounding box center [257, 83] width 25 height 18
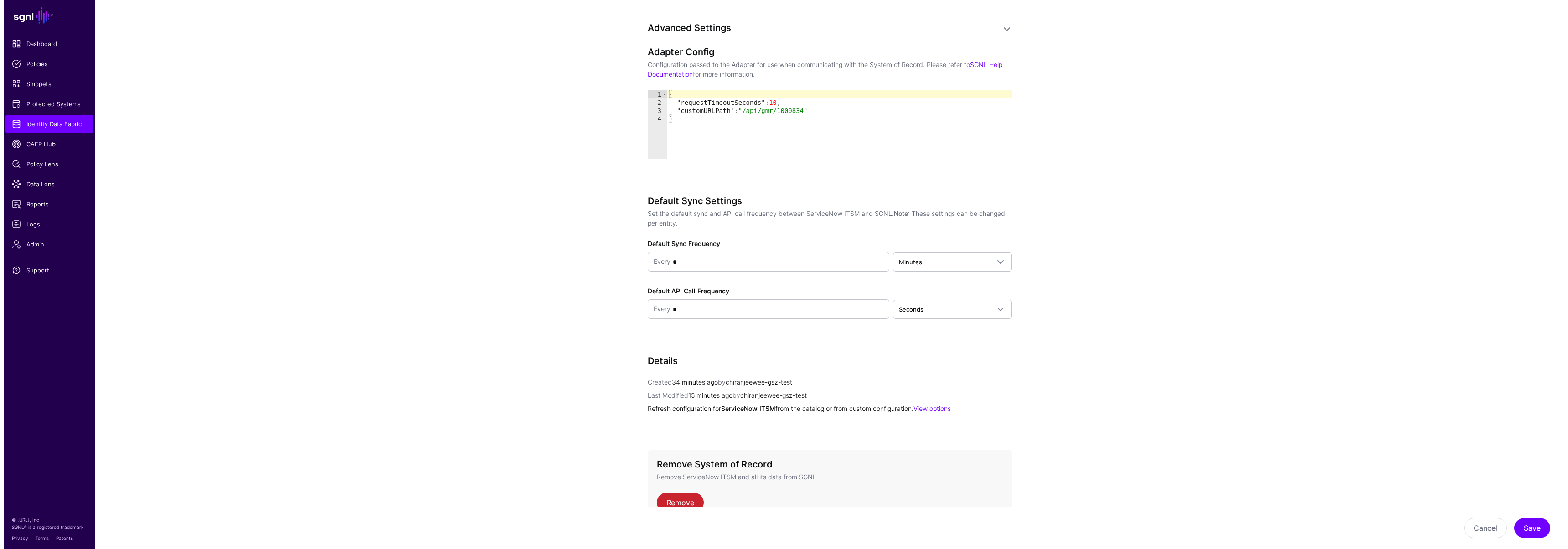
scroll to position [989, 0]
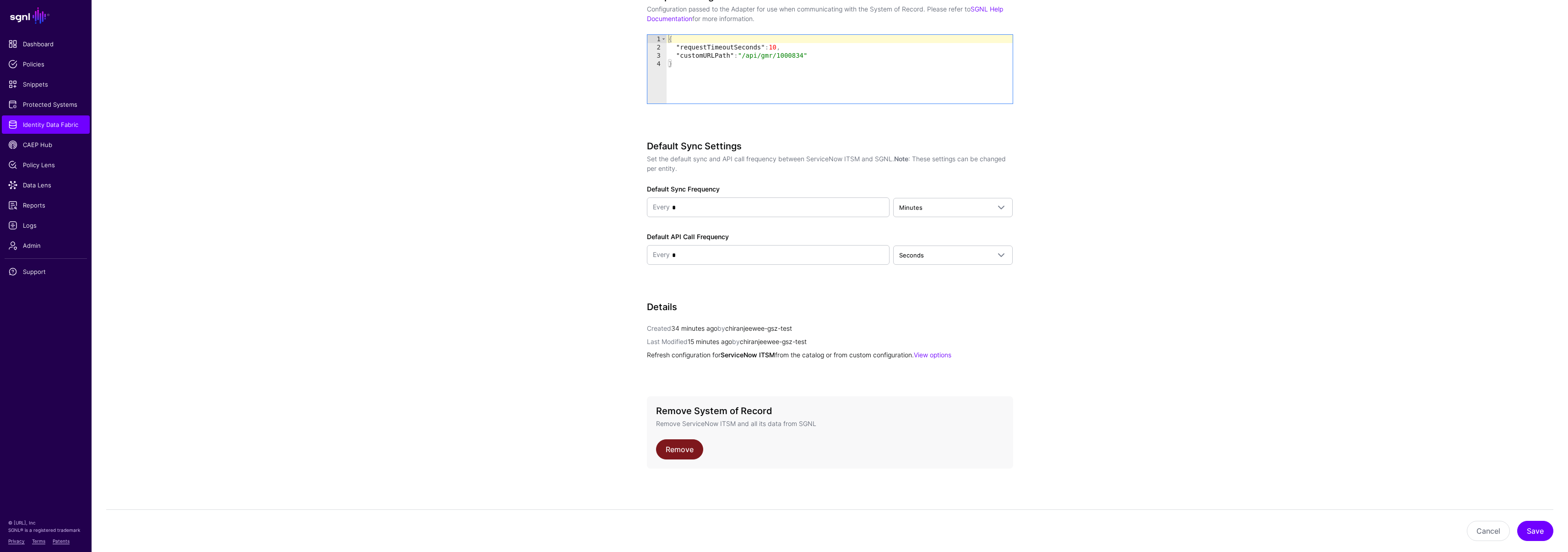
click at [672, 444] on link "Remove" at bounding box center [680, 449] width 47 height 20
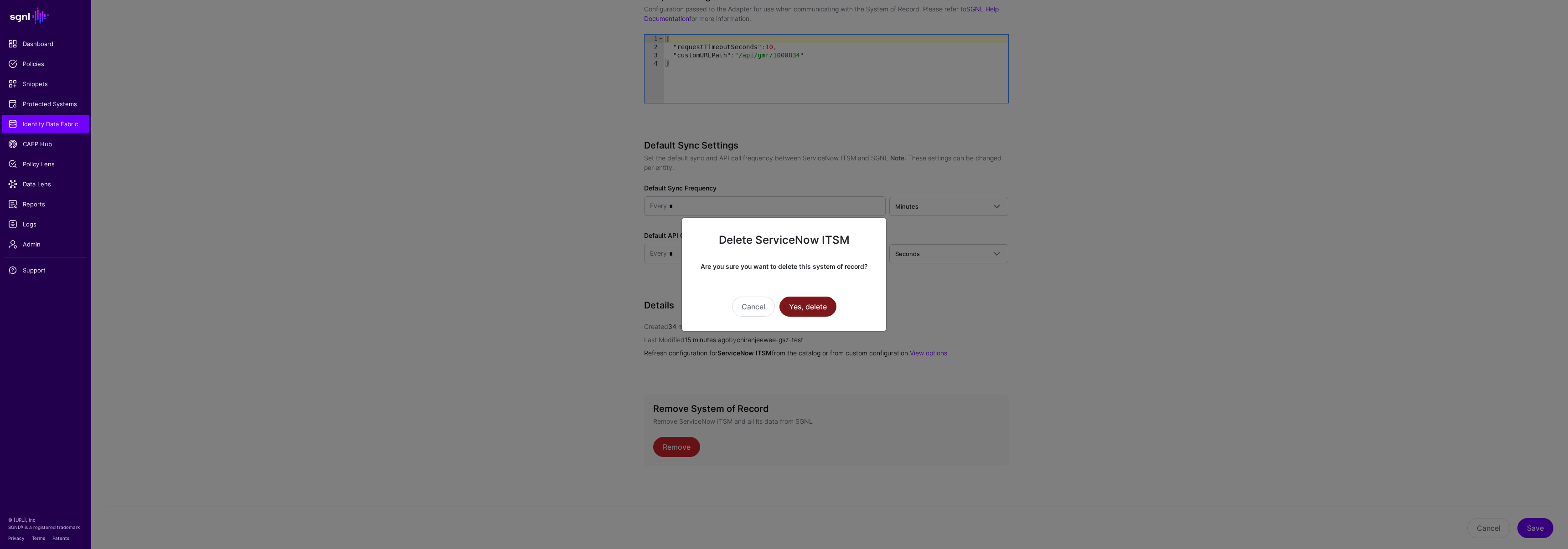
click at [811, 303] on button "Yes, delete" at bounding box center [808, 306] width 57 height 20
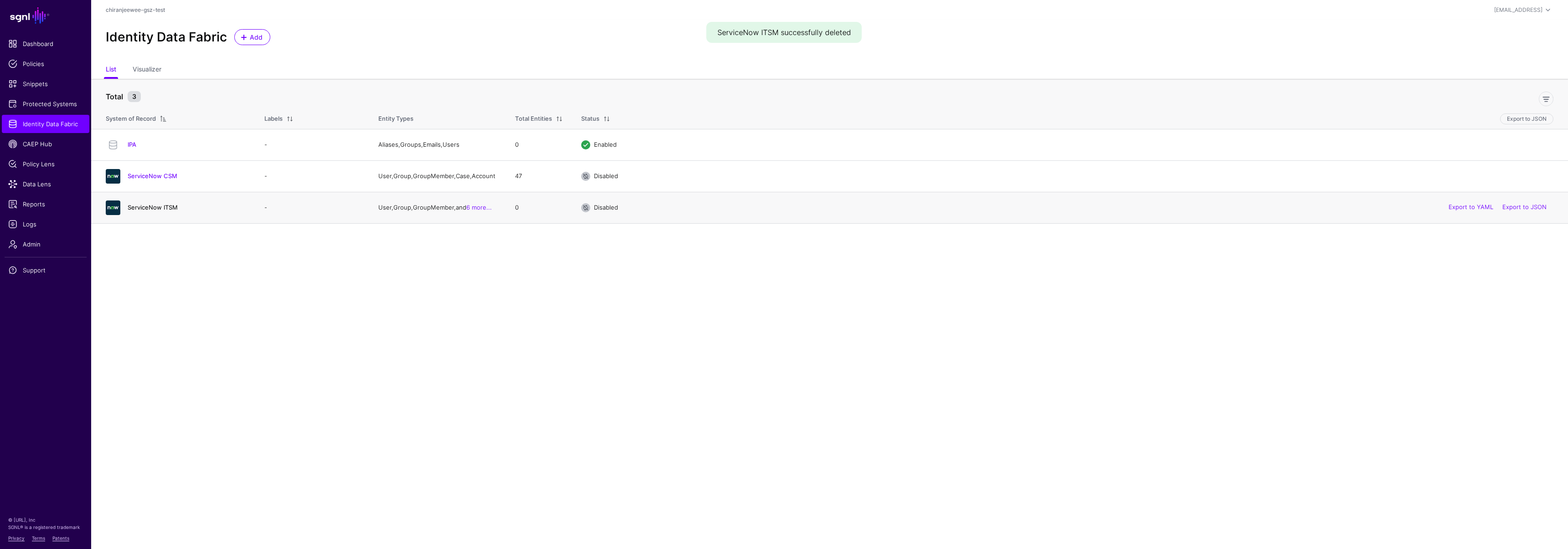
click at [165, 208] on link "ServiceNow ITSM" at bounding box center [152, 207] width 50 height 7
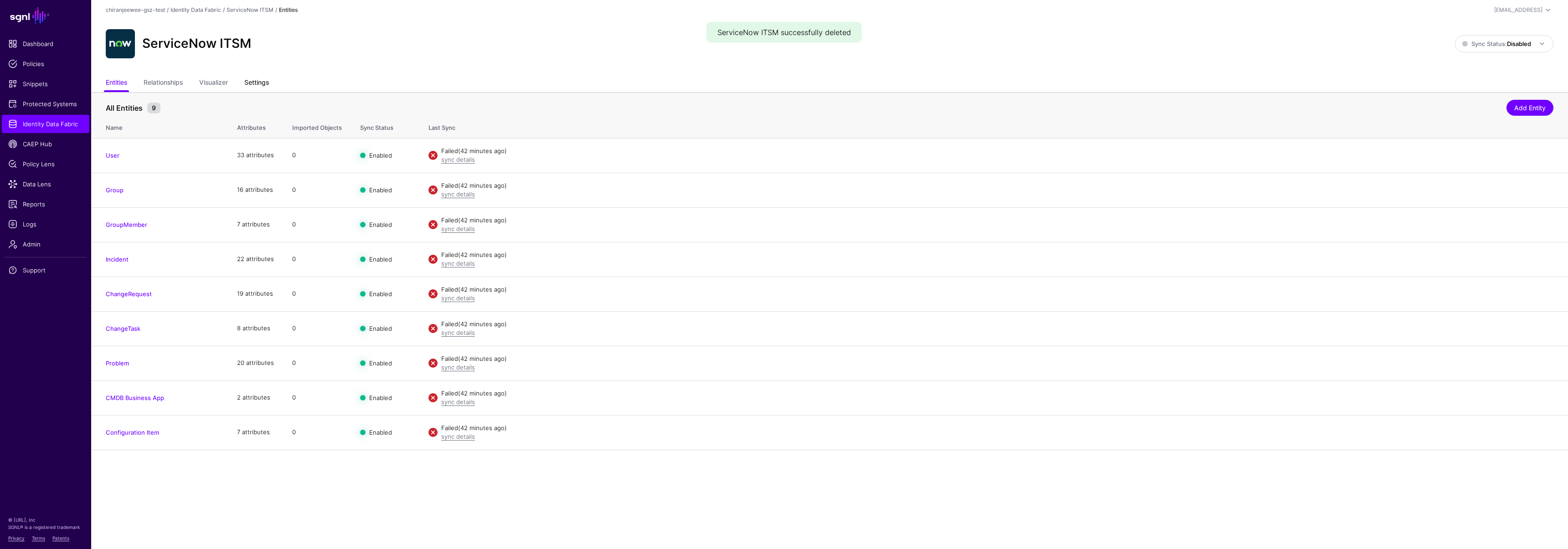
click at [267, 80] on link "Settings" at bounding box center [257, 83] width 25 height 18
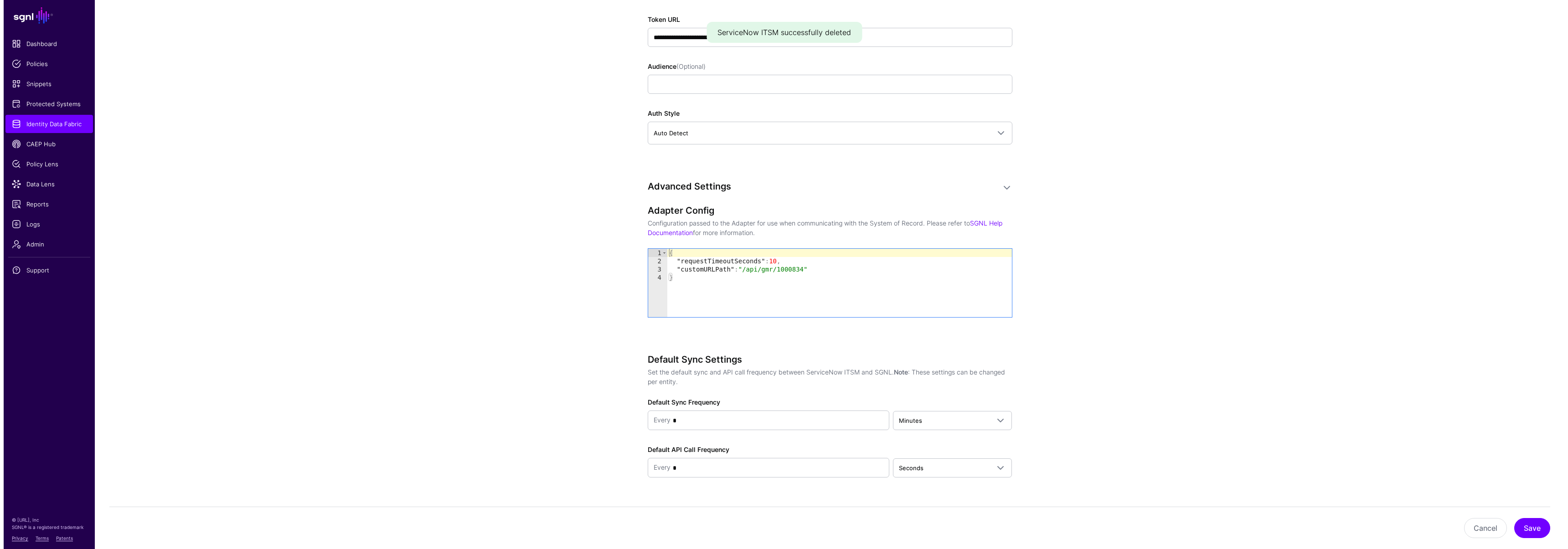
scroll to position [989, 0]
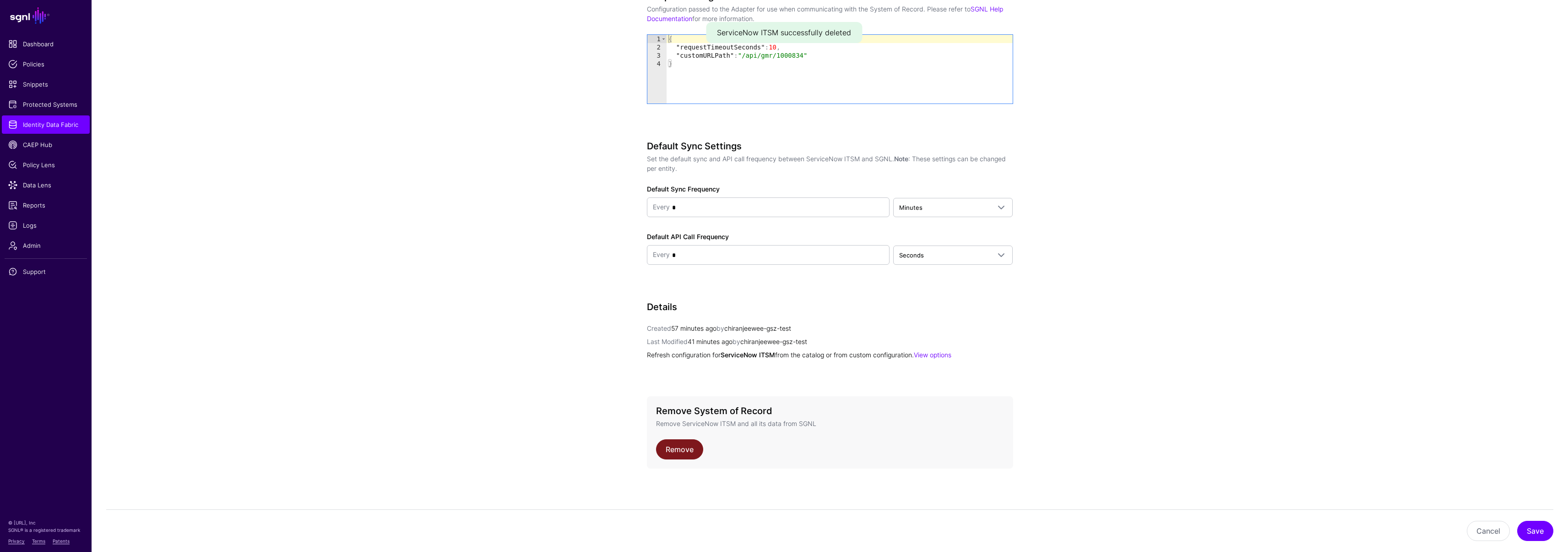
click at [692, 455] on link "Remove" at bounding box center [680, 449] width 47 height 20
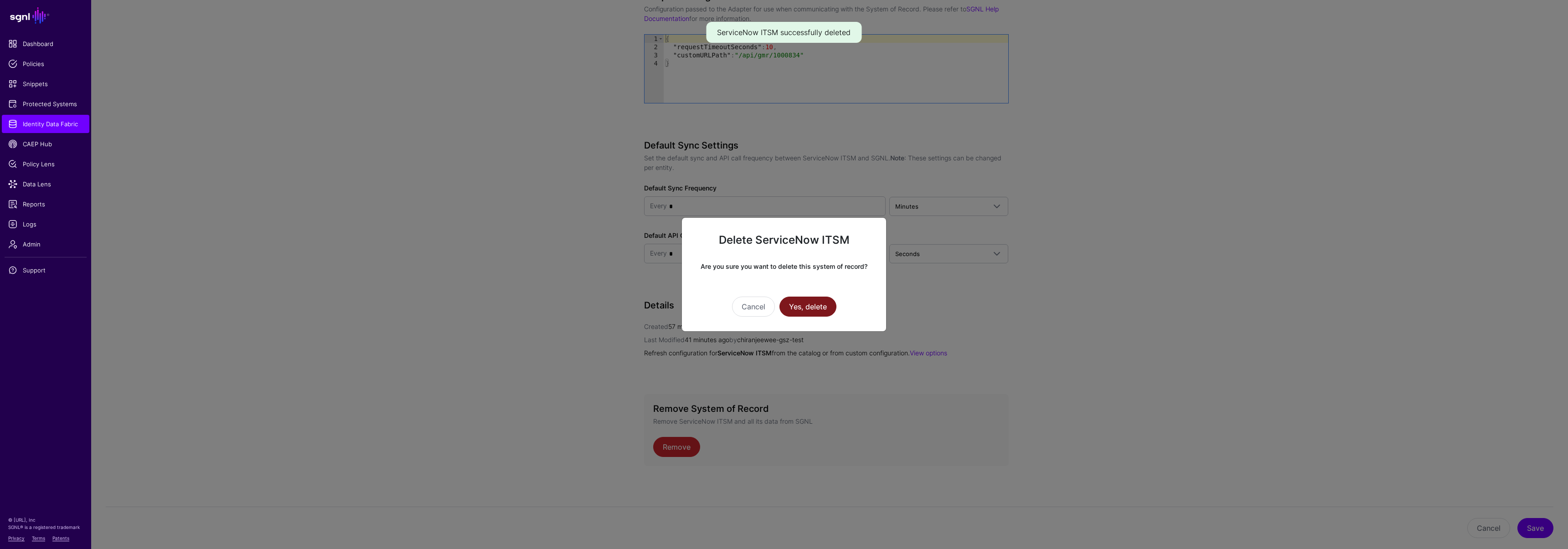
click at [798, 303] on button "Yes, delete" at bounding box center [808, 306] width 57 height 20
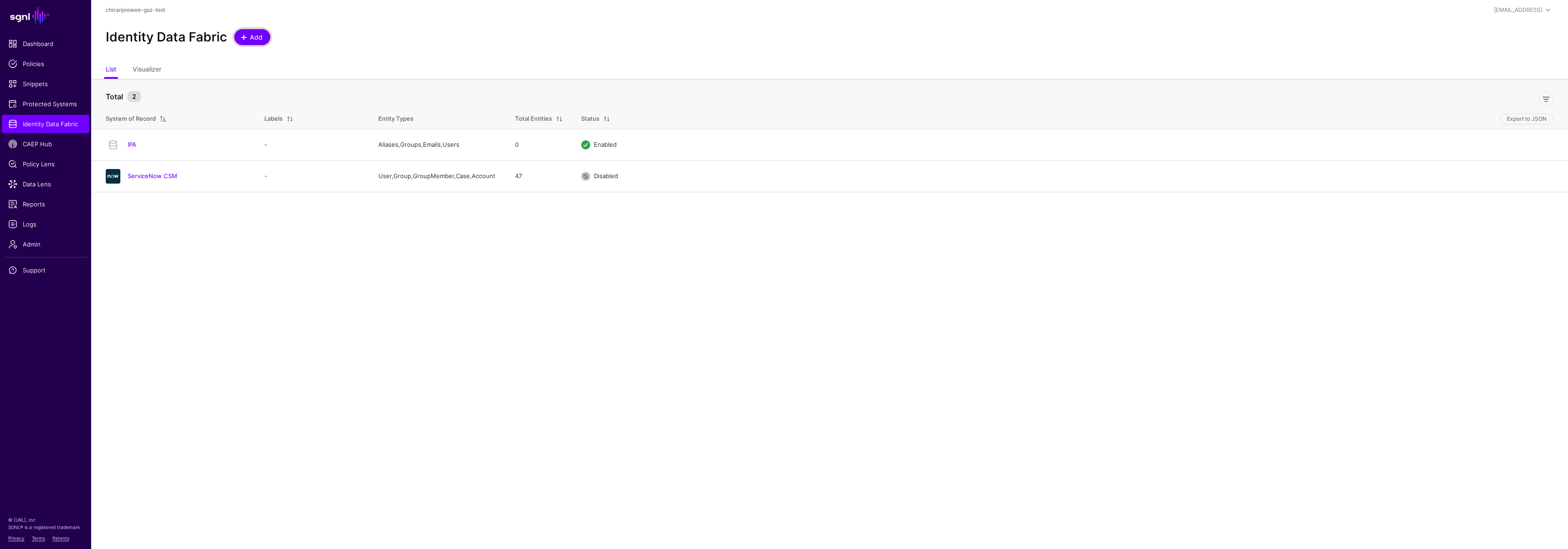
click at [239, 44] on link "Add" at bounding box center [252, 37] width 36 height 16
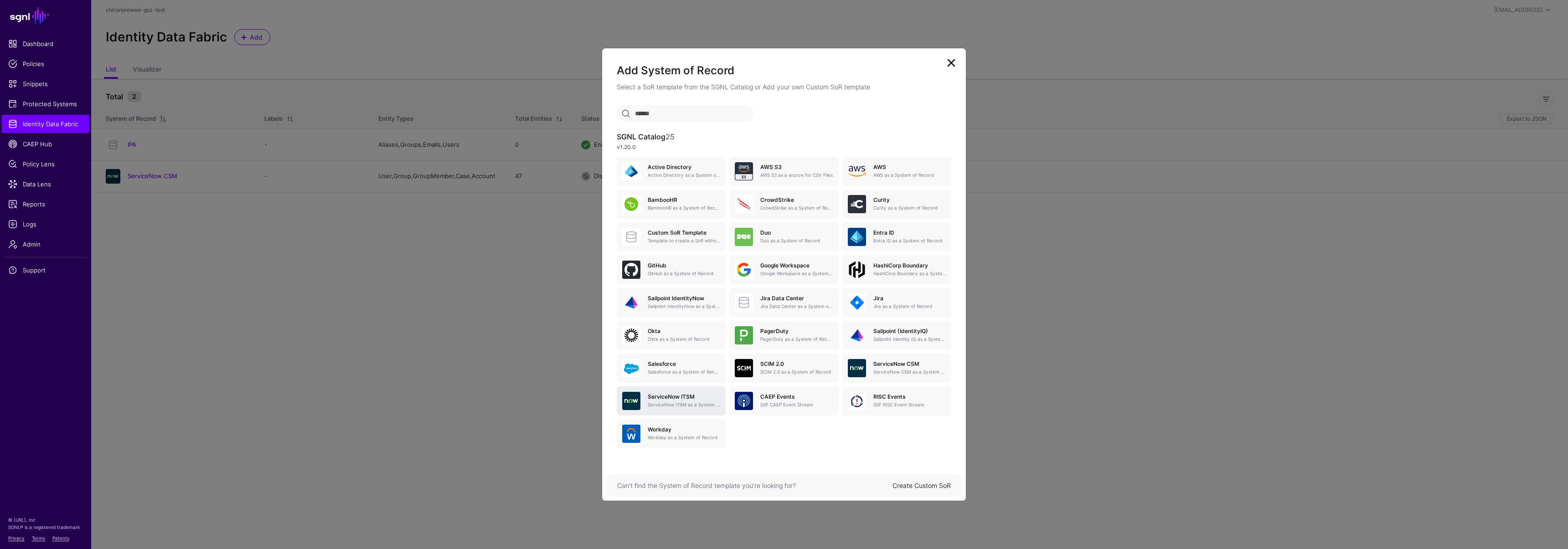
click at [679, 404] on p "ServiceNow ITSM as a System of Record" at bounding box center [683, 405] width 72 height 7
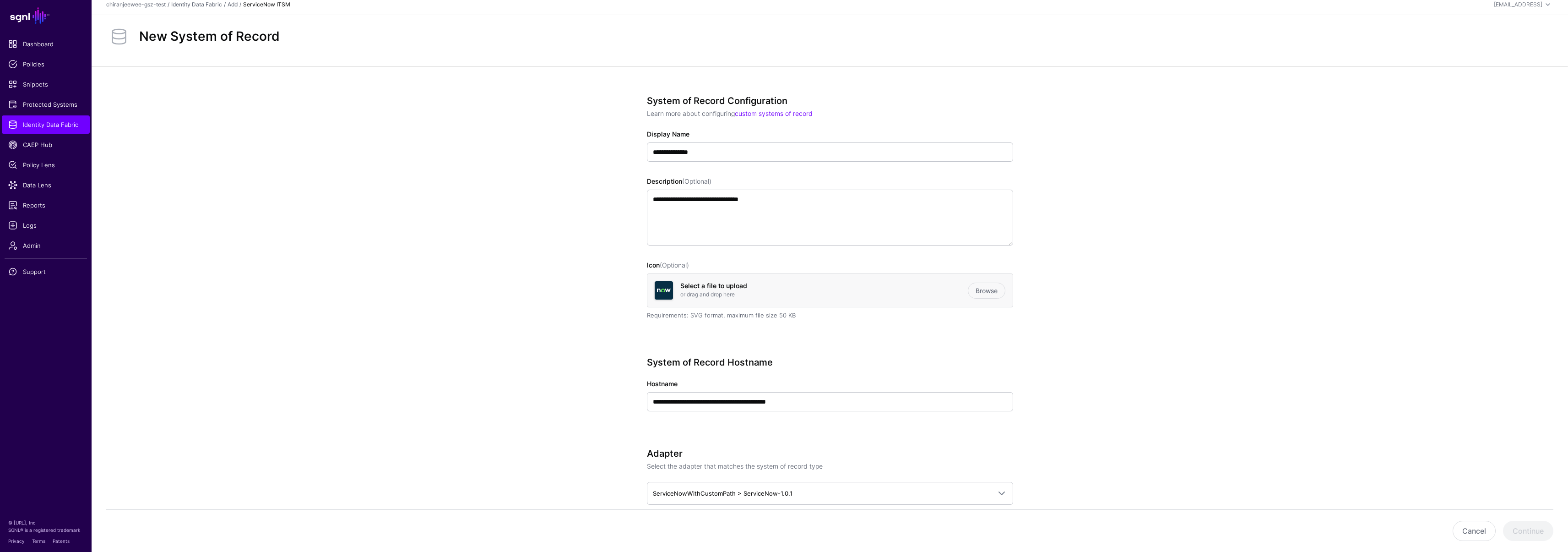
scroll to position [12, 0]
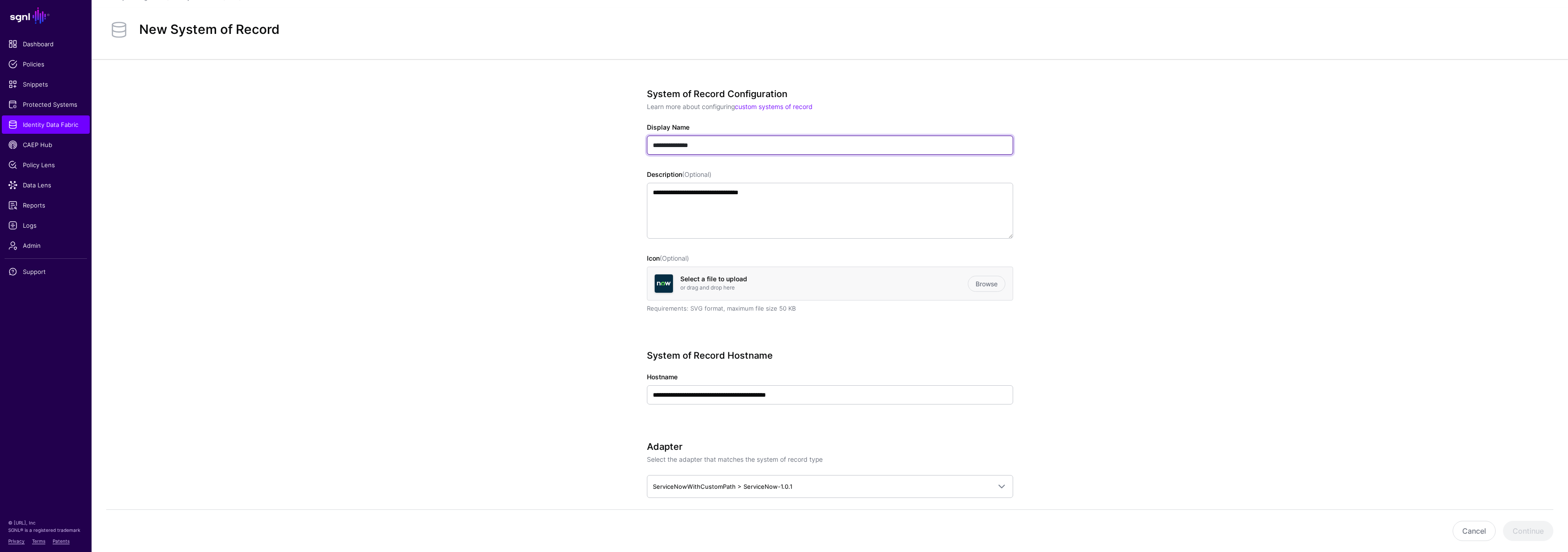
click at [738, 147] on input "**********" at bounding box center [830, 145] width 366 height 19
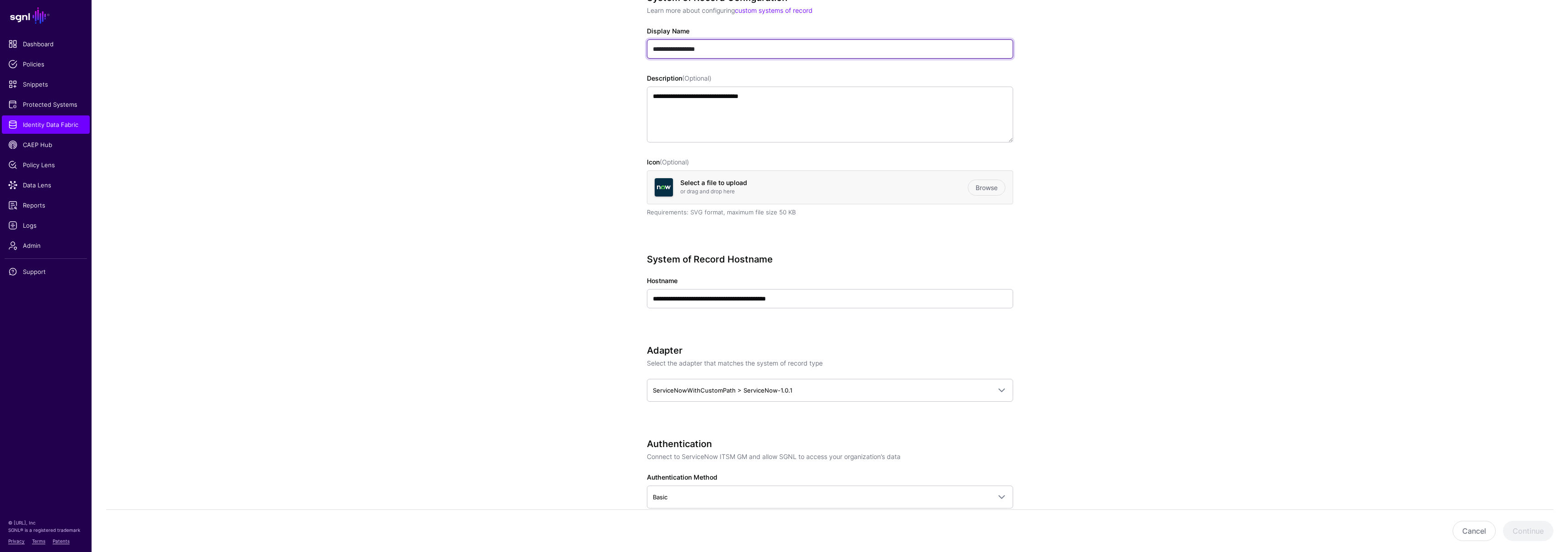
scroll to position [110, 0]
type input "**********"
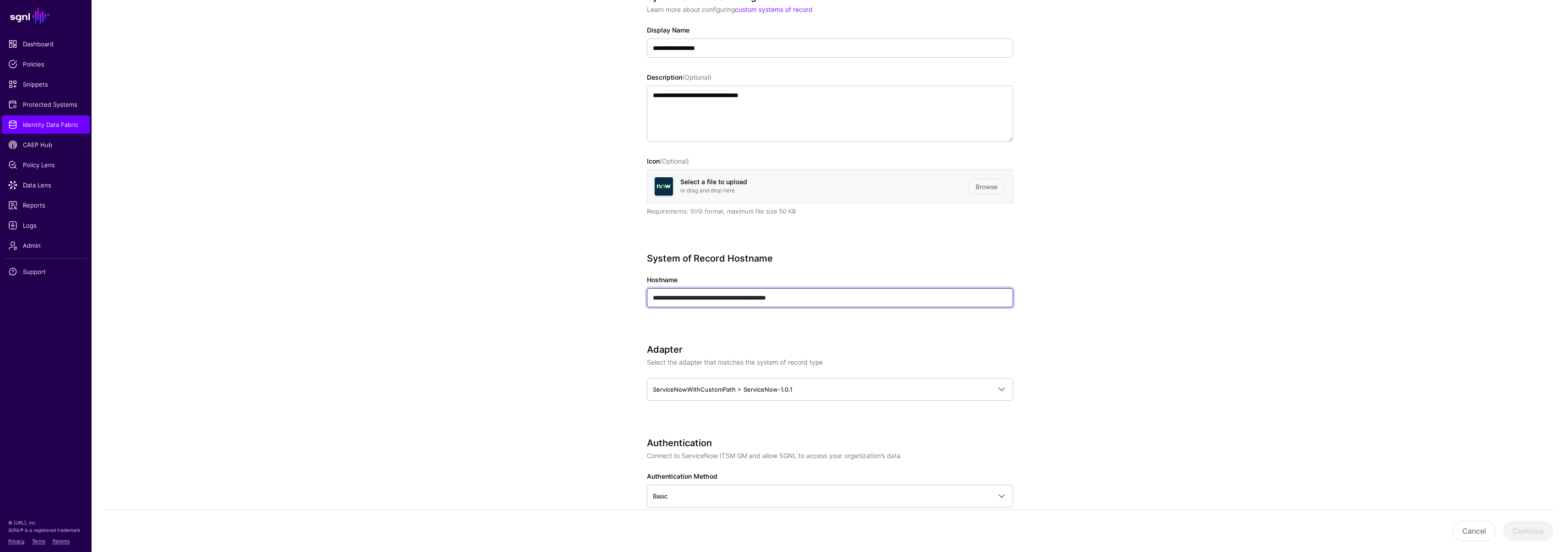
click at [849, 300] on input "**********" at bounding box center [830, 297] width 366 height 19
paste input "text"
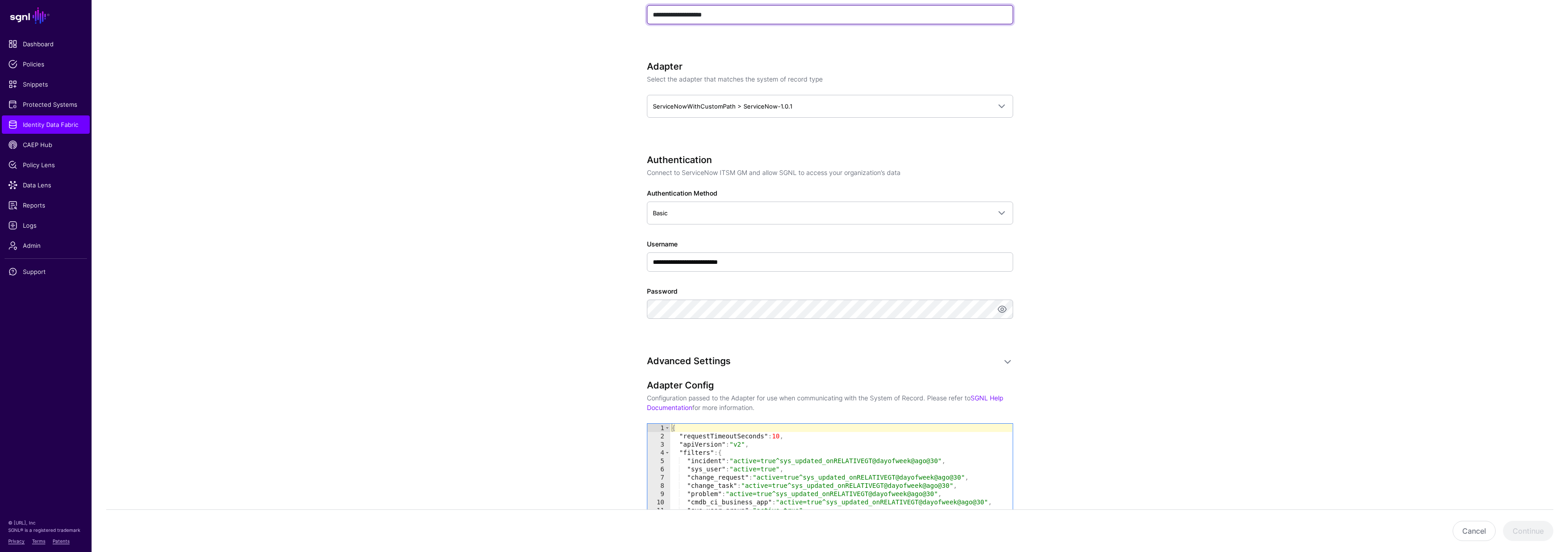
scroll to position [430, 0]
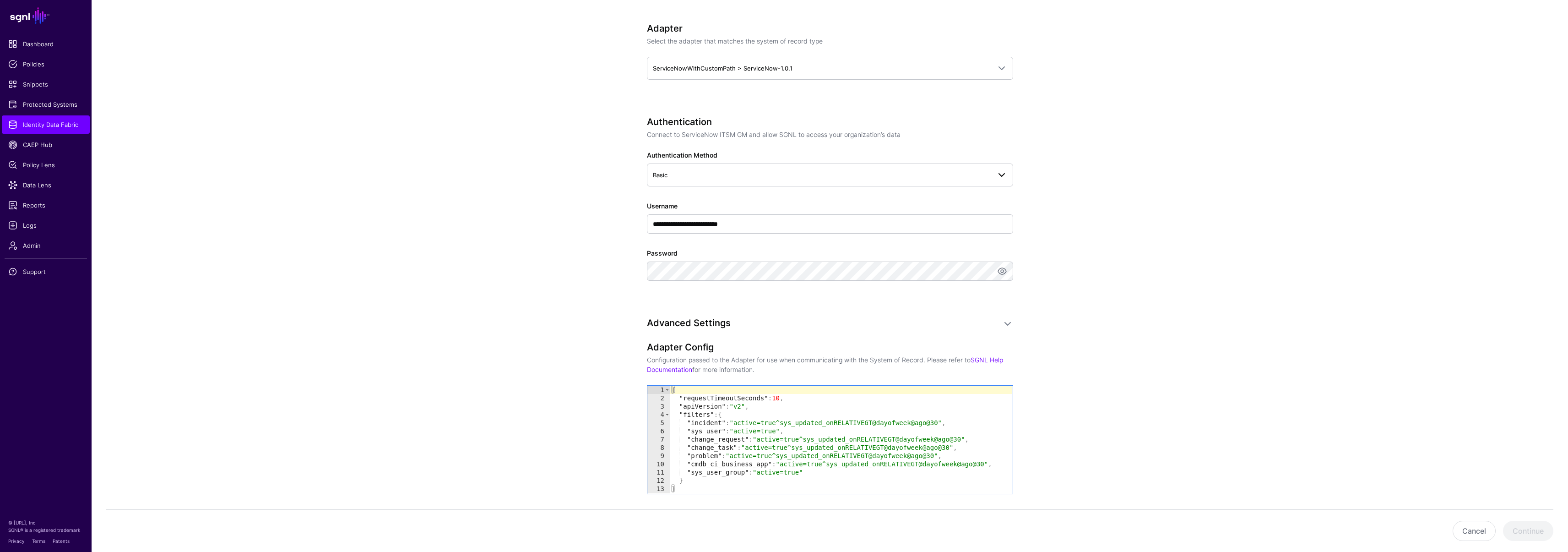
type input "**********"
click at [672, 176] on span "Basic" at bounding box center [821, 174] width 337 height 10
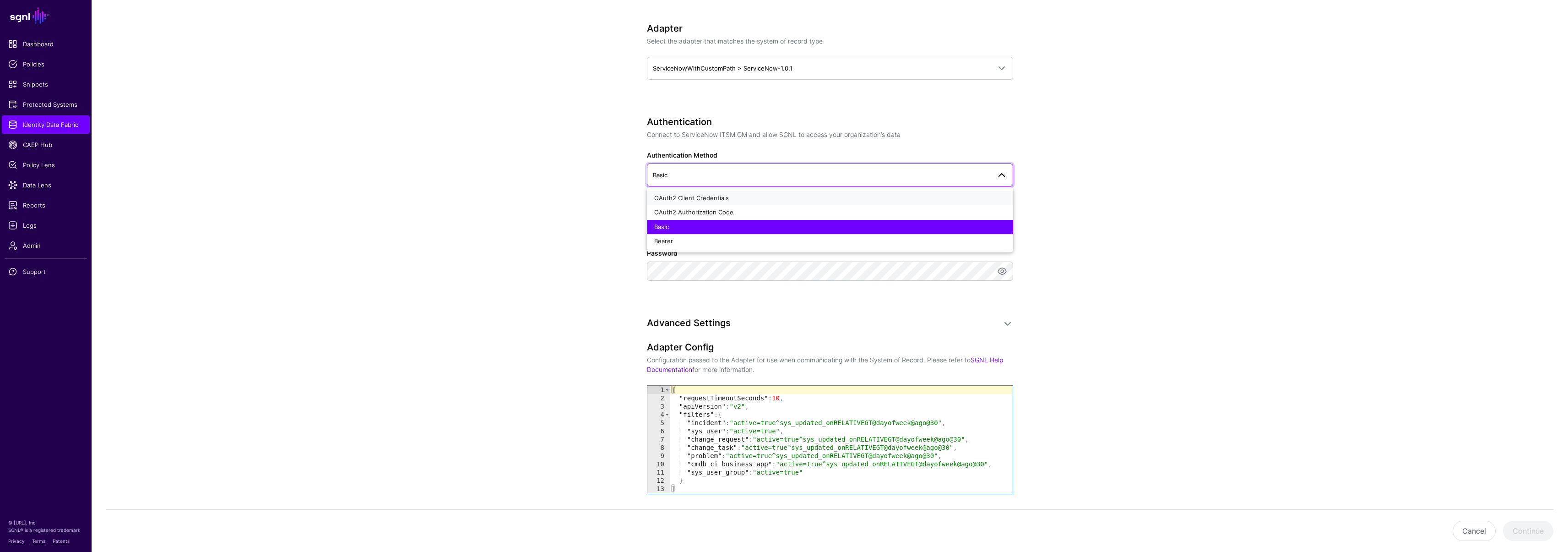
click at [685, 199] on span "OAuth2 Client Credentials" at bounding box center [691, 197] width 74 height 7
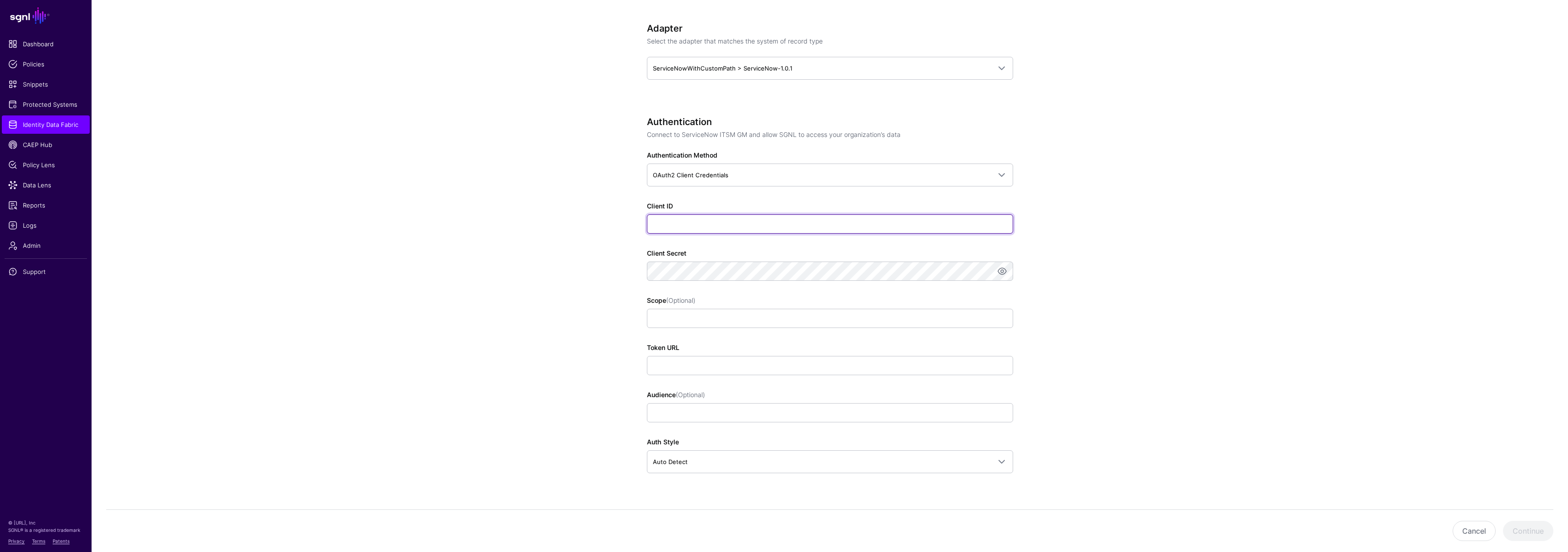
click at [685, 222] on input "Client ID" at bounding box center [830, 223] width 366 height 19
paste input "**********"
type input "**********"
click at [561, 252] on app-datasources-details-form "**********" at bounding box center [829, 291] width 1476 height 1302
click at [673, 318] on input "Scope (Optional)" at bounding box center [830, 318] width 366 height 19
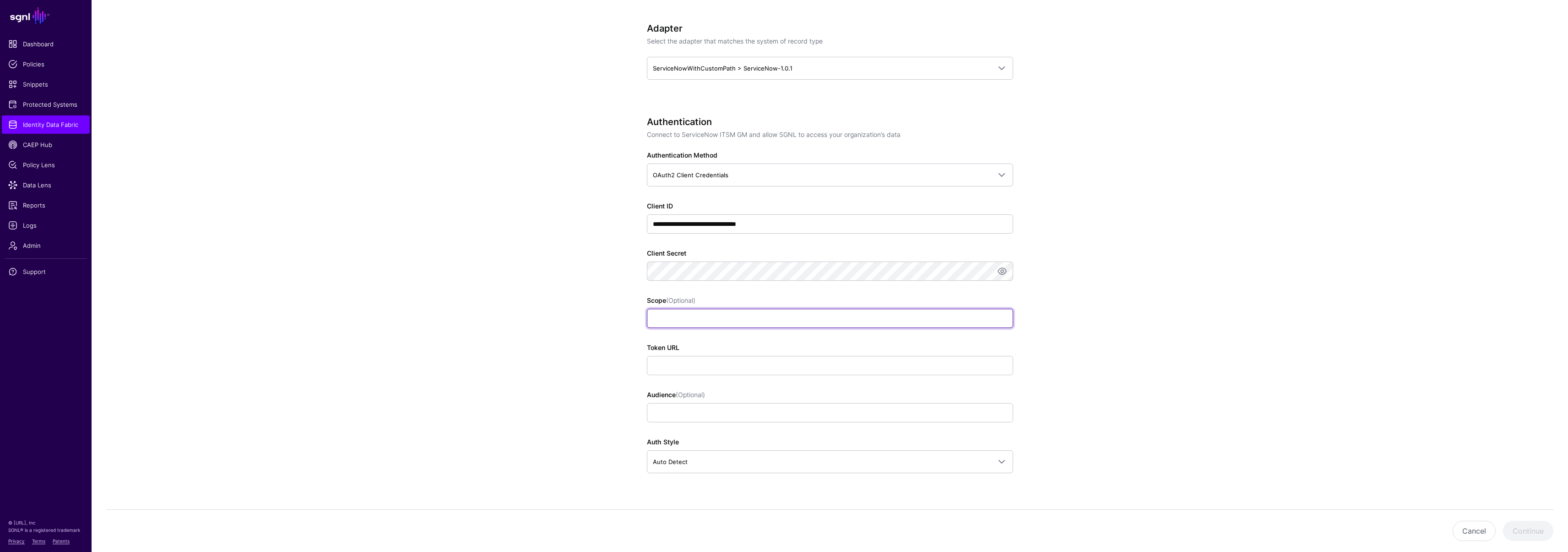
paste input "**********"
type input "**********"
click at [594, 316] on app-datasources-details-form "**********" at bounding box center [829, 291] width 1476 height 1302
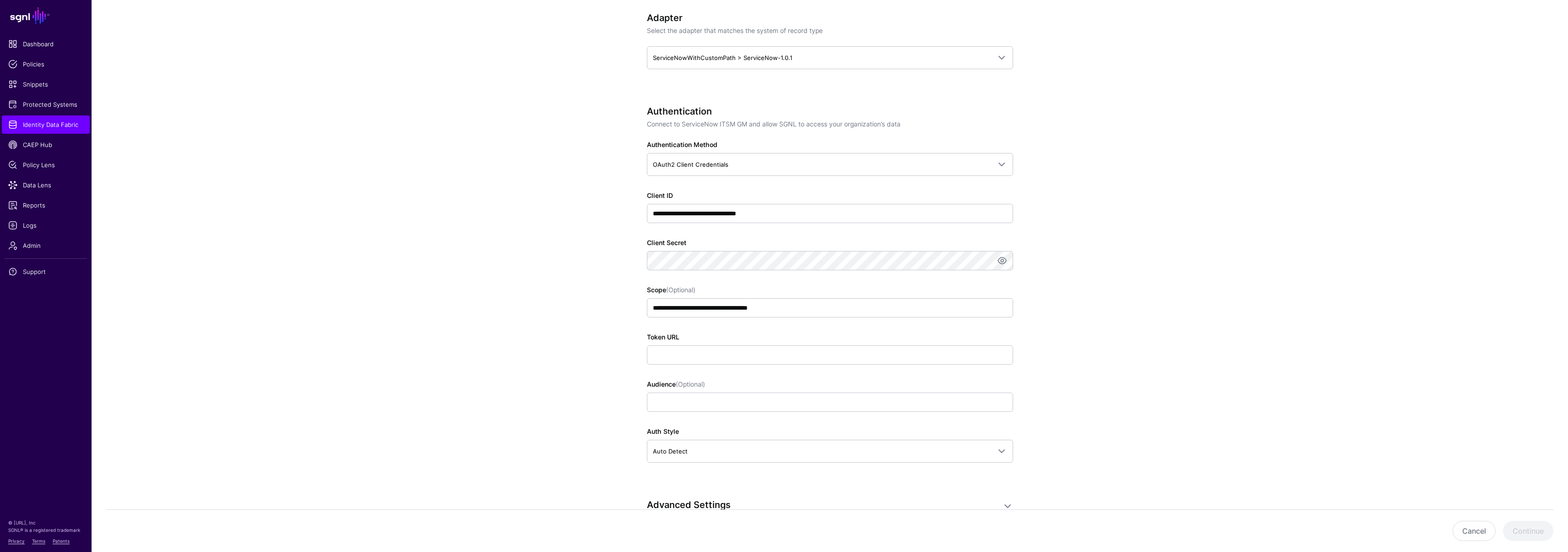
scroll to position [442, 0]
click at [704, 356] on input "Token URL" at bounding box center [830, 354] width 366 height 19
paste input "**********"
type input "**********"
click at [586, 344] on app-datasources-details-form "**********" at bounding box center [829, 280] width 1476 height 1302
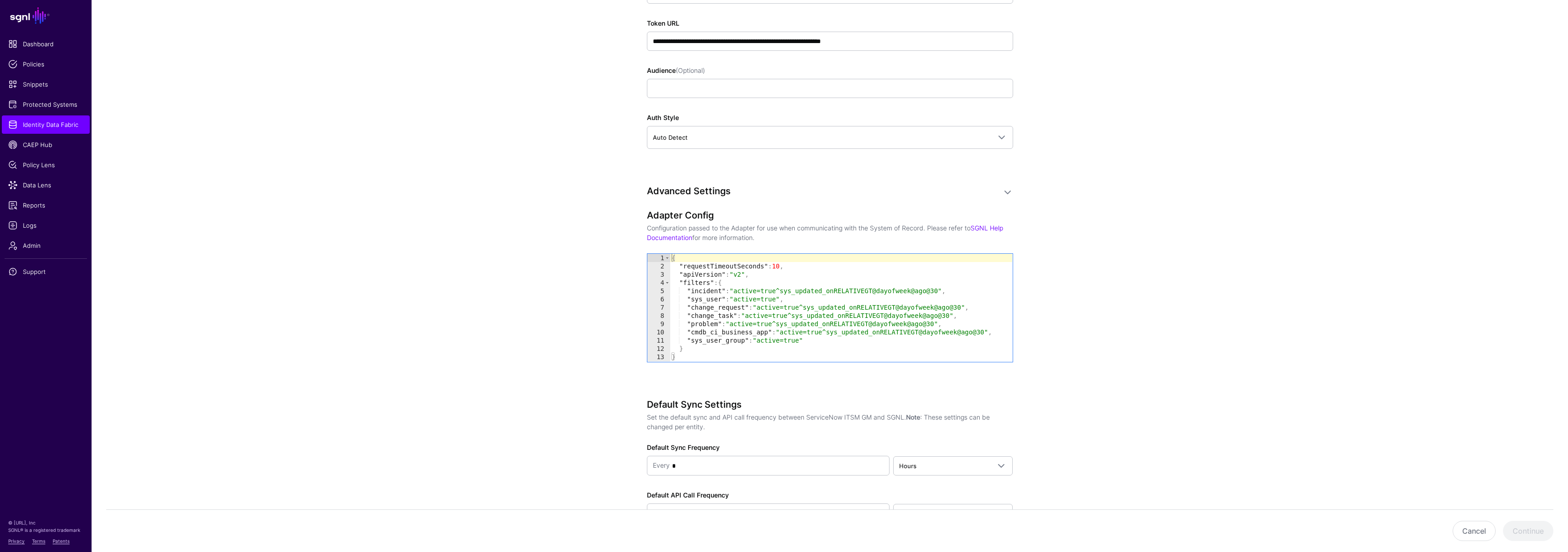
scroll to position [790, 0]
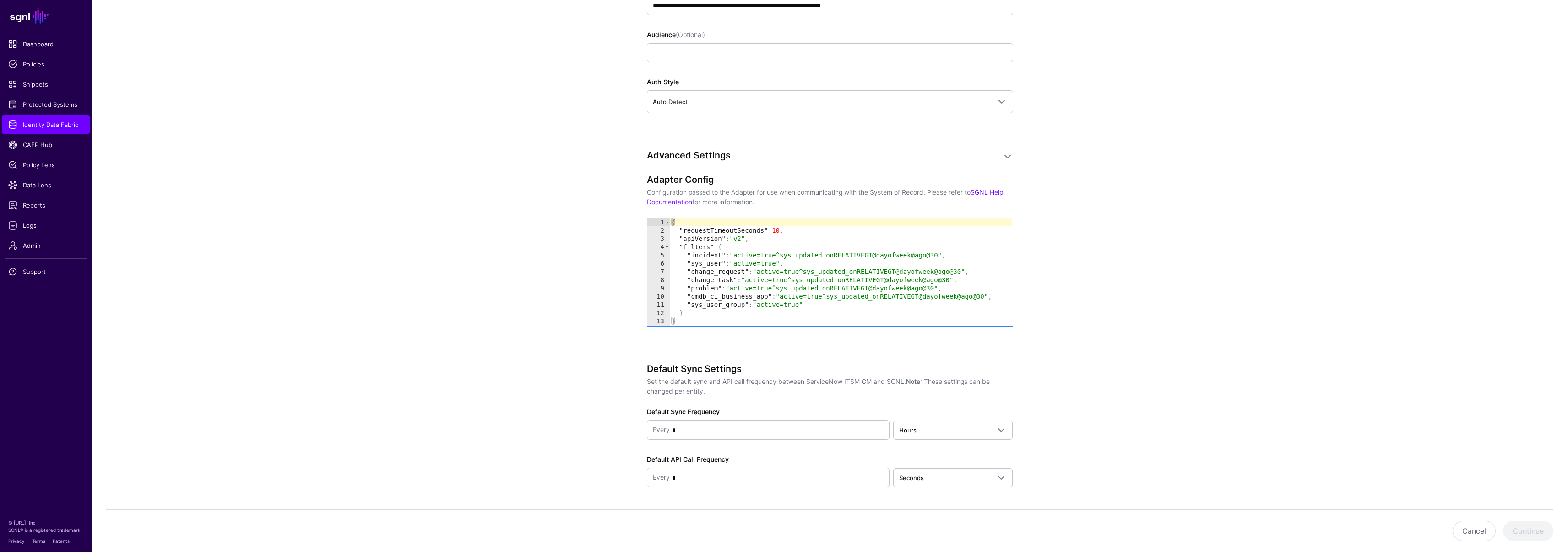
click at [704, 316] on div "{ "requestTimeoutSeconds" : 10 , "apiVersion" : "v2" , "filters" : { "incident"…" at bounding box center [841, 280] width 342 height 124
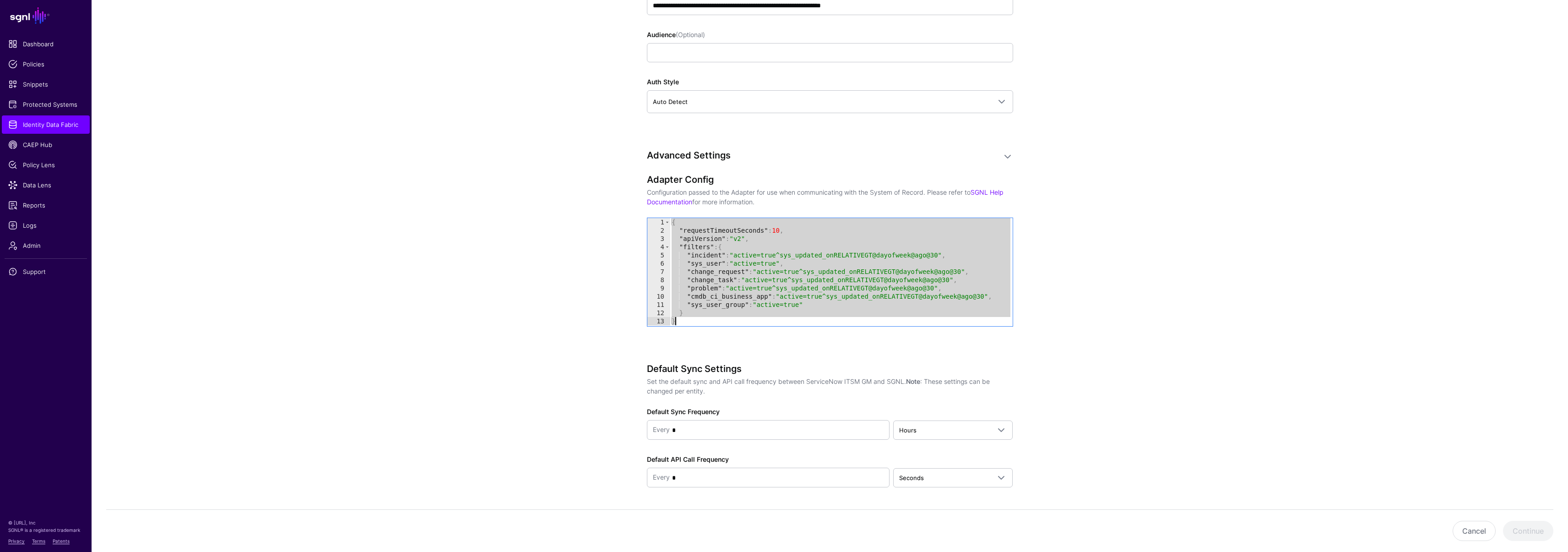
paste textarea "Cursor at row 13"
type textarea "*"
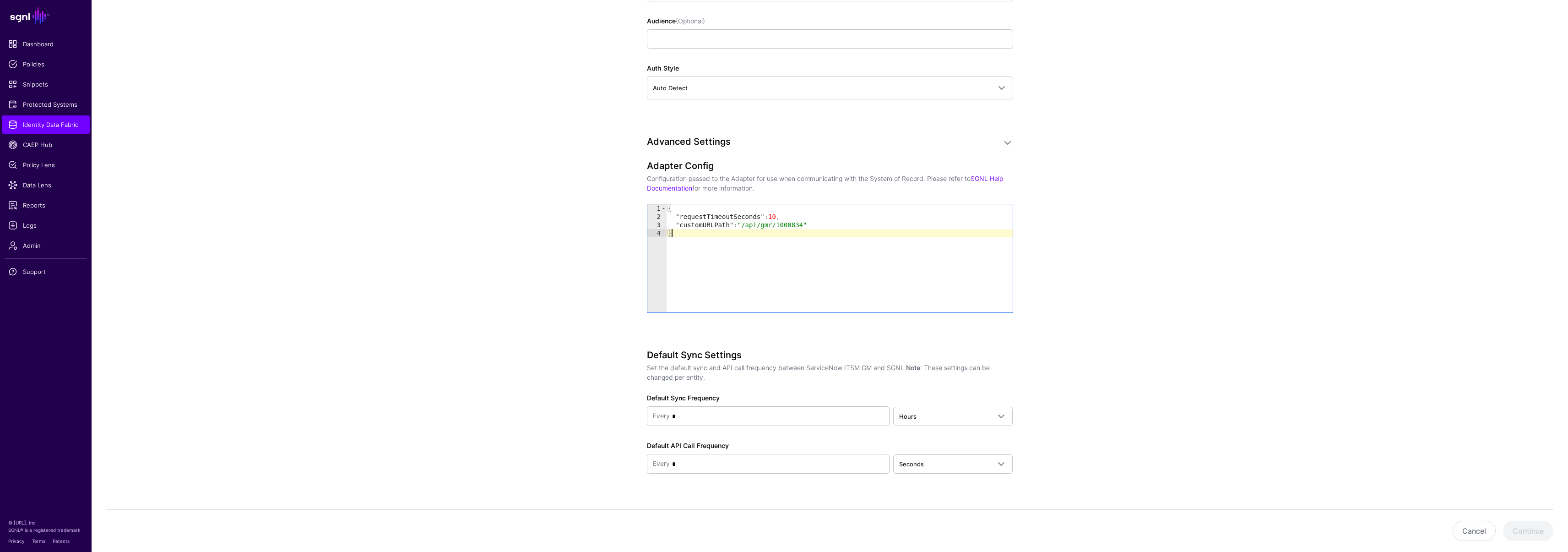
scroll to position [820, 0]
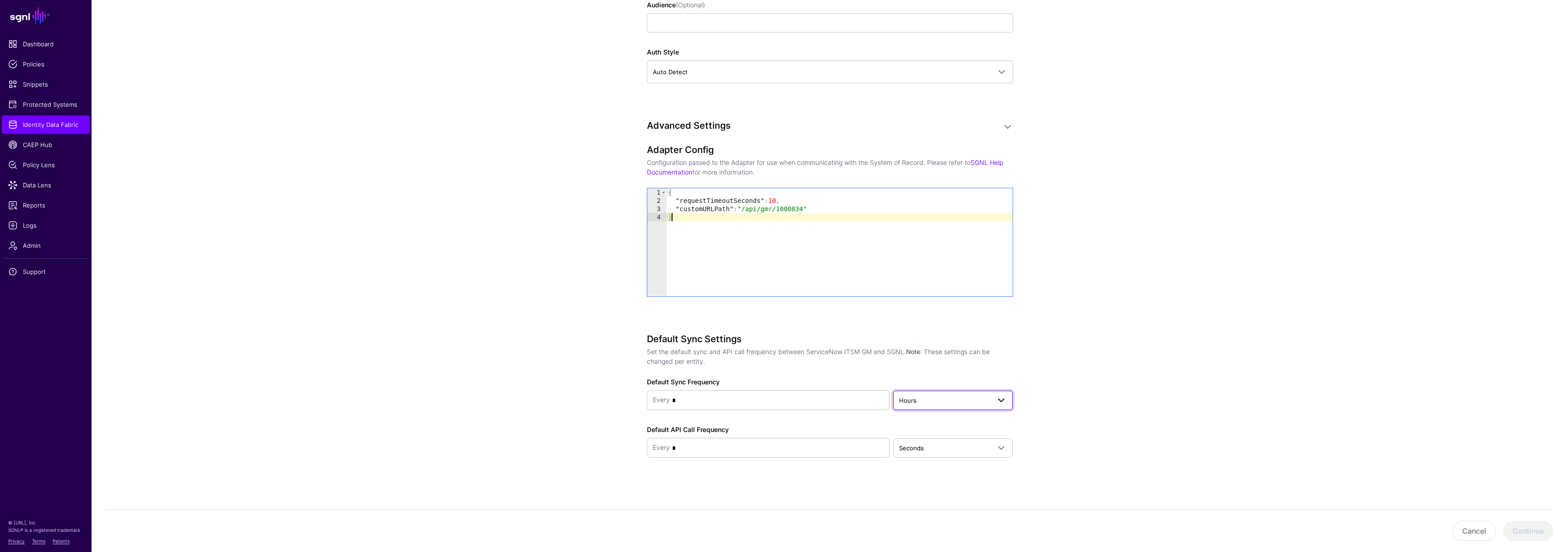
click at [949, 406] on link "Hours" at bounding box center [952, 400] width 119 height 19
click at [941, 434] on div "Minutes" at bounding box center [952, 436] width 105 height 9
drag, startPoint x: 1499, startPoint y: 440, endPoint x: 1520, endPoint y: 461, distance: 29.7
drag, startPoint x: 1513, startPoint y: 529, endPoint x: 1507, endPoint y: 527, distance: 6.3
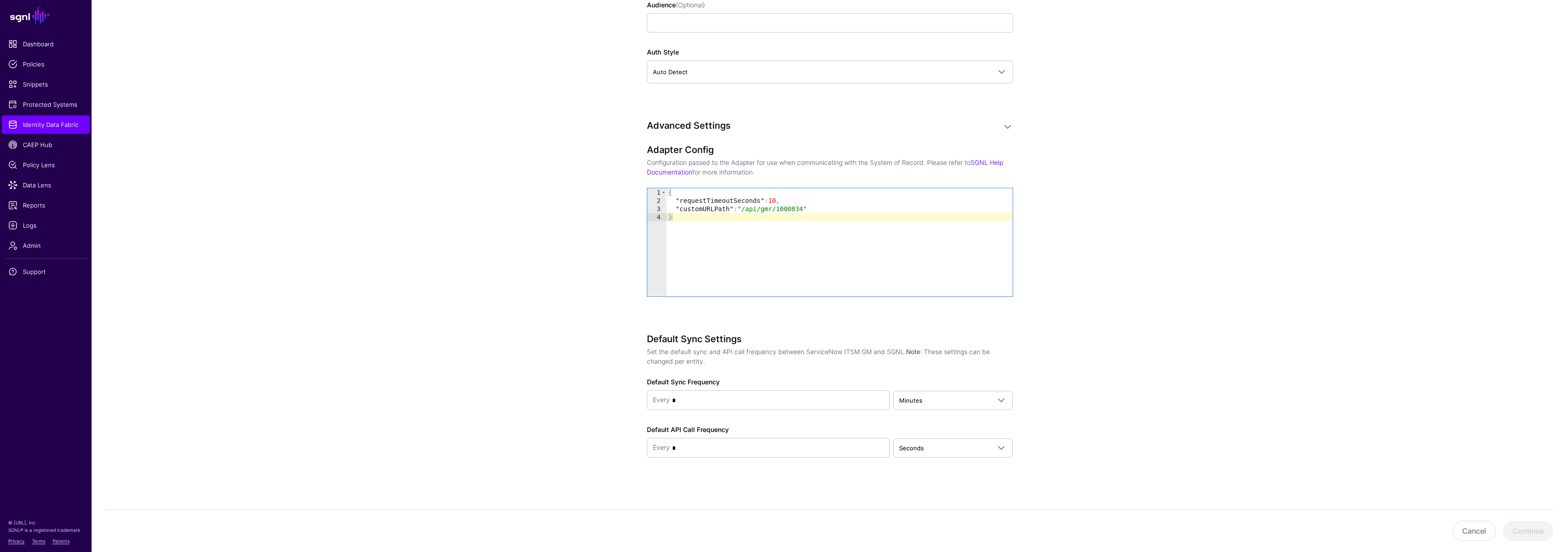
click at [1513, 529] on div "Cancel Continue" at bounding box center [830, 530] width 1447 height 42
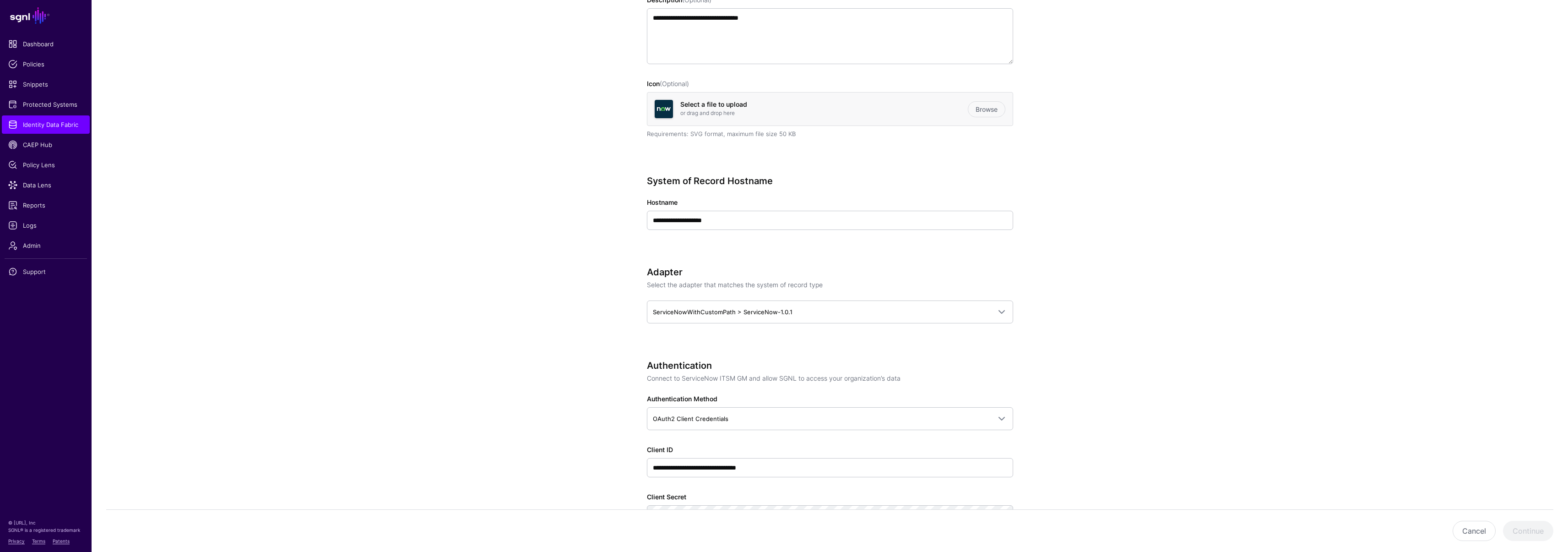
scroll to position [188, 0]
click at [727, 314] on span "ServiceNowWithCustomPath > ServiceNow-1.0.1" at bounding box center [723, 310] width 140 height 7
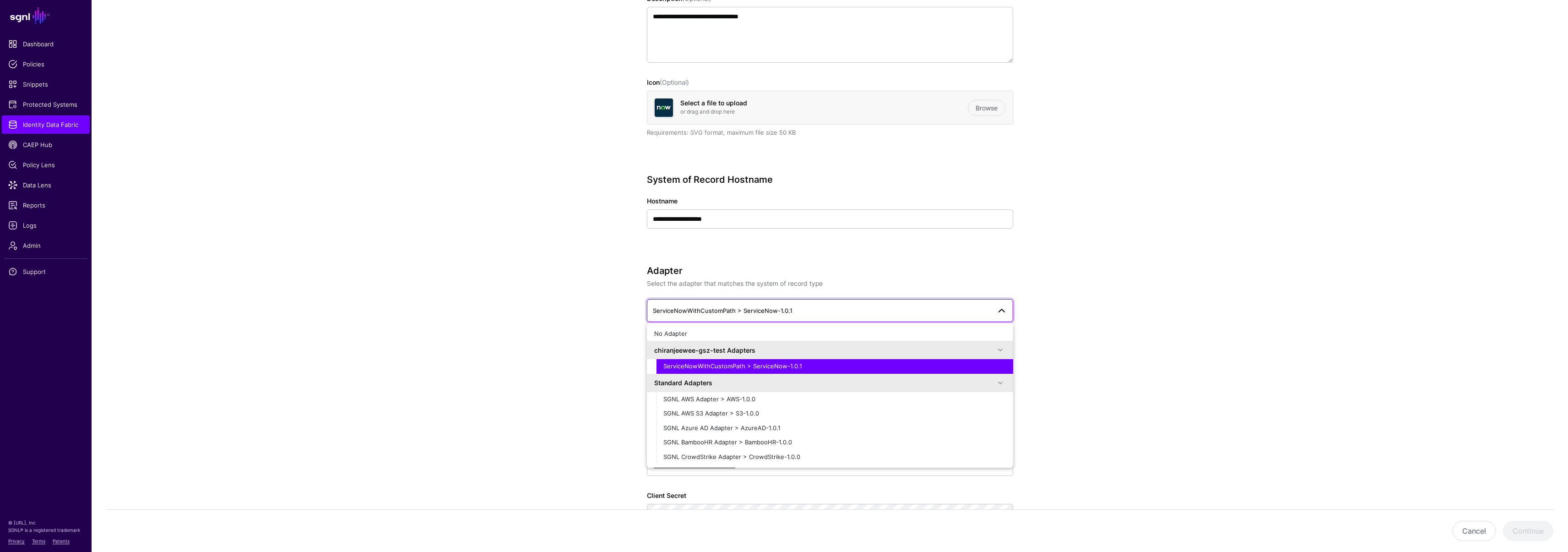
click at [734, 369] on div "ServiceNowWithCustomPath > ServiceNow-1.0.1" at bounding box center [834, 366] width 342 height 9
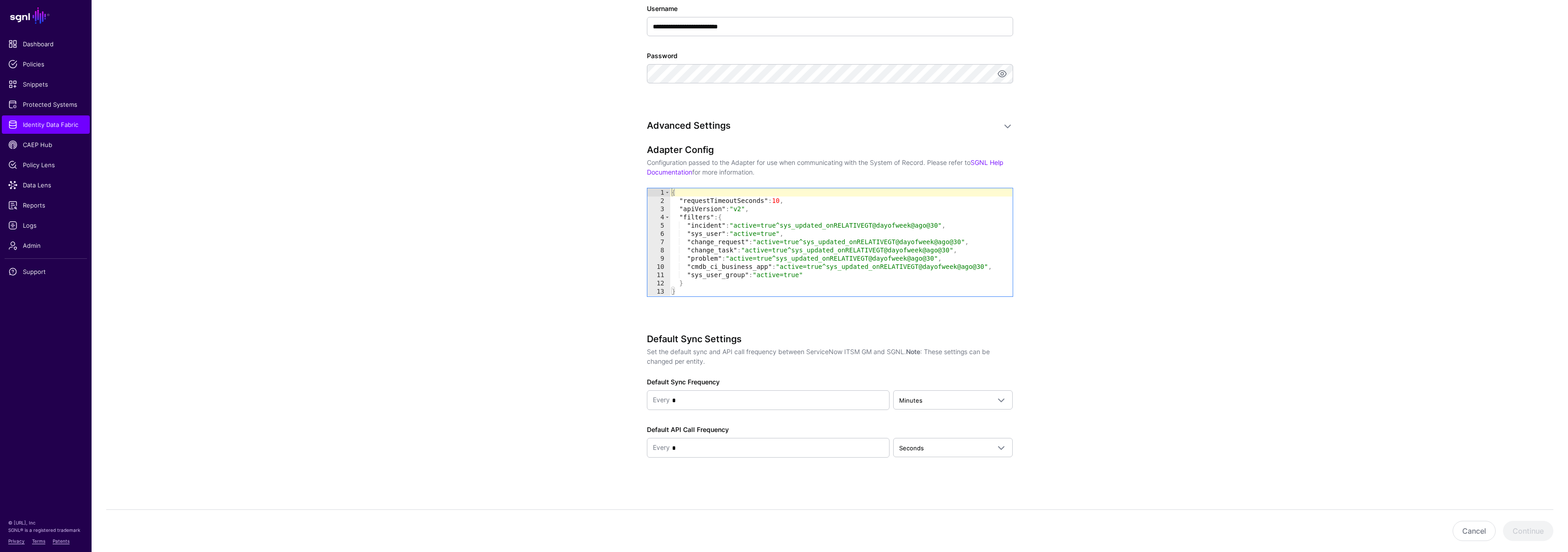
scroll to position [444, 0]
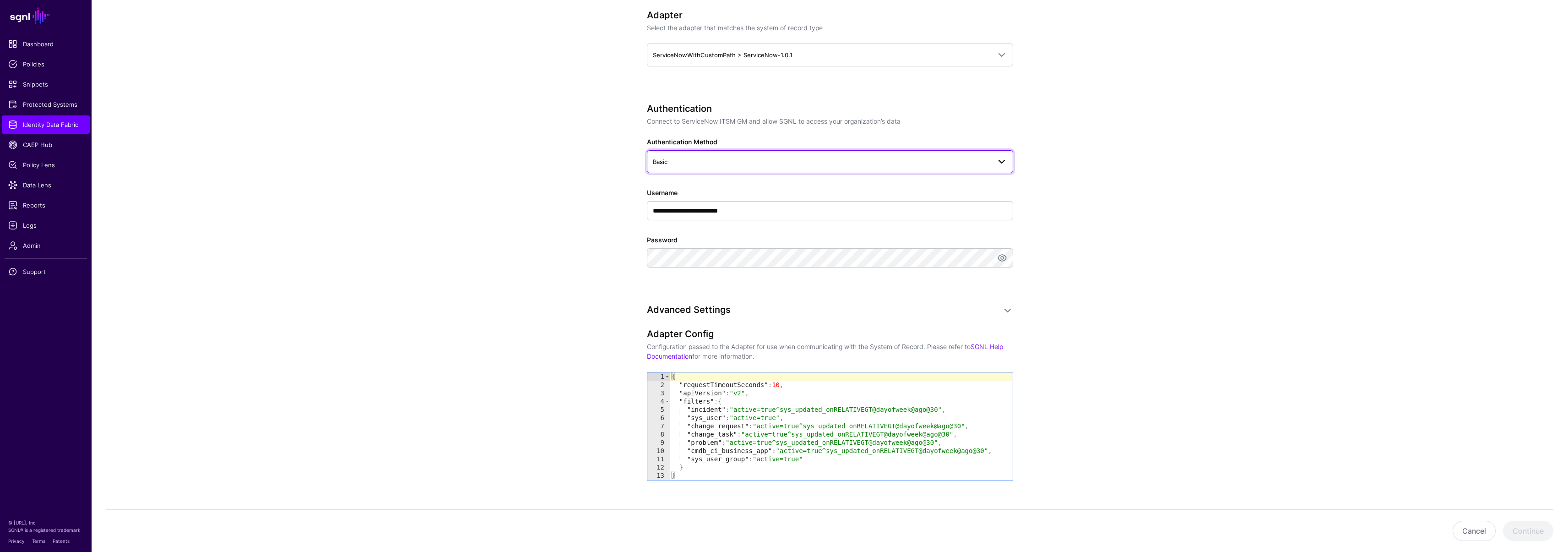
click at [695, 162] on span "Basic" at bounding box center [821, 161] width 337 height 10
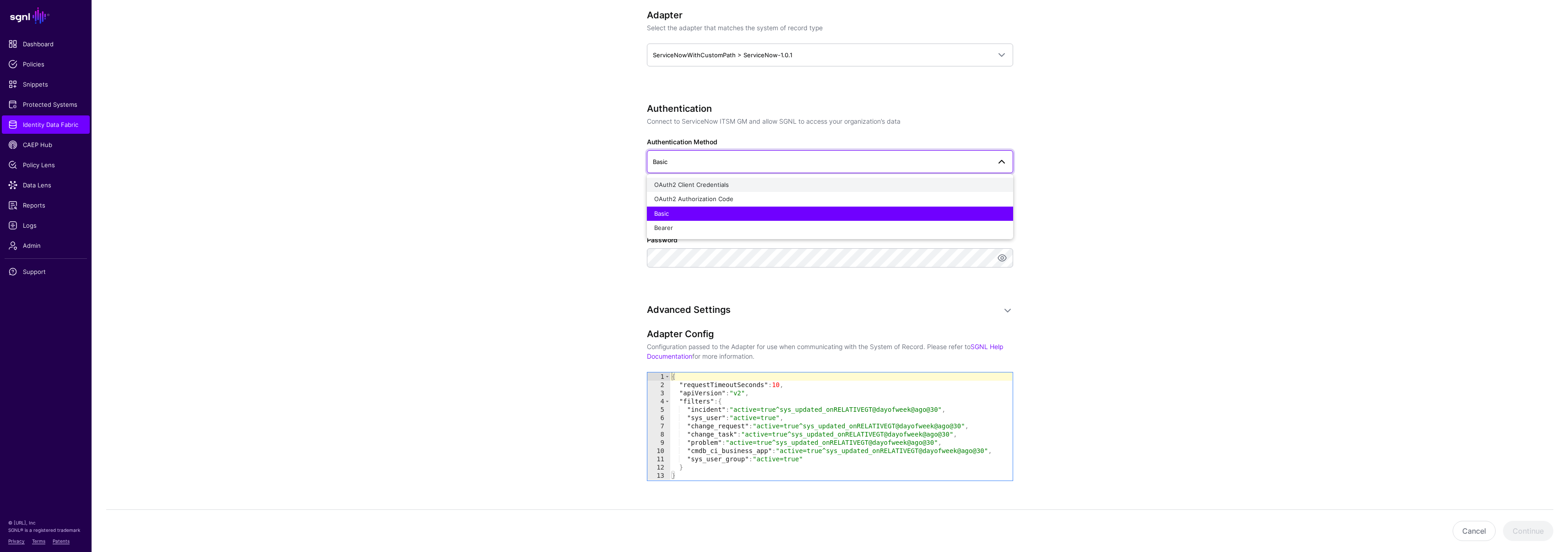
click at [700, 184] on span "OAuth2 Client Credentials" at bounding box center [691, 184] width 74 height 7
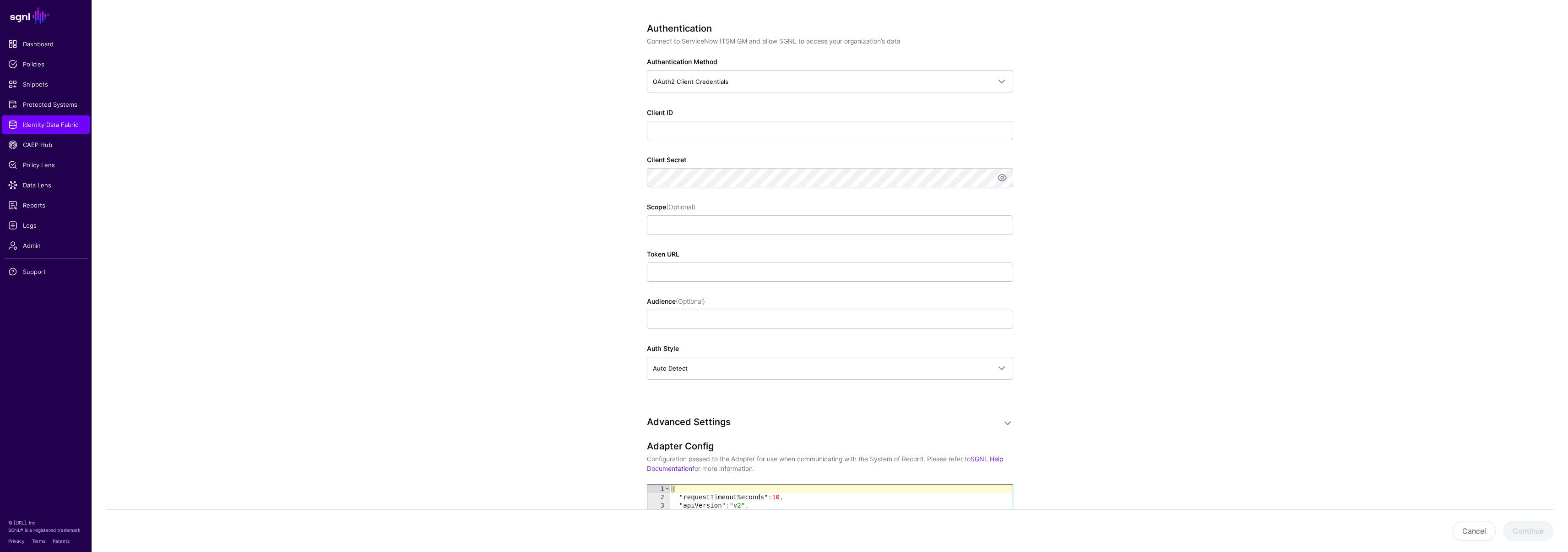
scroll to position [522, 0]
click at [691, 132] on input "Client ID" at bounding box center [830, 132] width 366 height 19
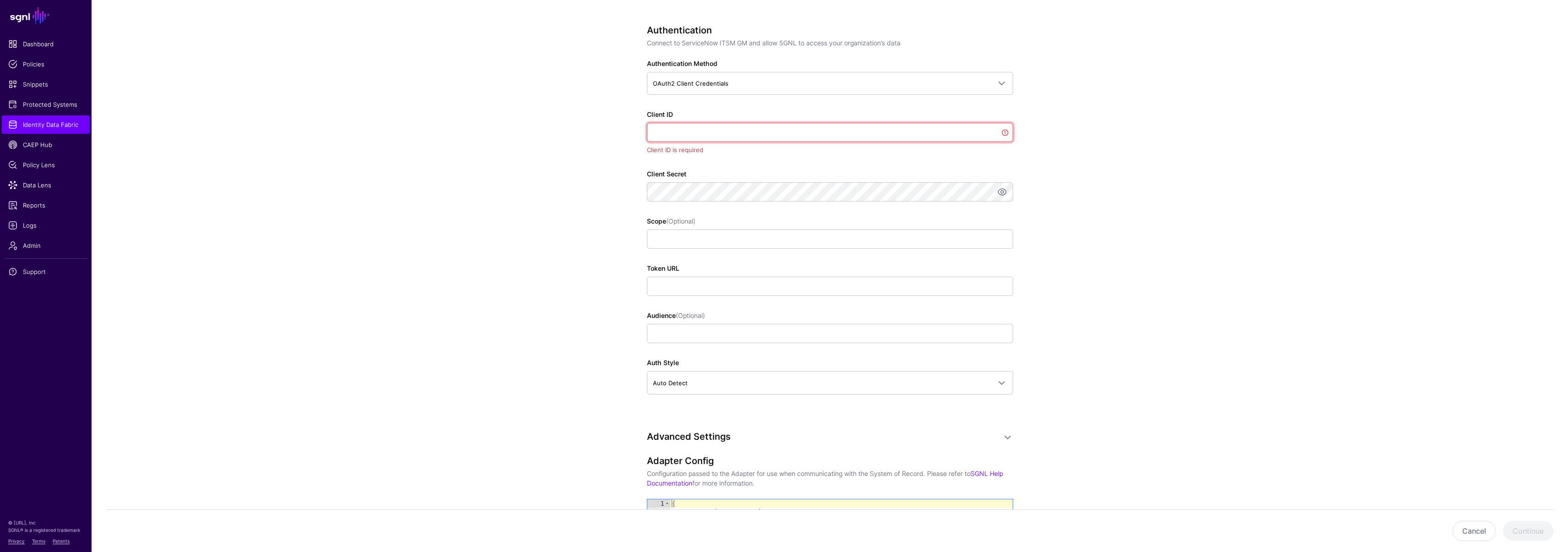
paste input "**********"
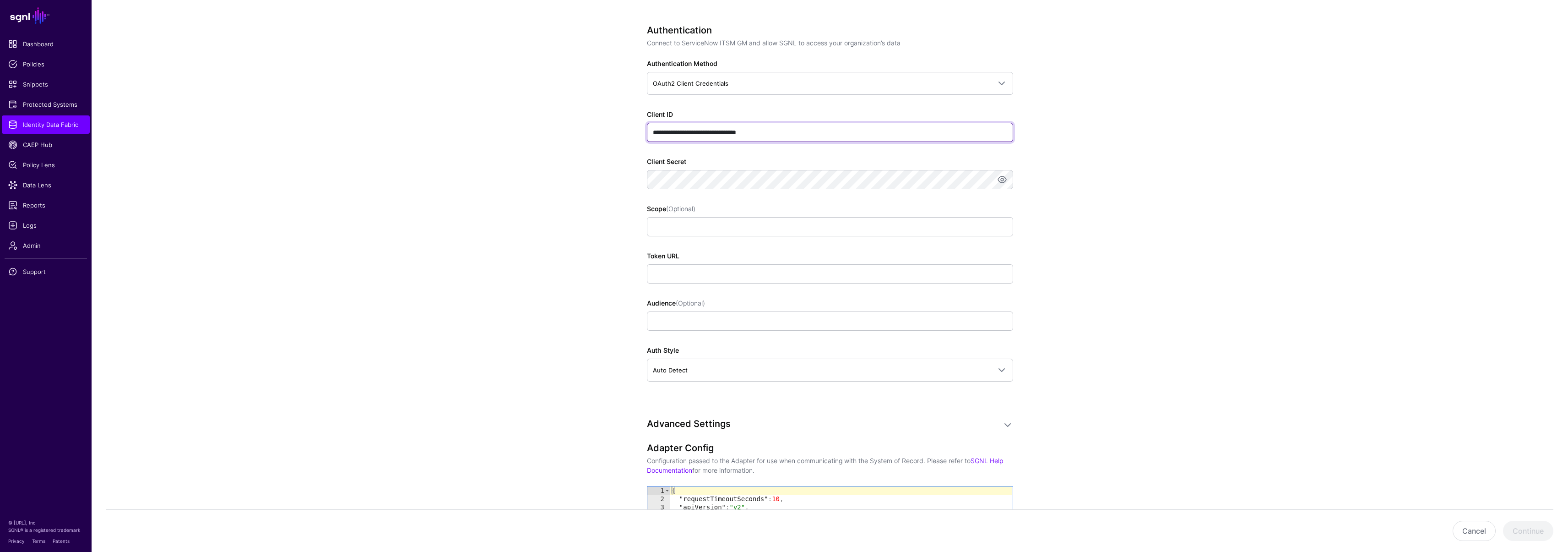
type input "**********"
click at [561, 167] on app-datasources-details-form "**********" at bounding box center [829, 200] width 1476 height 1302
drag, startPoint x: 602, startPoint y: 220, endPoint x: 608, endPoint y: 223, distance: 6.7
click at [602, 220] on app-datasources-details-form "**********" at bounding box center [829, 200] width 1476 height 1302
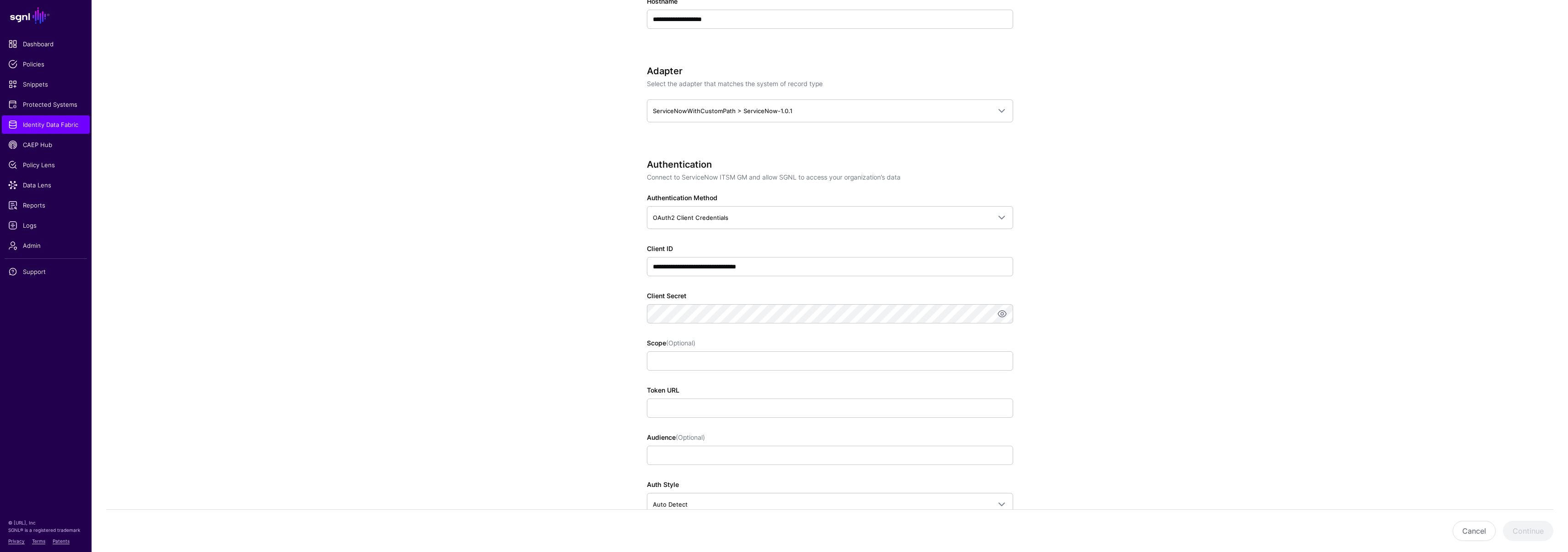
scroll to position [404, 0]
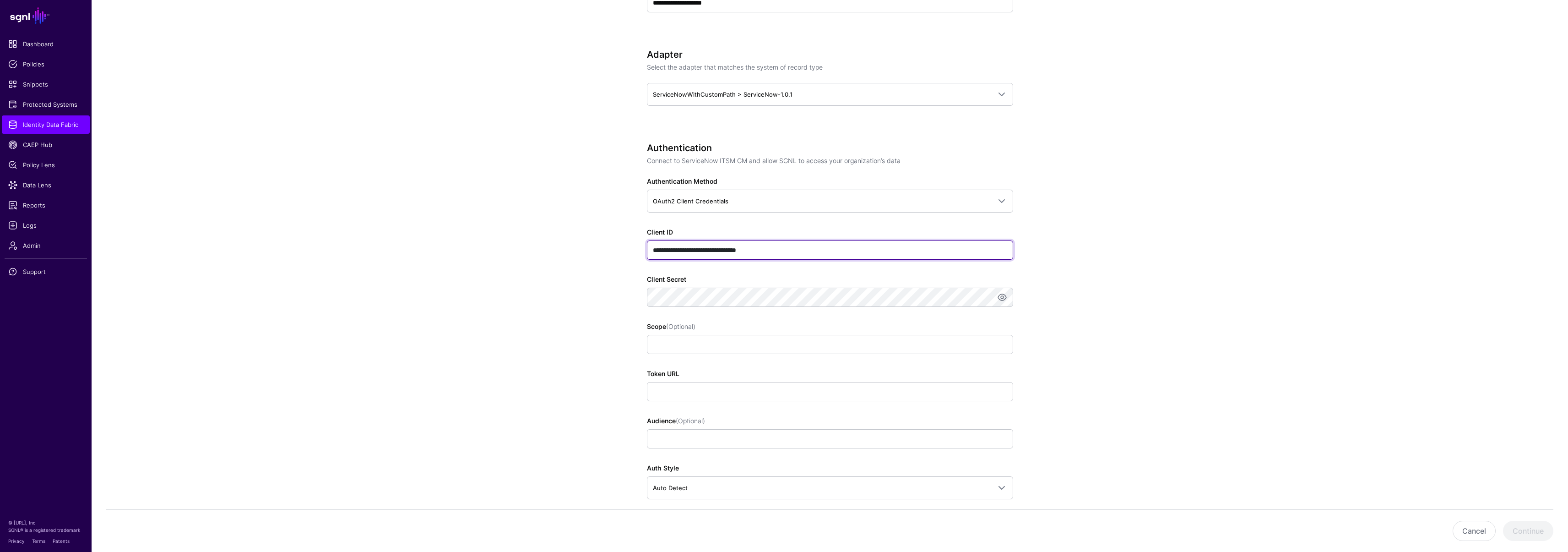
click at [803, 250] on input "**********" at bounding box center [830, 250] width 366 height 19
click at [555, 317] on app-datasources-details-form "**********" at bounding box center [829, 317] width 1476 height 1302
click at [715, 346] on input "Scope (Optional)" at bounding box center [830, 344] width 366 height 19
paste input "**********"
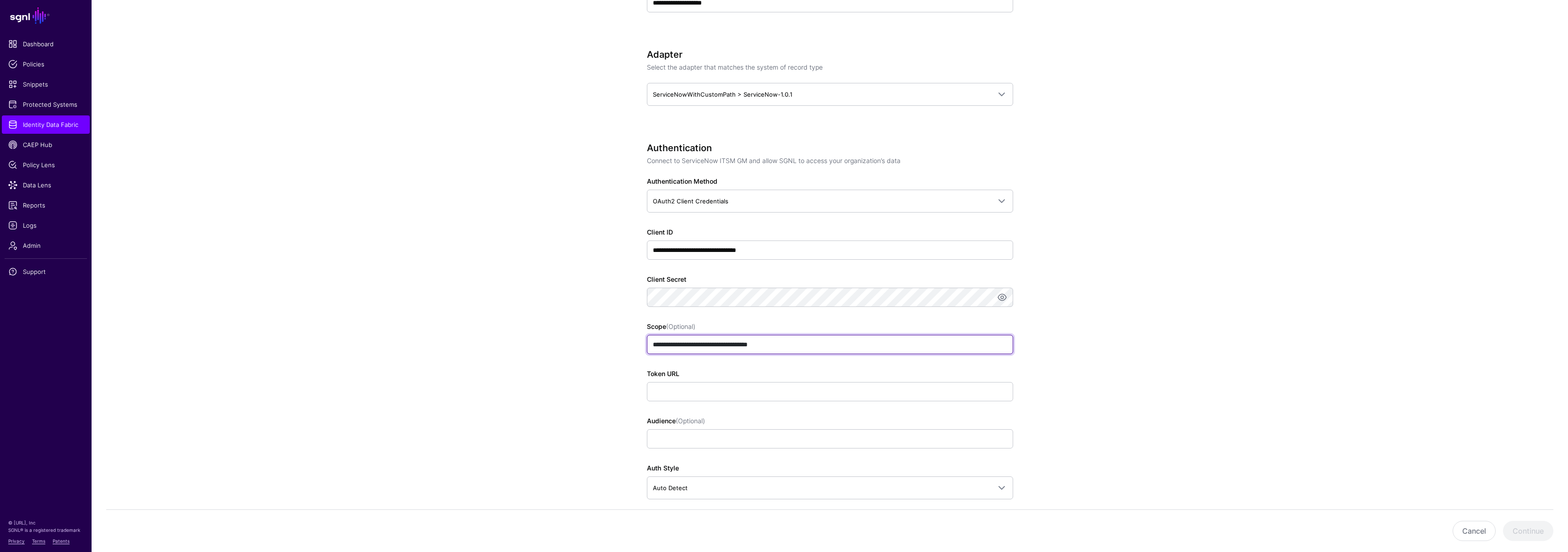
type input "**********"
click at [567, 347] on app-datasources-details-form "**********" at bounding box center [829, 317] width 1476 height 1302
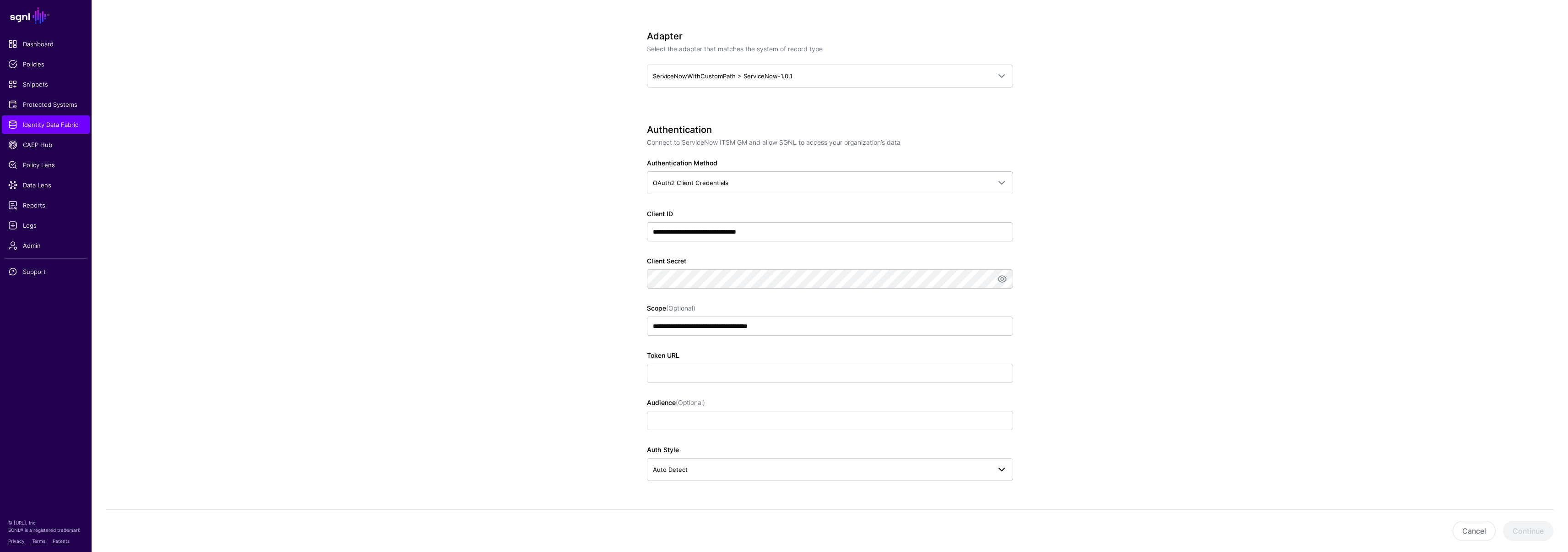
scroll to position [423, 0]
click at [700, 376] on input "Token URL" at bounding box center [830, 372] width 366 height 19
paste input "**********"
type input "**********"
click at [615, 375] on app-datasources-details-form "**********" at bounding box center [829, 299] width 1476 height 1302
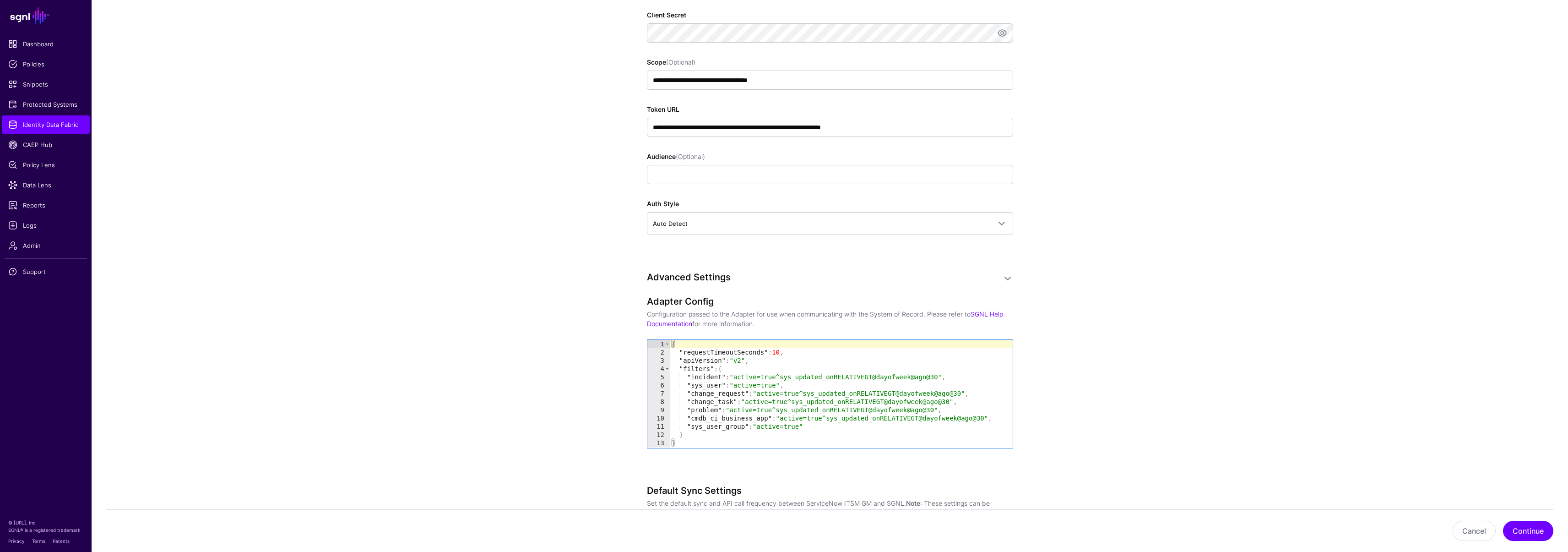
scroll to position [678, 0]
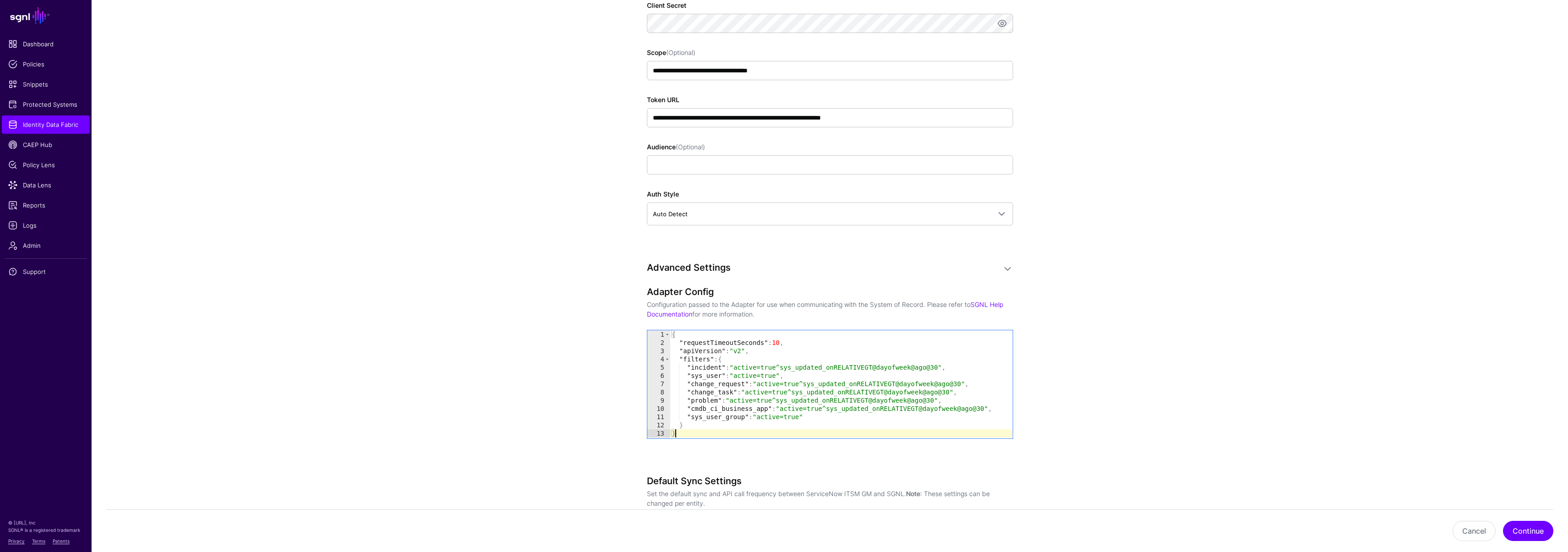
click at [713, 434] on div "{ "requestTimeoutSeconds" : 10 , "apiVersion" : "v2" , "filters" : { "incident"…" at bounding box center [841, 393] width 342 height 124
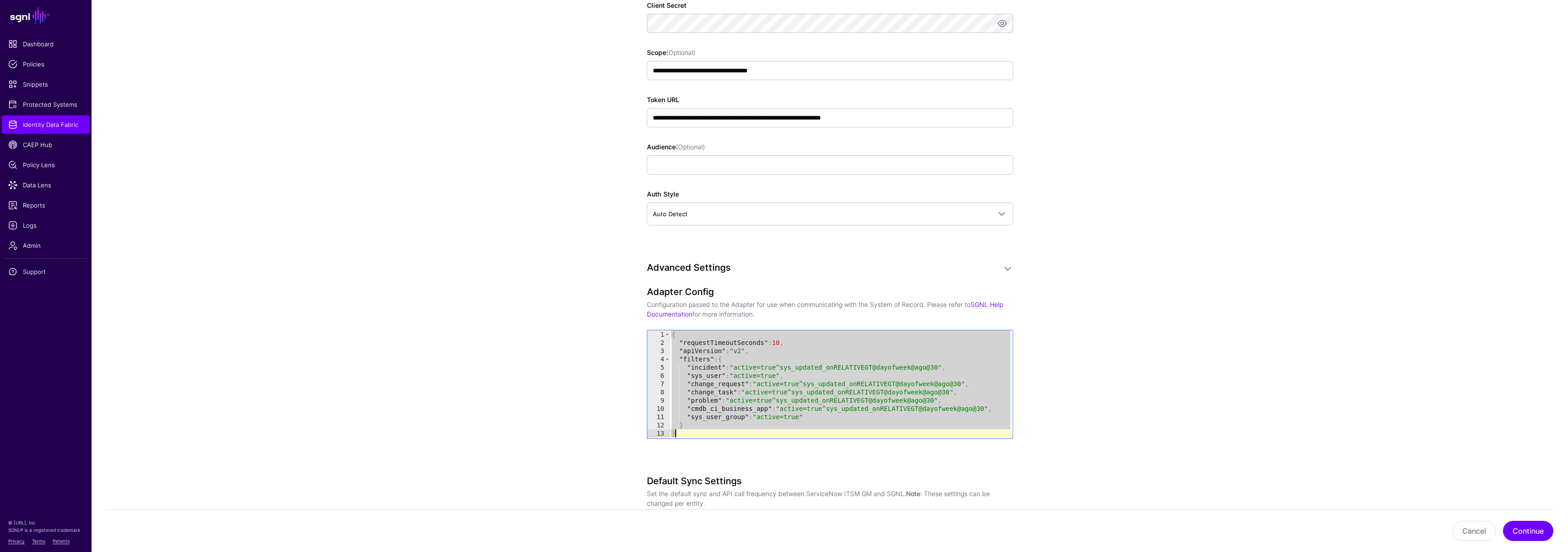
paste textarea "Cursor at row 13"
type textarea "*"
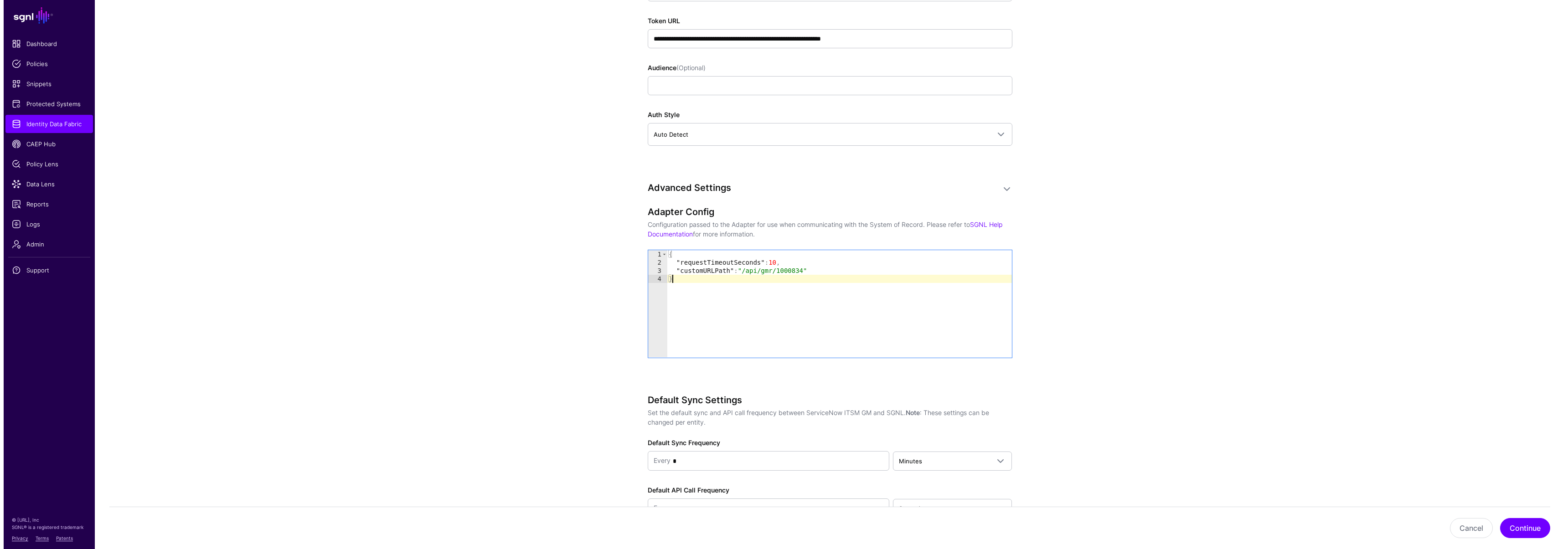
scroll to position [816, 0]
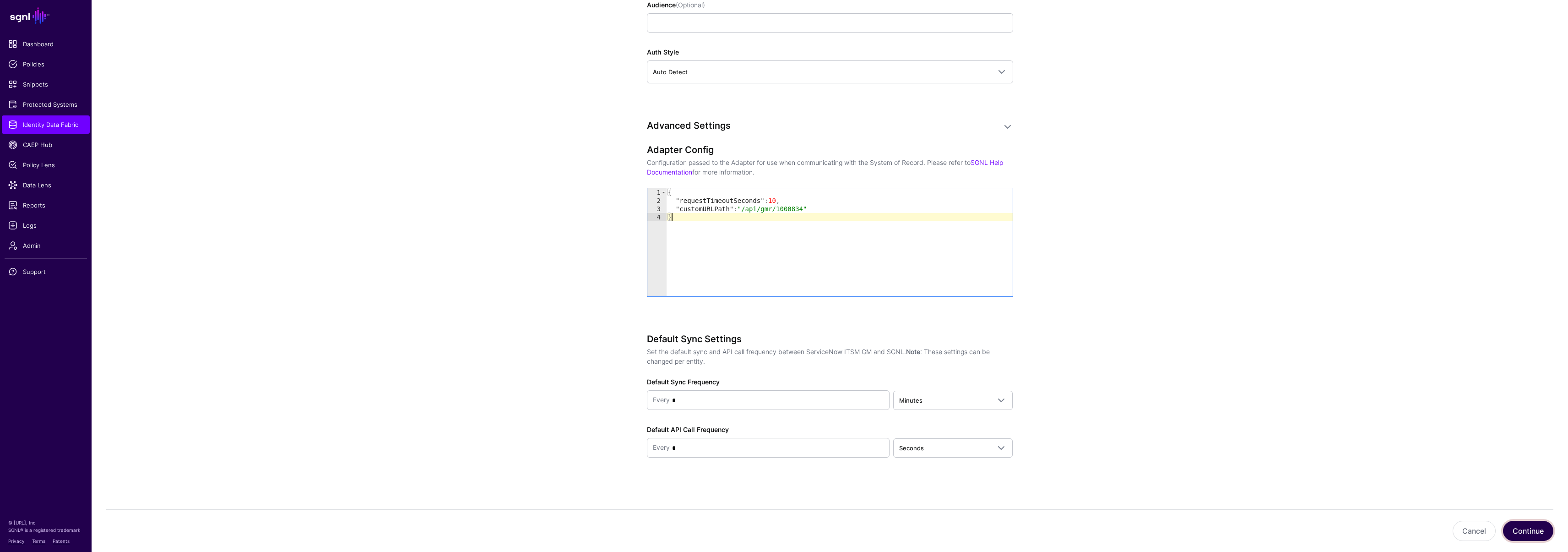
click at [1530, 526] on button "Continue" at bounding box center [1528, 530] width 50 height 20
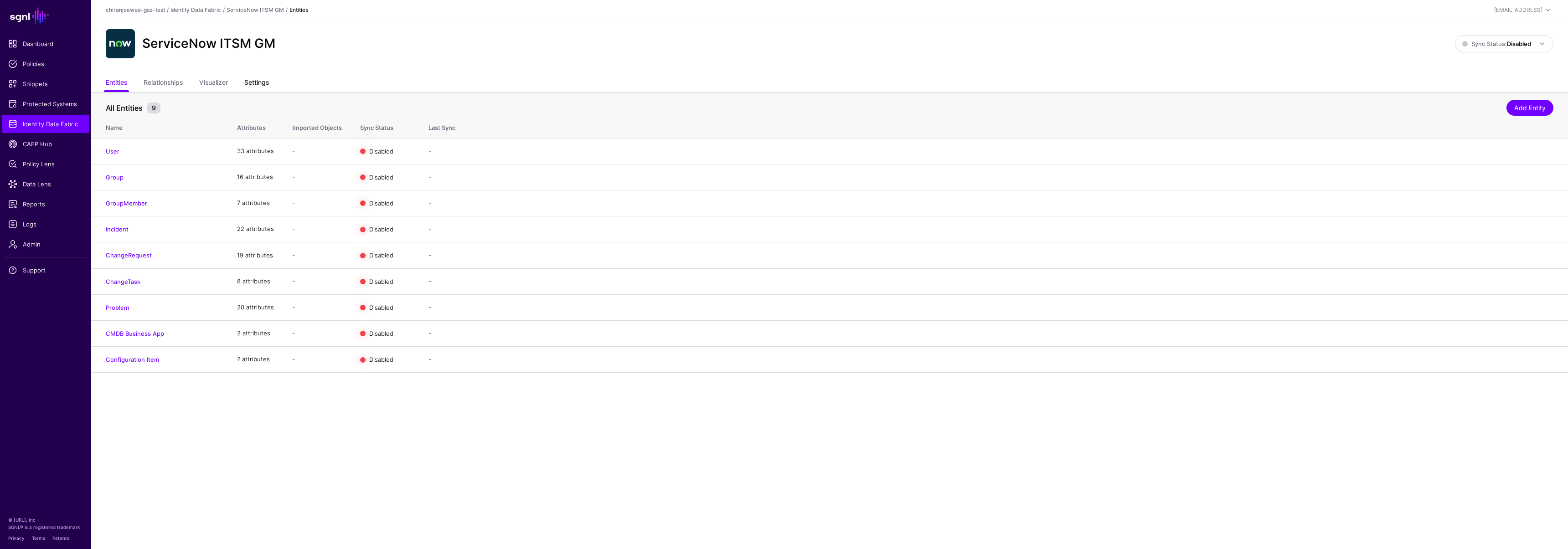
click at [261, 77] on link "Settings" at bounding box center [257, 83] width 25 height 18
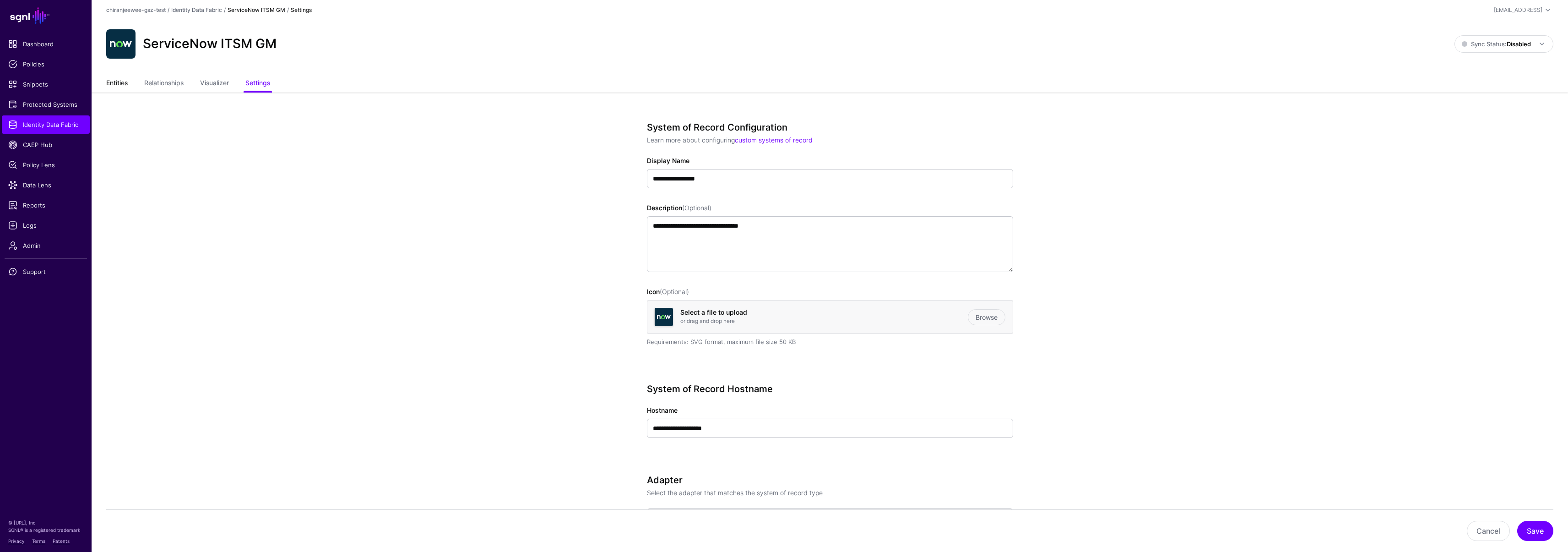
click at [125, 82] on link "Entities" at bounding box center [117, 84] width 22 height 18
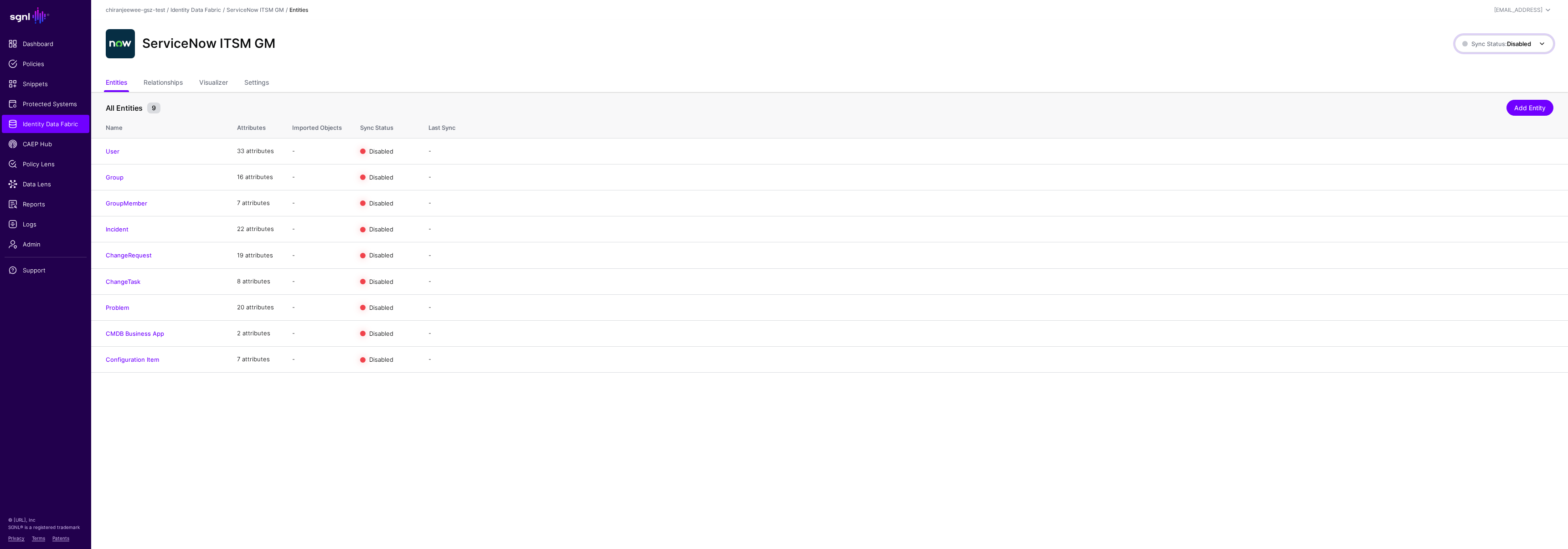
click at [1485, 48] on span "Sync Status: Disabled" at bounding box center [1496, 44] width 69 height 10
click at [1467, 72] on span "Syncing active for all configured entities that are enabled" at bounding box center [1498, 79] width 94 height 15
click at [1459, 255] on link "Enable Sync" at bounding box center [1454, 255] width 34 height 7
click at [1452, 226] on link "Enable Sync" at bounding box center [1454, 228] width 34 height 7
click at [458, 261] on link "sync details" at bounding box center [458, 263] width 34 height 7
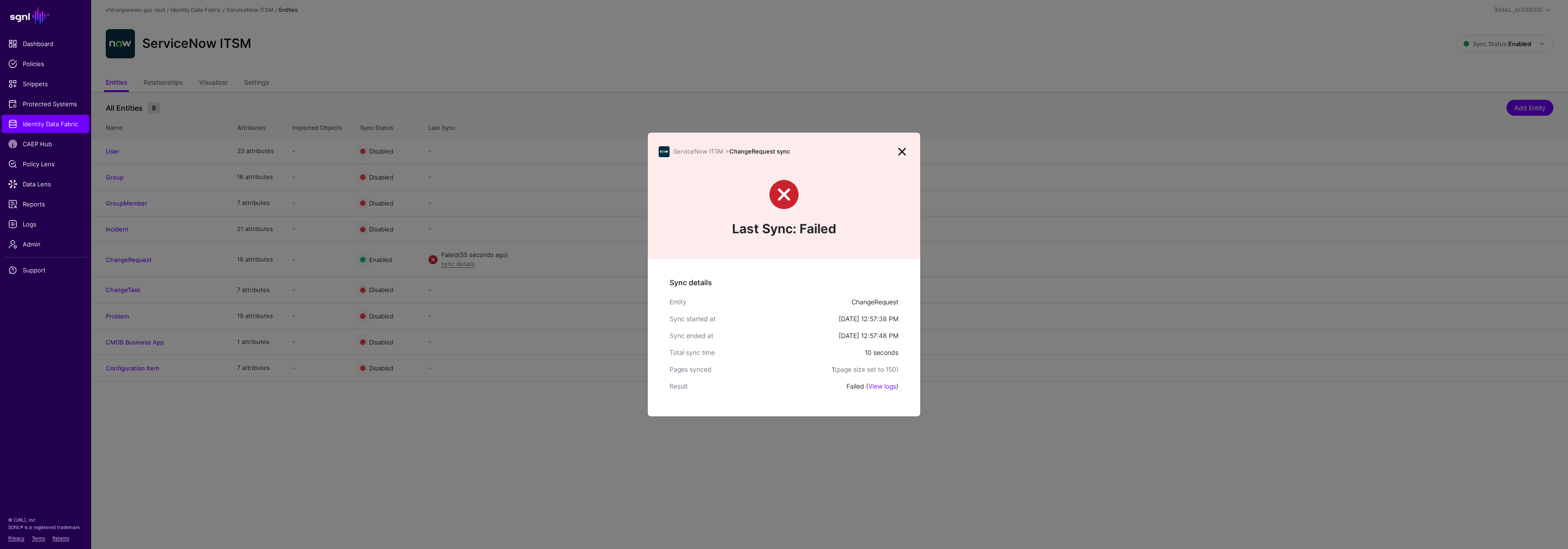
click at [881, 384] on link "View logs" at bounding box center [882, 386] width 28 height 8
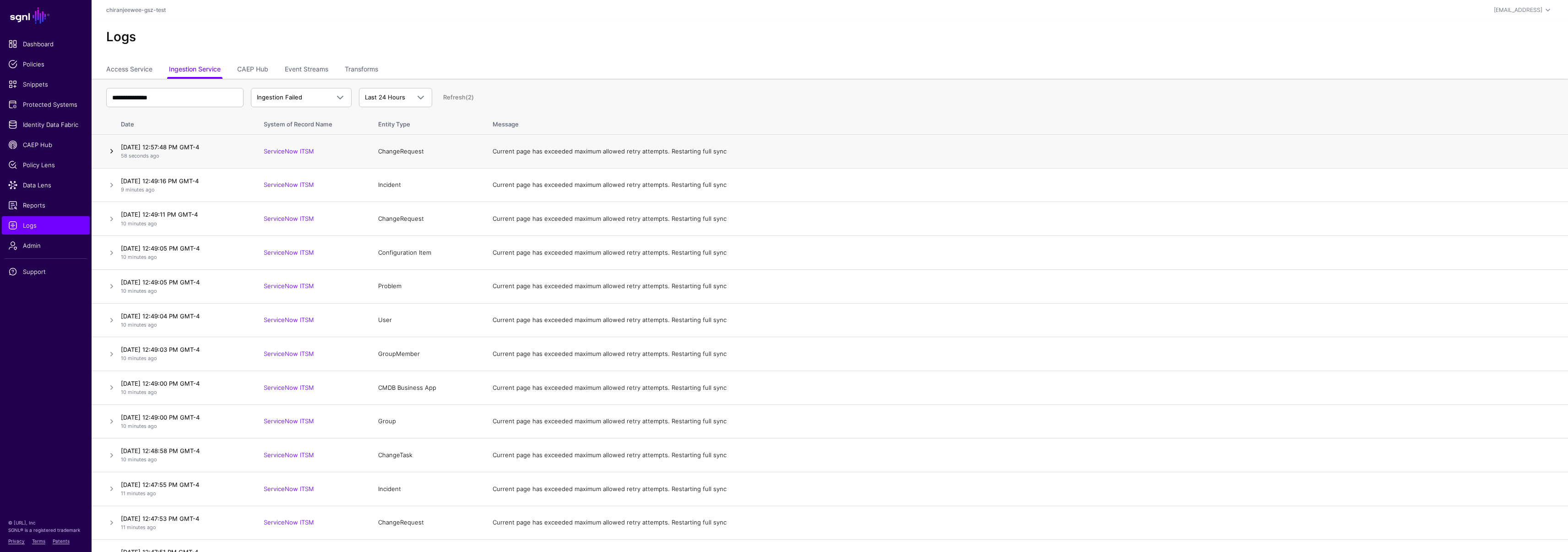
click at [110, 150] on link at bounding box center [112, 151] width 11 height 11
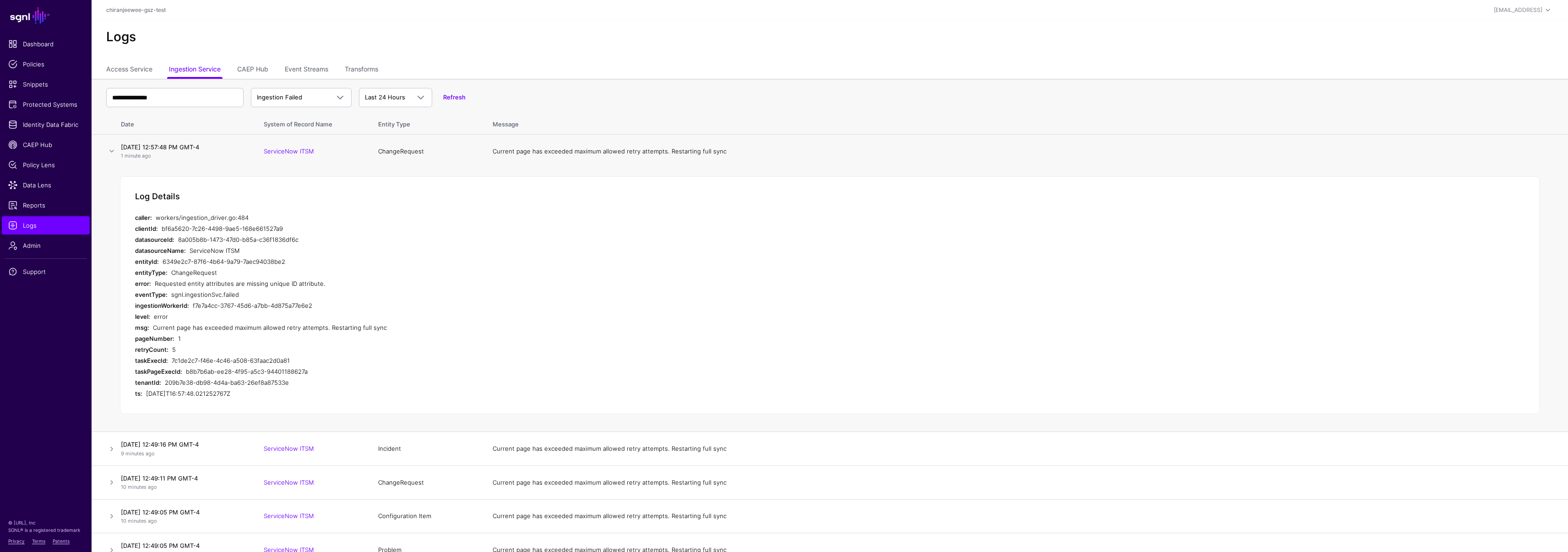
drag, startPoint x: 163, startPoint y: 284, endPoint x: 339, endPoint y: 282, distance: 176.0
click at [339, 282] on div "error: Requested entity attributes are missing unique ID attribute." at bounding box center [318, 284] width 366 height 11
click at [339, 282] on div "Requested entity attributes are missing unique ID attribute." at bounding box center [328, 284] width 347 height 11
click at [42, 146] on span "CAEP Hub" at bounding box center [46, 145] width 75 height 9
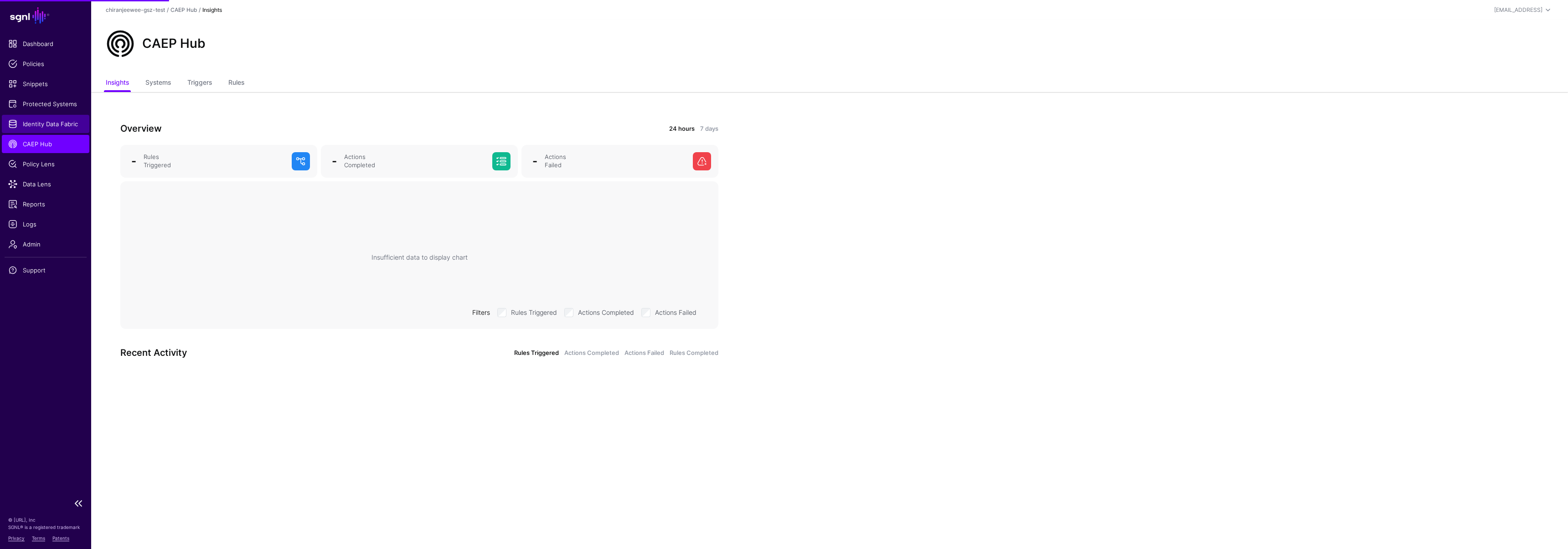
click at [53, 125] on span "Identity Data Fabric" at bounding box center [46, 124] width 75 height 9
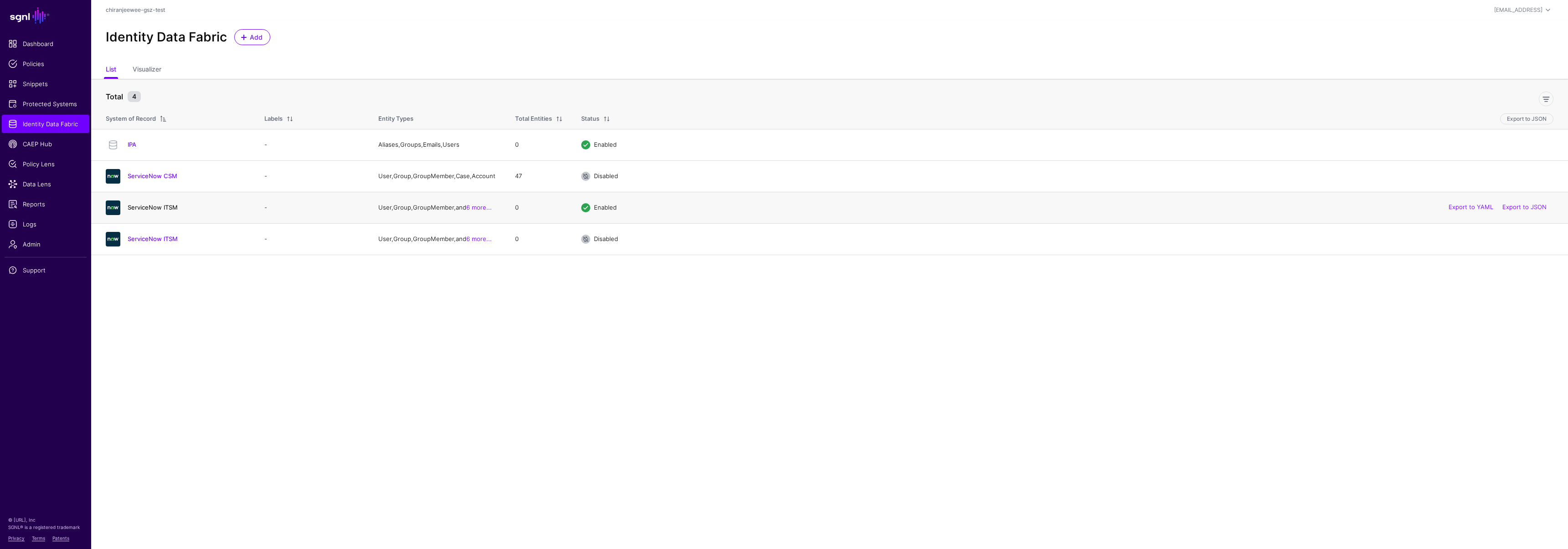
click at [163, 211] on link "ServiceNow ITSM" at bounding box center [152, 207] width 50 height 7
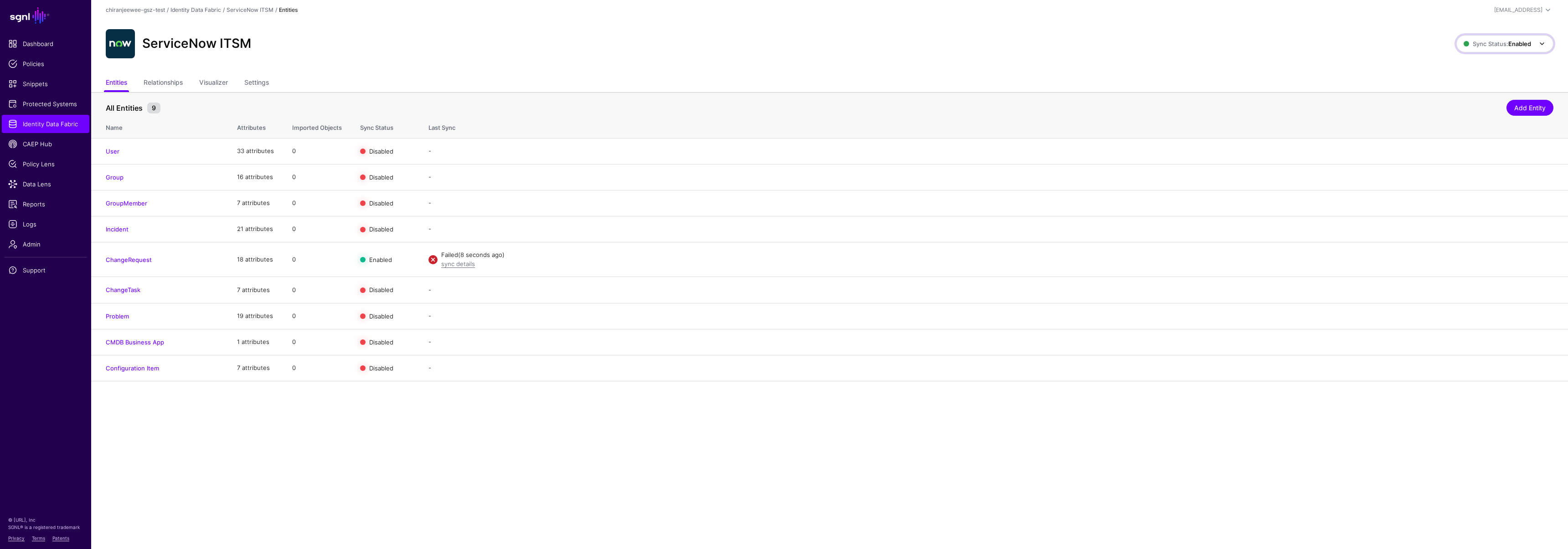
click at [1489, 47] on span "Sync Status: Enabled" at bounding box center [1497, 44] width 68 height 7
click at [1477, 102] on span "Disabled Syncing inactive for all configured entities" at bounding box center [1495, 109] width 102 height 30
click at [1438, 201] on link "Enable Sync" at bounding box center [1454, 202] width 34 height 7
click at [1439, 201] on link "Disable Sync" at bounding box center [1453, 202] width 36 height 7
click at [1439, 229] on link "Enable Sync" at bounding box center [1454, 228] width 34 height 7
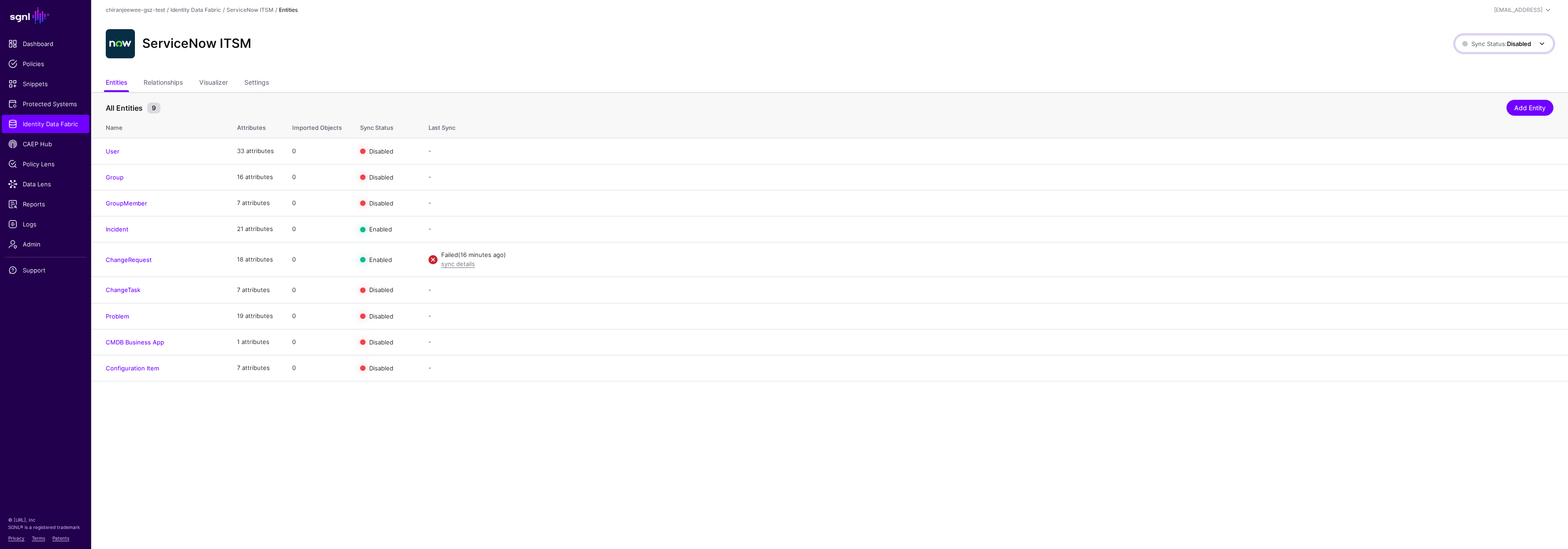
click at [1483, 45] on span "Sync Status: Disabled" at bounding box center [1496, 44] width 69 height 7
click at [1478, 70] on span "Enabled Syncing active for all configured entities that are enabled" at bounding box center [1494, 75] width 103 height 30
click at [452, 236] on link "sync details" at bounding box center [458, 237] width 34 height 7
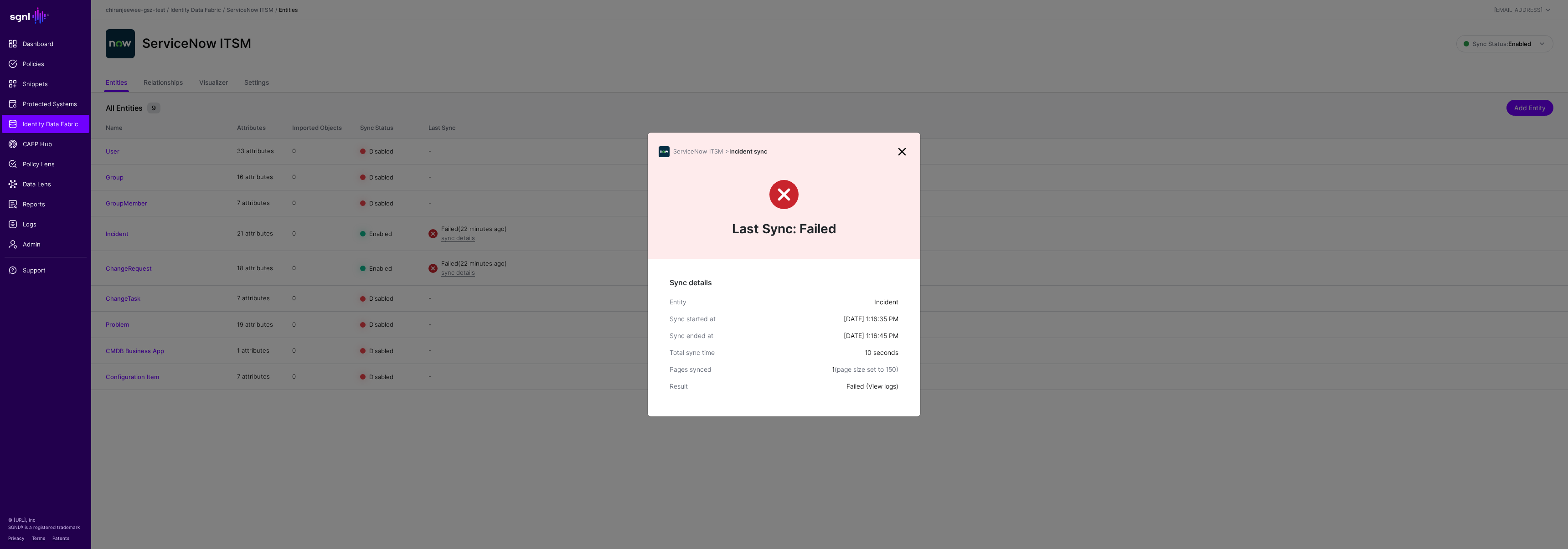
click at [878, 388] on link "View logs" at bounding box center [882, 386] width 28 height 8
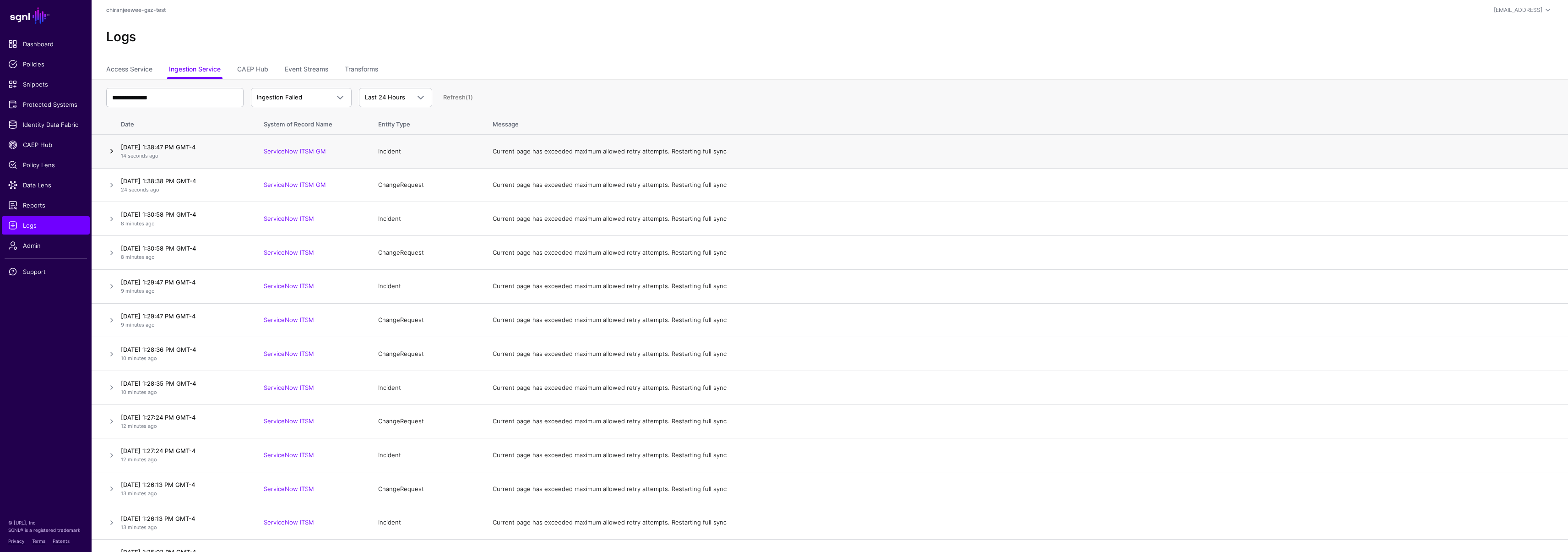
click at [110, 149] on link at bounding box center [112, 151] width 11 height 11
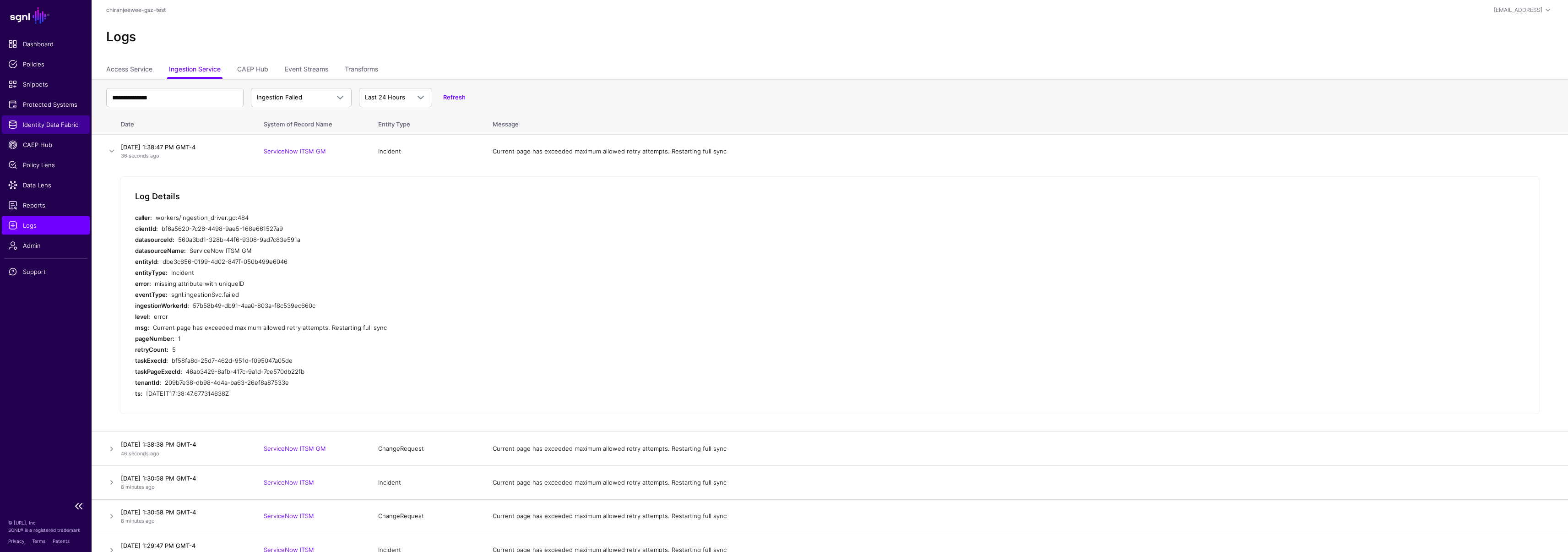
click at [47, 127] on span "Identity Data Fabric" at bounding box center [46, 125] width 75 height 9
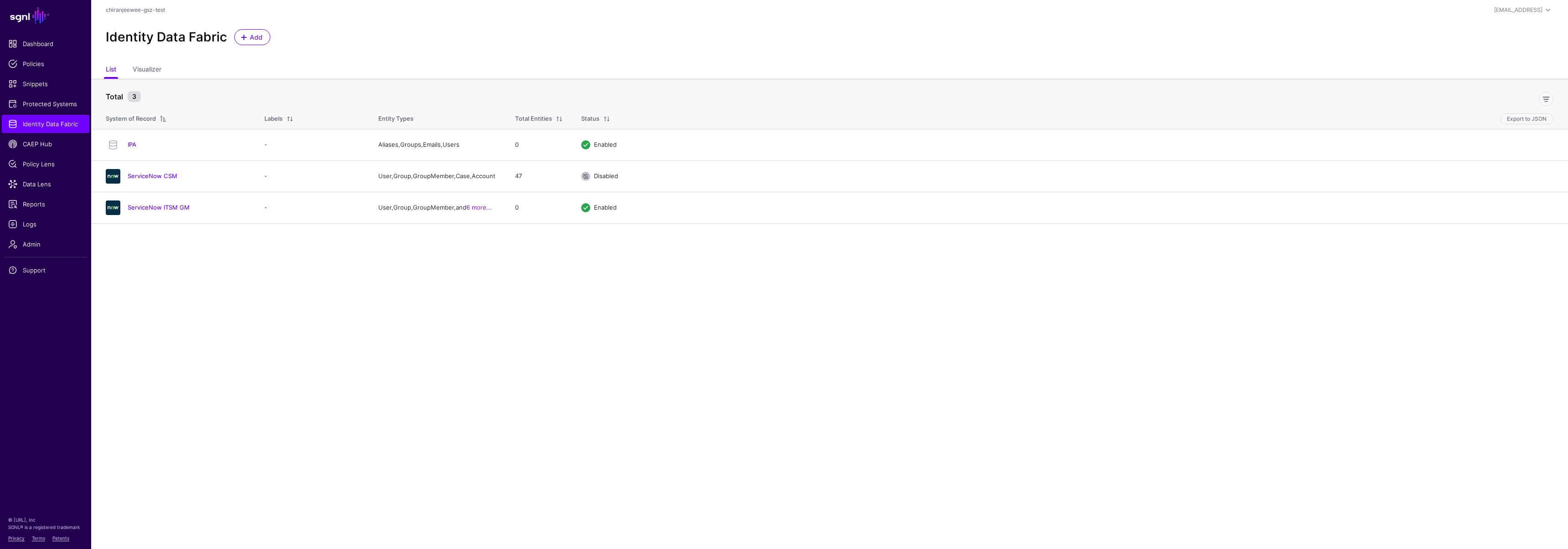
click at [163, 211] on link "ServiceNow ITSM GM" at bounding box center [158, 207] width 62 height 7
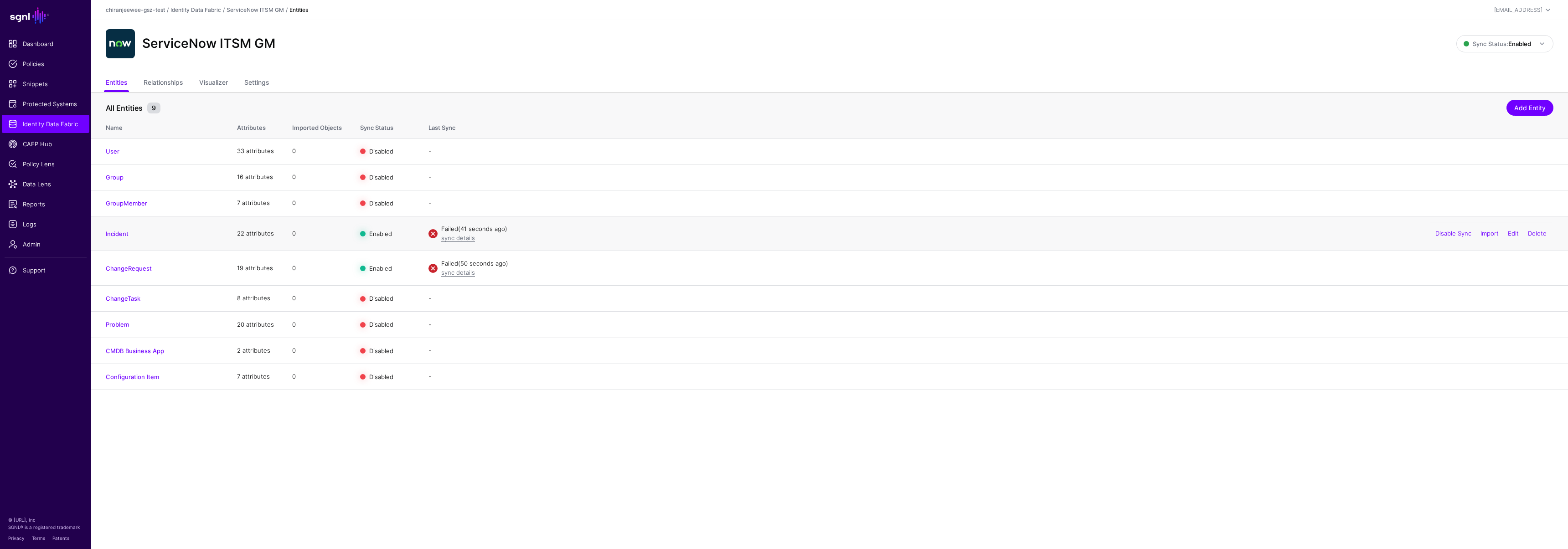
click at [116, 227] on td "Incident" at bounding box center [159, 233] width 137 height 34
click at [118, 236] on link "Incident" at bounding box center [117, 233] width 23 height 7
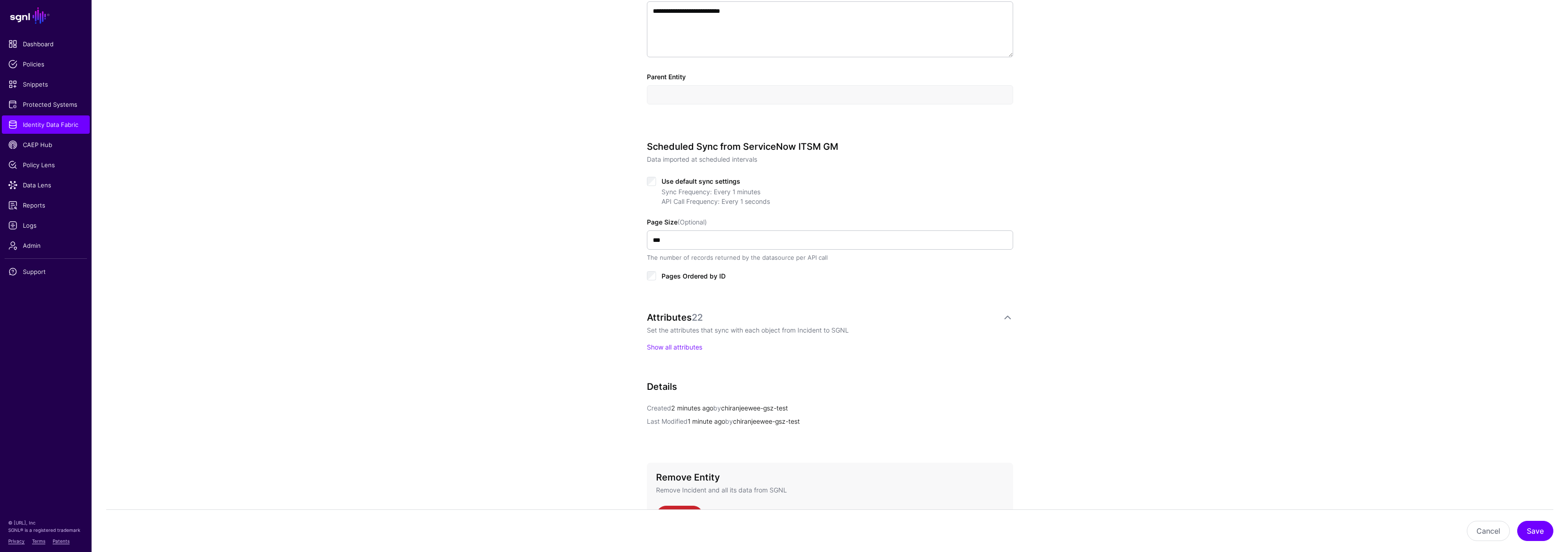
scroll to position [398, 0]
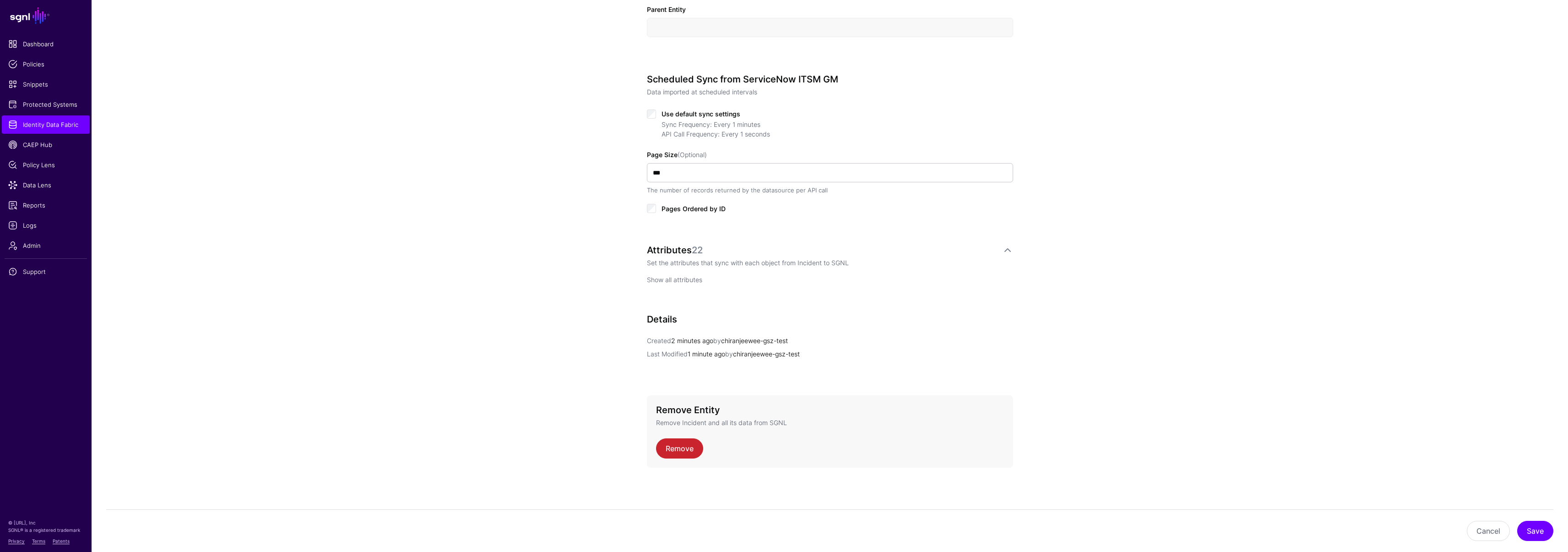
click at [651, 283] on link "Show all attributes" at bounding box center [674, 280] width 55 height 8
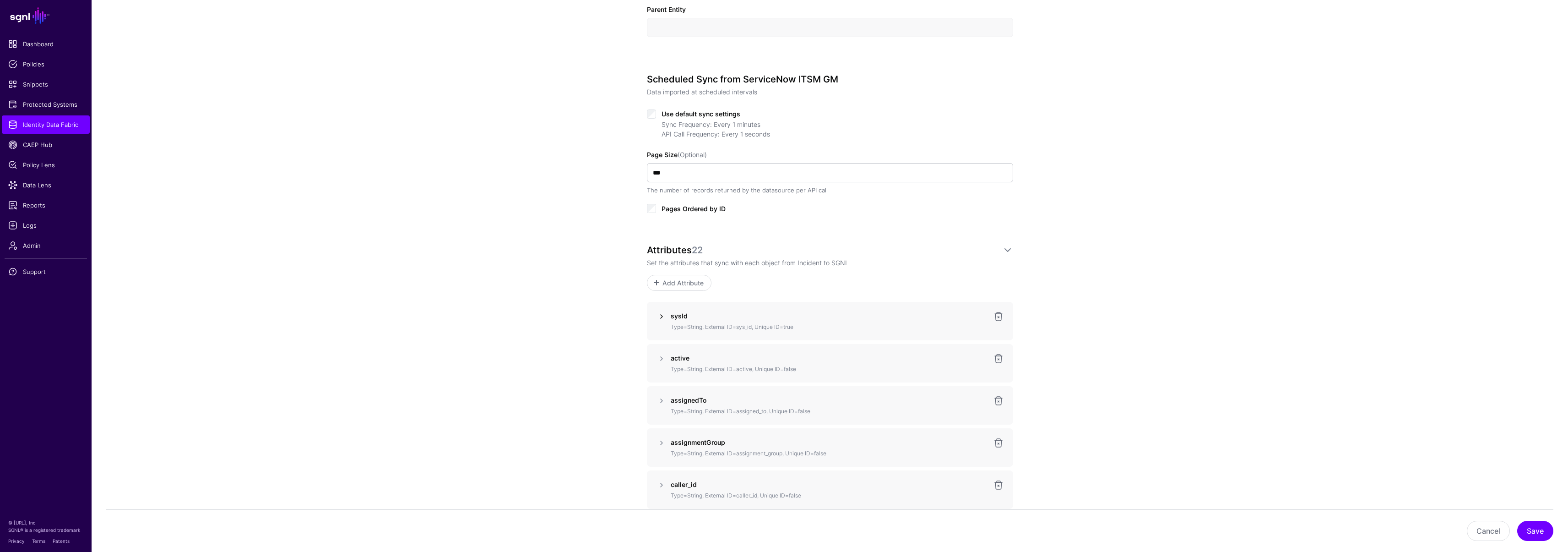
click at [660, 316] on link at bounding box center [661, 316] width 11 height 11
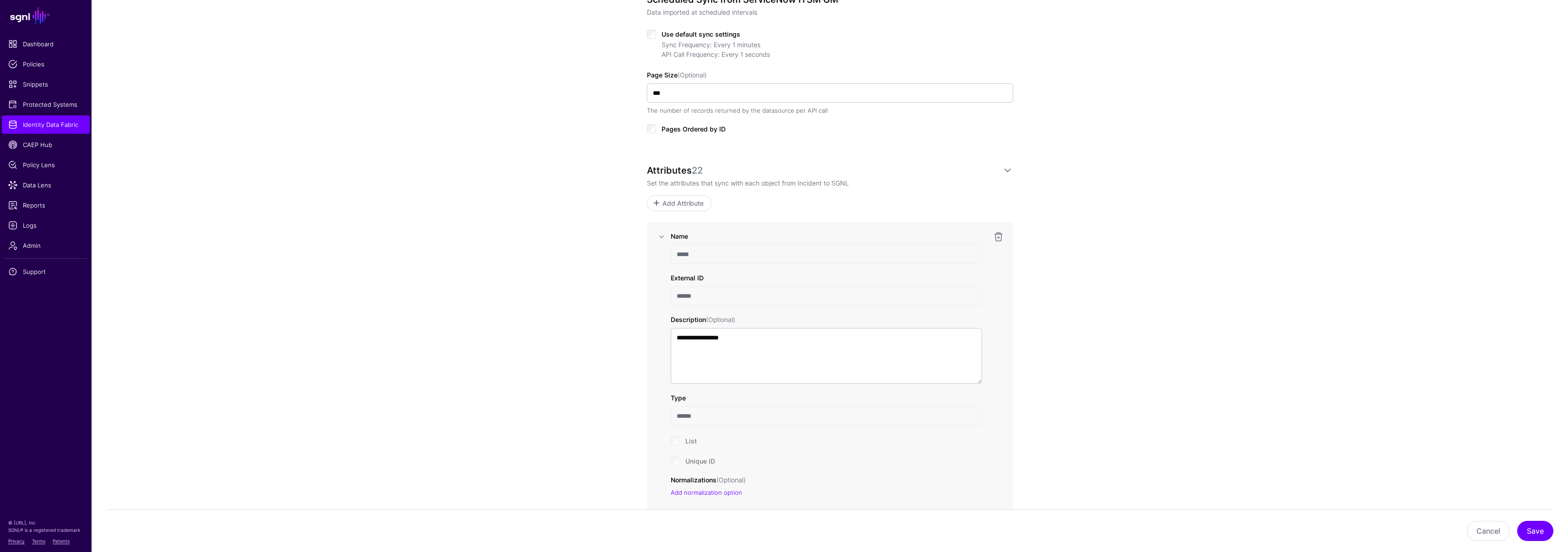
scroll to position [479, 0]
click at [63, 125] on span "Identity Data Fabric" at bounding box center [46, 125] width 75 height 9
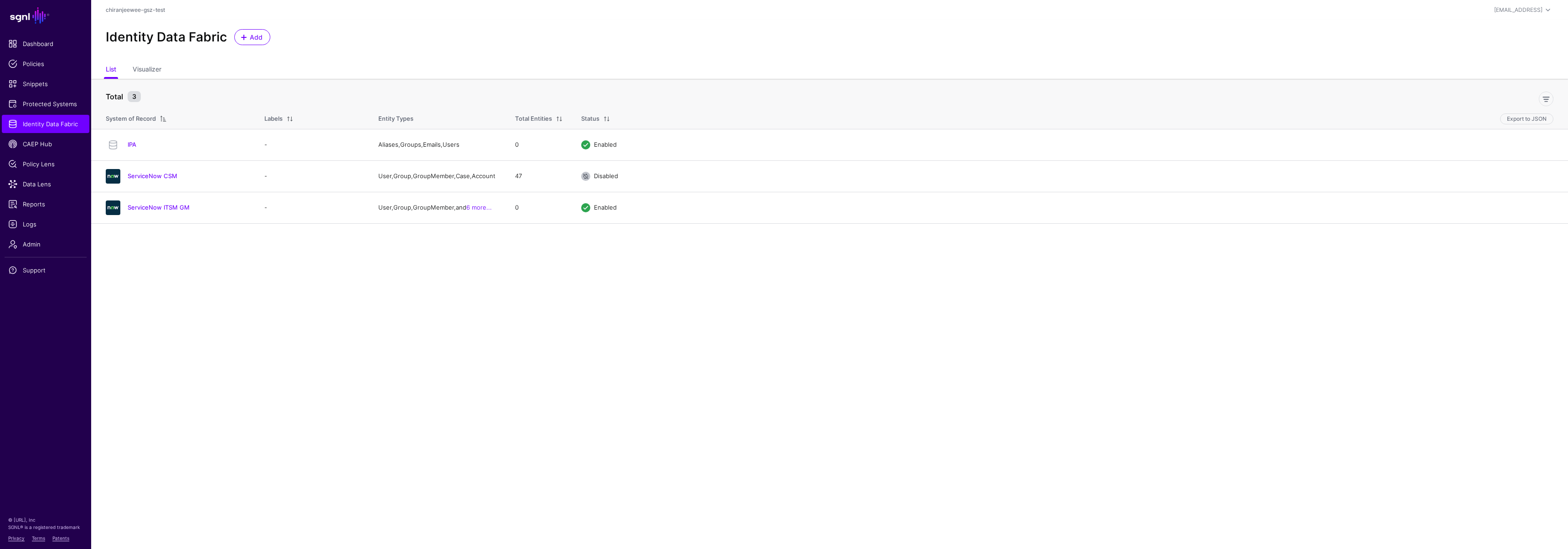
click at [157, 211] on link "ServiceNow ITSM GM" at bounding box center [158, 207] width 62 height 7
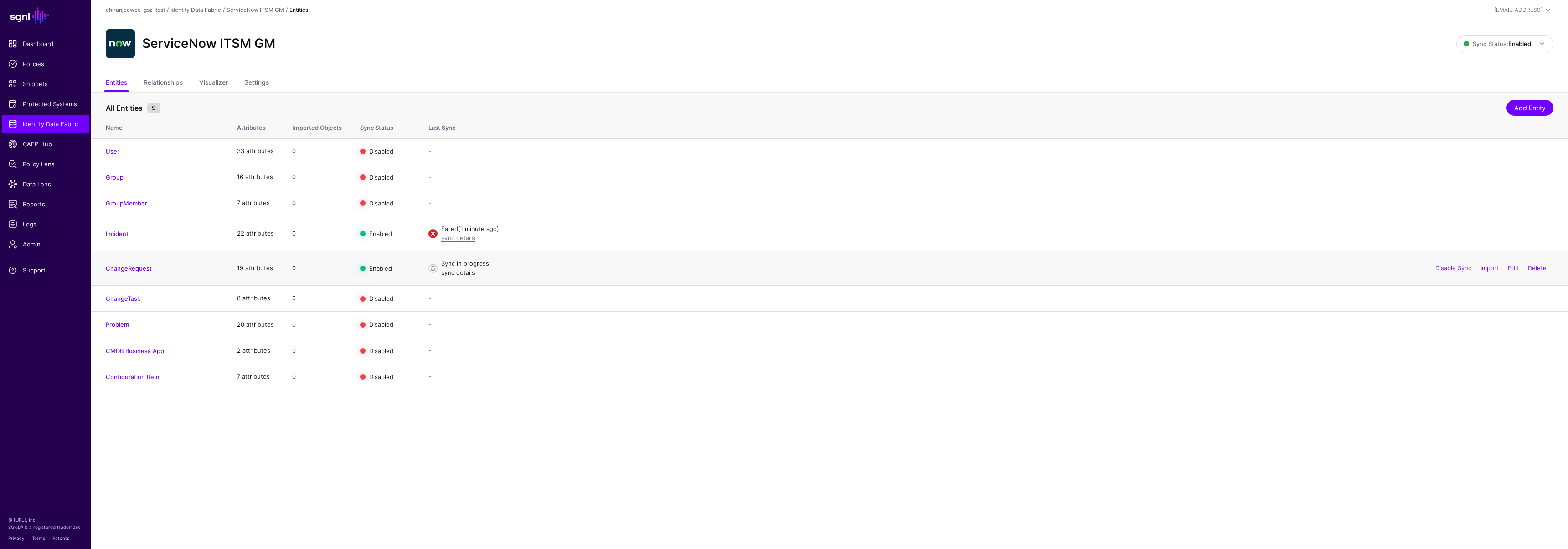
click at [467, 275] on link "sync details" at bounding box center [458, 272] width 34 height 7
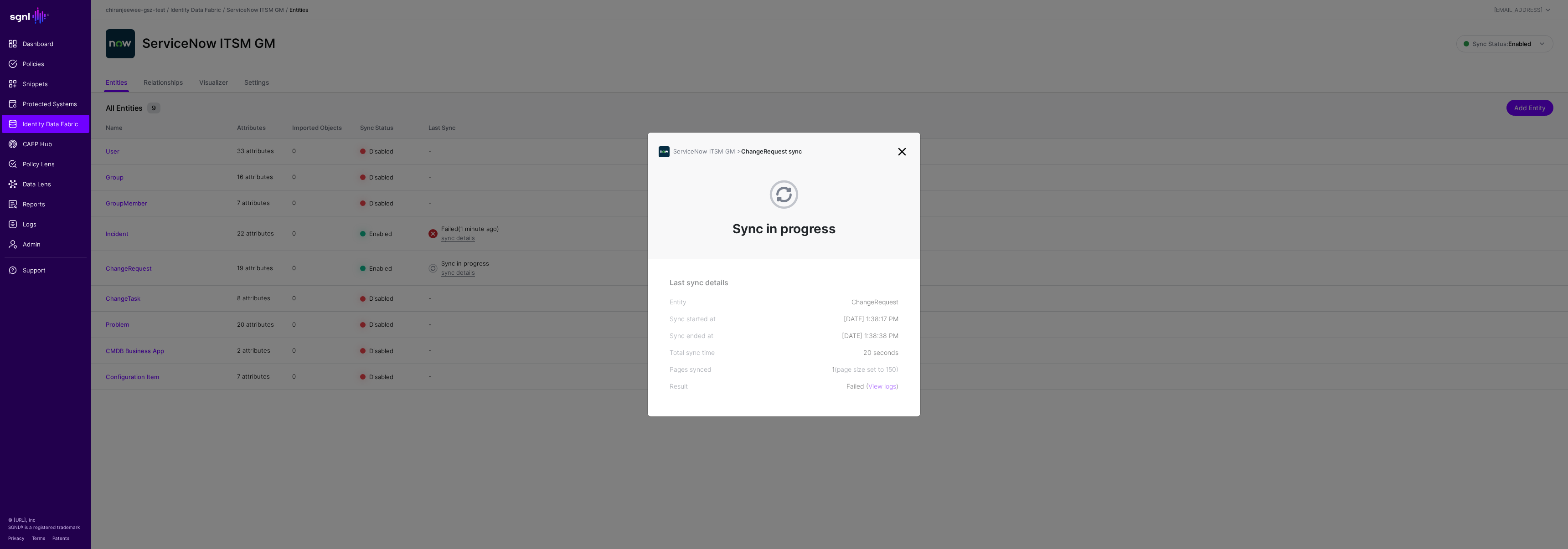
click at [902, 149] on link at bounding box center [902, 151] width 14 height 14
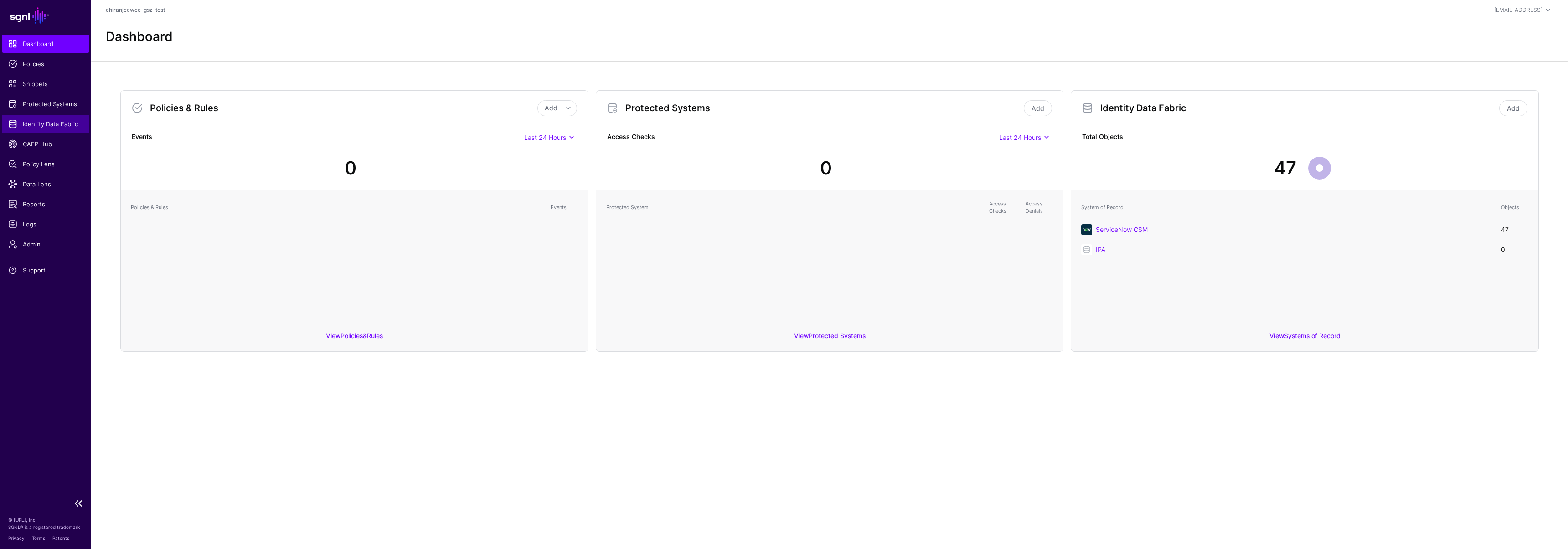
click at [68, 115] on link "Identity Data Fabric" at bounding box center [46, 124] width 88 height 18
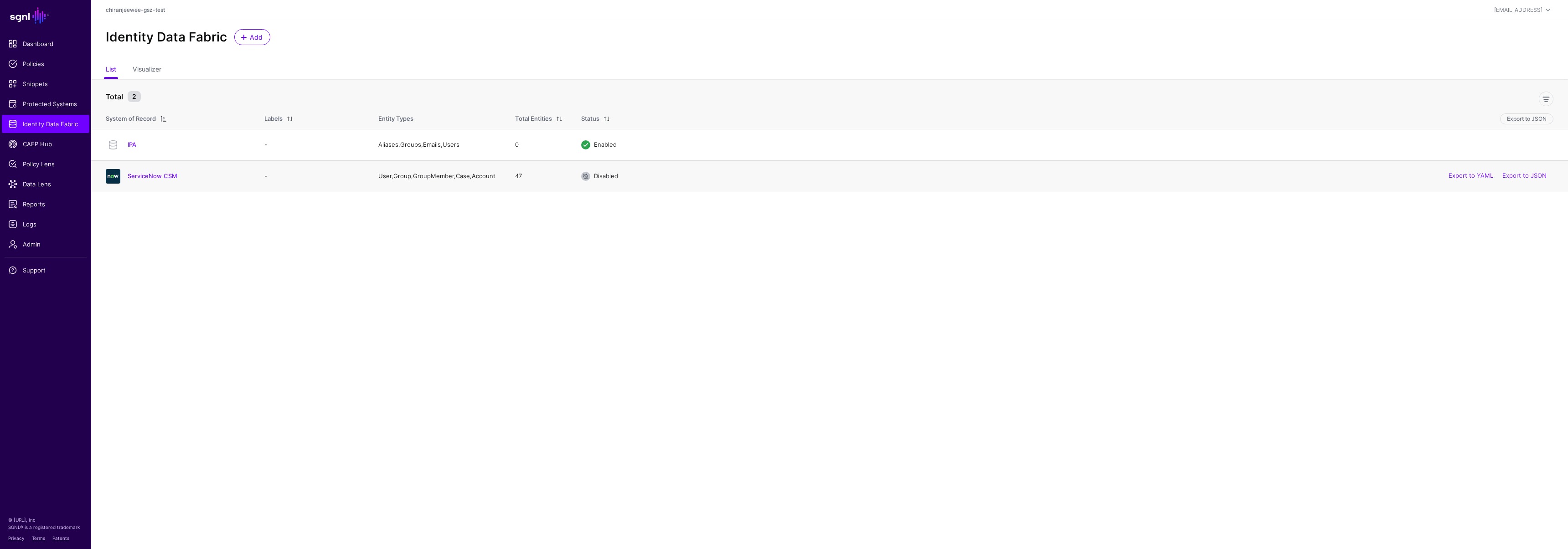
click at [157, 182] on div "ServiceNow CSM" at bounding box center [176, 176] width 148 height 14
click at [157, 179] on link "ServiceNow CSM" at bounding box center [152, 175] width 49 height 7
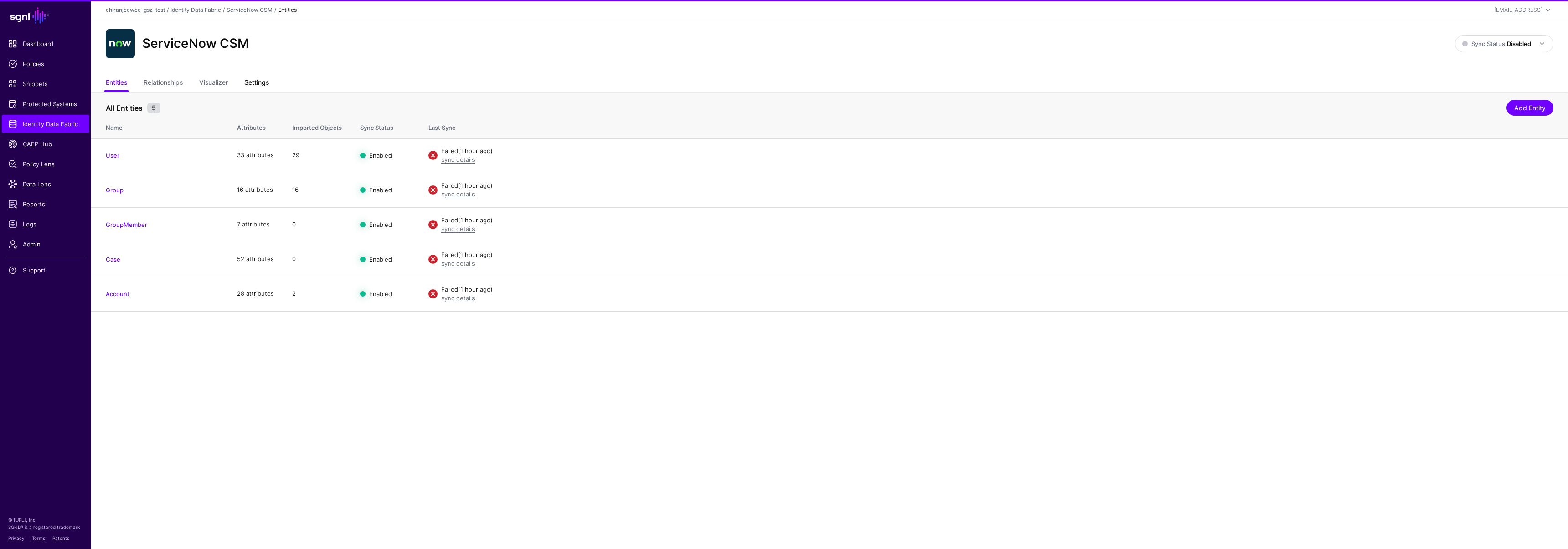
click at [260, 83] on link "Settings" at bounding box center [257, 83] width 25 height 18
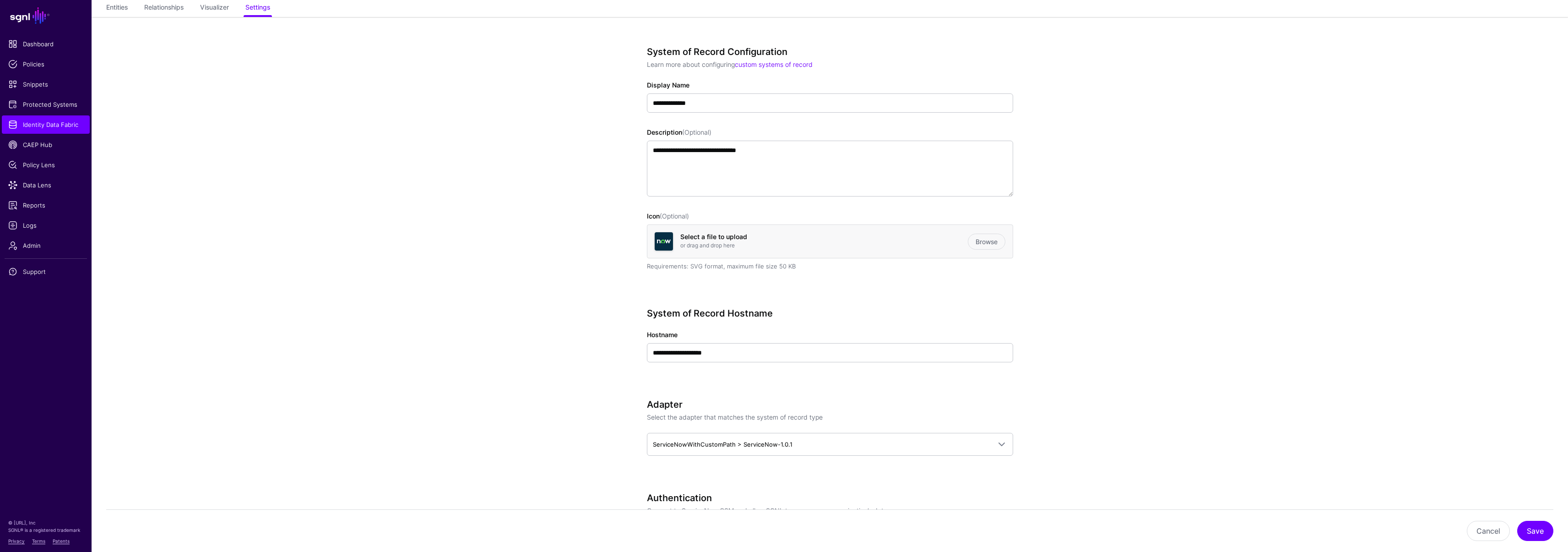
scroll to position [181, 0]
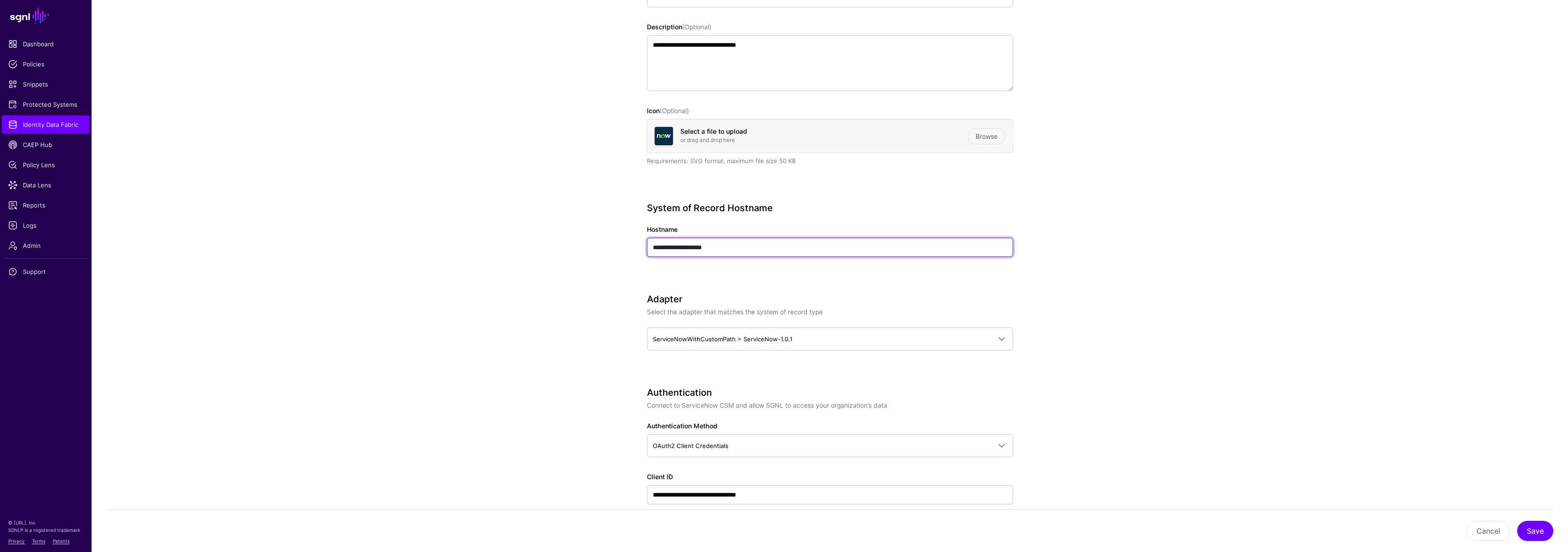
click at [750, 244] on input "**********" at bounding box center [830, 247] width 366 height 19
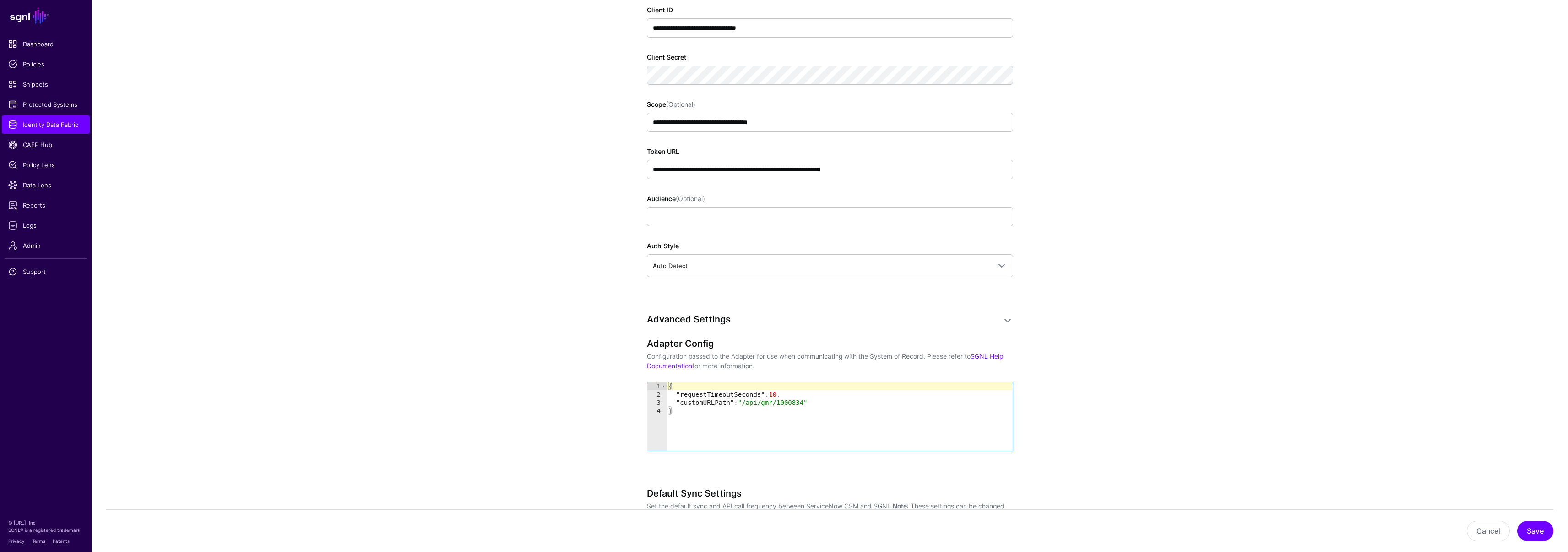
scroll to position [822, 0]
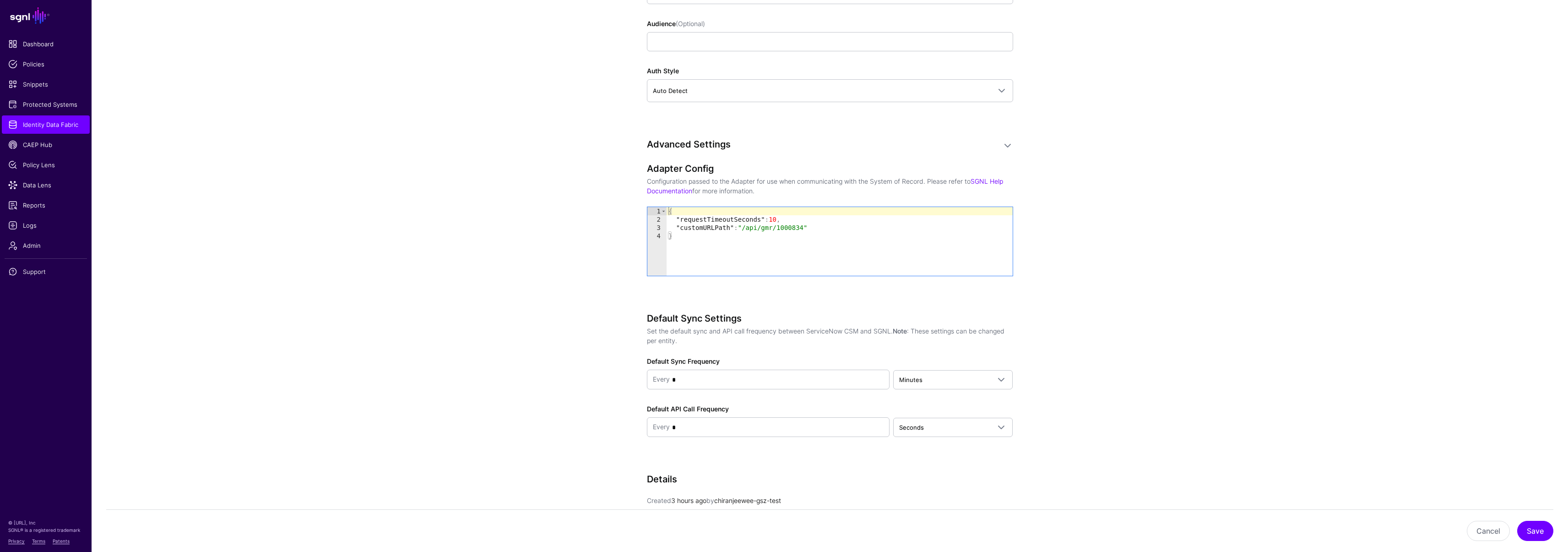
click at [737, 249] on div "{ "requestTimeoutSeconds" : 10 , "customURLPath" : "/api/gmr/1000834" }" at bounding box center [839, 250] width 346 height 85
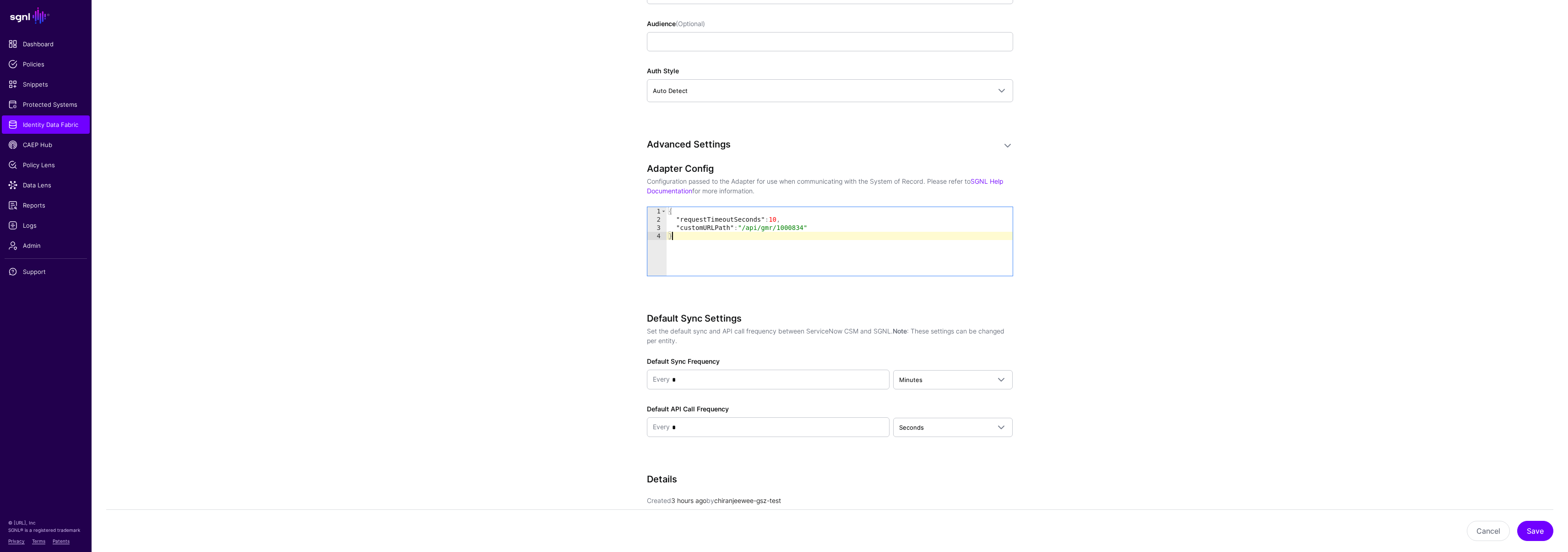
type textarea "**********"
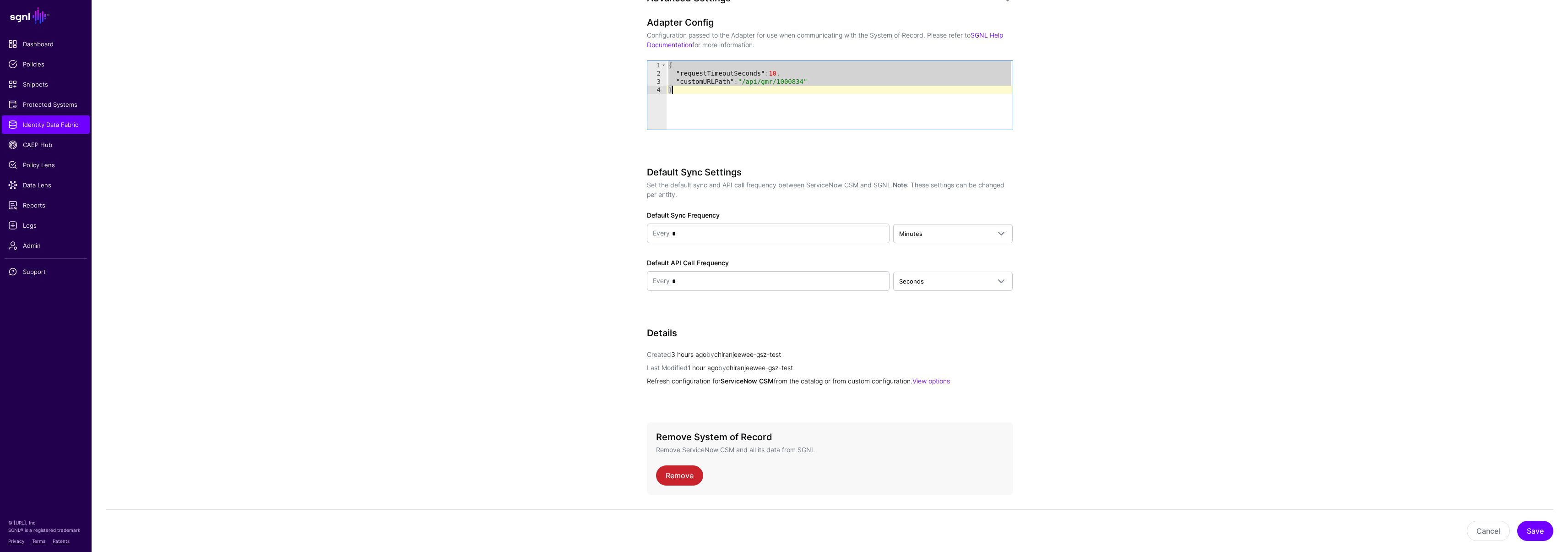
scroll to position [995, 0]
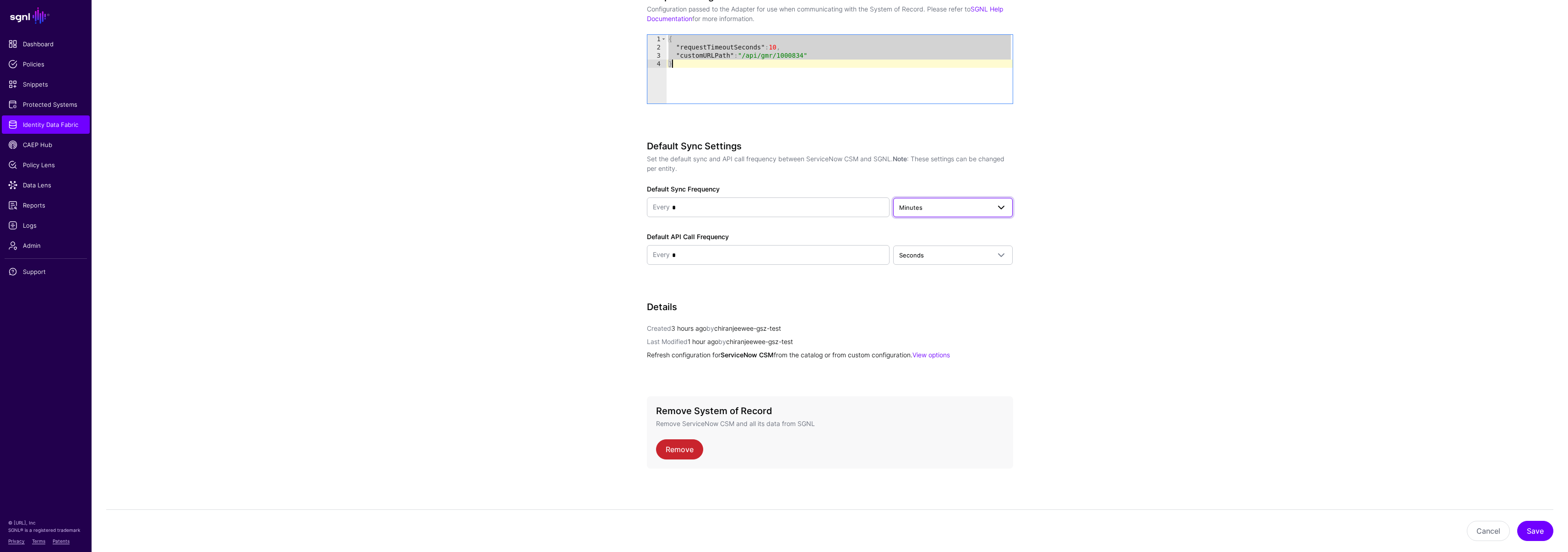
click at [946, 206] on span "Minutes" at bounding box center [945, 207] width 91 height 10
click at [940, 242] on div "Minutes" at bounding box center [952, 243] width 105 height 9
click at [1525, 530] on button "Save" at bounding box center [1535, 530] width 36 height 20
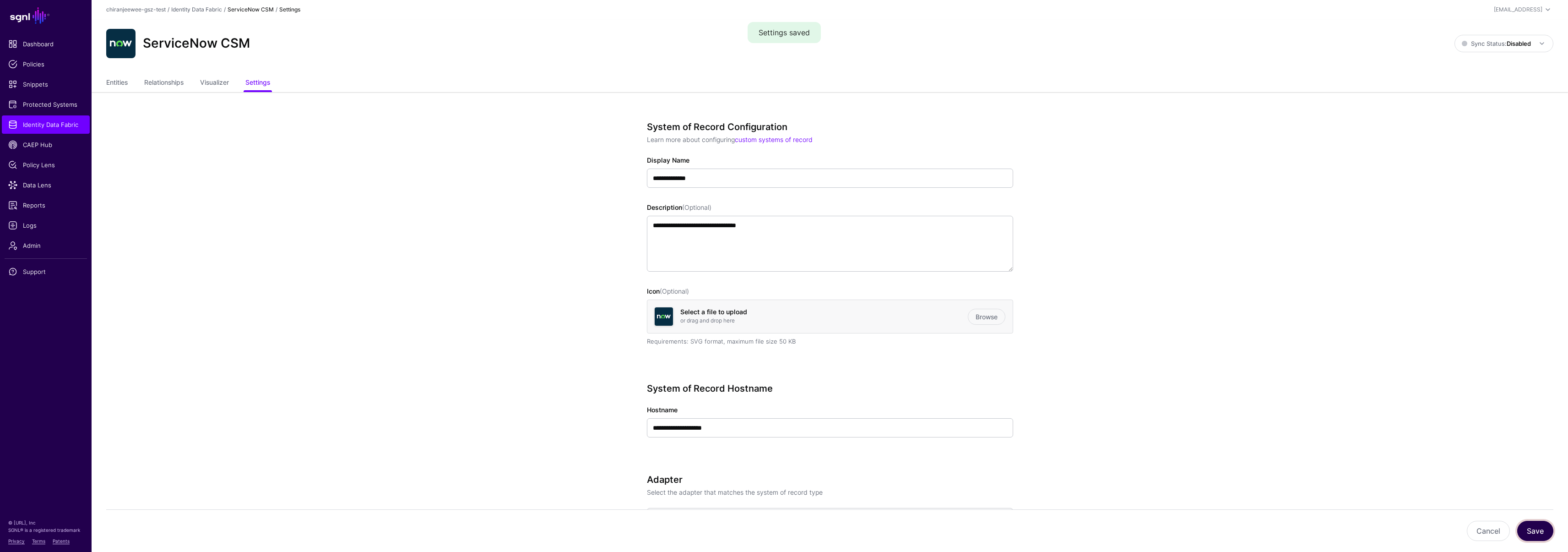
scroll to position [0, 0]
click at [116, 82] on link "Entities" at bounding box center [117, 84] width 22 height 18
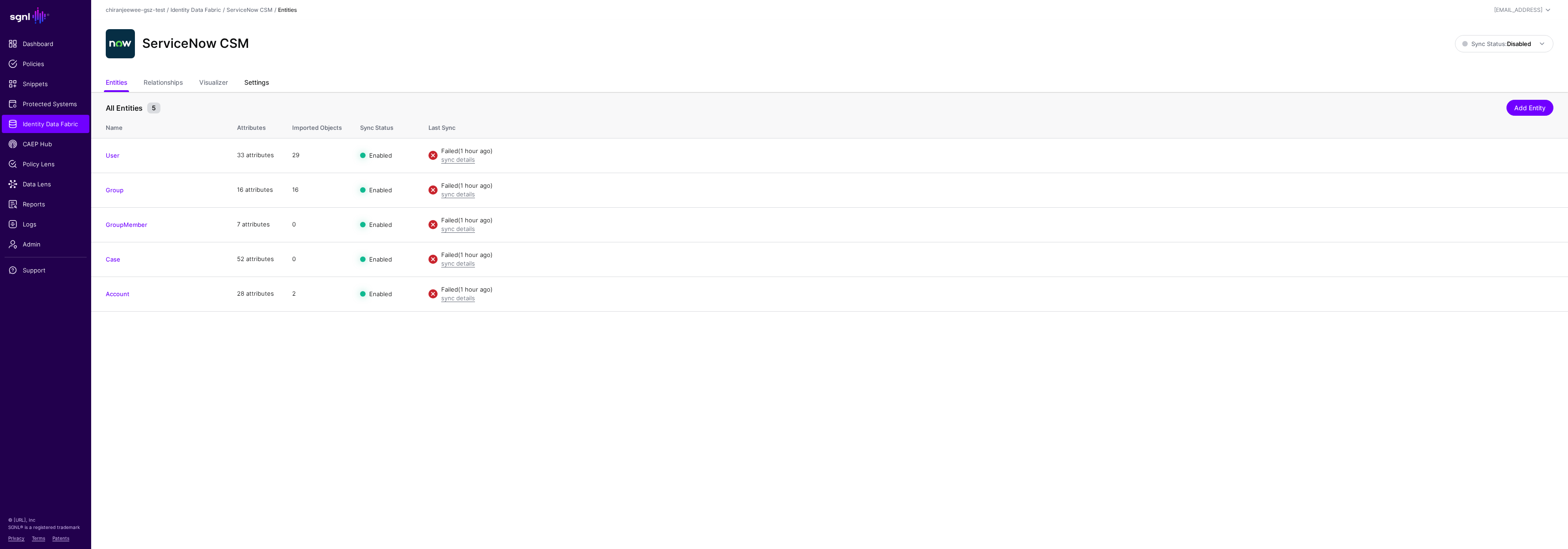
click at [269, 83] on link "Settings" at bounding box center [257, 83] width 25 height 18
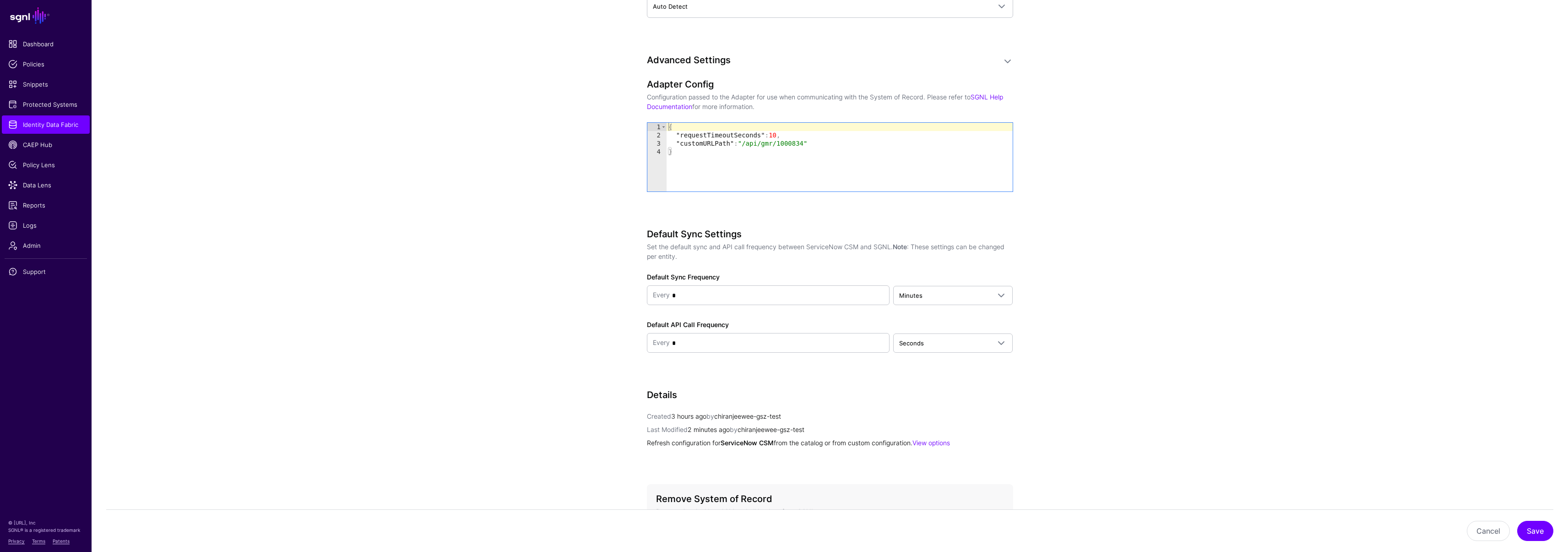
scroll to position [905, 0]
click at [705, 177] on div "{ "requestTimeoutSeconds" : 10 , "customURLPath" : "/api/gmr/1000834" }" at bounding box center [839, 167] width 346 height 85
type textarea "**********"
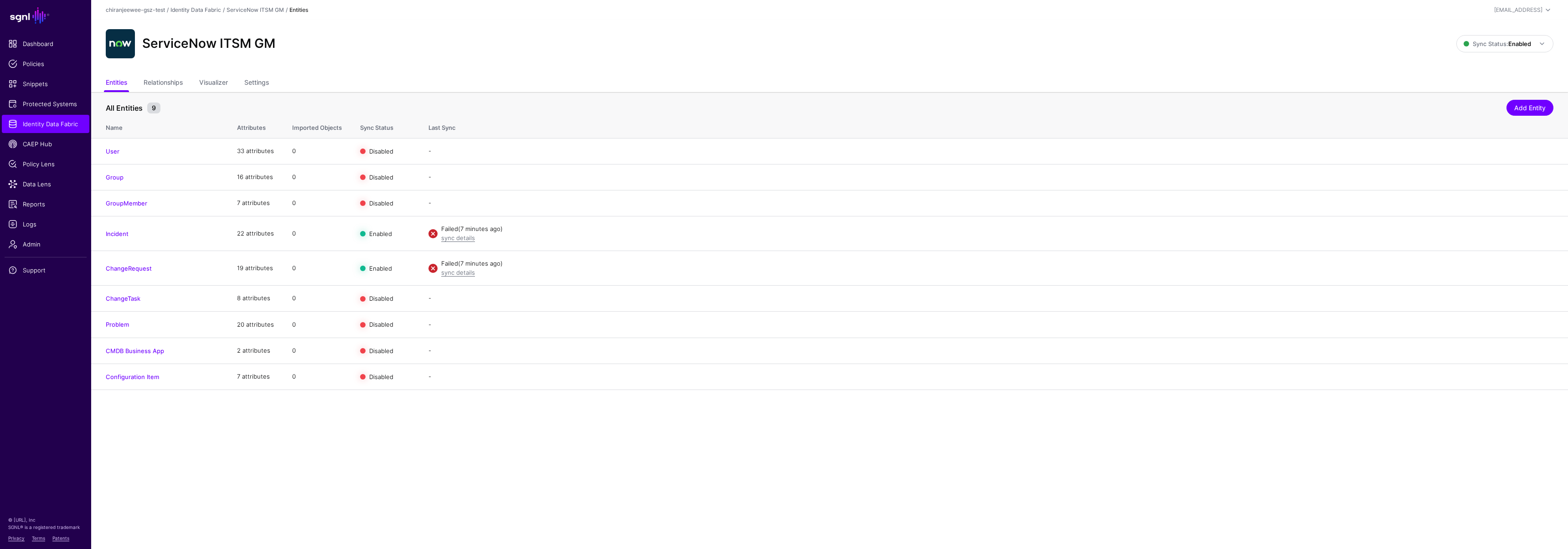
click at [246, 77] on ul "Entities Relationships Visualizer Settings" at bounding box center [830, 83] width 1448 height 18
click at [250, 81] on link "Settings" at bounding box center [257, 83] width 25 height 18
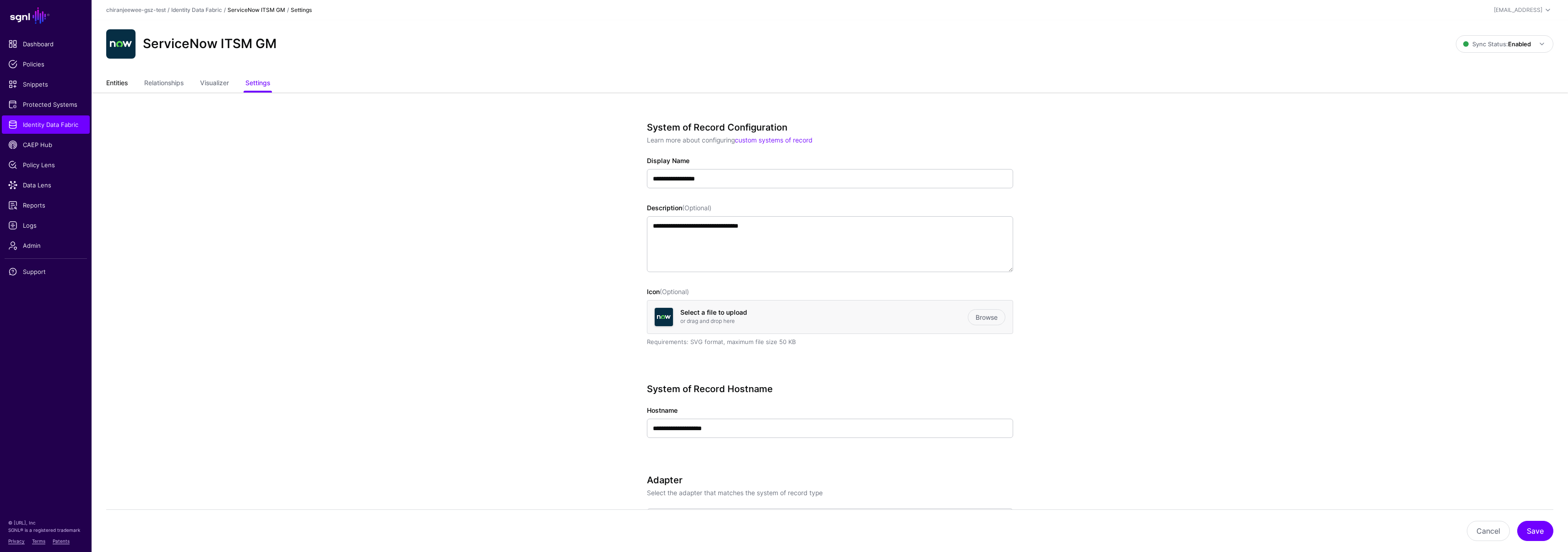
click at [115, 81] on link "Entities" at bounding box center [117, 84] width 22 height 18
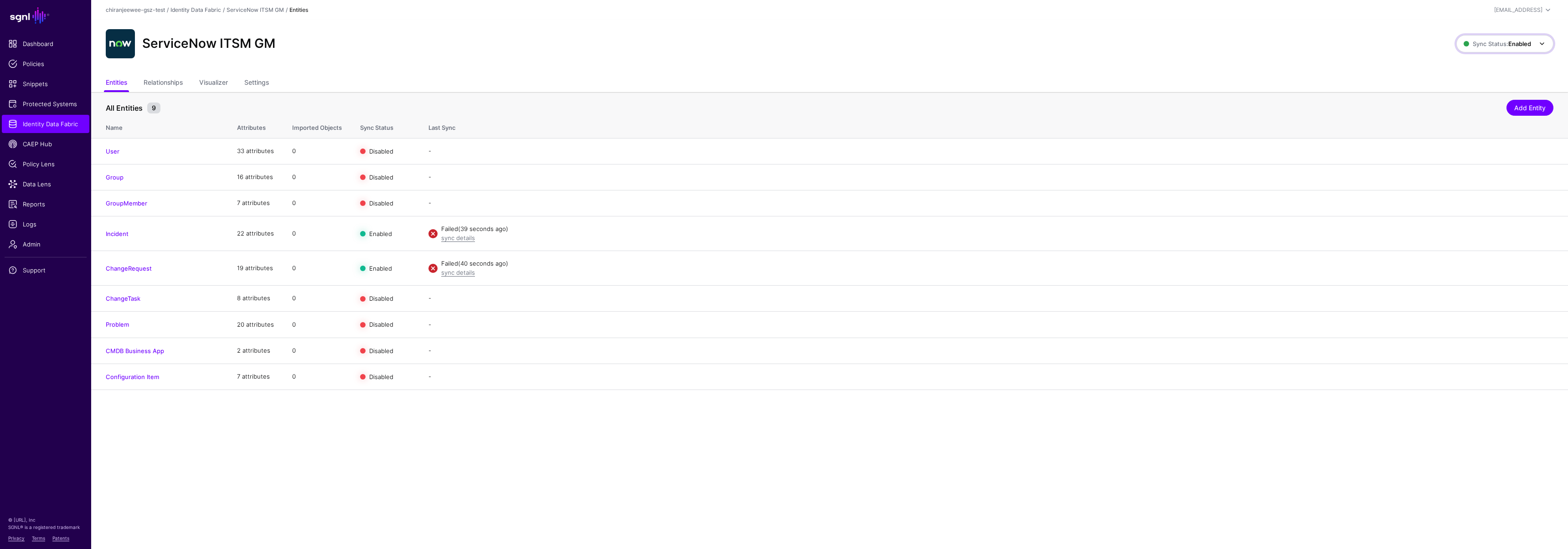
click at [1500, 42] on span "Sync Status: Enabled" at bounding box center [1497, 44] width 68 height 7
drag, startPoint x: 1467, startPoint y: 111, endPoint x: 1472, endPoint y: 92, distance: 19.6
click at [1467, 111] on span "Syncing inactive for all configured entities" at bounding box center [1499, 114] width 93 height 15
click at [1476, 47] on span "Sync Status: Disabled" at bounding box center [1496, 44] width 69 height 7
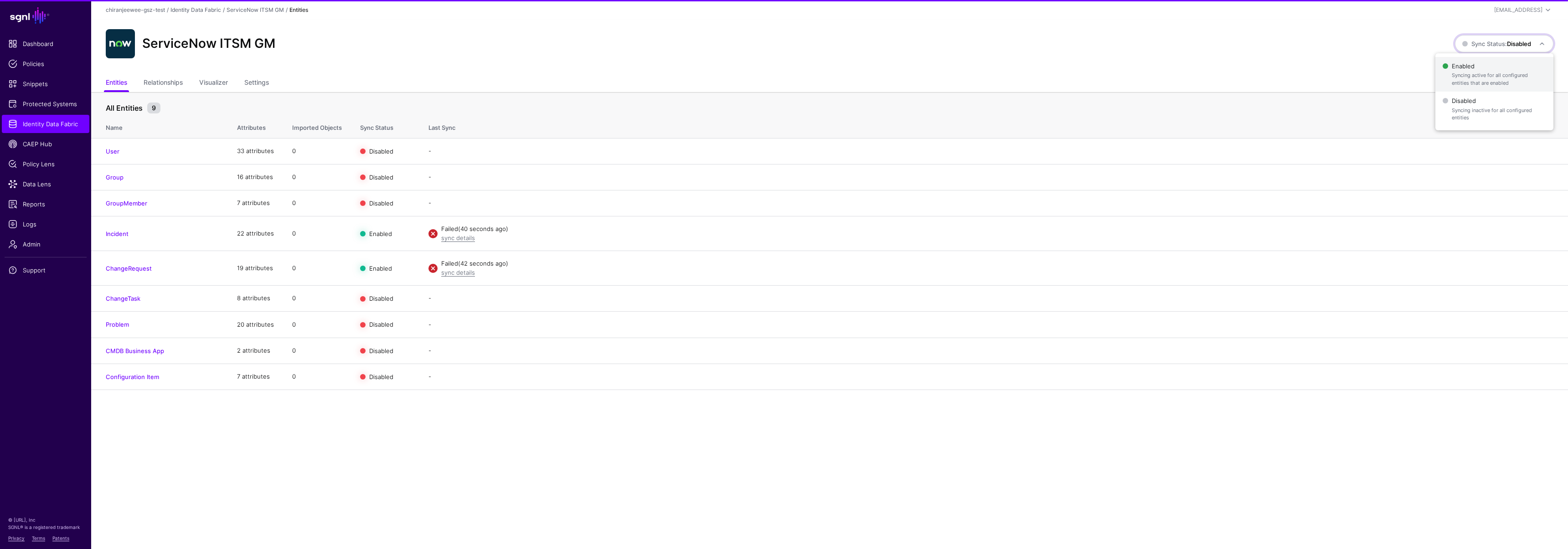
click at [1479, 70] on span "Enabled Syncing active for all configured entities that are enabled" at bounding box center [1494, 75] width 103 height 30
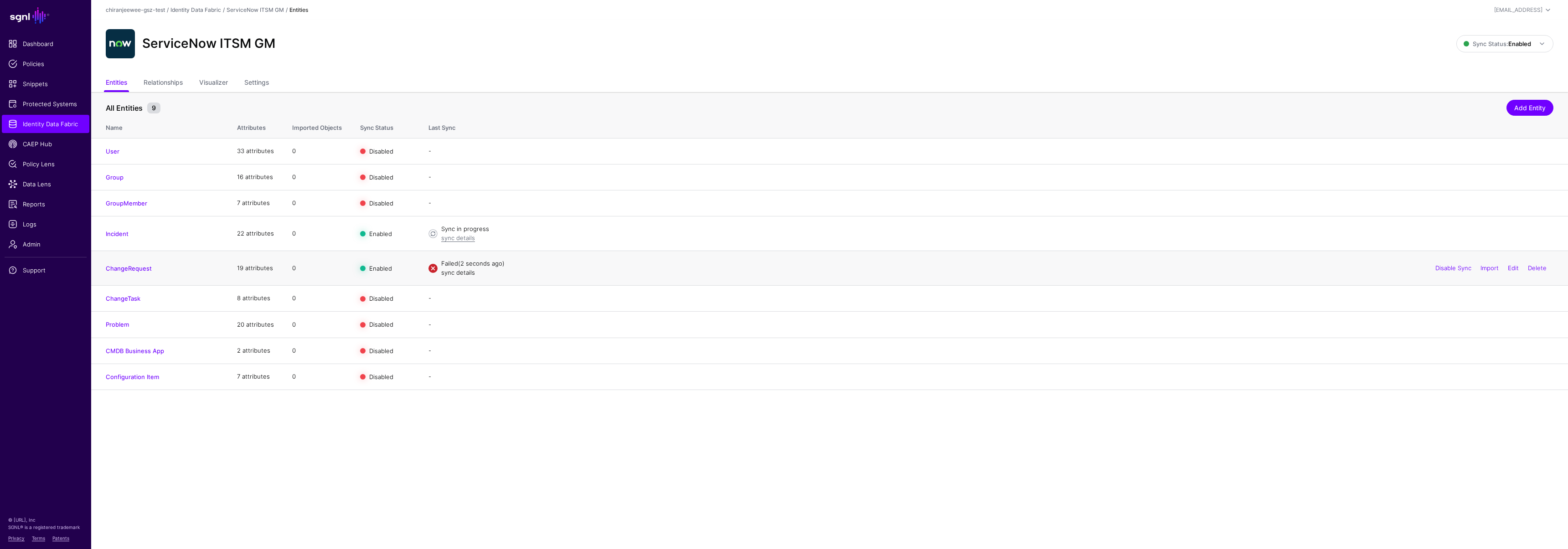
click at [452, 274] on link "sync details" at bounding box center [458, 272] width 34 height 7
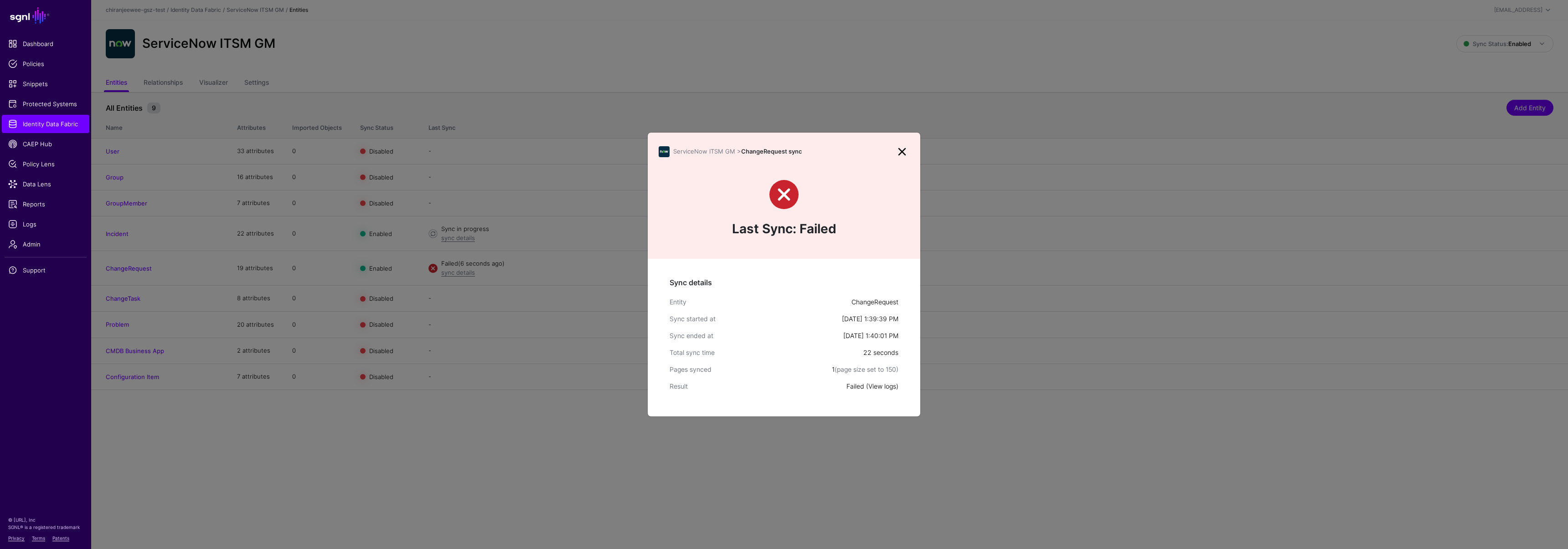
click at [883, 387] on link "View logs" at bounding box center [882, 386] width 28 height 8
